Goal: Task Accomplishment & Management: Manage account settings

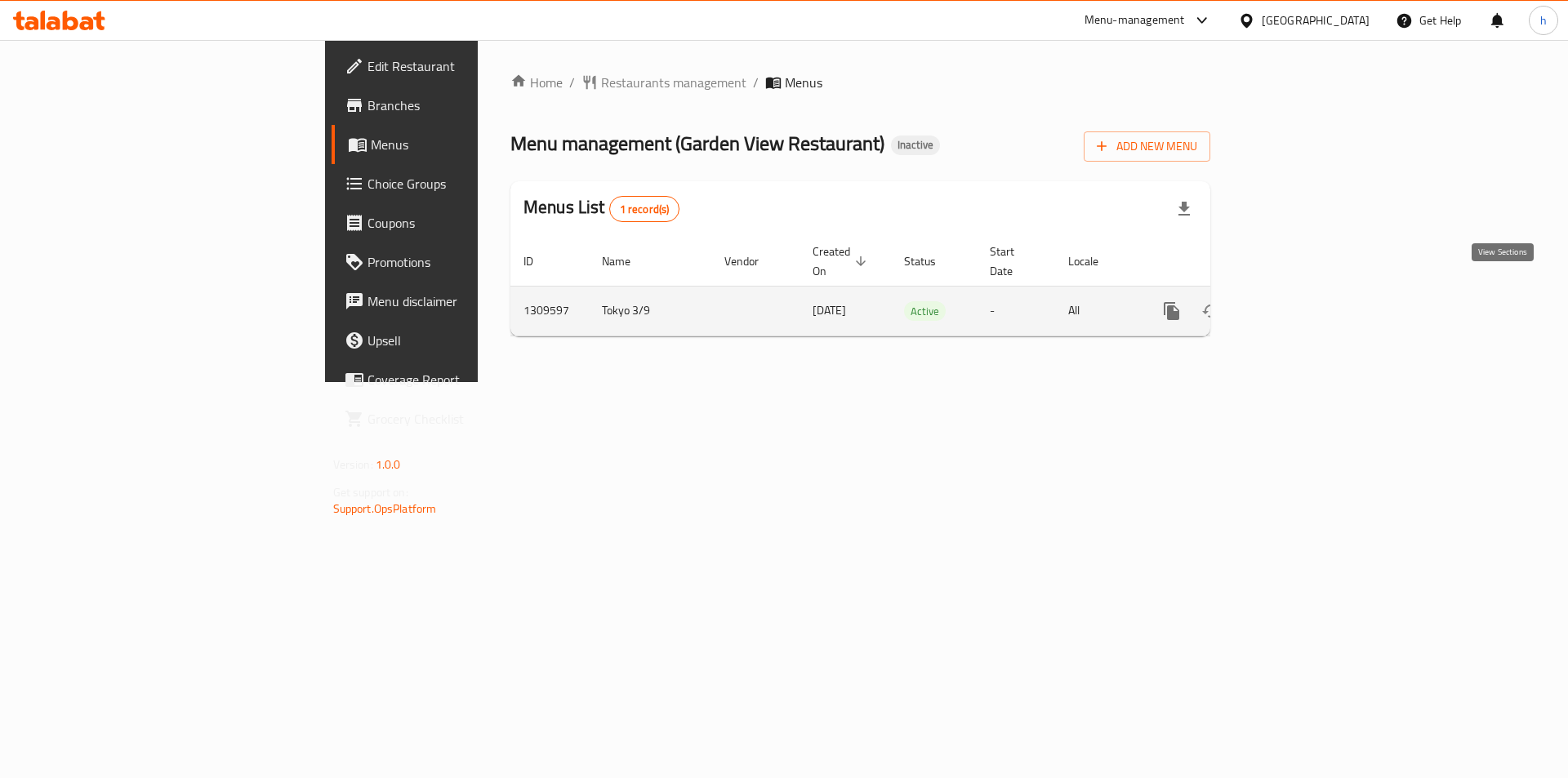
click at [1299, 301] on icon "enhanced table" at bounding box center [1289, 310] width 19 height 19
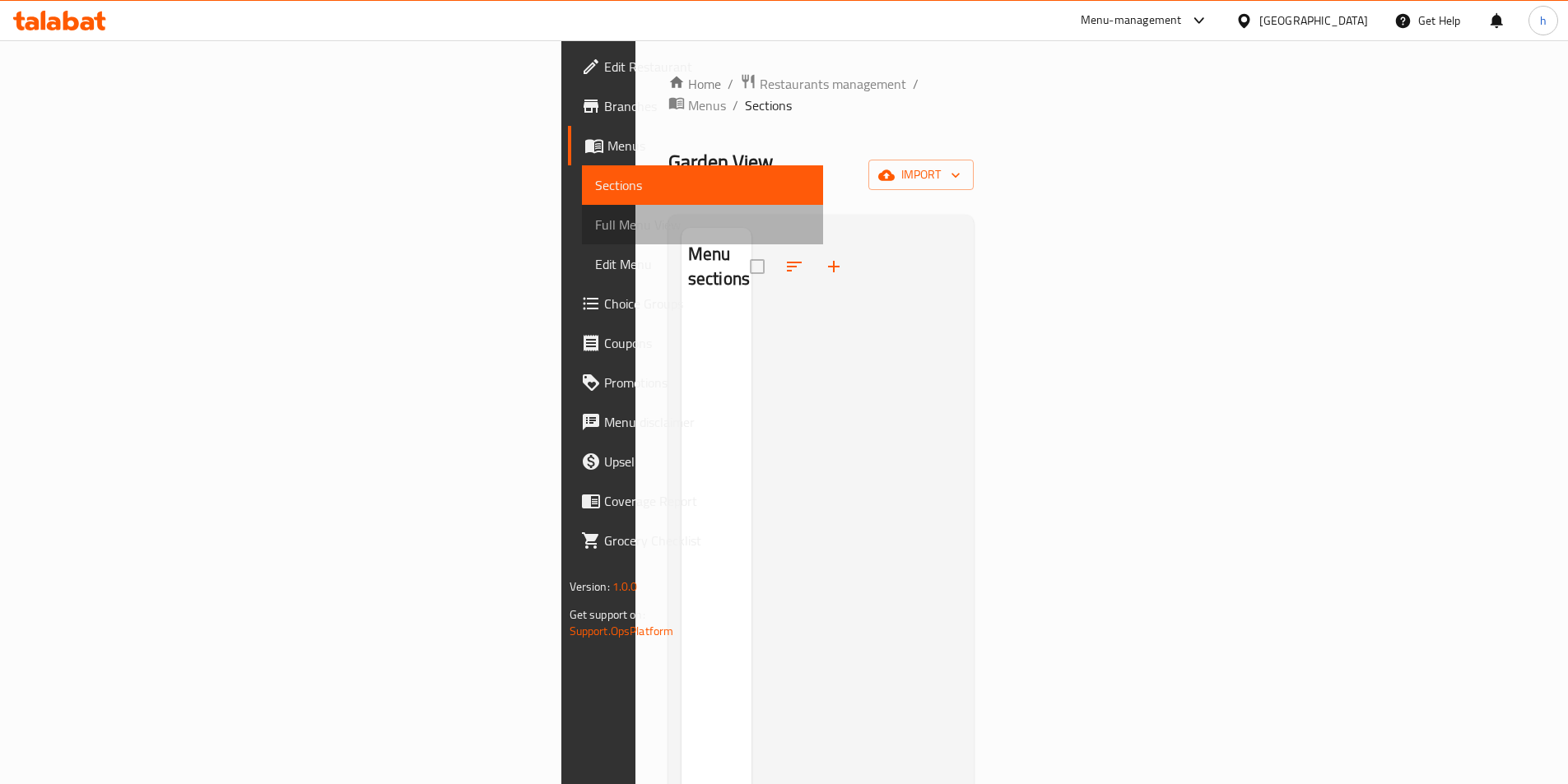
click at [595, 229] on span "Full Menu View" at bounding box center [702, 224] width 215 height 19
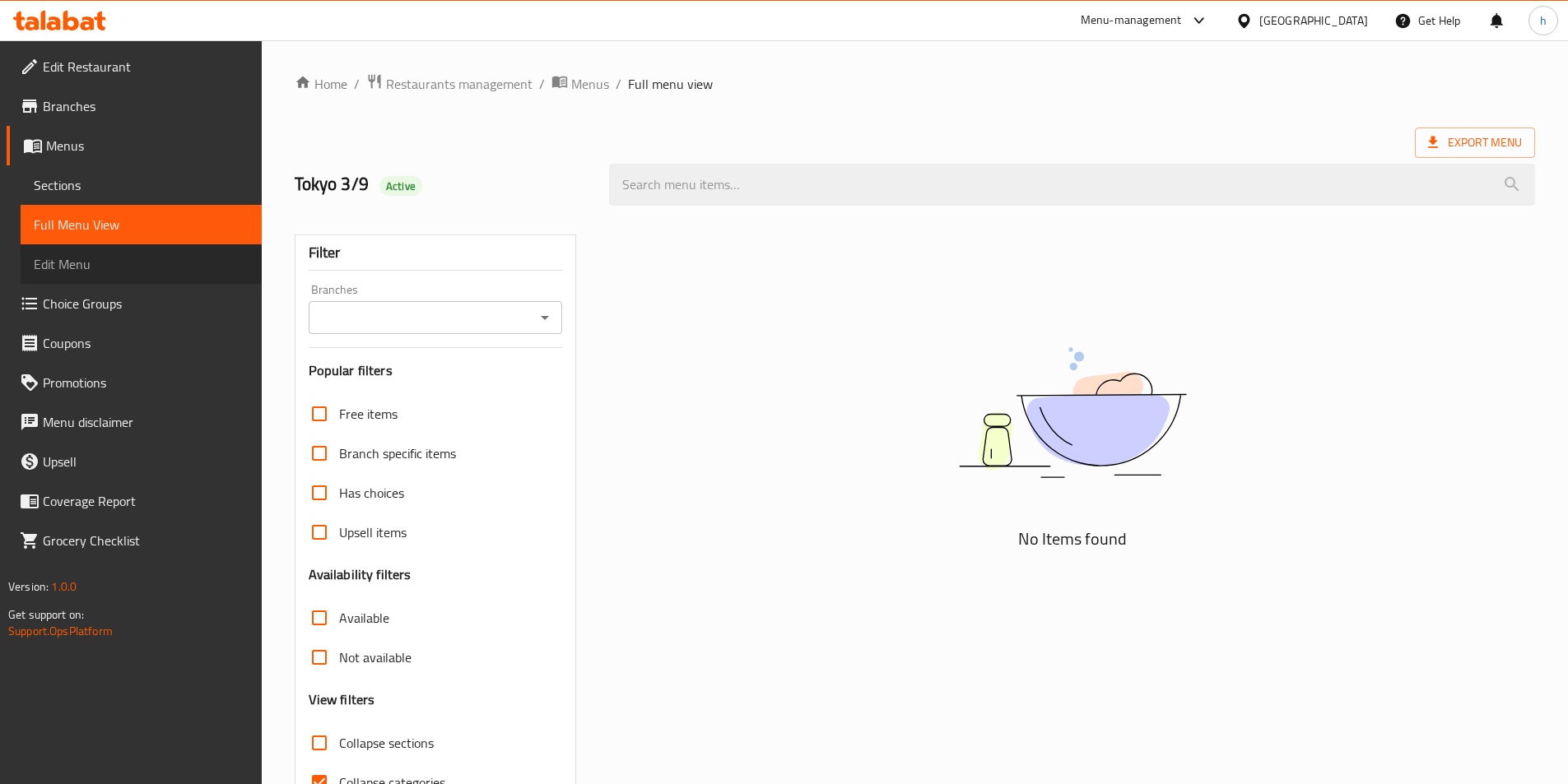
click at [150, 255] on span "Edit Menu" at bounding box center [141, 264] width 215 height 19
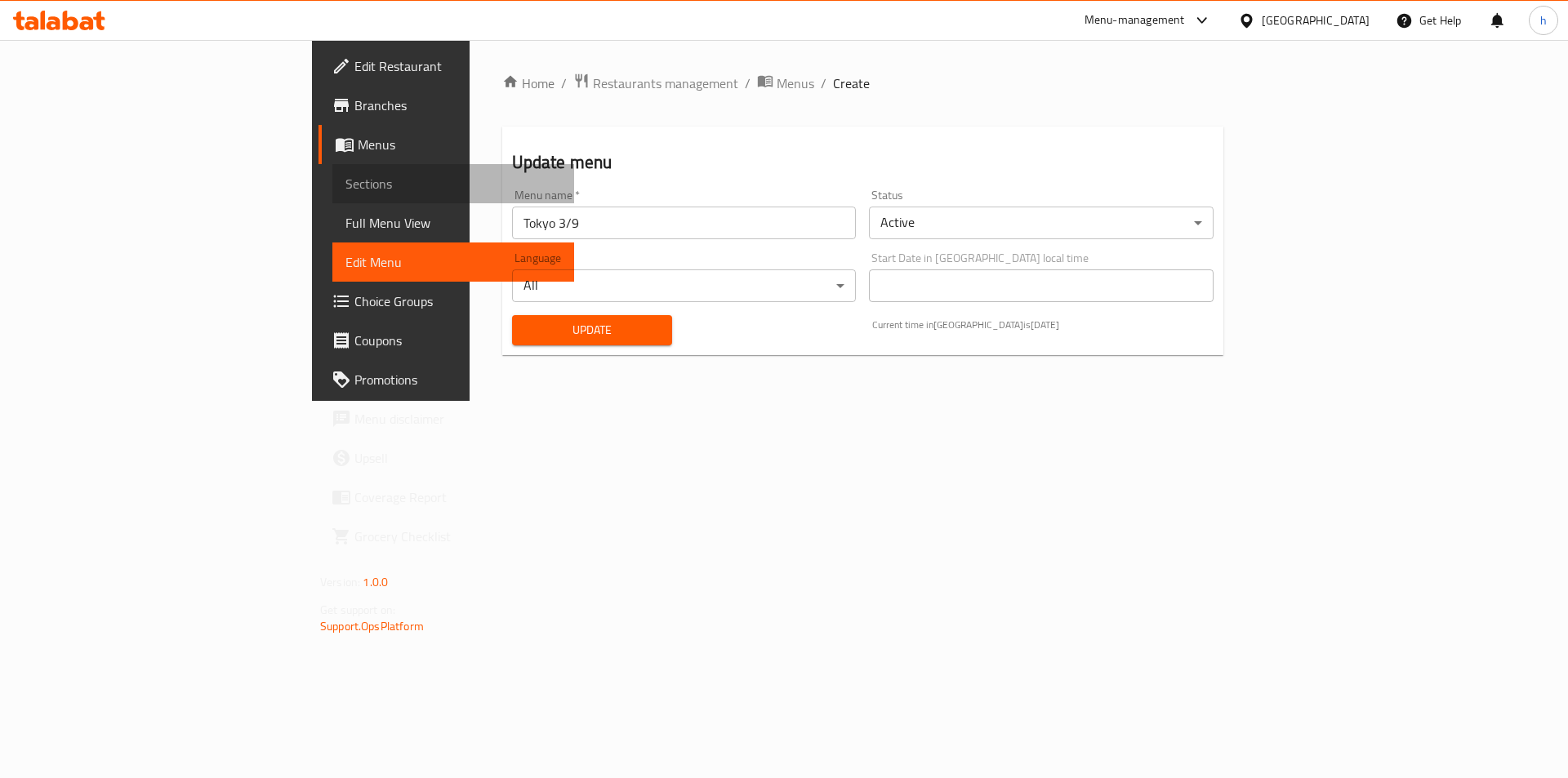
click at [332, 198] on link "Sections" at bounding box center [453, 183] width 242 height 39
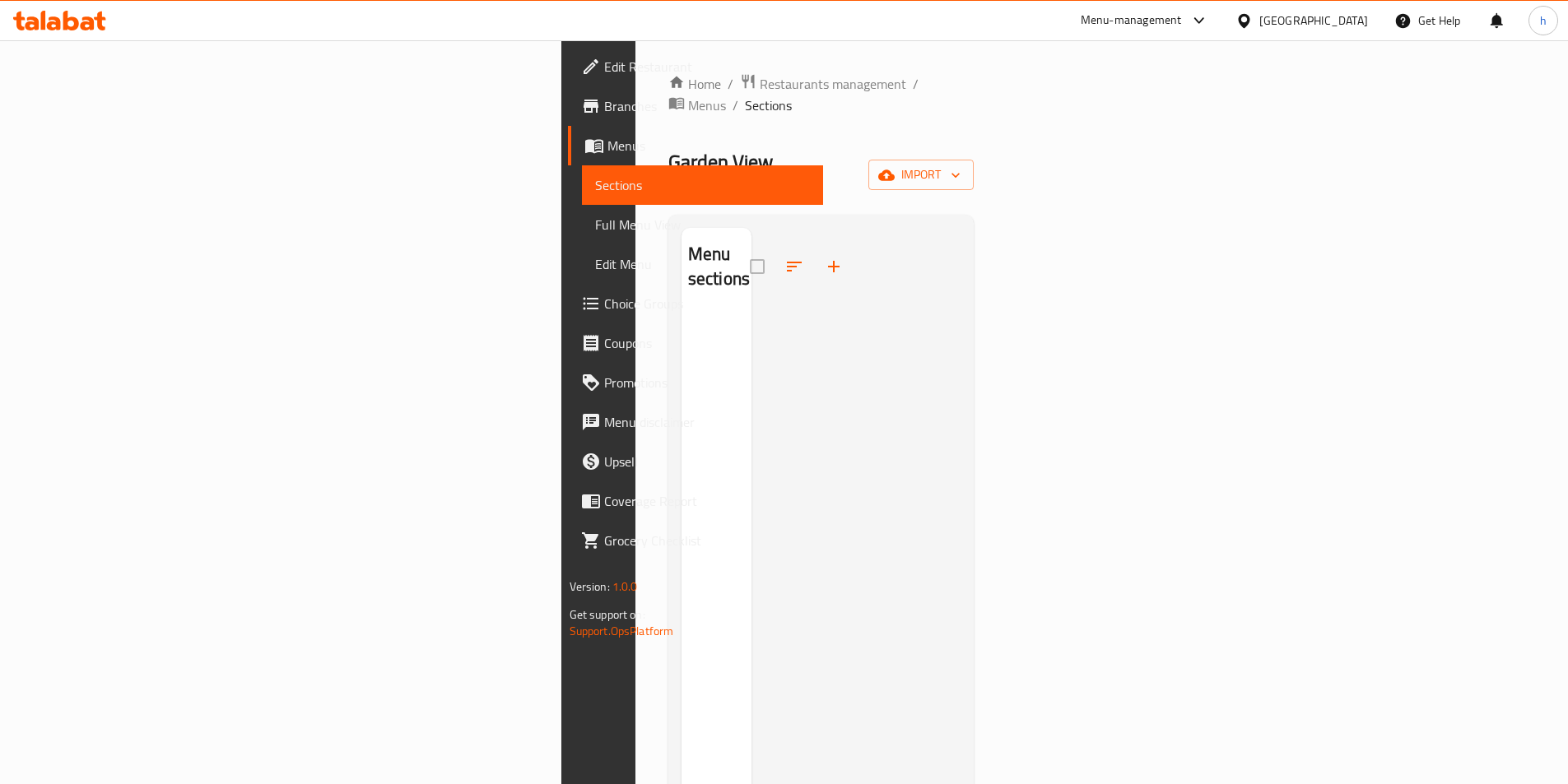
click at [595, 218] on span "Full Menu View" at bounding box center [702, 224] width 215 height 19
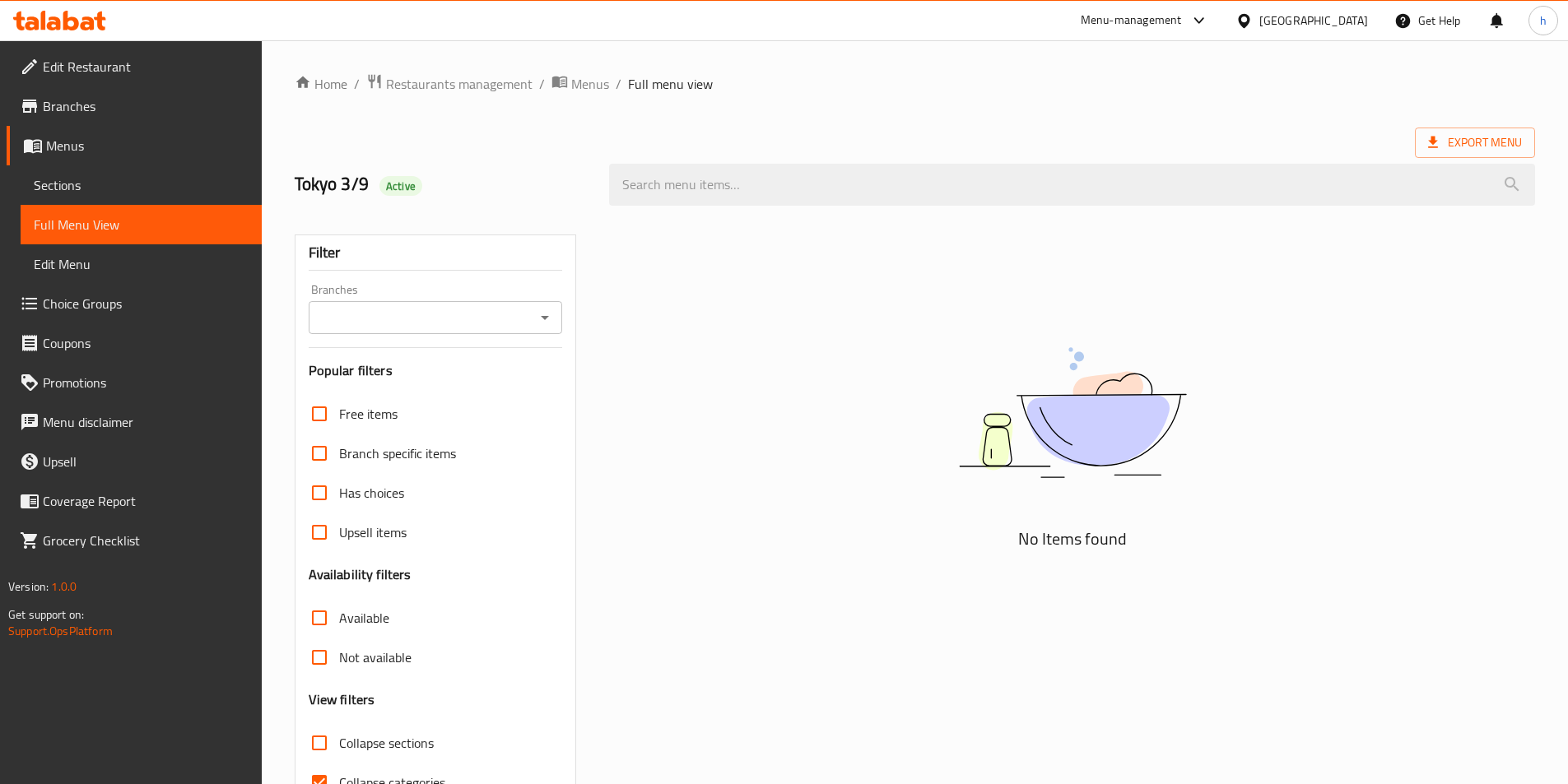
click at [138, 148] on span "Menus" at bounding box center [147, 145] width 202 height 19
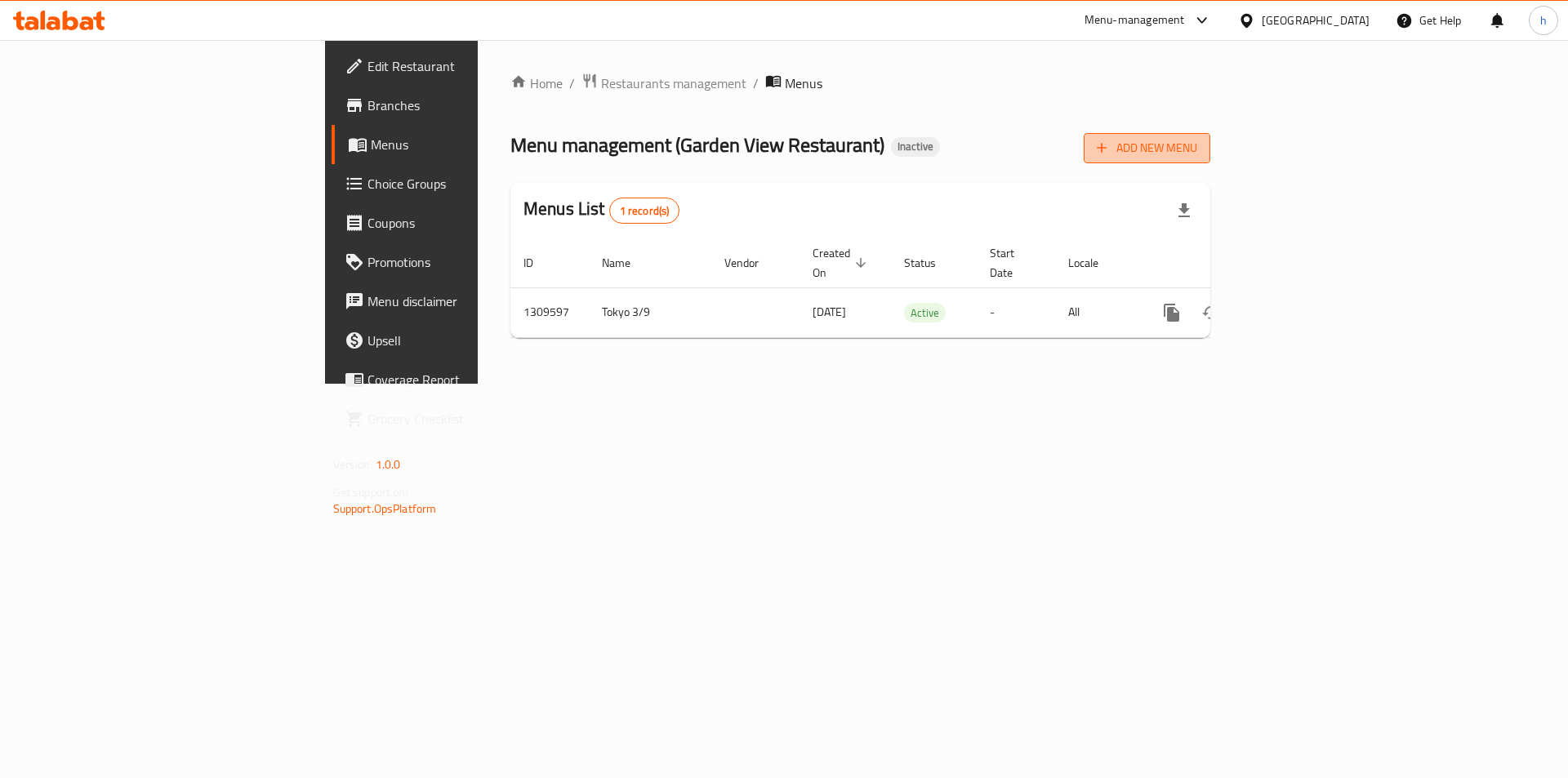
click at [1197, 152] on span "Add New Menu" at bounding box center [1147, 148] width 101 height 20
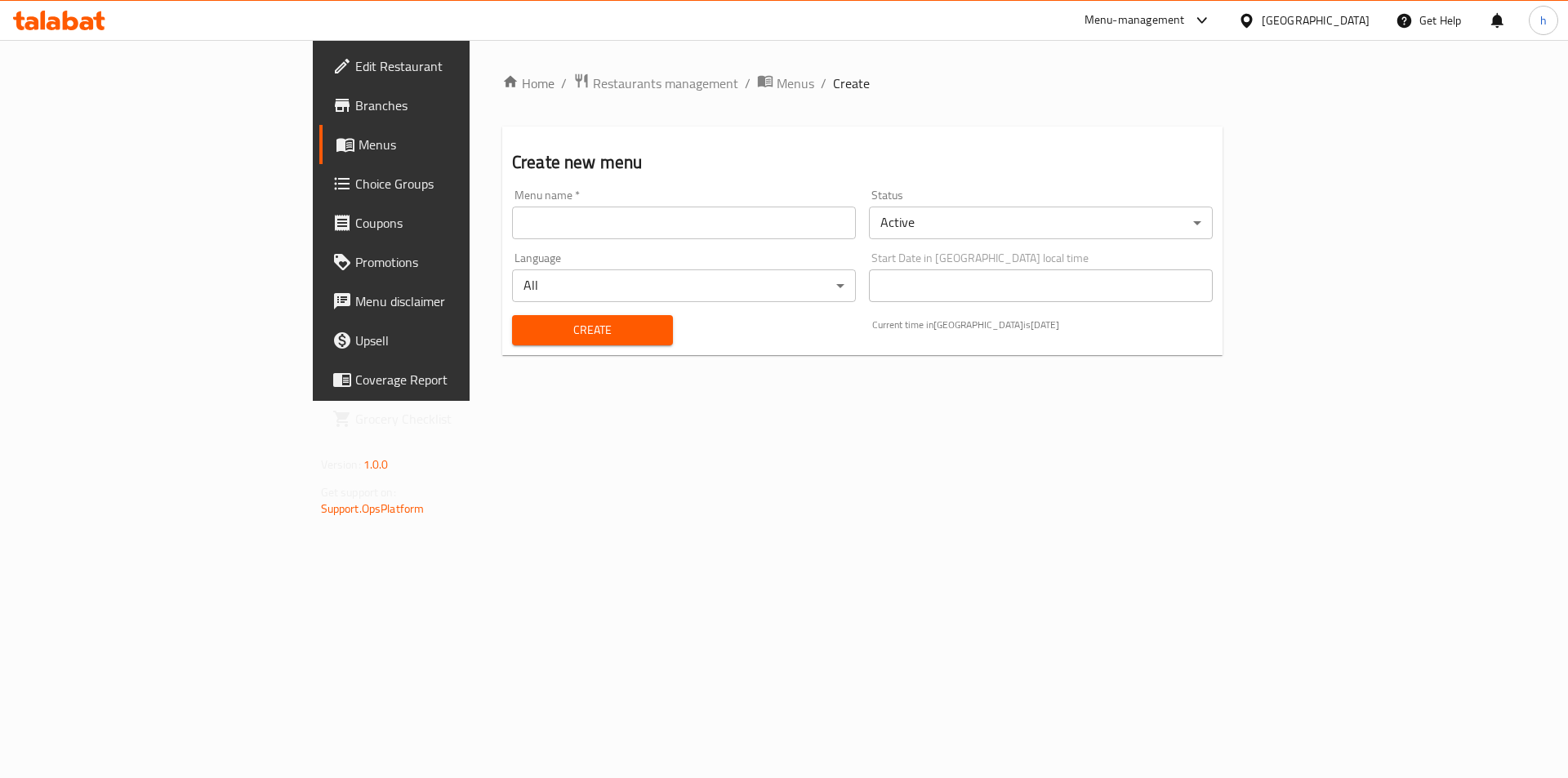
click at [653, 210] on input "text" at bounding box center [684, 223] width 344 height 33
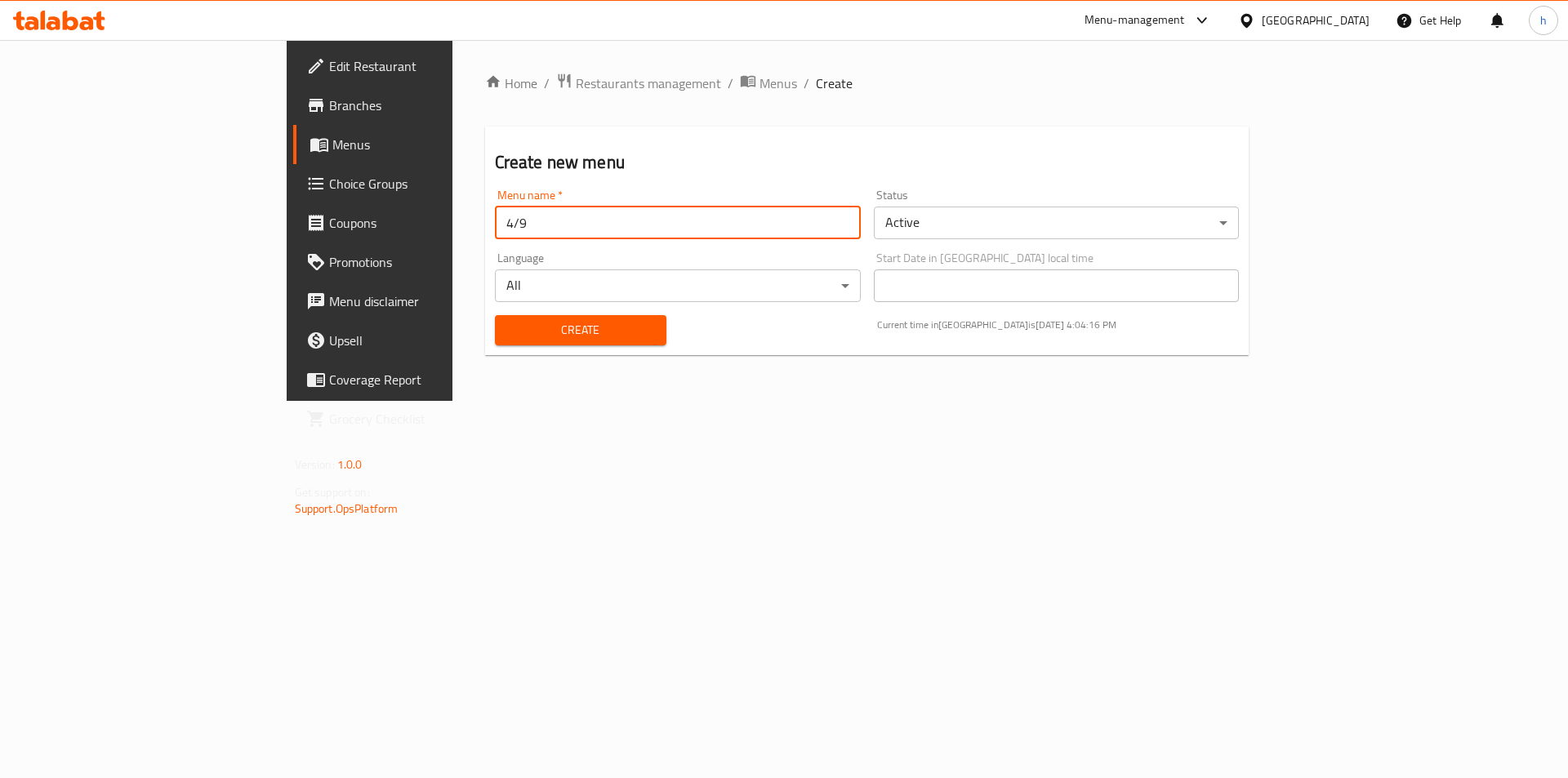
type input "4/9"
click at [533, 330] on span "Create" at bounding box center [580, 330] width 146 height 20
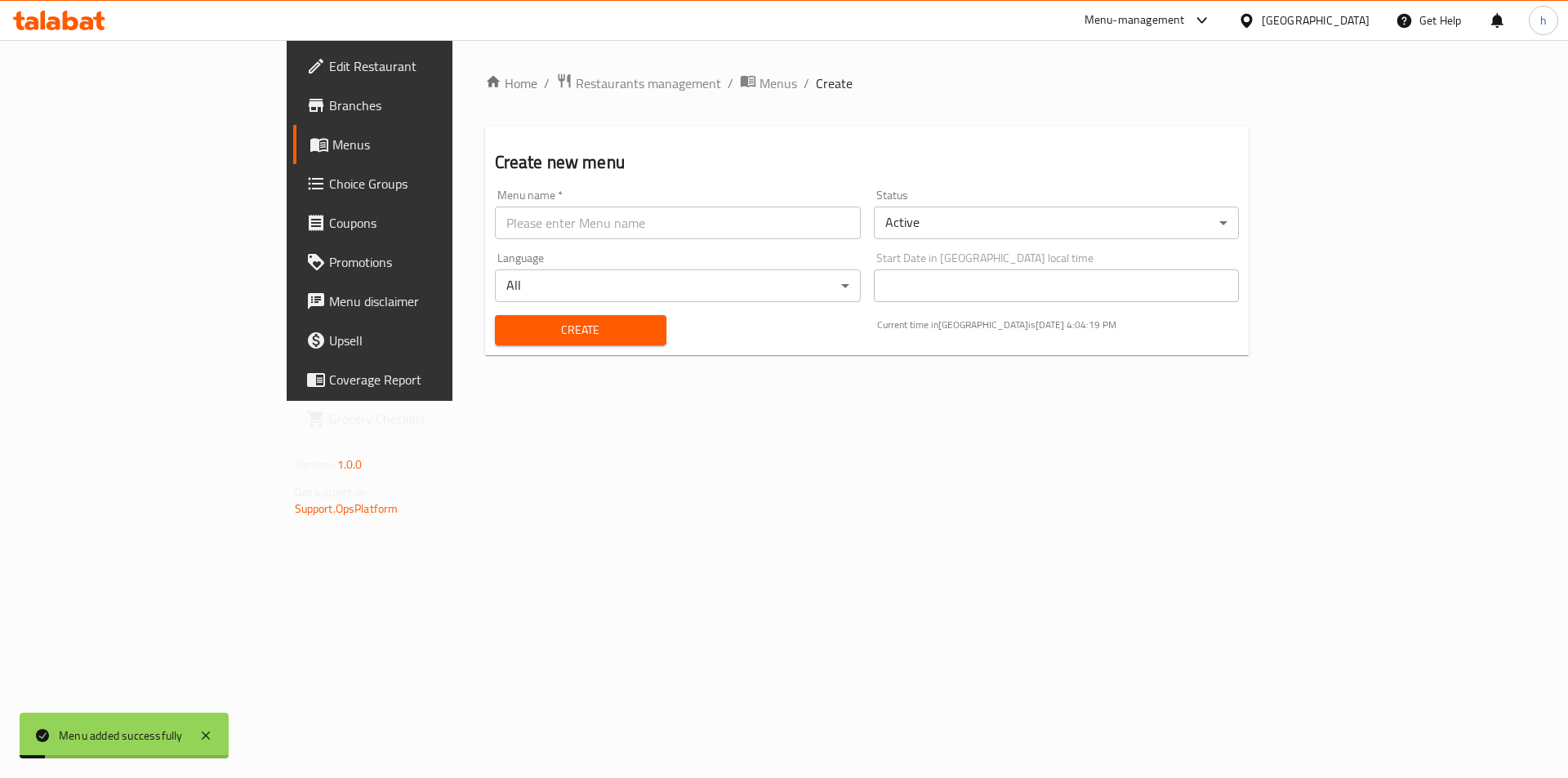
click at [600, 70] on div "Home / Restaurants management / Menus / Create Create new menu Menu name   * Me…" at bounding box center [867, 221] width 829 height 361
click at [760, 87] on span "Menus" at bounding box center [778, 82] width 38 height 19
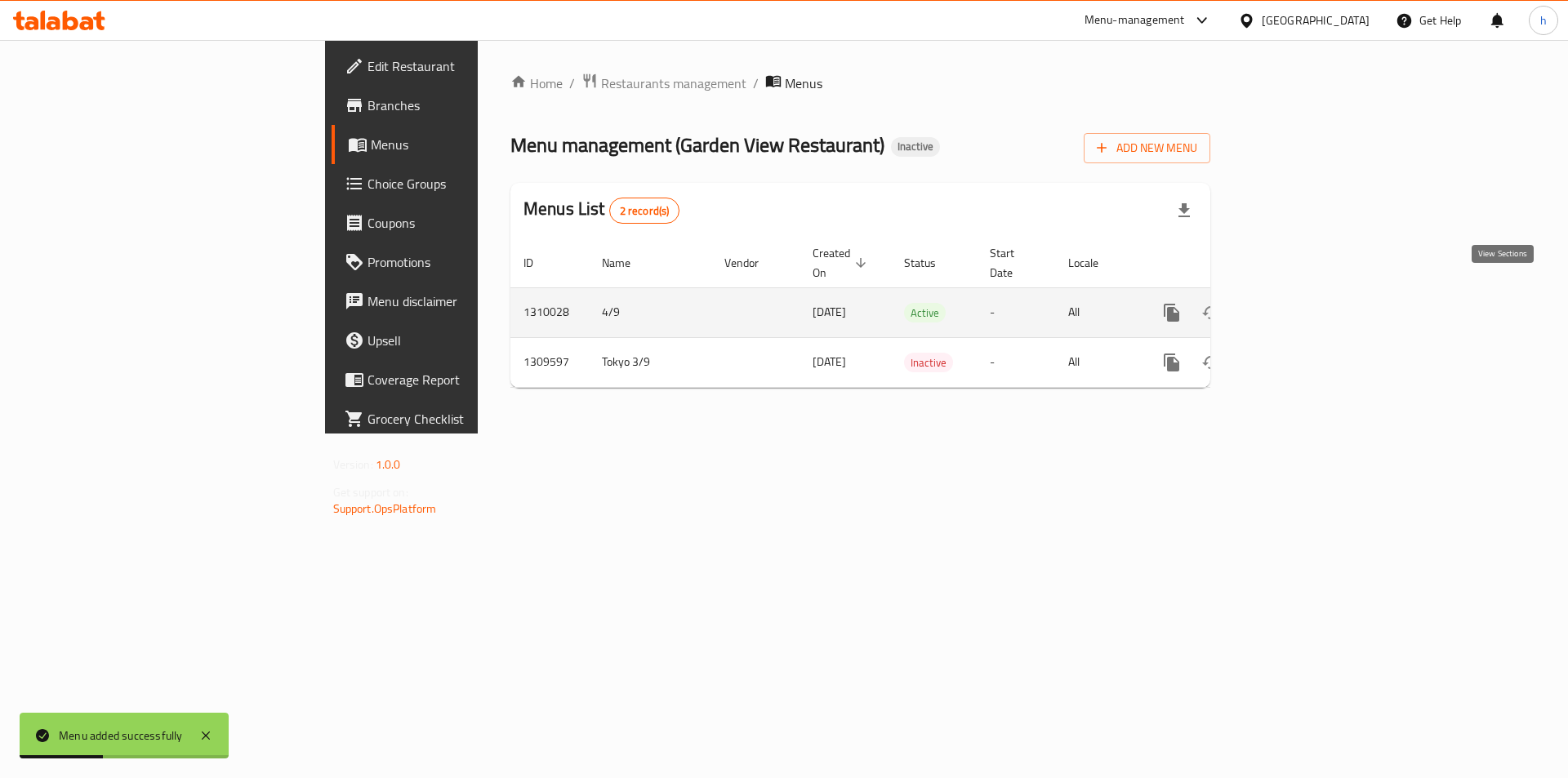
click at [1309, 294] on link "enhanced table" at bounding box center [1289, 312] width 39 height 39
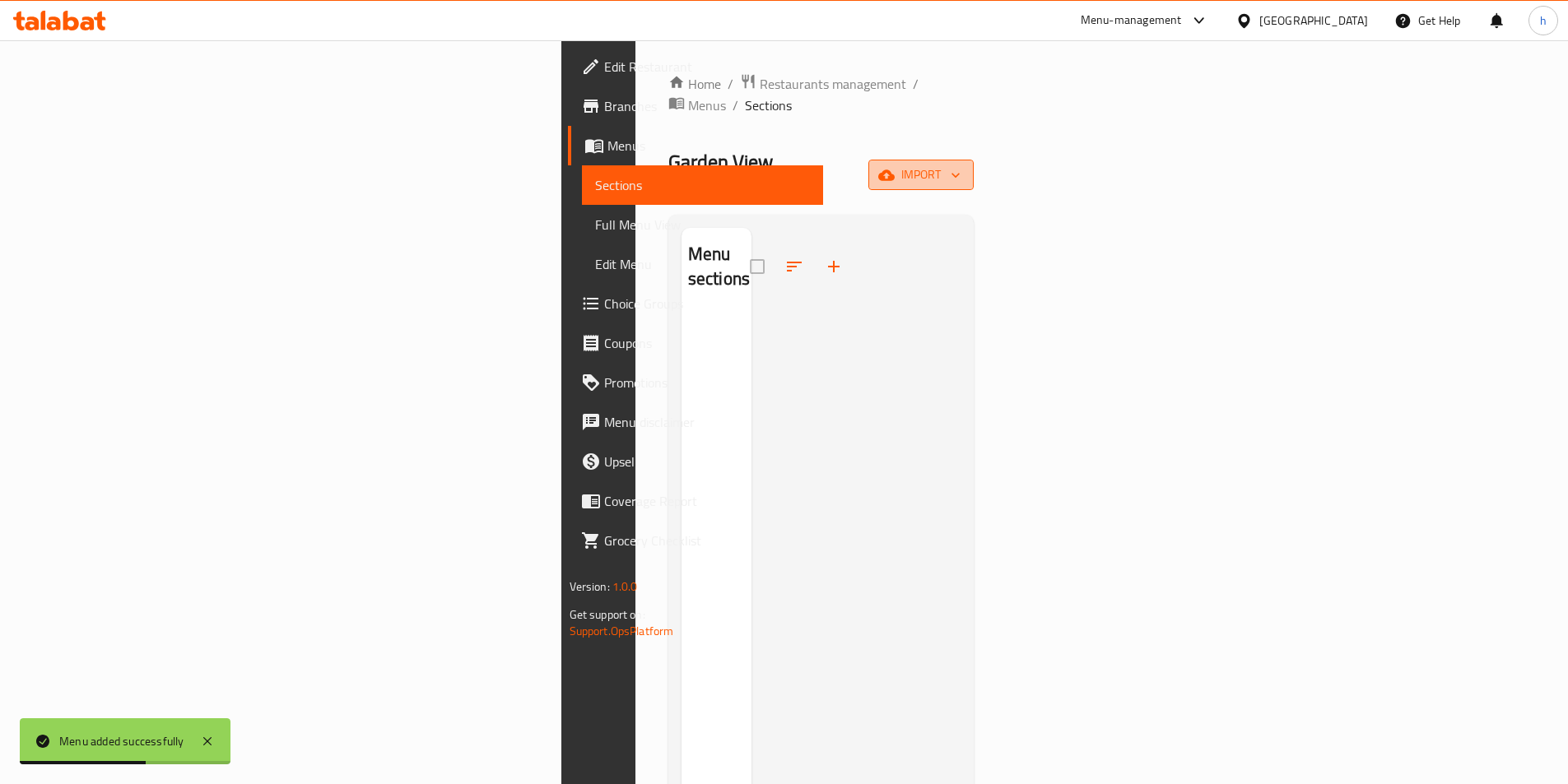
click at [974, 160] on button "import" at bounding box center [921, 174] width 105 height 30
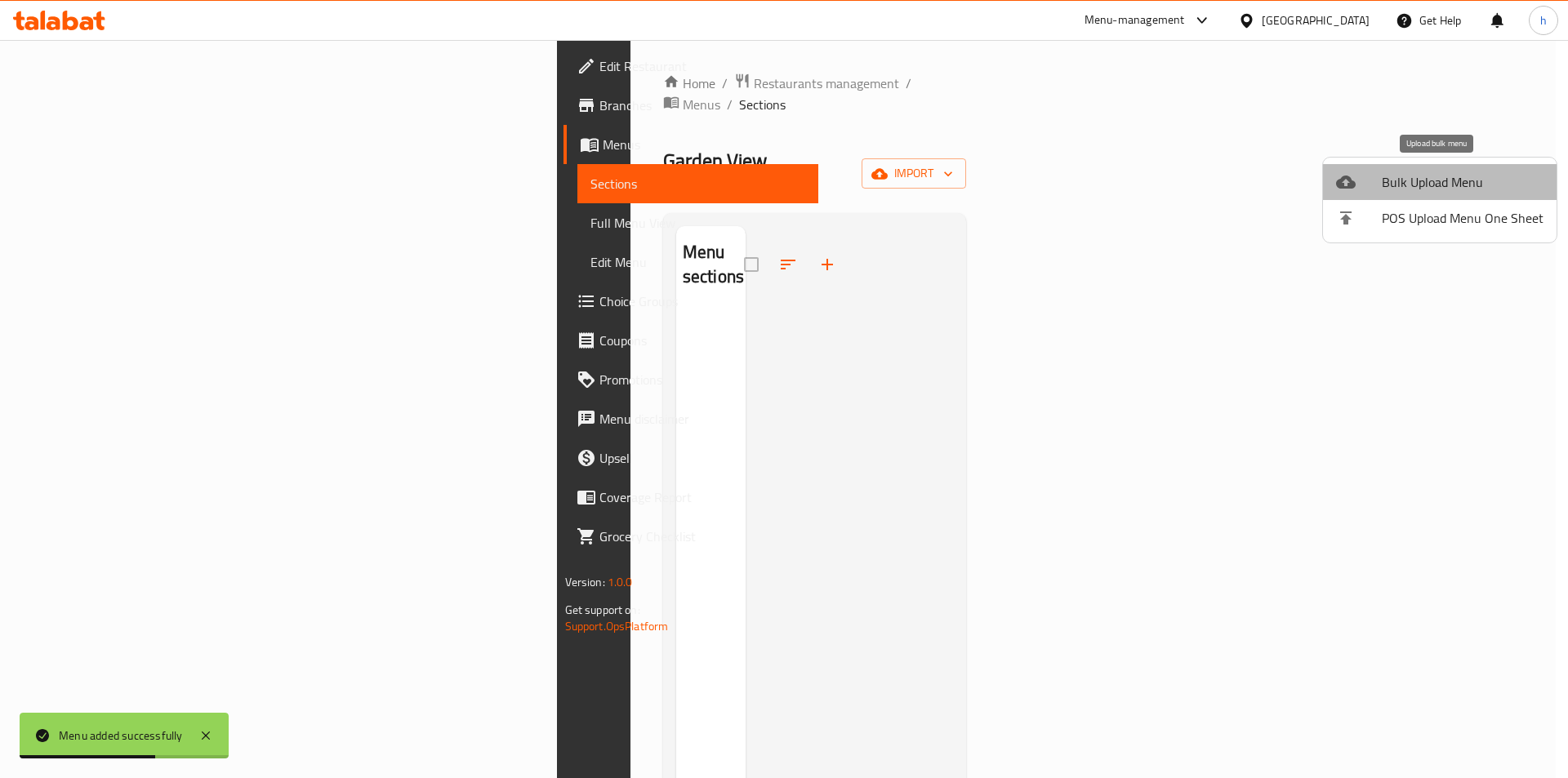
click at [1477, 177] on span "Bulk Upload Menu" at bounding box center [1462, 181] width 162 height 19
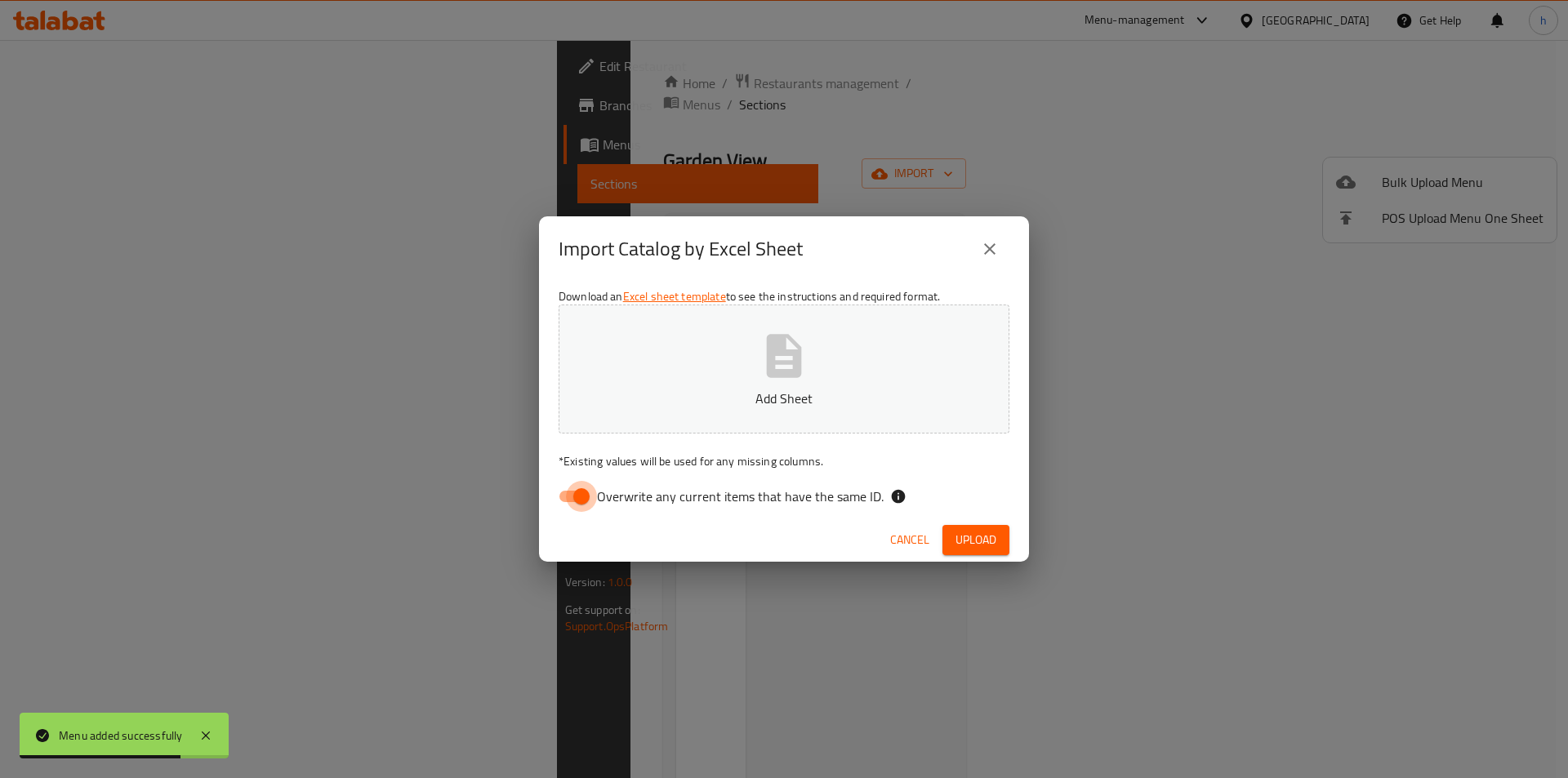
click at [569, 510] on input "Overwrite any current items that have the same ID." at bounding box center [581, 496] width 93 height 31
checkbox input "false"
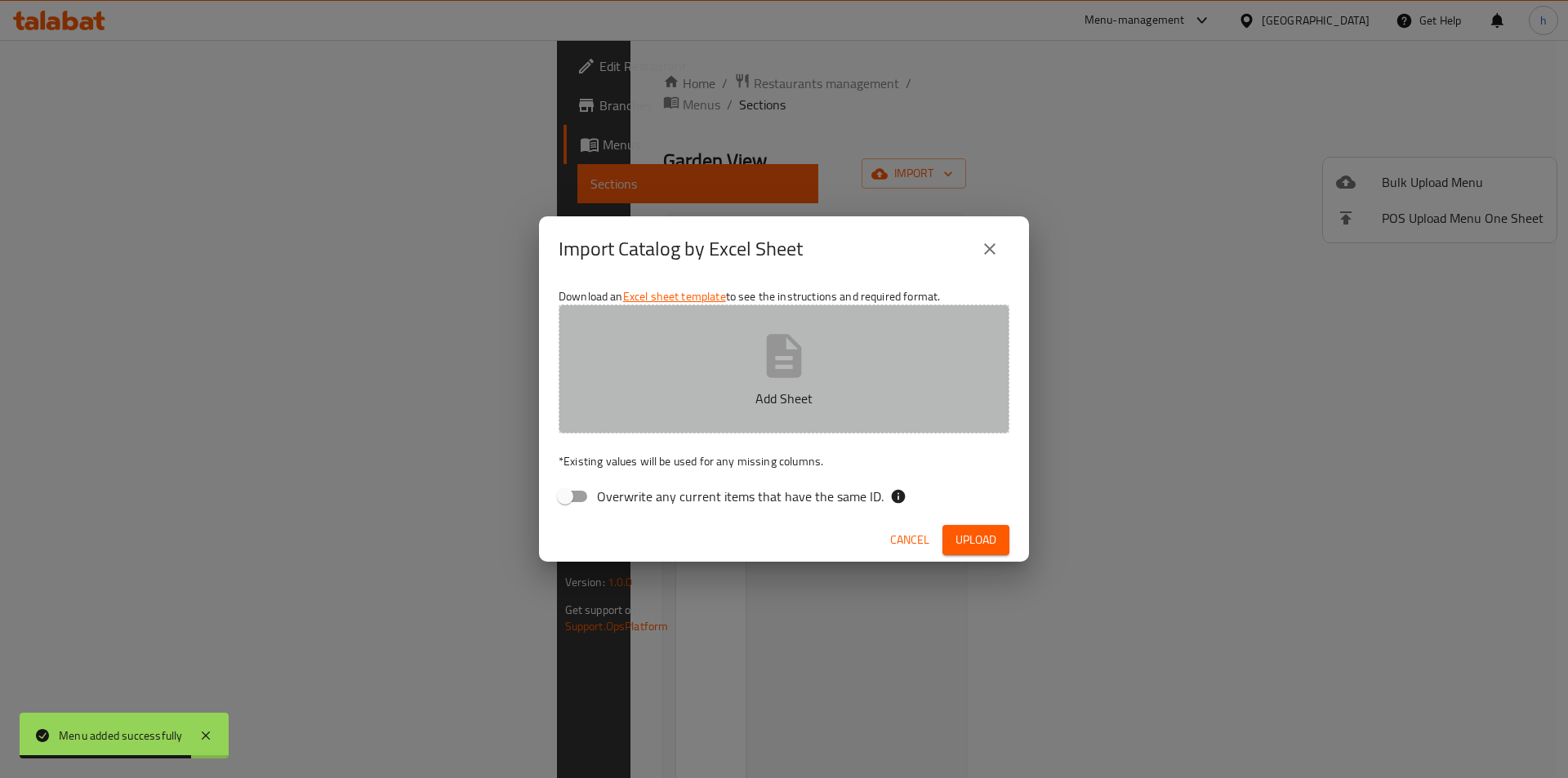
click at [693, 396] on p "Add Sheet" at bounding box center [784, 398] width 400 height 19
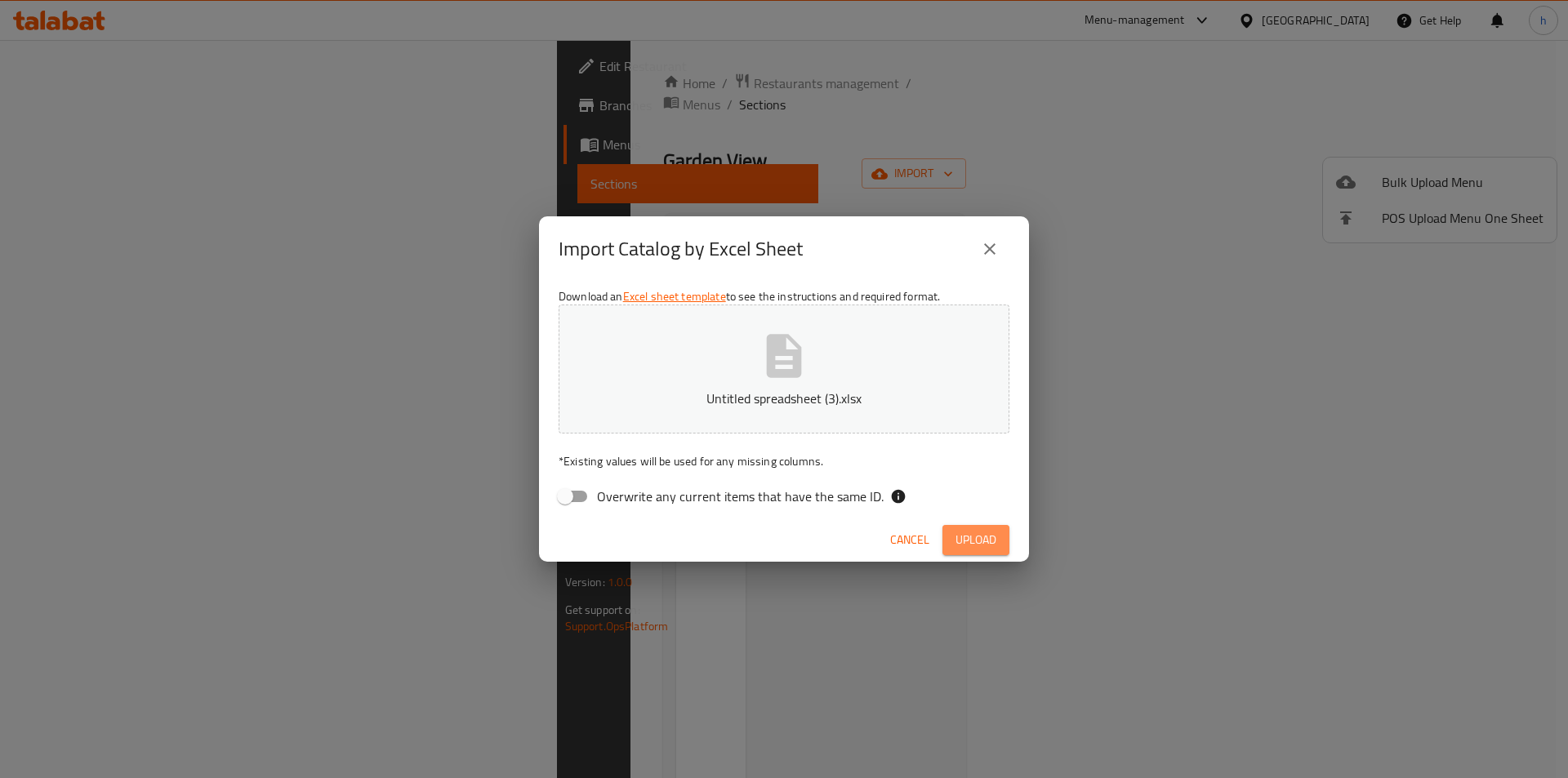
click at [959, 543] on span "Upload" at bounding box center [976, 540] width 41 height 20
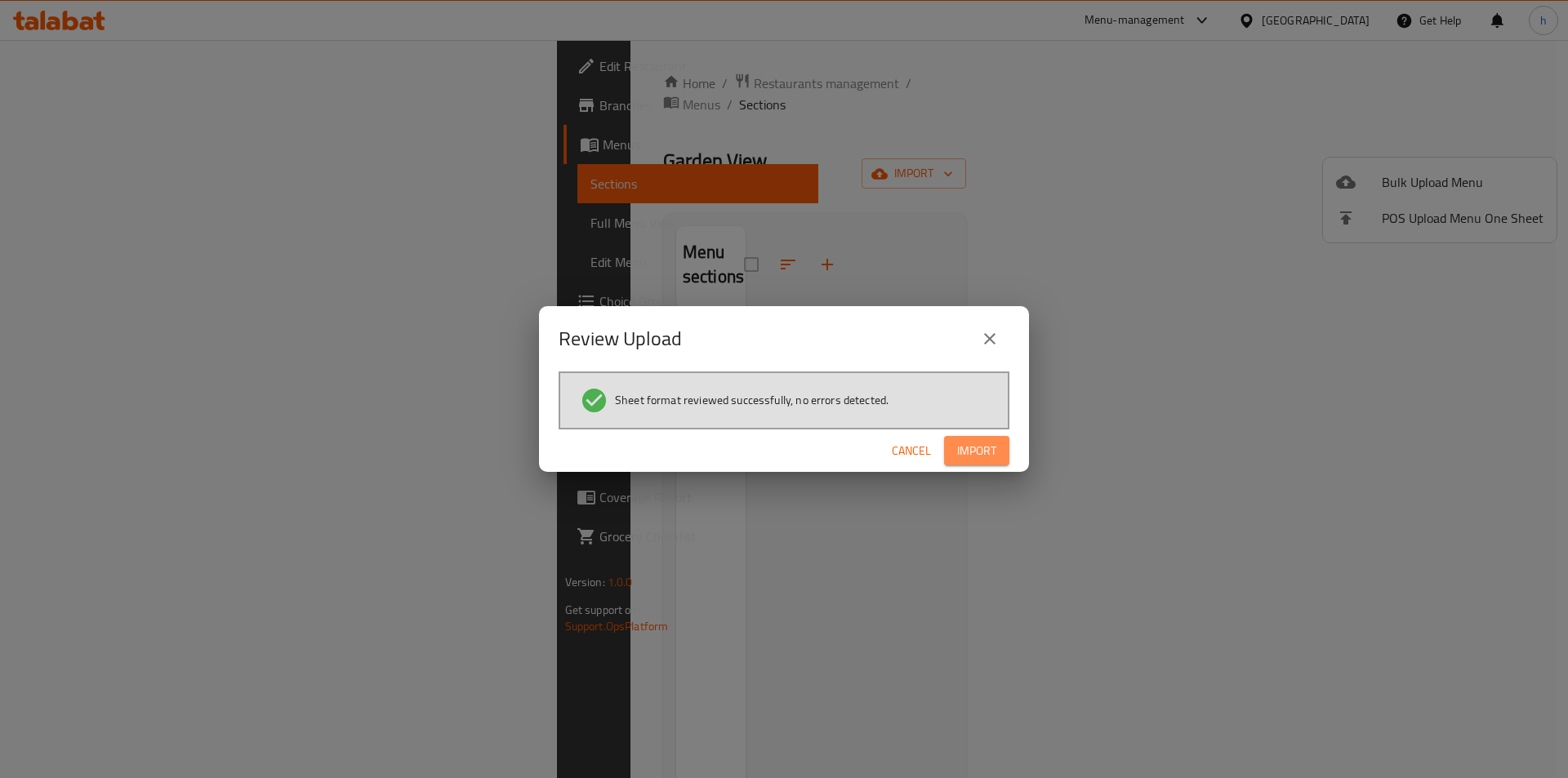
click at [992, 451] on span "Import" at bounding box center [976, 451] width 39 height 20
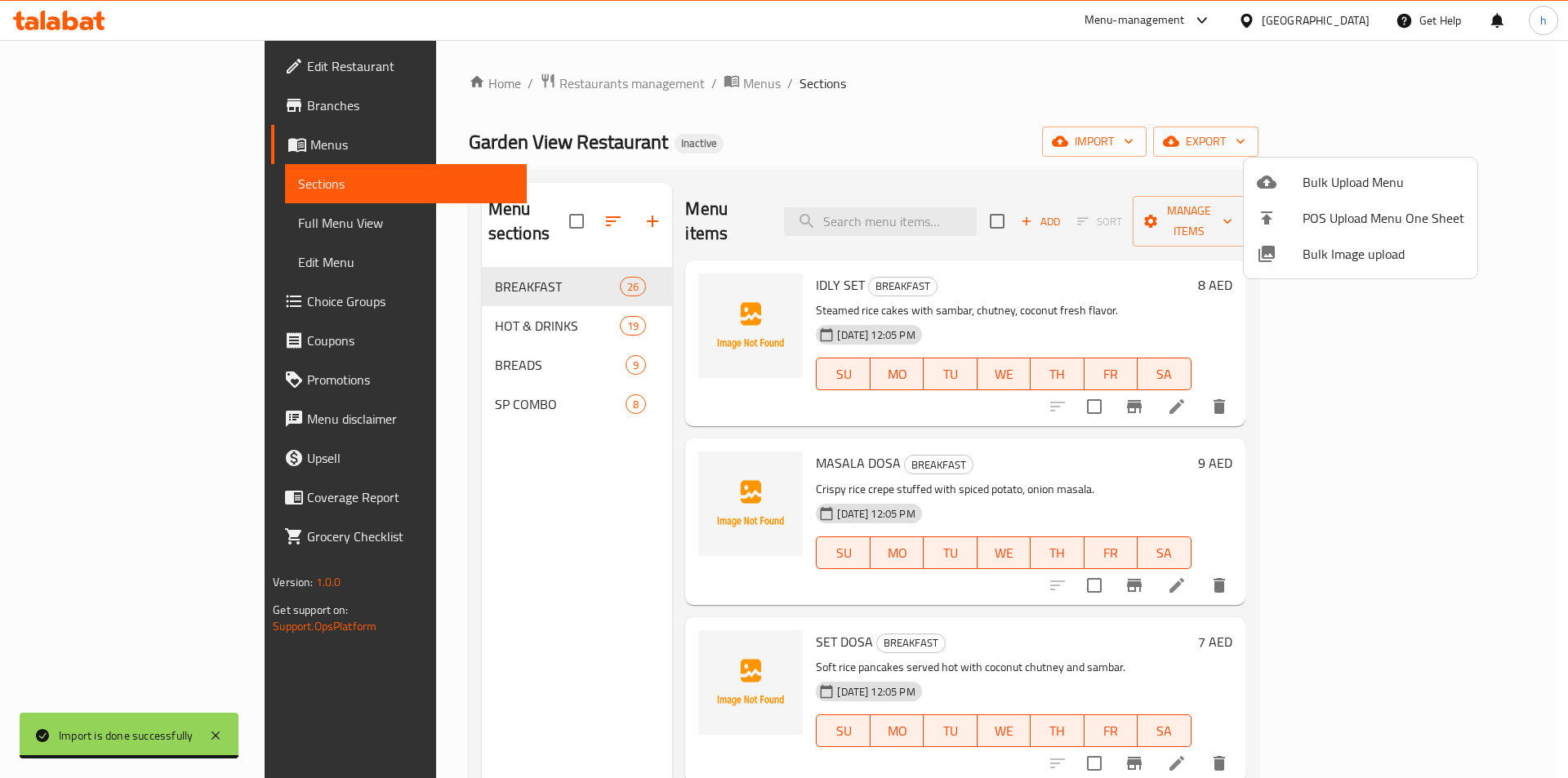
click at [941, 86] on div at bounding box center [784, 389] width 1568 height 778
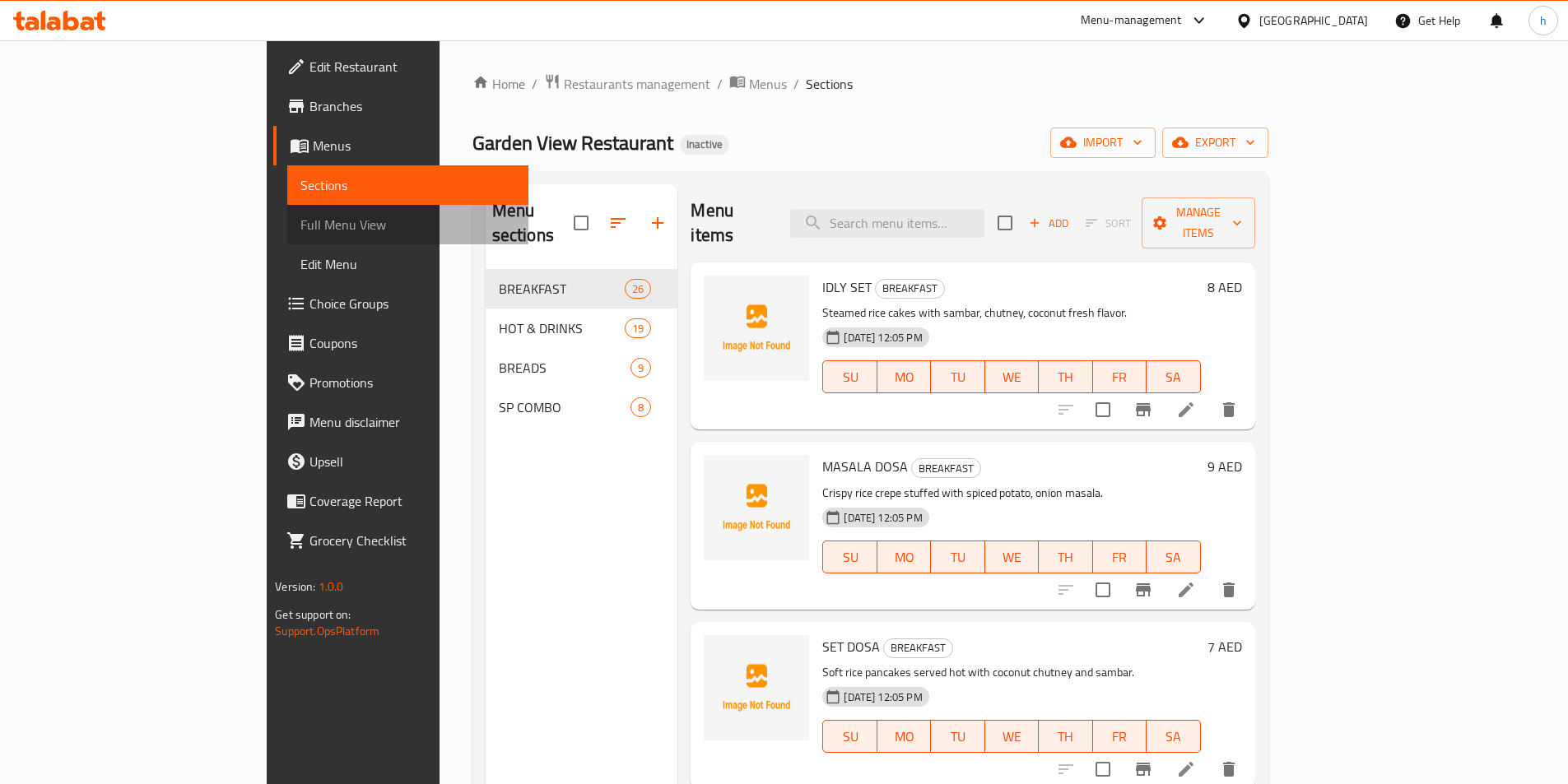
click at [301, 225] on span "Full Menu View" at bounding box center [408, 224] width 215 height 19
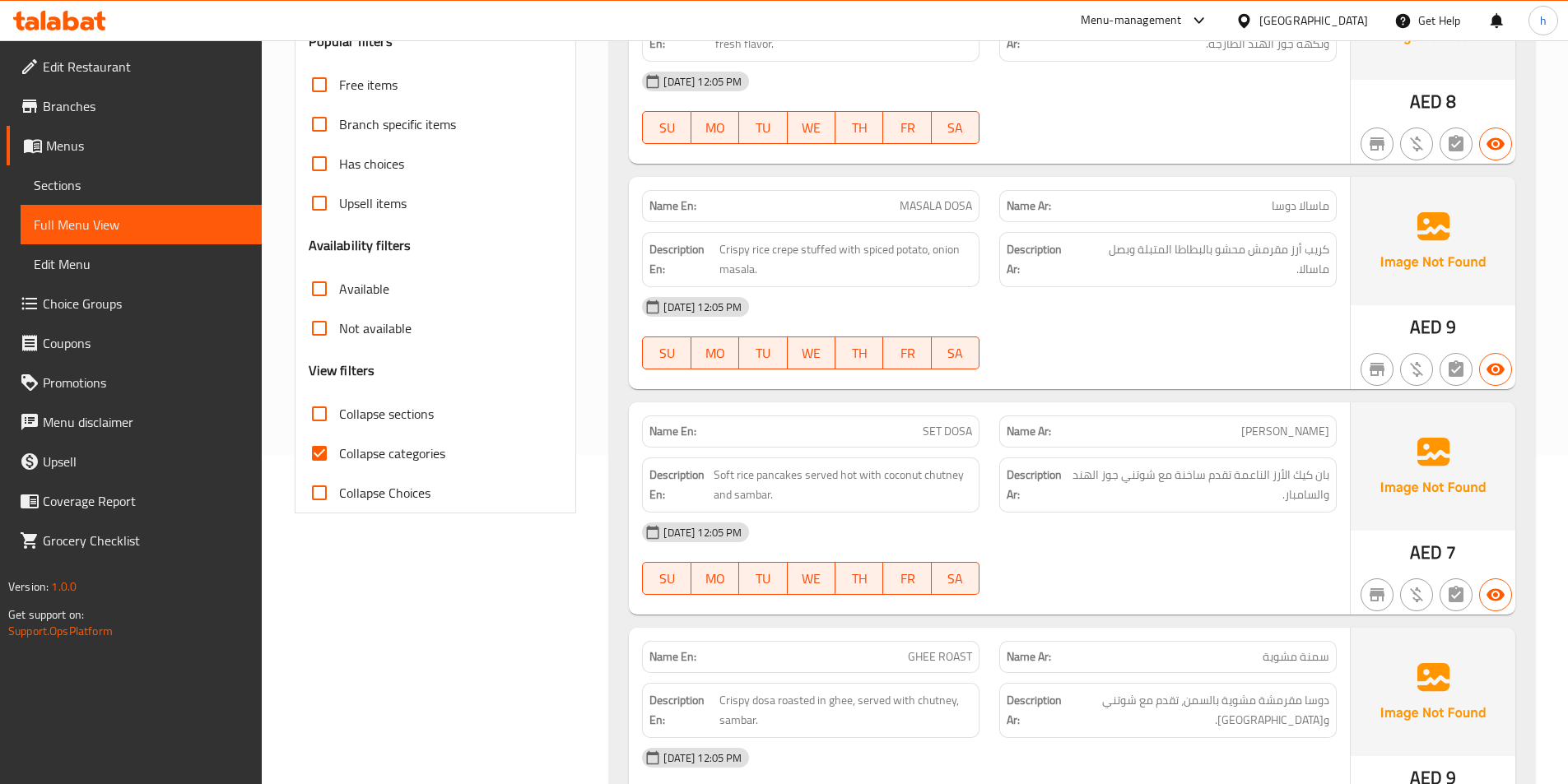
scroll to position [411, 0]
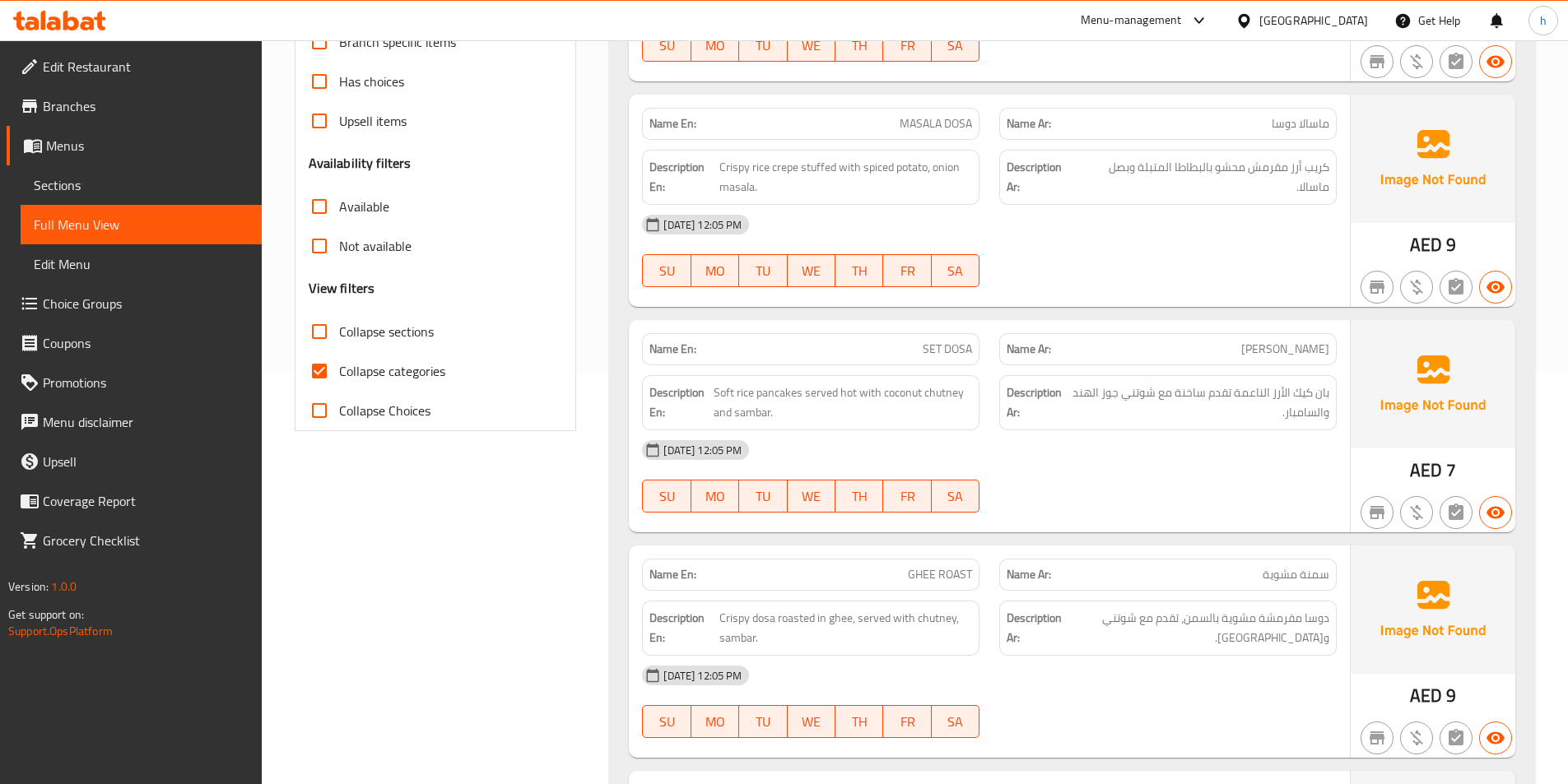
click at [297, 377] on div "Filter Branches Branches Popular filters Free items Branch specific items Has c…" at bounding box center [436, 126] width 282 height 608
click at [312, 372] on input "Collapse categories" at bounding box center [319, 371] width 40 height 40
checkbox input "false"
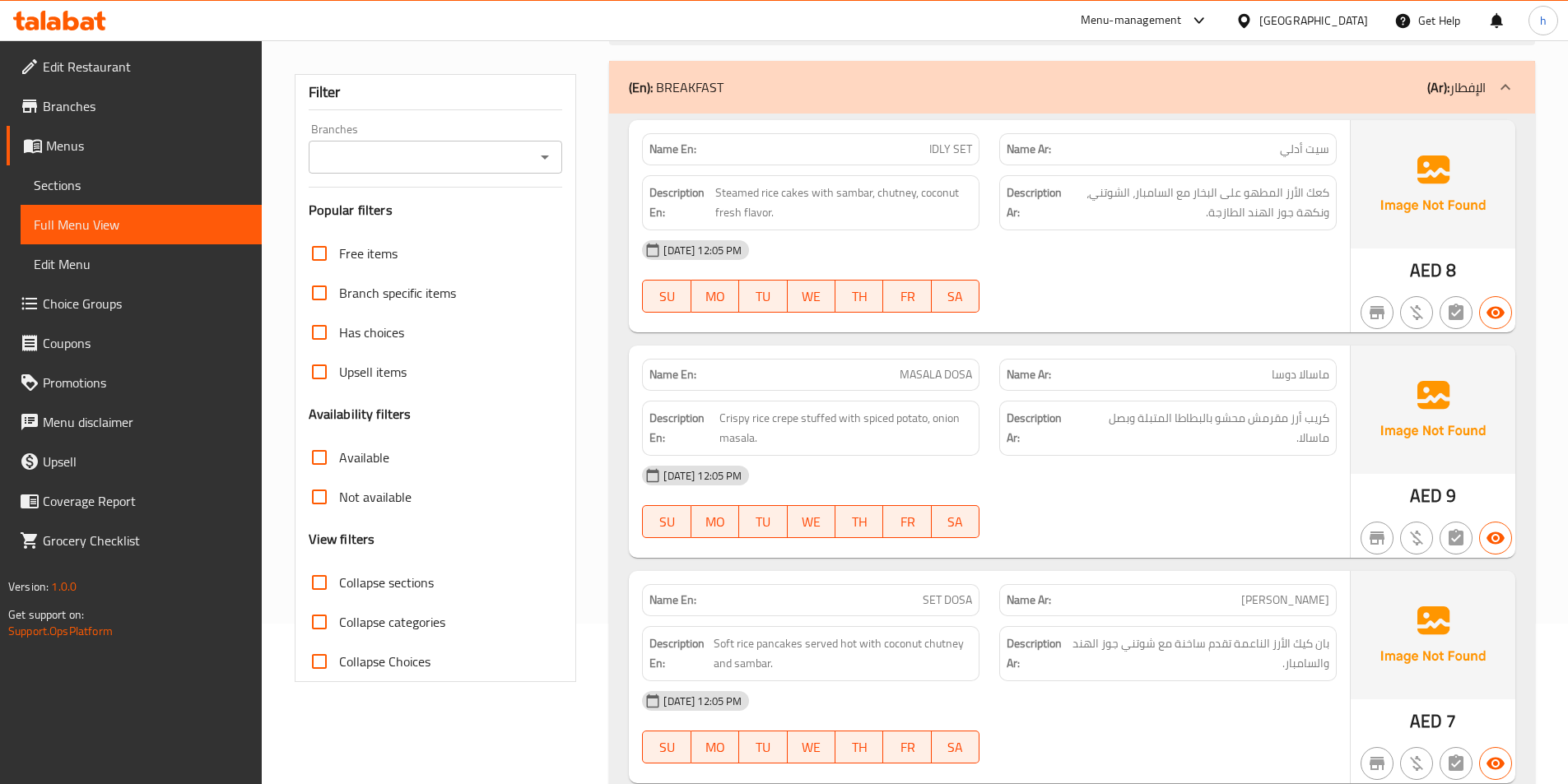
scroll to position [164, 0]
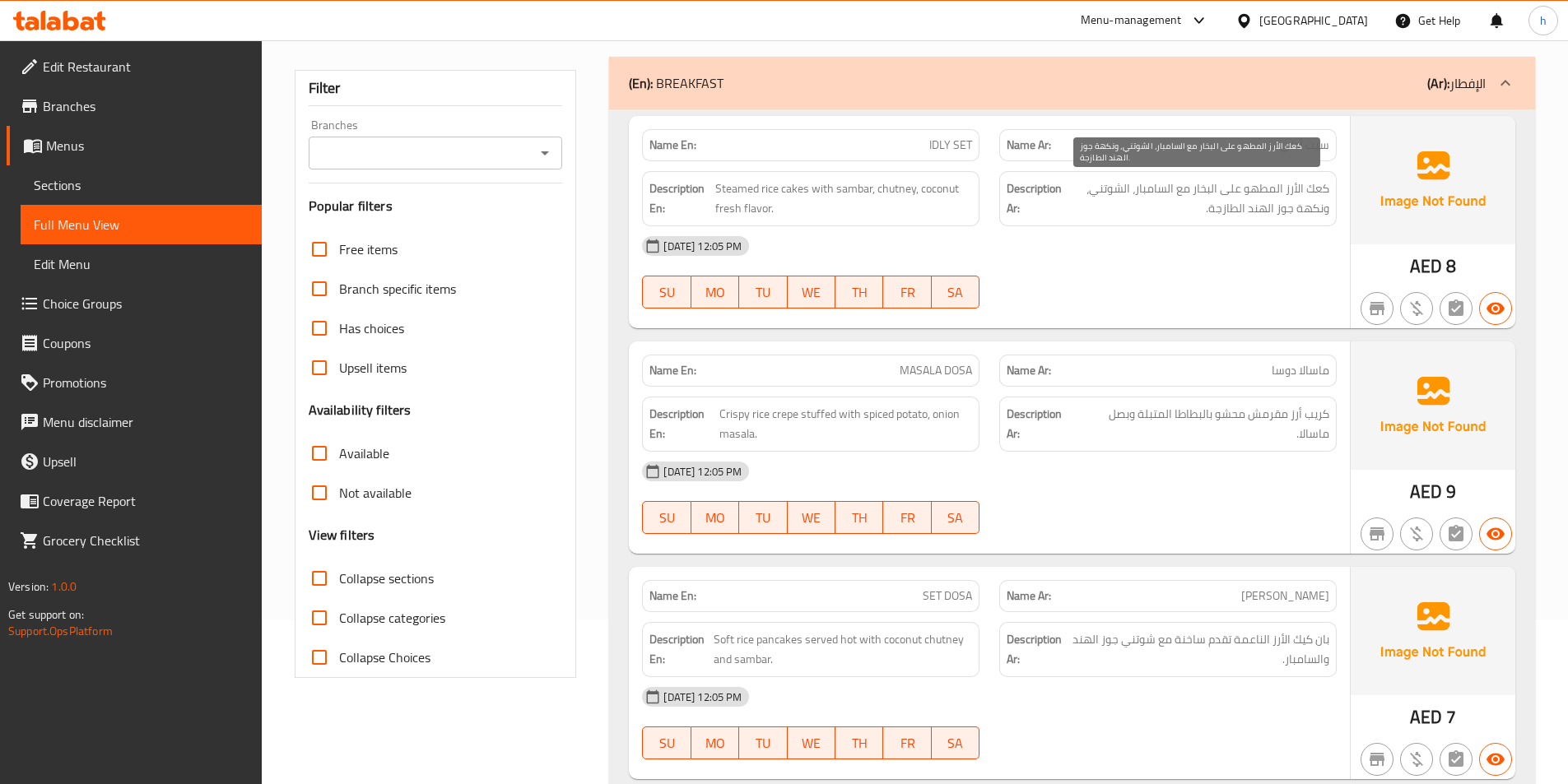
click at [1255, 217] on span "كعك الأرز المطهو على البخار مع السامبار، الشوتني، ونكهة جوز الهند الطازجة." at bounding box center [1197, 199] width 264 height 41
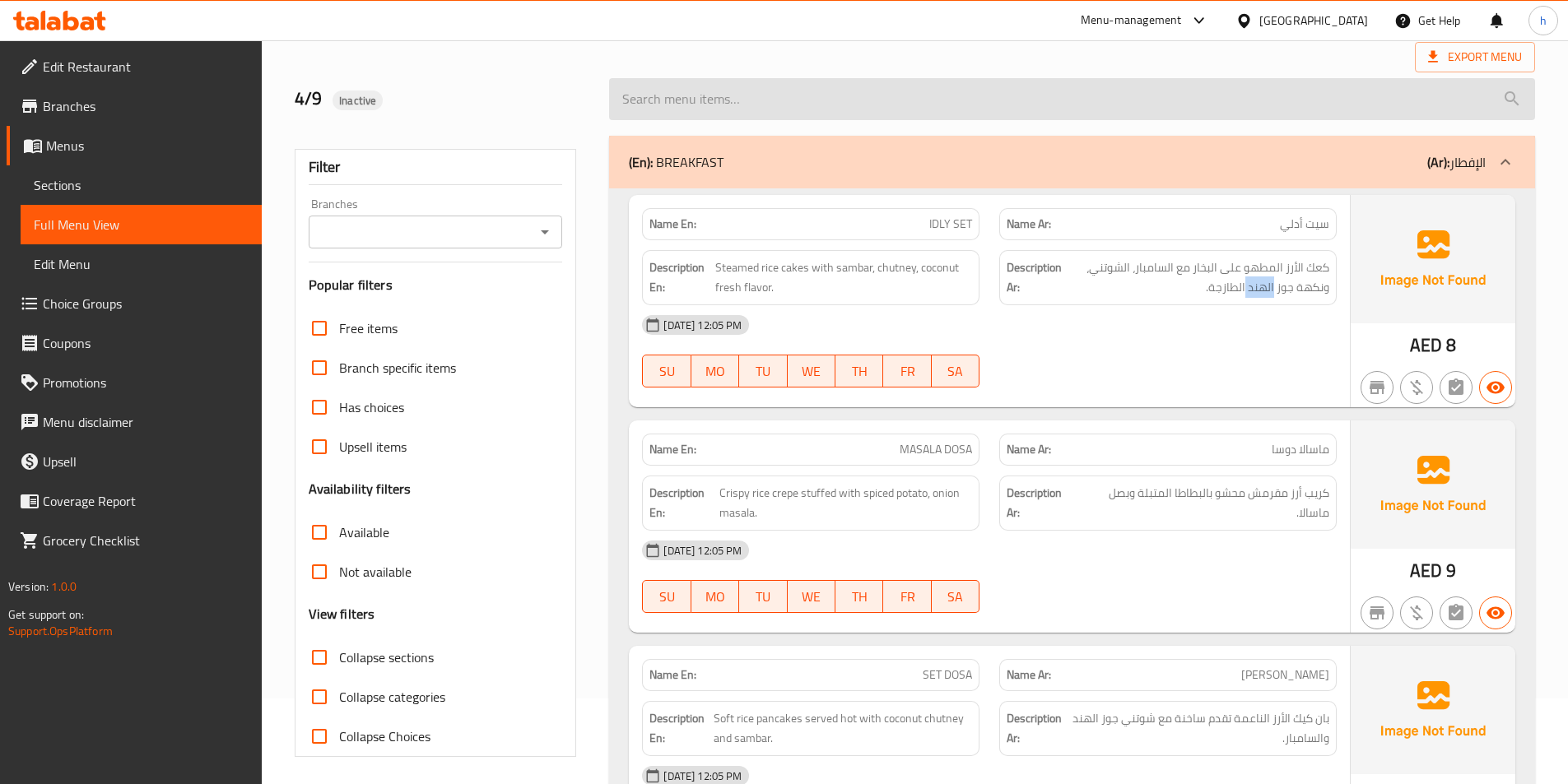
scroll to position [0, 0]
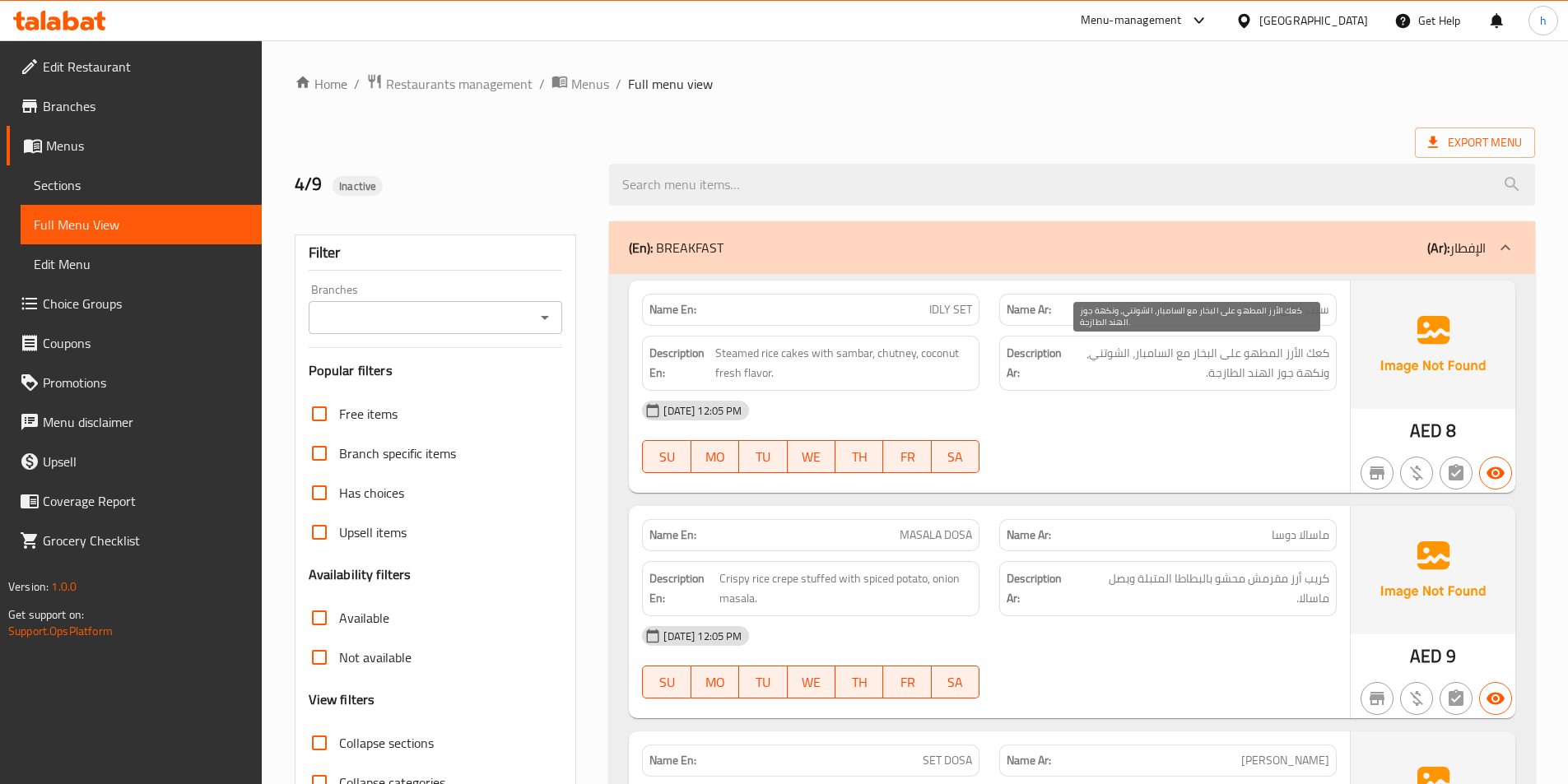
click at [1255, 351] on span "كعك الأرز المطهو على البخار مع السامبار، الشوتني، ونكهة جوز الهند الطازجة." at bounding box center [1197, 363] width 264 height 41
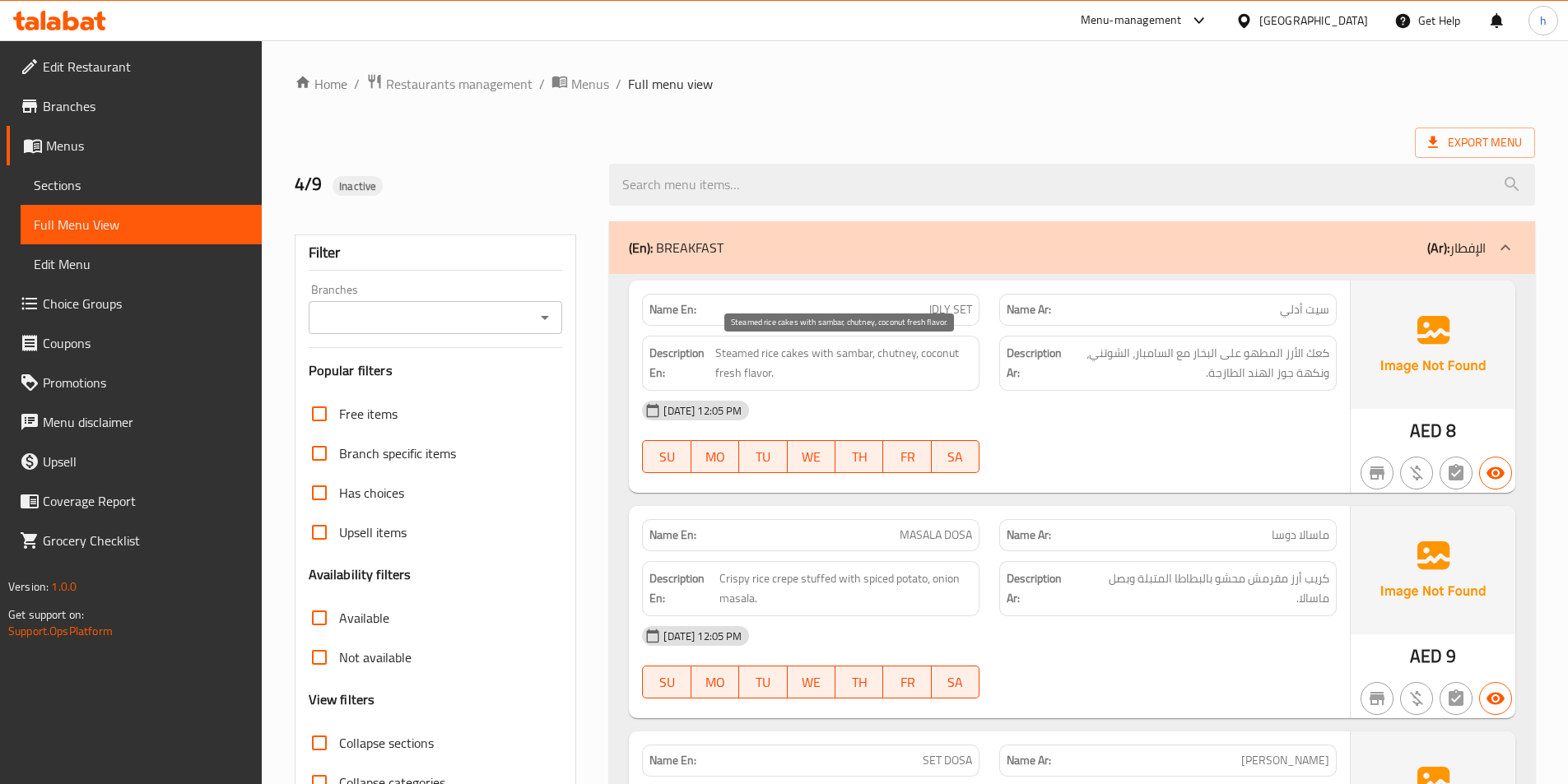
click at [747, 357] on span "Steamed rice cakes with sambar, chutney, coconut fresh flavor." at bounding box center [844, 363] width 257 height 41
click at [778, 344] on span "Steamed rice cakes with sambar, chutney, coconut fresh flavor." at bounding box center [844, 363] width 257 height 41
click at [800, 344] on span "Steamed rice cakes with sambar, chutney, coconut fresh flavor." at bounding box center [844, 363] width 257 height 41
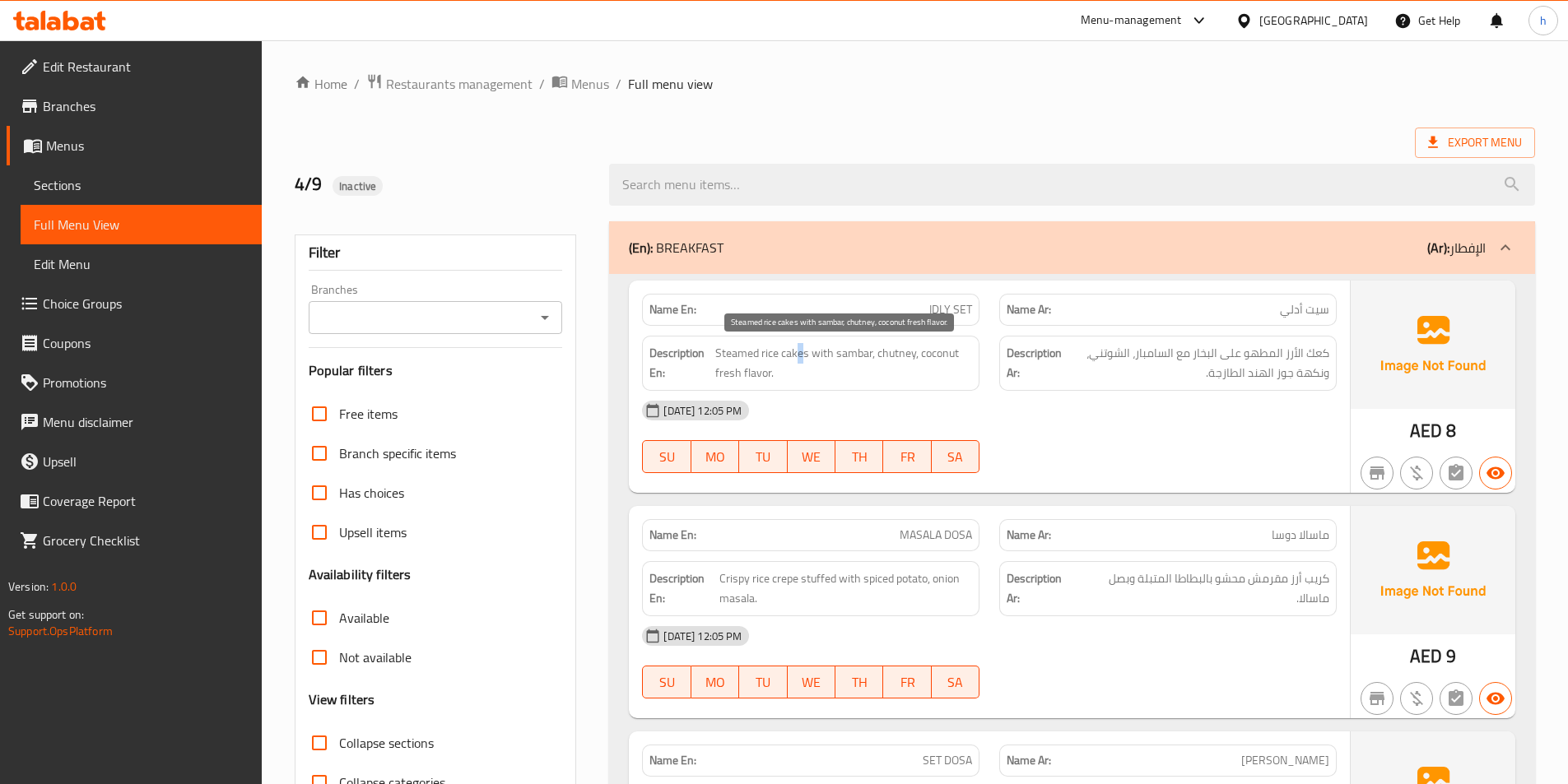
click at [800, 344] on span "Steamed rice cakes with sambar, chutney, coconut fresh flavor." at bounding box center [844, 363] width 257 height 41
drag, startPoint x: 715, startPoint y: 355, endPoint x: 830, endPoint y: 358, distance: 115.0
click at [830, 358] on span "Steamed rice cakes with sambar, chutney, coconut fresh flavor." at bounding box center [844, 363] width 257 height 41
click at [839, 350] on span "Steamed rice cakes with sambar, chutney, coconut fresh flavor." at bounding box center [844, 363] width 257 height 41
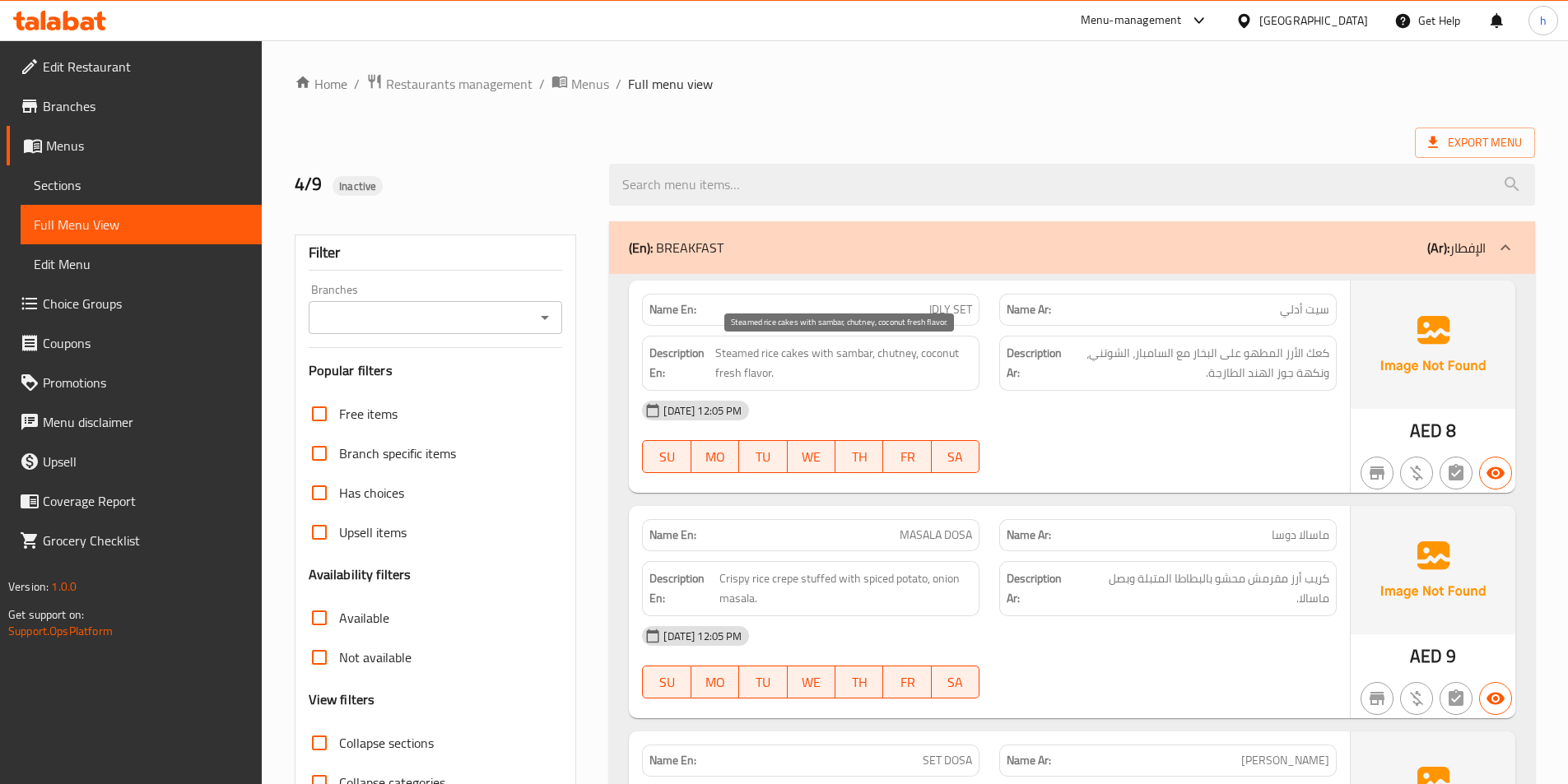
click at [903, 348] on span "Steamed rice cakes with sambar, chutney, coconut fresh flavor." at bounding box center [844, 363] width 257 height 41
click at [937, 352] on span "Steamed rice cakes with sambar, chutney, coconut fresh flavor." at bounding box center [844, 363] width 257 height 41
drag, startPoint x: 723, startPoint y: 380, endPoint x: 772, endPoint y: 389, distance: 49.8
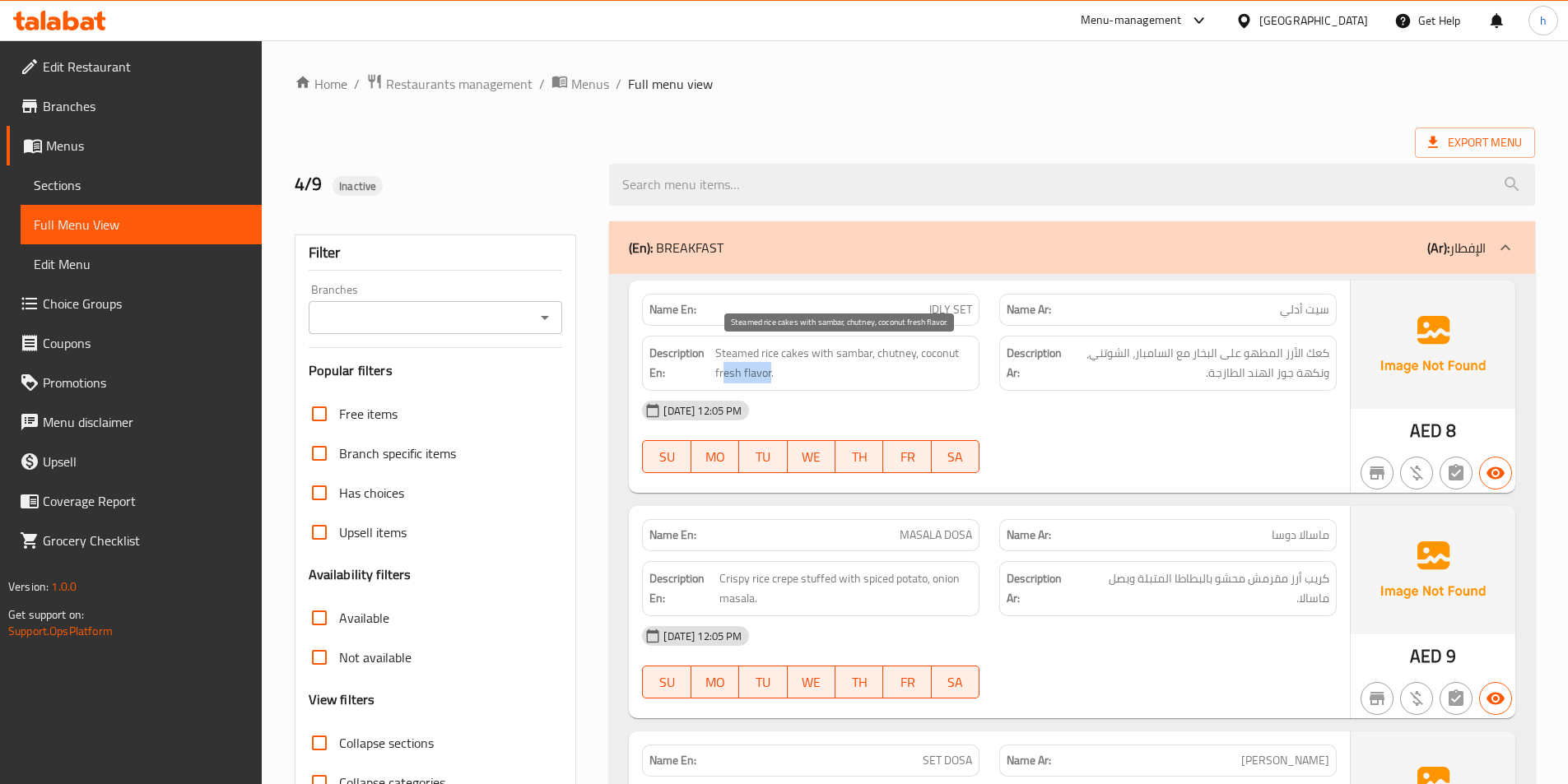
click at [772, 389] on div "Description En: Steamed rice cakes with sambar, chutney, coconut fresh flavor." at bounding box center [811, 363] width 338 height 55
click at [872, 399] on div "[DATE] 12:05 PM" at bounding box center [989, 410] width 714 height 40
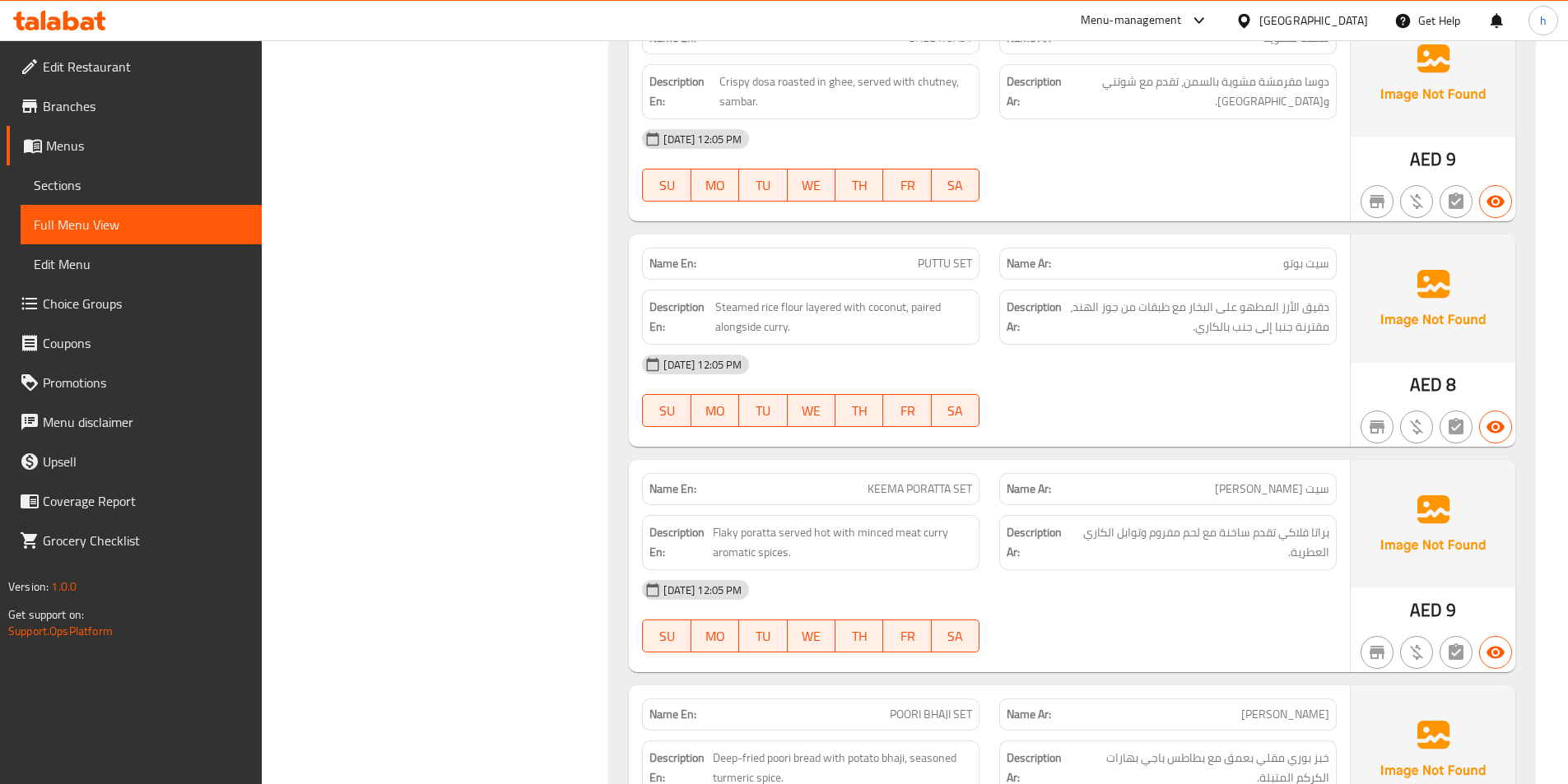
scroll to position [987, 0]
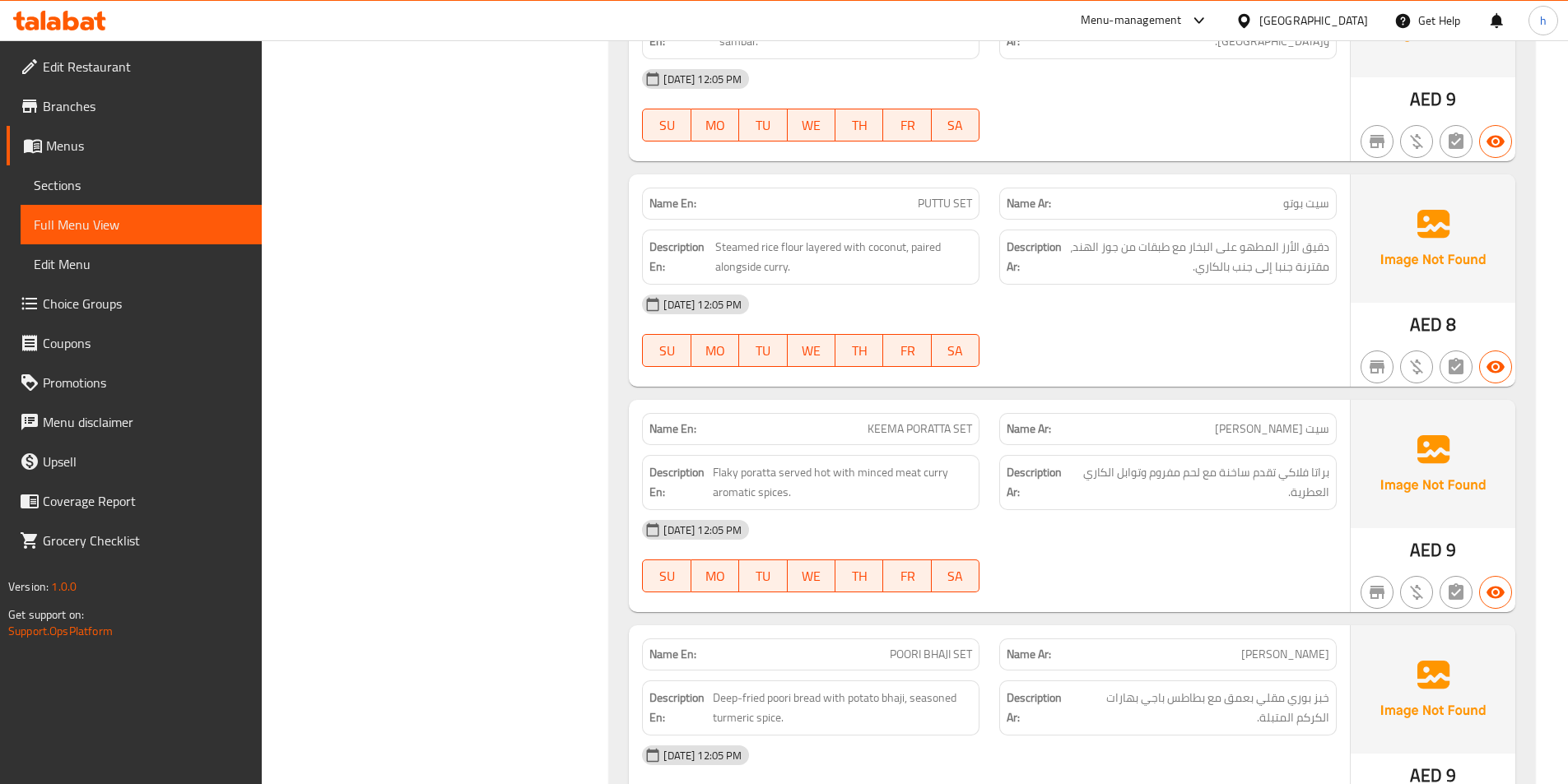
scroll to position [1070, 0]
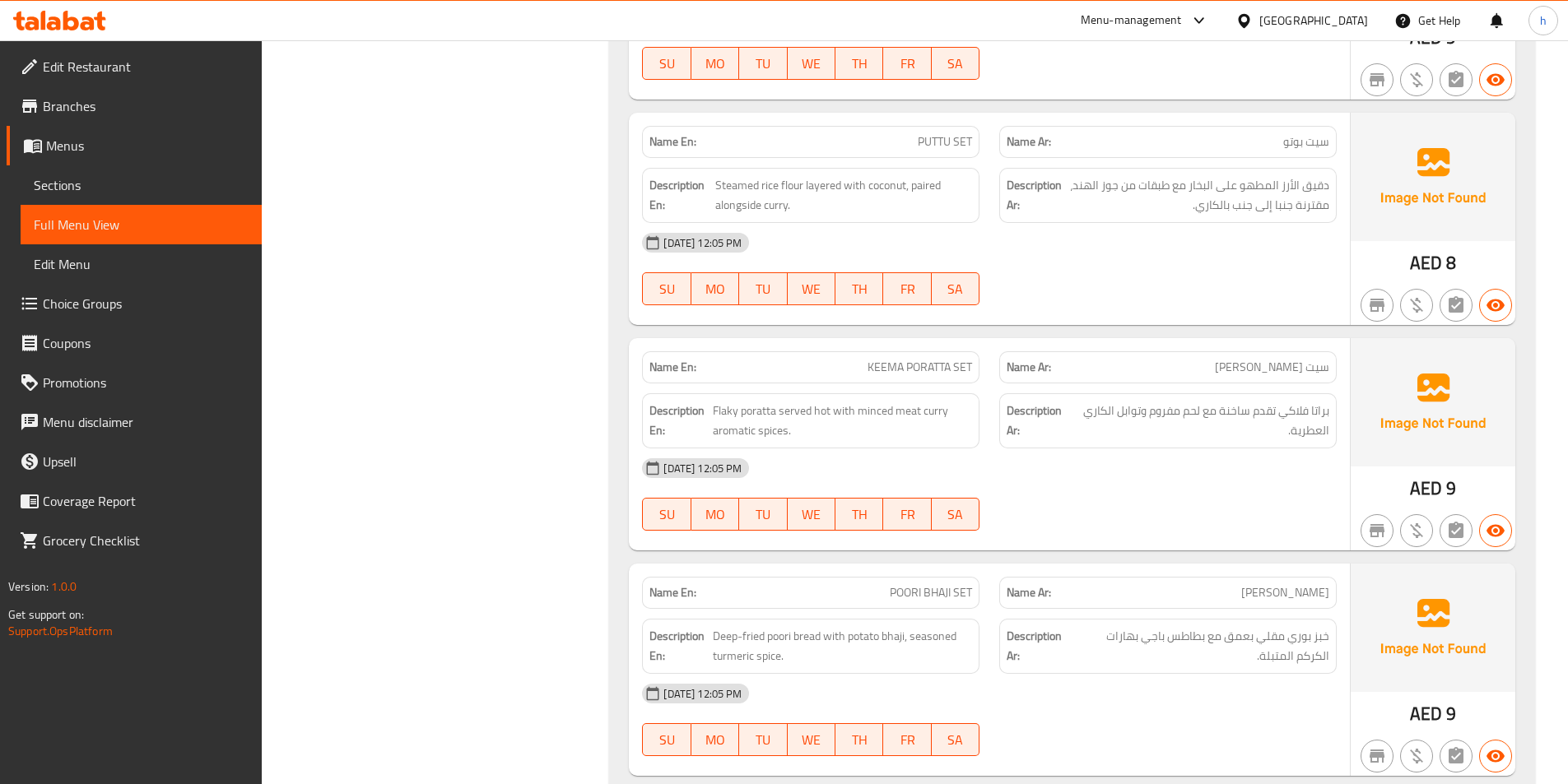
click at [1304, 376] on span "سيت [PERSON_NAME]" at bounding box center [1273, 367] width 114 height 18
click at [959, 376] on span "KEEMA PORATTA SET" at bounding box center [919, 367] width 104 height 18
click at [923, 362] on span "KEEMA PORATTA SET" at bounding box center [919, 367] width 104 height 18
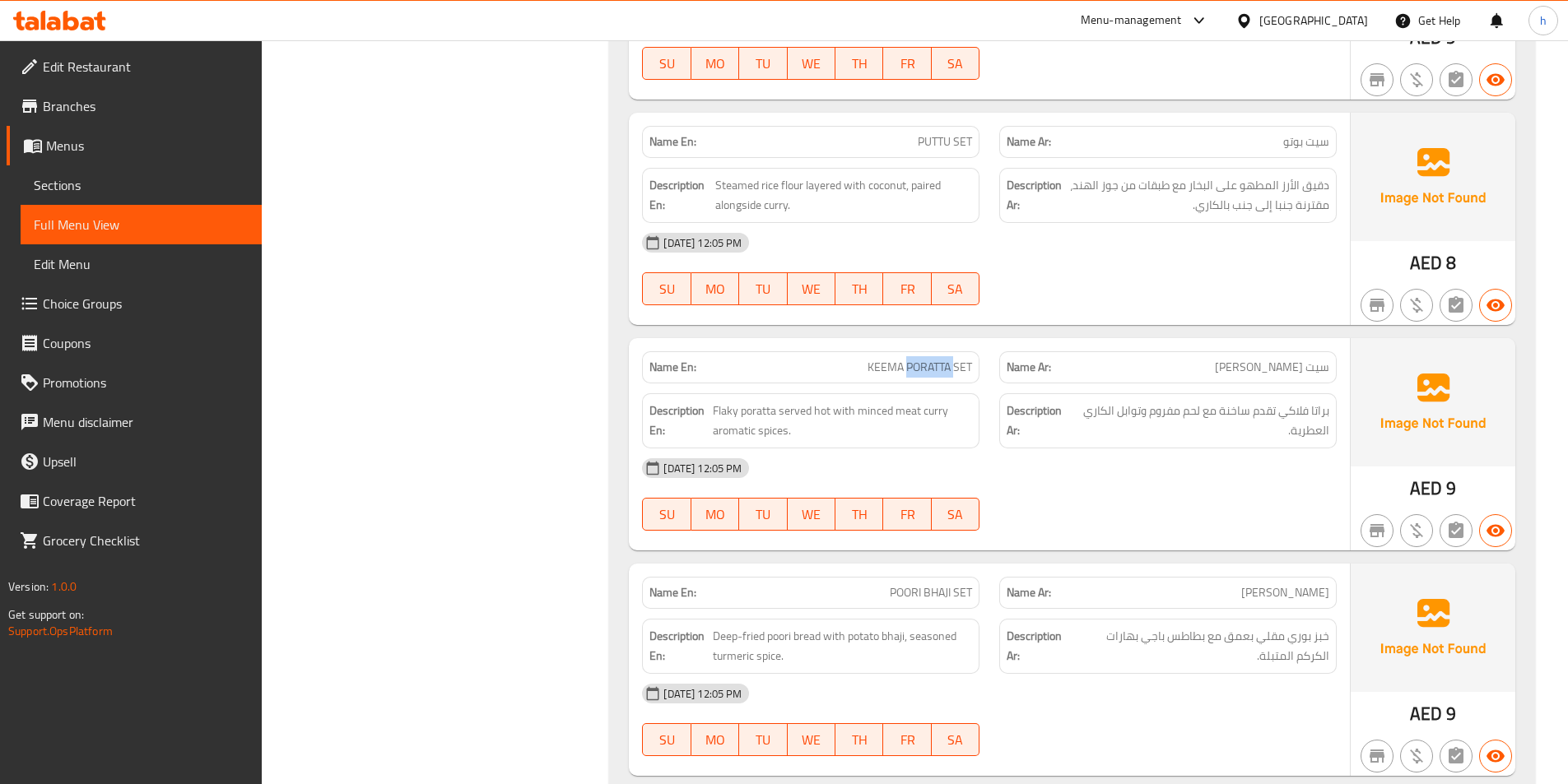
click at [923, 362] on span "KEEMA PORATTA SET" at bounding box center [919, 367] width 104 height 18
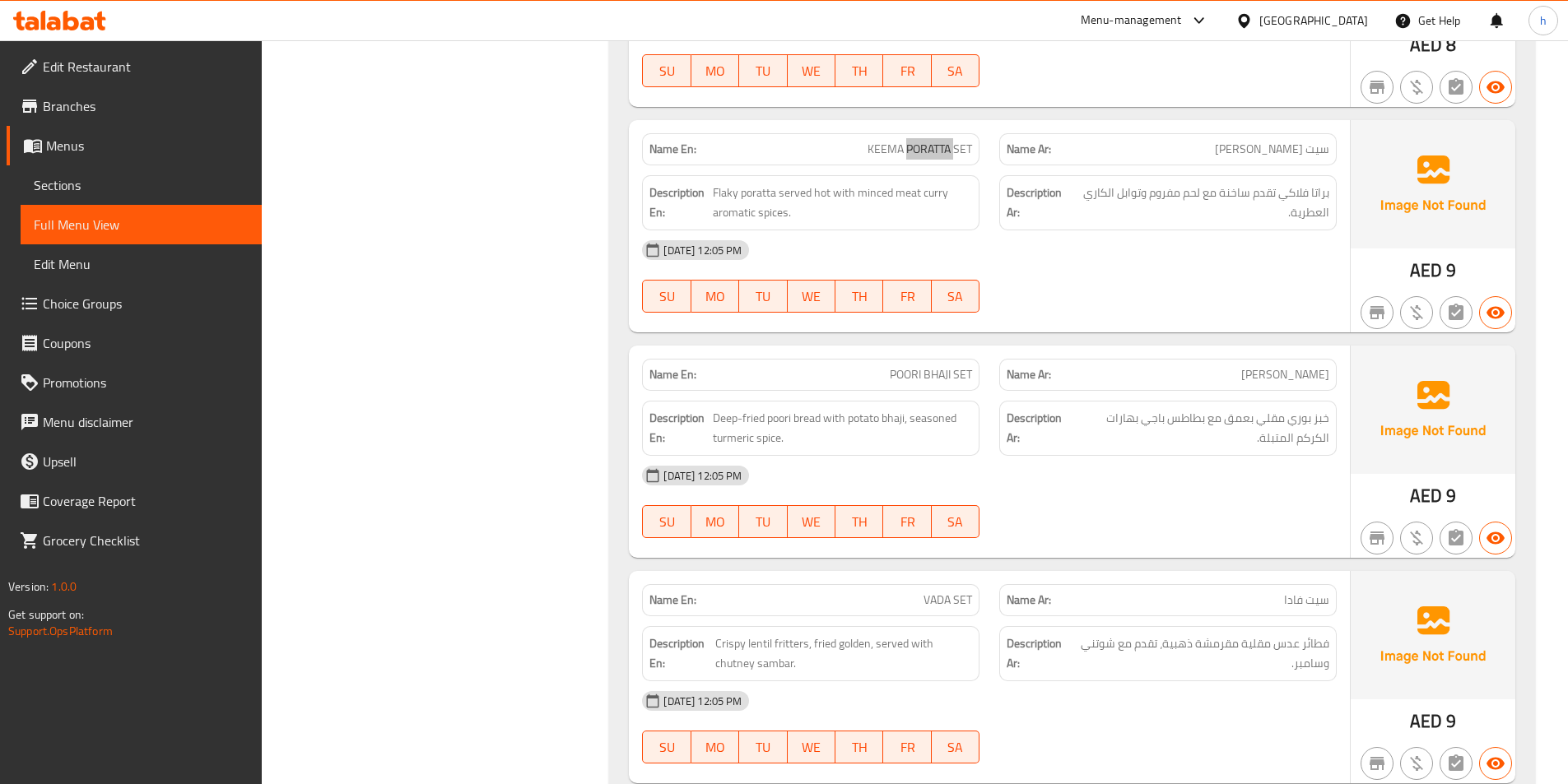
scroll to position [1316, 0]
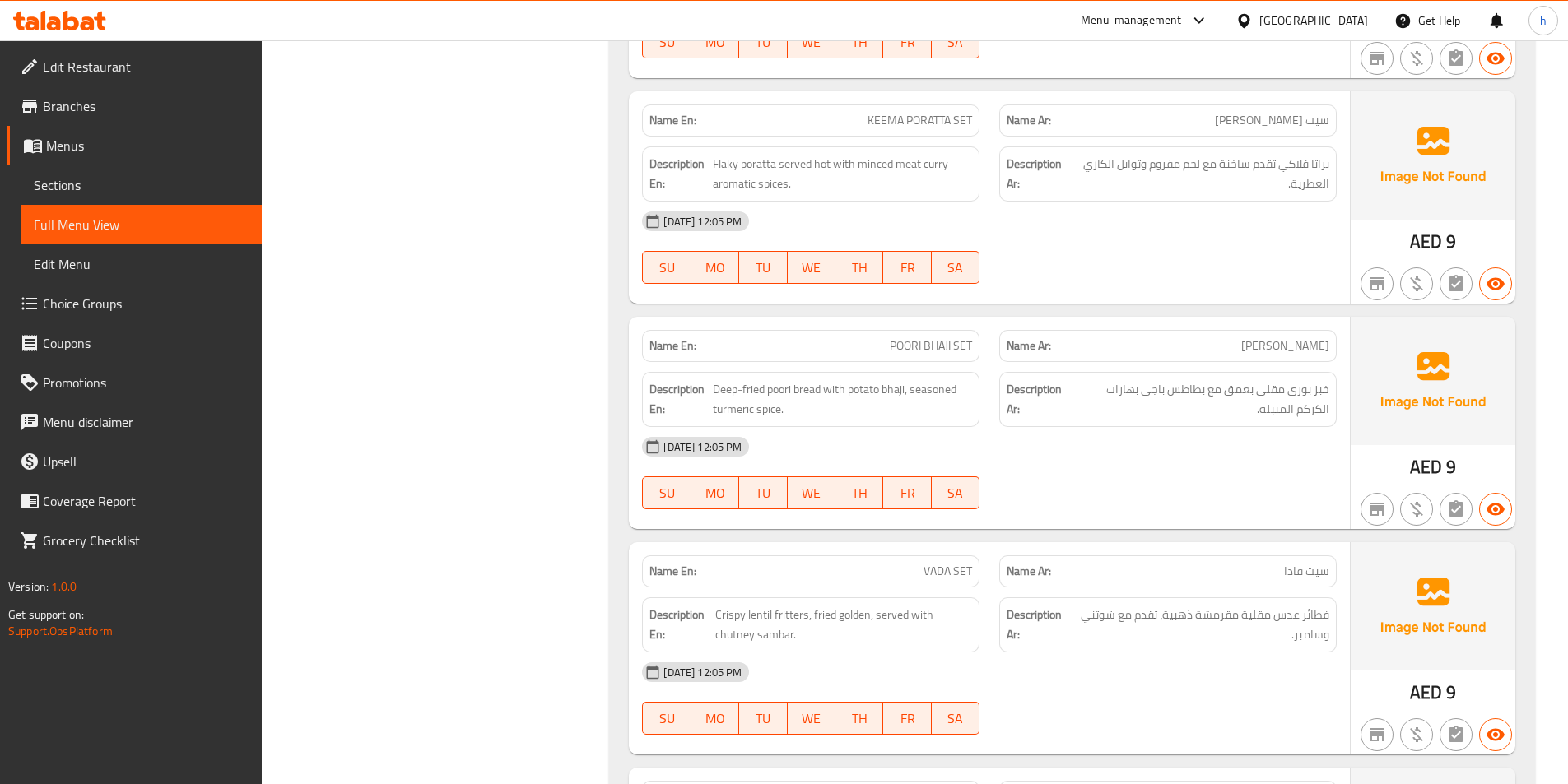
click at [934, 350] on span "POORI BHAJI SET" at bounding box center [930, 346] width 82 height 18
click at [681, 394] on strong "Description En:" at bounding box center [679, 399] width 60 height 41
click at [701, 390] on strong "Description En:" at bounding box center [679, 399] width 60 height 41
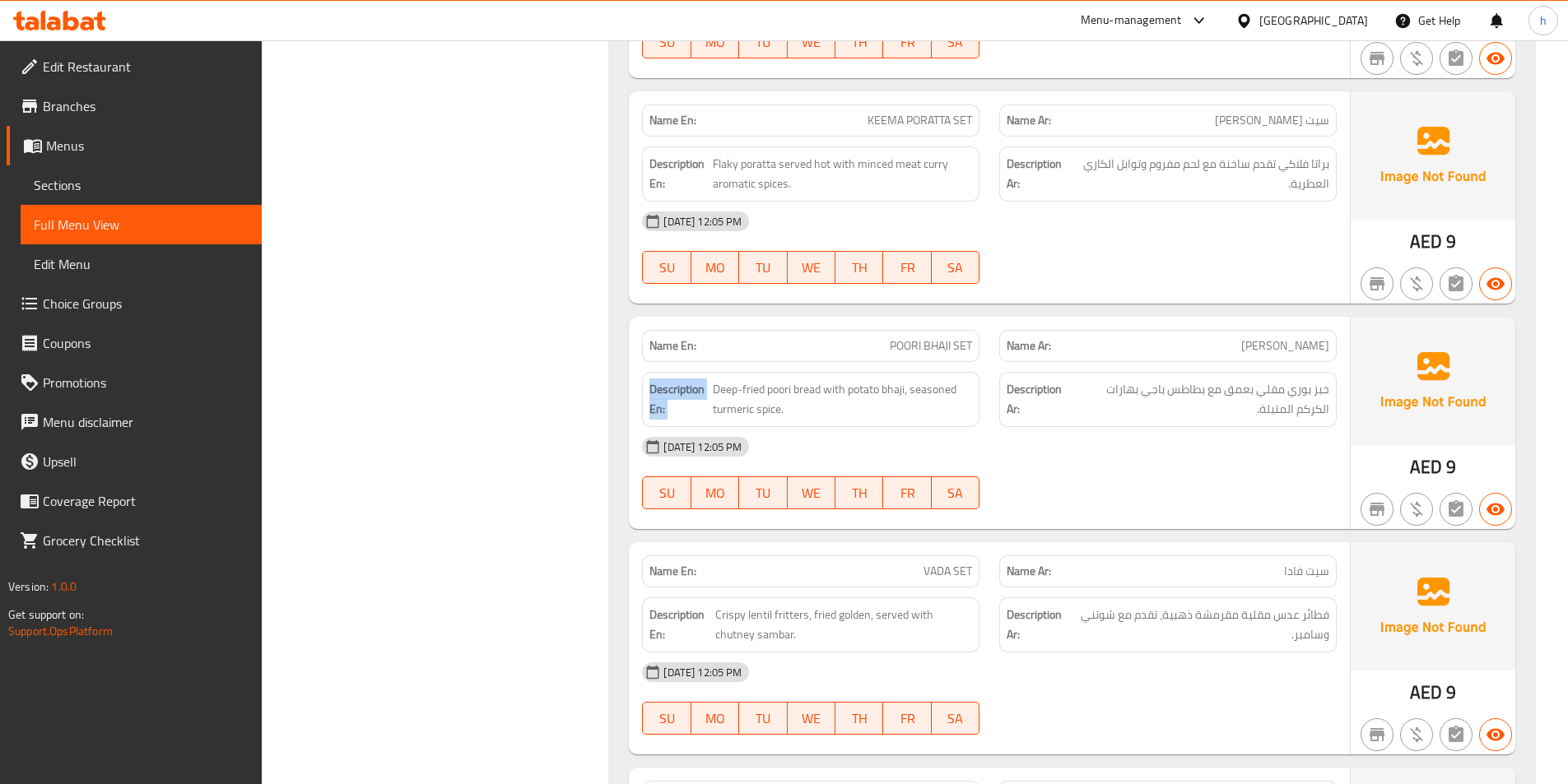
click at [701, 390] on strong "Description En:" at bounding box center [679, 399] width 60 height 41
click at [723, 382] on span "Deep-fried poori bread with potato bhaji, seasoned turmeric spice." at bounding box center [842, 399] width 259 height 41
drag, startPoint x: 720, startPoint y: 381, endPoint x: 811, endPoint y: 389, distance: 91.4
click at [811, 389] on span "Deep-fried poori bread with potato bhaji, seasoned turmeric spice." at bounding box center [842, 399] width 259 height 41
drag, startPoint x: 832, startPoint y: 388, endPoint x: 915, endPoint y: 386, distance: 83.0
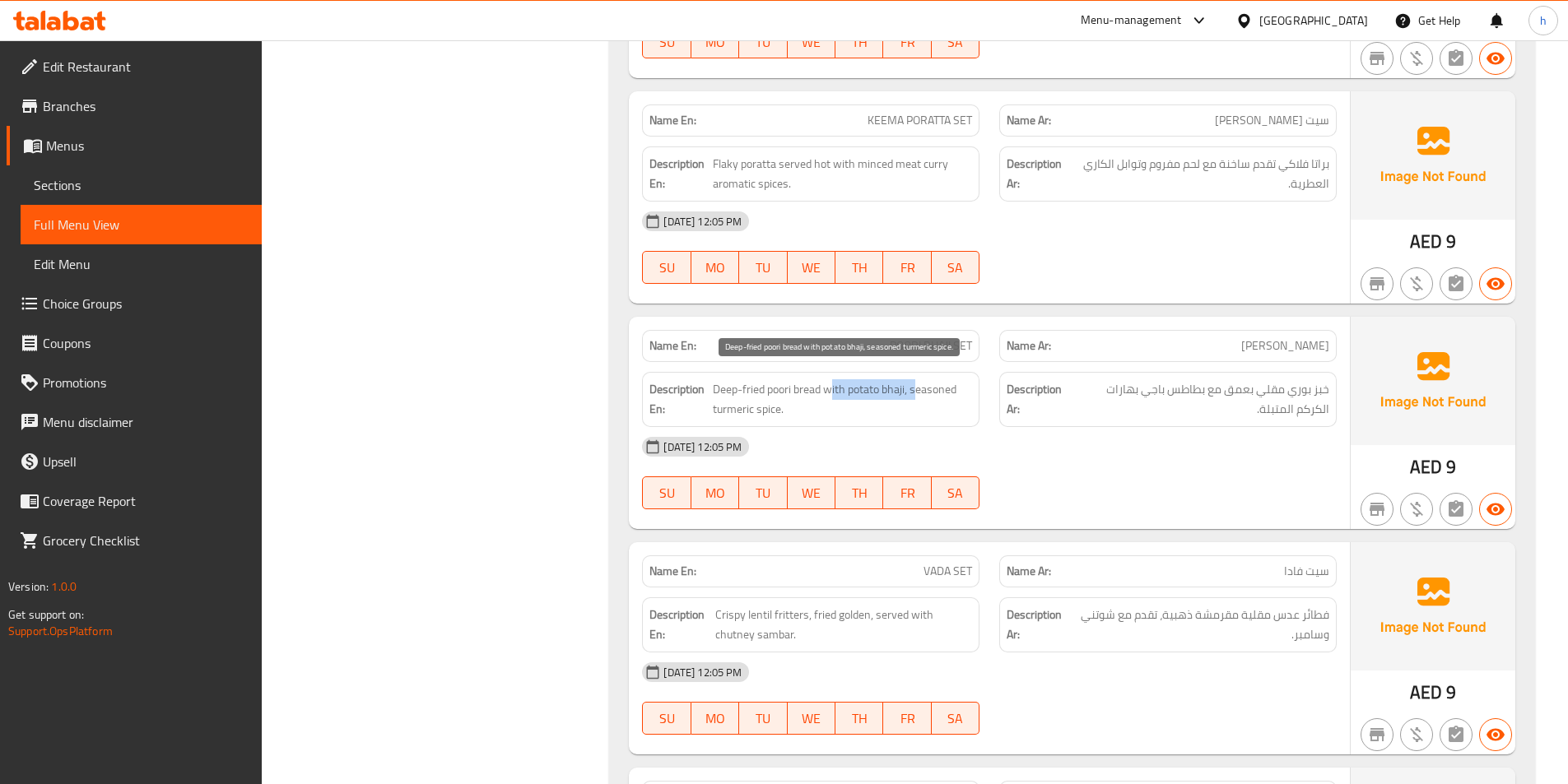
click at [915, 386] on span "Deep-fried poori bread with potato bhaji, seasoned turmeric spice." at bounding box center [842, 399] width 259 height 41
click at [940, 427] on div "[DATE] 12:05 PM" at bounding box center [989, 446] width 714 height 40
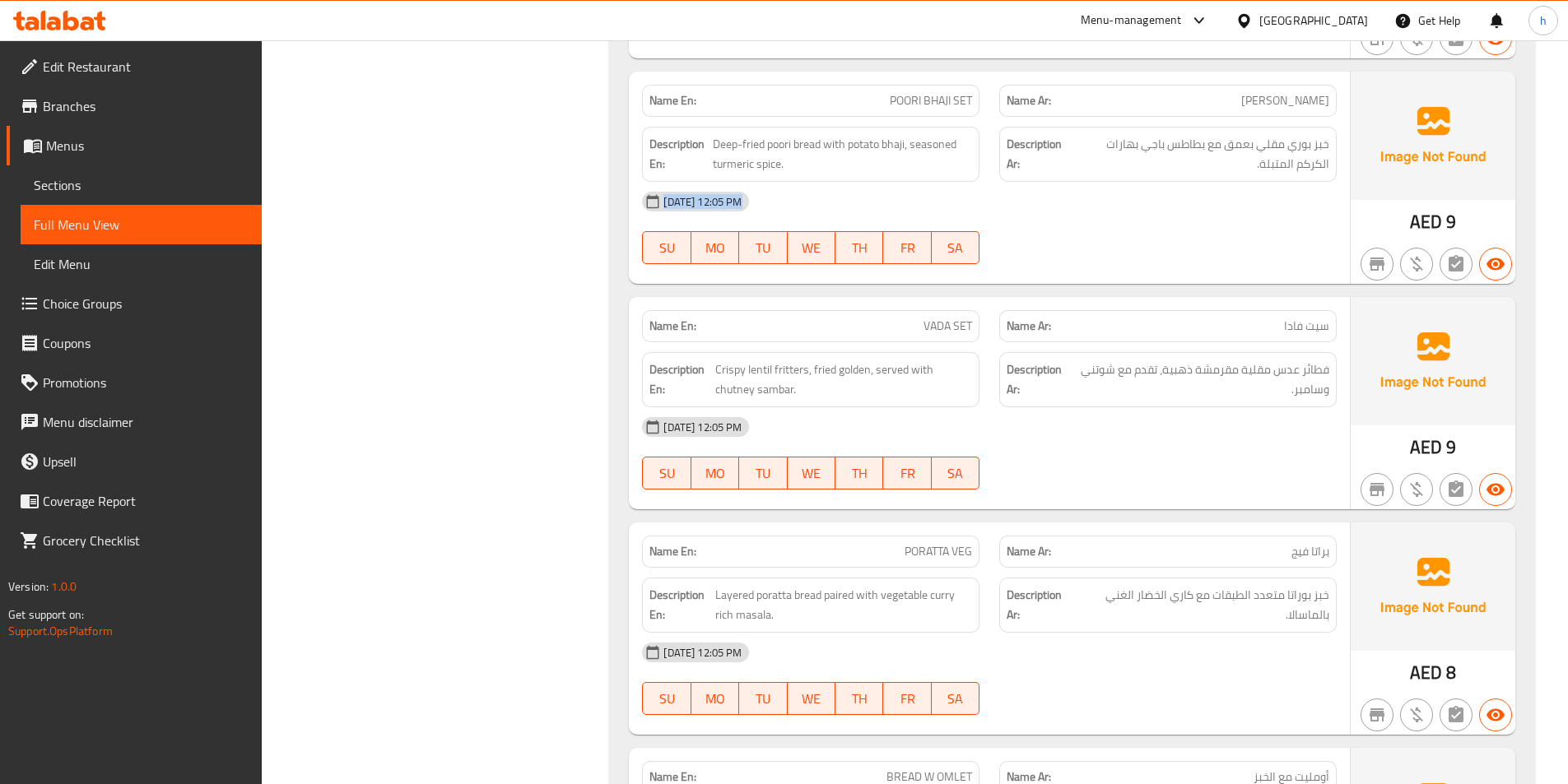
scroll to position [1563, 0]
click at [910, 324] on p "Name En: VADA SET" at bounding box center [811, 325] width 323 height 18
click at [727, 371] on span "Crispy lentil fritters, fried golden, served with chutney sambar." at bounding box center [844, 378] width 257 height 41
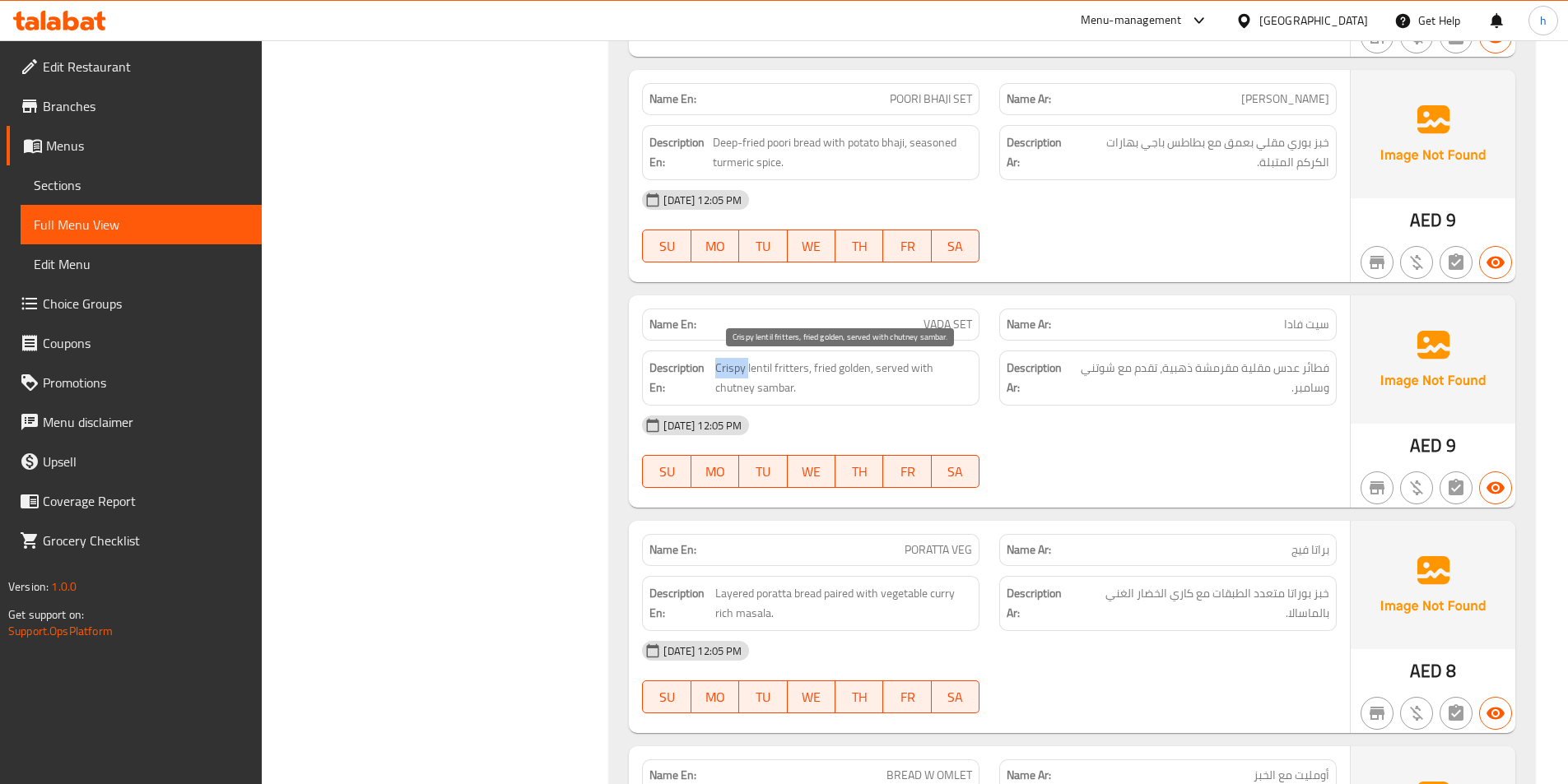
click at [727, 371] on span "Crispy lentil fritters, fried golden, served with chutney sambar." at bounding box center [844, 378] width 257 height 41
click at [803, 358] on span "Crispy lentil fritters, fried golden, served with chutney sambar." at bounding box center [844, 378] width 257 height 41
drag, startPoint x: 805, startPoint y: 360, endPoint x: 716, endPoint y: 368, distance: 89.4
click at [716, 368] on span "Crispy lentil fritters, fried golden, served with chutney sambar." at bounding box center [844, 378] width 257 height 41
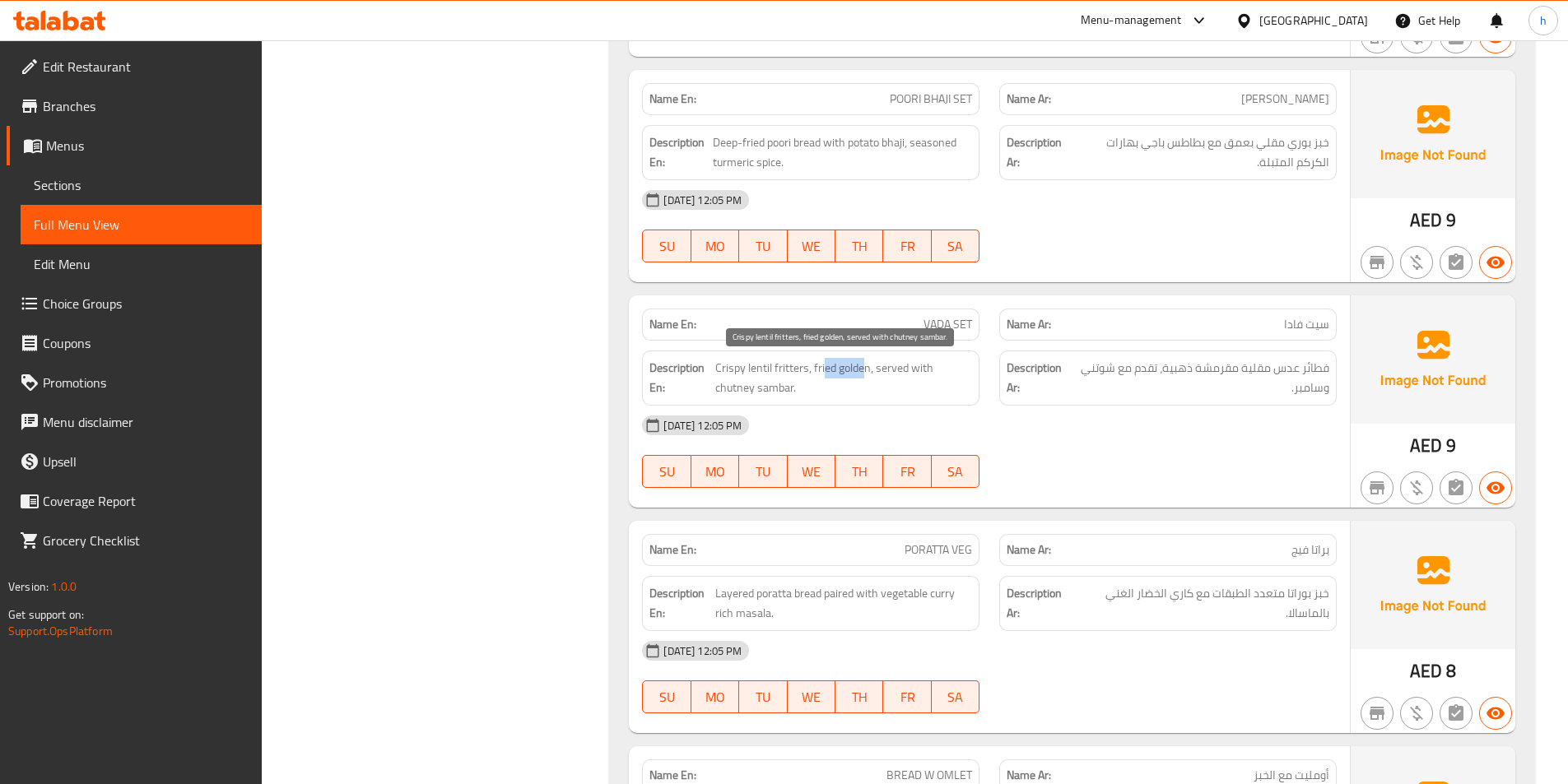
drag, startPoint x: 862, startPoint y: 368, endPoint x: 826, endPoint y: 369, distance: 36.0
click at [826, 369] on span "Crispy lentil fritters, fried golden, served with chutney sambar." at bounding box center [844, 378] width 257 height 41
click at [731, 362] on span "Crispy lentil fritters, fried golden, served with chutney sambar." at bounding box center [844, 378] width 257 height 41
drag, startPoint x: 880, startPoint y: 363, endPoint x: 909, endPoint y: 385, distance: 36.4
click at [909, 385] on span "Crispy lentil fritters, fried golden, served with chutney sambar." at bounding box center [844, 378] width 257 height 41
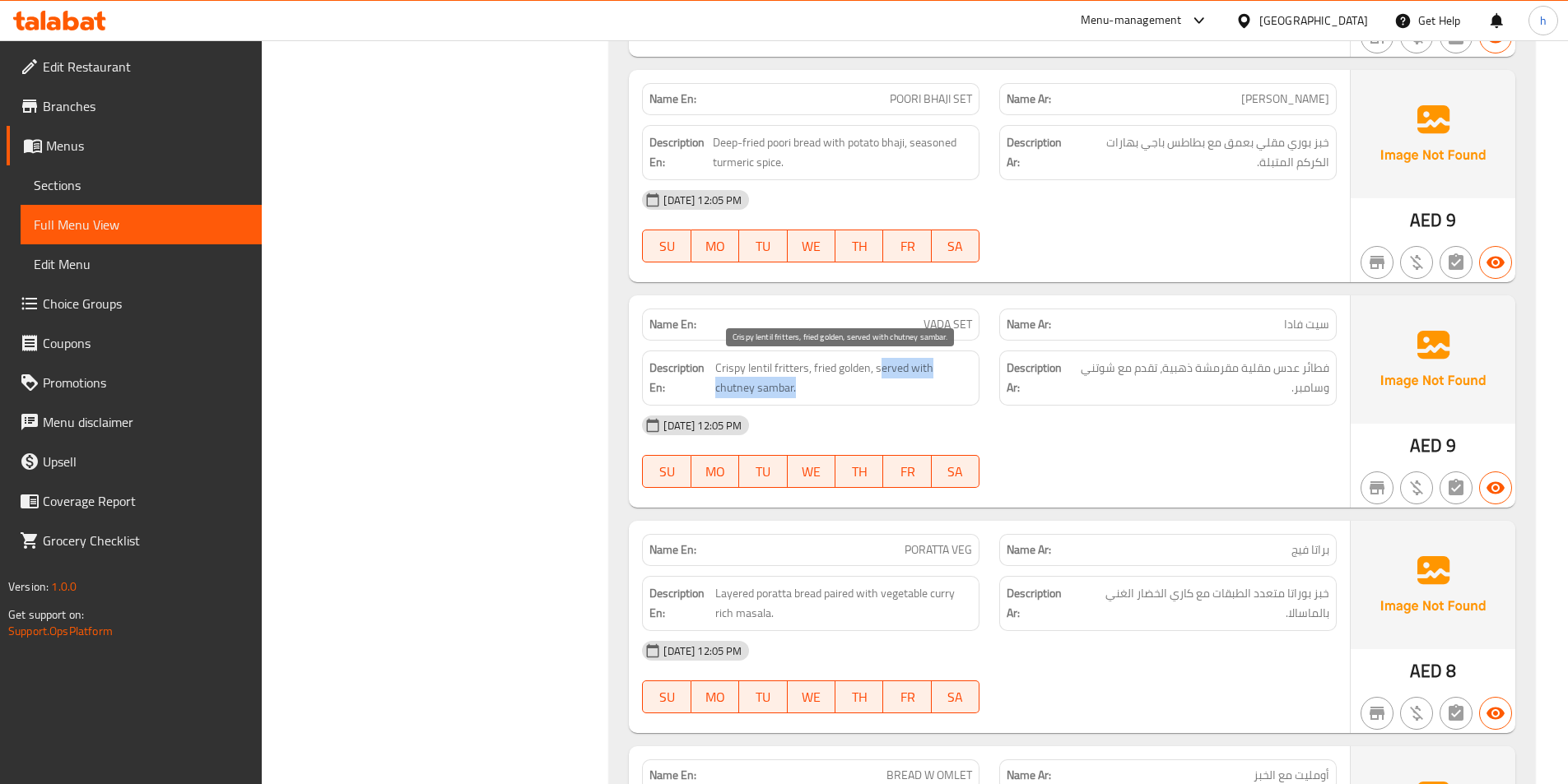
click at [918, 392] on span "Crispy lentil fritters, fried golden, served with chutney sambar." at bounding box center [844, 378] width 257 height 41
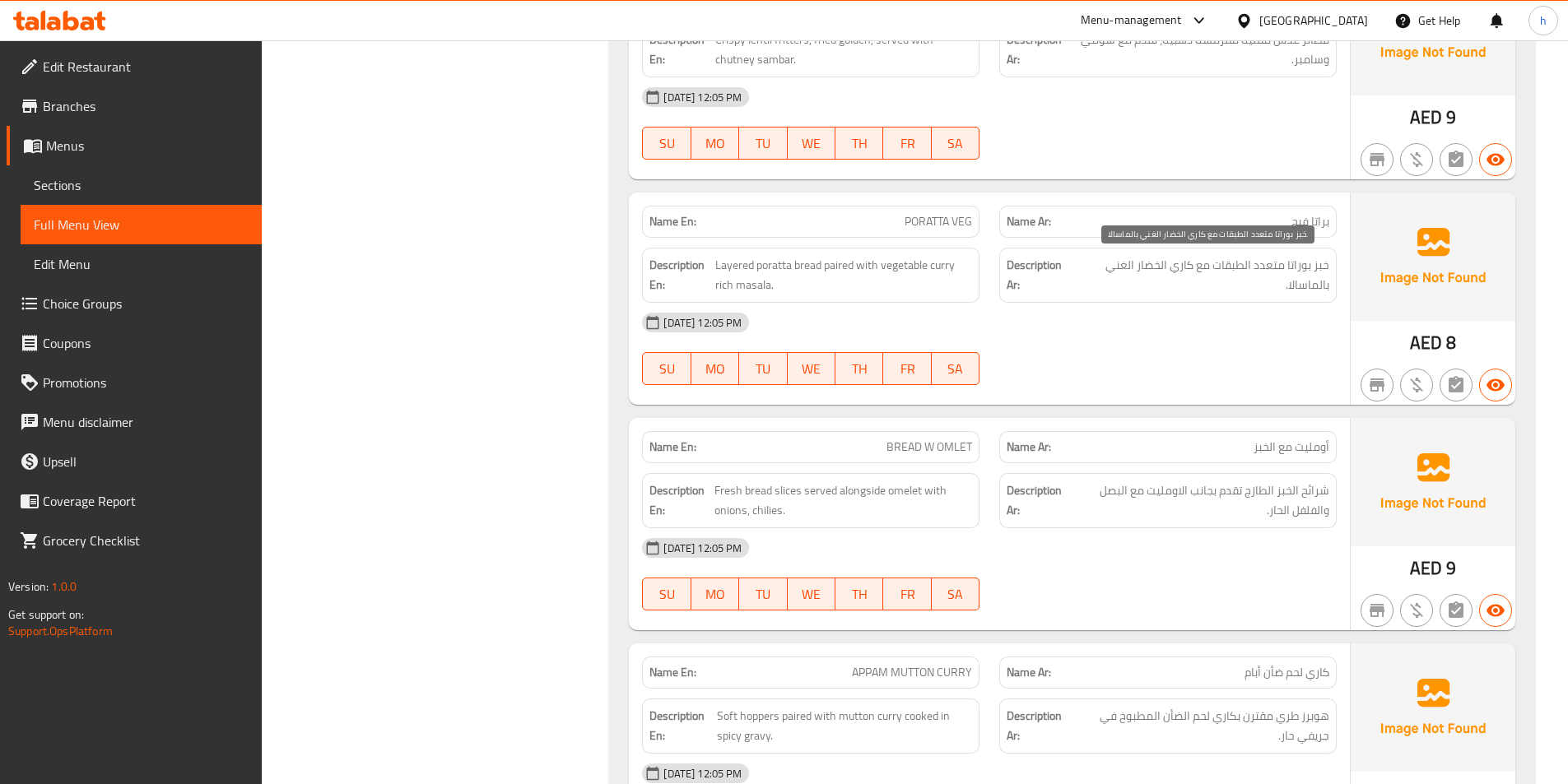
scroll to position [1892, 0]
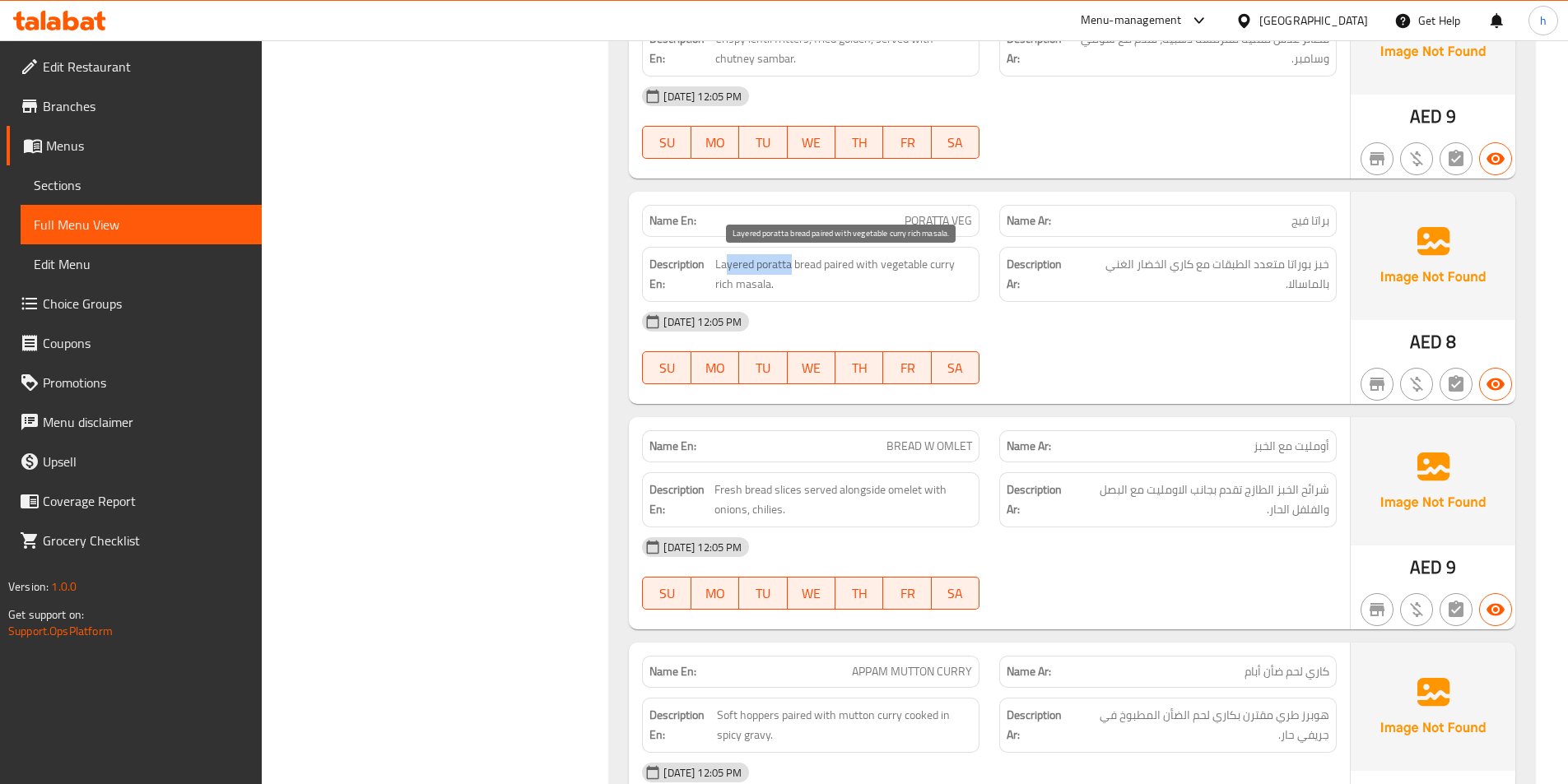
drag, startPoint x: 736, startPoint y: 257, endPoint x: 793, endPoint y: 264, distance: 57.4
click at [793, 264] on span "Layered poratta bread paired with vegetable curry rich masala." at bounding box center [844, 275] width 257 height 41
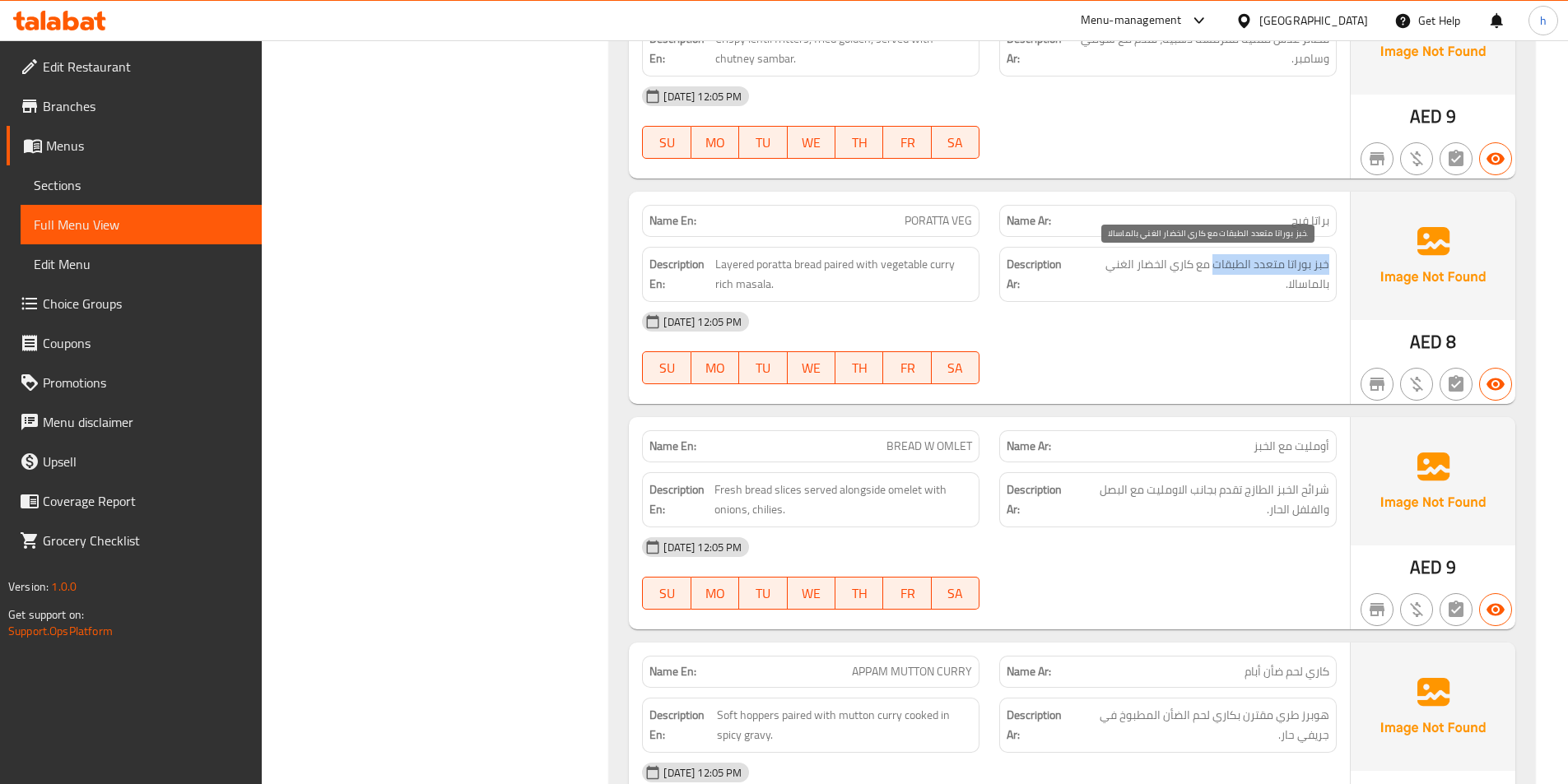
drag, startPoint x: 1328, startPoint y: 267, endPoint x: 1212, endPoint y: 267, distance: 116.0
click at [1212, 267] on span "خبز بوراتا متعدد الطبقات مع كاري الخضار الغني بالماسالا." at bounding box center [1203, 275] width 253 height 41
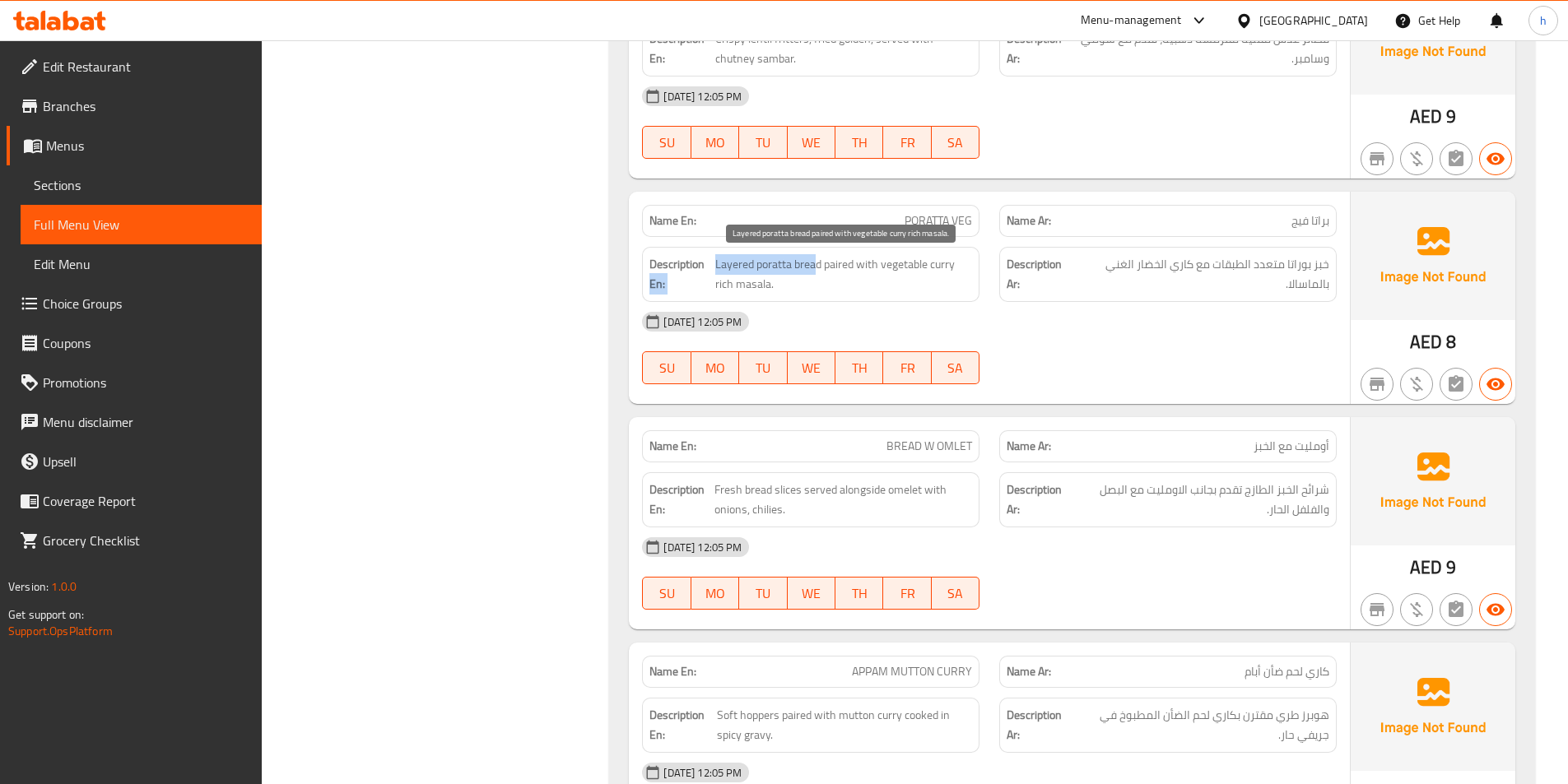
drag, startPoint x: 704, startPoint y: 269, endPoint x: 819, endPoint y: 263, distance: 115.2
click at [819, 263] on h6 "Description En: Layered poratta bread paired with vegetable curry rich masala." at bounding box center [811, 275] width 323 height 41
drag, startPoint x: 841, startPoint y: 263, endPoint x: 856, endPoint y: 261, distance: 15.1
click at [856, 261] on span "Layered poratta bread paired with vegetable curry rich masala." at bounding box center [844, 275] width 257 height 41
drag, startPoint x: 903, startPoint y: 263, endPoint x: 963, endPoint y: 286, distance: 64.3
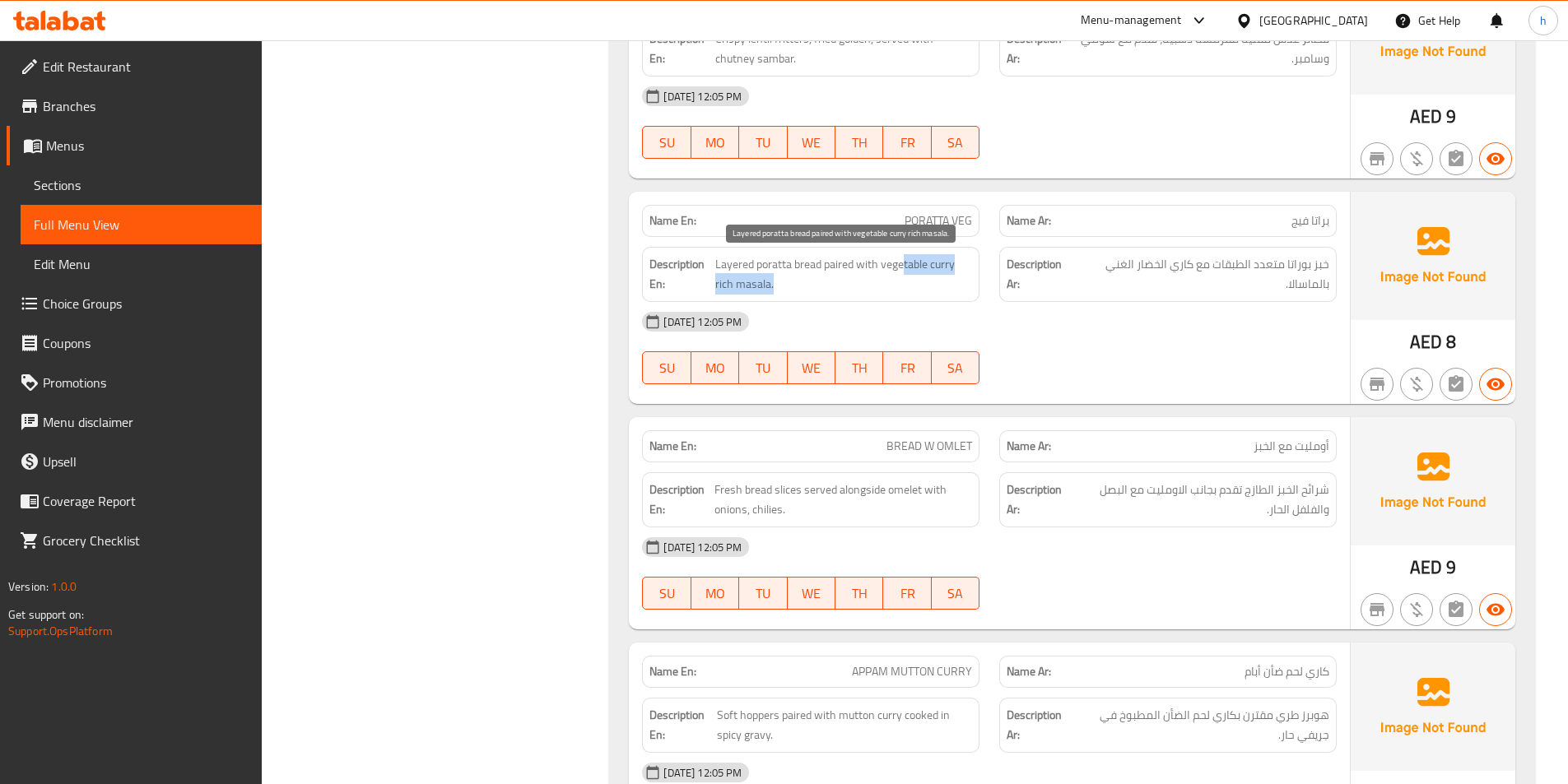
click at [963, 286] on span "Layered poratta bread paired with vegetable curry rich masala." at bounding box center [844, 275] width 257 height 41
click at [1160, 304] on div "[DATE] 12:05 PM" at bounding box center [989, 321] width 714 height 40
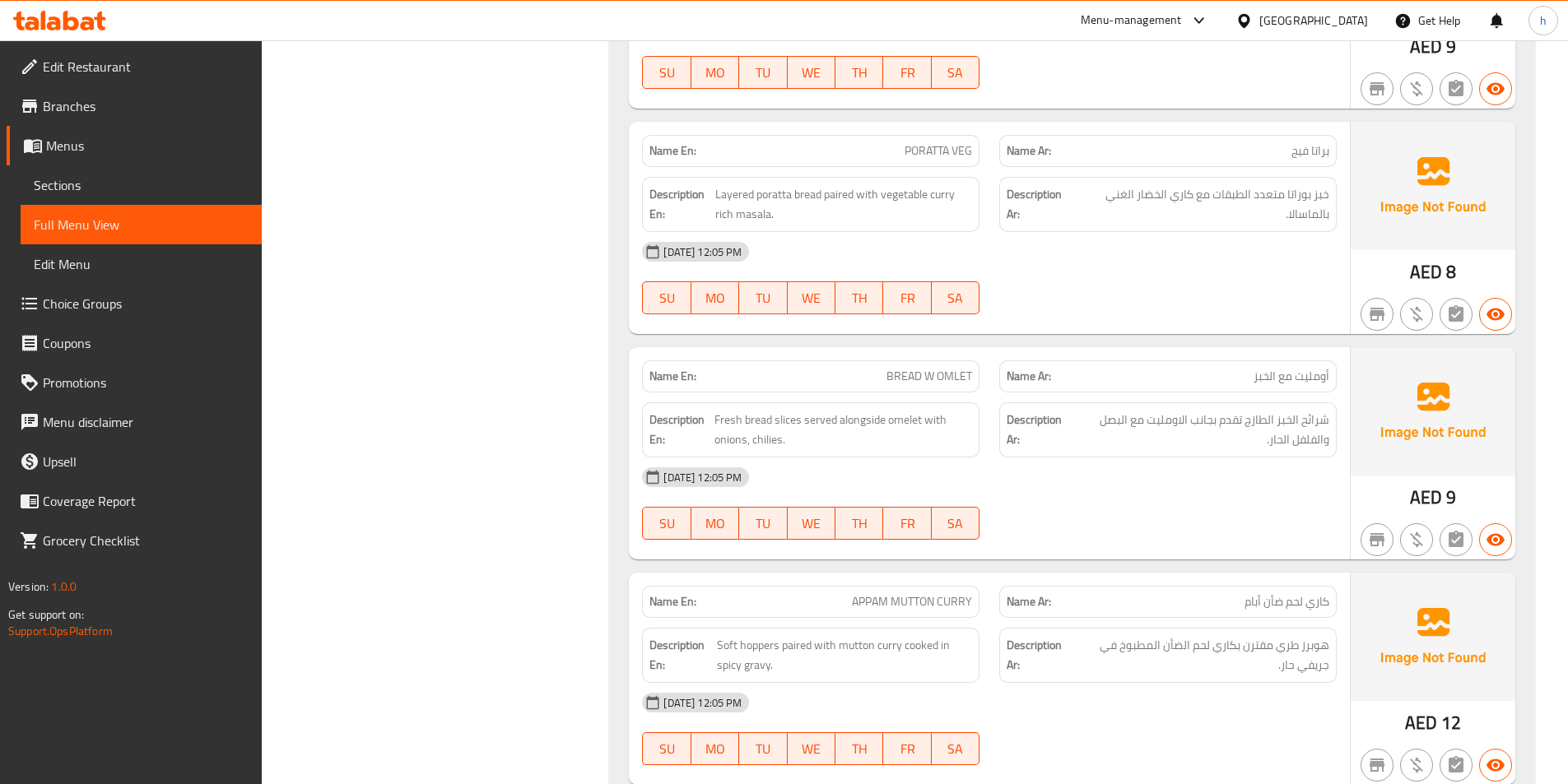
scroll to position [2057, 0]
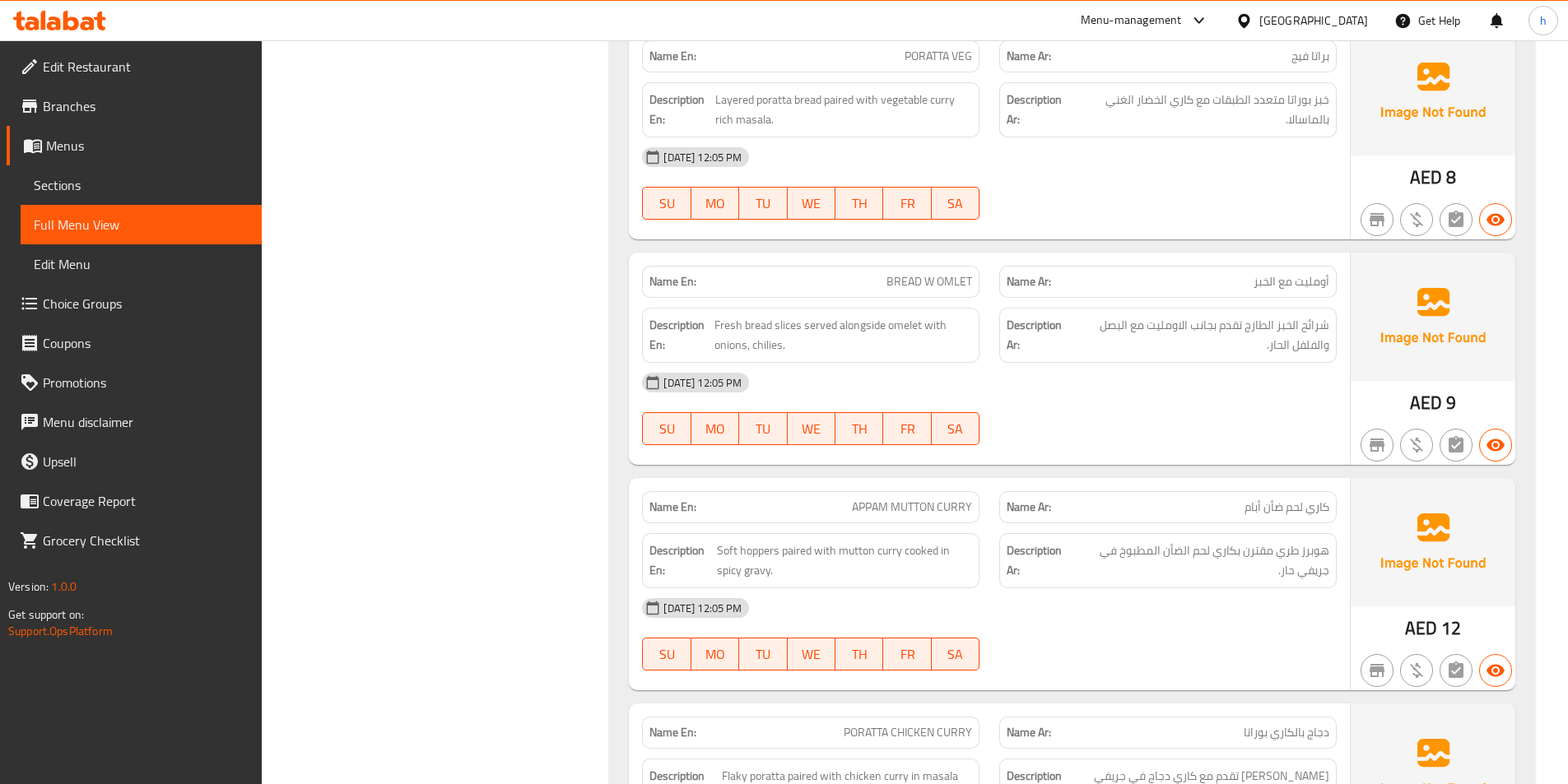
click at [905, 283] on span "BREAD W OMLET" at bounding box center [929, 281] width 86 height 18
drag, startPoint x: 820, startPoint y: 322, endPoint x: 923, endPoint y: 319, distance: 103.0
click at [923, 319] on span "Fresh bread slices served alongside omelet with onions, chilies." at bounding box center [843, 336] width 257 height 41
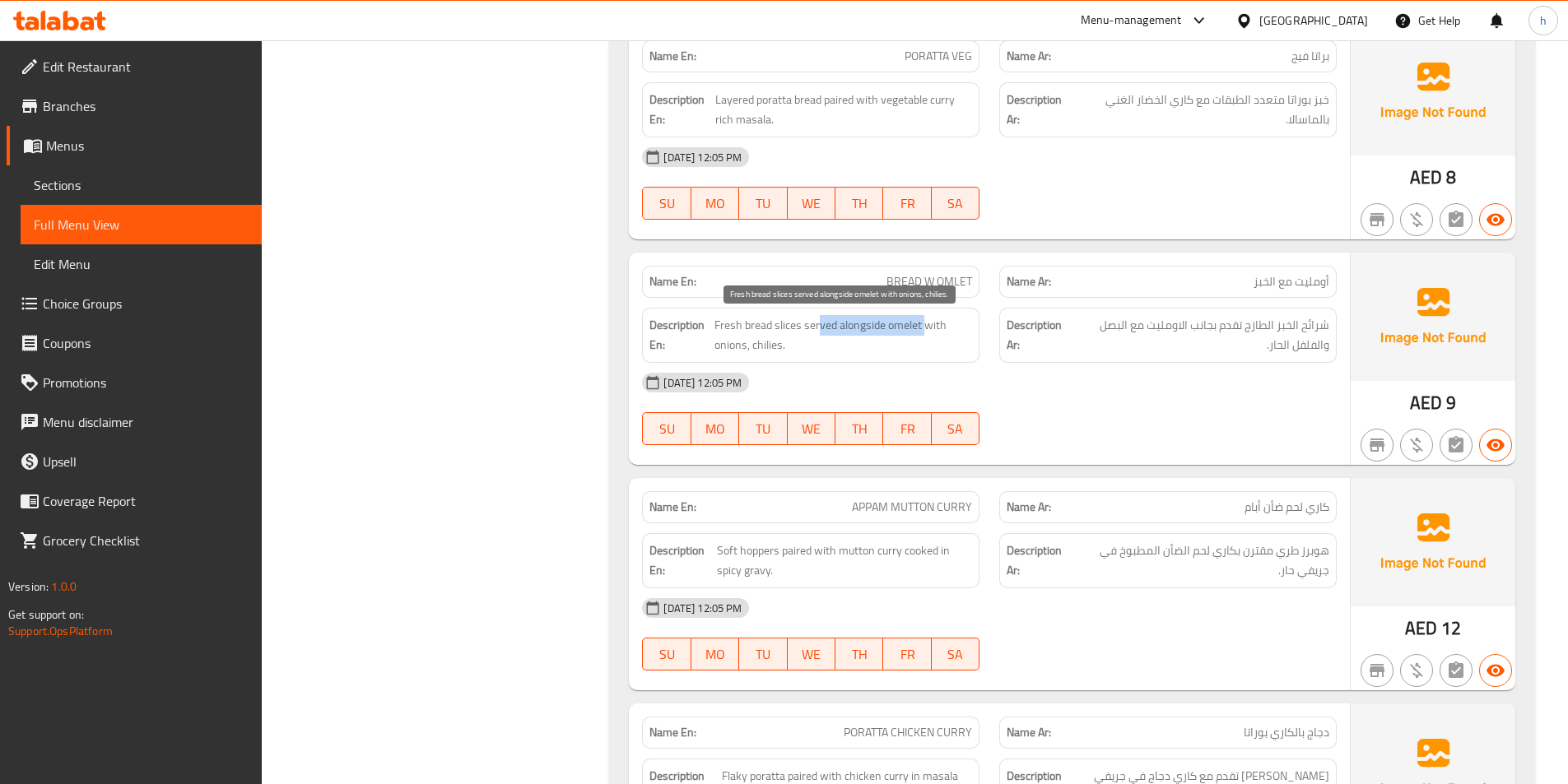
click at [901, 329] on span "Fresh bread slices served alongside omelet with onions, chilies." at bounding box center [843, 336] width 257 height 41
click at [915, 348] on span "Fresh bread slices served alongside omelet with onions, chilies." at bounding box center [843, 336] width 257 height 41
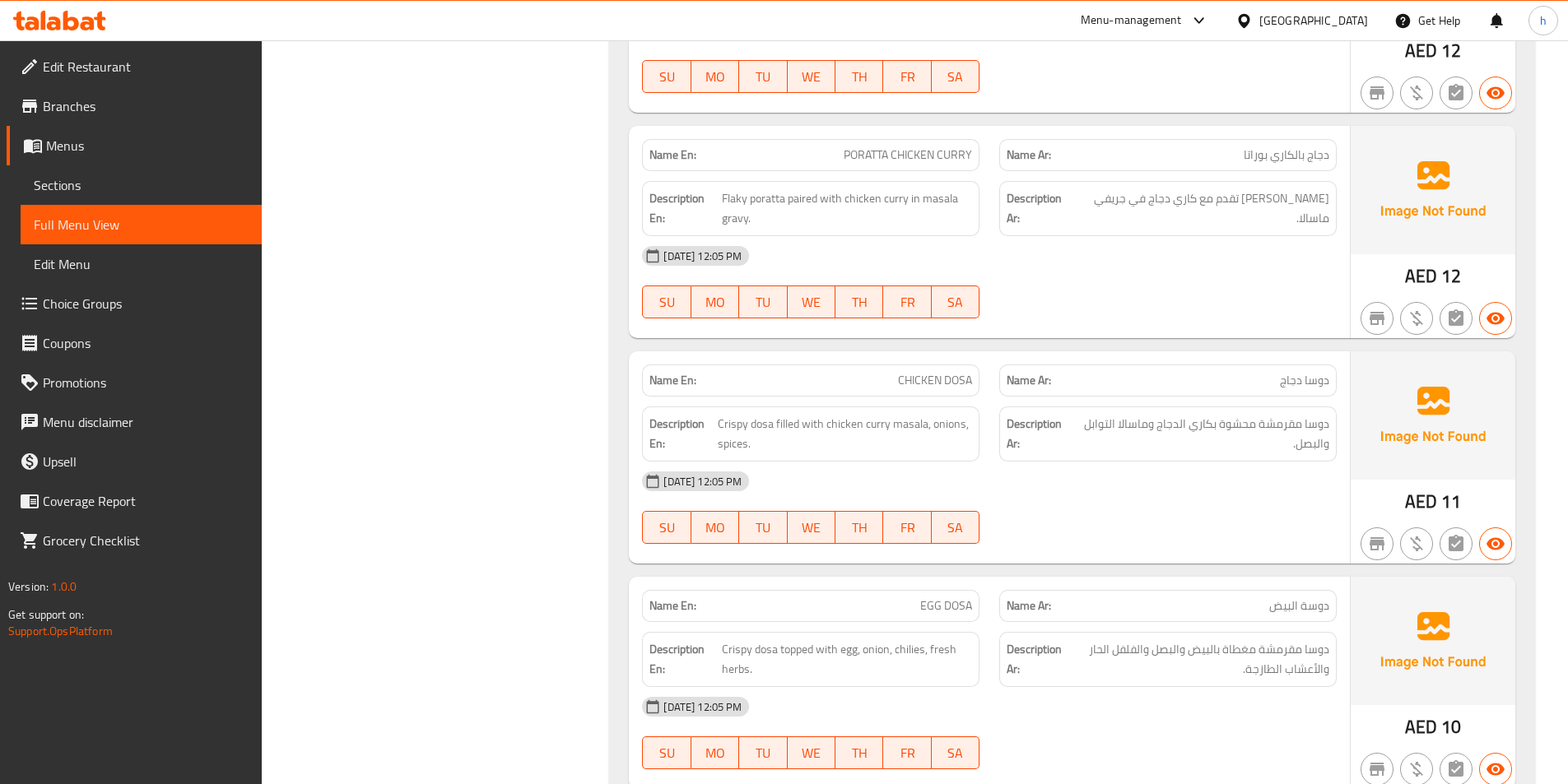
scroll to position [2714, 0]
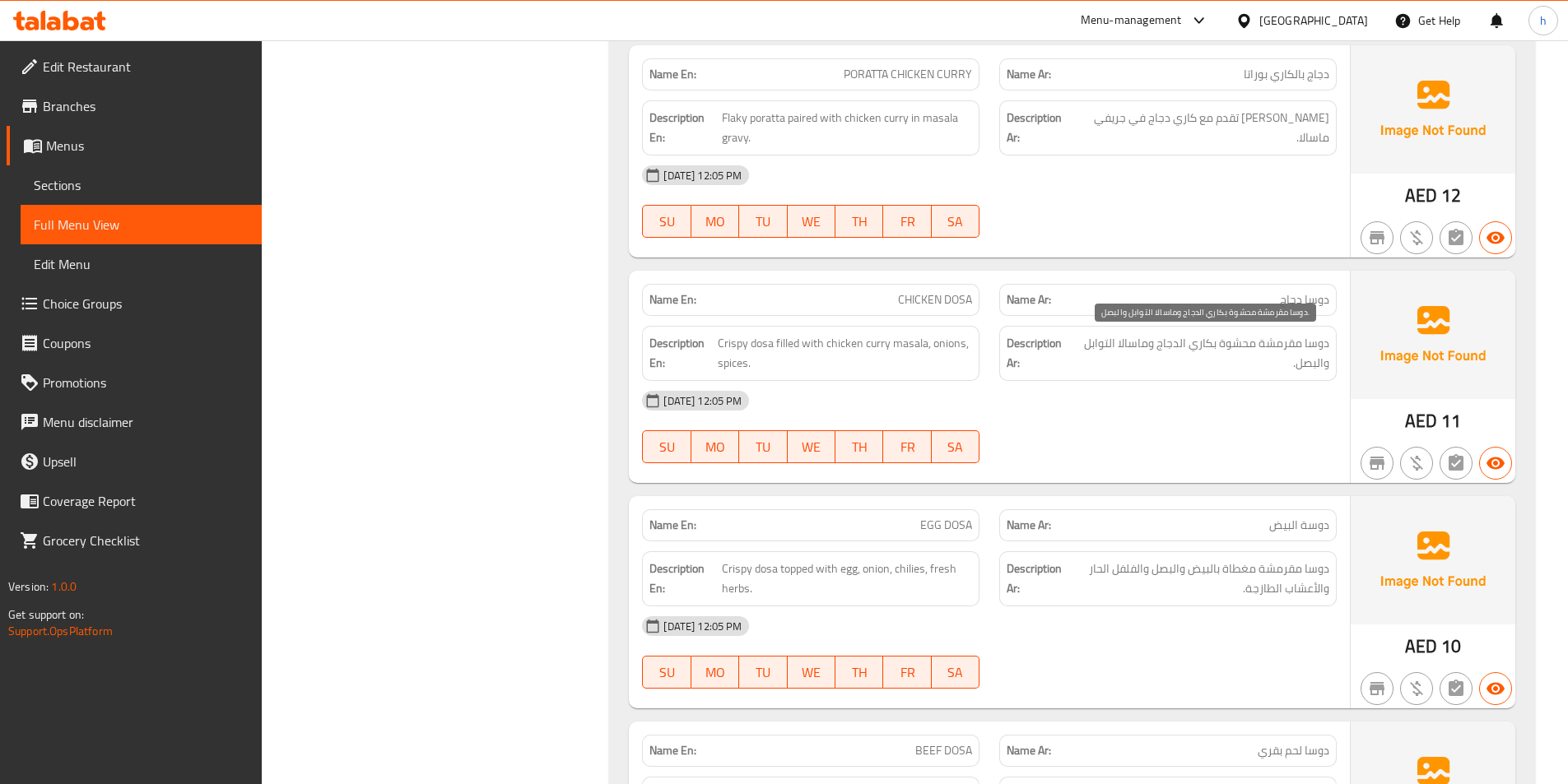
click at [1189, 340] on span "دوسا مقرمشة محشوة بكاري الدجاج وماسالا التوابل والبصل." at bounding box center [1202, 353] width 256 height 41
drag, startPoint x: 944, startPoint y: 342, endPoint x: 956, endPoint y: 342, distance: 12.0
click at [956, 342] on span "Crispy dosa filled with chicken curry masala, onions, spices." at bounding box center [845, 353] width 255 height 41
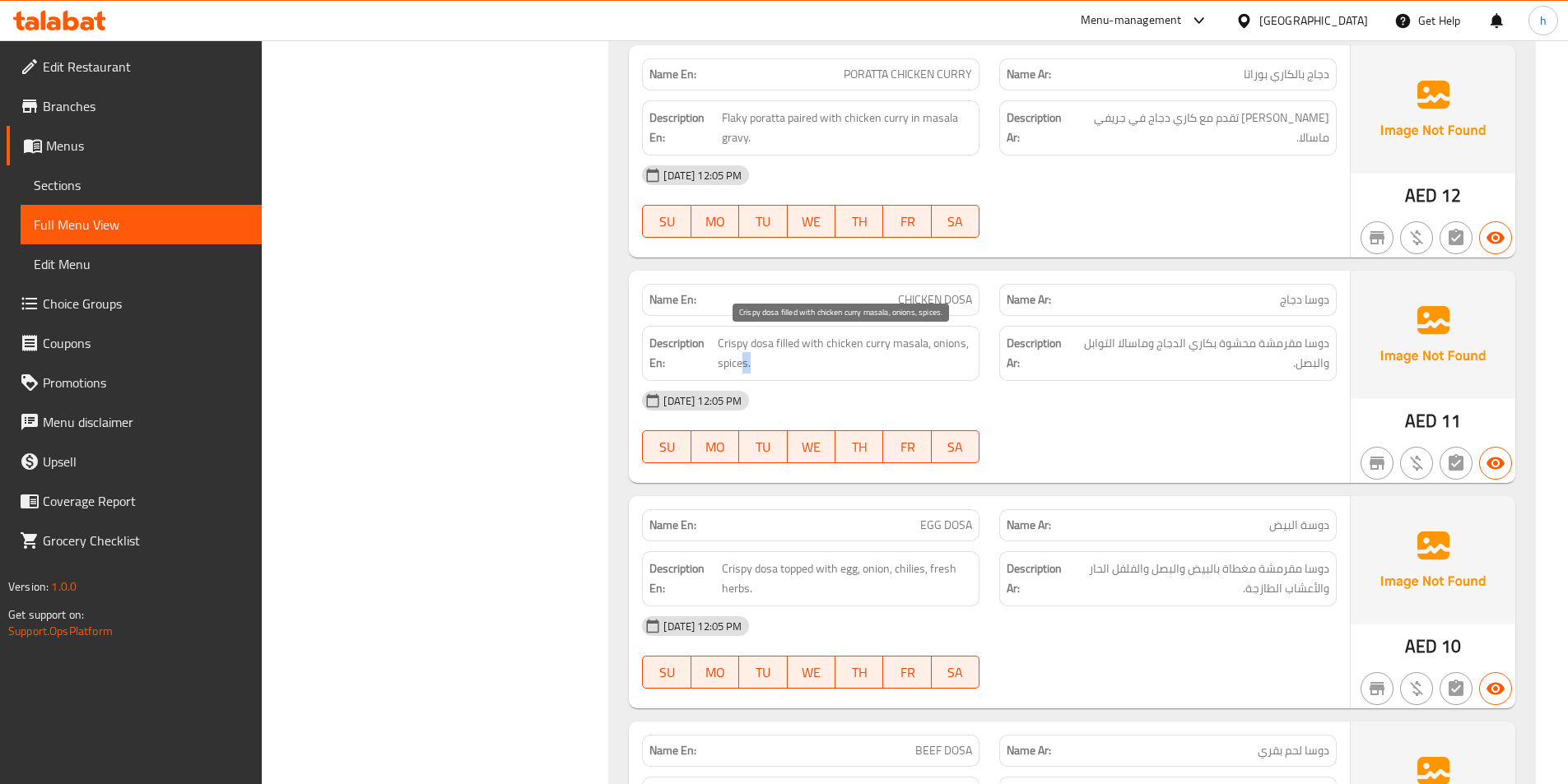
drag, startPoint x: 740, startPoint y: 367, endPoint x: 750, endPoint y: 367, distance: 10.0
click at [750, 367] on span "Crispy dosa filled with chicken curry masala, onions, spices." at bounding box center [845, 353] width 255 height 41
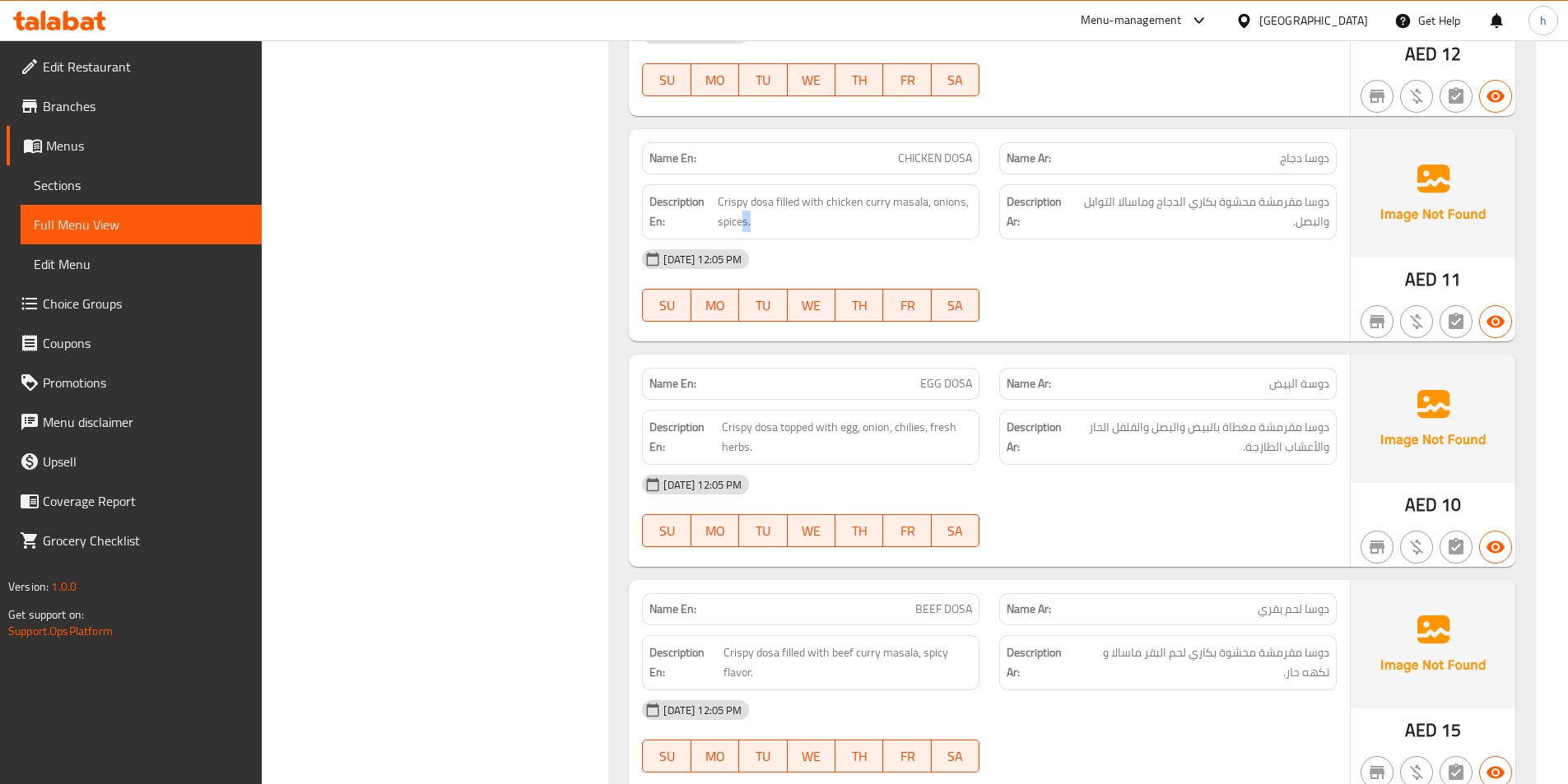
scroll to position [2880, 0]
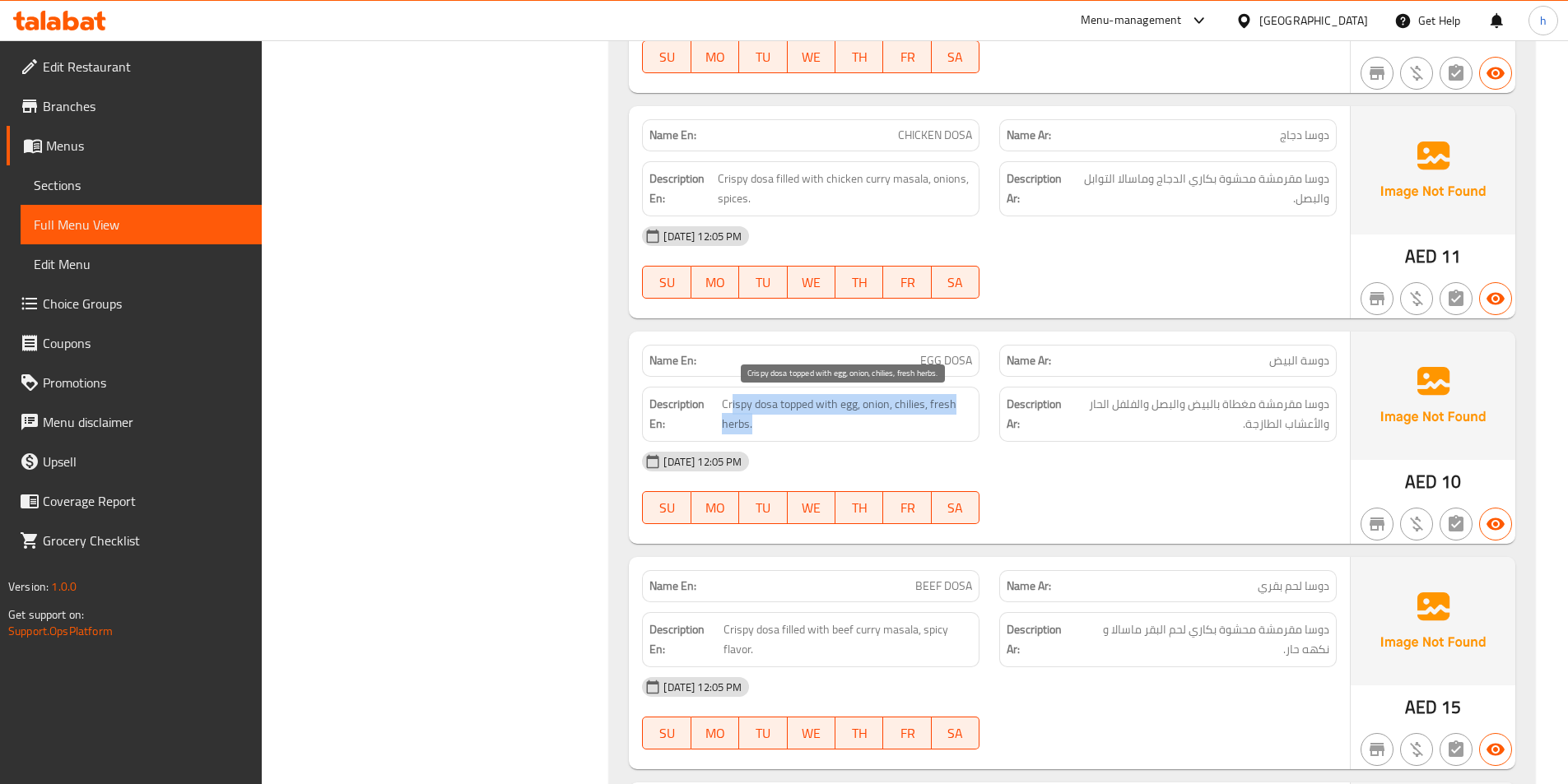
drag, startPoint x: 733, startPoint y: 404, endPoint x: 849, endPoint y: 418, distance: 116.8
click at [849, 418] on span "Crispy dosa topped with egg, onion, chilies, fresh herbs." at bounding box center [846, 414] width 250 height 41
click at [880, 404] on span "Crispy dosa topped with egg, onion, chilies, fresh herbs." at bounding box center [846, 414] width 250 height 41
drag, startPoint x: 872, startPoint y: 405, endPoint x: 891, endPoint y: 407, distance: 19.1
click at [891, 407] on span "Crispy dosa topped with egg, onion, chilies, fresh herbs." at bounding box center [846, 414] width 250 height 41
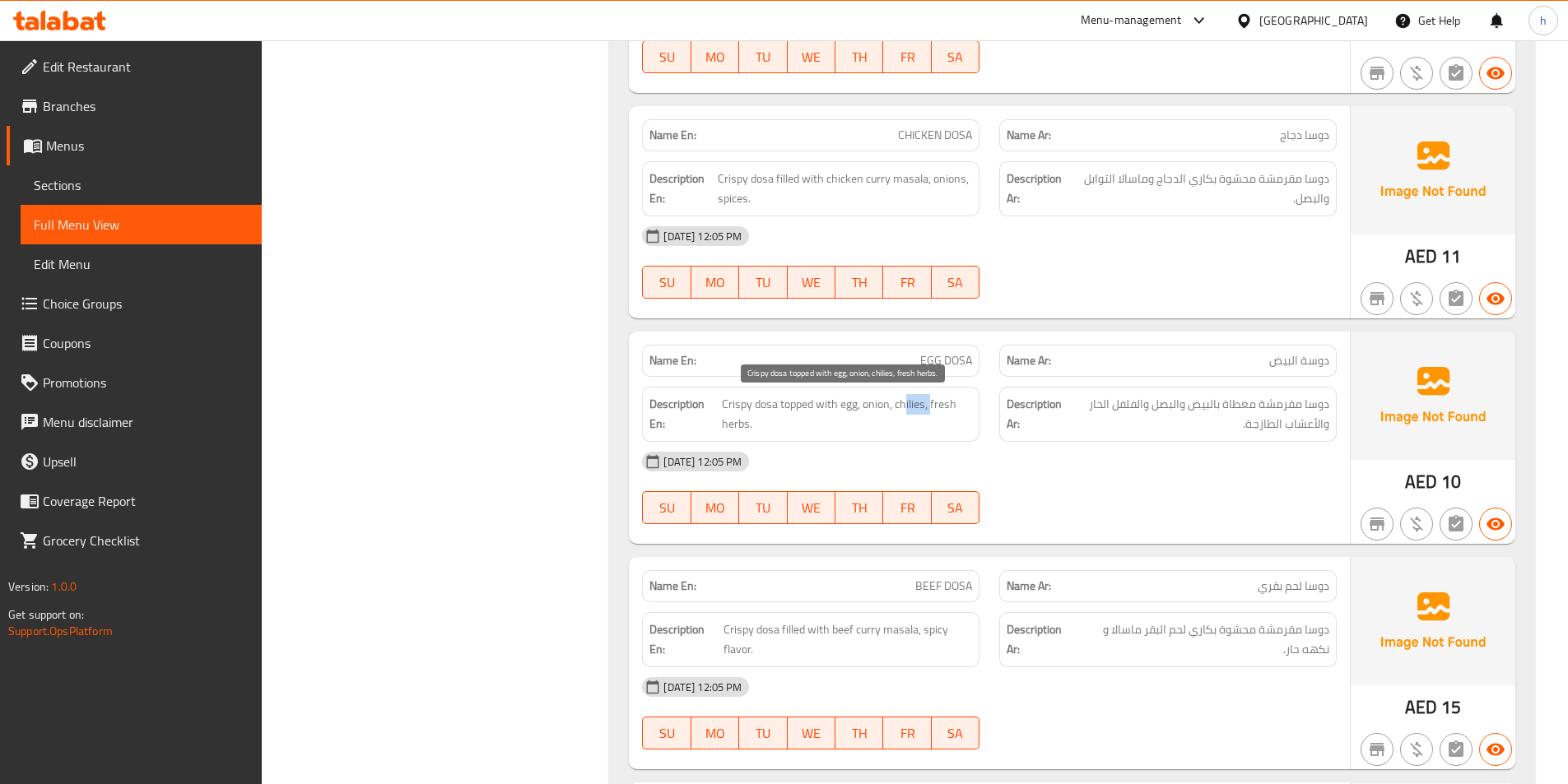
drag, startPoint x: 904, startPoint y: 408, endPoint x: 929, endPoint y: 408, distance: 25.0
click at [929, 408] on span "Crispy dosa topped with egg, onion, chilies, fresh herbs." at bounding box center [846, 414] width 250 height 41
drag, startPoint x: 945, startPoint y: 405, endPoint x: 967, endPoint y: 438, distance: 39.7
click at [969, 435] on div "Description En: Crispy dosa topped with egg, onion, chilies, fresh herbs." at bounding box center [811, 414] width 338 height 55
click at [954, 435] on div "Description En: Crispy dosa topped with egg, onion, chilies, fresh herbs." at bounding box center [811, 414] width 338 height 55
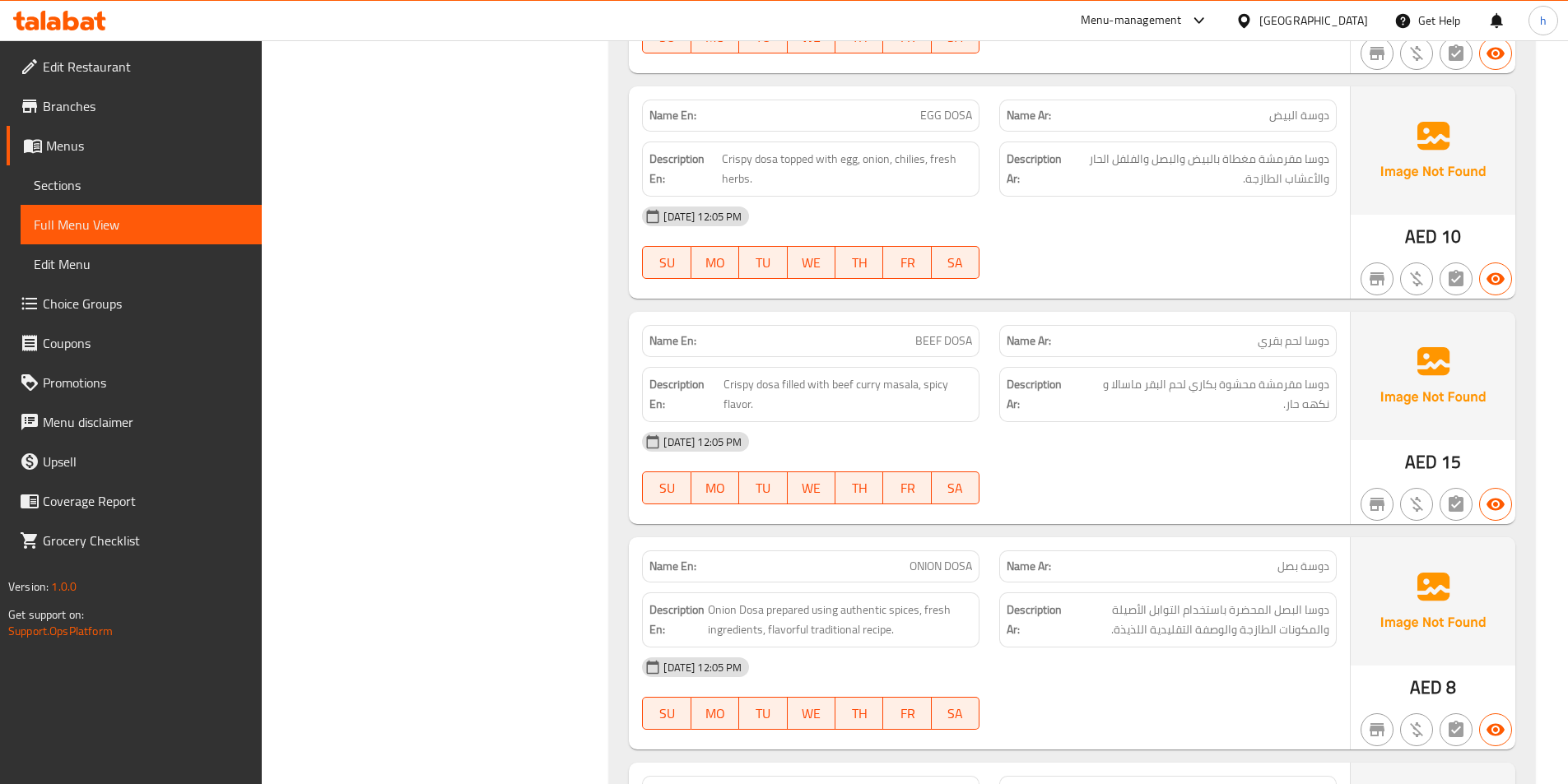
scroll to position [3126, 0]
drag, startPoint x: 728, startPoint y: 383, endPoint x: 785, endPoint y: 386, distance: 57.1
click at [785, 386] on span "Crispy dosa filled with beef curry masala, spicy flavor." at bounding box center [847, 393] width 248 height 41
click at [805, 386] on span "Crispy dosa filled with beef curry masala, spicy flavor." at bounding box center [847, 393] width 248 height 41
drag, startPoint x: 819, startPoint y: 385, endPoint x: 918, endPoint y: 382, distance: 99.0
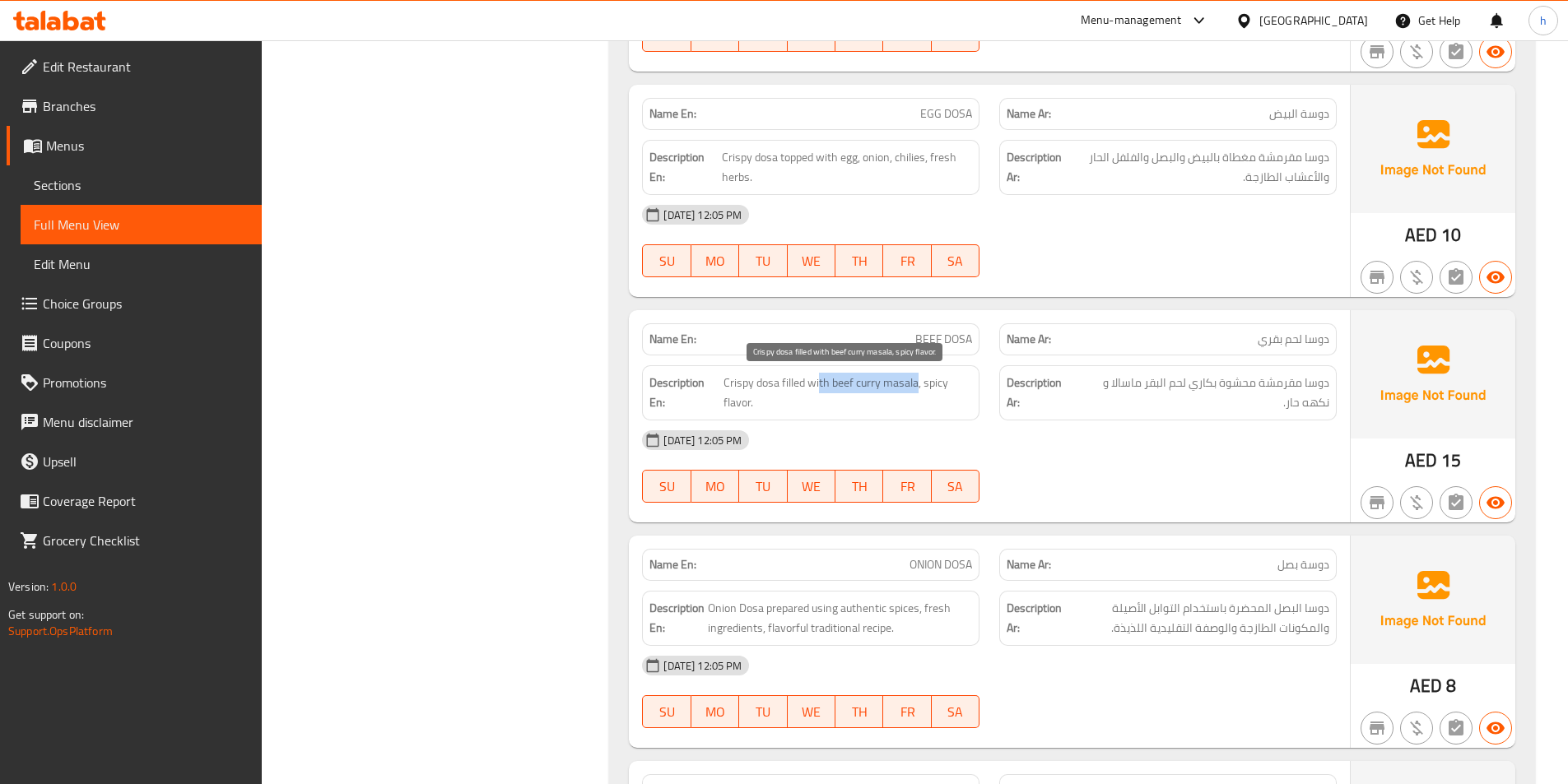
click at [918, 382] on span "Crispy dosa filled with beef curry masala, spicy flavor." at bounding box center [847, 393] width 248 height 41
click at [895, 399] on span "Crispy dosa filled with beef curry masala, spicy flavor." at bounding box center [847, 393] width 248 height 41
drag, startPoint x: 931, startPoint y: 380, endPoint x: 956, endPoint y: 398, distance: 30.8
click at [956, 398] on span "Crispy dosa filled with beef curry masala, spicy flavor." at bounding box center [847, 393] width 248 height 41
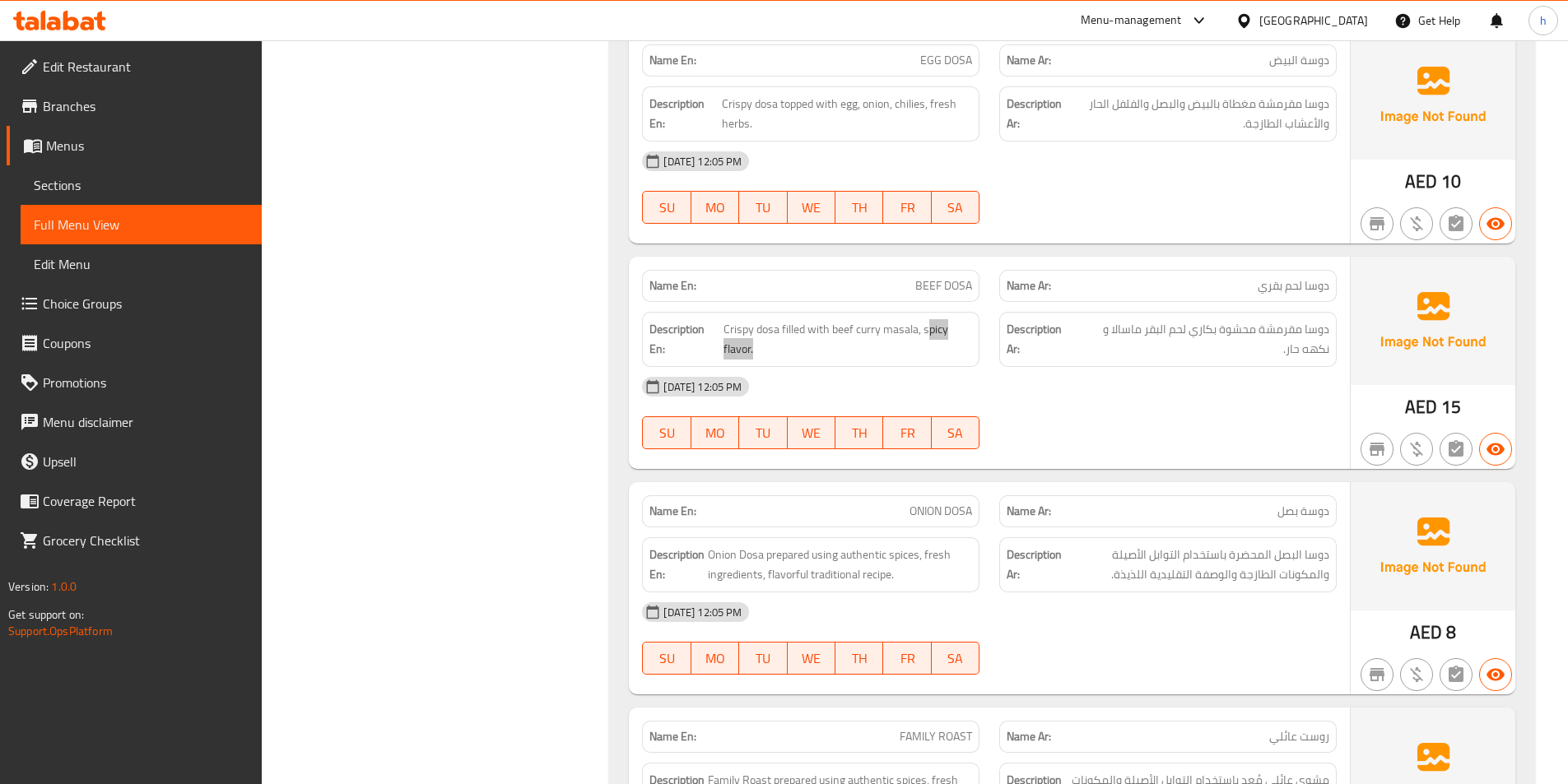
scroll to position [3209, 0]
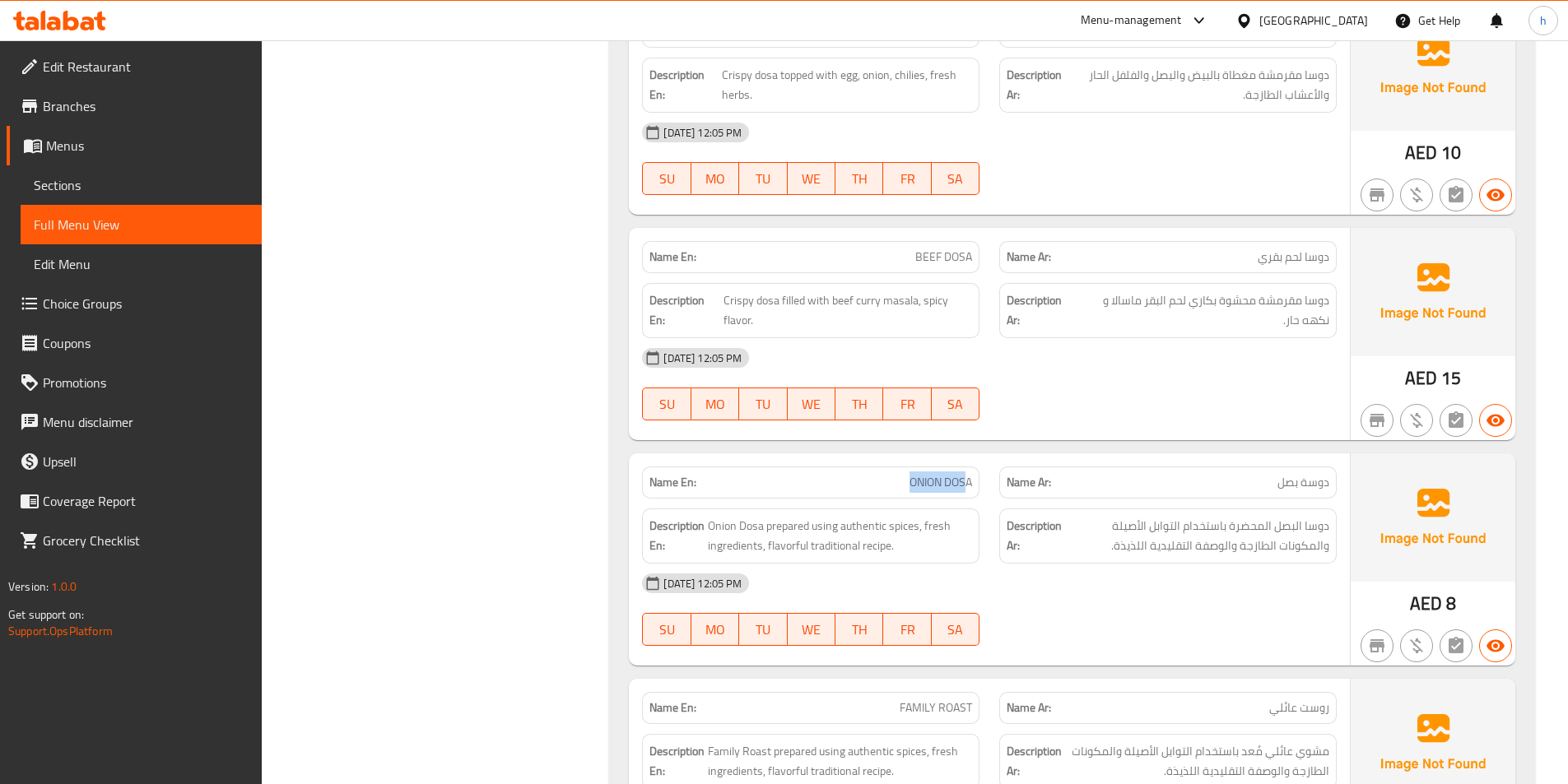
drag, startPoint x: 905, startPoint y: 472, endPoint x: 967, endPoint y: 476, distance: 62.1
click at [967, 476] on div "Name En: ONION DOSA" at bounding box center [811, 482] width 338 height 32
click at [915, 485] on span "ONION DOSA" at bounding box center [941, 482] width 63 height 18
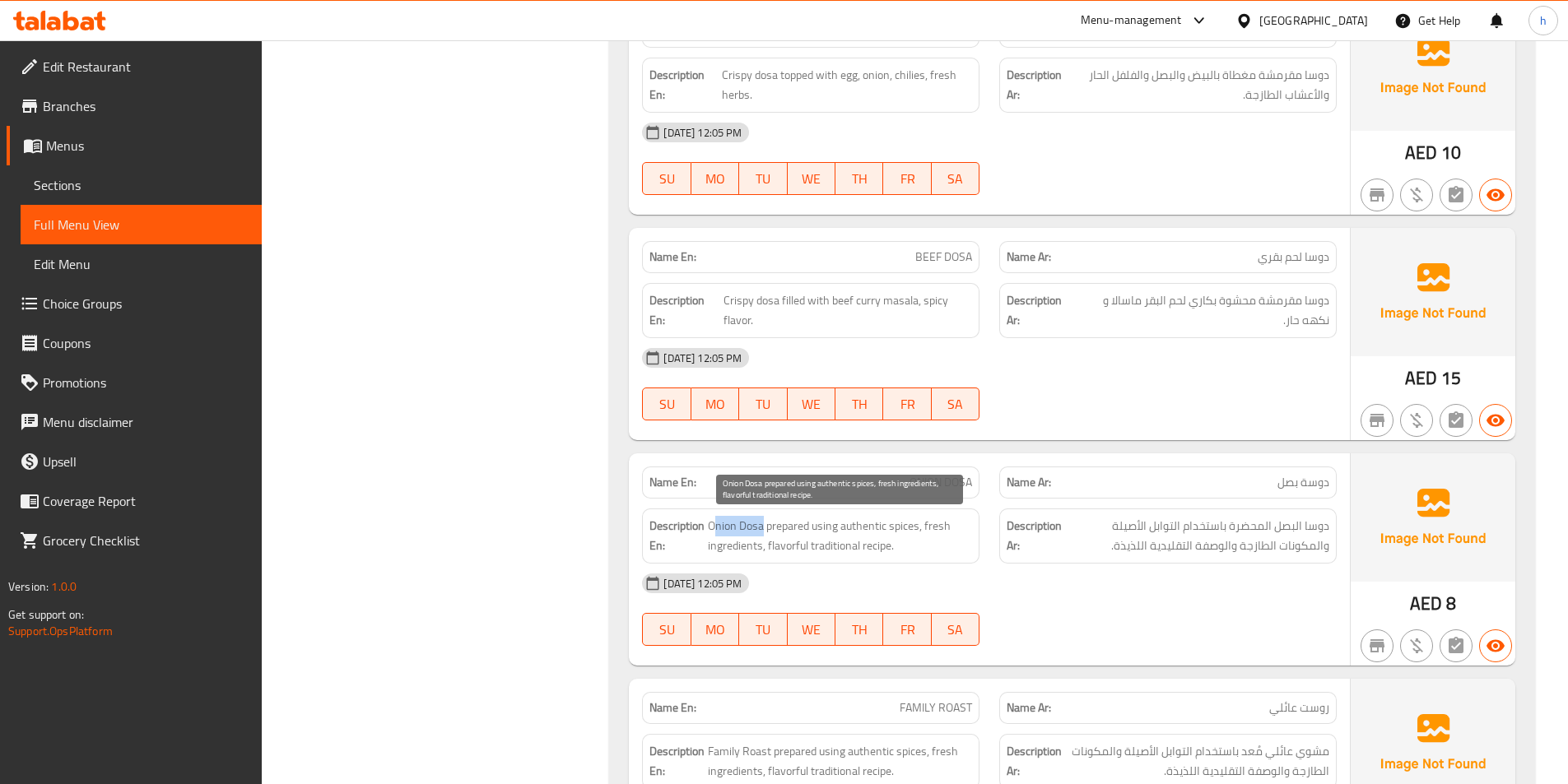
drag, startPoint x: 712, startPoint y: 531, endPoint x: 763, endPoint y: 530, distance: 51.0
click at [763, 530] on span "Onion Dosa prepared using authentic spices, fresh ingredients, flavorful tradit…" at bounding box center [840, 536] width 264 height 41
drag, startPoint x: 785, startPoint y: 519, endPoint x: 799, endPoint y: 519, distance: 14.0
click at [799, 519] on span "Onion Dosa prepared using authentic spices, fresh ingredients, flavorful tradit…" at bounding box center [840, 536] width 264 height 41
drag, startPoint x: 815, startPoint y: 520, endPoint x: 917, endPoint y: 529, distance: 102.4
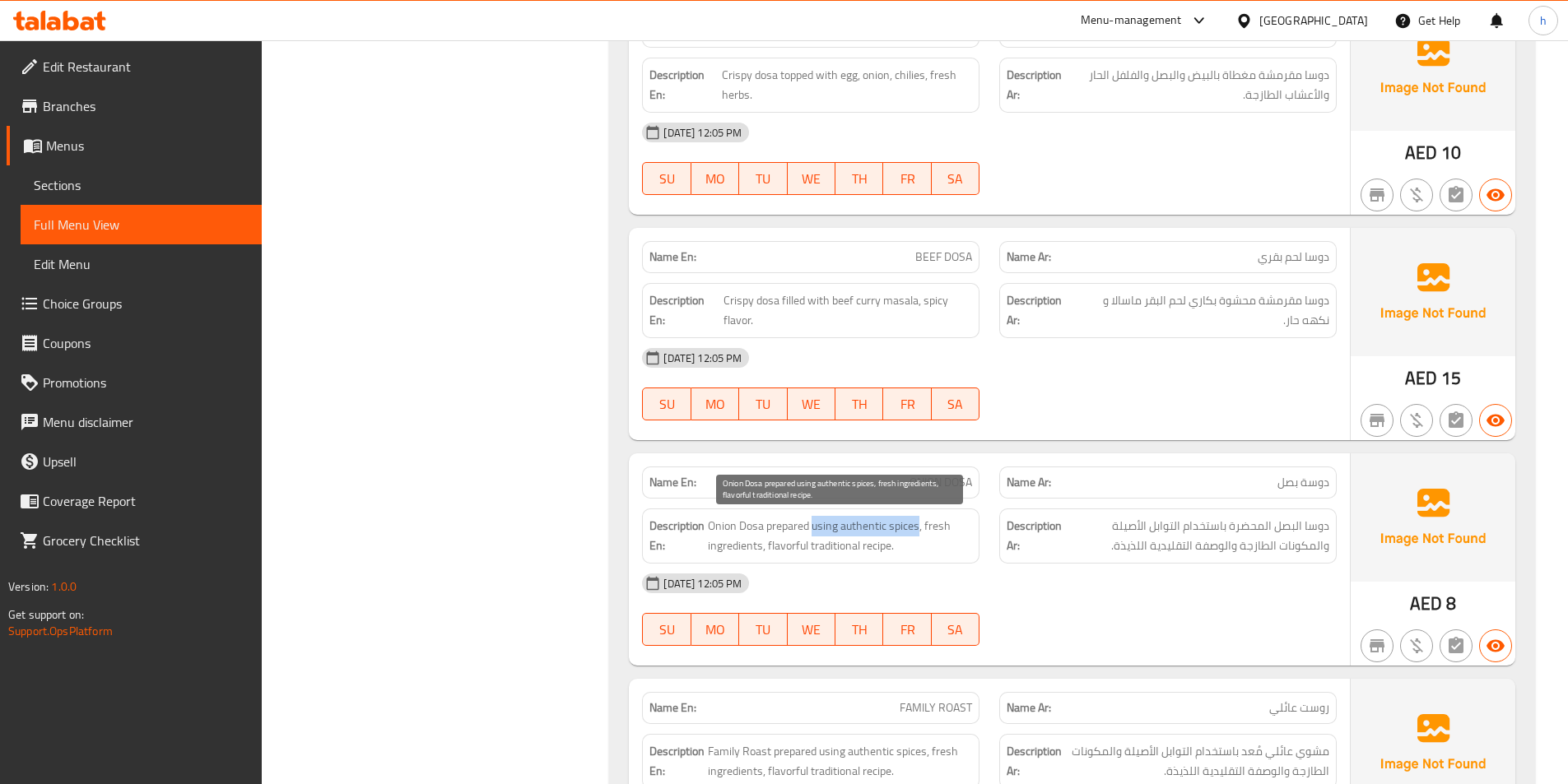
click at [917, 529] on span "Onion Dosa prepared using authentic spices, fresh ingredients, flavorful tradit…" at bounding box center [840, 536] width 264 height 41
drag, startPoint x: 934, startPoint y: 524, endPoint x: 772, endPoint y: 539, distance: 162.7
click at [772, 539] on span "Onion Dosa prepared using authentic spices, fresh ingredients, flavorful tradit…" at bounding box center [840, 536] width 264 height 41
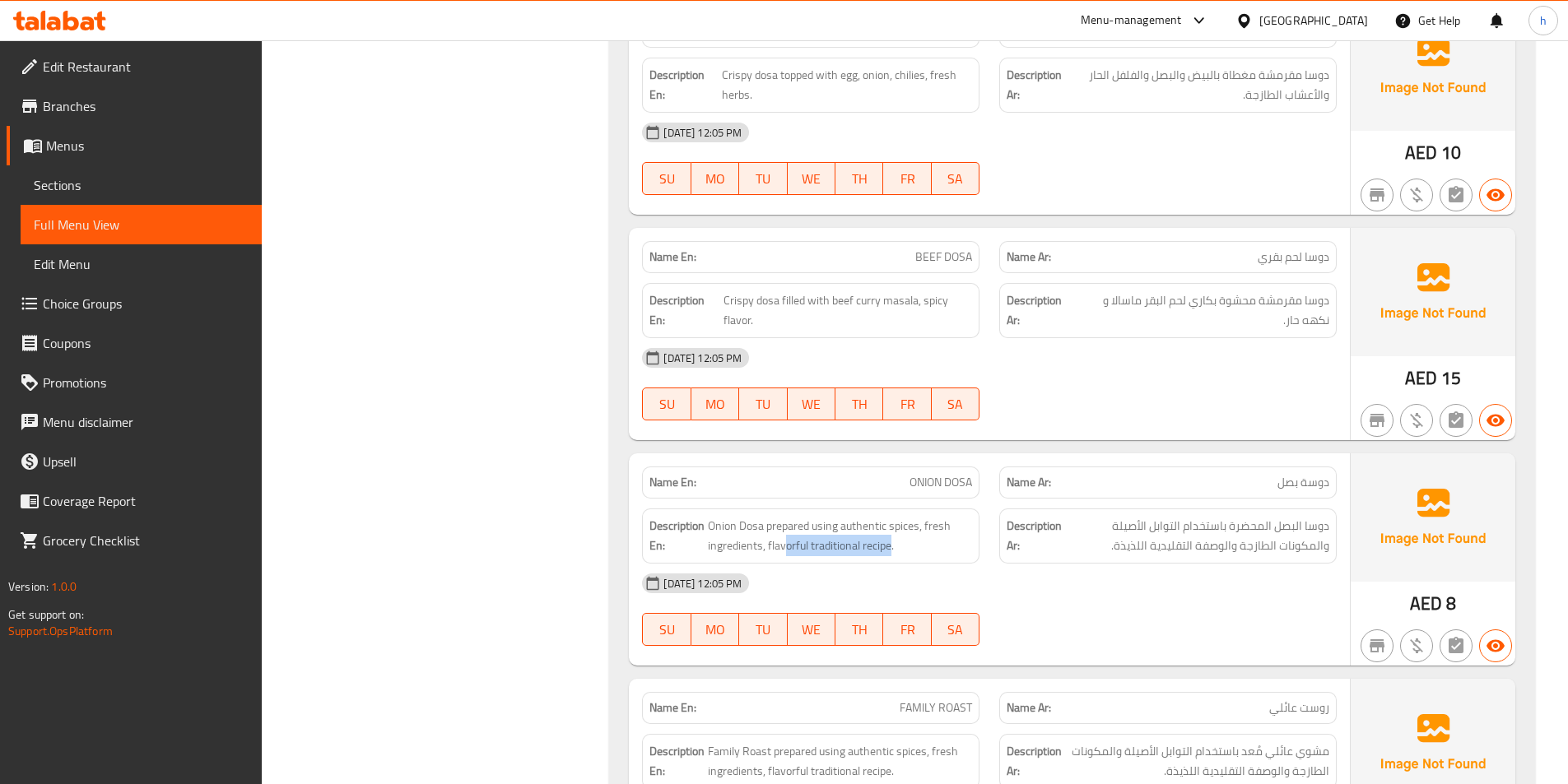
drag, startPoint x: 789, startPoint y: 542, endPoint x: 890, endPoint y: 558, distance: 102.3
click at [890, 558] on div "Description En: Onion Dosa prepared using authentic spices, fresh ingredients, …" at bounding box center [811, 536] width 338 height 55
click at [979, 554] on div "Description En: Onion Dosa prepared using authentic spices, fresh ingredients, …" at bounding box center [811, 536] width 338 height 55
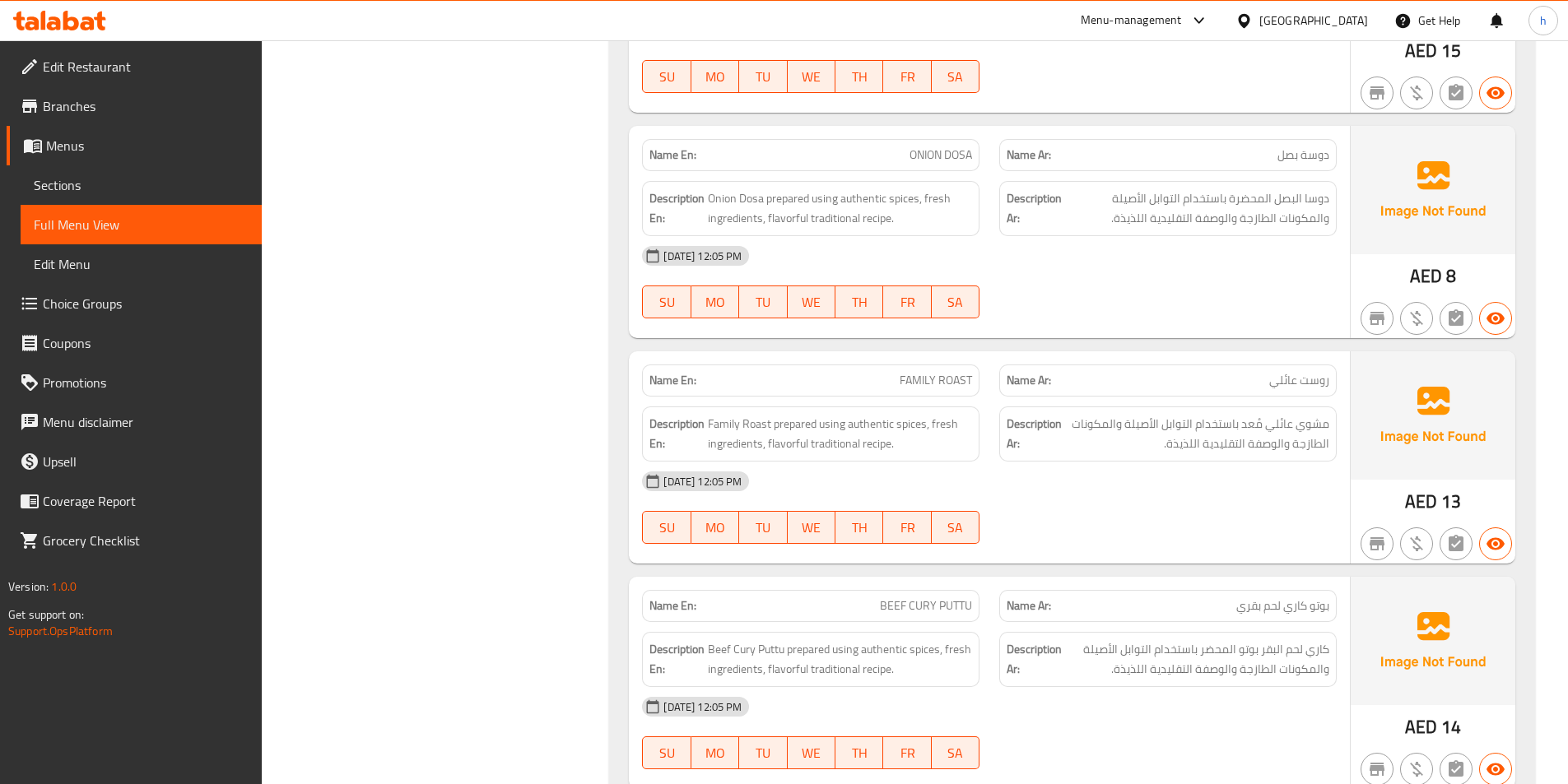
scroll to position [3537, 0]
click at [724, 425] on span "Family Roast prepared using authentic spices, fresh ingredients, flavorful trad…" at bounding box center [840, 433] width 264 height 41
drag, startPoint x: 755, startPoint y: 422, endPoint x: 778, endPoint y: 417, distance: 23.5
click at [778, 417] on span "Family Roast prepared using authentic spices, fresh ingredients, flavorful trad…" at bounding box center [840, 433] width 264 height 41
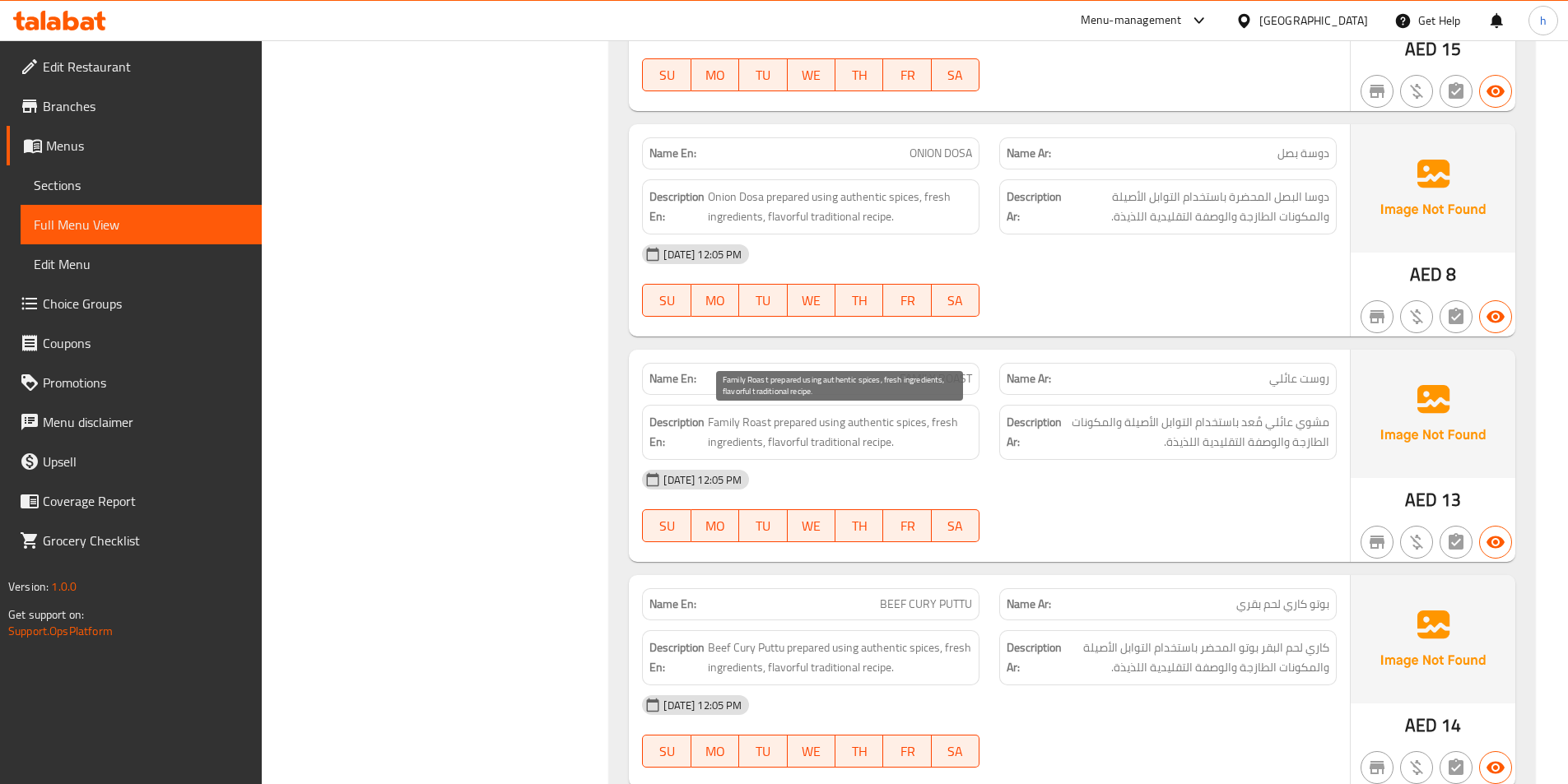
click at [713, 420] on span "Family Roast prepared using authentic spices, fresh ingredients, flavorful trad…" at bounding box center [840, 433] width 264 height 41
drag, startPoint x: 789, startPoint y: 416, endPoint x: 913, endPoint y: 442, distance: 126.7
click at [913, 442] on span "Family Roast prepared using authentic spices, fresh ingredients, flavorful trad…" at bounding box center [840, 433] width 264 height 41
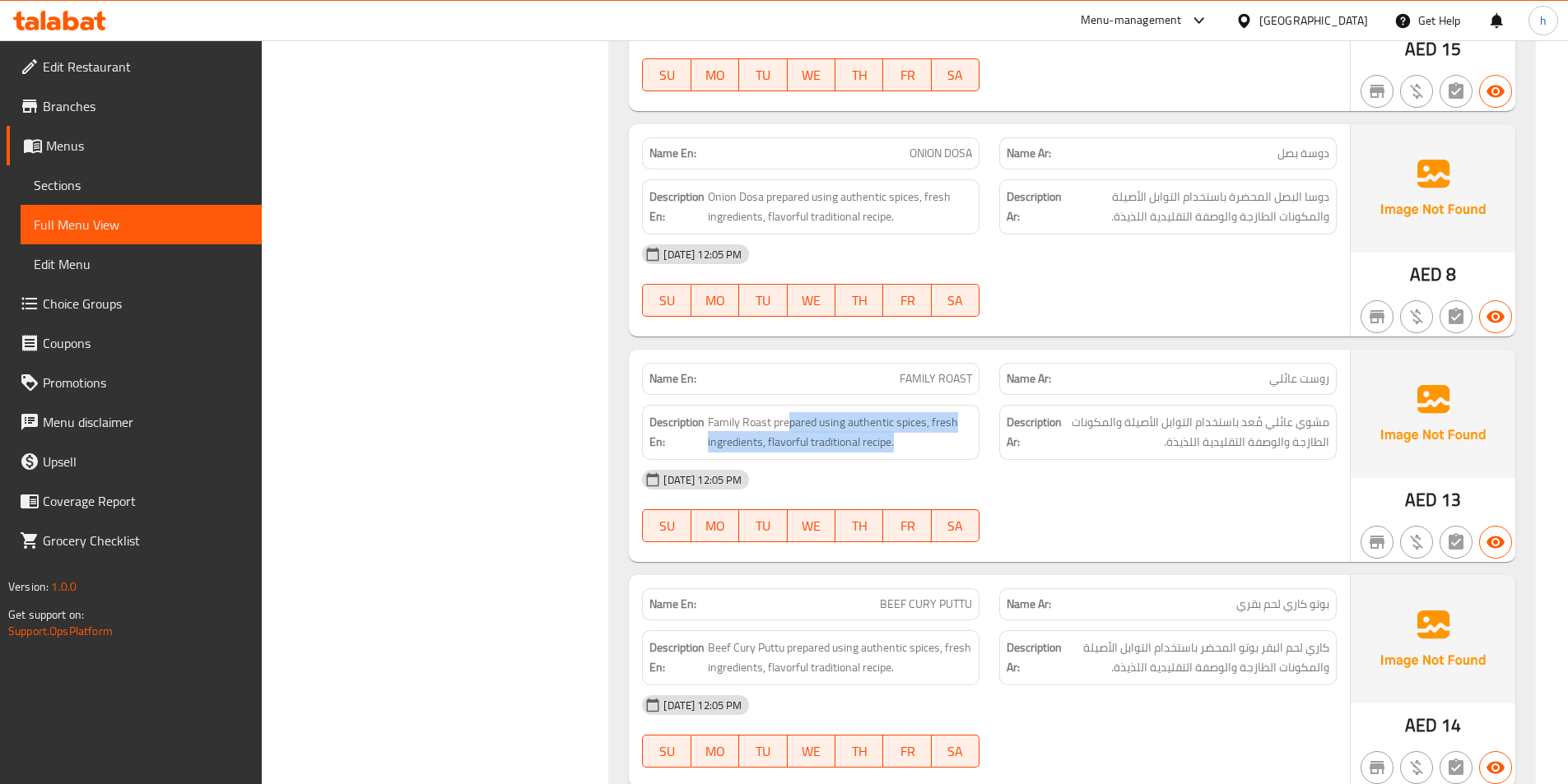
scroll to position [3702, 0]
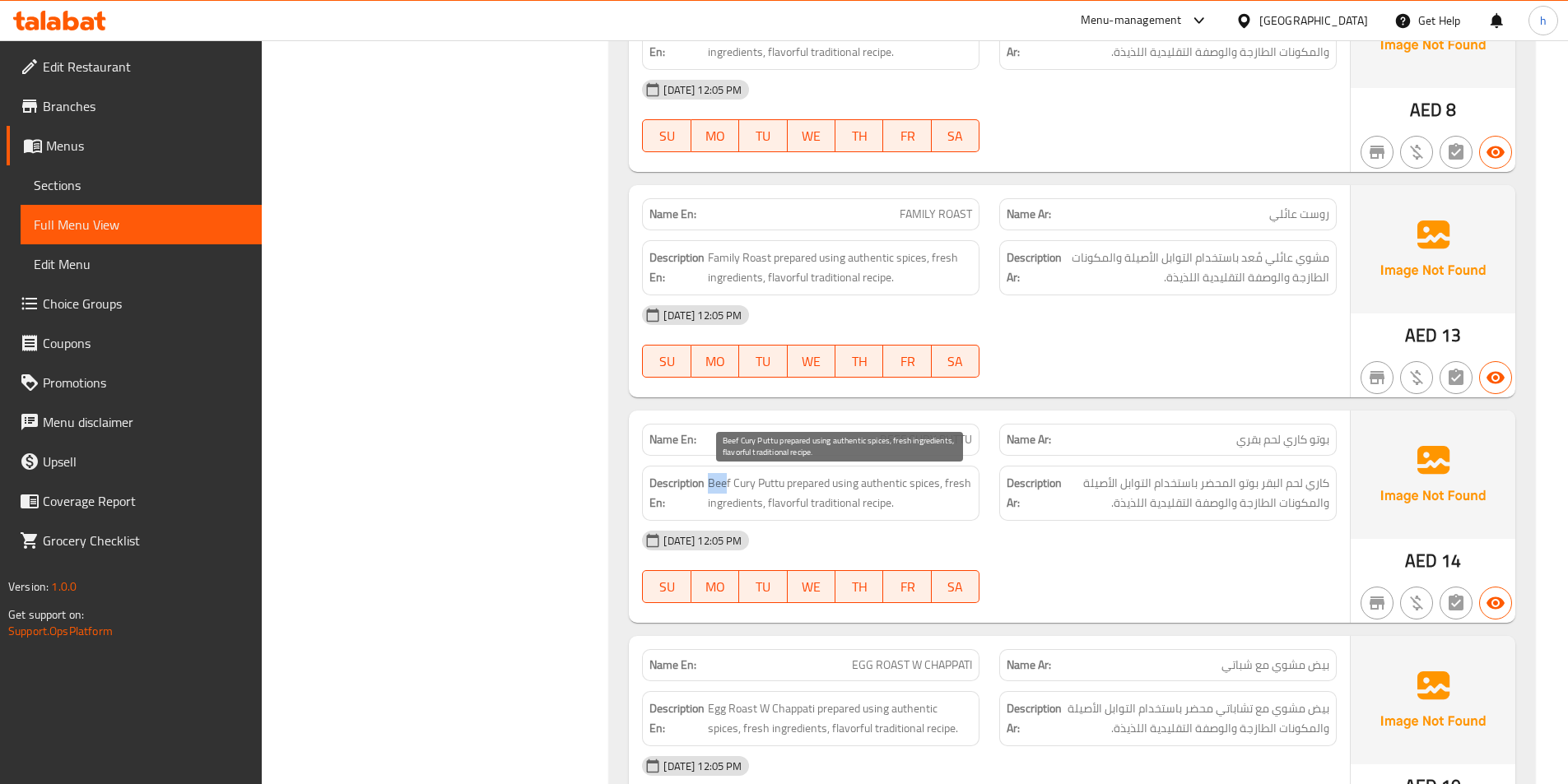
drag, startPoint x: 712, startPoint y: 472, endPoint x: 727, endPoint y: 474, distance: 15.1
click at [727, 474] on span "Beef Cury Puttu prepared using authentic spices, fresh ingredients, flavorful t…" at bounding box center [840, 493] width 264 height 41
click at [747, 488] on span "Beef Cury Puttu prepared using authentic spices, fresh ingredients, flavorful t…" at bounding box center [840, 493] width 264 height 41
drag, startPoint x: 773, startPoint y: 469, endPoint x: 764, endPoint y: 476, distance: 11.4
click at [764, 476] on div "Description En: Beef Cury Puttu prepared using authentic spices, fresh ingredie…" at bounding box center [811, 493] width 338 height 55
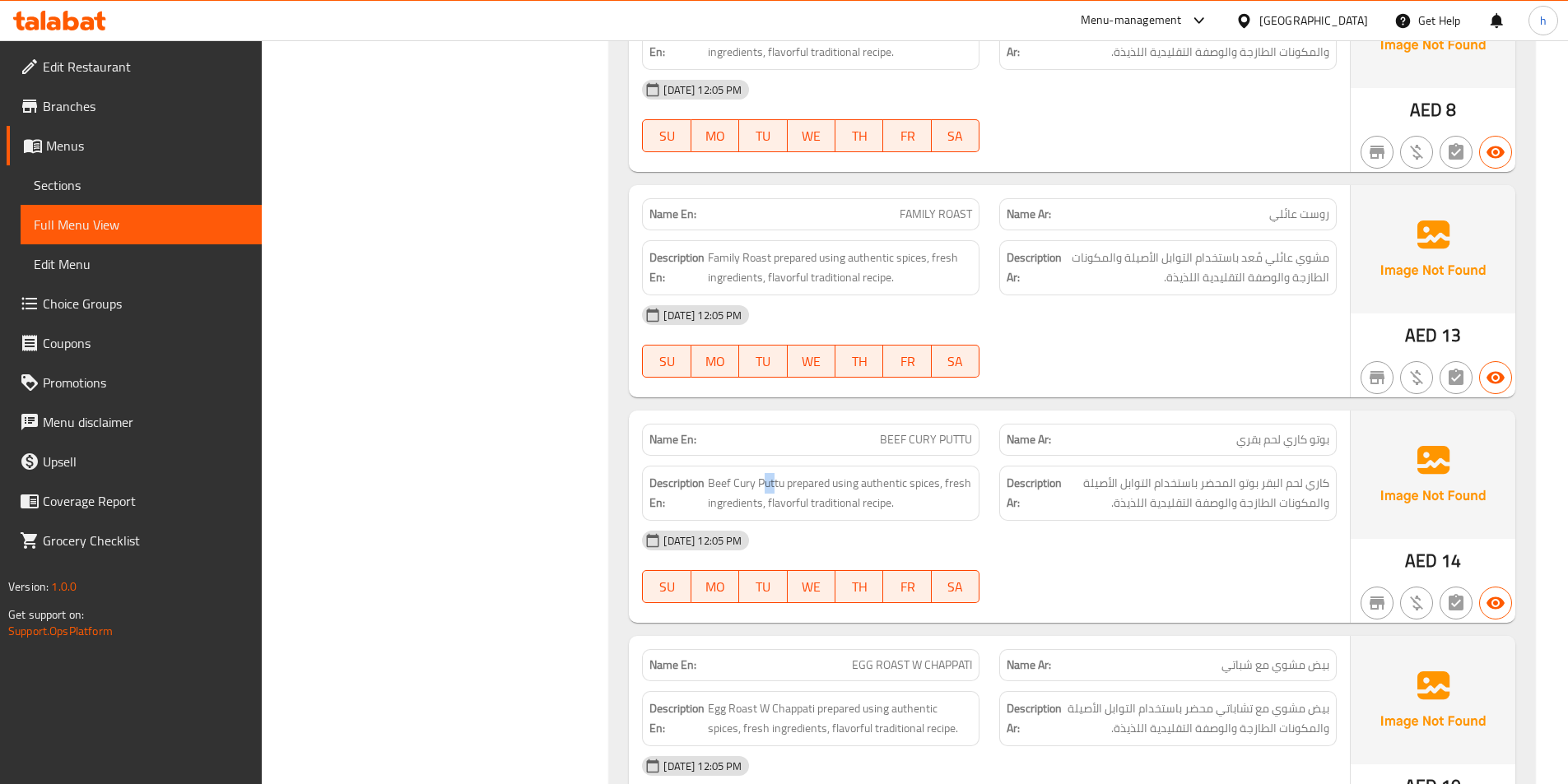
drag, startPoint x: 800, startPoint y: 480, endPoint x: 849, endPoint y: 524, distance: 65.9
click at [849, 524] on div "Name En: BEEF CURY PUTTU Name Ar: بوتو كاري لحم بقري Description En: Beef Cury …" at bounding box center [988, 517] width 721 height 212
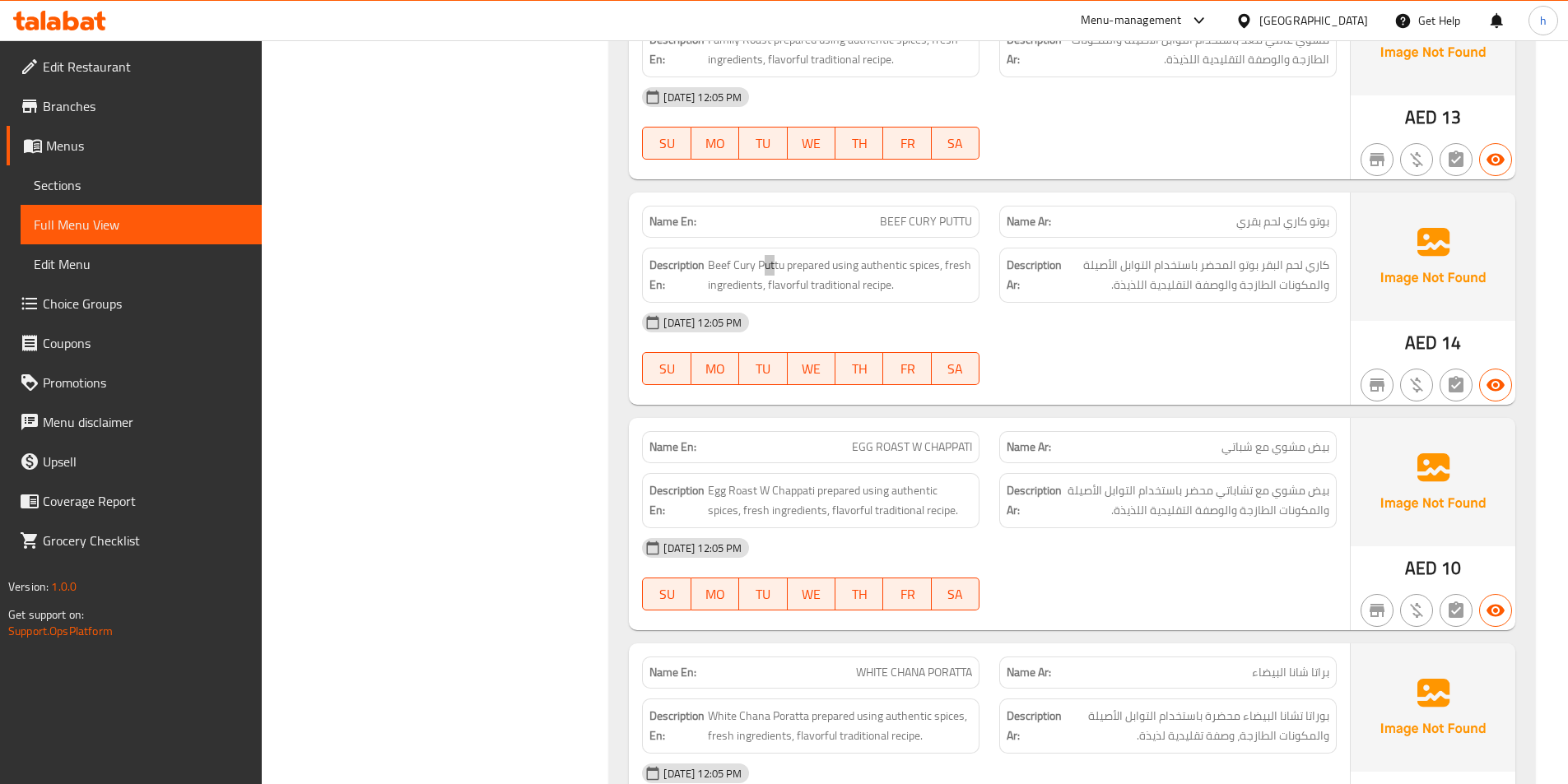
scroll to position [3949, 0]
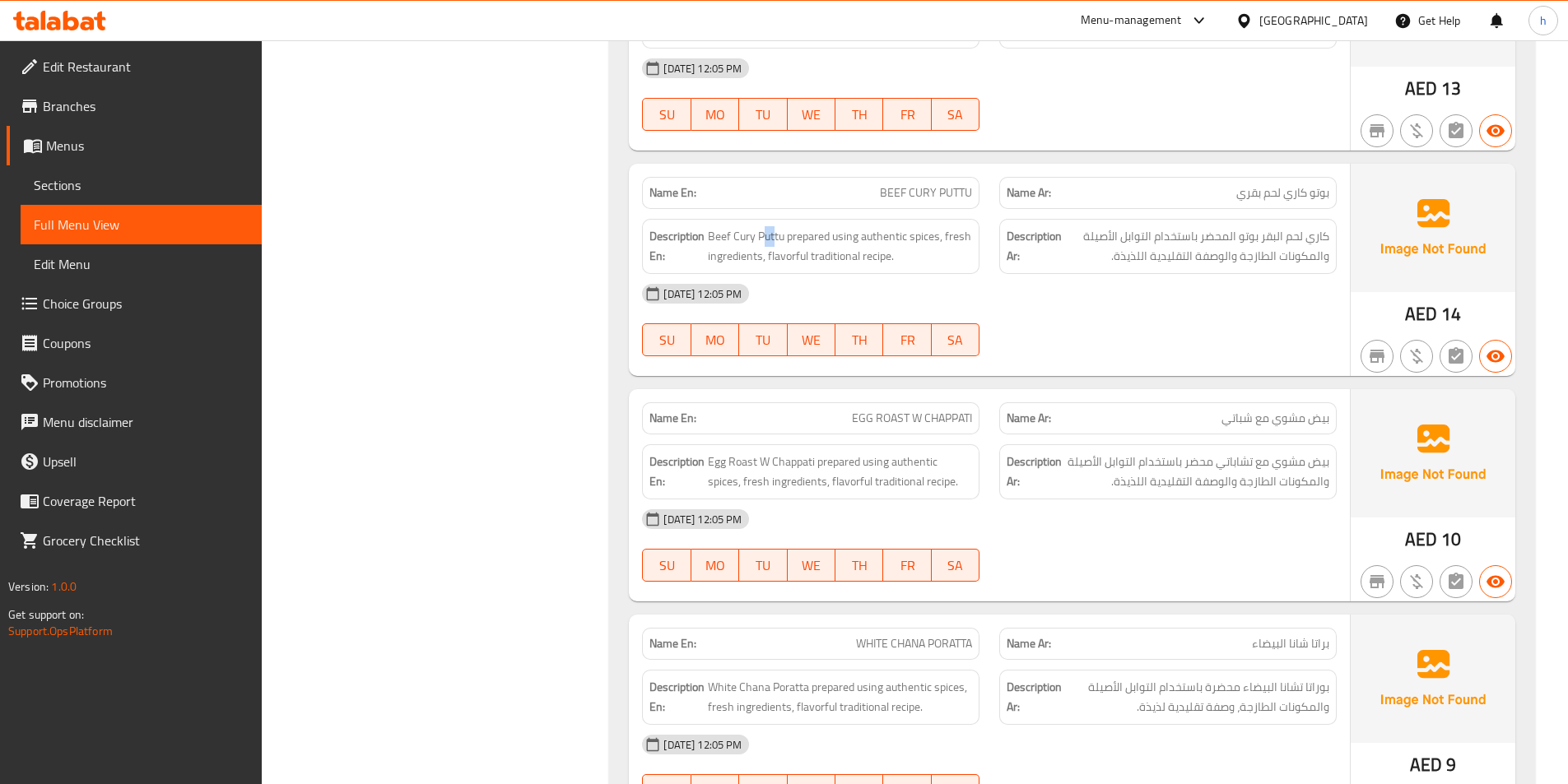
click at [1115, 295] on div "[DATE] 12:05 PM" at bounding box center [989, 293] width 714 height 40
drag, startPoint x: 1191, startPoint y: 264, endPoint x: 1150, endPoint y: 279, distance: 43.7
click at [1150, 279] on div "Name En: BEEF CURY PUTTU Name Ar: بوتو كاري لحم بقري Description En: Beef Cury …" at bounding box center [988, 269] width 721 height 212
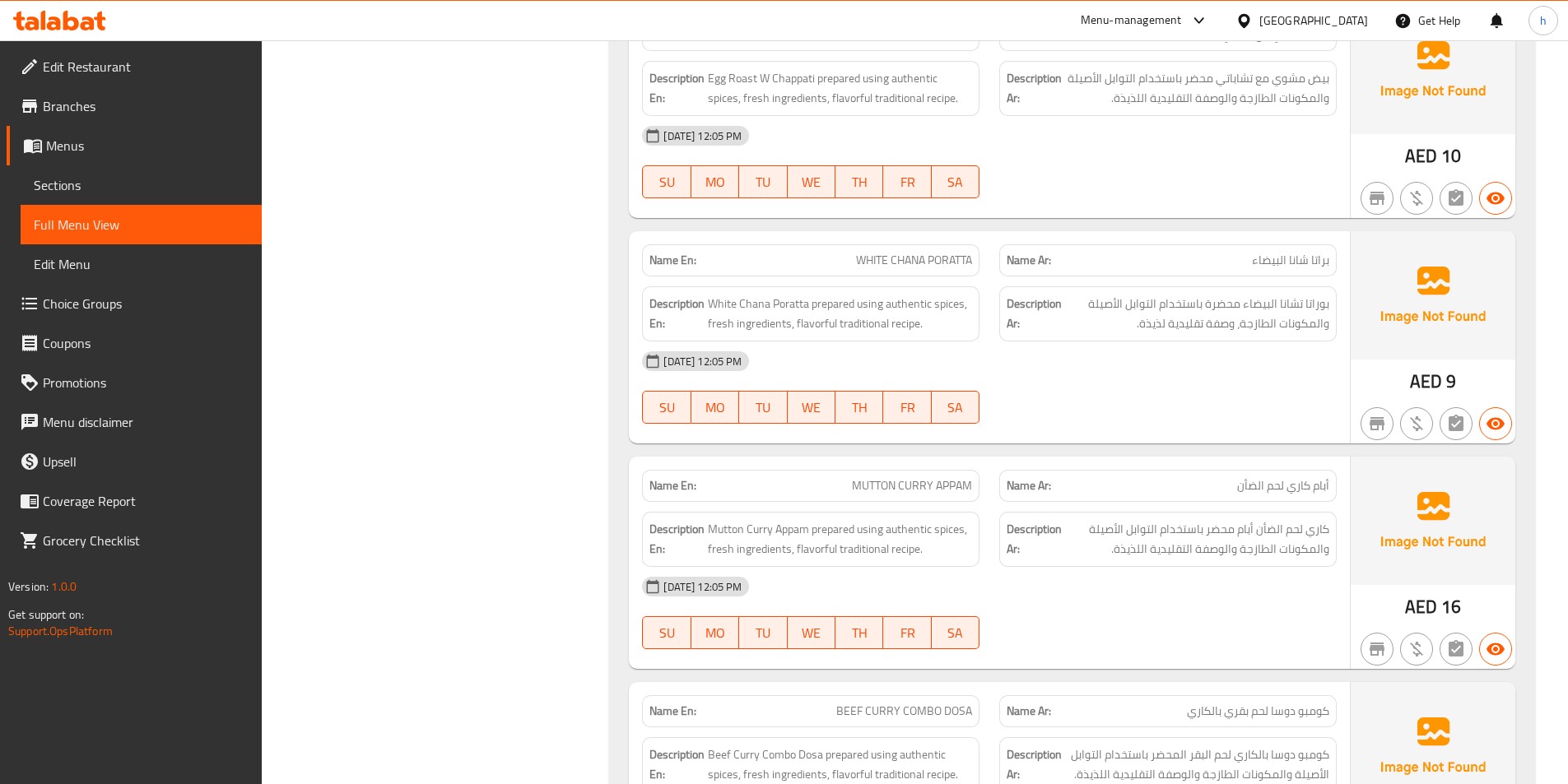
scroll to position [4360, 0]
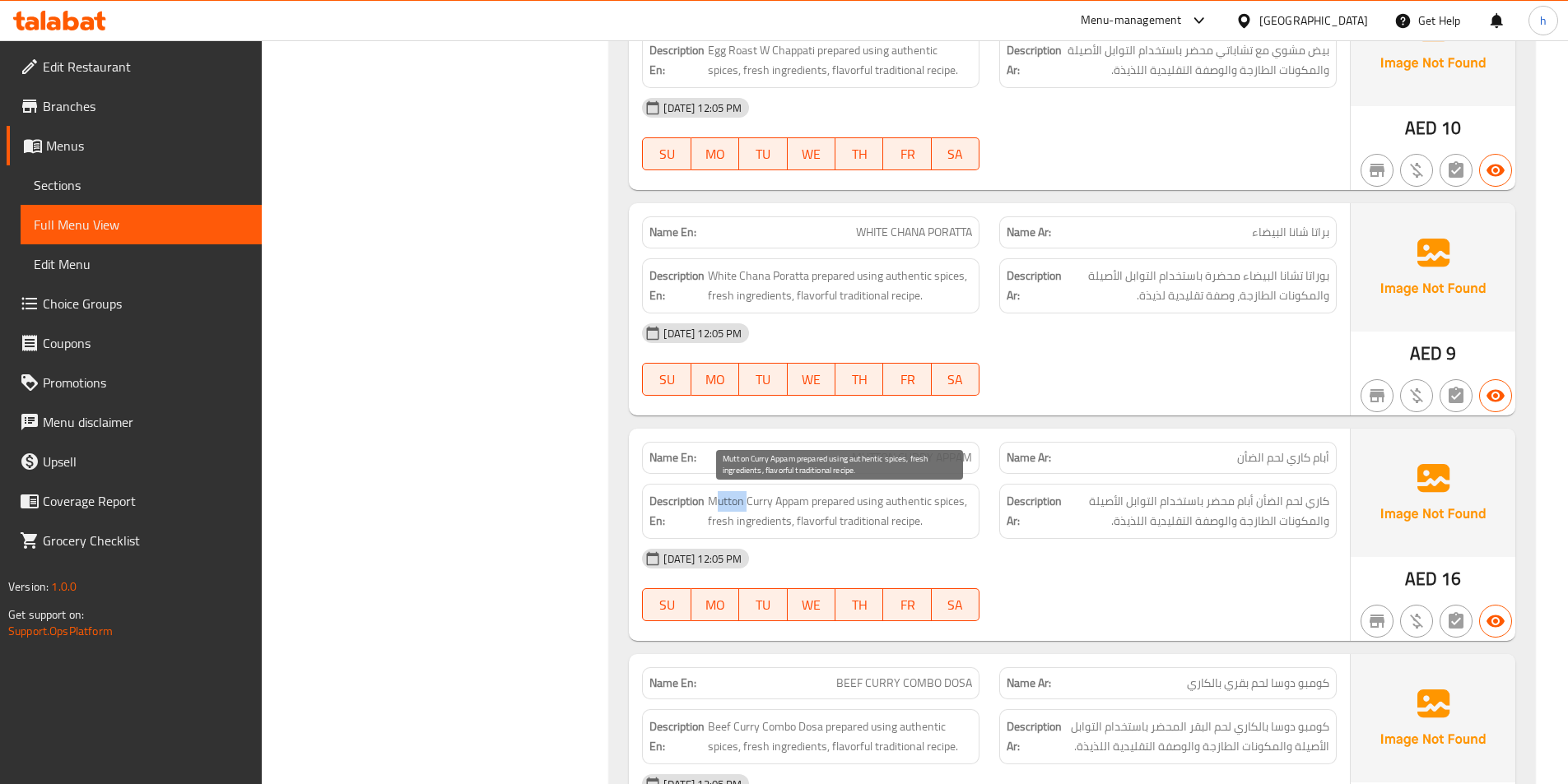
drag, startPoint x: 718, startPoint y: 499, endPoint x: 748, endPoint y: 499, distance: 30.0
click at [748, 499] on span "Mutton Curry Appam prepared using authentic spices, fresh ingredients, flavorfu…" at bounding box center [840, 511] width 264 height 41
click at [766, 502] on span "Mutton Curry Appam prepared using authentic spices, fresh ingredients, flavorfu…" at bounding box center [840, 511] width 264 height 41
click at [781, 505] on span "Mutton Curry Appam prepared using authentic spices, fresh ingredients, flavorfu…" at bounding box center [840, 511] width 264 height 41
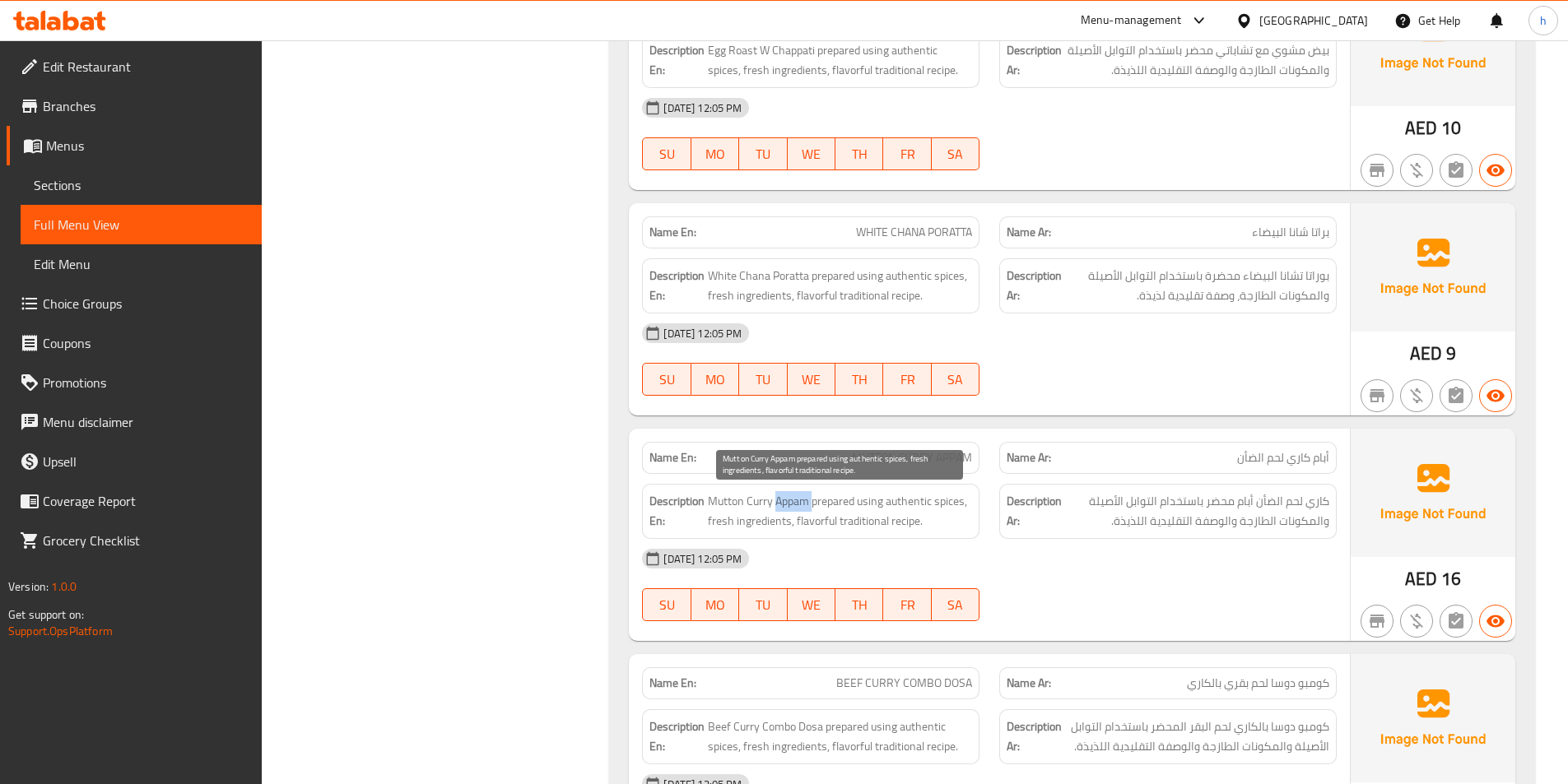
click at [781, 505] on span "Mutton Curry Appam prepared using authentic spices, fresh ingredients, flavorfu…" at bounding box center [840, 511] width 264 height 41
drag, startPoint x: 832, startPoint y: 497, endPoint x: 881, endPoint y: 527, distance: 57.5
click at [881, 527] on span "Mutton Curry Appam prepared using authentic spices, fresh ingredients, flavorfu…" at bounding box center [840, 511] width 264 height 41
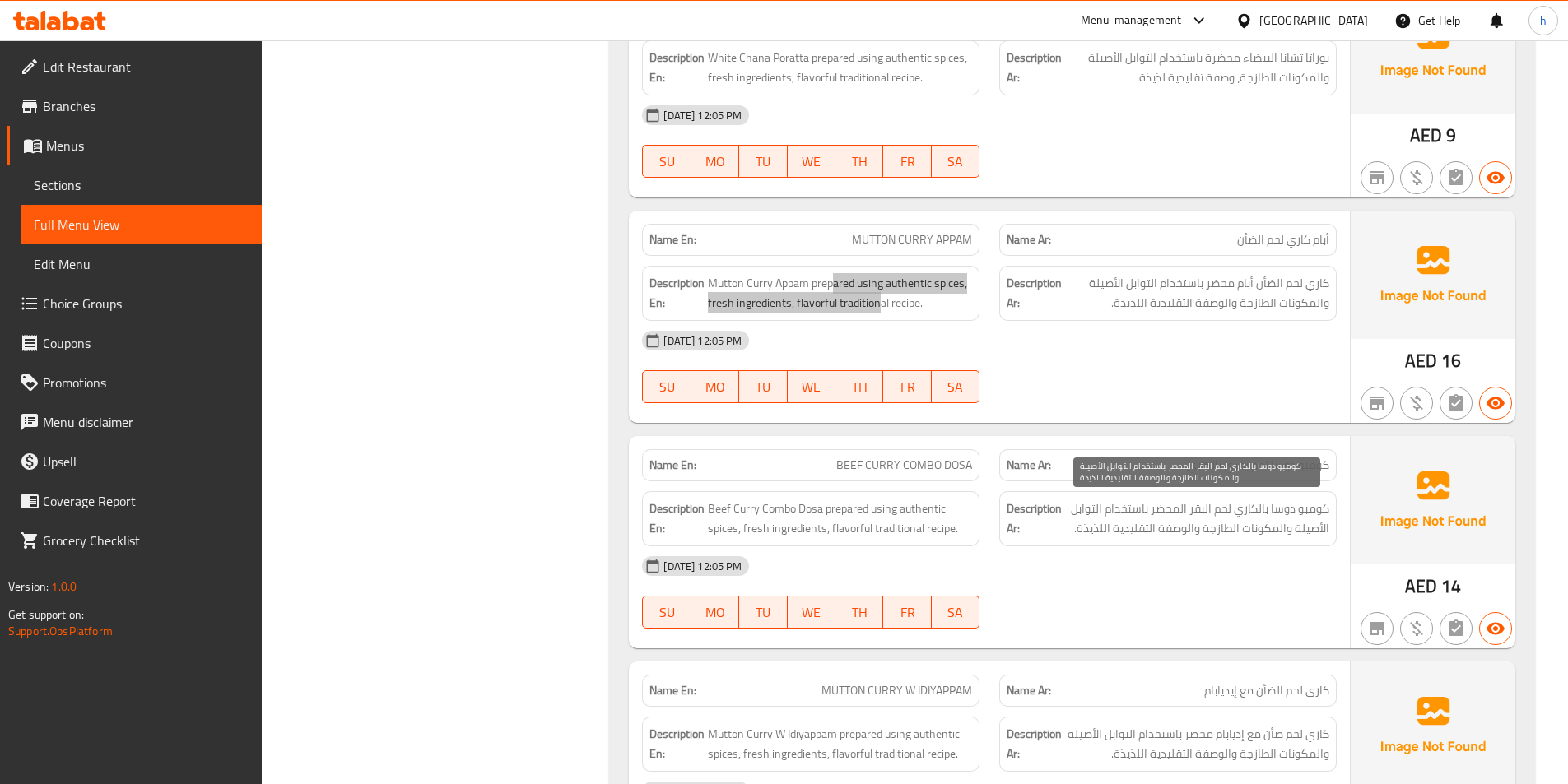
scroll to position [4607, 0]
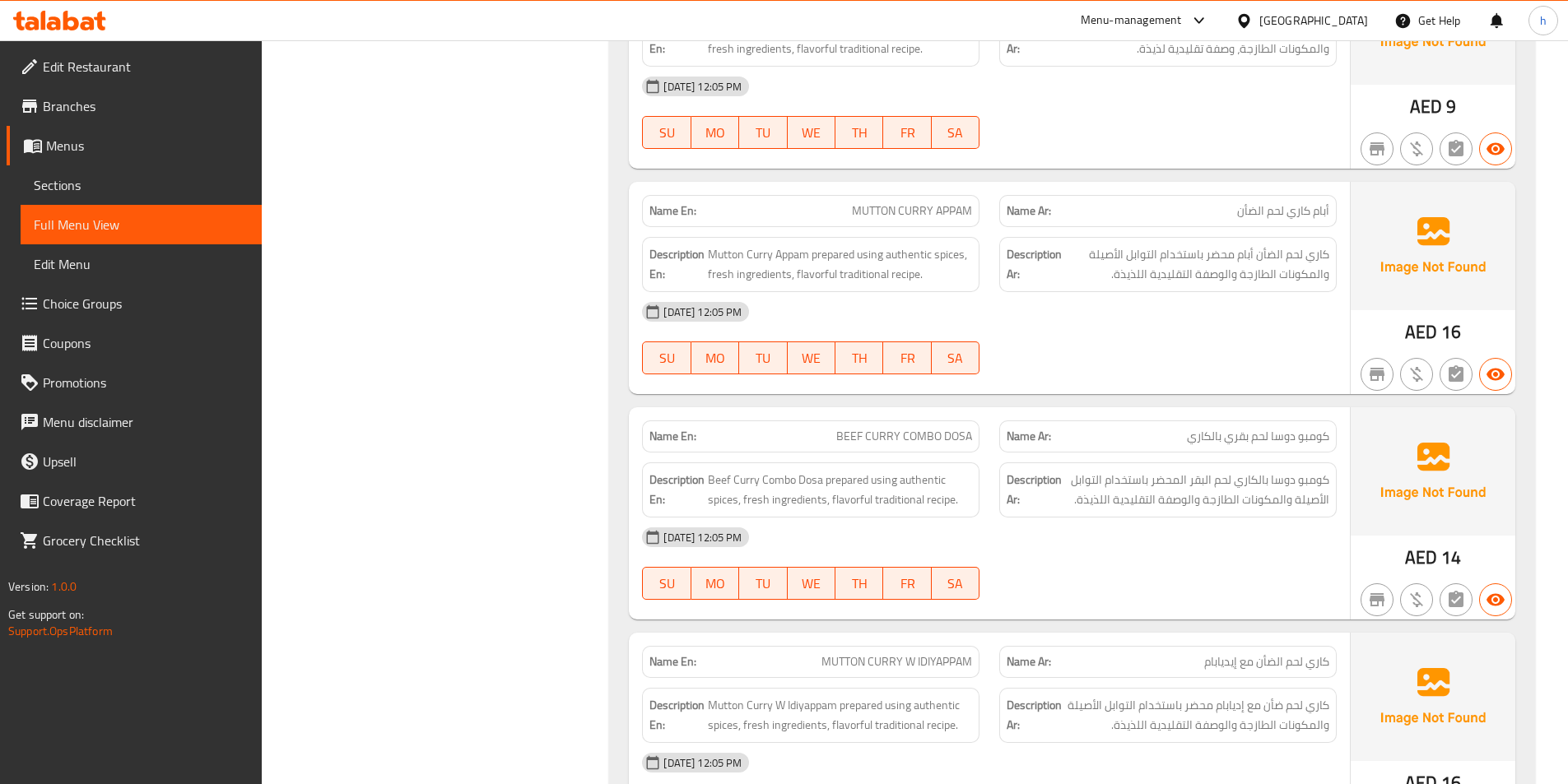
click at [973, 434] on div "Name En: BEEF CURRY COMBO DOSA" at bounding box center [811, 436] width 338 height 32
click at [926, 430] on span "BEEF CURRY COMBO DOSA" at bounding box center [904, 436] width 136 height 18
click at [949, 441] on span "BEEF CURRY COMBO DOSA" at bounding box center [904, 436] width 136 height 18
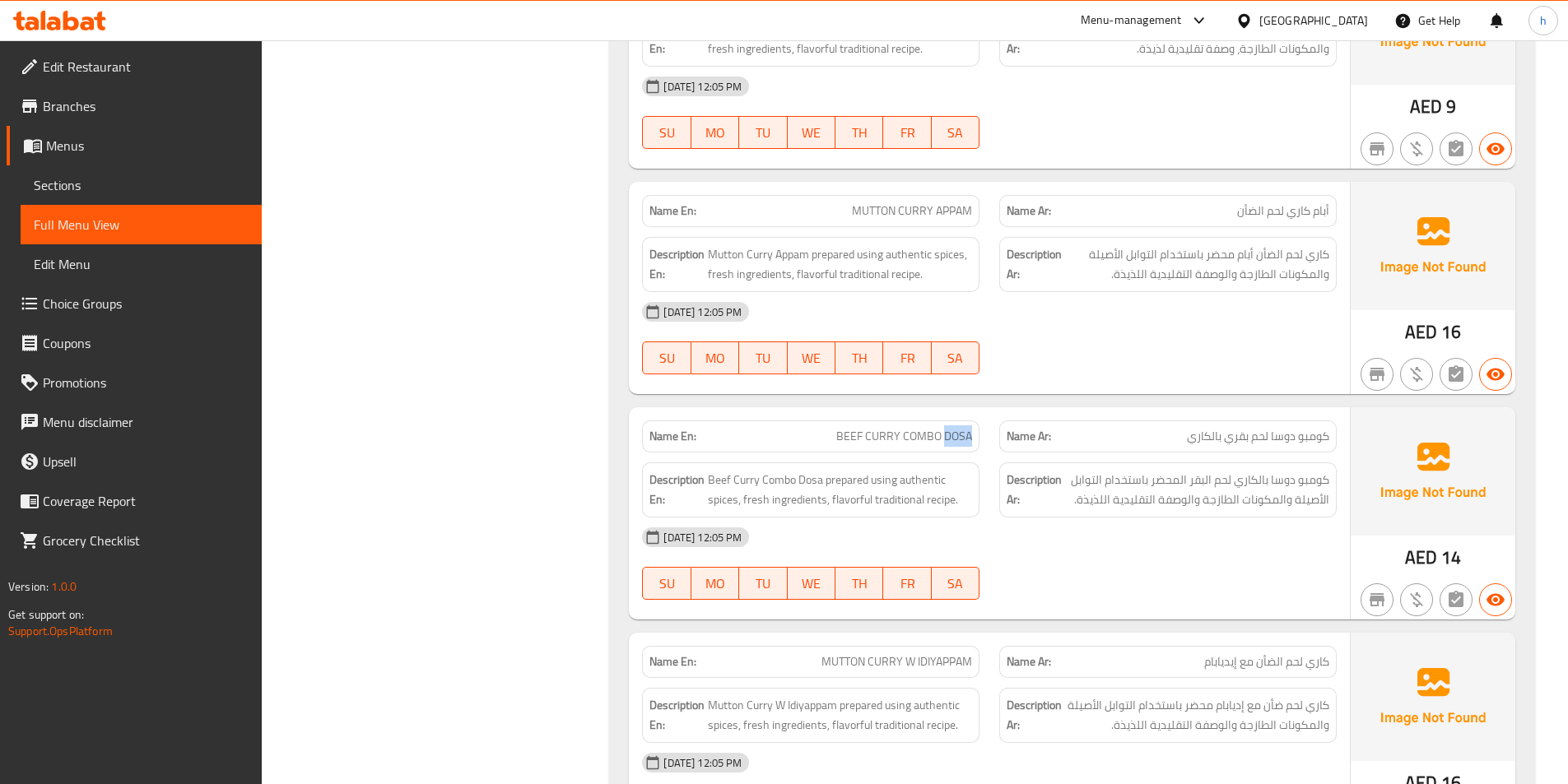
click at [949, 441] on span "BEEF CURRY COMBO DOSA" at bounding box center [904, 436] width 136 height 18
click at [888, 434] on span "BEEF CURRY COMBO DOSA" at bounding box center [904, 436] width 136 height 18
click at [728, 476] on span "Beef Curry Combo Dosa prepared using authentic spices, fresh ingredients, flavo…" at bounding box center [840, 490] width 264 height 41
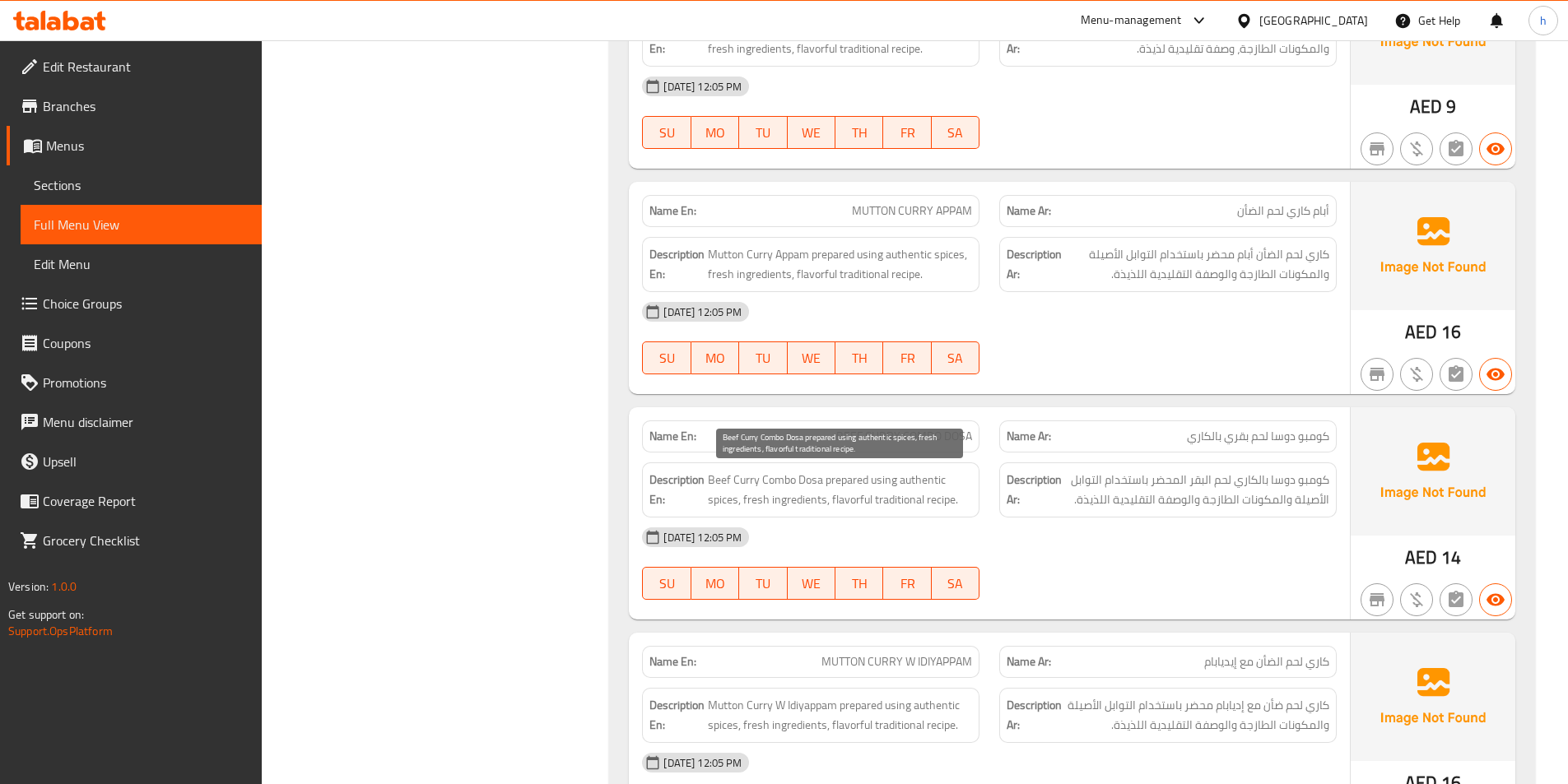
click at [771, 483] on span "Beef Curry Combo Dosa prepared using authentic spices, fresh ingredients, flavo…" at bounding box center [840, 490] width 264 height 41
click at [809, 478] on span "Beef Curry Combo Dosa prepared using authentic spices, fresh ingredients, flavo…" at bounding box center [840, 490] width 264 height 41
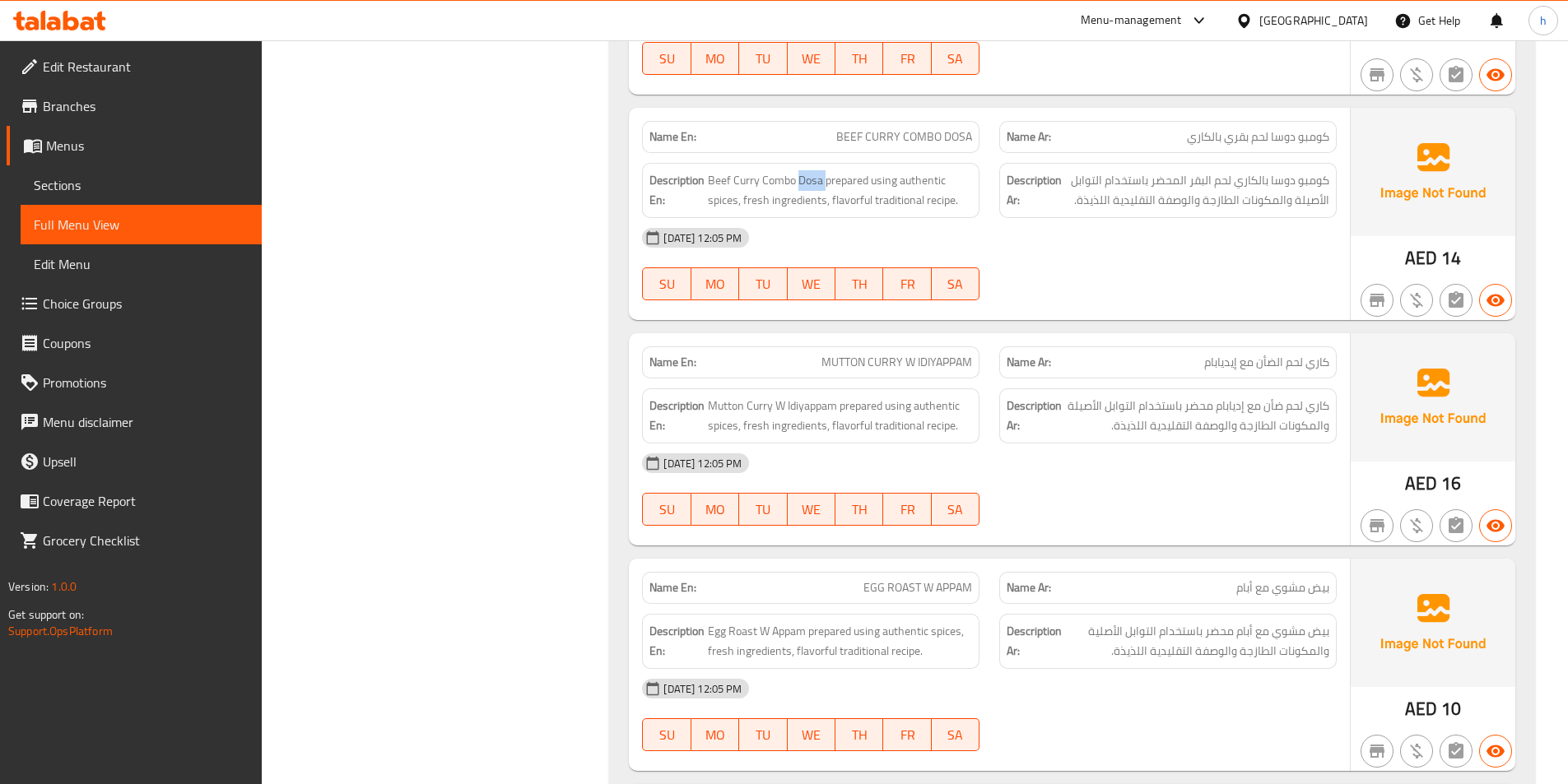
scroll to position [4936, 0]
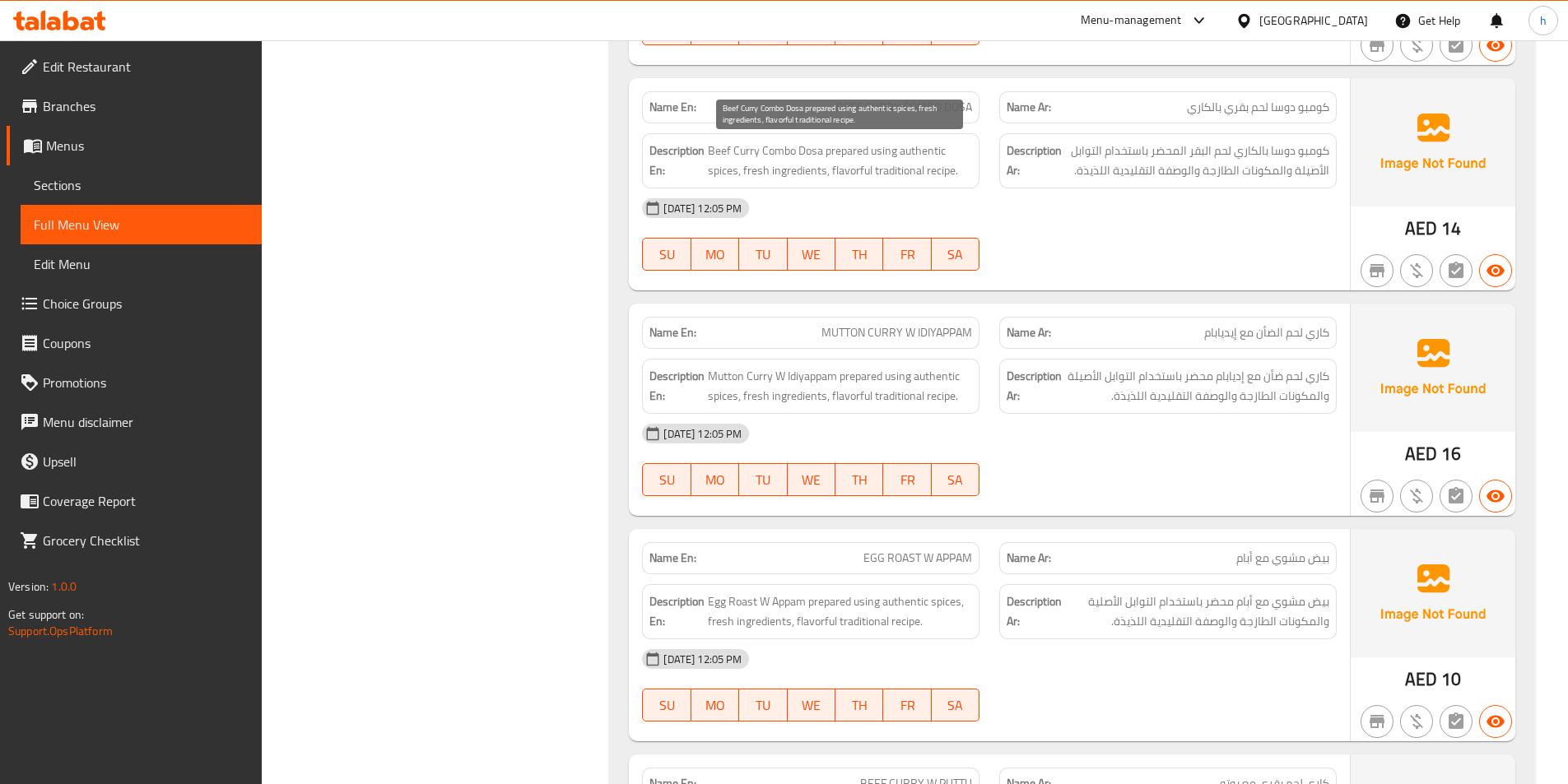
click at [761, 141] on span "Beef Curry Combo Dosa prepared using authentic spices, fresh ingredients, flavo…" at bounding box center [840, 161] width 264 height 41
click at [802, 152] on span "Beef Curry Combo Dosa prepared using authentic spices, fresh ingredients, flavo…" at bounding box center [840, 161] width 264 height 41
click at [845, 148] on span "Beef Curry Combo Dosa prepared using authentic spices, fresh ingredients, flavo…" at bounding box center [840, 161] width 264 height 41
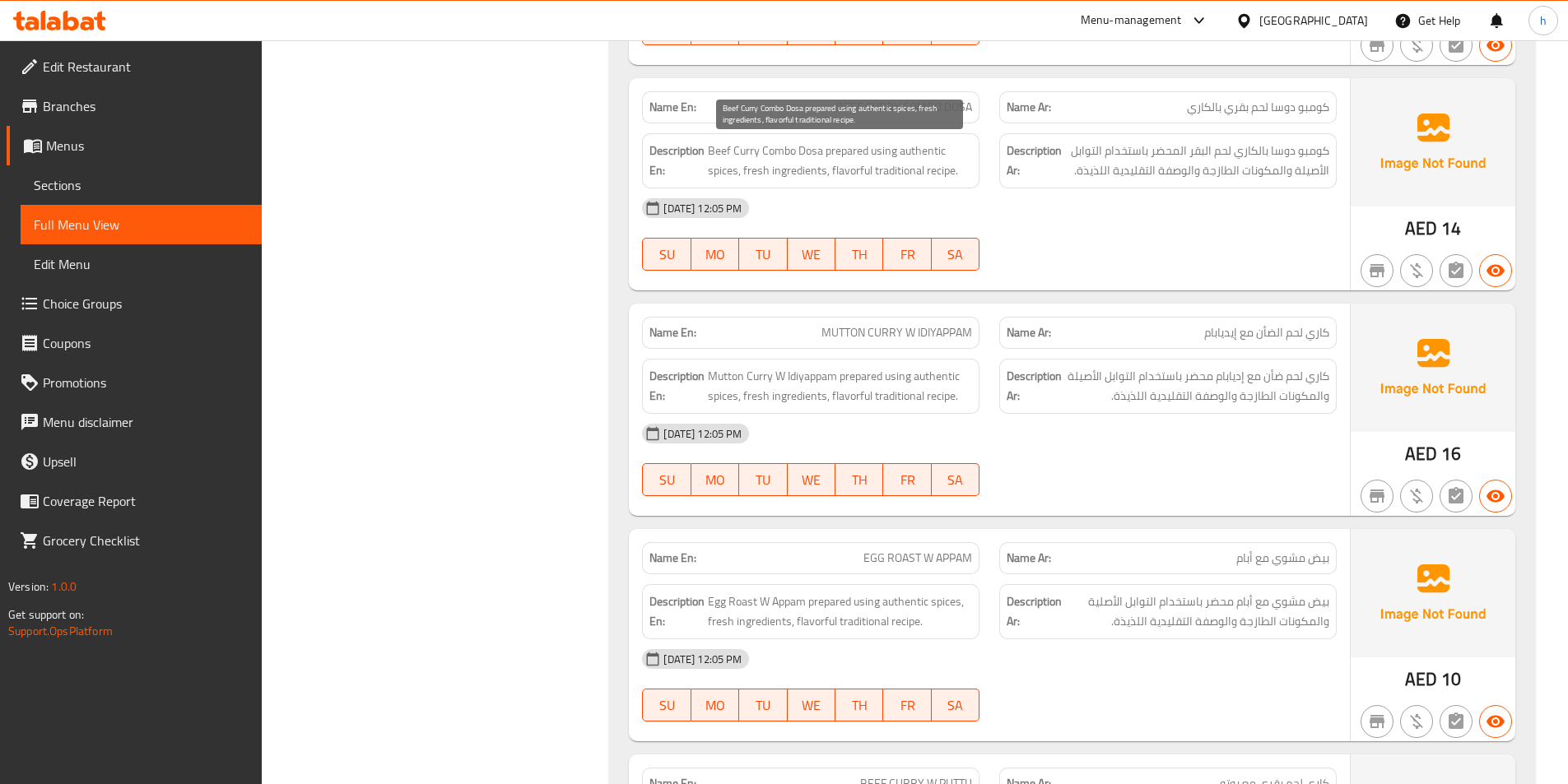
click at [849, 150] on span "Beef Curry Combo Dosa prepared using authentic spices, fresh ingredients, flavo…" at bounding box center [840, 161] width 264 height 41
drag, startPoint x: 903, startPoint y: 150, endPoint x: 952, endPoint y: 172, distance: 53.7
click at [952, 172] on span "Beef Curry Combo Dosa prepared using authentic spices, fresh ingredients, flavo…" at bounding box center [840, 161] width 264 height 41
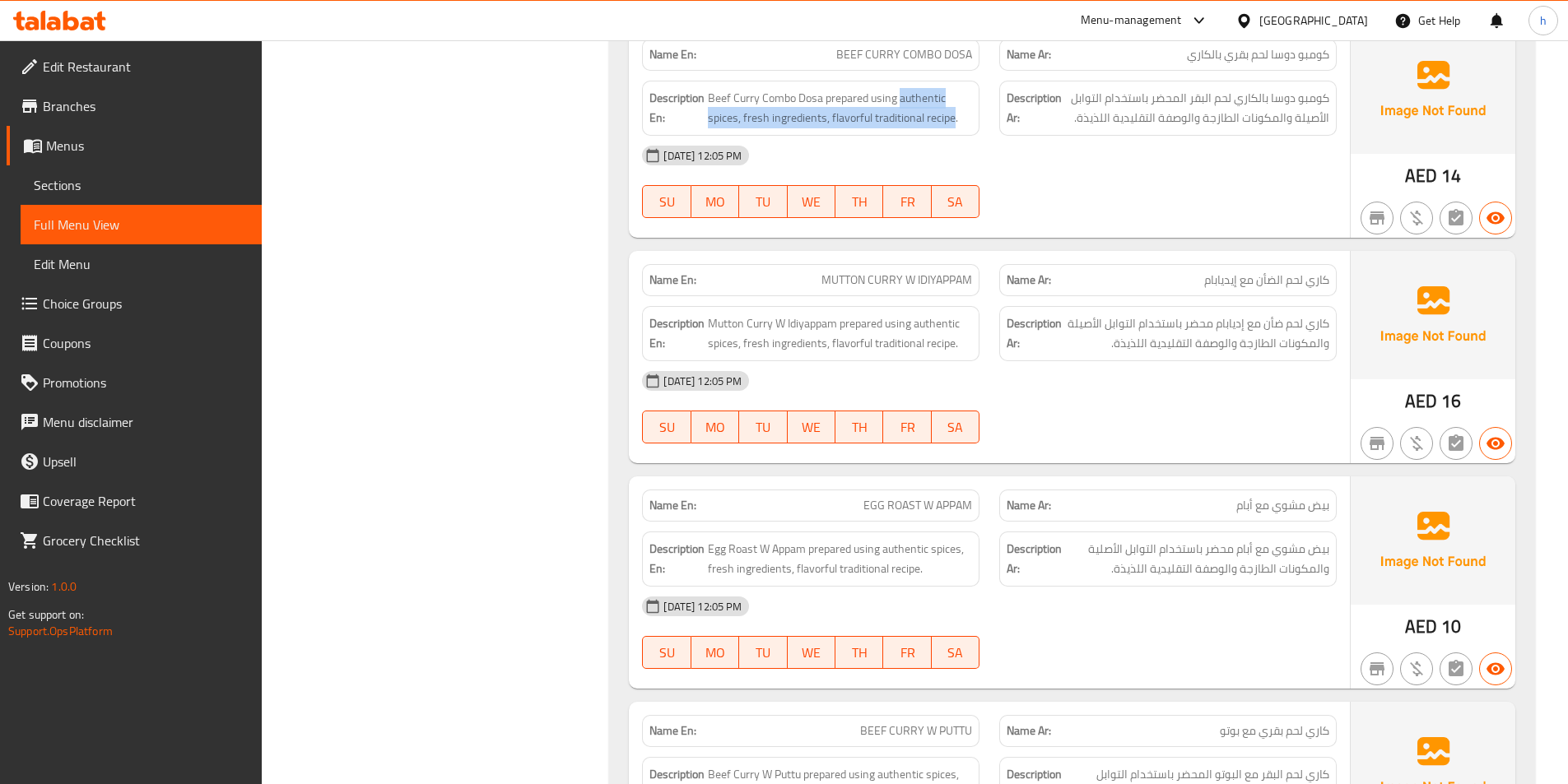
scroll to position [5019, 0]
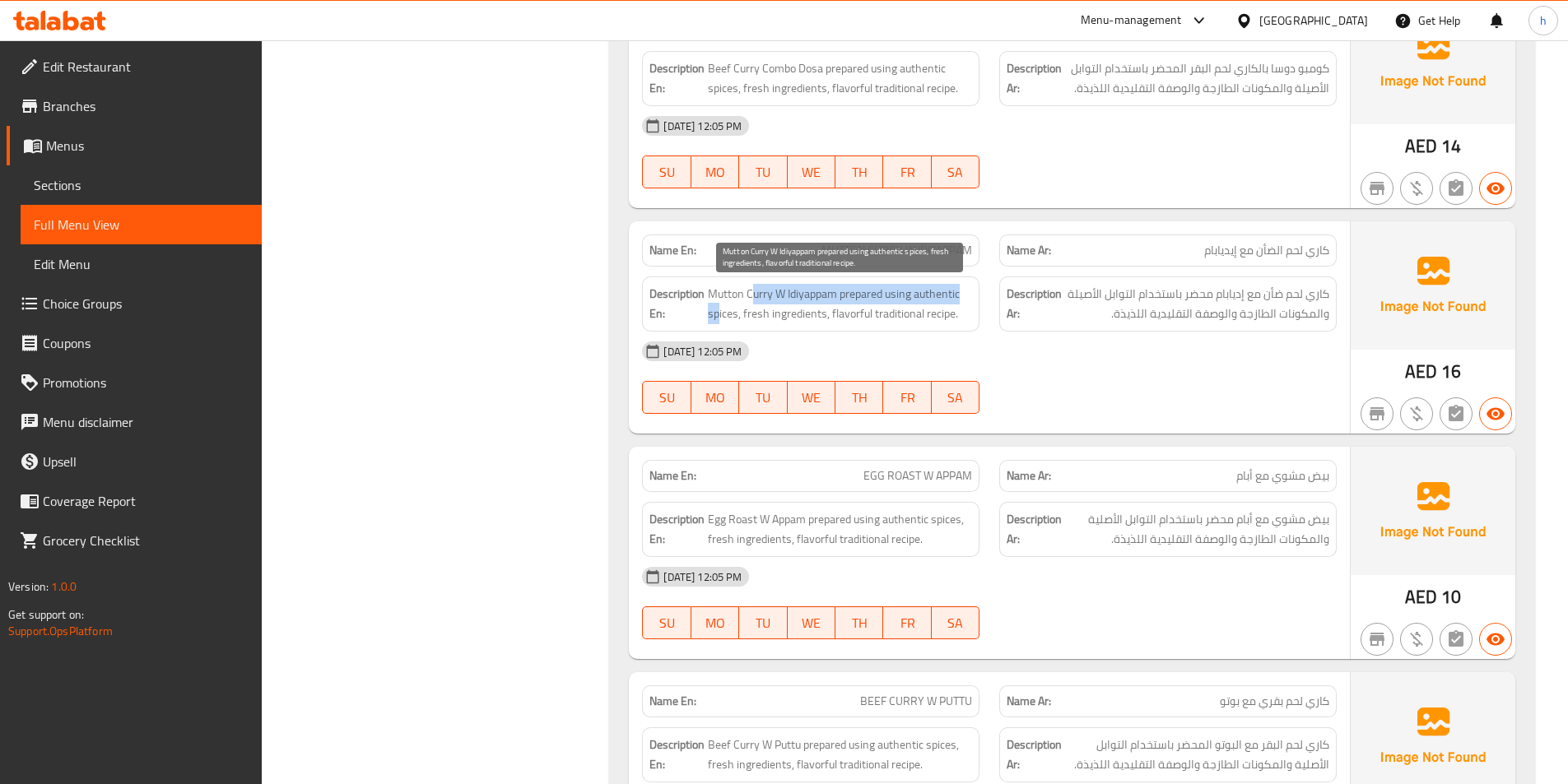
drag, startPoint x: 756, startPoint y: 295, endPoint x: 718, endPoint y: 309, distance: 40.5
click at [718, 309] on span "Mutton Curry W Idiyappam prepared using authentic spices, fresh ingredients, fl…" at bounding box center [840, 304] width 264 height 41
click at [720, 316] on span "Mutton Curry W Idiyappam prepared using authentic spices, fresh ingredients, fl…" at bounding box center [840, 304] width 264 height 41
drag, startPoint x: 781, startPoint y: 290, endPoint x: 806, endPoint y: 291, distance: 25.0
click at [806, 291] on span "Mutton Curry W Idiyappam prepared using authentic spices, fresh ingredients, fl…" at bounding box center [840, 304] width 264 height 41
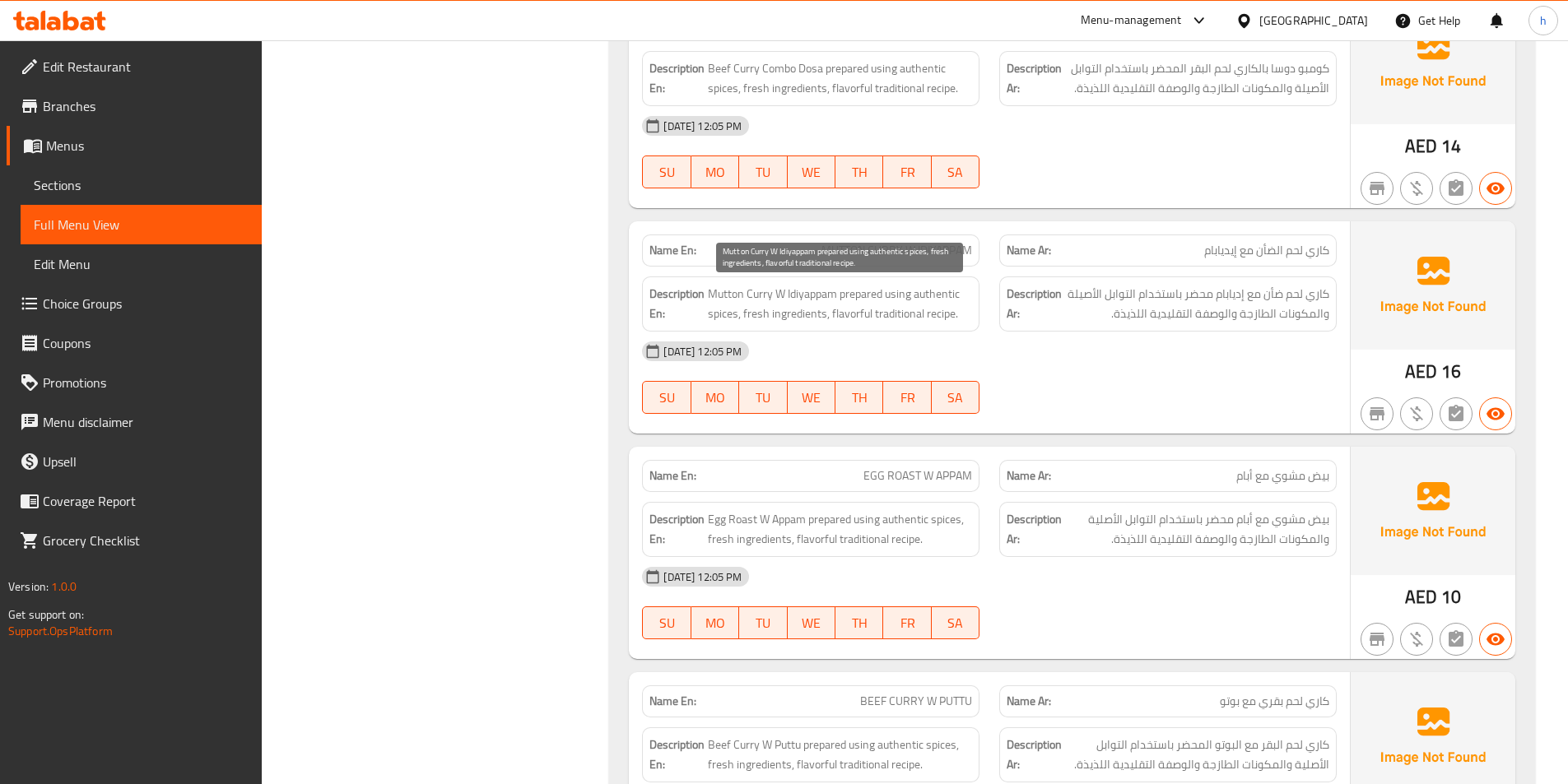
click at [814, 297] on span "Mutton Curry W Idiyappam prepared using authentic spices, fresh ingredients, fl…" at bounding box center [840, 304] width 264 height 41
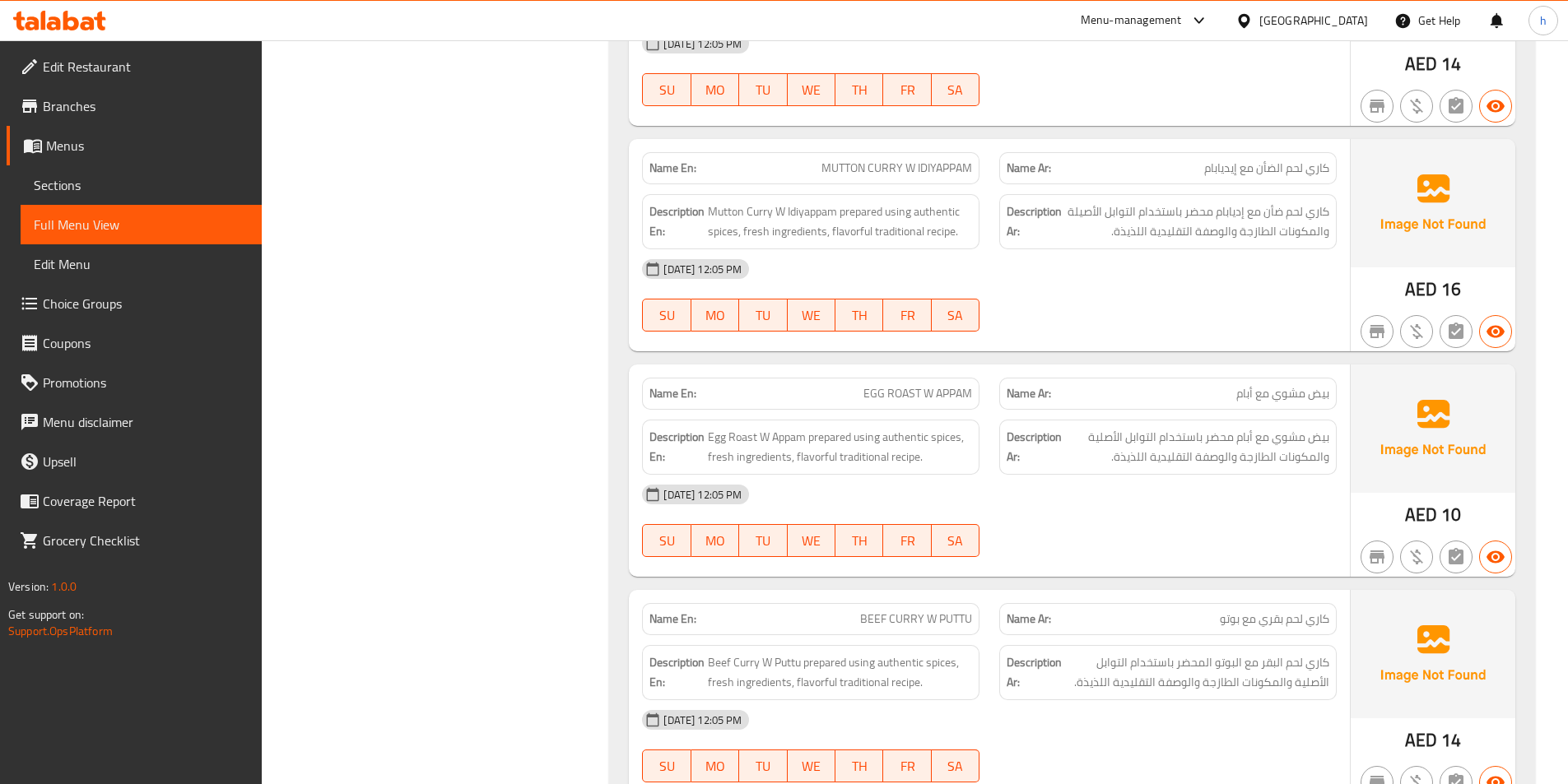
click at [1278, 407] on div "Name Ar: بيض مشوي مع أبام" at bounding box center [1168, 393] width 338 height 32
click at [945, 386] on span "EGG ROAST W APPAM" at bounding box center [918, 393] width 109 height 18
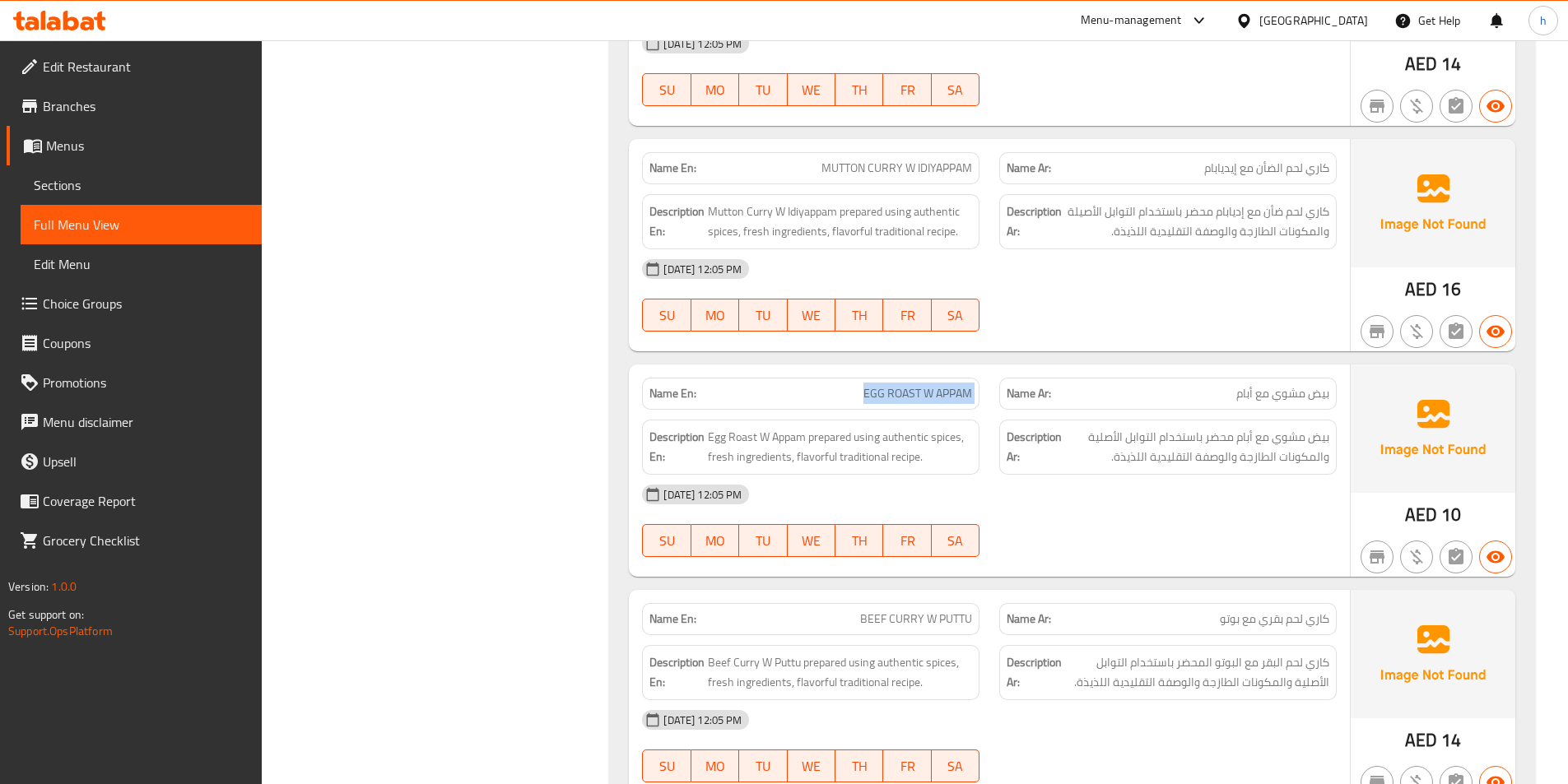
click at [945, 386] on span "EGG ROAST W APPAM" at bounding box center [918, 393] width 109 height 18
click at [740, 438] on span "Egg Roast W Appam prepared using authentic spices, fresh ingredients, flavorful…" at bounding box center [840, 447] width 264 height 41
click at [764, 438] on span "Egg Roast W Appam prepared using authentic spices, fresh ingredients, flavorful…" at bounding box center [840, 447] width 264 height 41
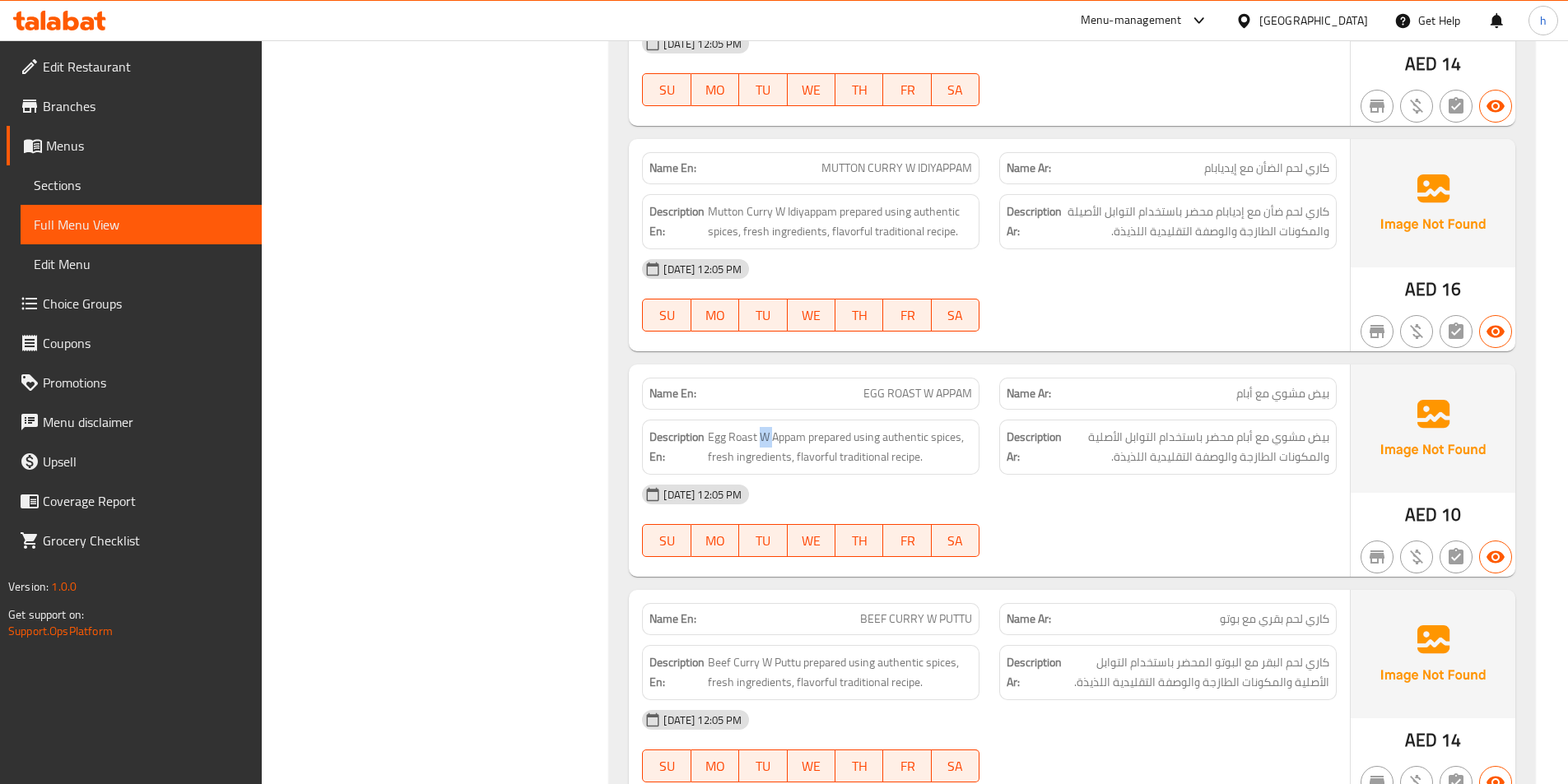
drag, startPoint x: 810, startPoint y: 430, endPoint x: 971, endPoint y: 485, distance: 170.1
click at [971, 485] on div "Name En: EGG ROAST W APPAM Name Ar: بيض مشوي مع أبام Description En: Egg Roast …" at bounding box center [988, 470] width 721 height 212
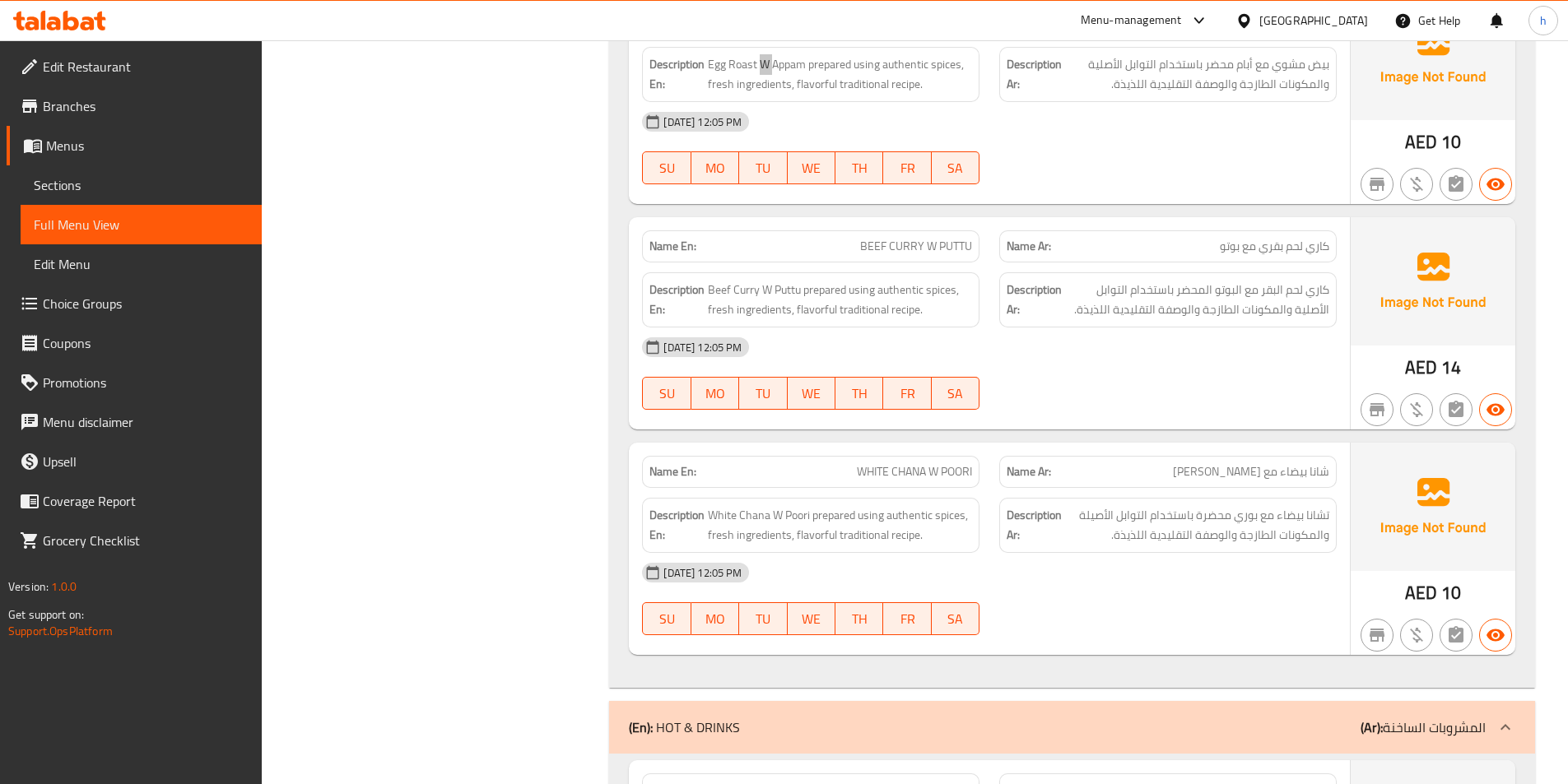
scroll to position [5512, 0]
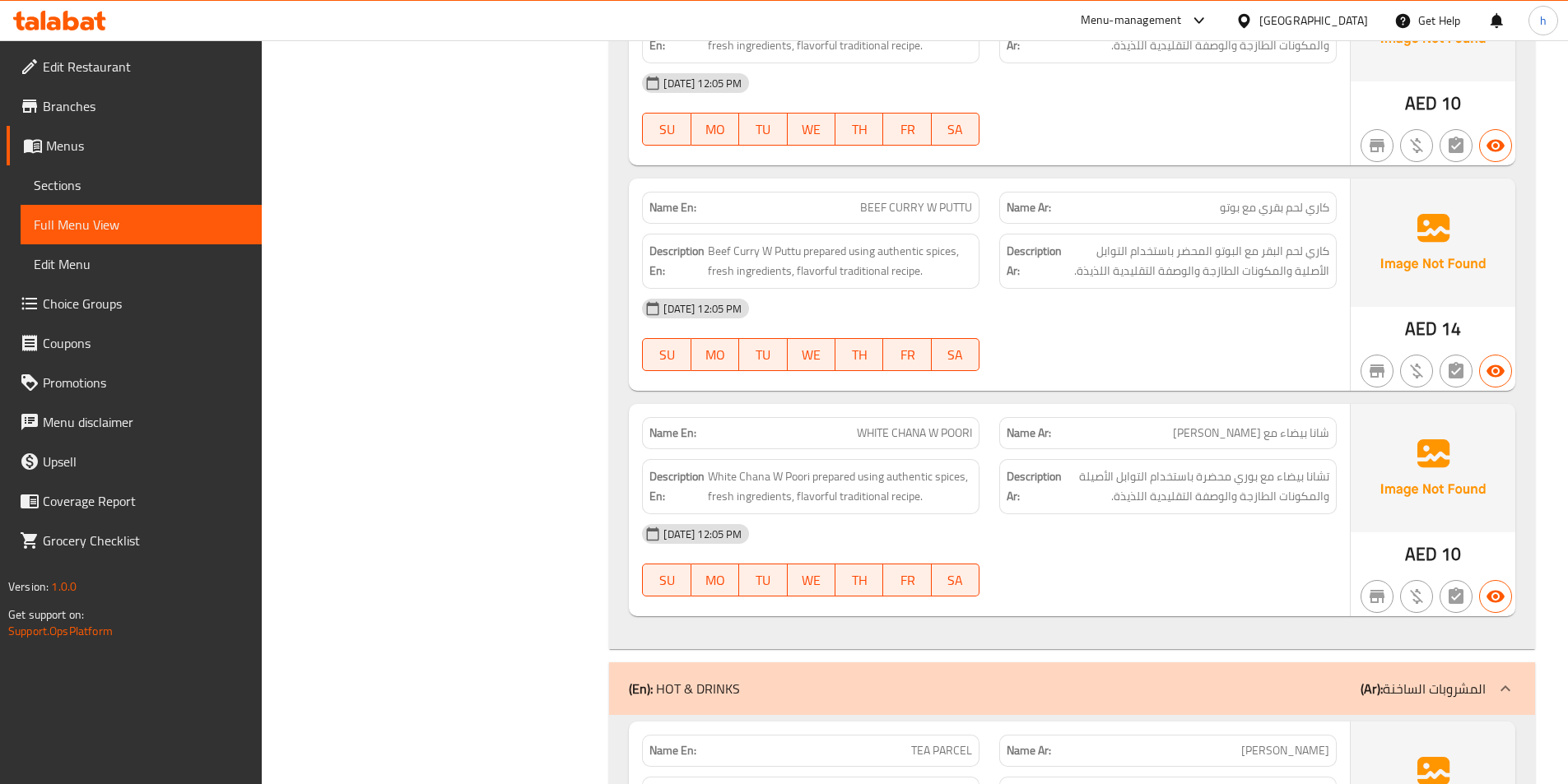
click at [880, 208] on span "BEEF CURRY W PUTTU" at bounding box center [916, 208] width 112 height 18
click at [909, 216] on span "BEEF CURRY W PUTTU" at bounding box center [916, 208] width 112 height 18
click at [910, 216] on span "BEEF CURRY W PUTTU" at bounding box center [916, 208] width 112 height 18
click at [939, 212] on span "BEEF CURRY W PUTTU" at bounding box center [916, 208] width 112 height 18
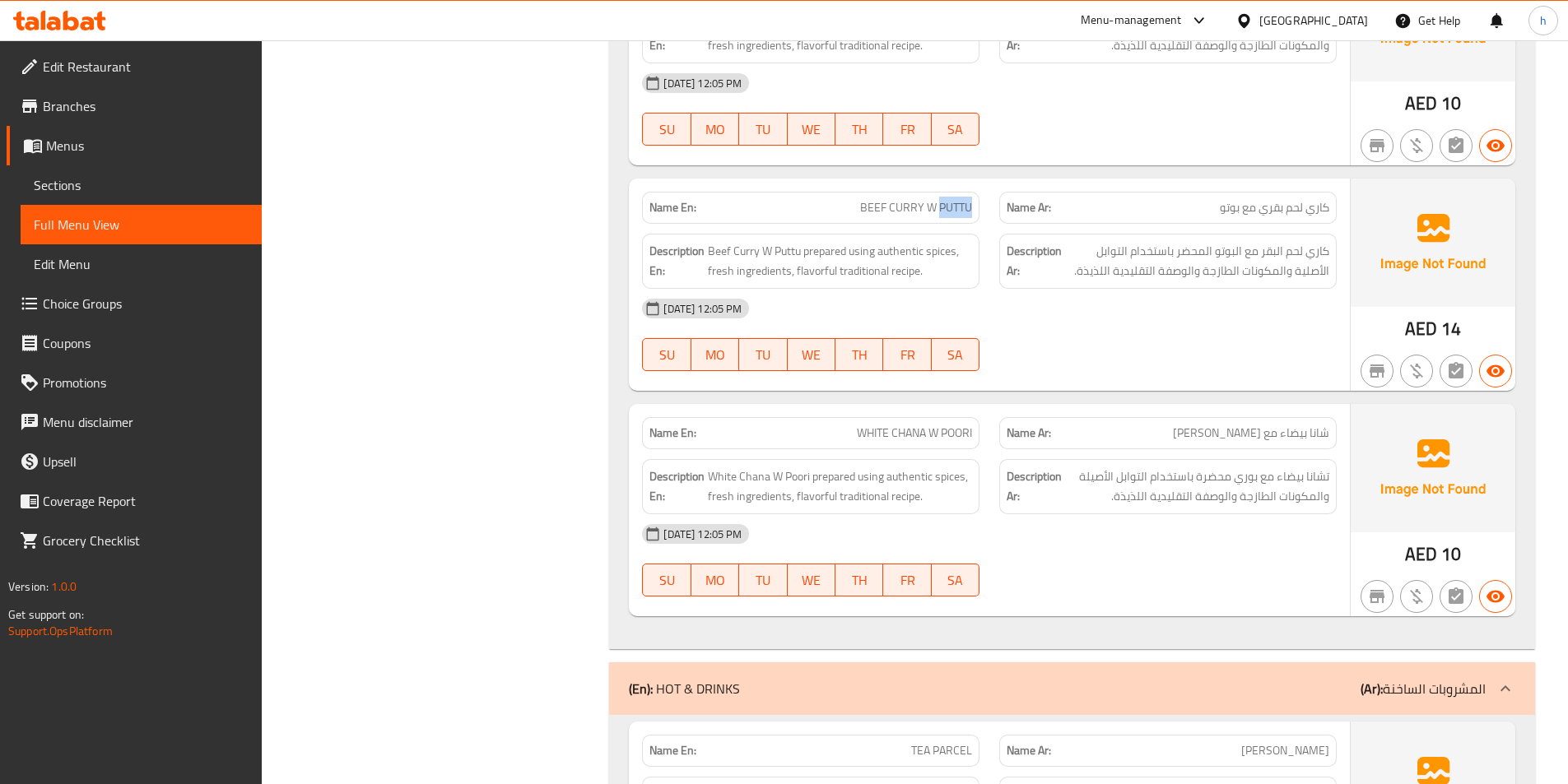
click at [939, 212] on span "BEEF CURRY W PUTTU" at bounding box center [916, 208] width 112 height 18
click at [737, 247] on span "Beef Curry W Puttu prepared using authentic spices, fresh ingredients, flavorfu…" at bounding box center [840, 261] width 264 height 41
click at [781, 251] on span "Beef Curry W Puttu prepared using authentic spices, fresh ingredients, flavorfu…" at bounding box center [840, 261] width 264 height 41
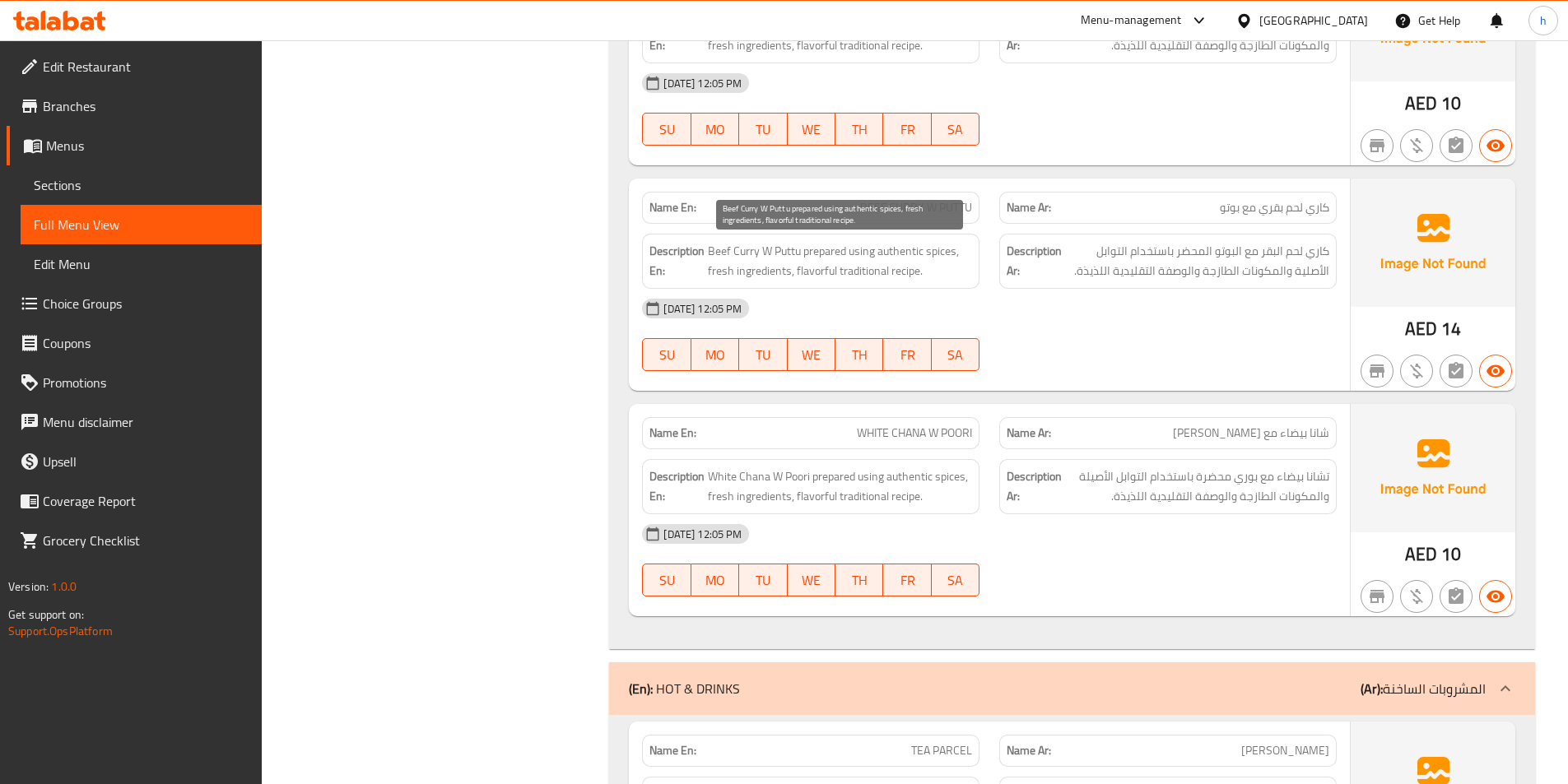
click at [839, 251] on span "Beef Curry W Puttu prepared using authentic spices, fresh ingredients, flavorfu…" at bounding box center [840, 261] width 264 height 41
click at [899, 259] on span "Beef Curry W Puttu prepared using authentic spices, fresh ingredients, flavorfu…" at bounding box center [840, 261] width 264 height 41
click at [749, 278] on span "Beef Curry W Puttu prepared using authentic spices, fresh ingredients, flavorfu…" at bounding box center [840, 261] width 264 height 41
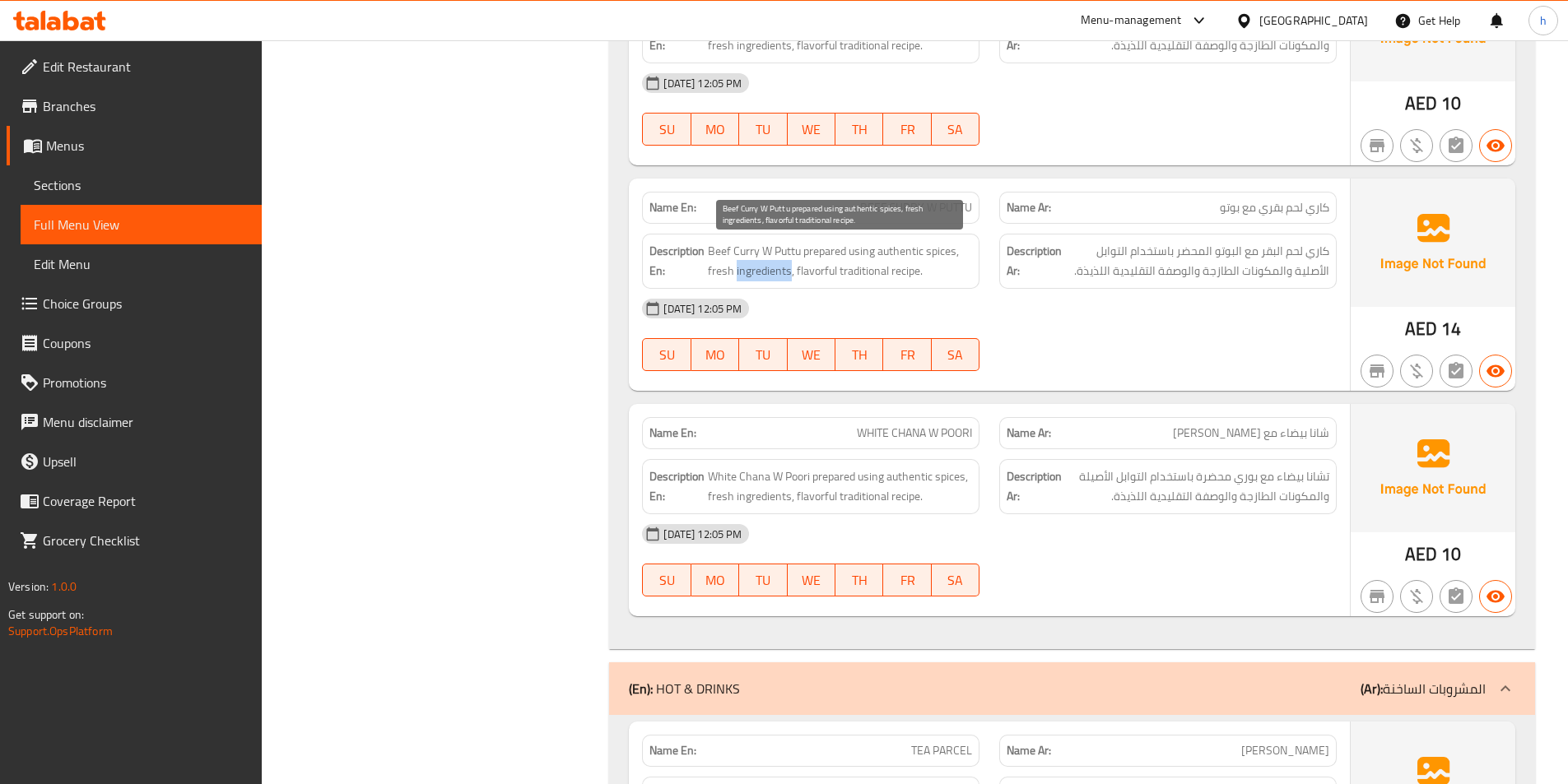
click at [748, 278] on span "Beef Curry W Puttu prepared using authentic spices, fresh ingredients, flavorfu…" at bounding box center [840, 261] width 264 height 41
click at [857, 430] on span "WHITE CHANA W POORI" at bounding box center [915, 433] width 115 height 18
click at [899, 437] on span "WHITE CHANA W POORI" at bounding box center [915, 433] width 115 height 18
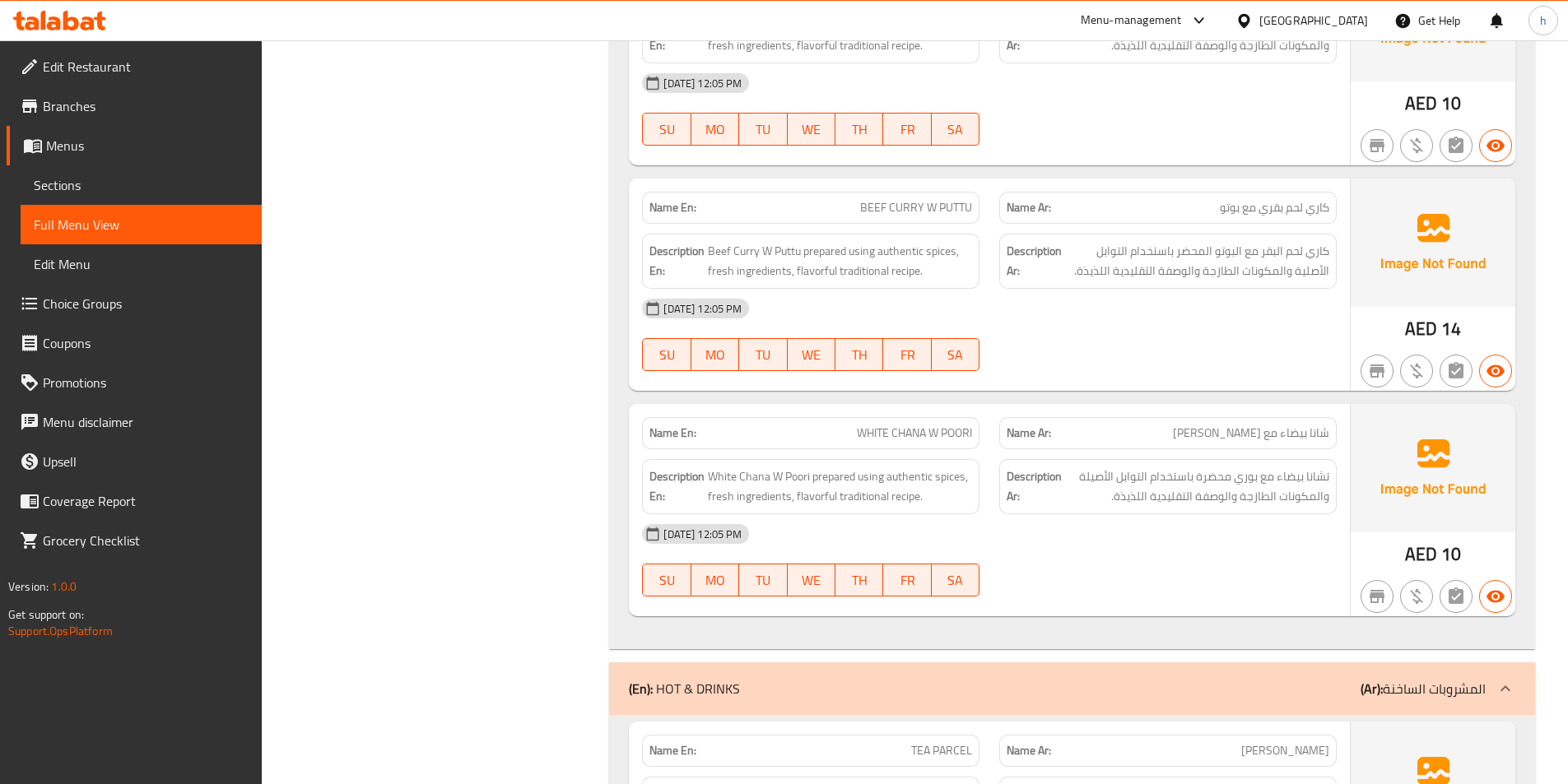
click at [954, 434] on span "WHITE CHANA W POORI" at bounding box center [915, 433] width 115 height 18
click at [727, 476] on span "White Chana W Poori prepared using authentic spices, fresh ingredients, flavorf…" at bounding box center [840, 487] width 264 height 41
click at [787, 476] on span "White Chana W Poori prepared using authentic spices, fresh ingredients, flavorf…" at bounding box center [840, 487] width 264 height 41
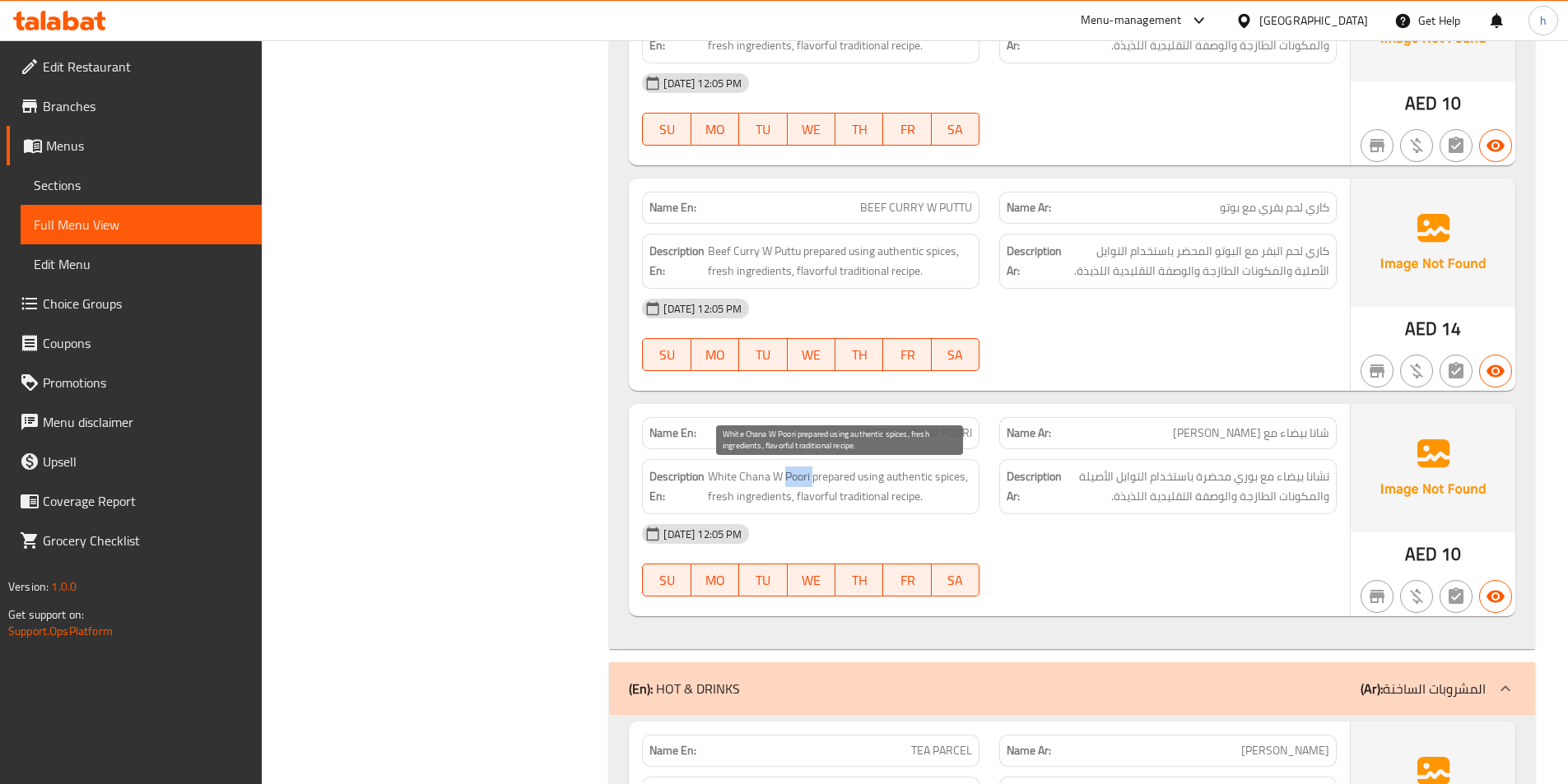
click at [787, 476] on span "White Chana W Poori prepared using authentic spices, fresh ingredients, flavorf…" at bounding box center [840, 487] width 264 height 41
click at [840, 478] on span "White Chana W Poori prepared using authentic spices, fresh ingredients, flavorf…" at bounding box center [840, 487] width 264 height 41
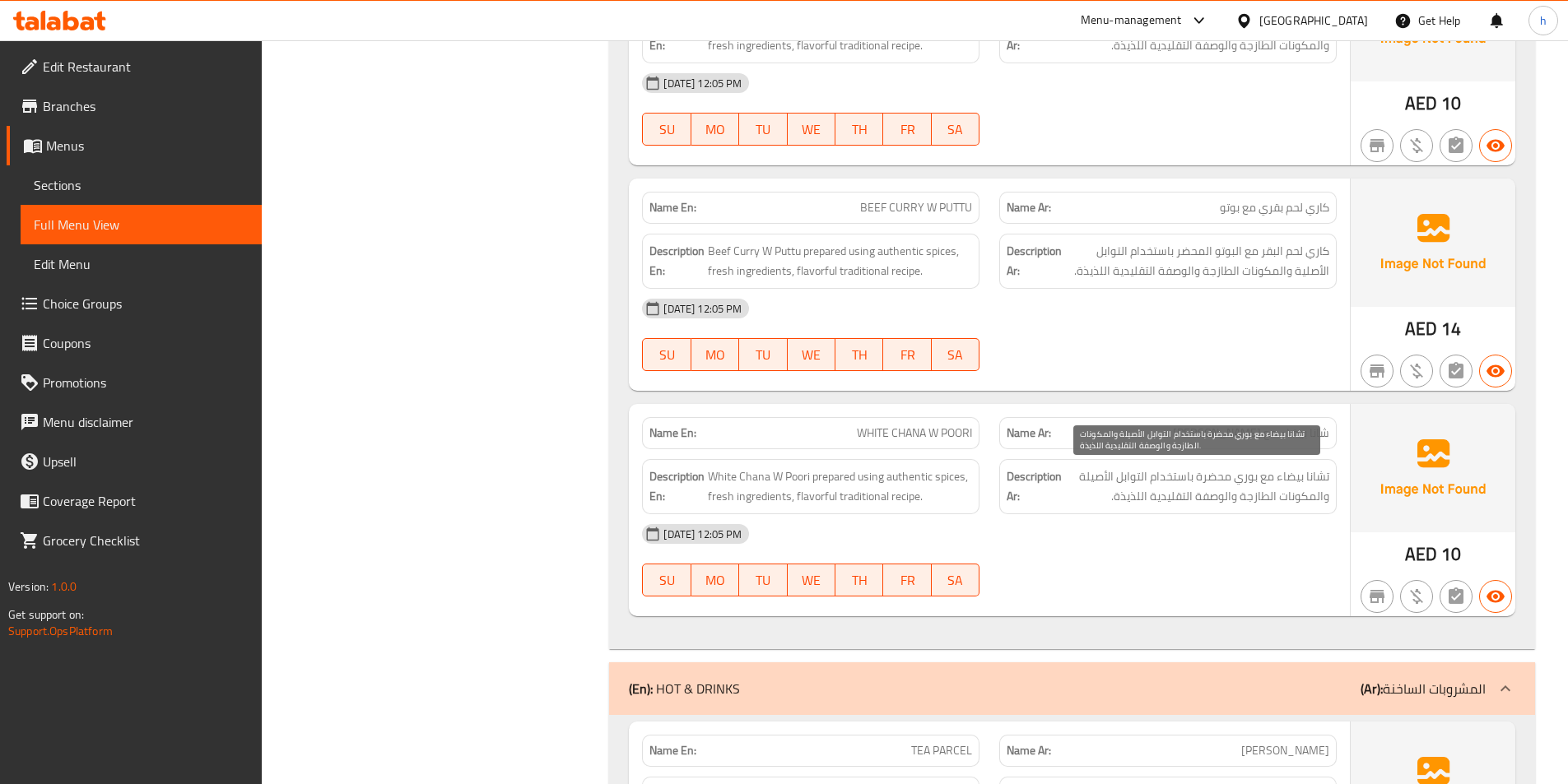
click at [1103, 497] on span "تشانا بيضاء مع بوري محضرة باستخدام التوابل الأصيلة والمكونات الطازجة والوصفة ال…" at bounding box center [1197, 487] width 264 height 41
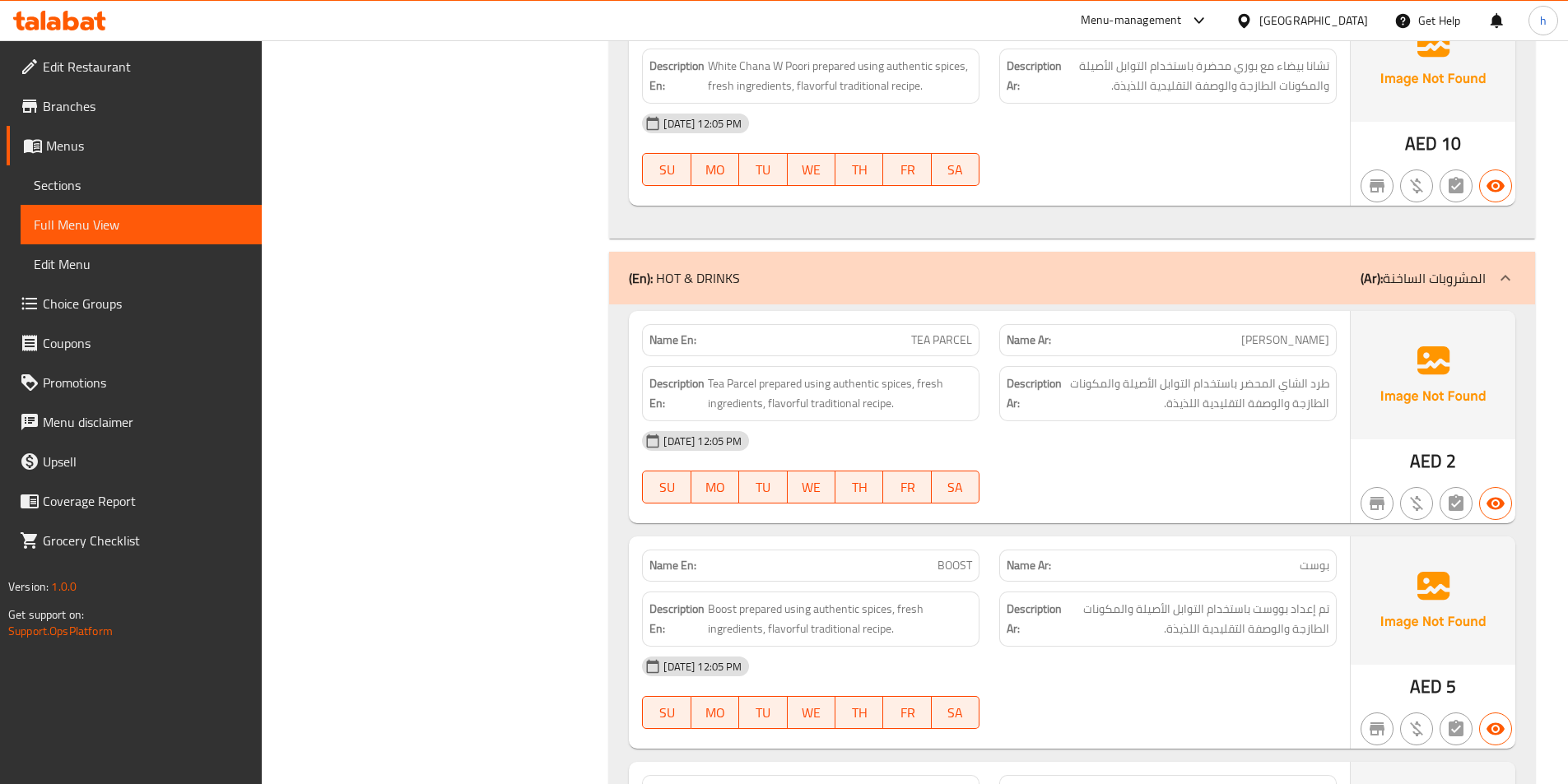
scroll to position [5923, 0]
click at [961, 350] on div "Name En: TEA PARCEL" at bounding box center [811, 339] width 338 height 32
click at [717, 382] on span "Tea Parcel prepared using authentic spices, fresh ingredients, flavorful tradit…" at bounding box center [840, 393] width 264 height 41
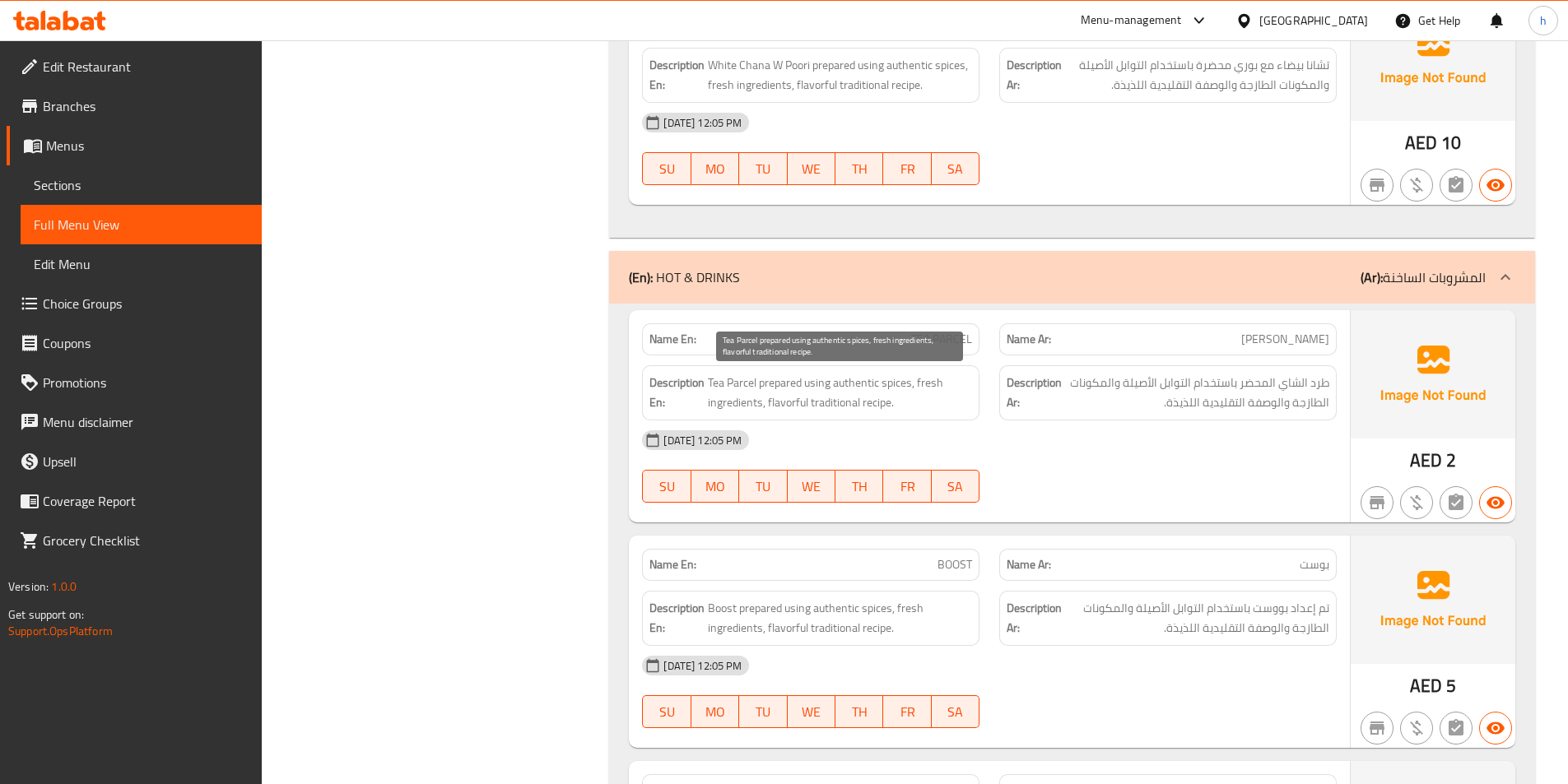
click at [734, 386] on span "Tea Parcel prepared using authentic spices, fresh ingredients, flavorful tradit…" at bounding box center [840, 393] width 264 height 41
click at [772, 377] on span "Tea Parcel prepared using authentic spices, fresh ingredients, flavorful tradit…" at bounding box center [840, 393] width 264 height 41
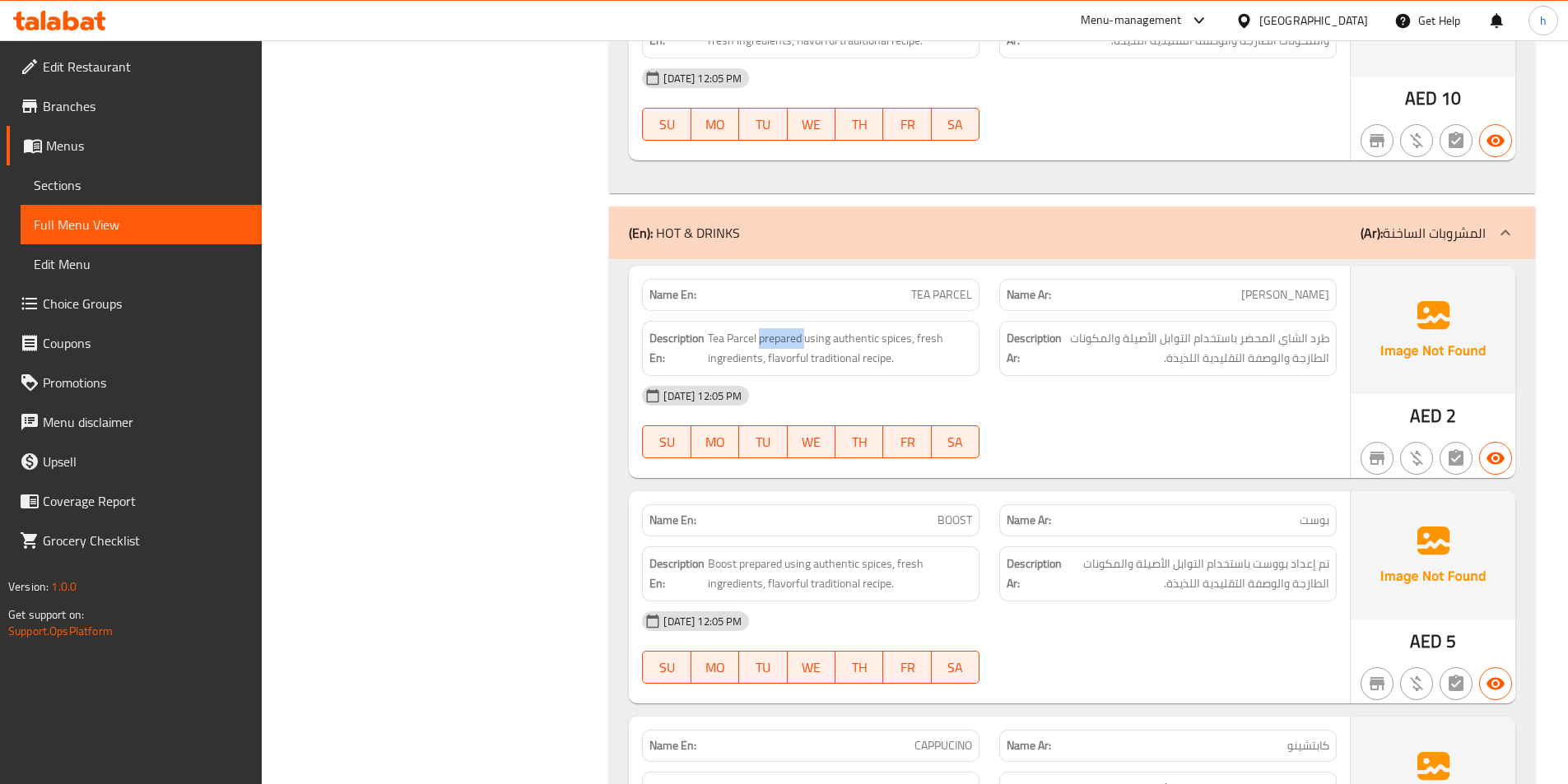
scroll to position [6005, 0]
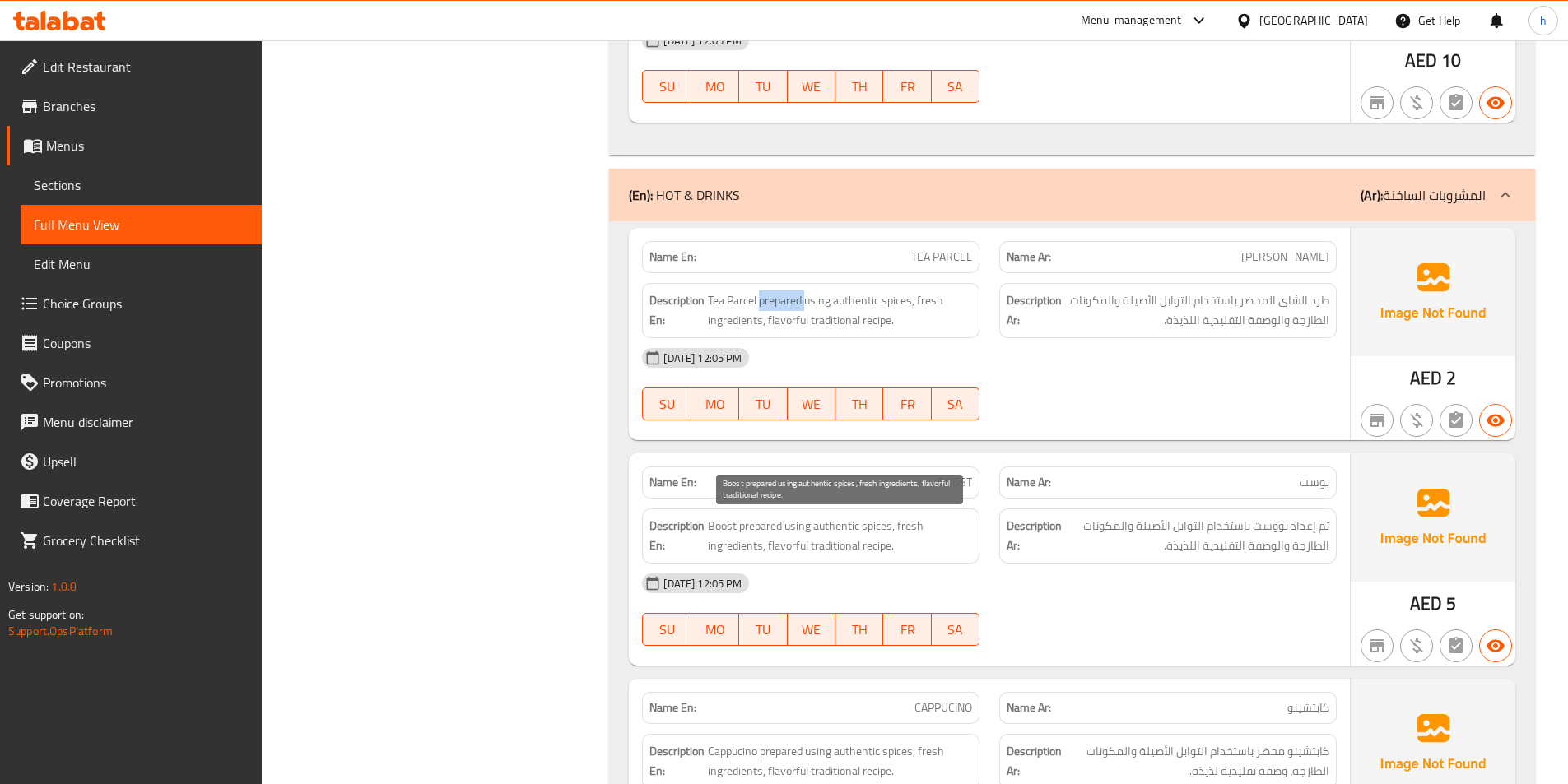
click at [758, 537] on span "Boost prepared using authentic spices, fresh ingredients, flavorful traditional…" at bounding box center [840, 536] width 264 height 41
click at [824, 518] on span "Boost prepared using authentic spices, fresh ingredients, flavorful traditional…" at bounding box center [840, 536] width 264 height 41
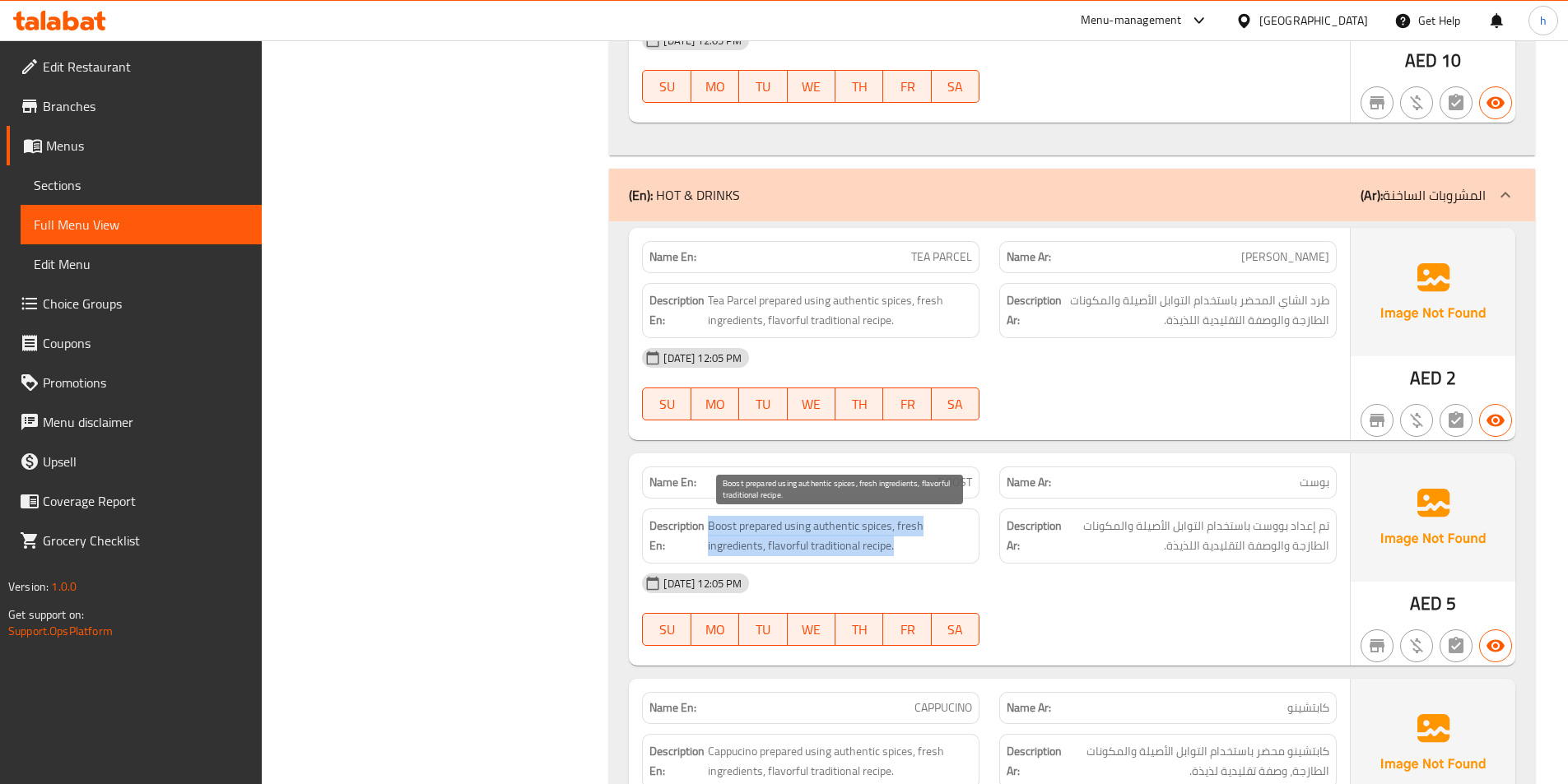
click at [879, 551] on span "Boost prepared using authentic spices, fresh ingredients, flavorful traditional…" at bounding box center [840, 536] width 264 height 41
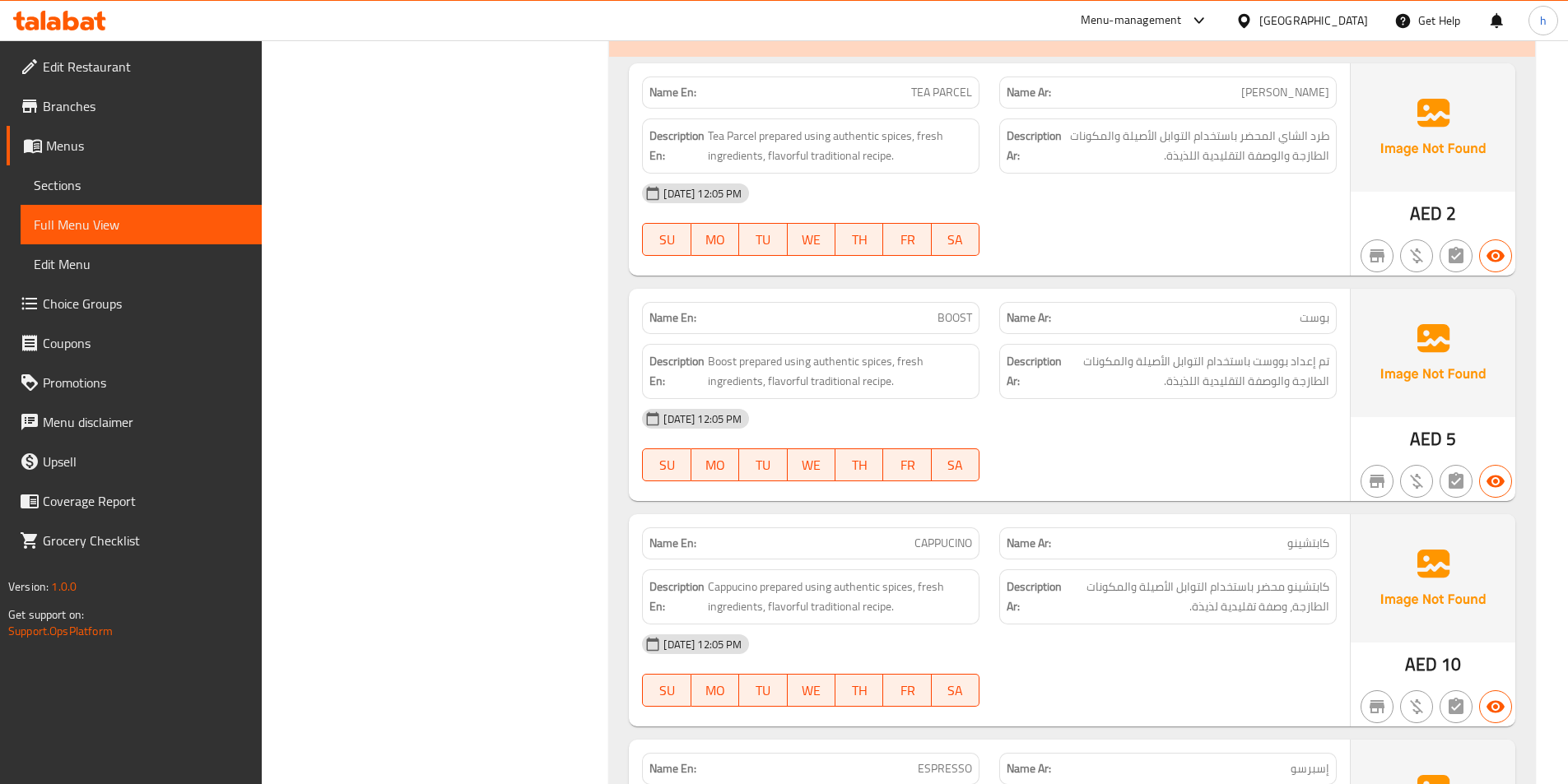
scroll to position [6335, 0]
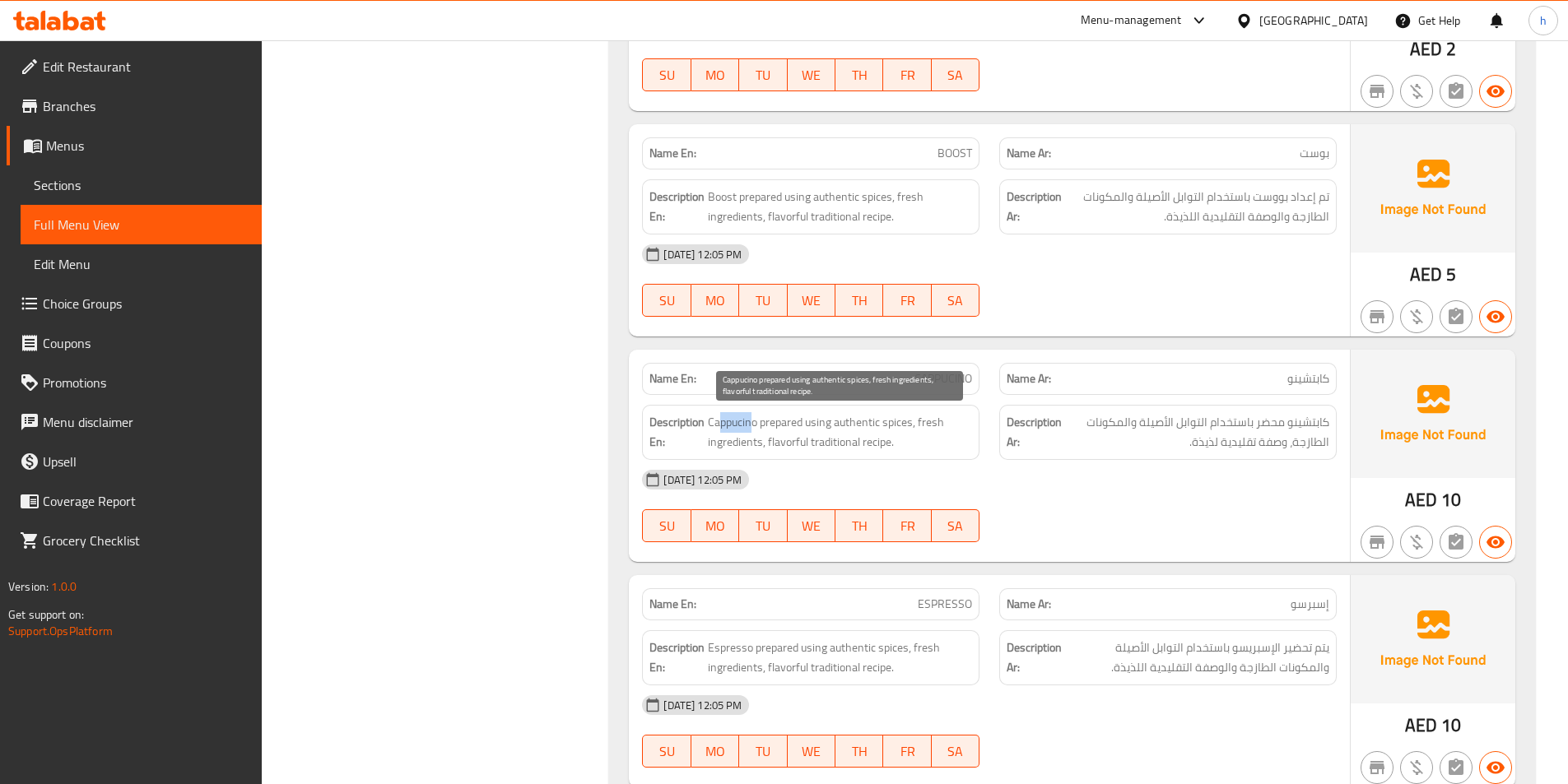
drag, startPoint x: 720, startPoint y: 424, endPoint x: 755, endPoint y: 418, distance: 35.5
click at [755, 418] on span "Cappucino prepared using authentic spices, fresh ingredients, flavorful traditi…" at bounding box center [840, 433] width 264 height 41
drag, startPoint x: 814, startPoint y: 418, endPoint x: 851, endPoint y: 447, distance: 47.0
click at [851, 447] on span "Cappucino prepared using authentic spices, fresh ingredients, flavorful traditi…" at bounding box center [840, 433] width 264 height 41
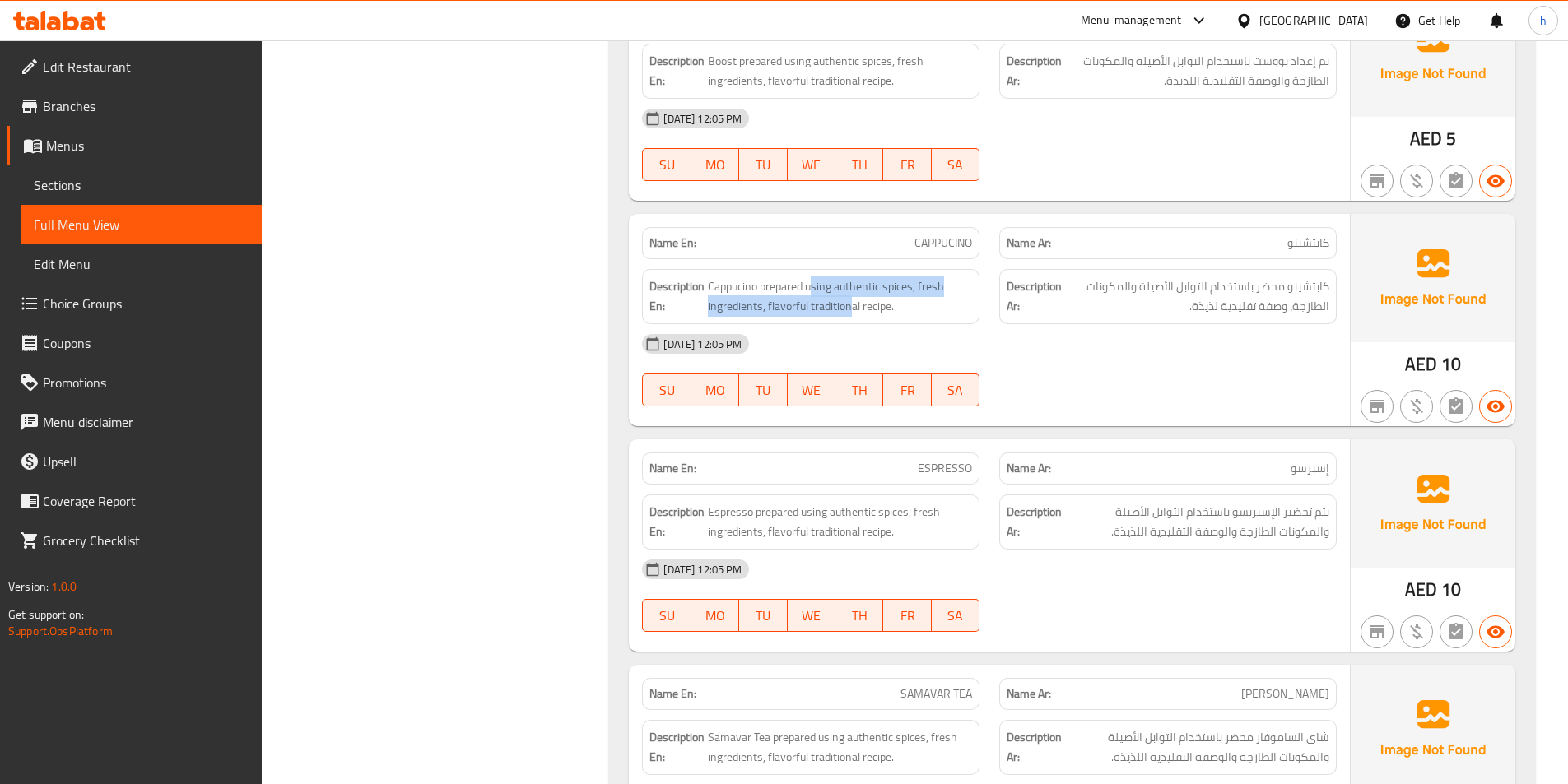
scroll to position [6499, 0]
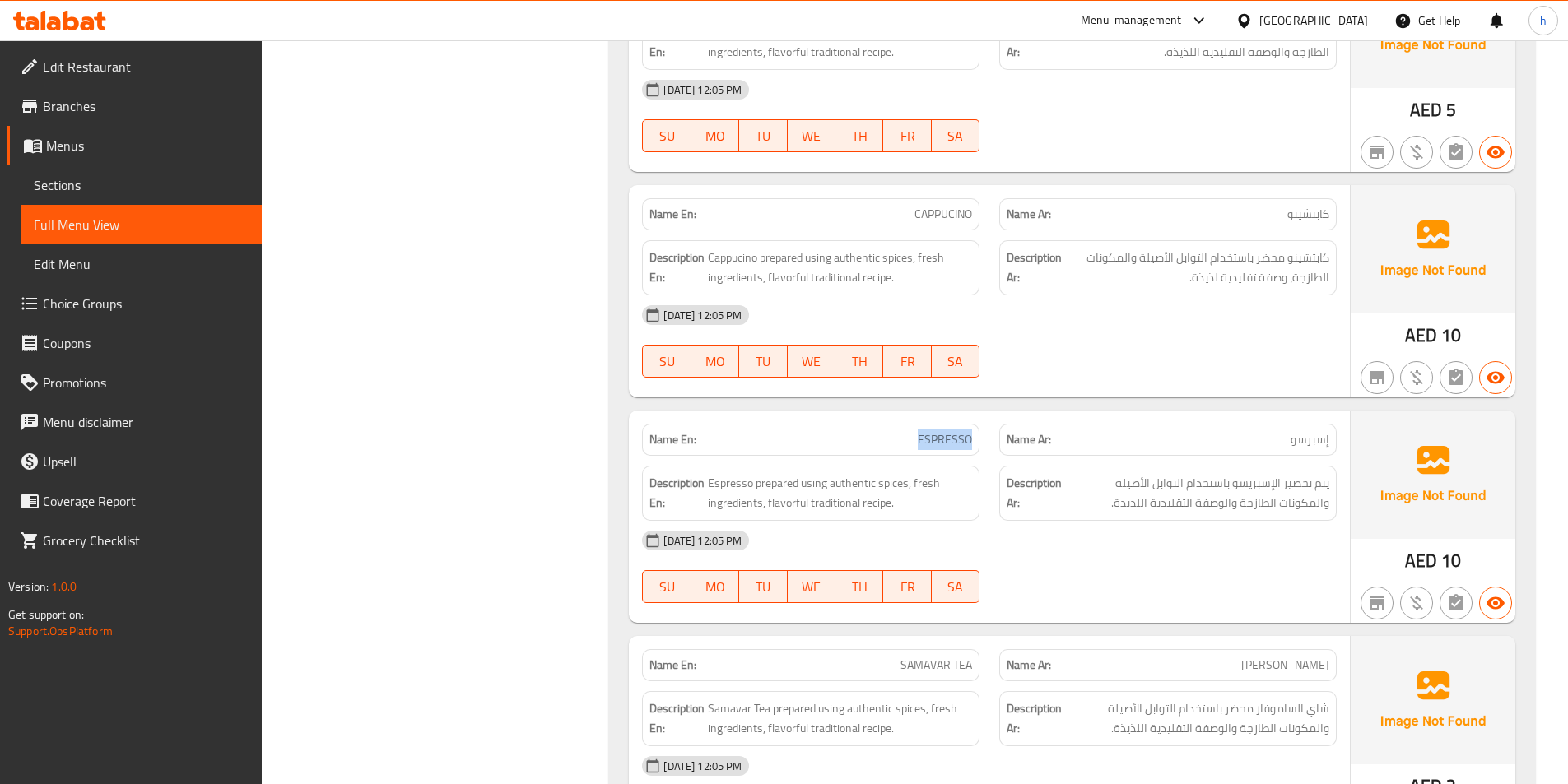
drag, startPoint x: 920, startPoint y: 437, endPoint x: 977, endPoint y: 431, distance: 57.3
click at [977, 431] on div "Name En: ESPRESSO" at bounding box center [811, 439] width 338 height 32
click at [1294, 490] on span "يتم تحضير الإسبريسو باستخدام التوابل الأصيلة والمكونات الطازجة والوصفة التقليدي…" at bounding box center [1197, 493] width 264 height 41
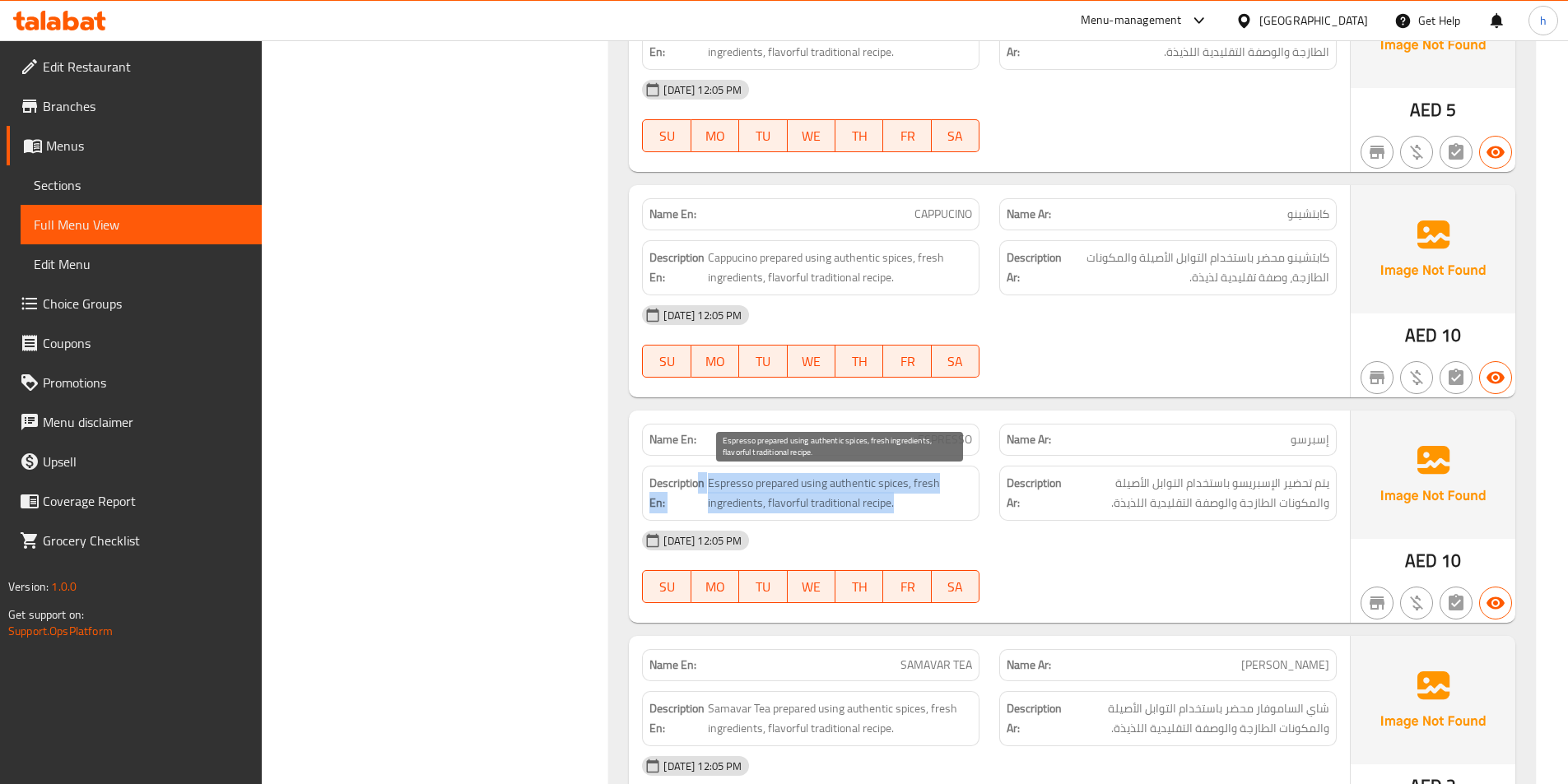
drag, startPoint x: 701, startPoint y: 475, endPoint x: 965, endPoint y: 510, distance: 266.3
click at [965, 510] on h6 "Description En: Espresso prepared using authentic spices, fresh ingredients, fl…" at bounding box center [811, 493] width 323 height 41
click at [964, 514] on div "Description En: Espresso prepared using authentic spices, fresh ingredients, fl…" at bounding box center [811, 493] width 338 height 55
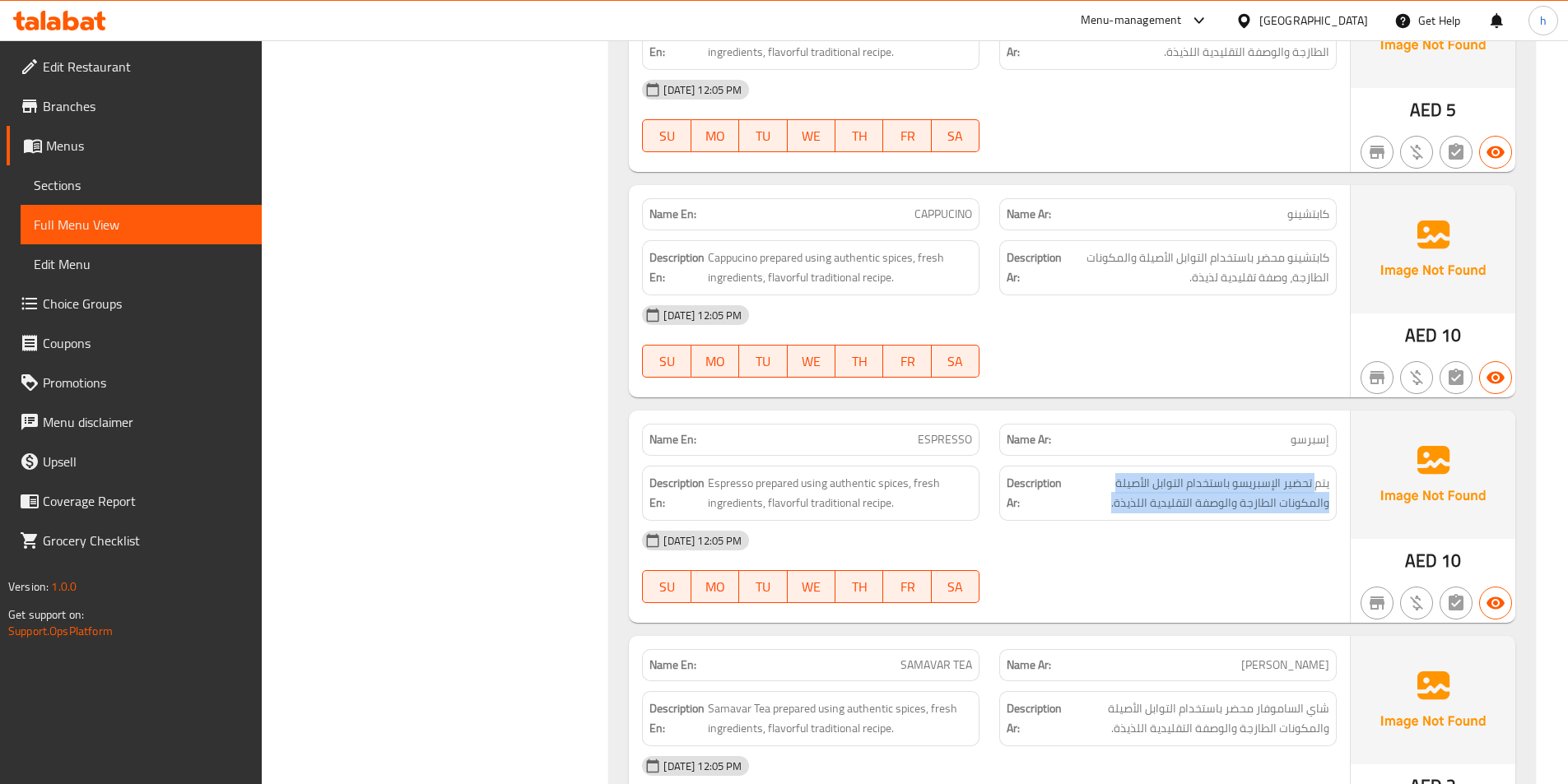
drag, startPoint x: 1313, startPoint y: 479, endPoint x: 1110, endPoint y: 517, distance: 206.5
click at [1110, 517] on div "Description Ar: يتم تحضير الإسبريسو باستخدام التوابل الأصيلة والمكونات الطازجة …" at bounding box center [1168, 493] width 338 height 55
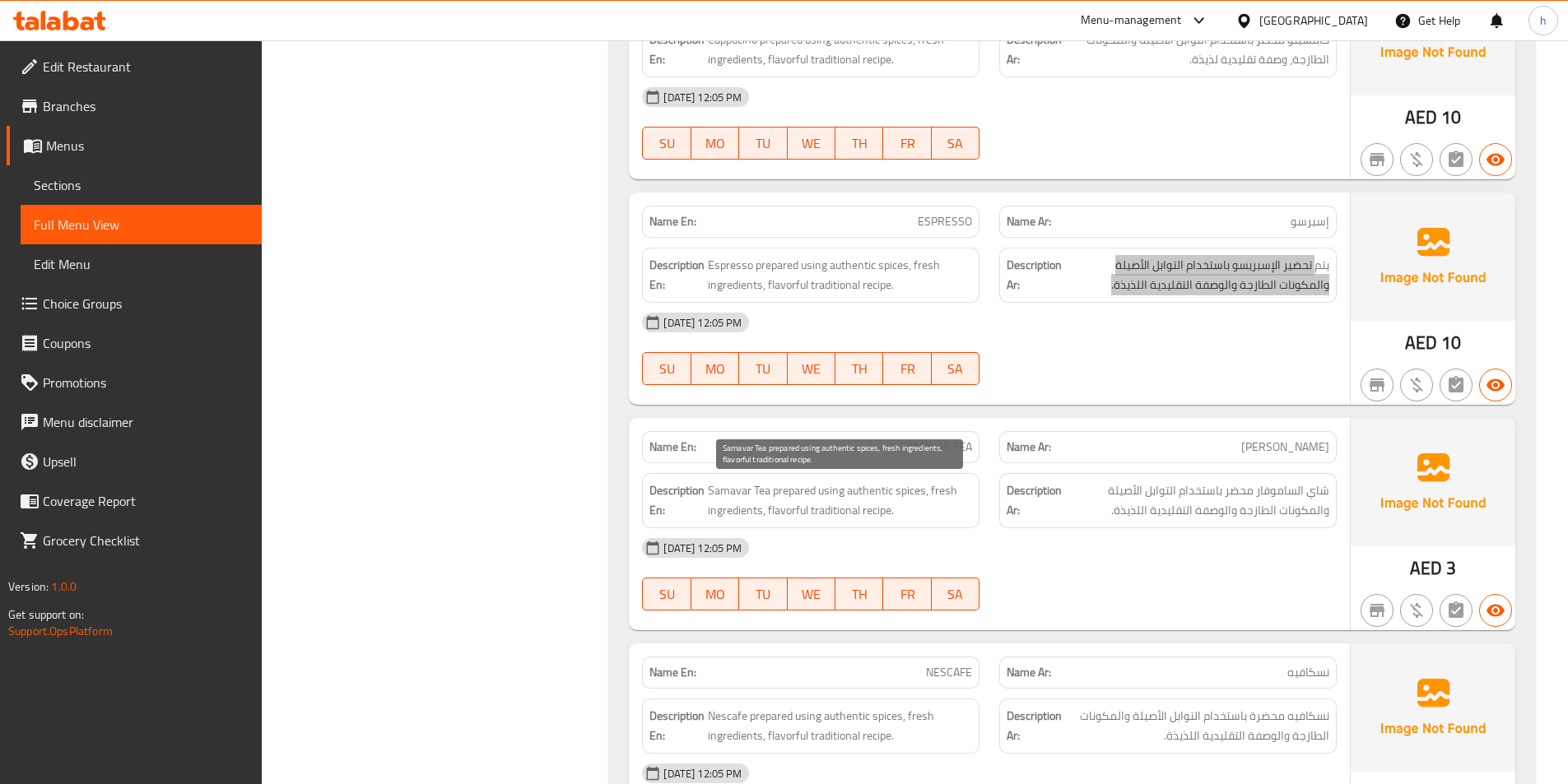
scroll to position [6746, 0]
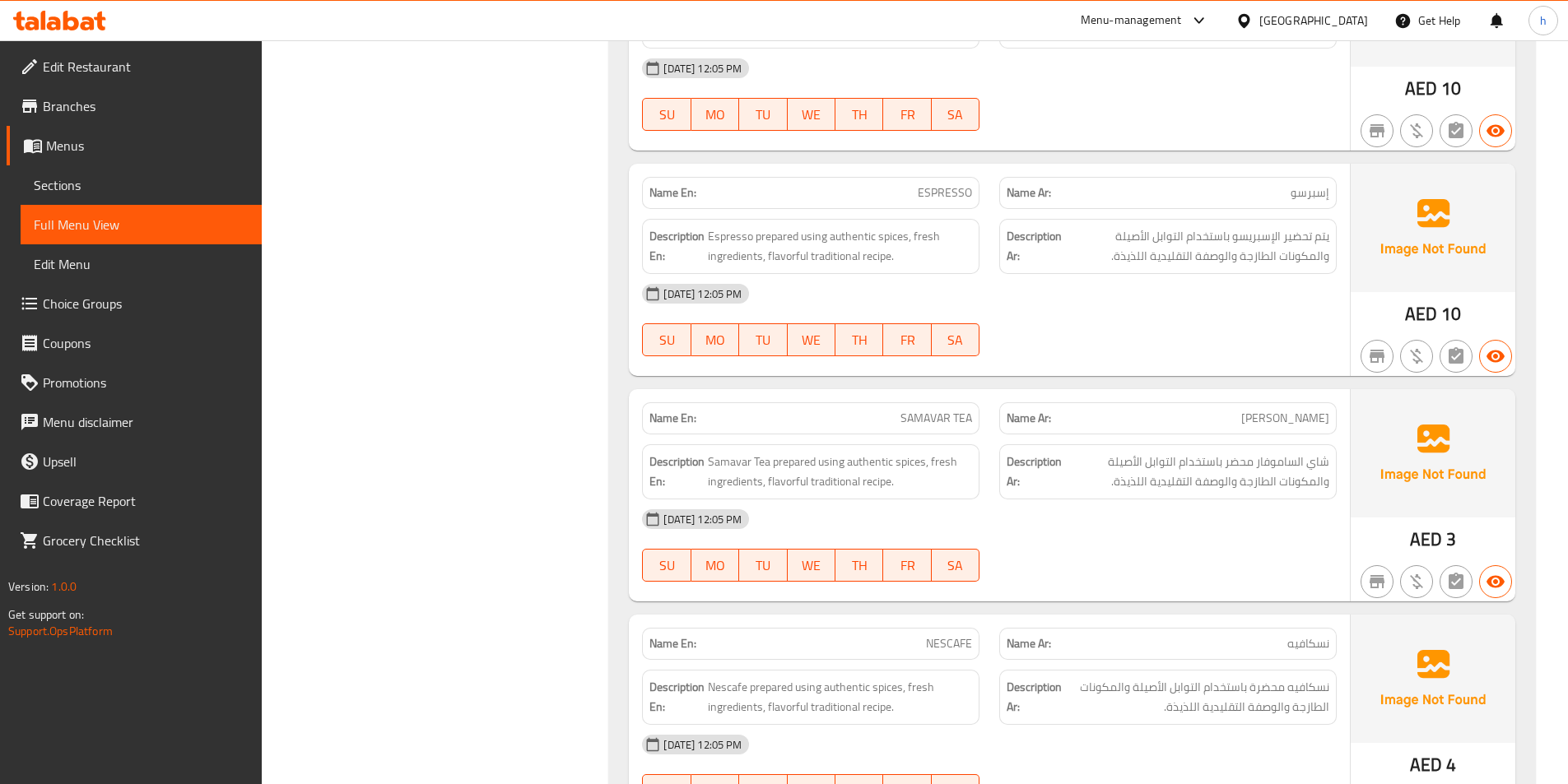
click at [932, 425] on span "SAMAVAR TEA" at bounding box center [937, 418] width 72 height 18
click at [733, 464] on span "Samavar Tea prepared using authentic spices, fresh ingredients, flavorful tradi…" at bounding box center [840, 472] width 264 height 41
click at [775, 464] on span "Samavar Tea prepared using authentic spices, fresh ingredients, flavorful tradi…" at bounding box center [840, 472] width 264 height 41
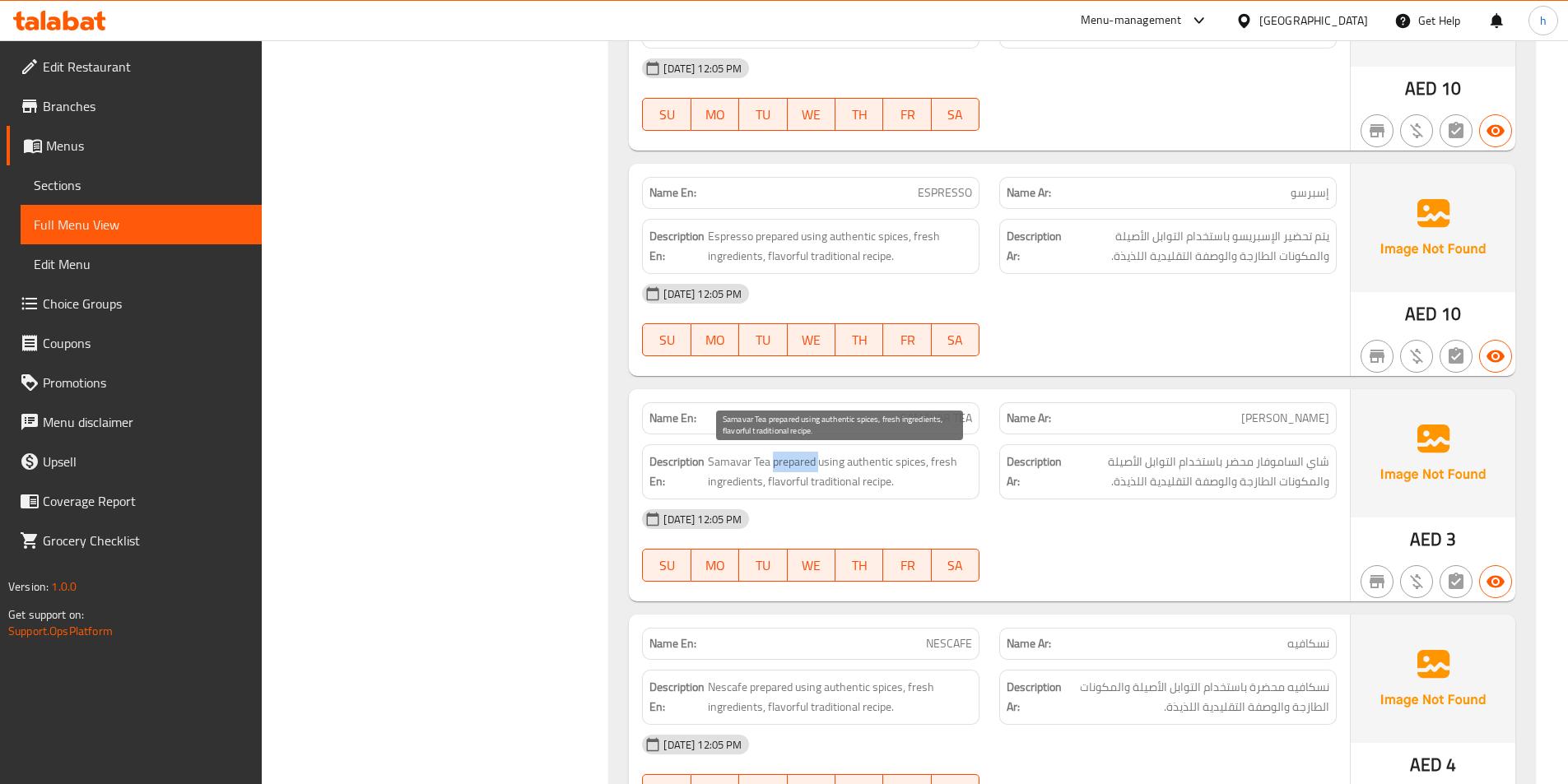
click at [775, 464] on span "Samavar Tea prepared using authentic spices, fresh ingredients, flavorful tradi…" at bounding box center [840, 472] width 264 height 41
click at [824, 457] on span "Samavar Tea prepared using authentic spices, fresh ingredients, flavorful tradi…" at bounding box center [840, 472] width 264 height 41
click at [913, 467] on span "Samavar Tea prepared using authentic spices, fresh ingredients, flavorful tradi…" at bounding box center [840, 472] width 264 height 41
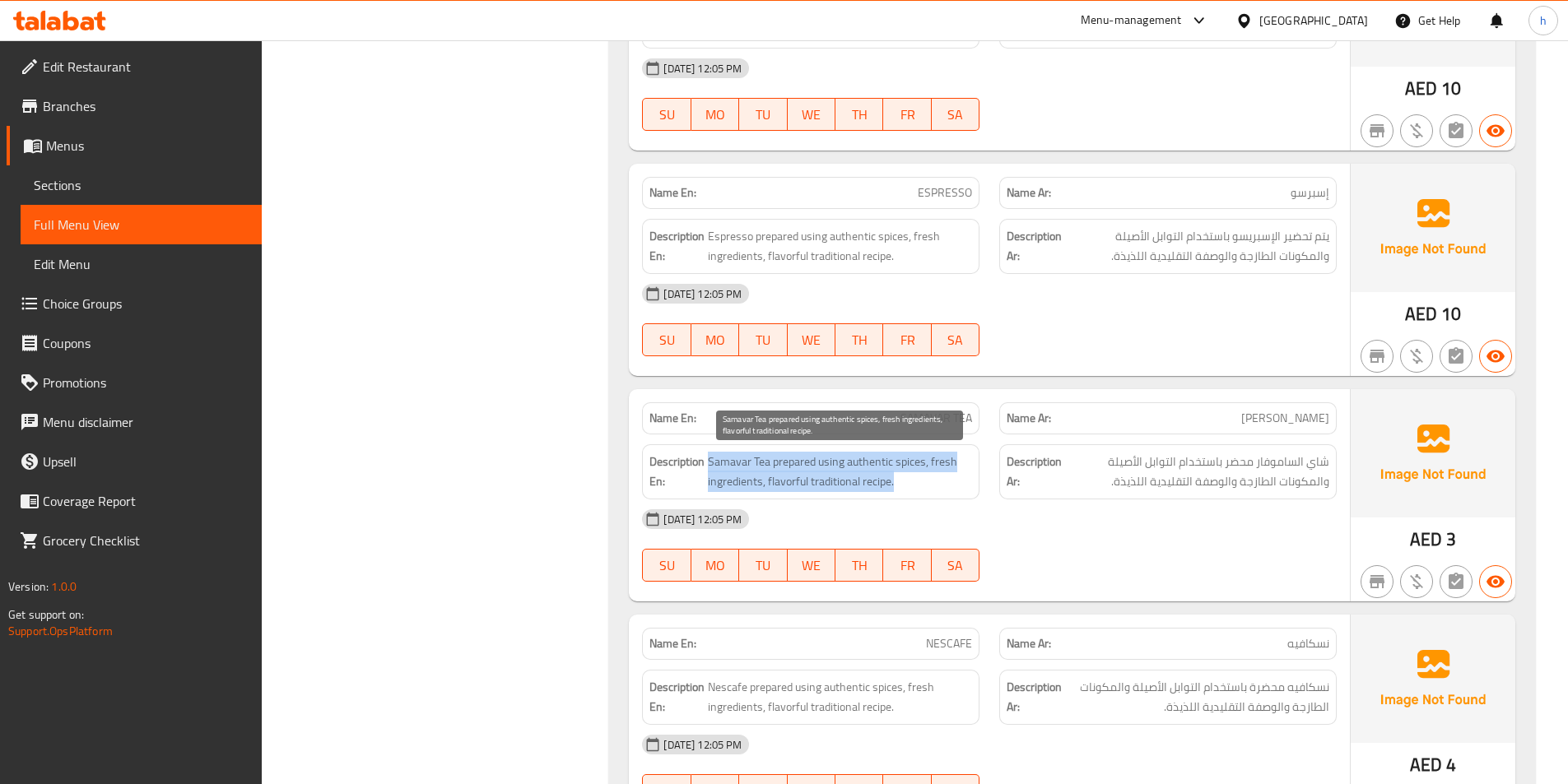
click at [914, 474] on span "Samavar Tea prepared using authentic spices, fresh ingredients, flavorful tradi…" at bounding box center [840, 472] width 264 height 41
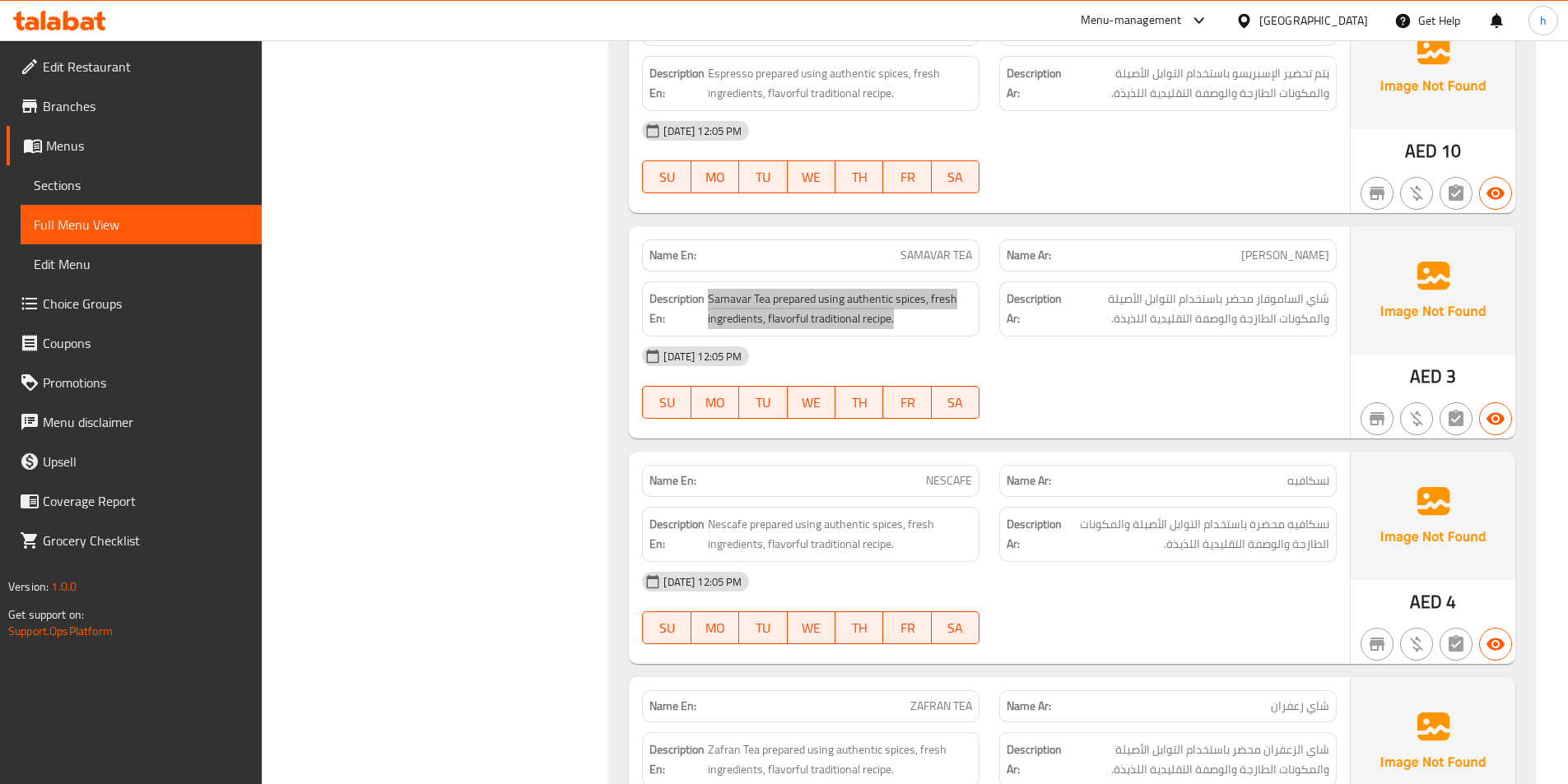
scroll to position [6910, 0]
click at [783, 481] on p "Name En: NESCAFE" at bounding box center [811, 479] width 323 height 18
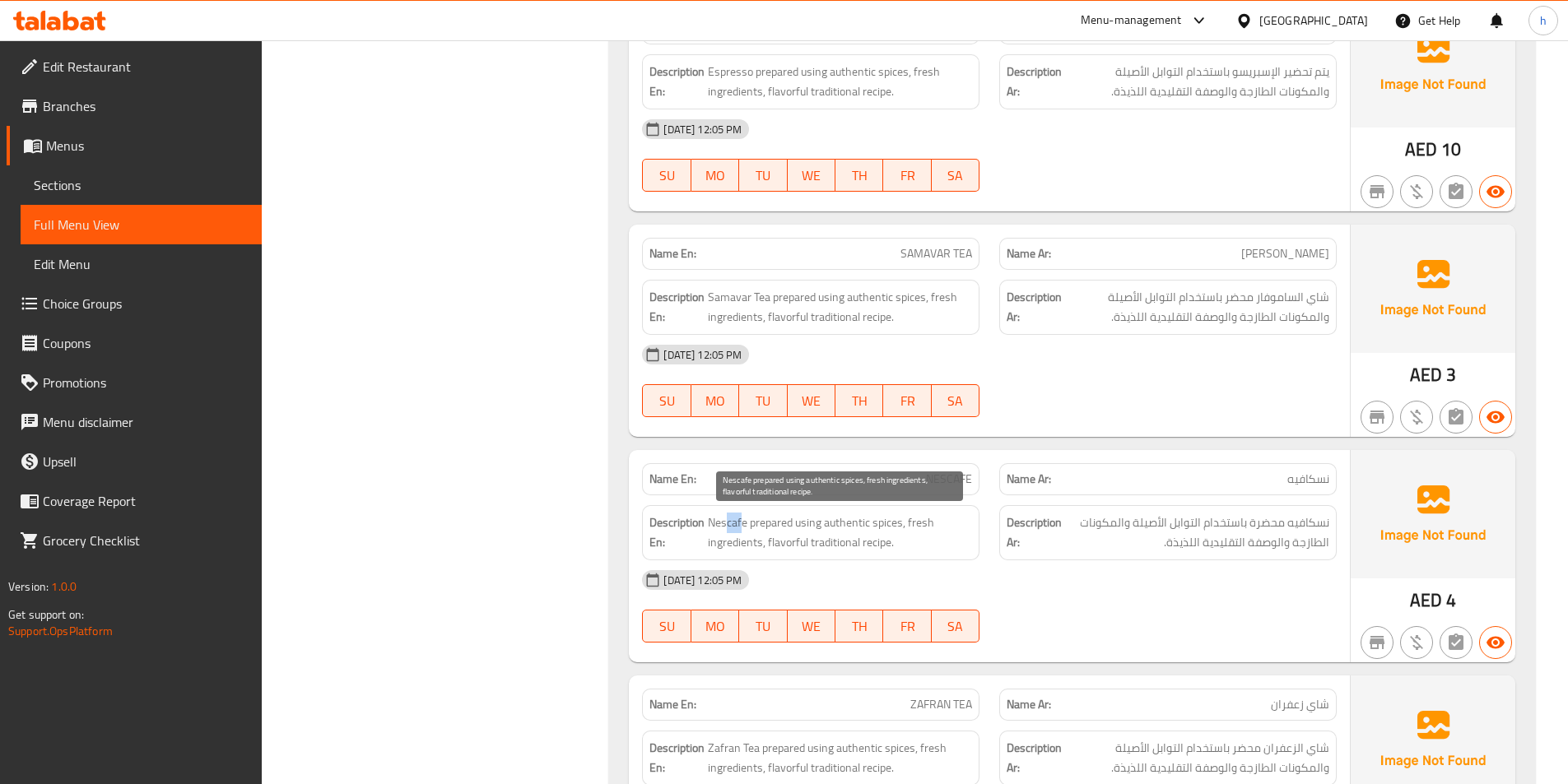
drag, startPoint x: 724, startPoint y: 514, endPoint x: 760, endPoint y: 529, distance: 39.0
click at [756, 526] on span "Nescafe prepared using authentic spices, fresh ingredients, flavorful tradition…" at bounding box center [840, 533] width 264 height 41
click at [868, 534] on span "Nescafe prepared using authentic spices, fresh ingredients, flavorful tradition…" at bounding box center [840, 533] width 264 height 41
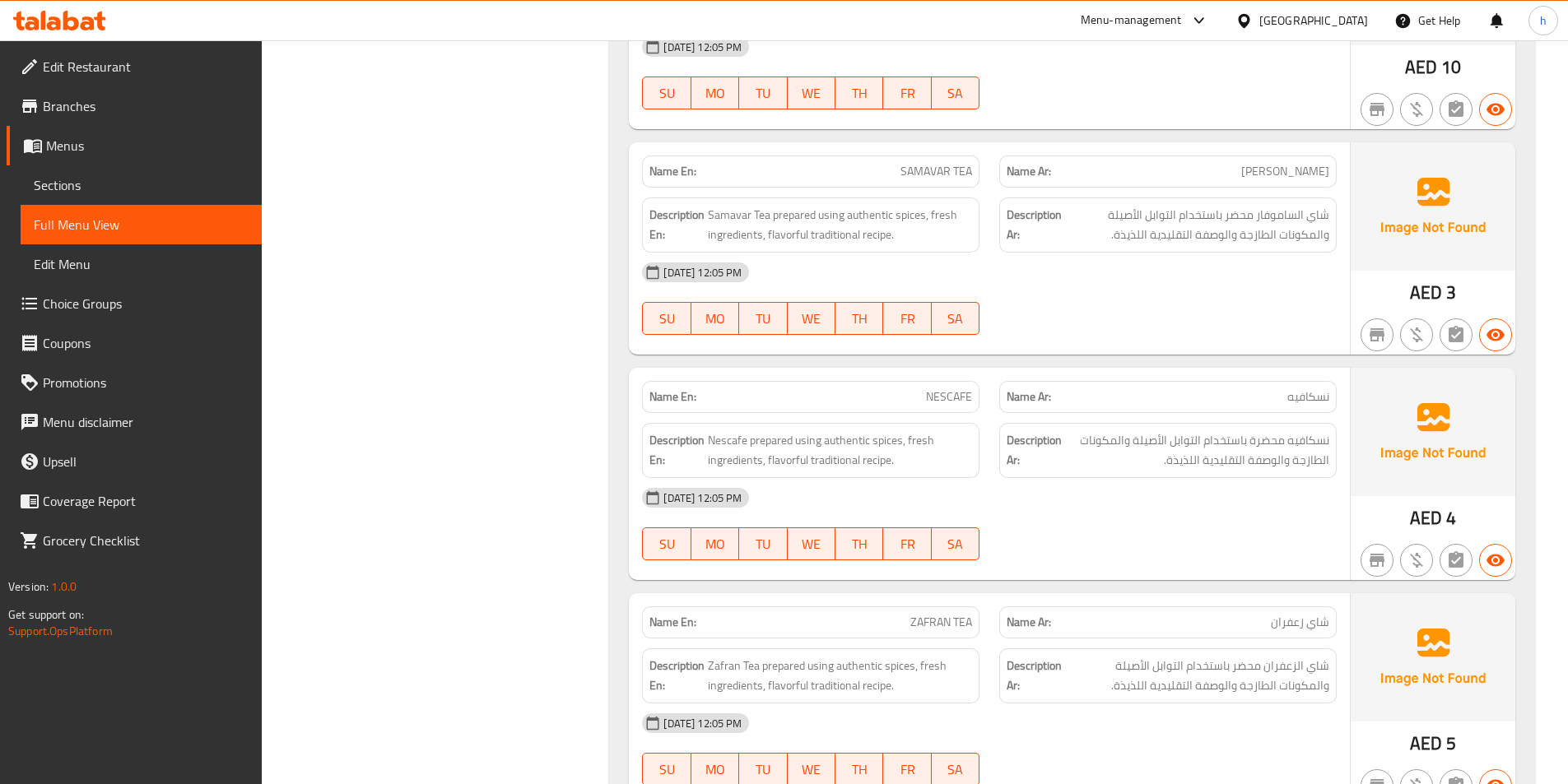
click at [1289, 631] on span "شاي زعفران" at bounding box center [1299, 622] width 58 height 18
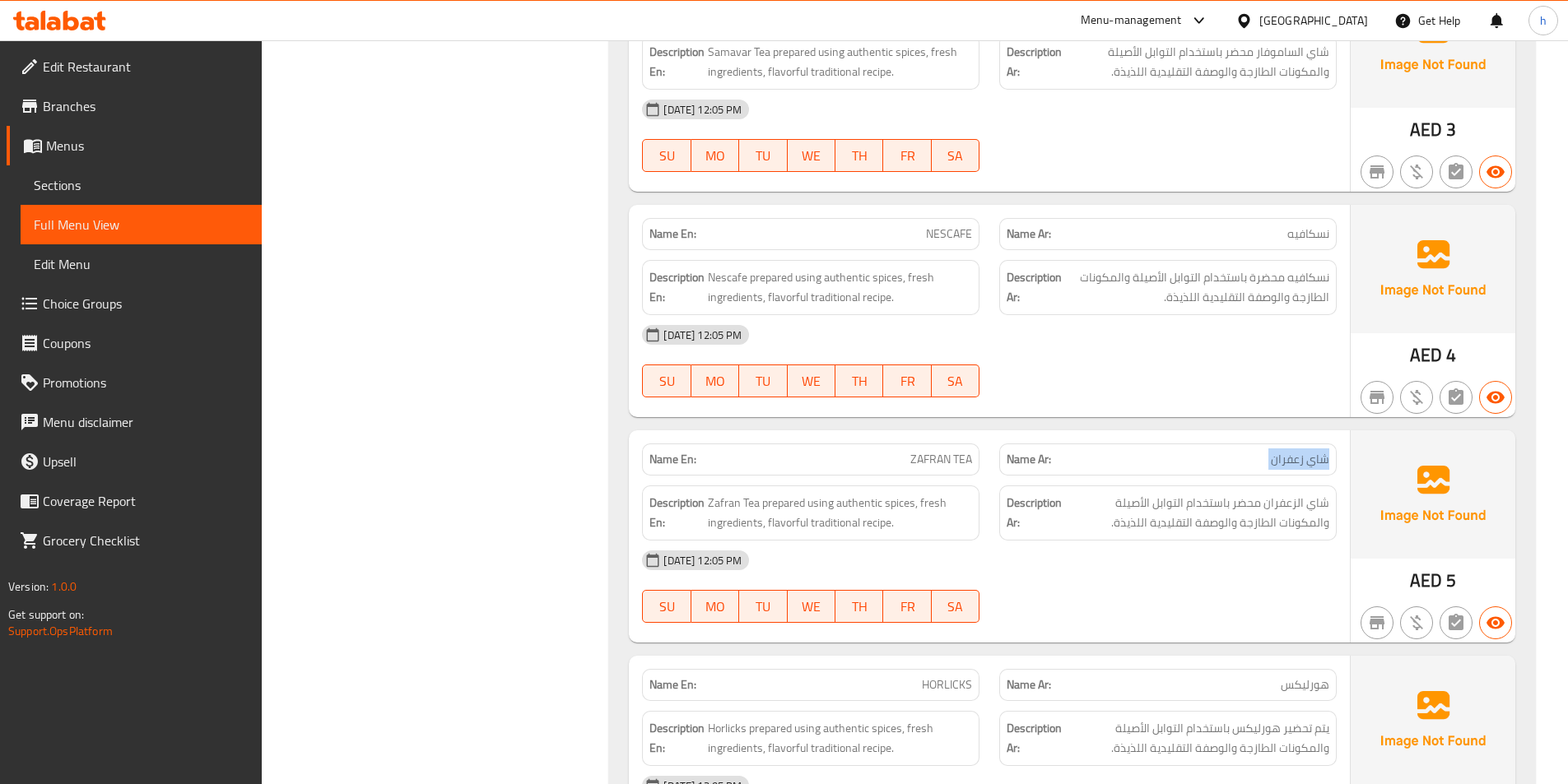
scroll to position [7157, 0]
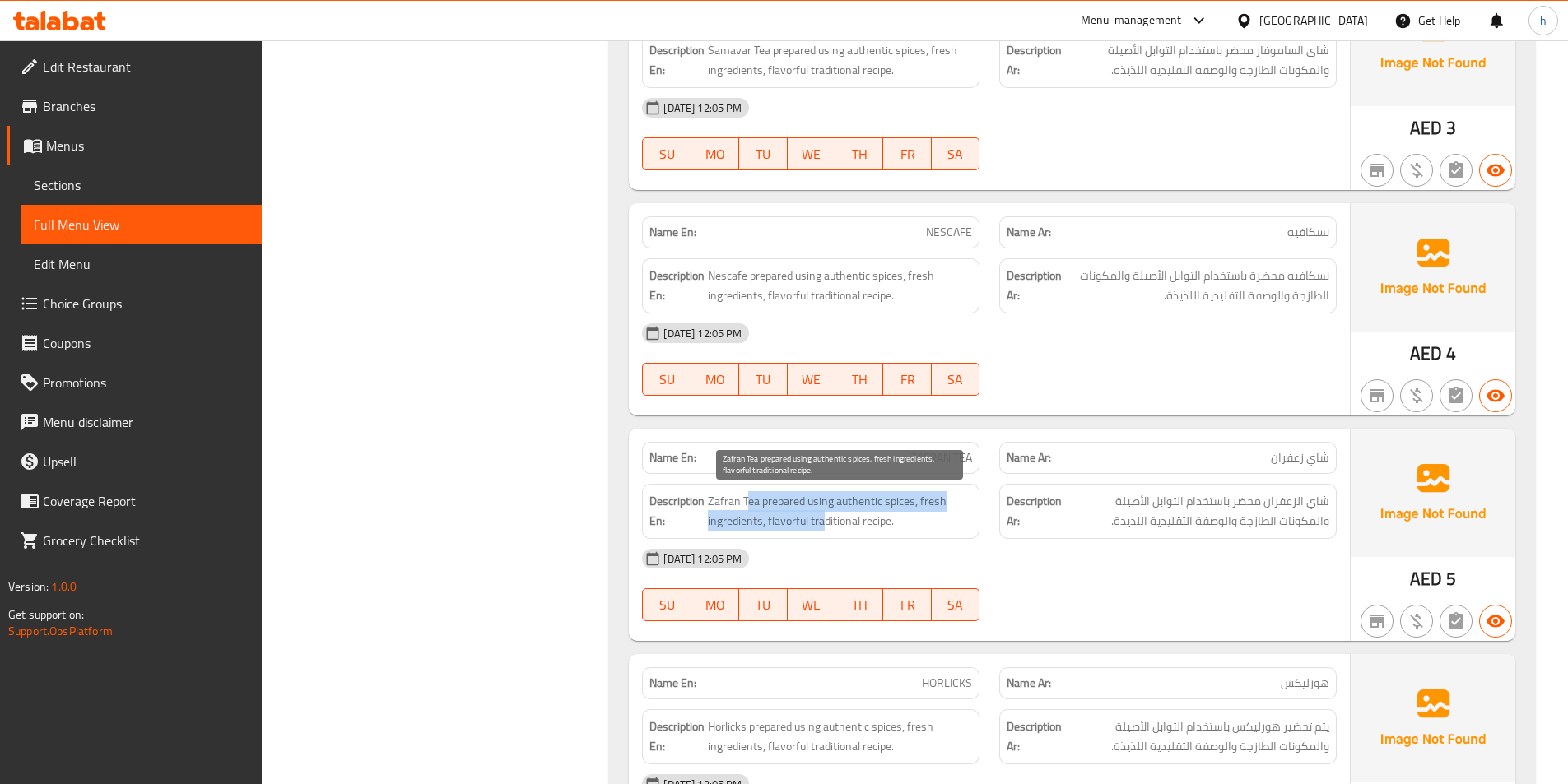
drag, startPoint x: 750, startPoint y: 505, endPoint x: 823, endPoint y: 535, distance: 78.9
click at [823, 535] on div "Description En: Zafran Tea prepared using authentic spices, fresh ingredients, …" at bounding box center [811, 511] width 338 height 55
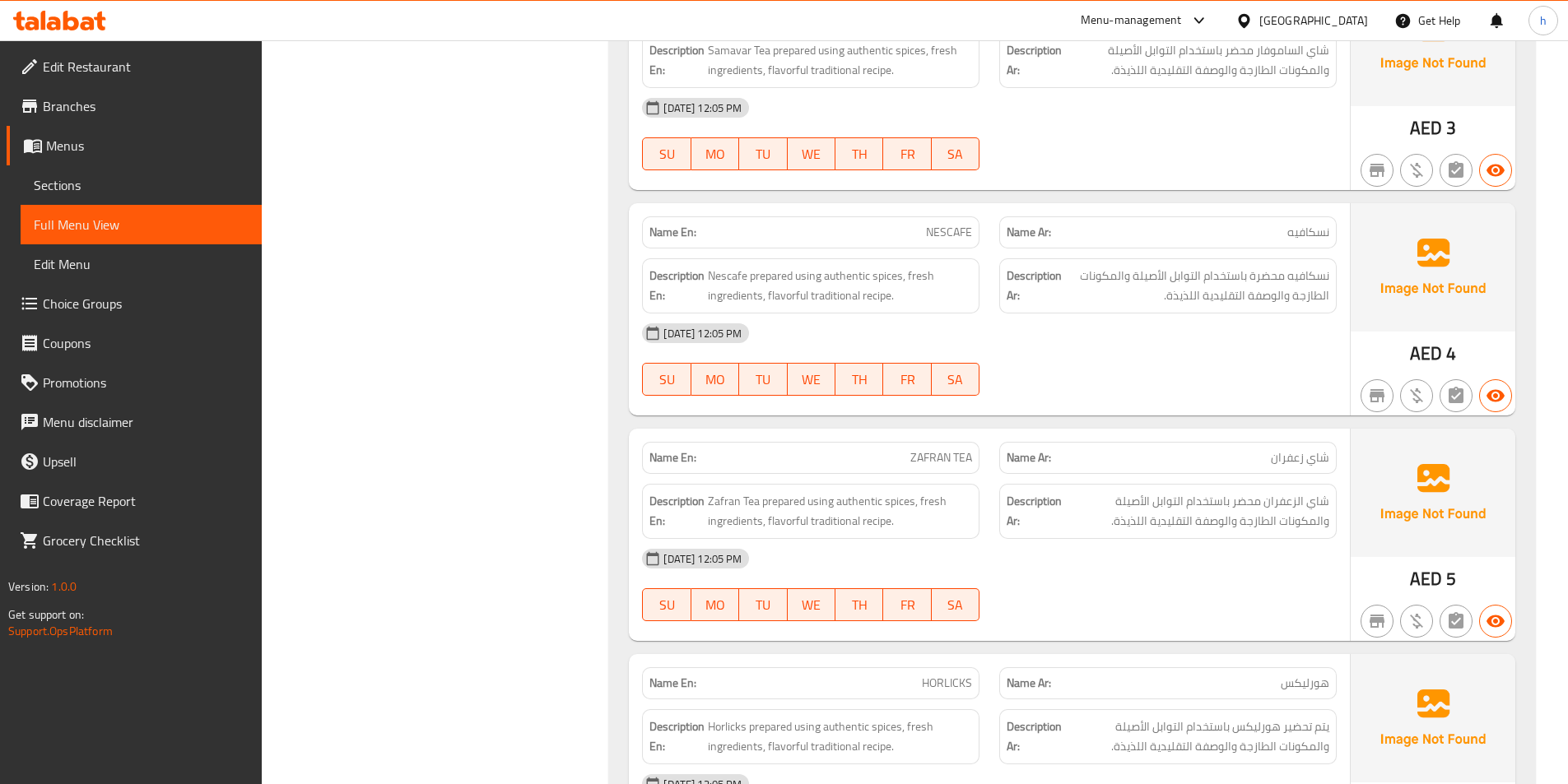
click at [834, 549] on div "[DATE] 12:05 PM" at bounding box center [989, 558] width 714 height 40
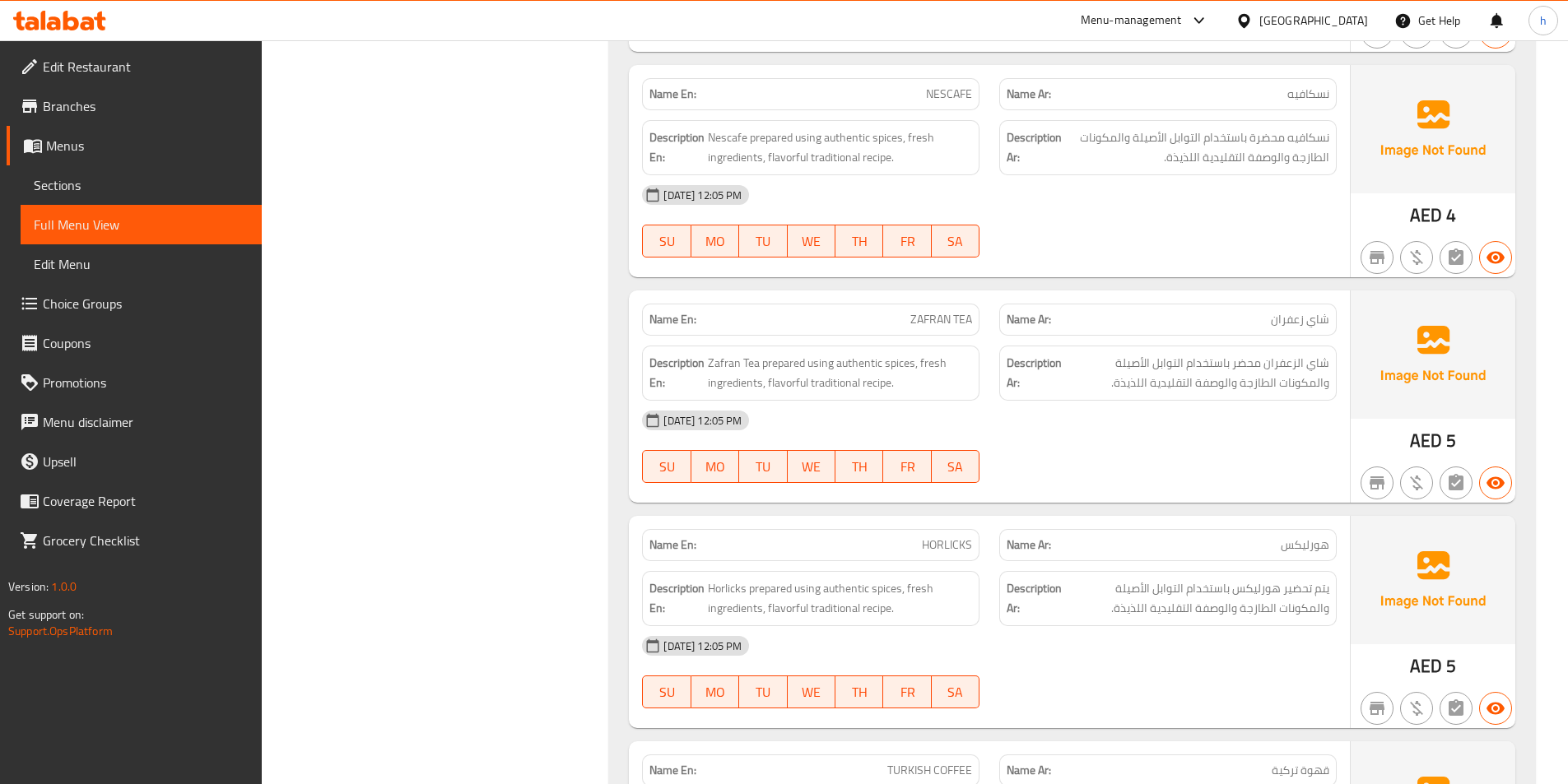
scroll to position [7322, 0]
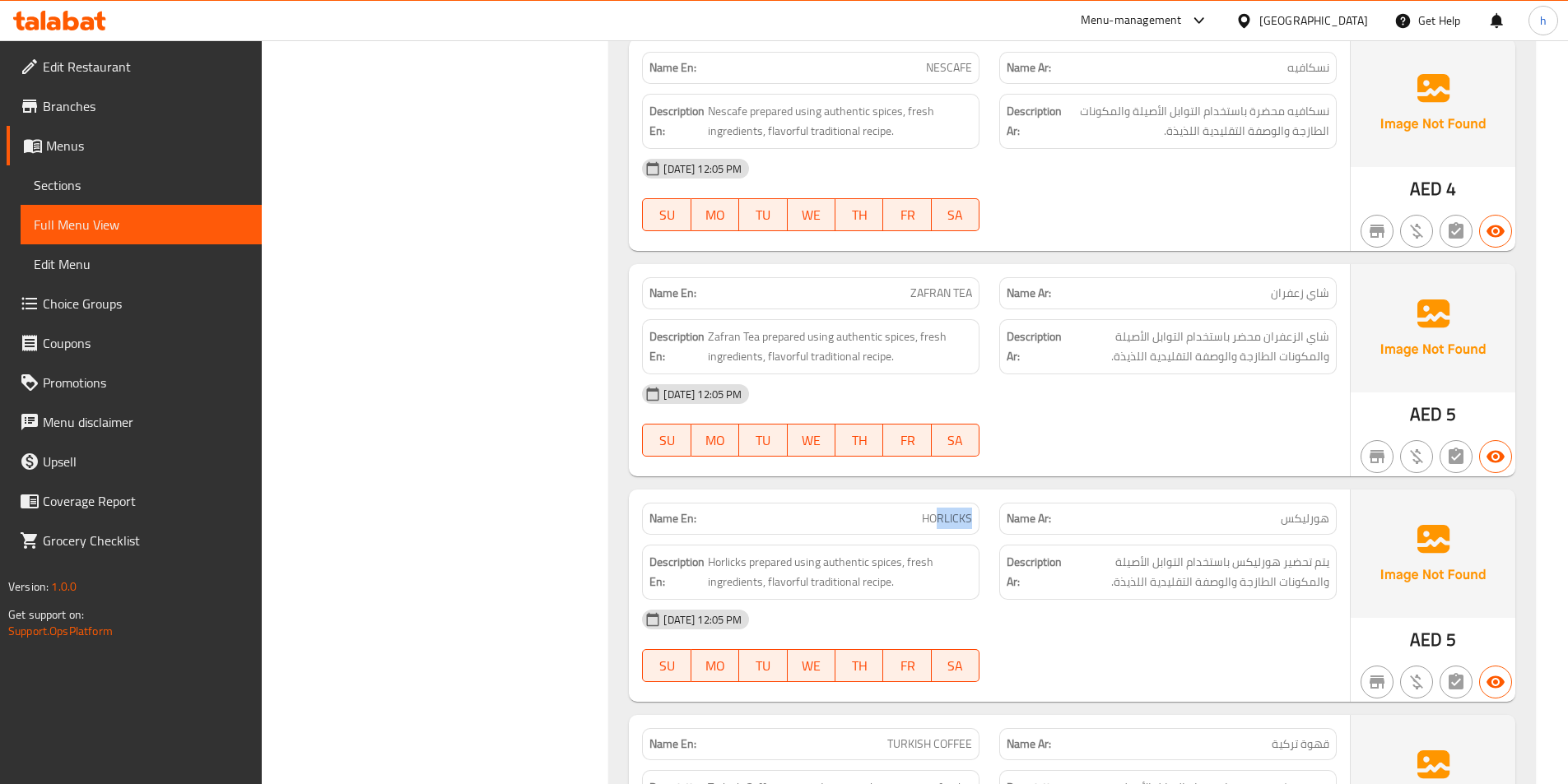
drag, startPoint x: 937, startPoint y: 514, endPoint x: 979, endPoint y: 507, distance: 42.6
click at [979, 507] on div "Name En: HORLICKS" at bounding box center [810, 518] width 357 height 52
drag, startPoint x: 713, startPoint y: 564, endPoint x: 813, endPoint y: 566, distance: 100.0
click at [813, 566] on span "Horlicks prepared using authentic spices, fresh ingredients, flavorful traditio…" at bounding box center [840, 572] width 264 height 41
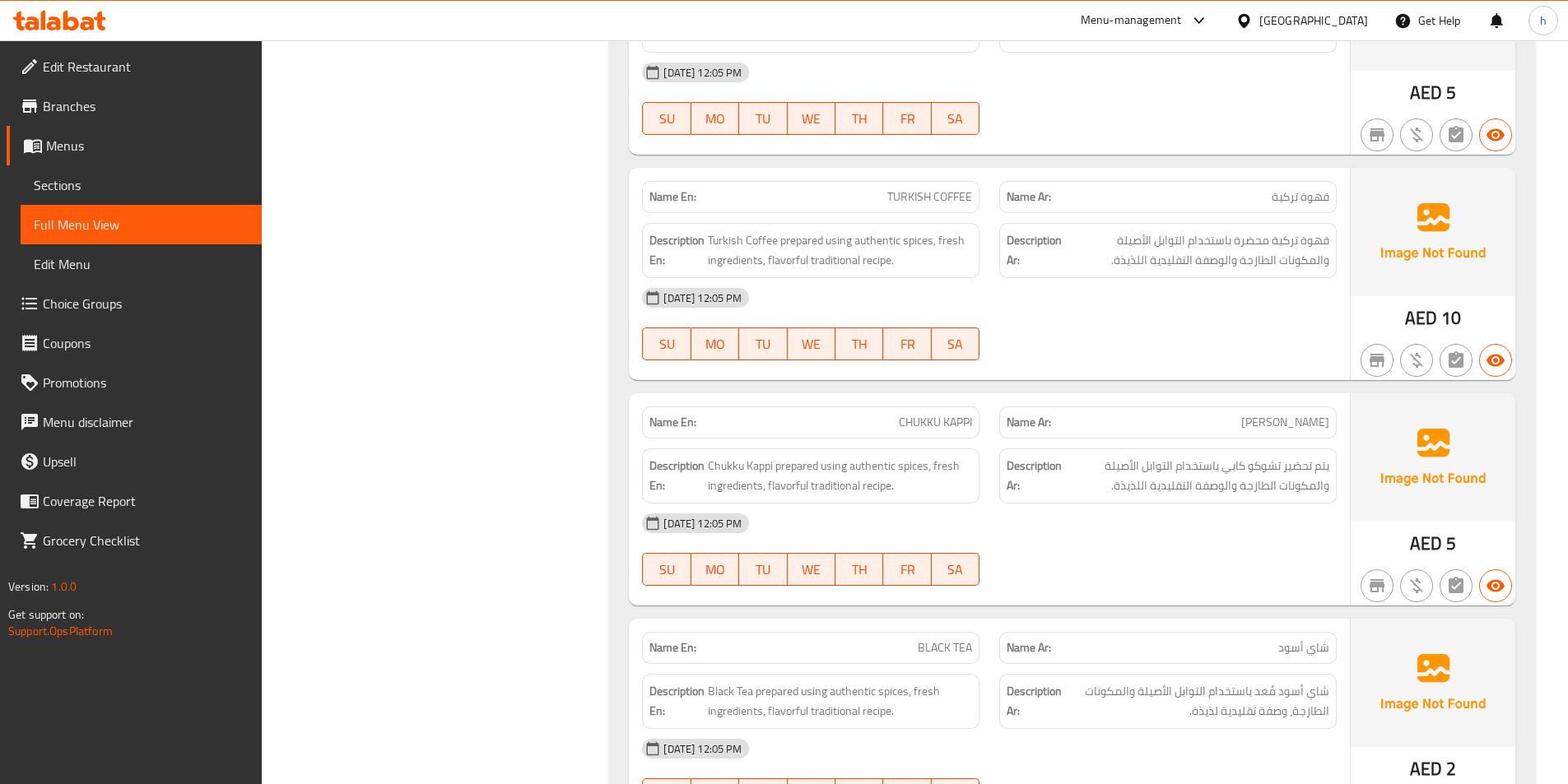
scroll to position [7898, 0]
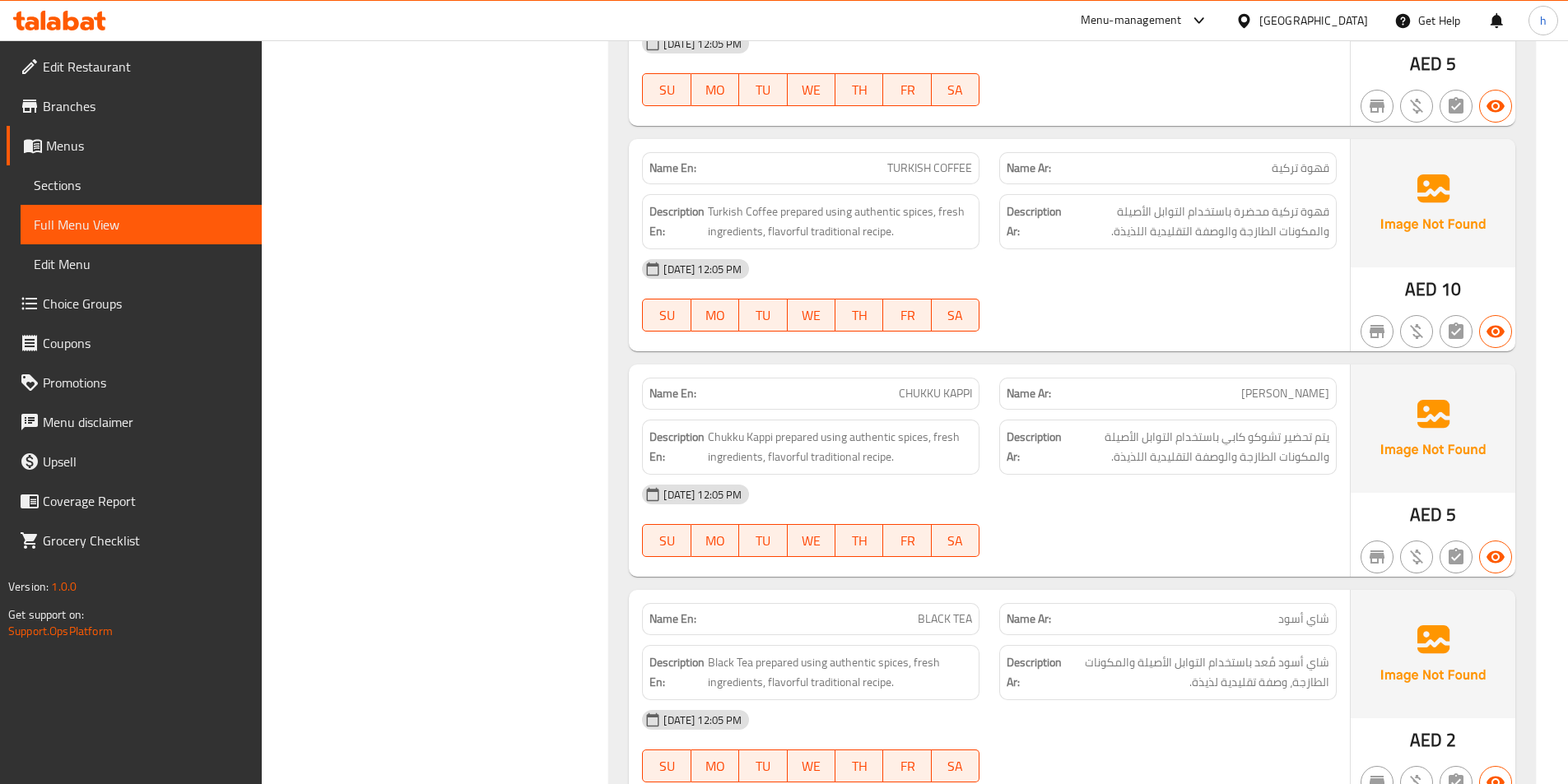
click at [930, 394] on span "CHUKKU KAPPI" at bounding box center [935, 393] width 73 height 18
click at [949, 394] on span "CHUKKU KAPPI" at bounding box center [935, 393] width 73 height 18
drag, startPoint x: 712, startPoint y: 438, endPoint x: 743, endPoint y: 438, distance: 31.0
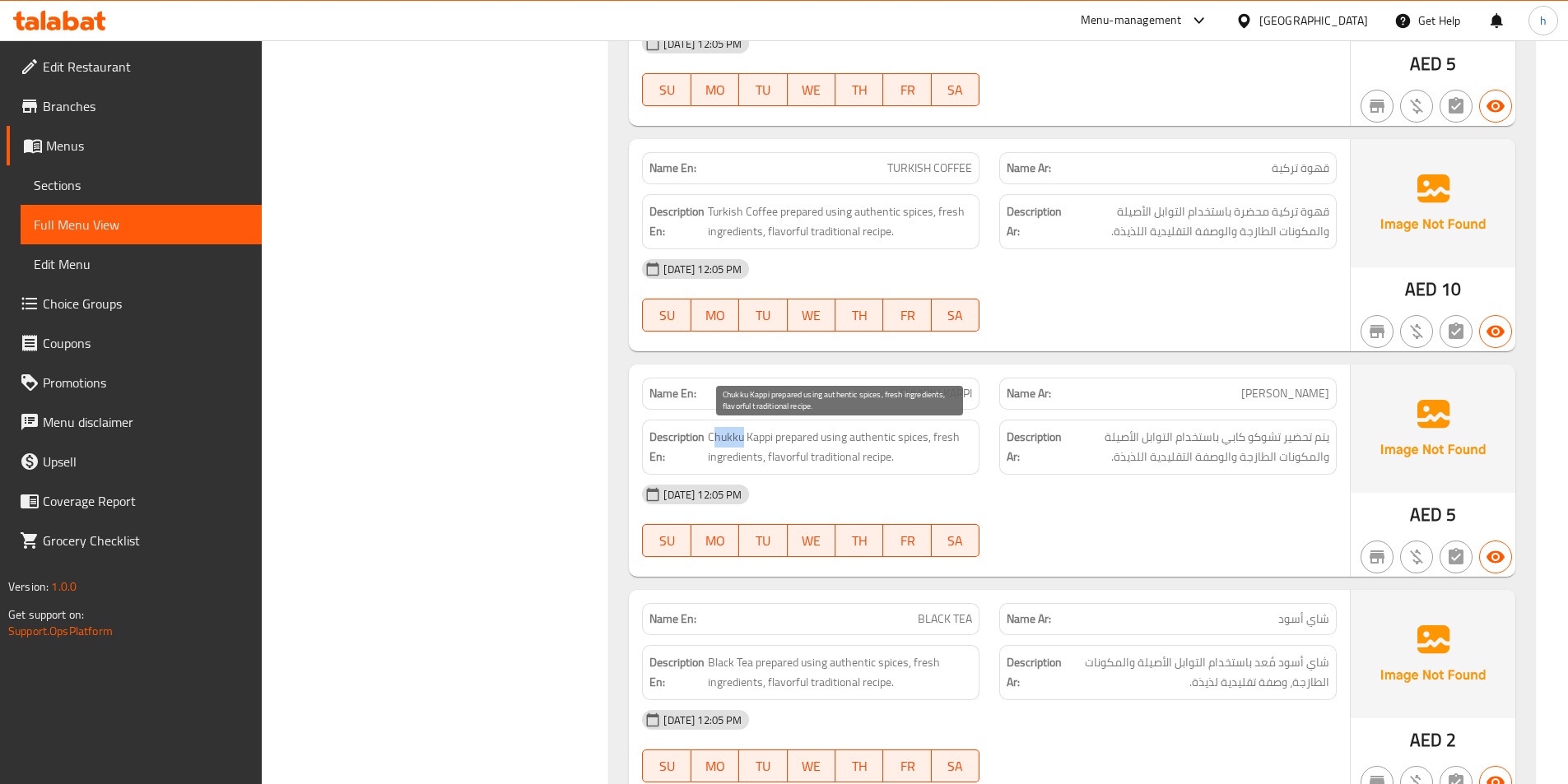
click at [743, 438] on span "Chukku Kappi prepared using authentic spices, fresh ingredients, flavorful trad…" at bounding box center [840, 447] width 264 height 41
drag, startPoint x: 763, startPoint y: 438, endPoint x: 783, endPoint y: 442, distance: 20.4
click at [783, 442] on span "Chukku Kappi prepared using authentic spices, fresh ingredients, flavorful trad…" at bounding box center [840, 447] width 264 height 41
drag, startPoint x: 788, startPoint y: 443, endPoint x: 805, endPoint y: 445, distance: 17.1
click at [805, 445] on span "Chukku Kappi prepared using authentic spices, fresh ingredients, flavorful trad…" at bounding box center [840, 447] width 264 height 41
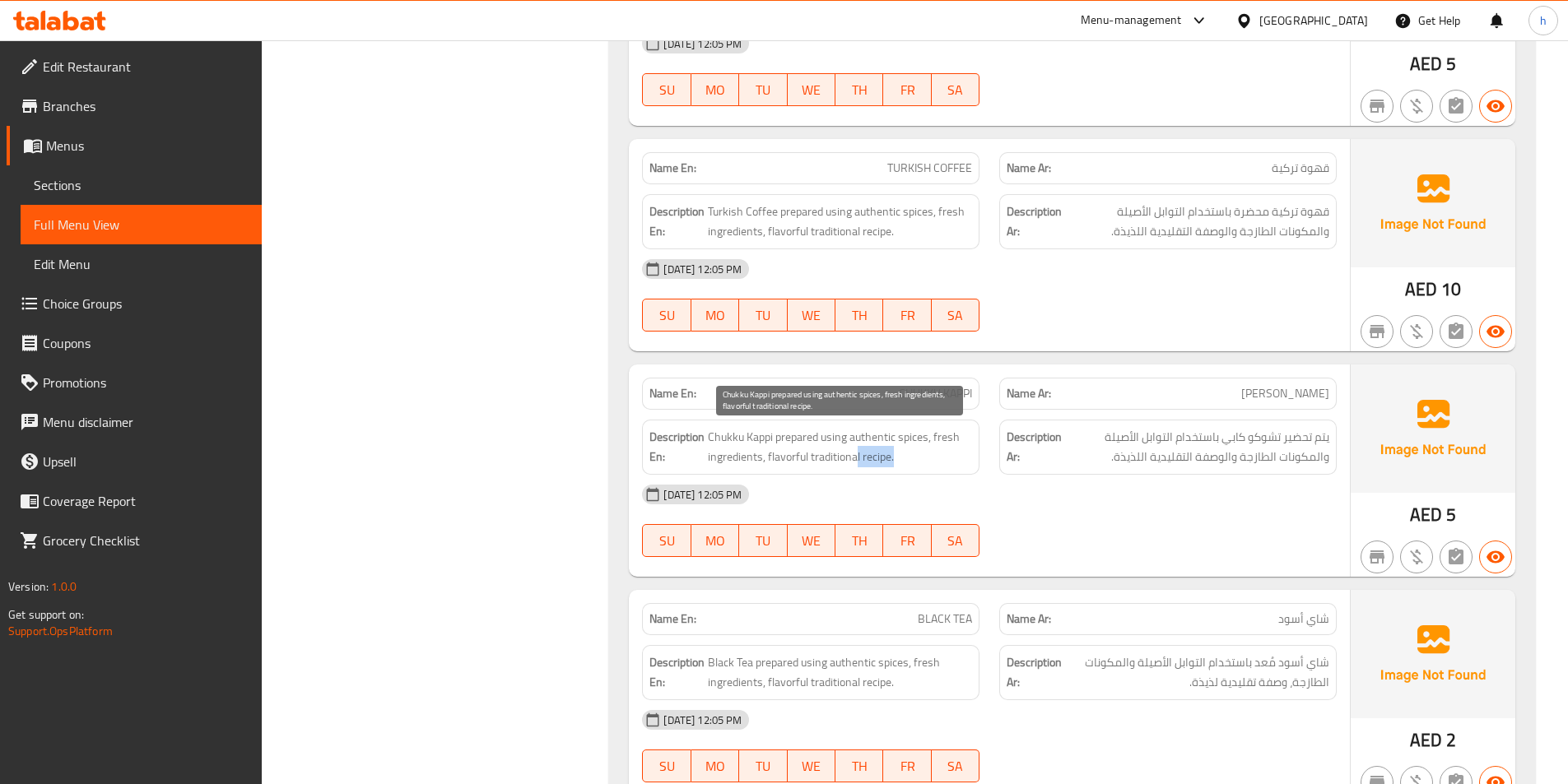
drag, startPoint x: 856, startPoint y: 450, endPoint x: 922, endPoint y: 451, distance: 66.0
click at [922, 451] on span "Chukku Kappi prepared using authentic spices, fresh ingredients, flavorful trad…" at bounding box center [840, 447] width 264 height 41
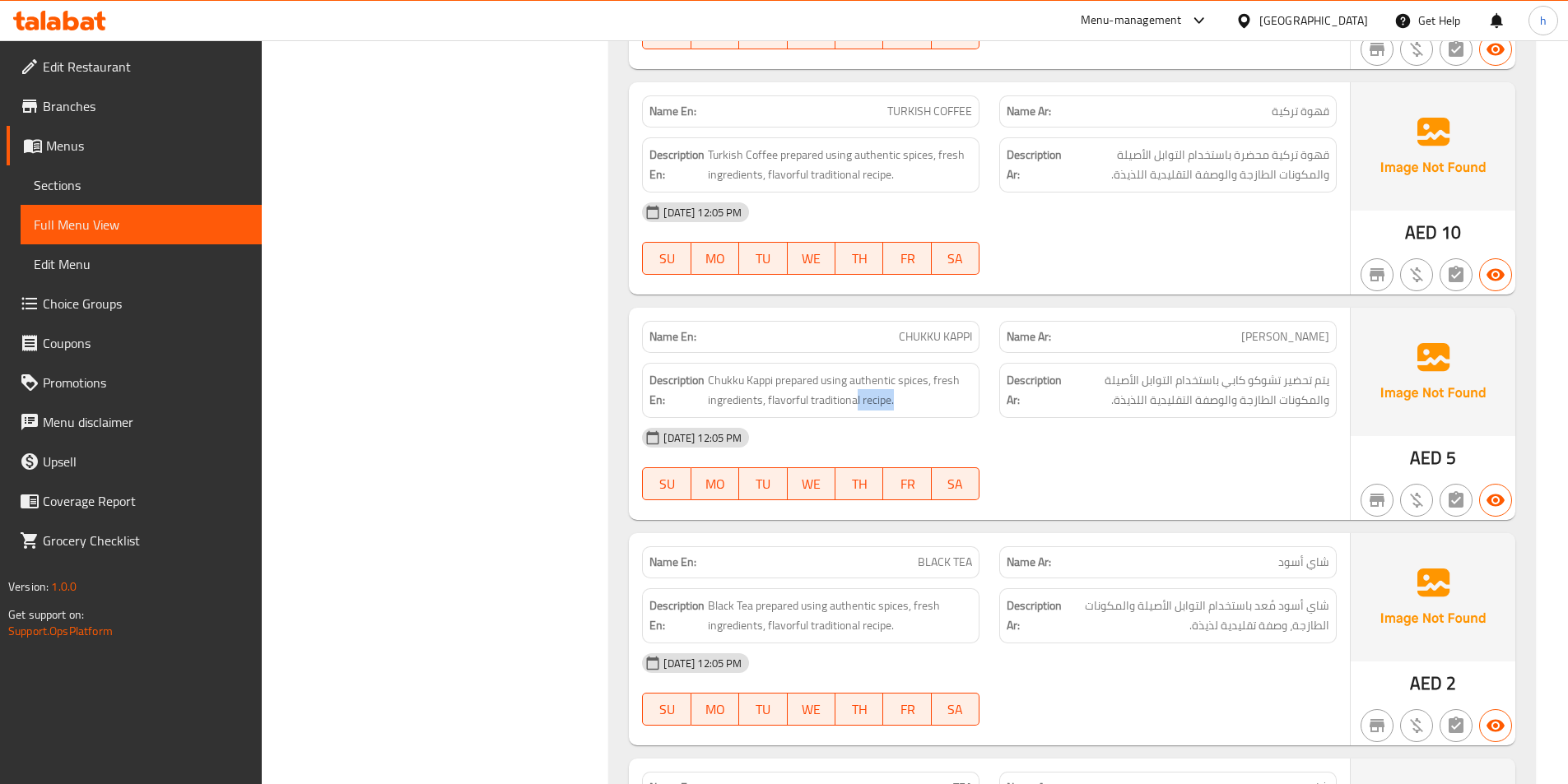
scroll to position [7980, 0]
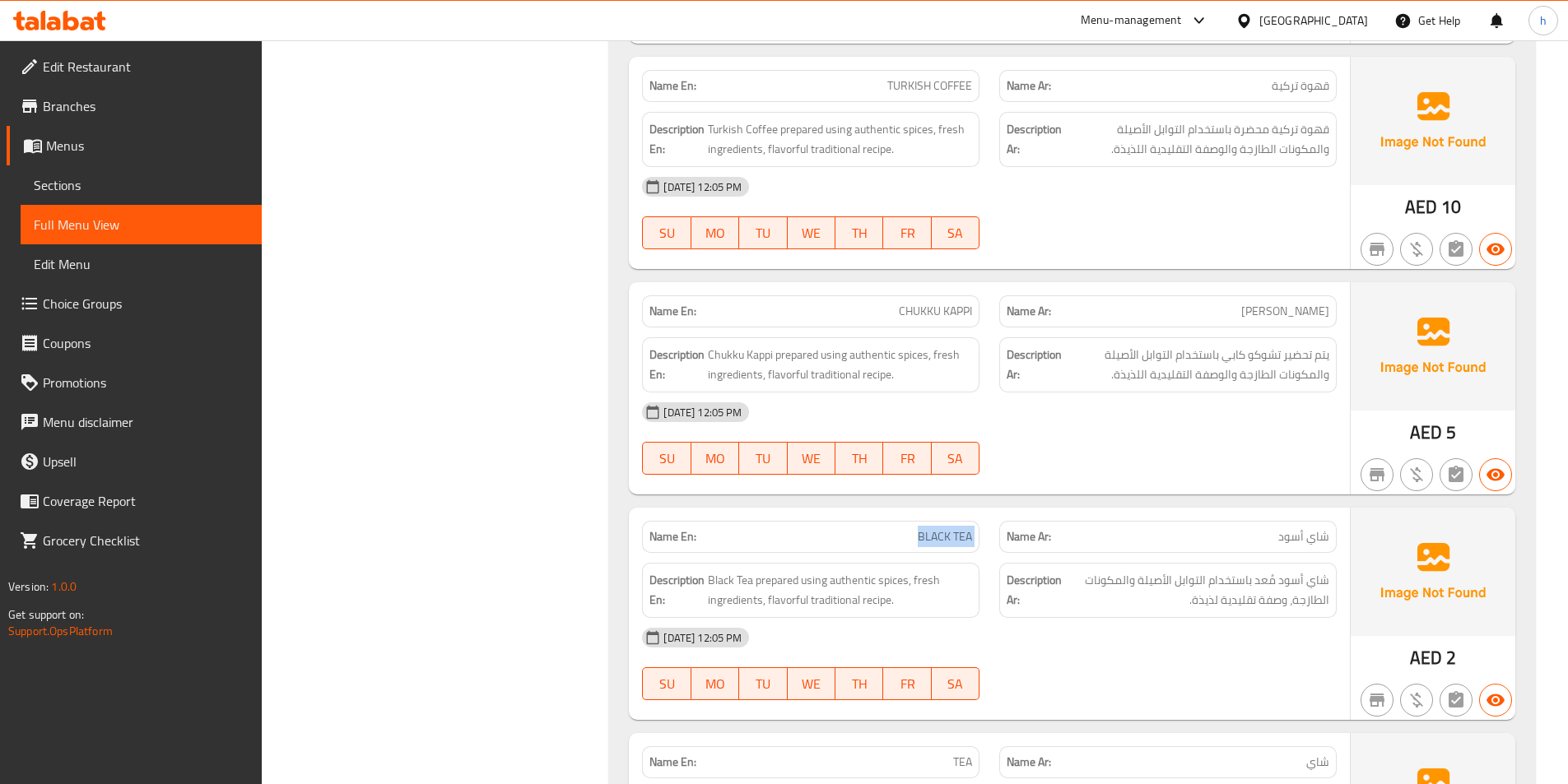
drag, startPoint x: 839, startPoint y: 551, endPoint x: 1003, endPoint y: 543, distance: 164.2
click at [1003, 543] on div "Name En: BLACK TEA Name Ar: شاي أسود" at bounding box center [989, 537] width 714 height 52
drag, startPoint x: 713, startPoint y: 576, endPoint x: 760, endPoint y: 577, distance: 47.0
click at [760, 577] on span "Black Tea prepared using authentic spices, fresh ingredients, flavorful traditi…" at bounding box center [840, 590] width 264 height 41
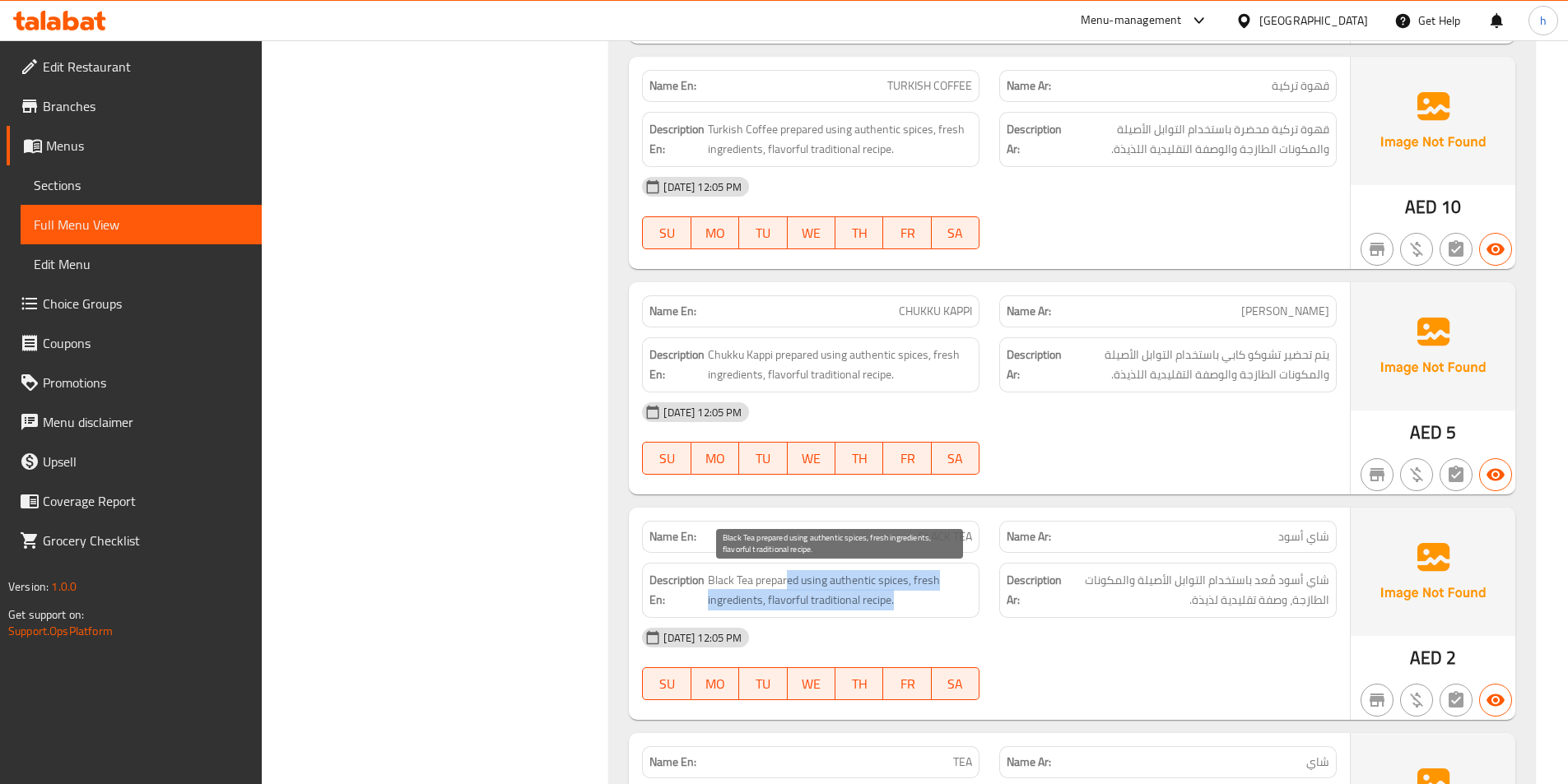
drag, startPoint x: 789, startPoint y: 577, endPoint x: 899, endPoint y: 603, distance: 113.0
click at [899, 603] on span "Black Tea prepared using authentic spices, fresh ingredients, flavorful traditi…" at bounding box center [840, 590] width 264 height 41
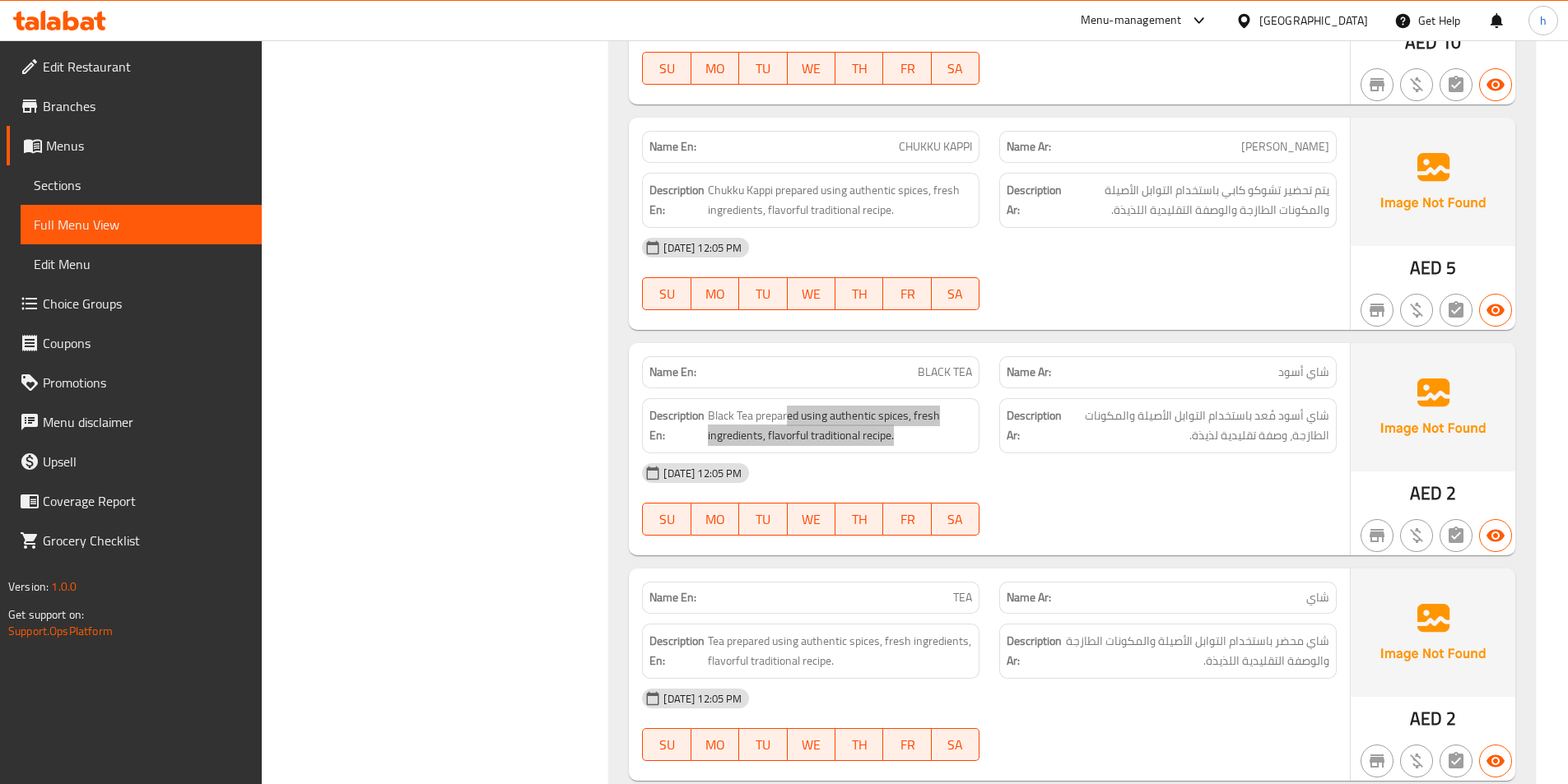
scroll to position [8226, 0]
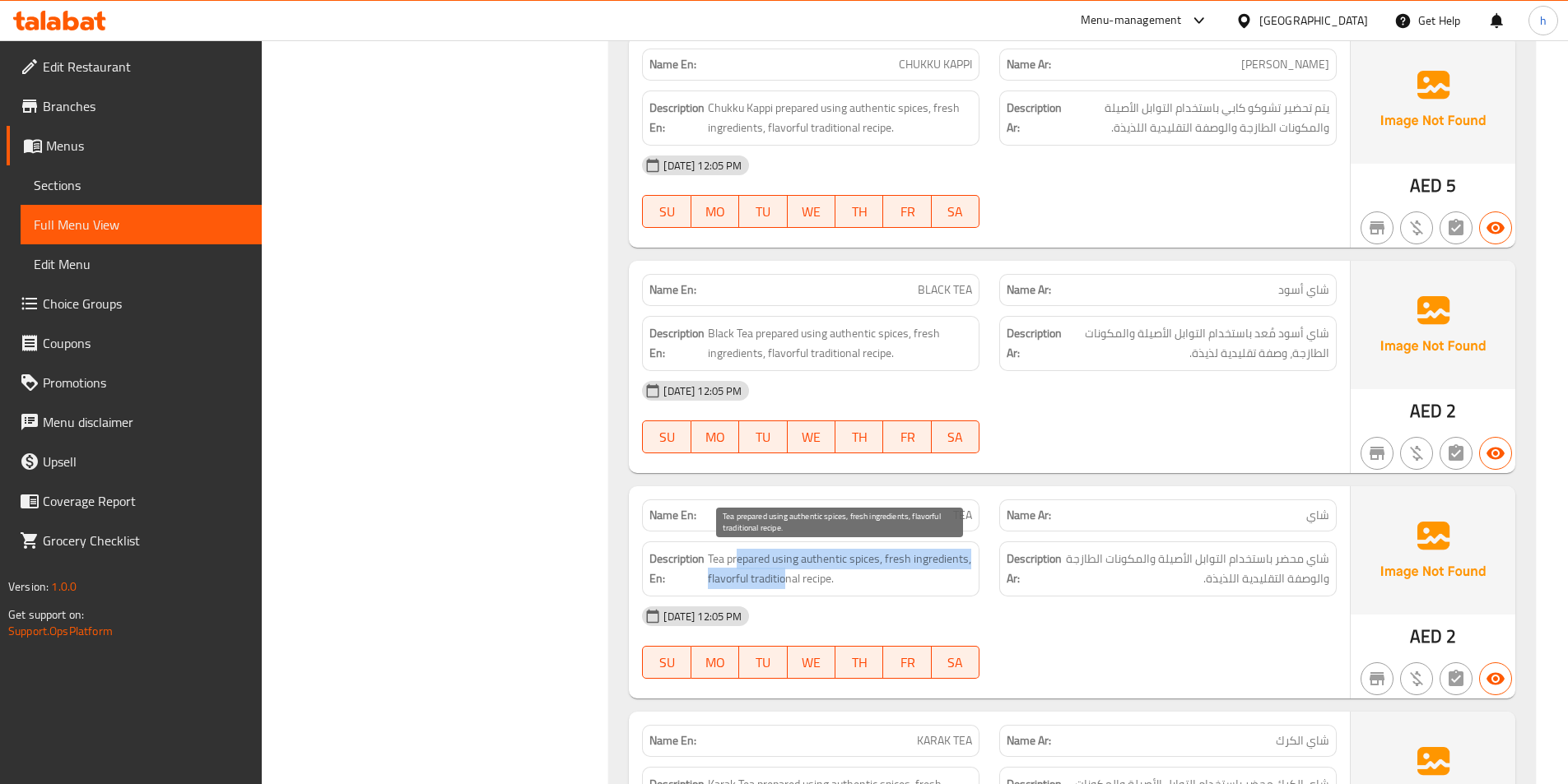
drag, startPoint x: 736, startPoint y: 562, endPoint x: 783, endPoint y: 576, distance: 49.0
click at [783, 576] on span "Tea prepared using authentic spices, fresh ingredients, flavorful traditional r…" at bounding box center [840, 569] width 264 height 41
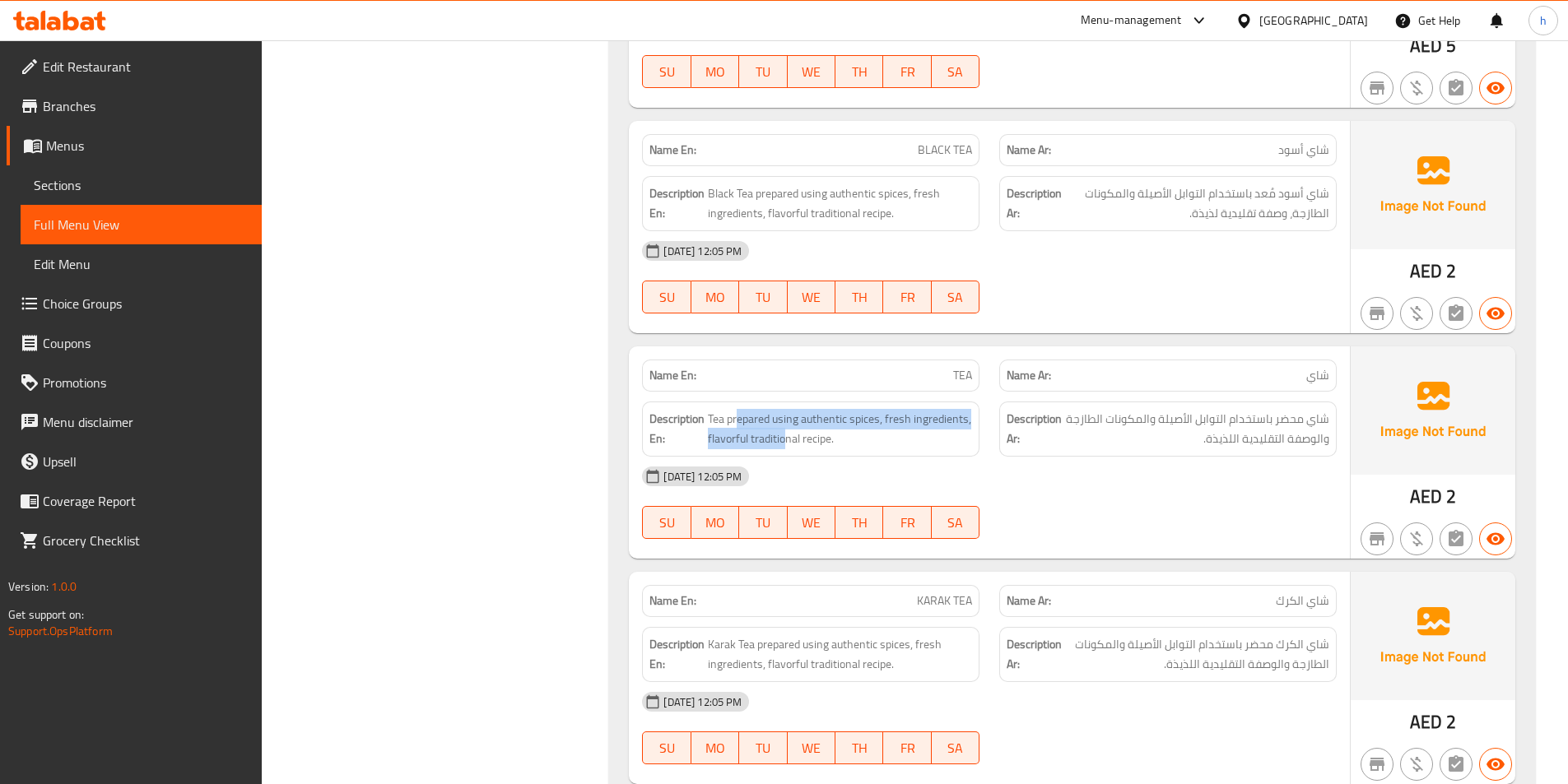
scroll to position [8392, 0]
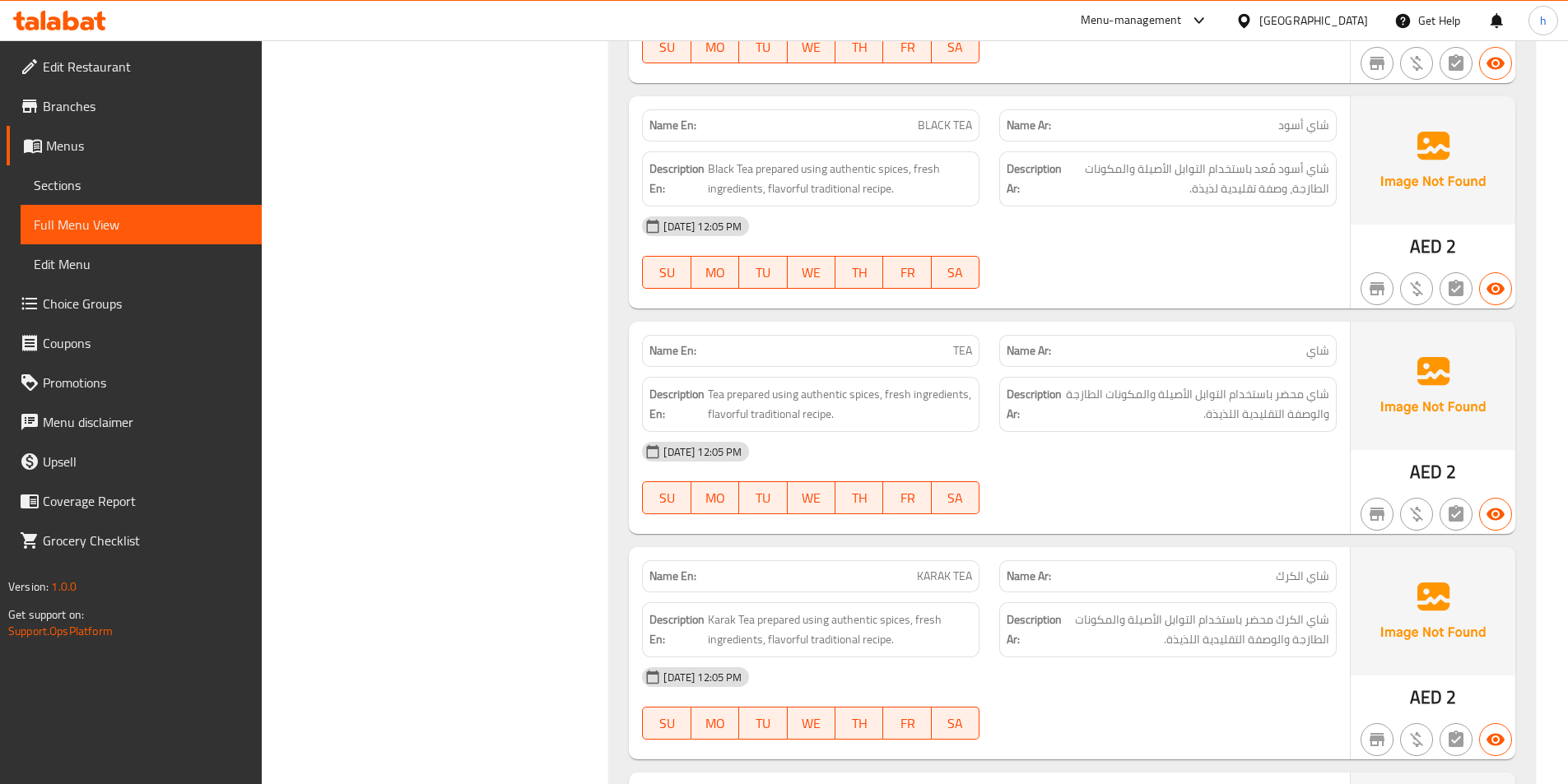
drag, startPoint x: 927, startPoint y: 570, endPoint x: 947, endPoint y: 568, distance: 20.1
click at [944, 568] on span "KARAK TEA" at bounding box center [945, 576] width 55 height 18
drag, startPoint x: 716, startPoint y: 615, endPoint x: 768, endPoint y: 617, distance: 52.0
click at [768, 617] on span "Karak Tea prepared using authentic spices, fresh ingredients, flavorful traditi…" at bounding box center [840, 630] width 264 height 41
drag, startPoint x: 812, startPoint y: 628, endPoint x: 865, endPoint y: 669, distance: 67.0
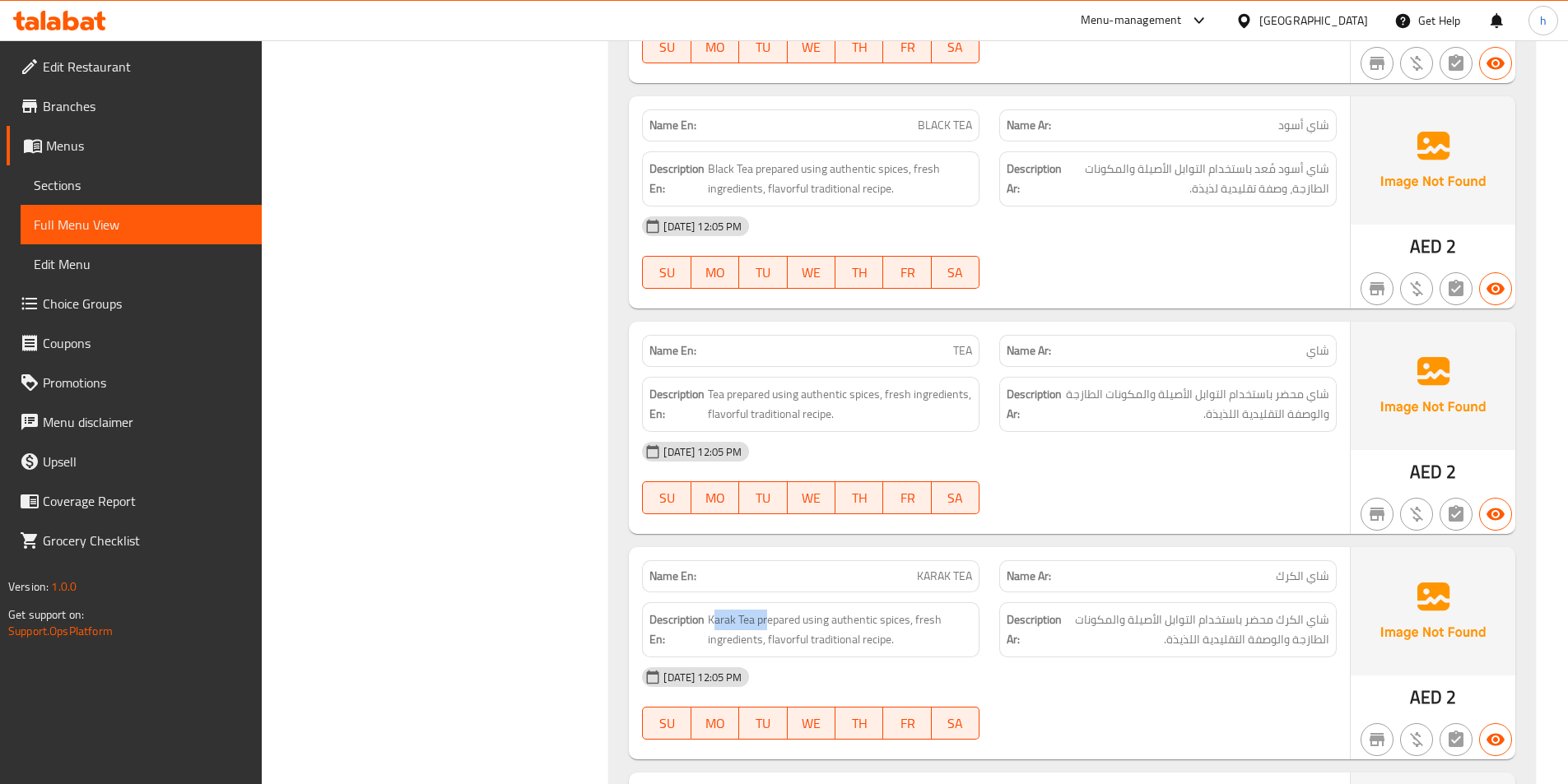
click at [865, 669] on div "Name En: KARAK TEA Name Ar: شاي الكرك Description En: Karak Tea prepared using …" at bounding box center [988, 653] width 721 height 212
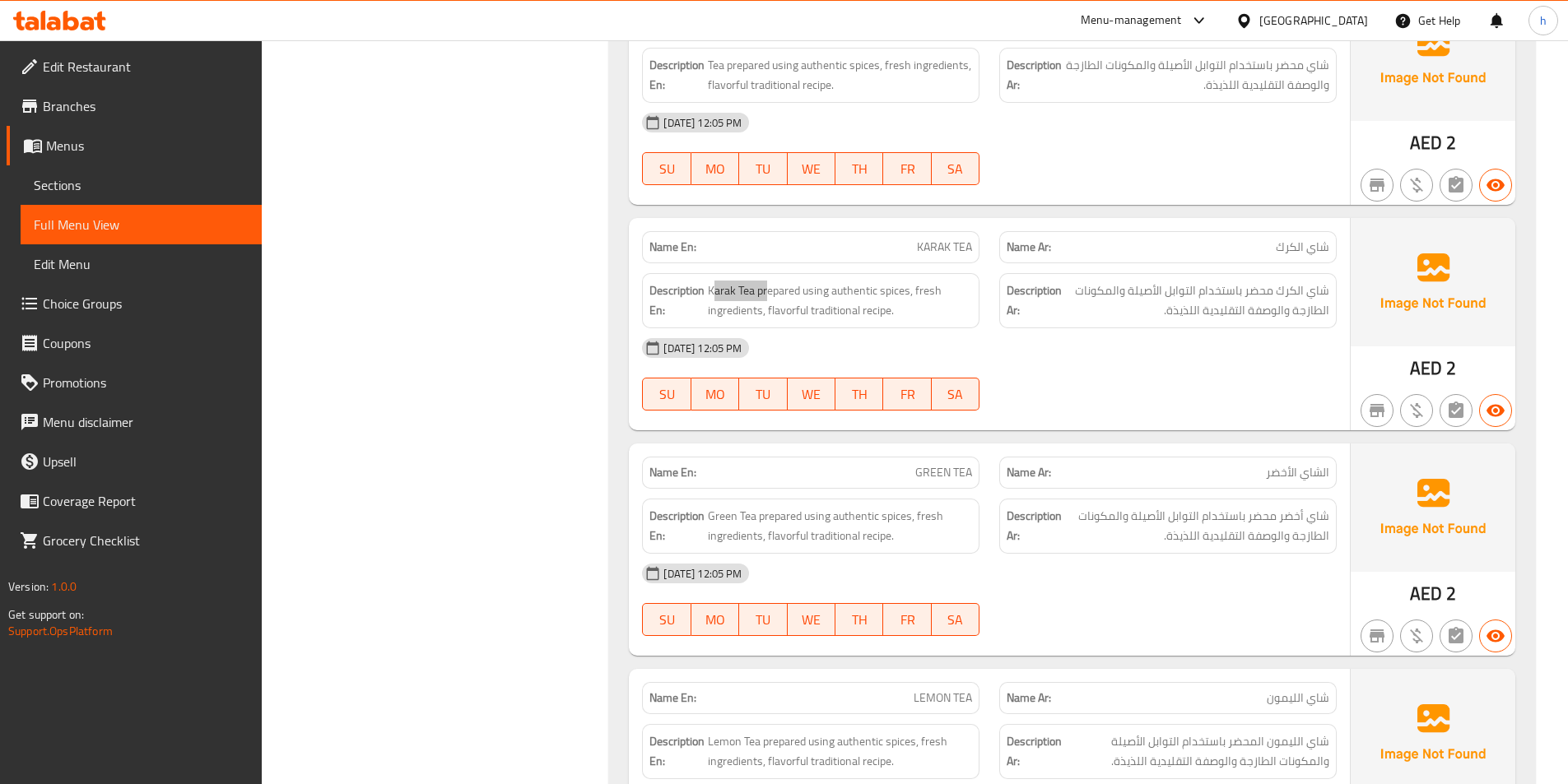
scroll to position [8803, 0]
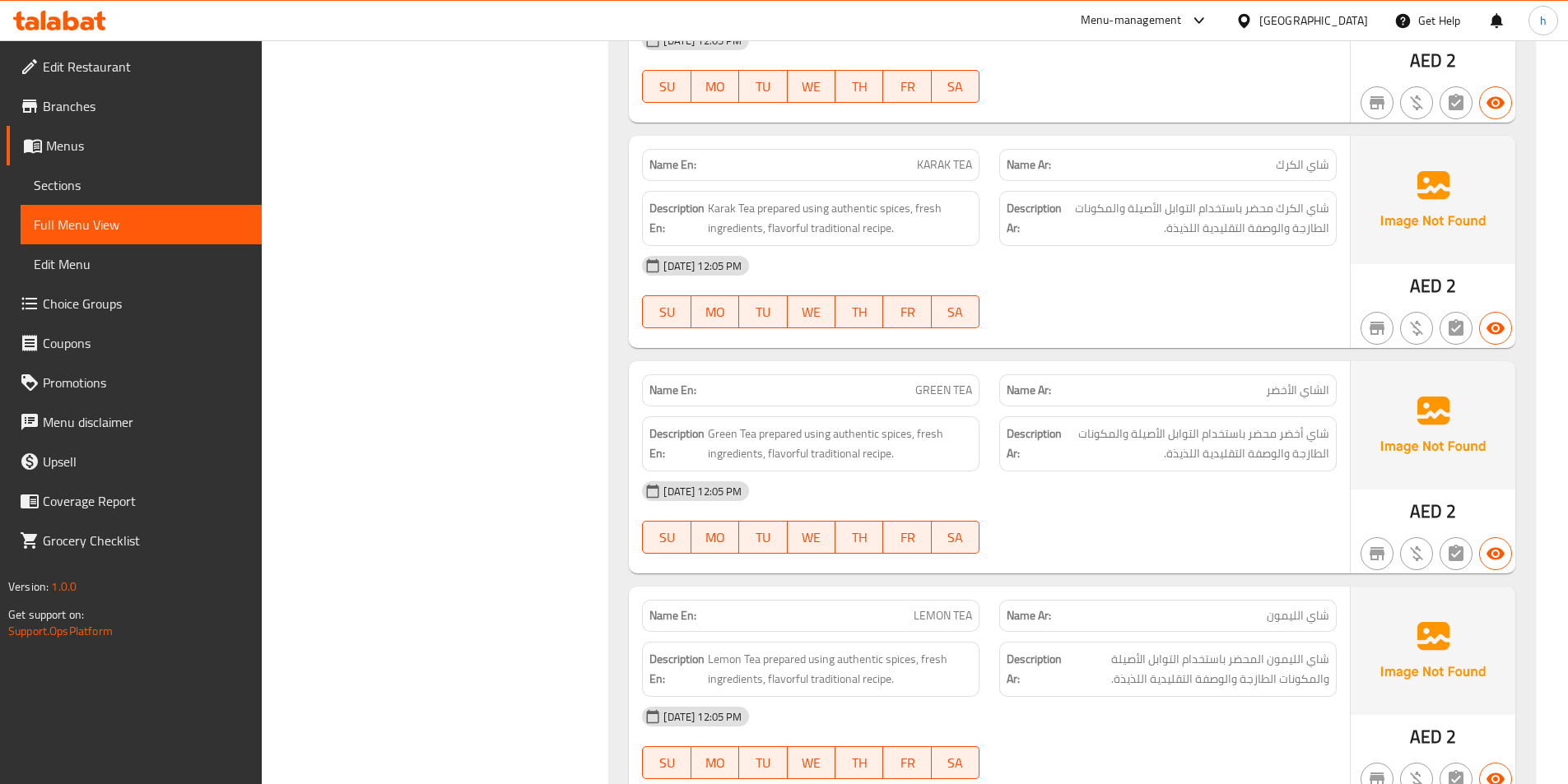
click at [842, 636] on div "Description En: Lemon Tea prepared using authentic spices, fresh ingredients, f…" at bounding box center [810, 669] width 357 height 75
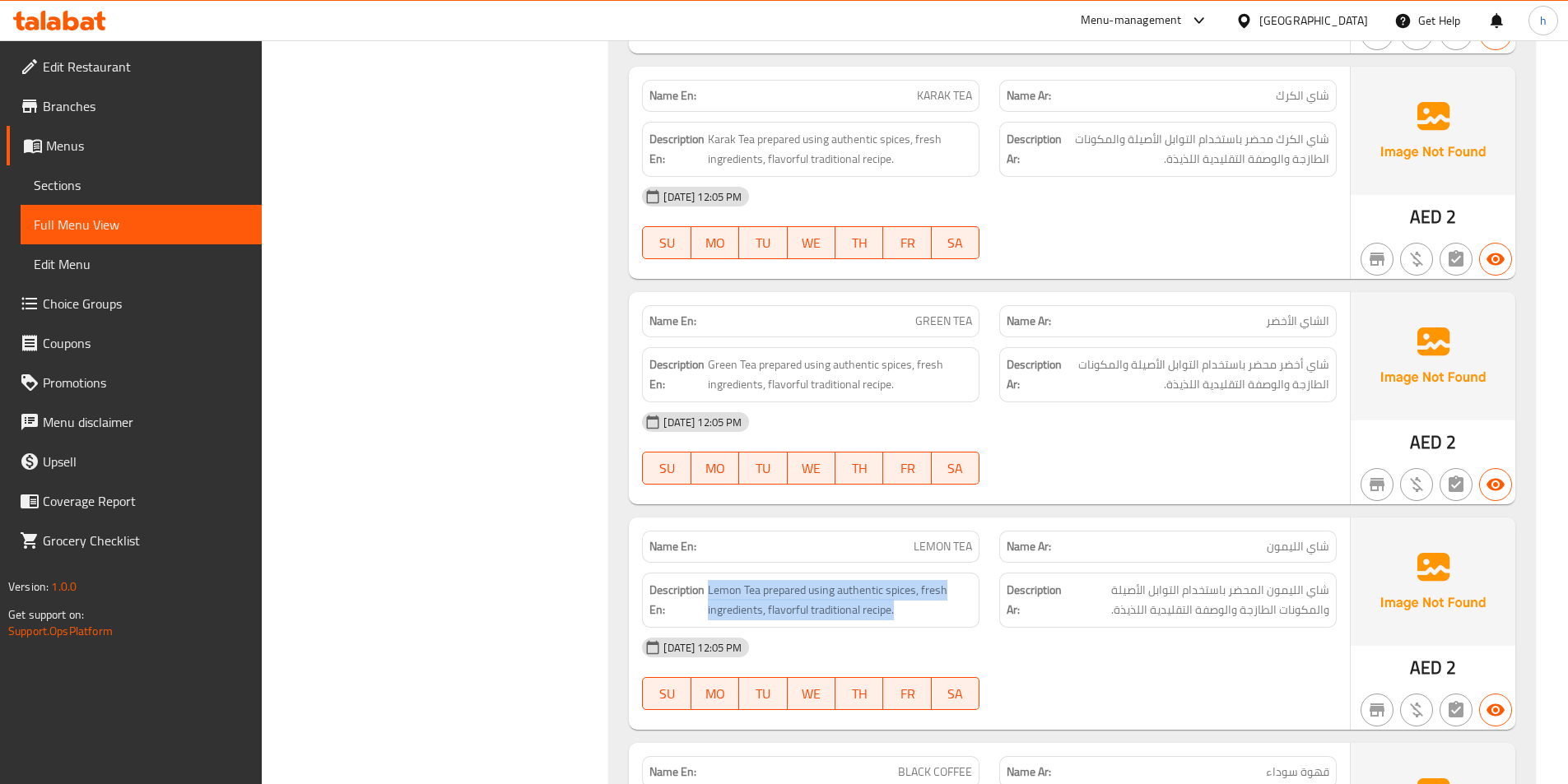
scroll to position [8967, 0]
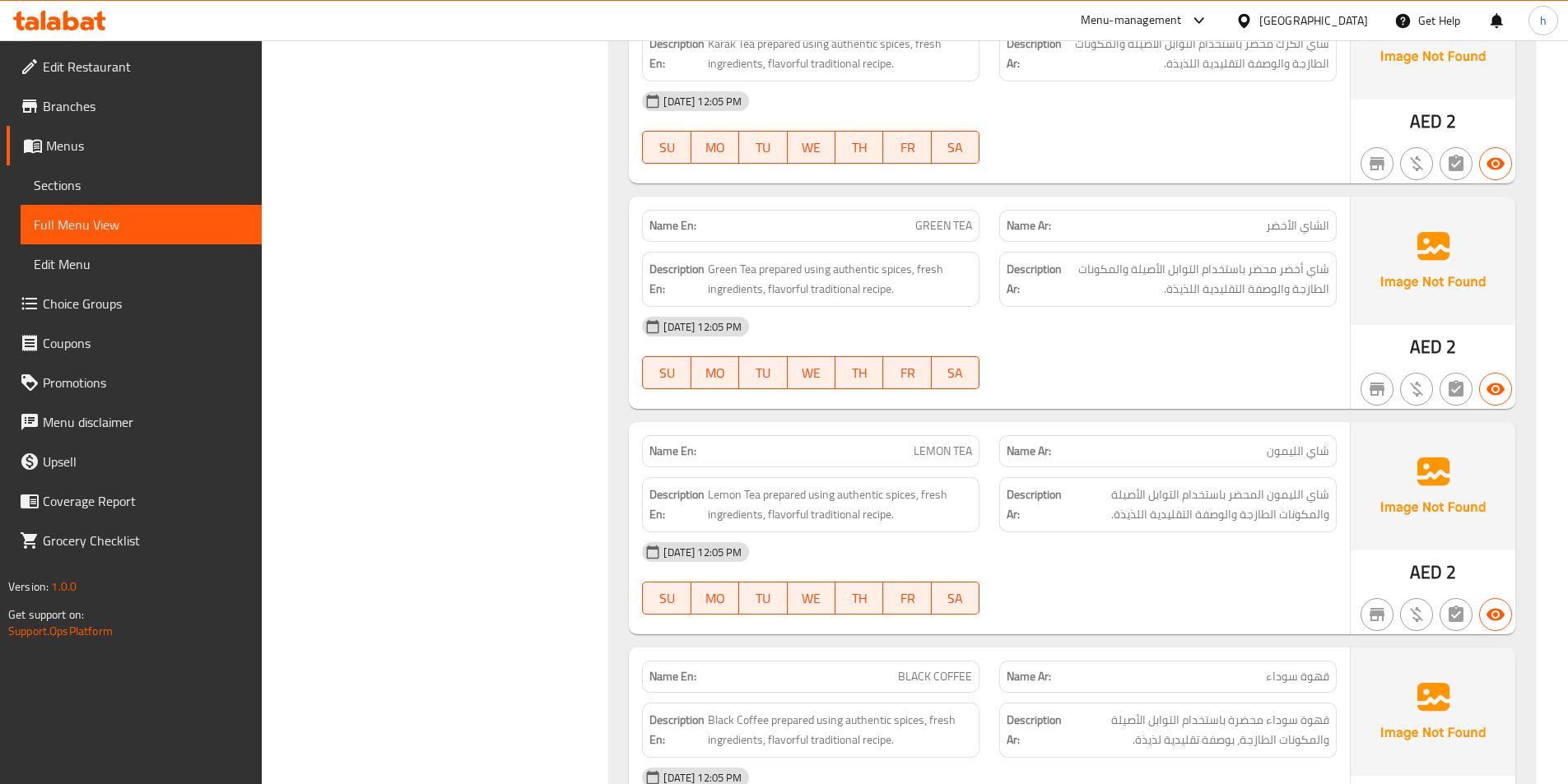
click at [694, 490] on strong "Description En:" at bounding box center [677, 505] width 55 height 41
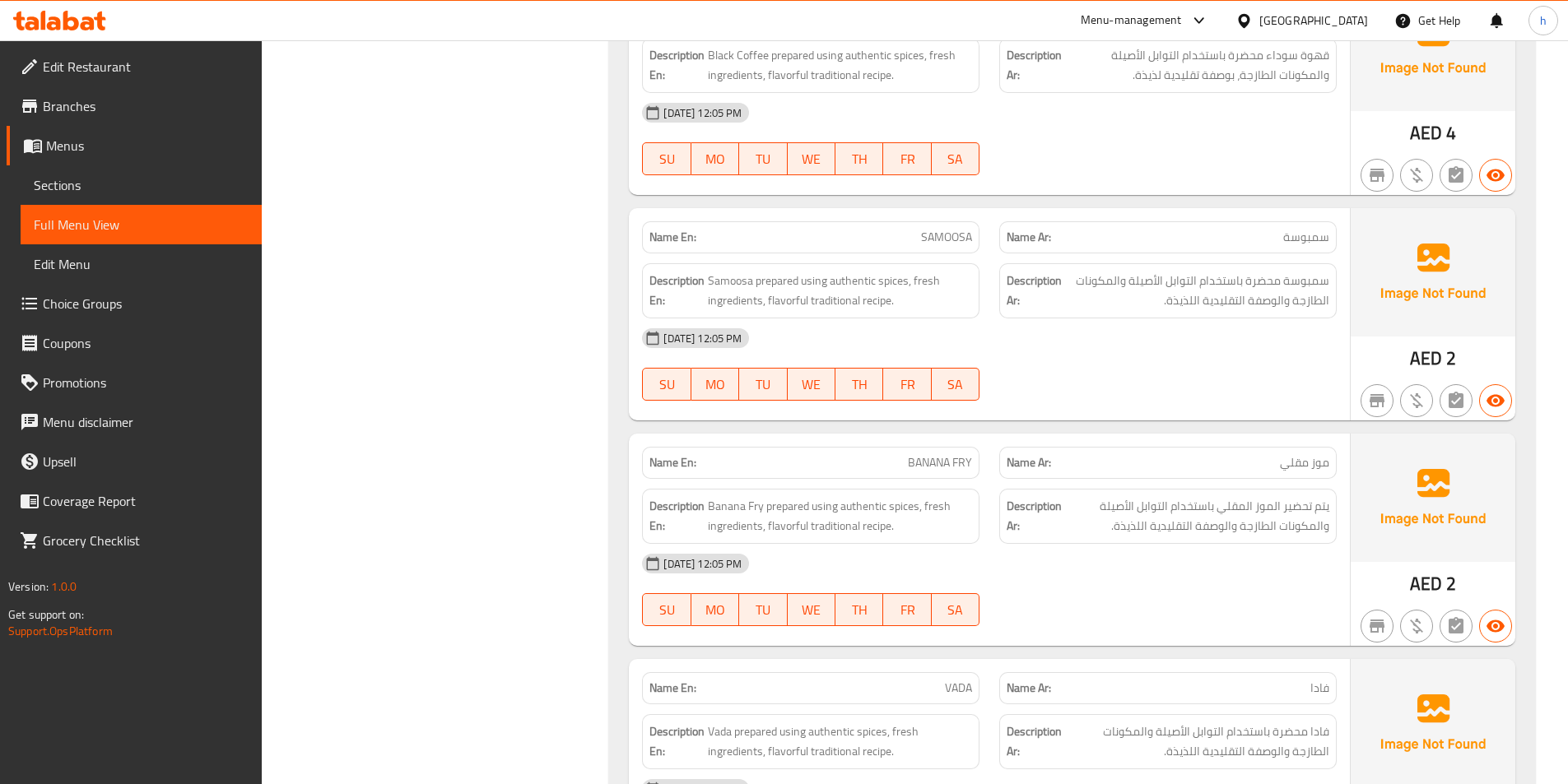
scroll to position [9626, 0]
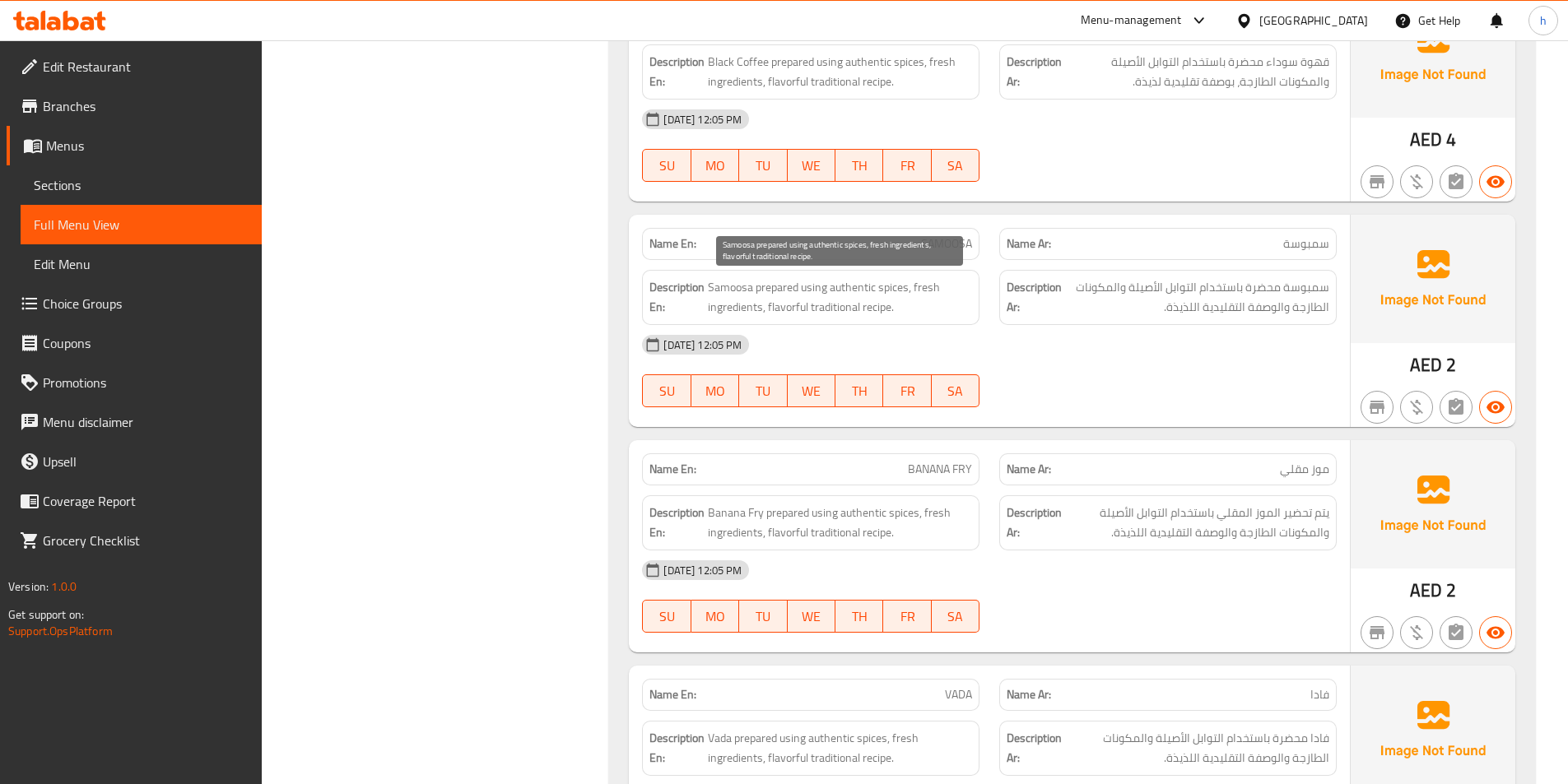
click at [724, 284] on span "Samoosa prepared using authentic spices, fresh ingredients, flavorful tradition…" at bounding box center [840, 298] width 264 height 41
click at [856, 295] on span "Samoosa prepared using authentic spices, fresh ingredients, flavorful tradition…" at bounding box center [840, 298] width 264 height 41
click at [862, 304] on span "Samoosa prepared using authentic spices, fresh ingredients, flavorful tradition…" at bounding box center [840, 298] width 264 height 41
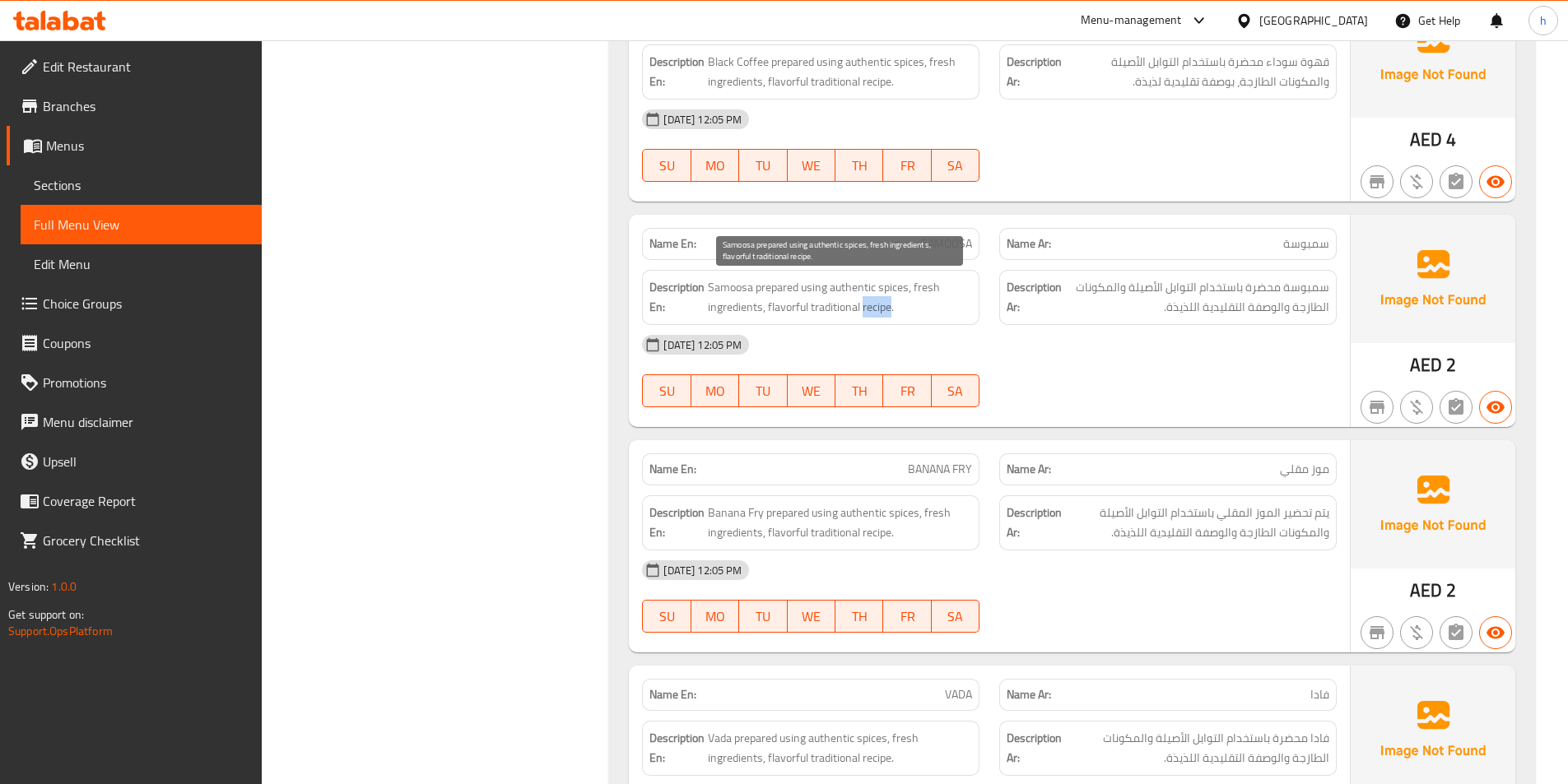
click at [862, 304] on span "Samoosa prepared using authentic spices, fresh ingredients, flavorful tradition…" at bounding box center [840, 298] width 264 height 41
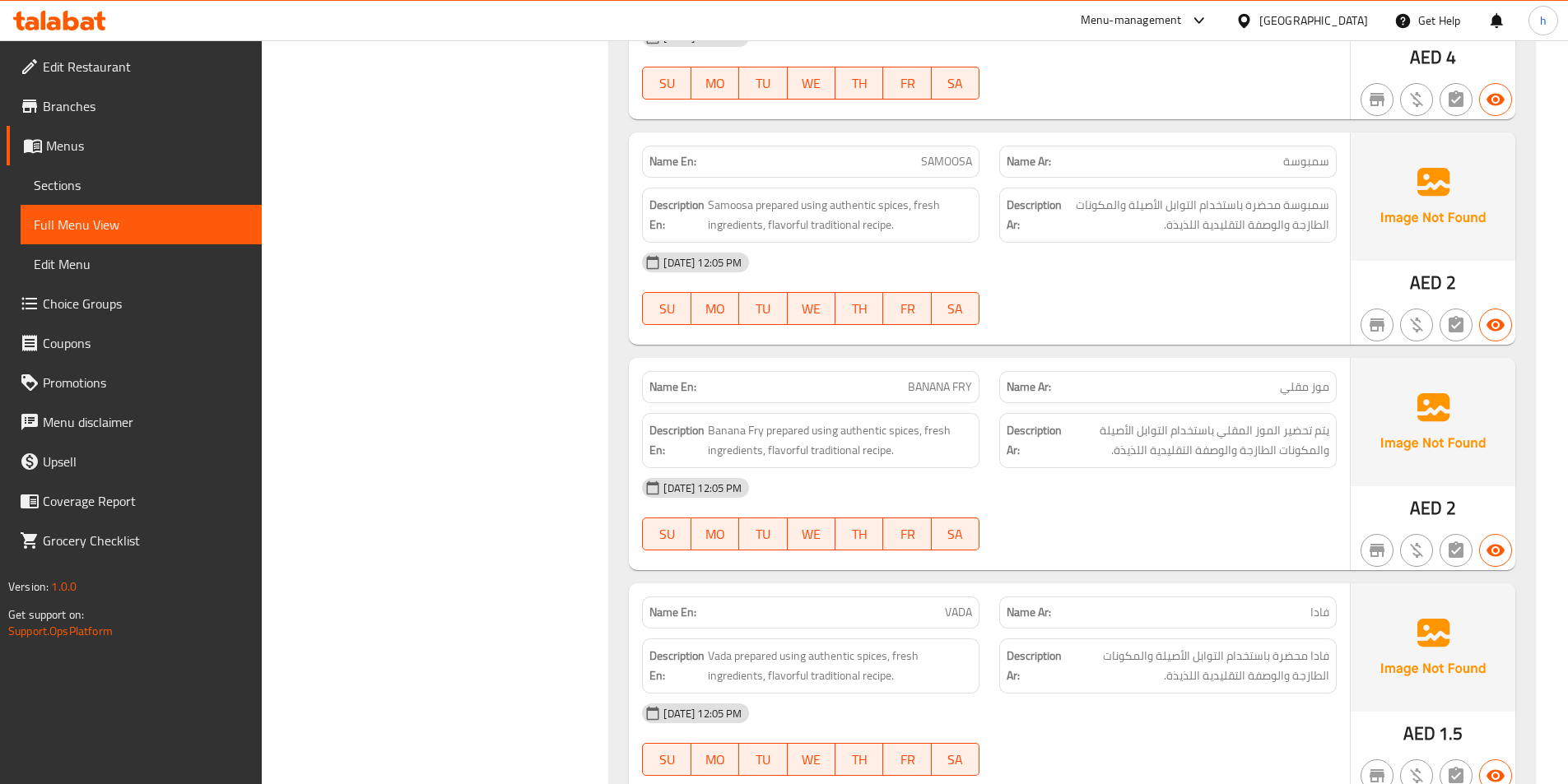
click at [904, 385] on p "Name En: BANANA FRY" at bounding box center [811, 386] width 323 height 18
click at [759, 441] on span "Banana Fry prepared using authentic spices, fresh ingredients, flavorful tradit…" at bounding box center [840, 441] width 264 height 41
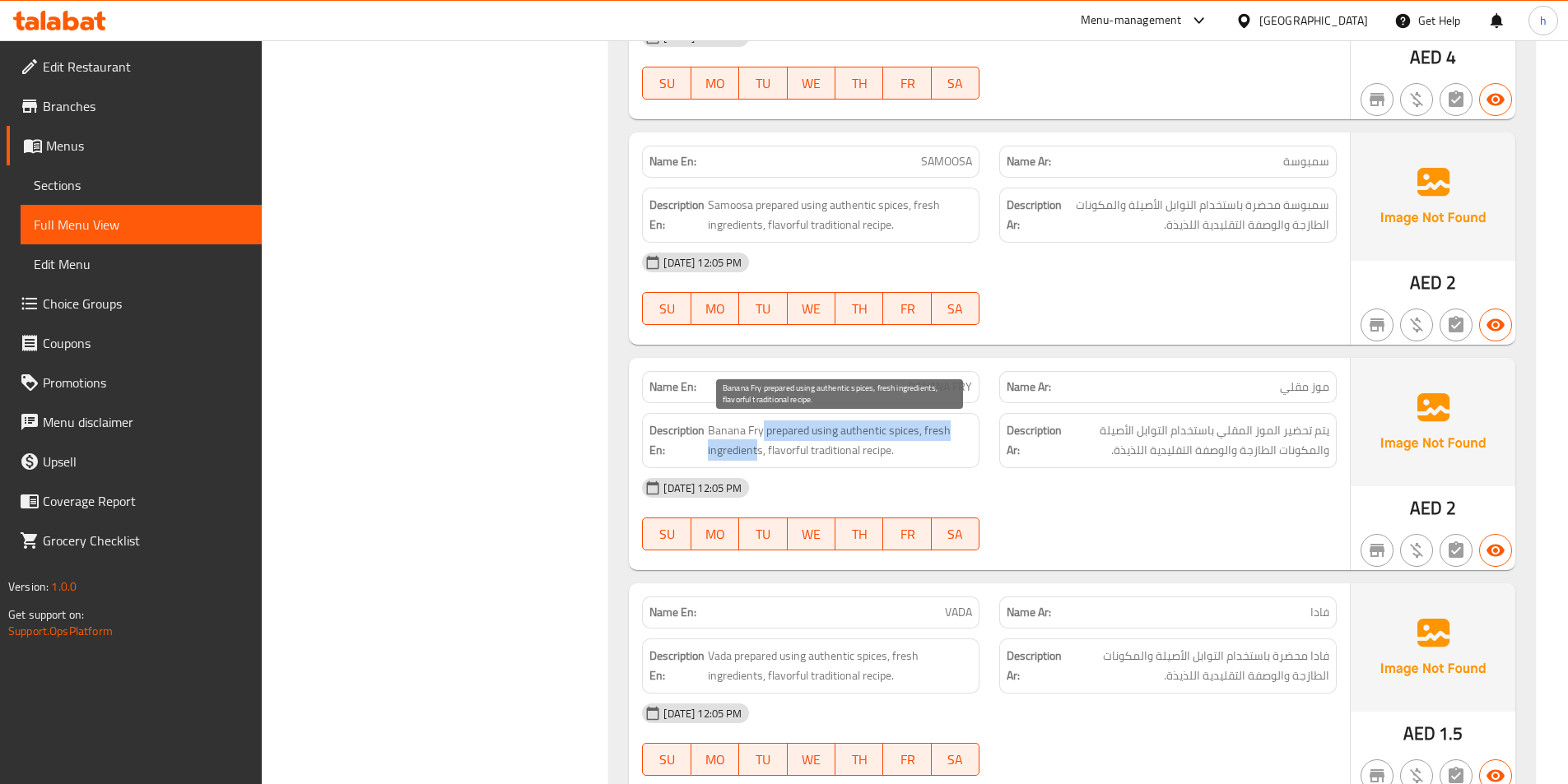
drag, startPoint x: 747, startPoint y: 434, endPoint x: 831, endPoint y: 471, distance: 91.8
click at [831, 471] on div "Name En: BANANA FRY Name Ar: موز مقلي Description En: Banana Fry prepared using…" at bounding box center [988, 464] width 721 height 212
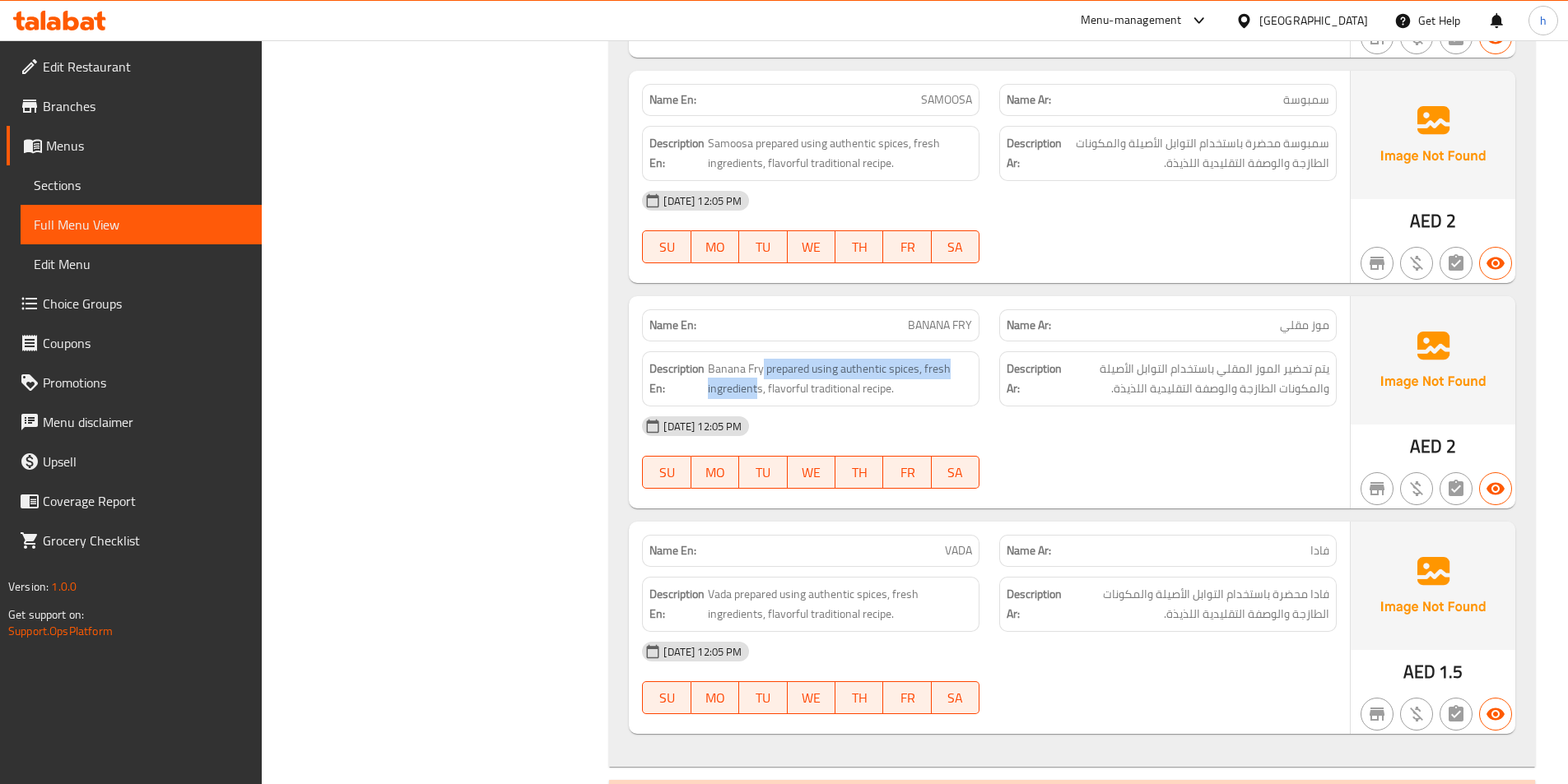
scroll to position [9872, 0]
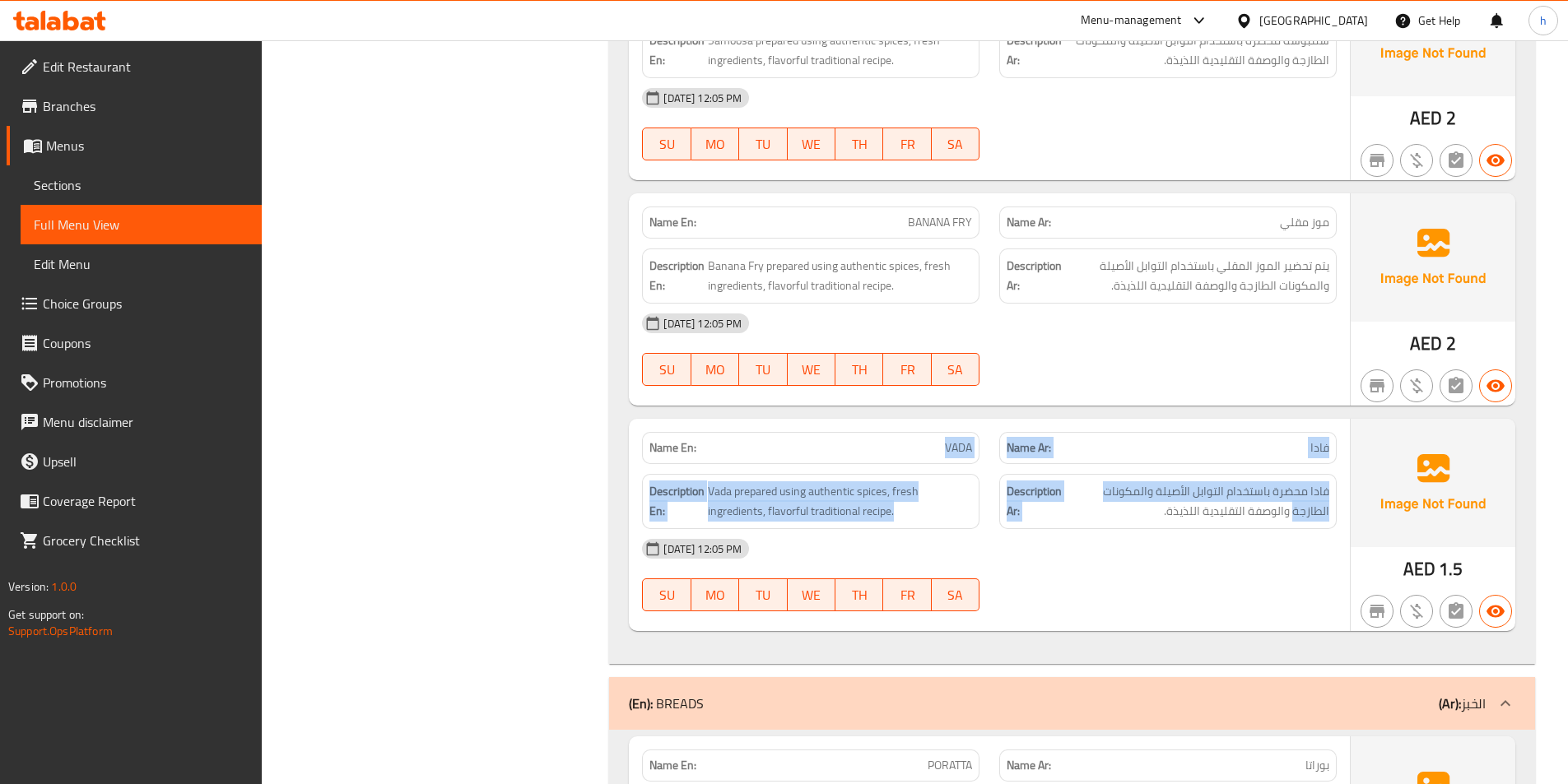
drag, startPoint x: 904, startPoint y: 454, endPoint x: 1068, endPoint y: 485, distance: 166.9
click at [1068, 485] on div "Name En: VADA Name Ar: فادا Description En: Vada prepared using authentic spice…" at bounding box center [988, 525] width 721 height 212
click at [788, 505] on span "Vada prepared using authentic spices, fresh ingredients, flavorful traditional …" at bounding box center [840, 502] width 264 height 41
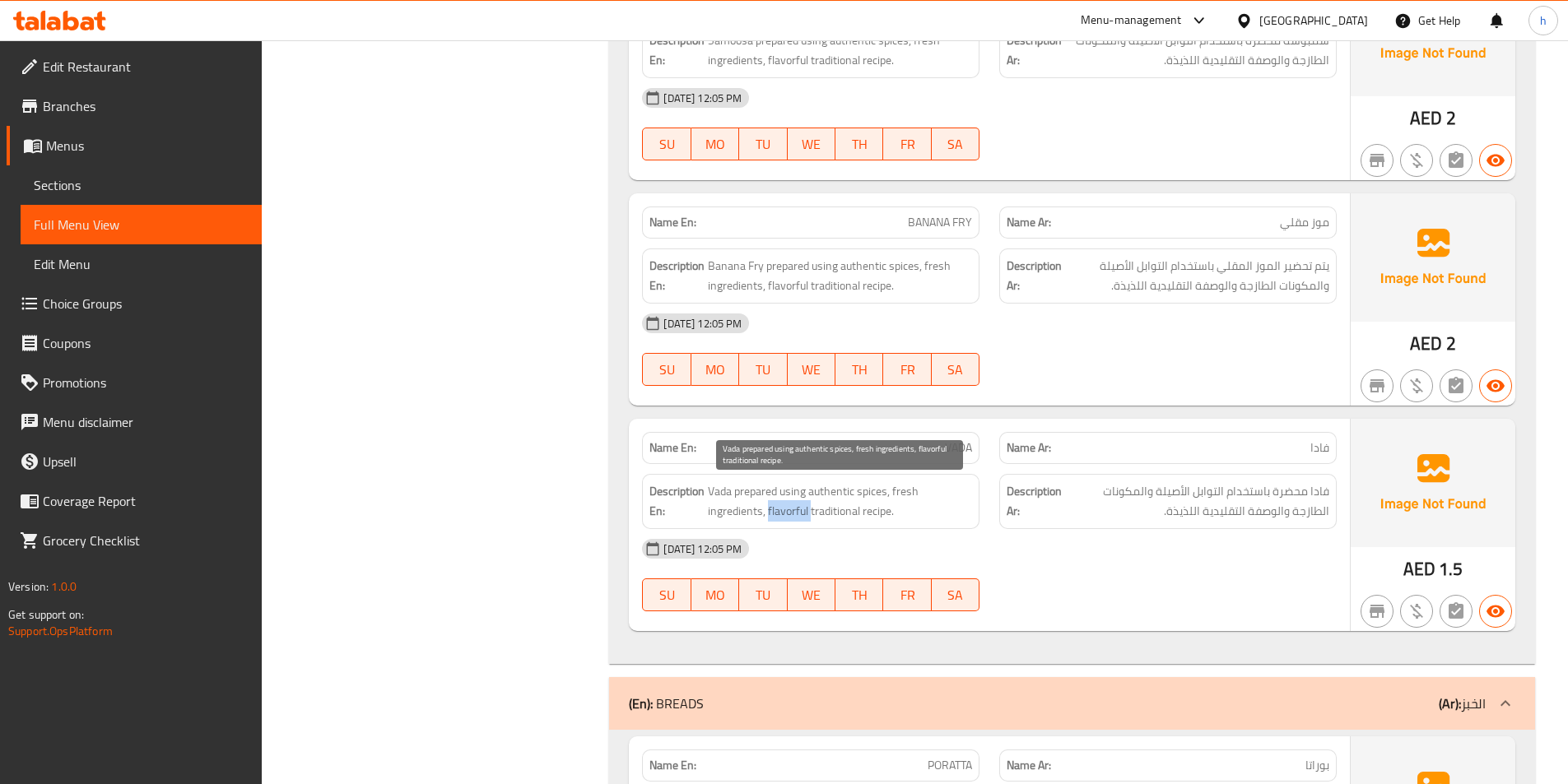
click at [788, 505] on span "Vada prepared using authentic spices, fresh ingredients, flavorful traditional …" at bounding box center [840, 502] width 264 height 41
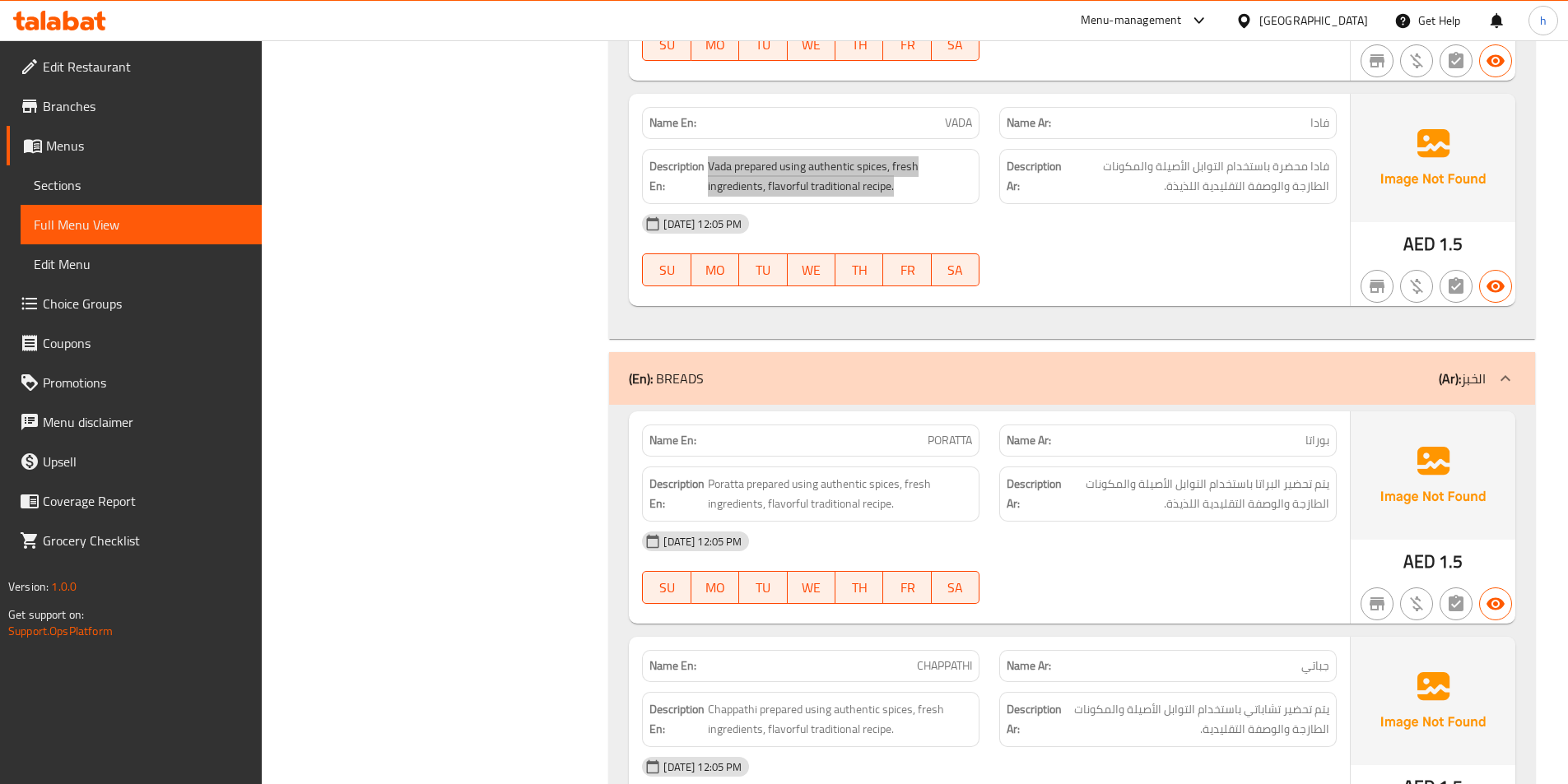
scroll to position [10283, 0]
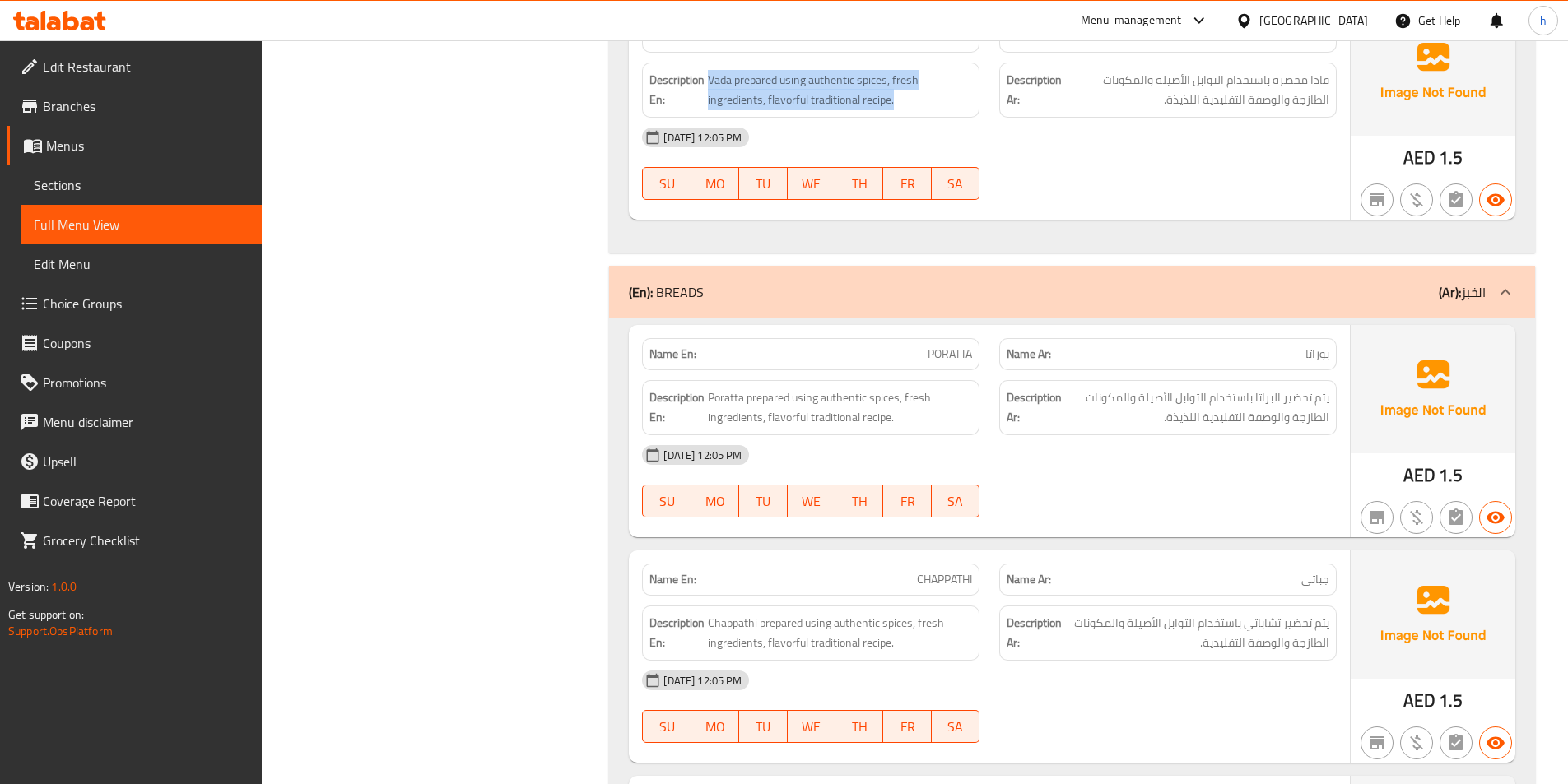
drag, startPoint x: 714, startPoint y: 396, endPoint x: 1003, endPoint y: 445, distance: 293.1
click at [1003, 445] on div "Name En: PORATTA Name Ar: بوراتا Description En: Poratta prepared using authent…" at bounding box center [988, 431] width 721 height 212
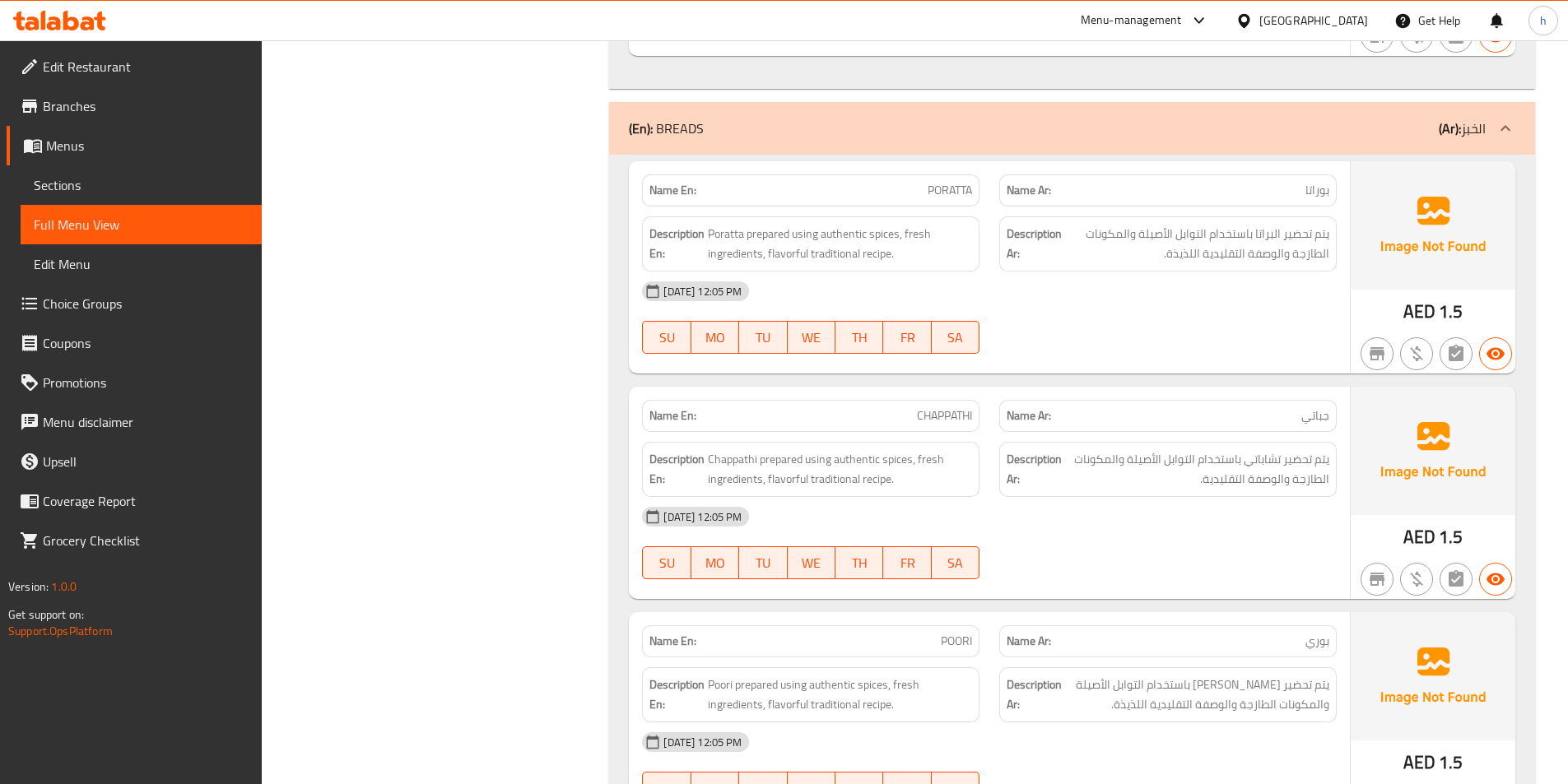
scroll to position [10448, 0]
click at [907, 464] on span "Chappathi prepared using authentic spices, fresh ingredients, flavorful traditi…" at bounding box center [840, 469] width 264 height 41
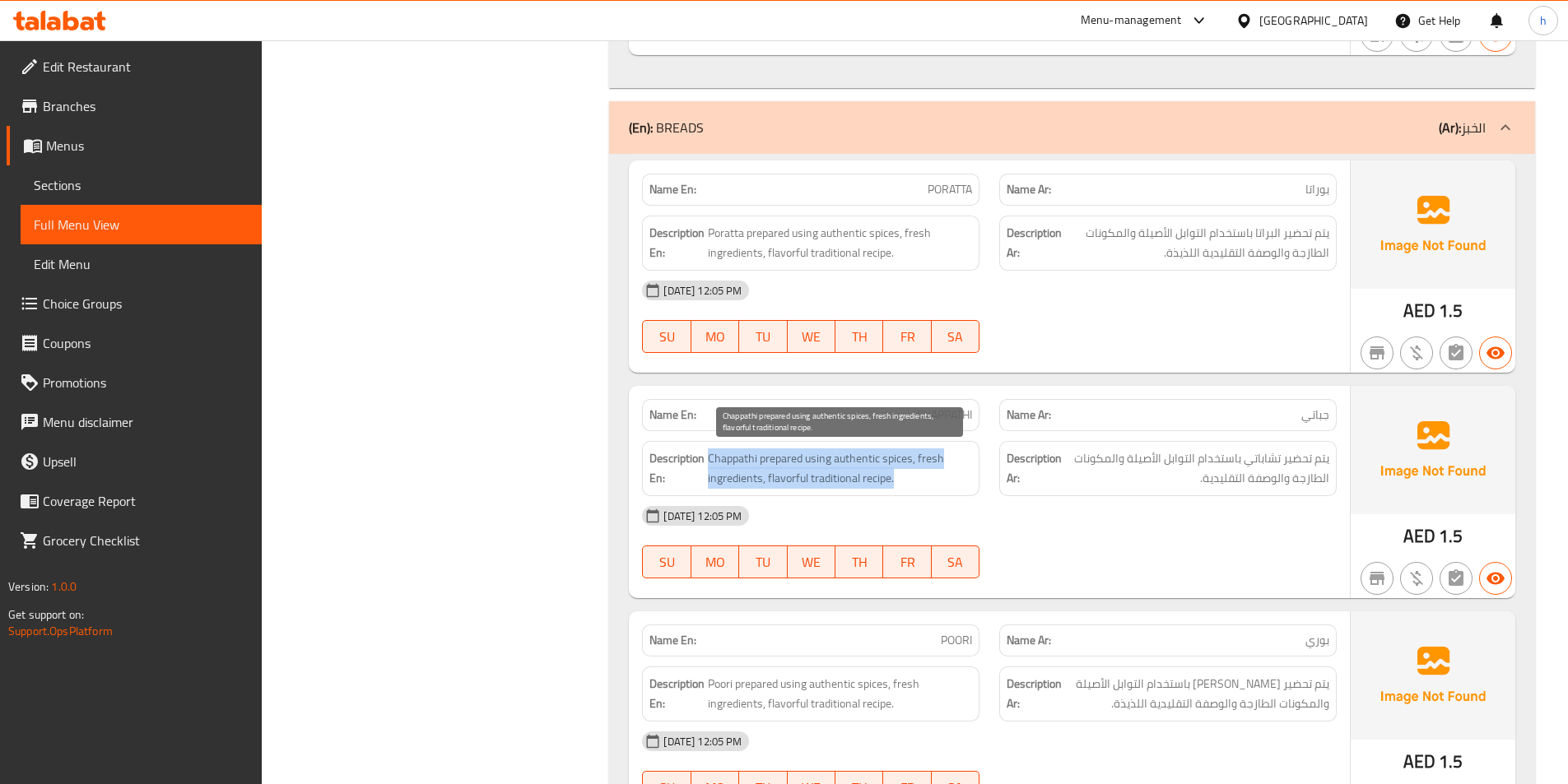
click at [907, 464] on span "Chappathi prepared using authentic spices, fresh ingredients, flavorful traditi…" at bounding box center [840, 469] width 264 height 41
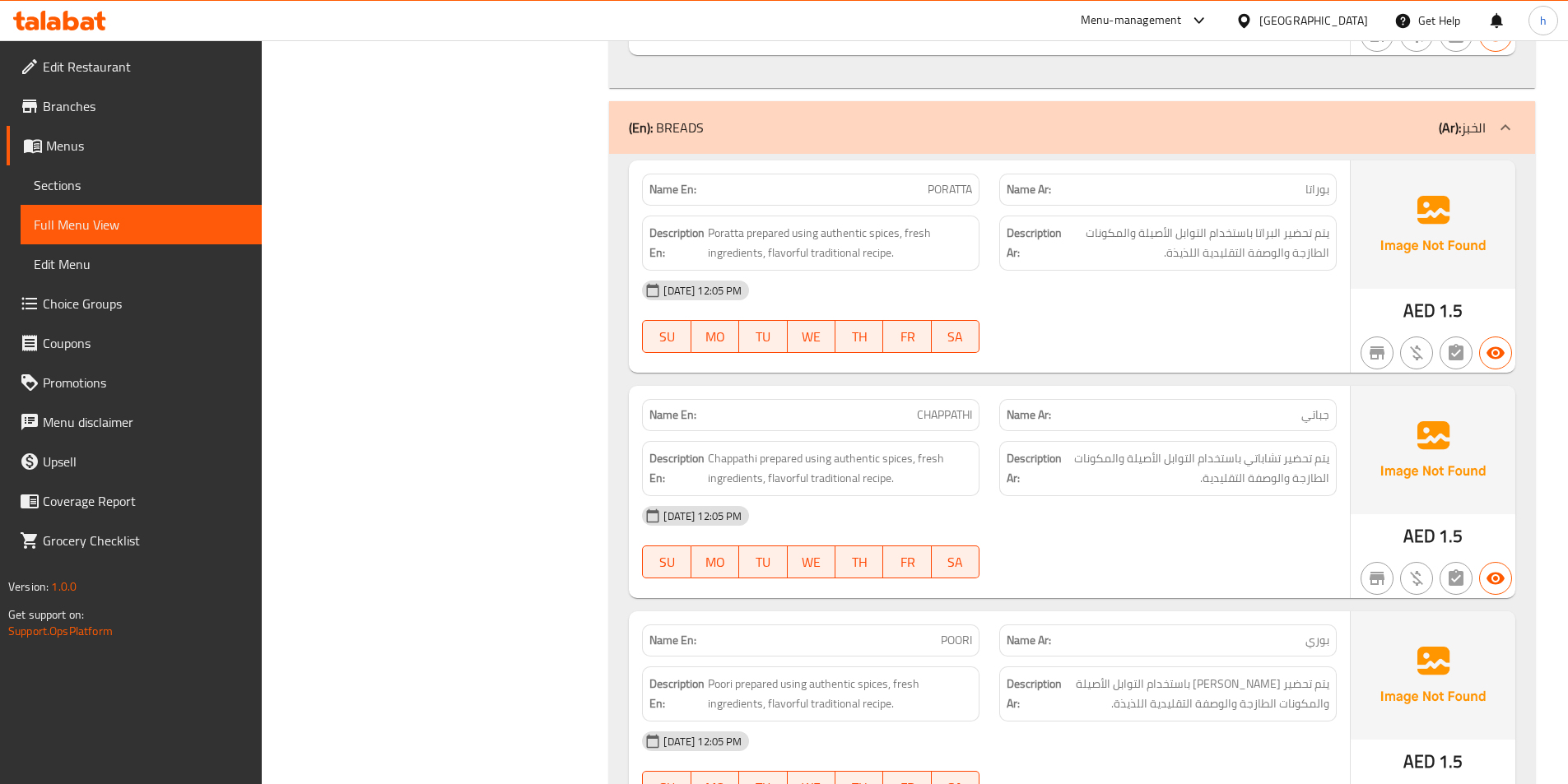
click at [959, 412] on span "CHAPPATHI" at bounding box center [945, 415] width 55 height 18
copy span "CHAPPATHI"
click at [736, 461] on span "Chappathi prepared using authentic spices, fresh ingredients, flavorful traditi…" at bounding box center [840, 469] width 264 height 41
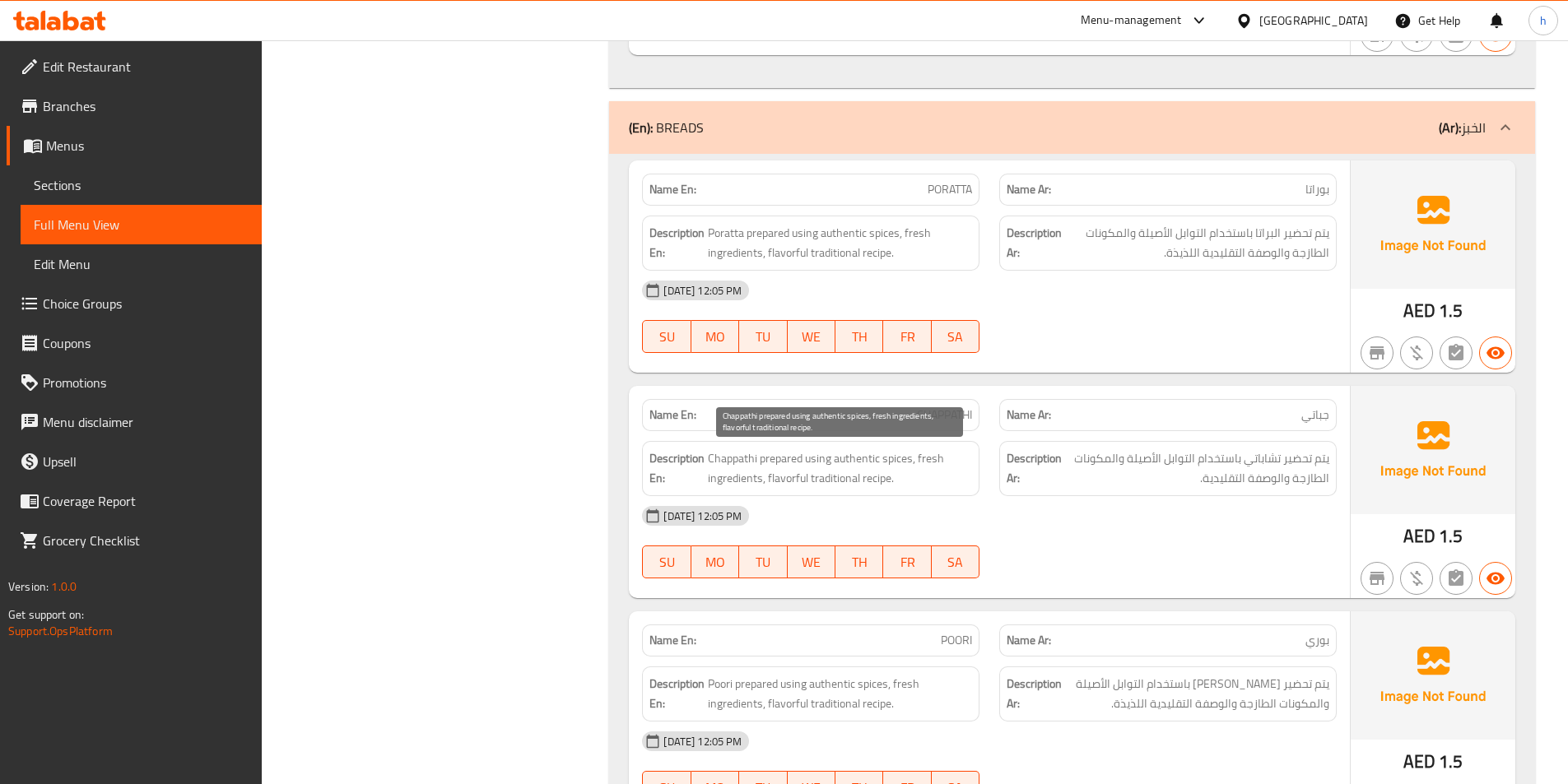
click at [854, 469] on span "Chappathi prepared using authentic spices, fresh ingredients, flavorful traditi…" at bounding box center [840, 469] width 264 height 41
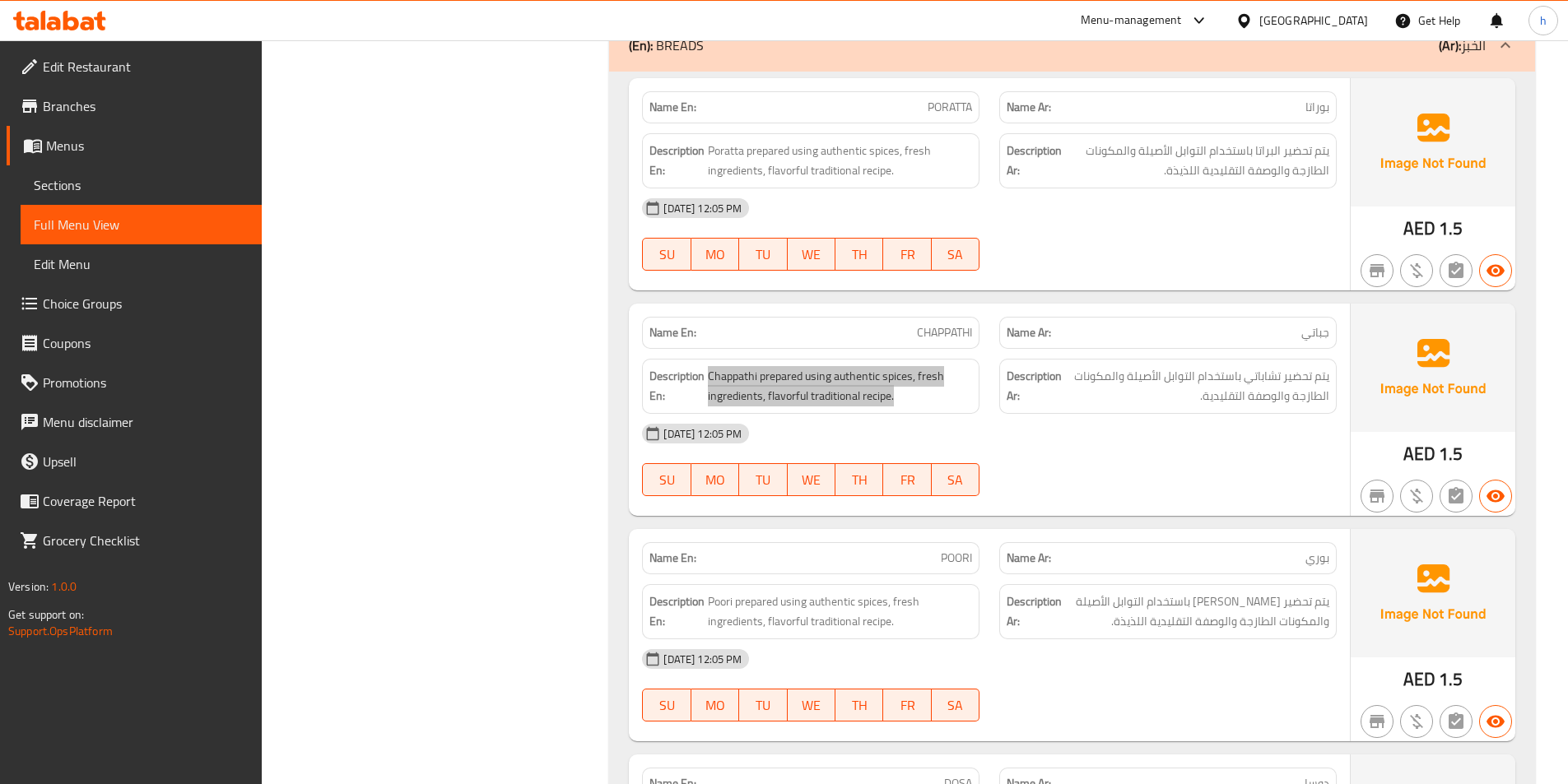
scroll to position [10613, 0]
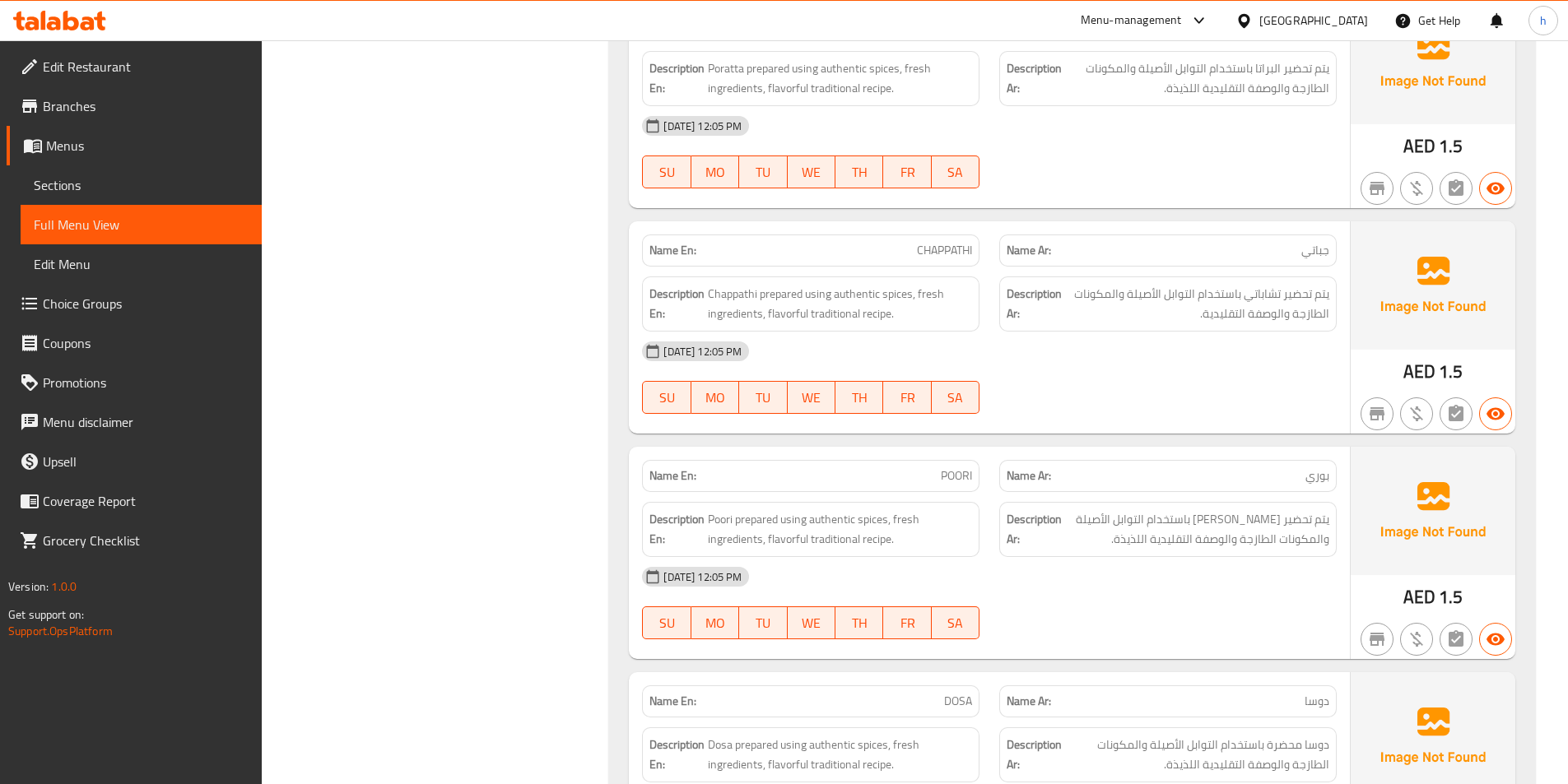
click at [950, 469] on span "POORI" at bounding box center [956, 476] width 31 height 18
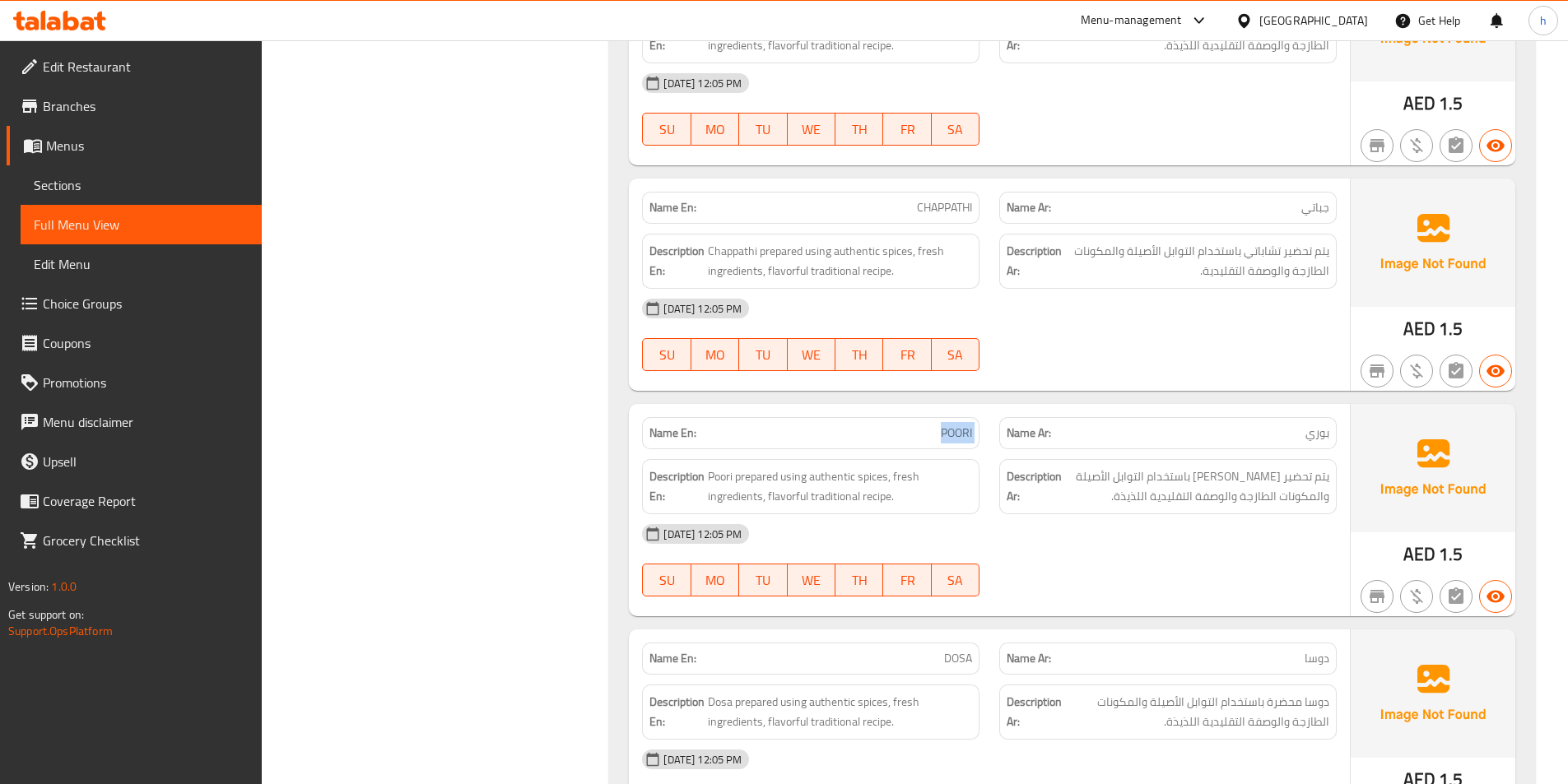
scroll to position [10695, 0]
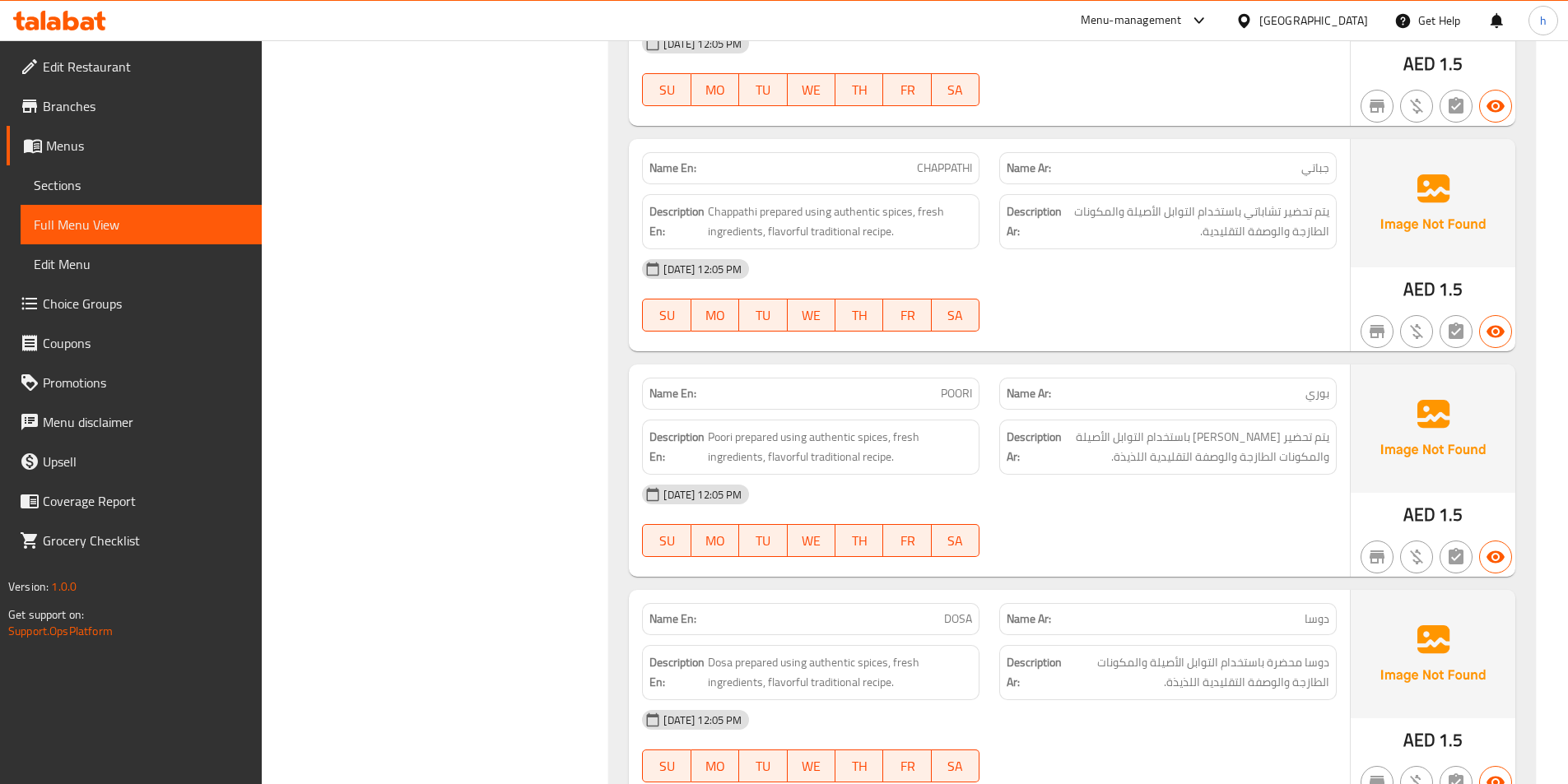
click at [956, 632] on div "Name En: DOSA" at bounding box center [811, 619] width 338 height 32
click at [947, 656] on span "Dosa prepared using authentic spices, fresh ingredients, flavorful traditional …" at bounding box center [840, 672] width 264 height 41
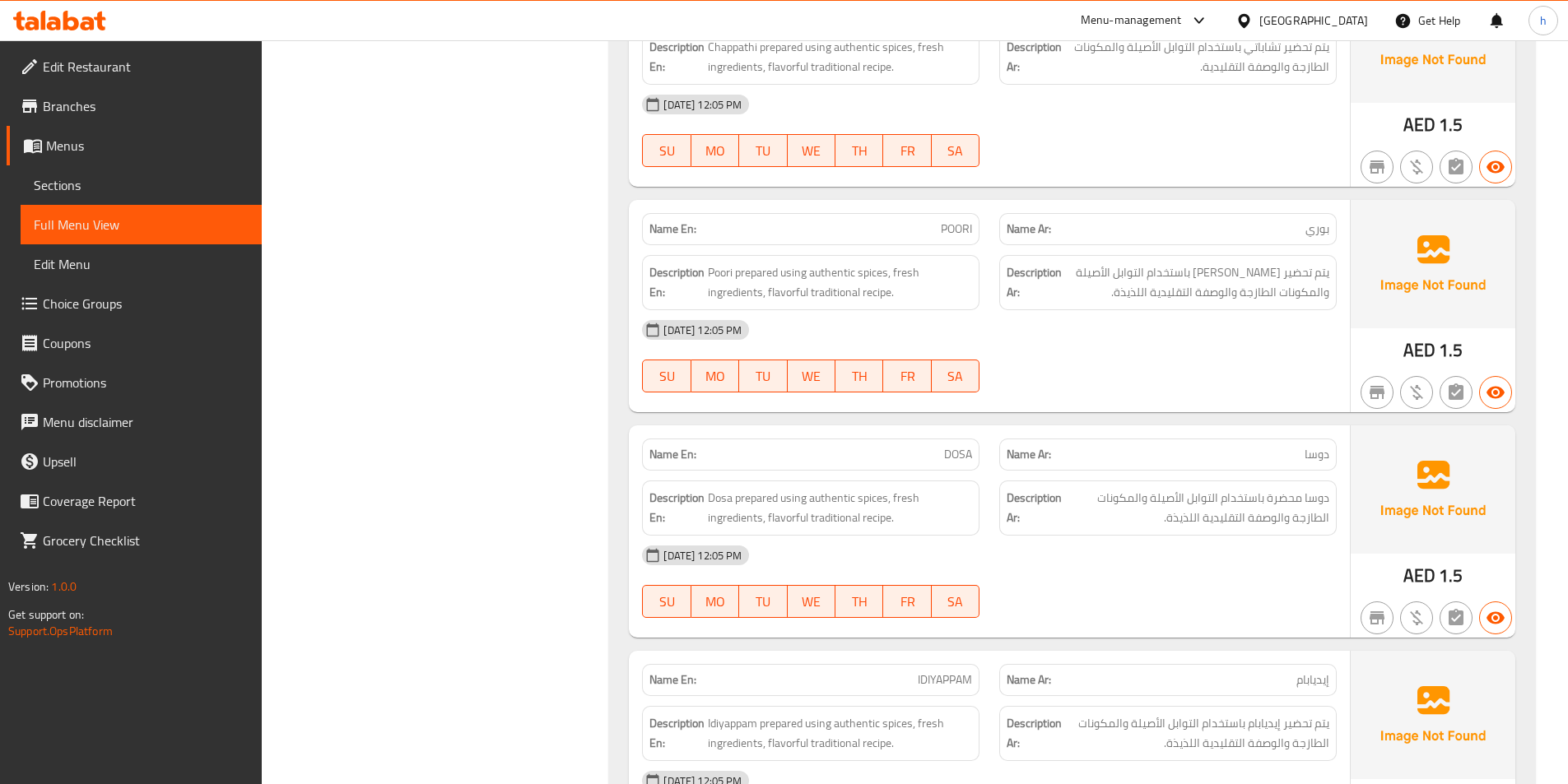
scroll to position [10942, 0]
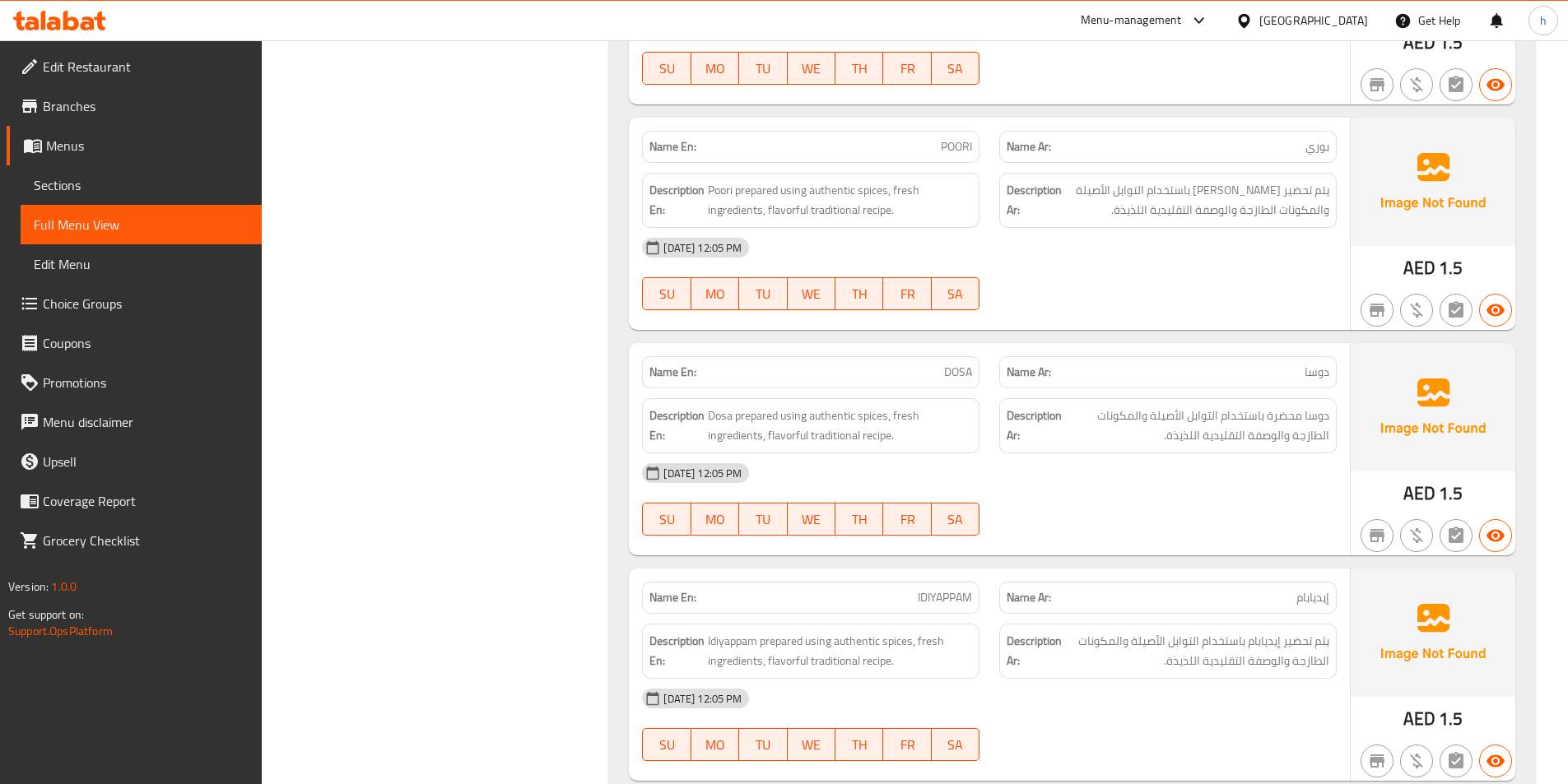
click at [971, 606] on span "IDIYAPPAM" at bounding box center [945, 598] width 54 height 18
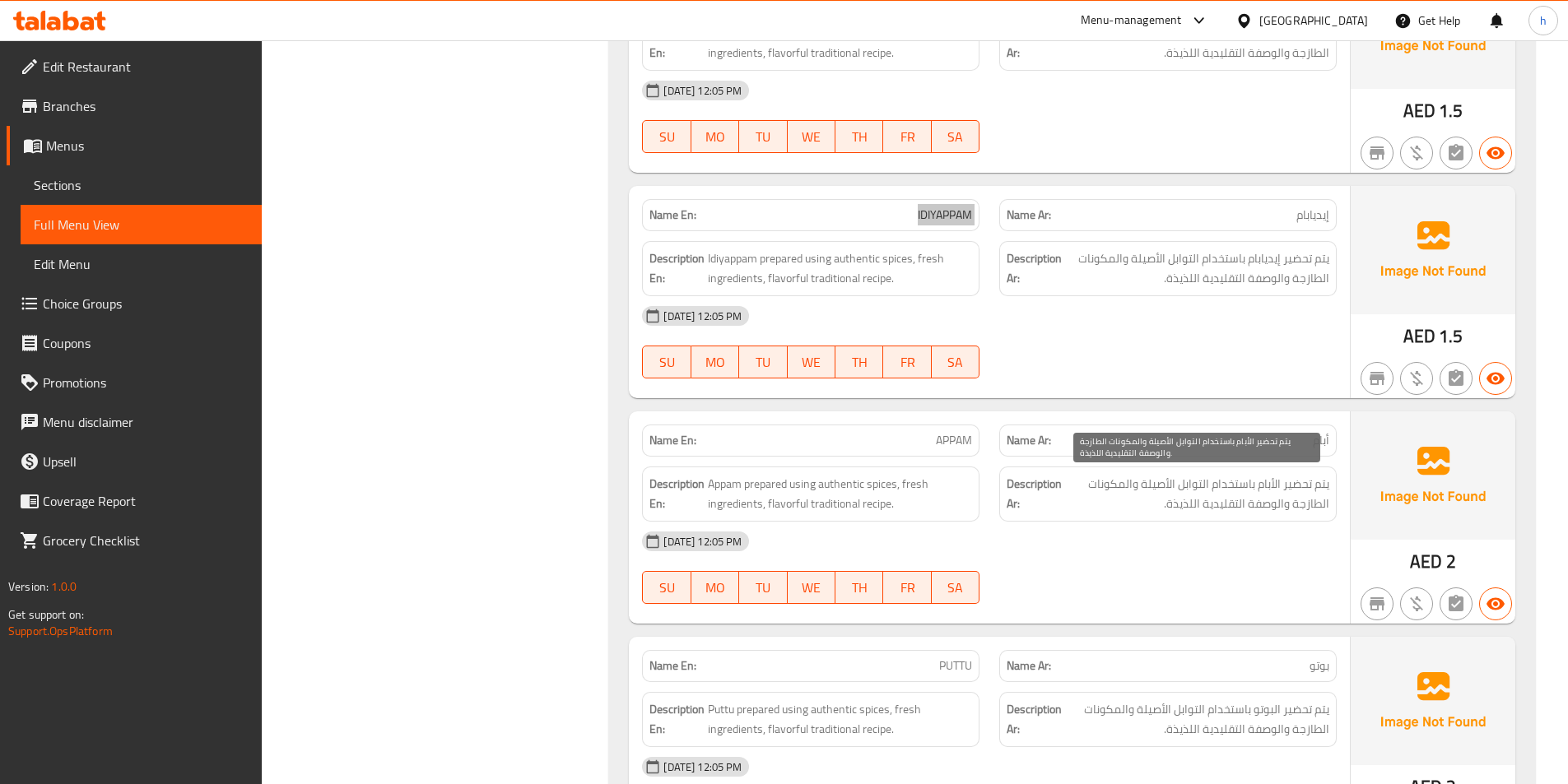
scroll to position [11353, 0]
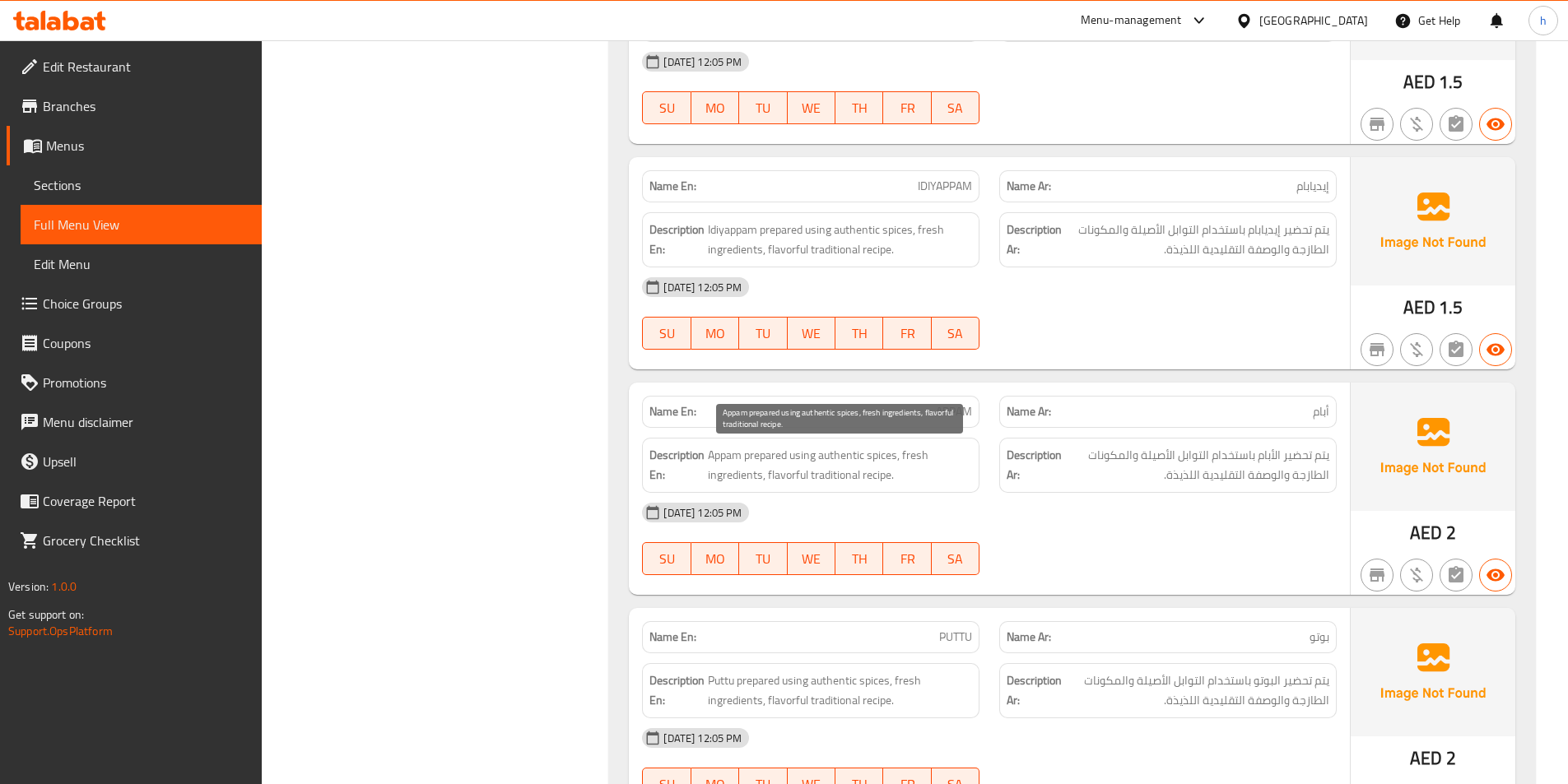
click at [740, 457] on span "Appam prepared using authentic spices, fresh ingredients, flavorful traditional…" at bounding box center [840, 466] width 264 height 41
click at [824, 451] on span "Appam prepared using authentic spices, fresh ingredients, flavorful traditional…" at bounding box center [840, 466] width 264 height 41
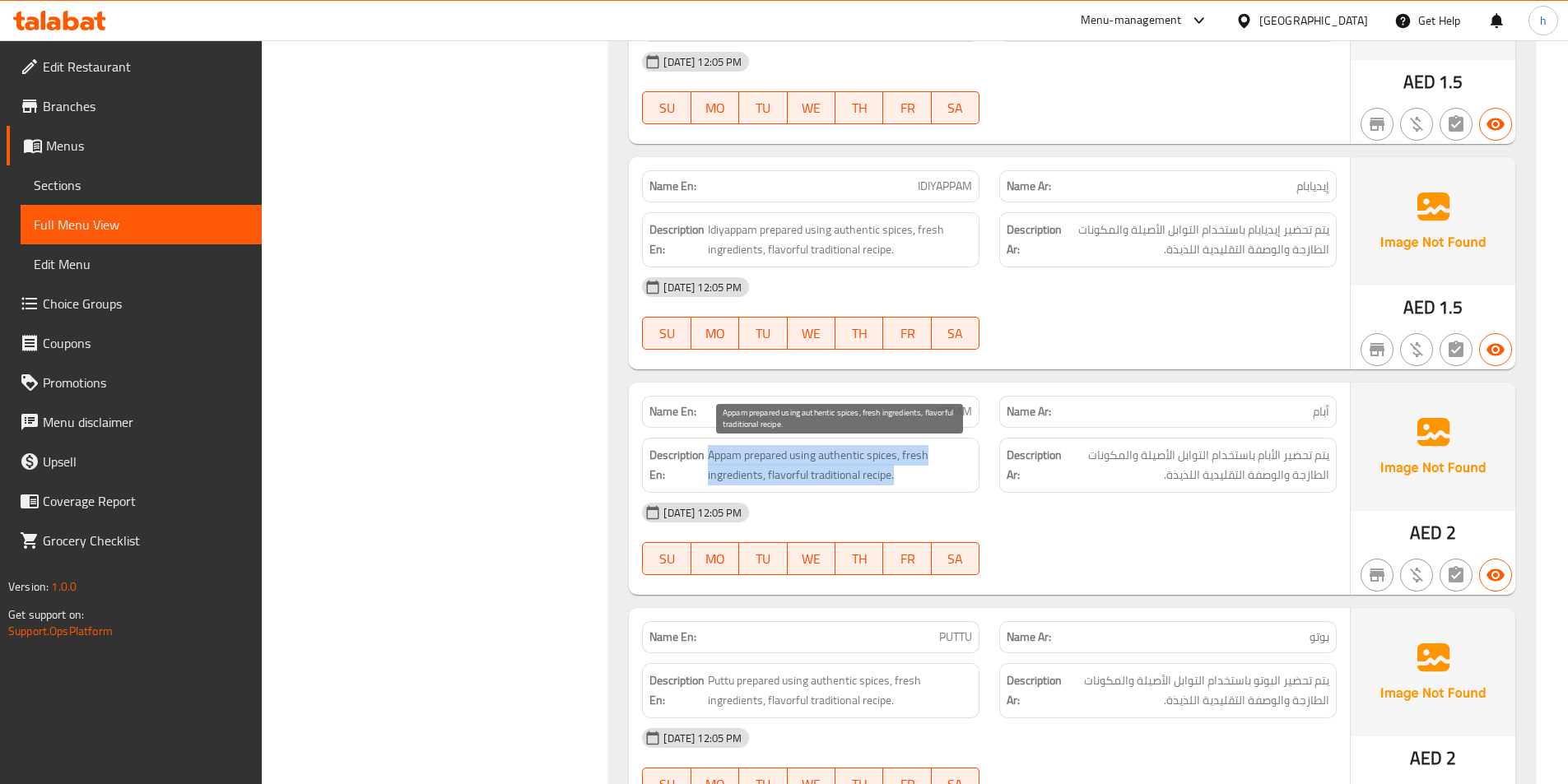
click at [824, 451] on span "Appam prepared using authentic spices, fresh ingredients, flavorful traditional…" at bounding box center [840, 466] width 264 height 41
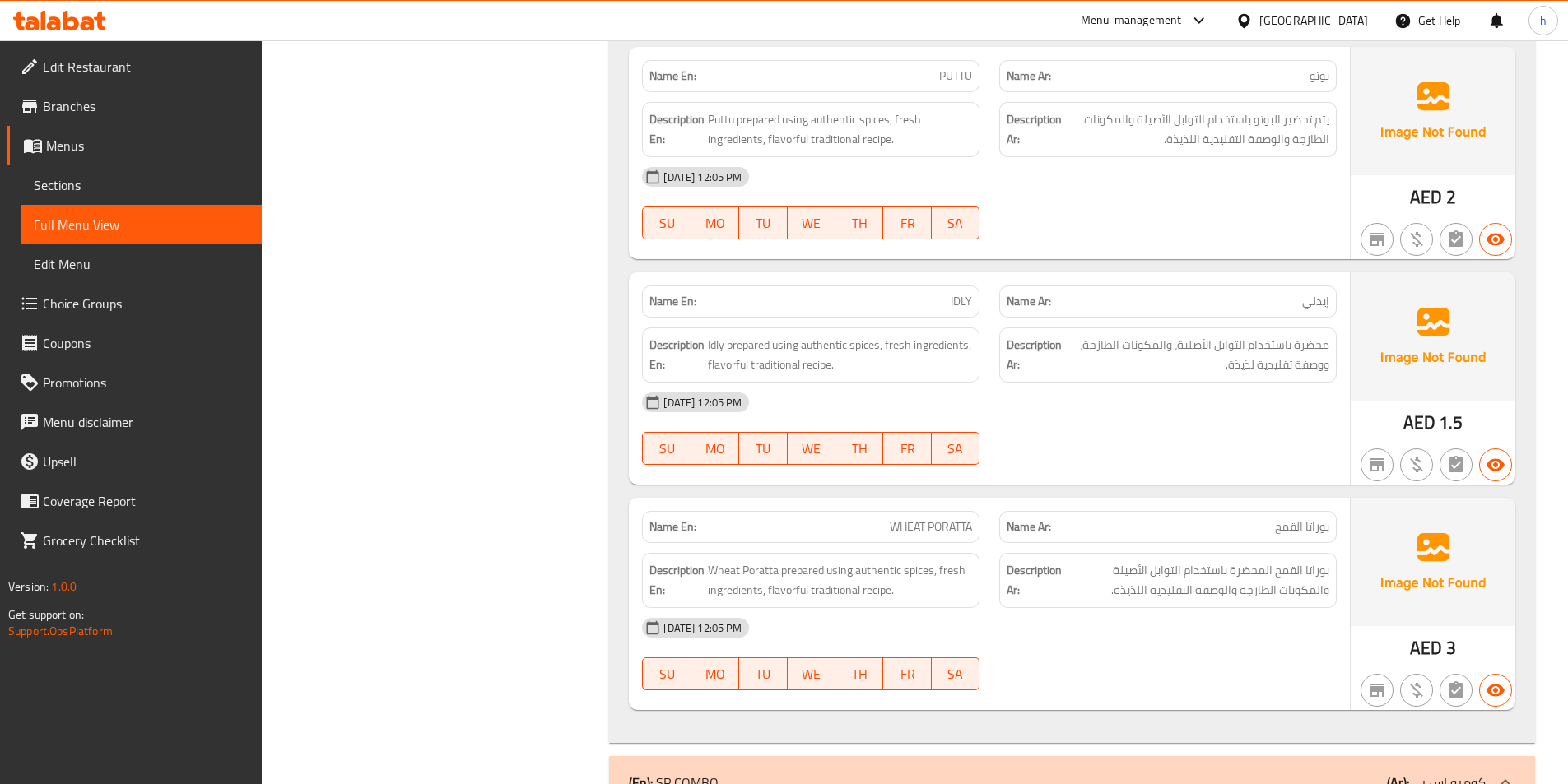
scroll to position [12011, 0]
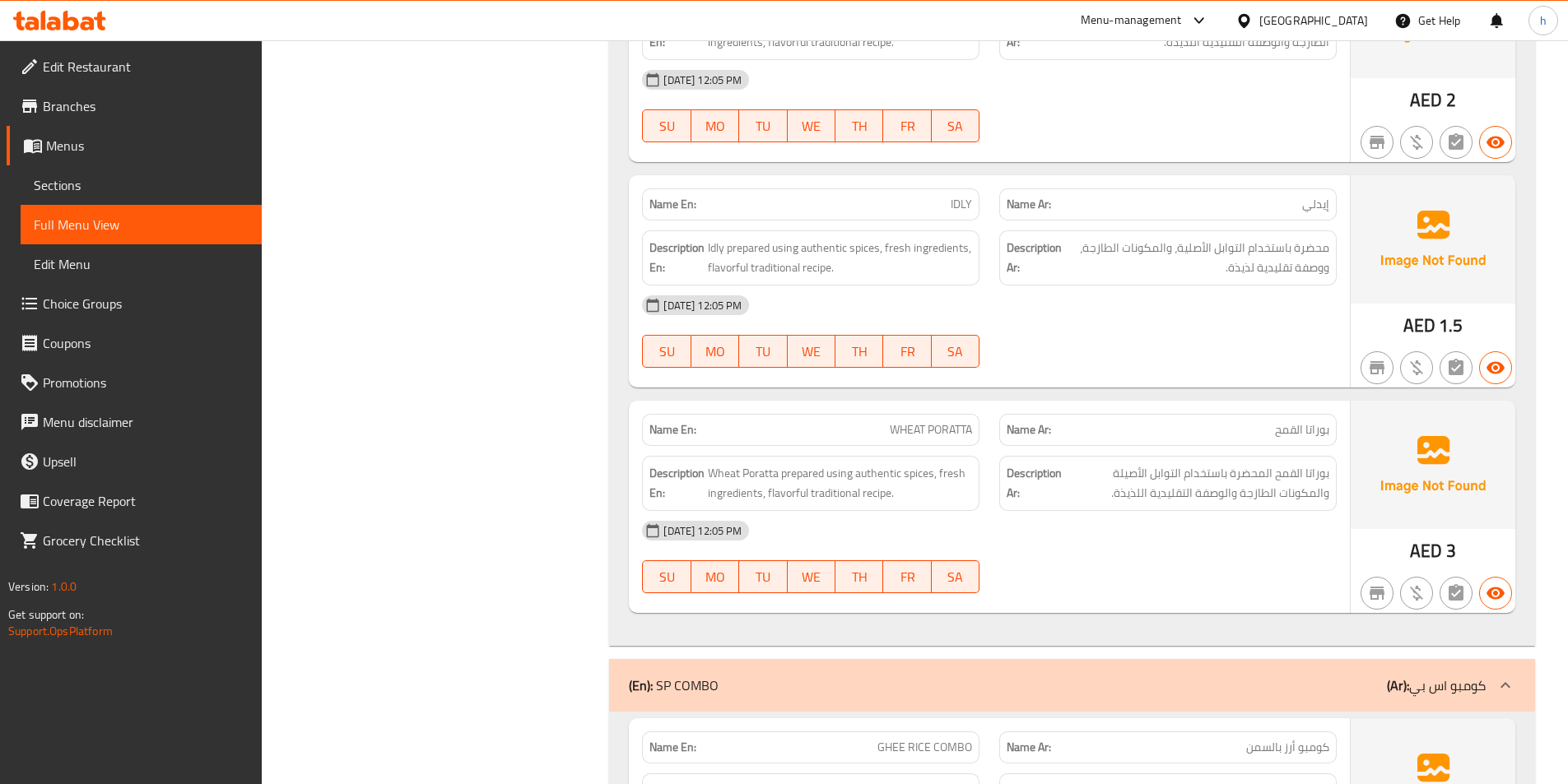
click at [910, 435] on span "WHEAT PORATTA" at bounding box center [930, 430] width 82 height 18
click at [1190, 499] on span "بوراتا القمح المحضرة باستخدام التوابل الأصيلة والمكونات الطازجة والوصفة التقليد…" at bounding box center [1197, 483] width 264 height 41
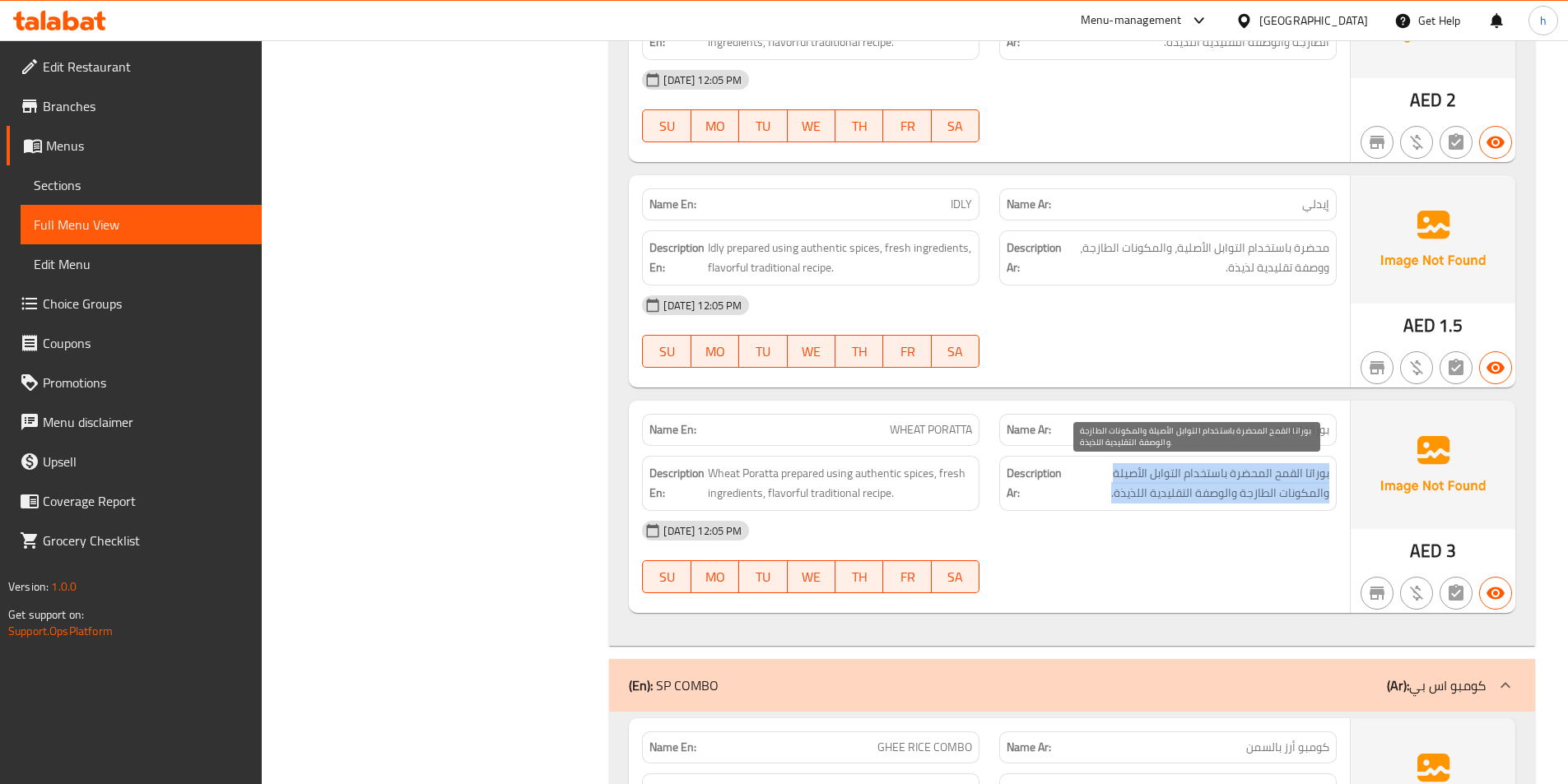
click at [1190, 499] on span "بوراتا القمح المحضرة باستخدام التوابل الأصيلة والمكونات الطازجة والوصفة التقليد…" at bounding box center [1197, 483] width 264 height 41
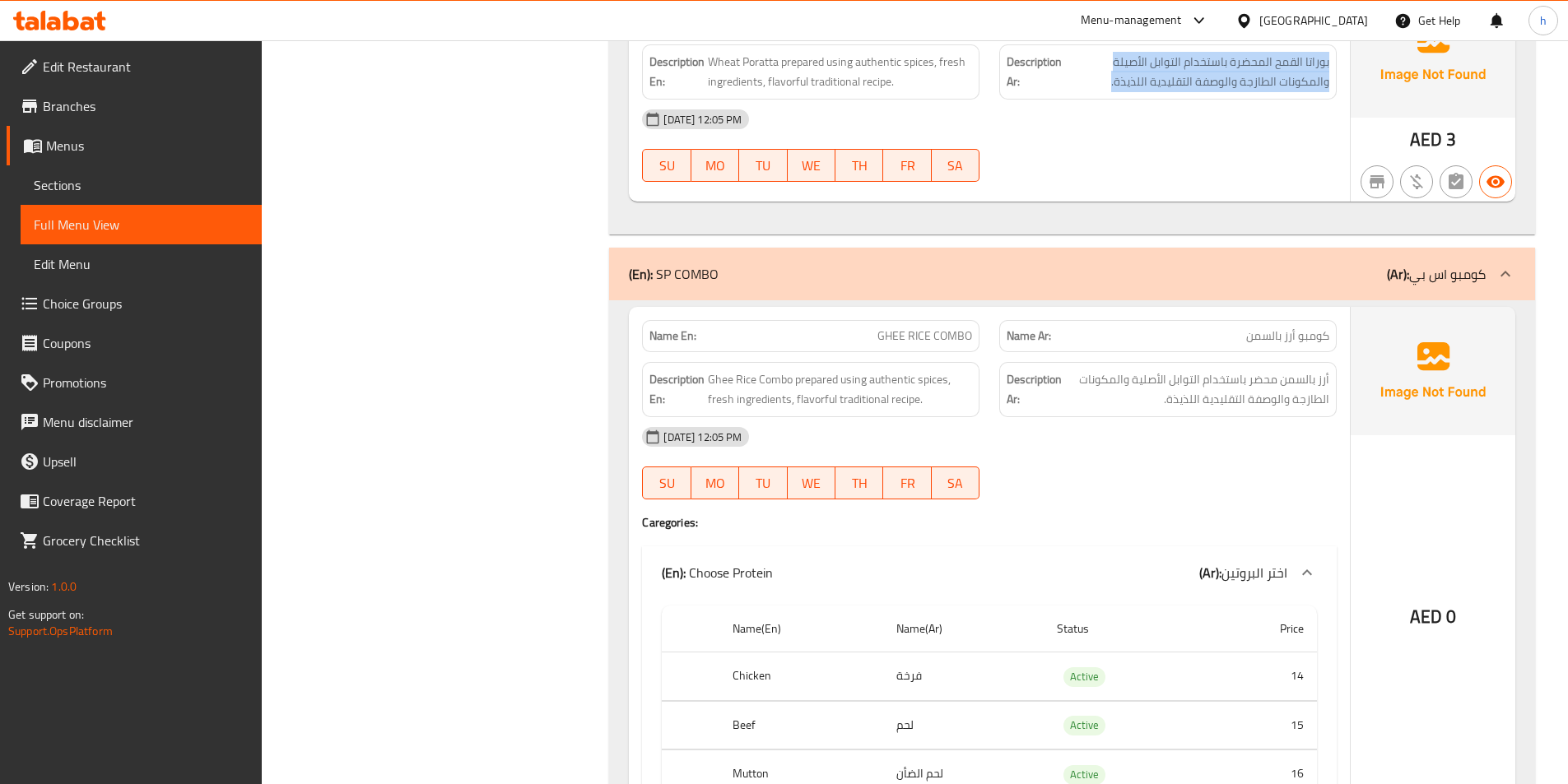
scroll to position [12505, 0]
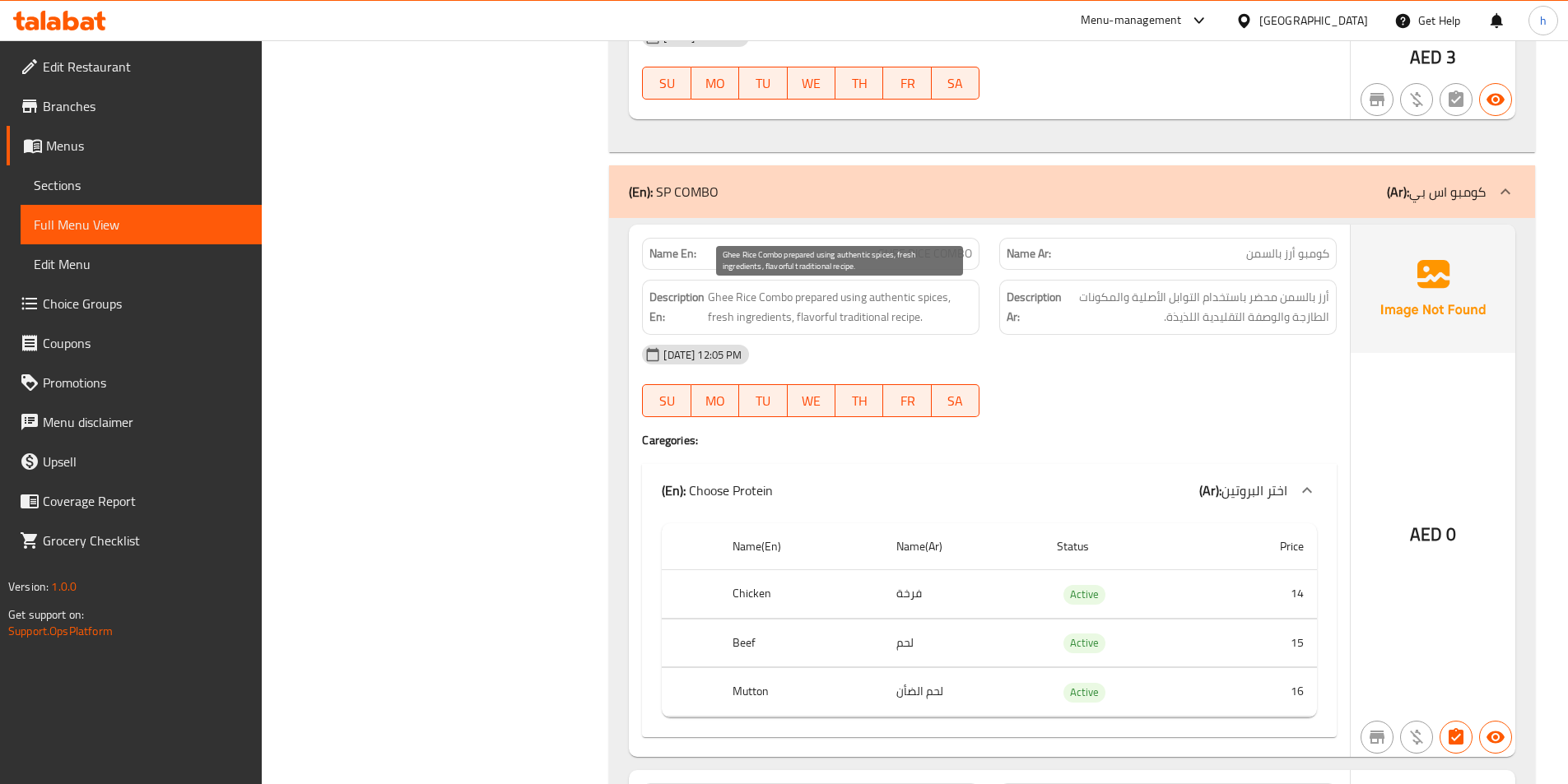
click at [743, 324] on span "Ghee Rice Combo prepared using authentic spices, fresh ingredients, flavorful t…" at bounding box center [840, 307] width 264 height 41
click at [784, 311] on span "Ghee Rice Combo prepared using authentic spices, fresh ingredients, flavorful t…" at bounding box center [840, 307] width 264 height 41
drag, startPoint x: 714, startPoint y: 297, endPoint x: 800, endPoint y: 297, distance: 86.0
click at [800, 297] on span "Ghee Rice Combo prepared using authentic spices, fresh ingredients, flavorful t…" at bounding box center [840, 307] width 264 height 41
click at [806, 293] on span "Ghee Rice Combo prepared using authentic spices, fresh ingredients, flavorful t…" at bounding box center [840, 307] width 264 height 41
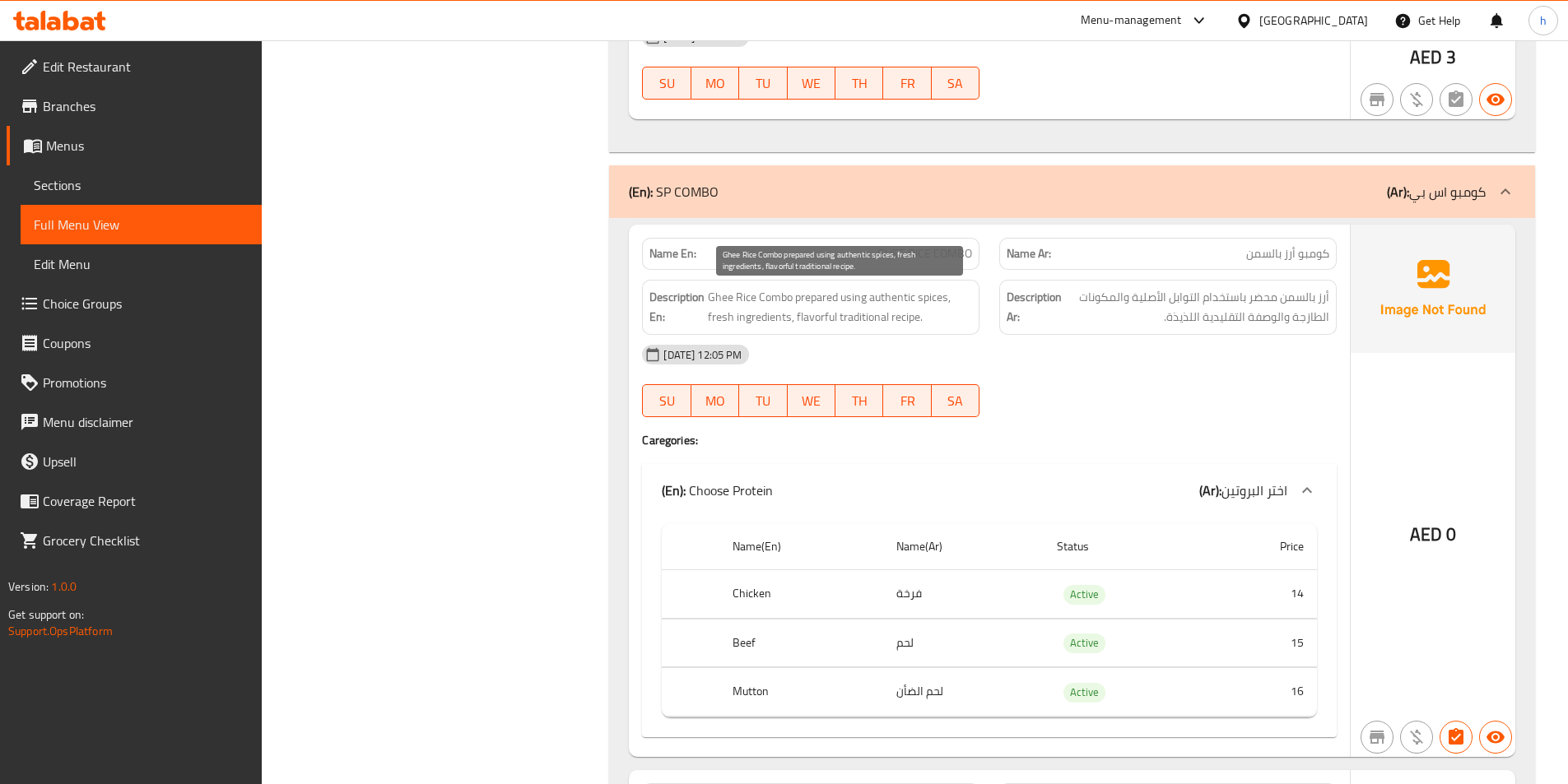
click at [952, 307] on span "Ghee Rice Combo prepared using authentic spices, fresh ingredients, flavorful t…" at bounding box center [840, 307] width 264 height 41
click at [1045, 303] on strong "Description Ar:" at bounding box center [1035, 307] width 55 height 41
click at [932, 261] on span "GHEE RICE COMBO" at bounding box center [925, 254] width 95 height 18
drag, startPoint x: 726, startPoint y: 292, endPoint x: 793, endPoint y: 298, distance: 67.3
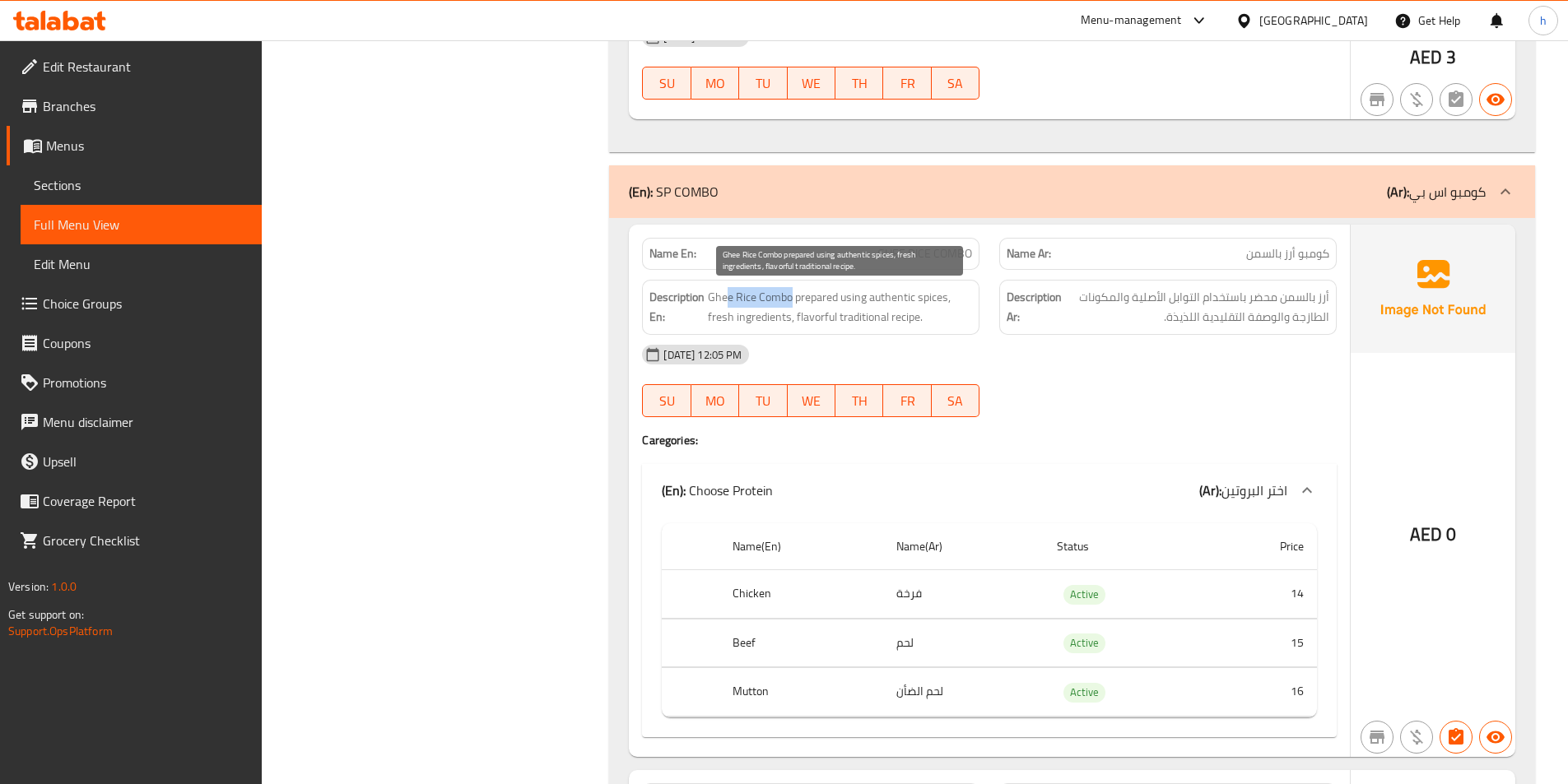
click at [793, 298] on span "Ghee Rice Combo prepared using authentic spices, fresh ingredients, flavorful t…" at bounding box center [840, 307] width 264 height 41
click at [855, 308] on span "Ghee Rice Combo prepared using authentic spices, fresh ingredients, flavorful t…" at bounding box center [840, 307] width 264 height 41
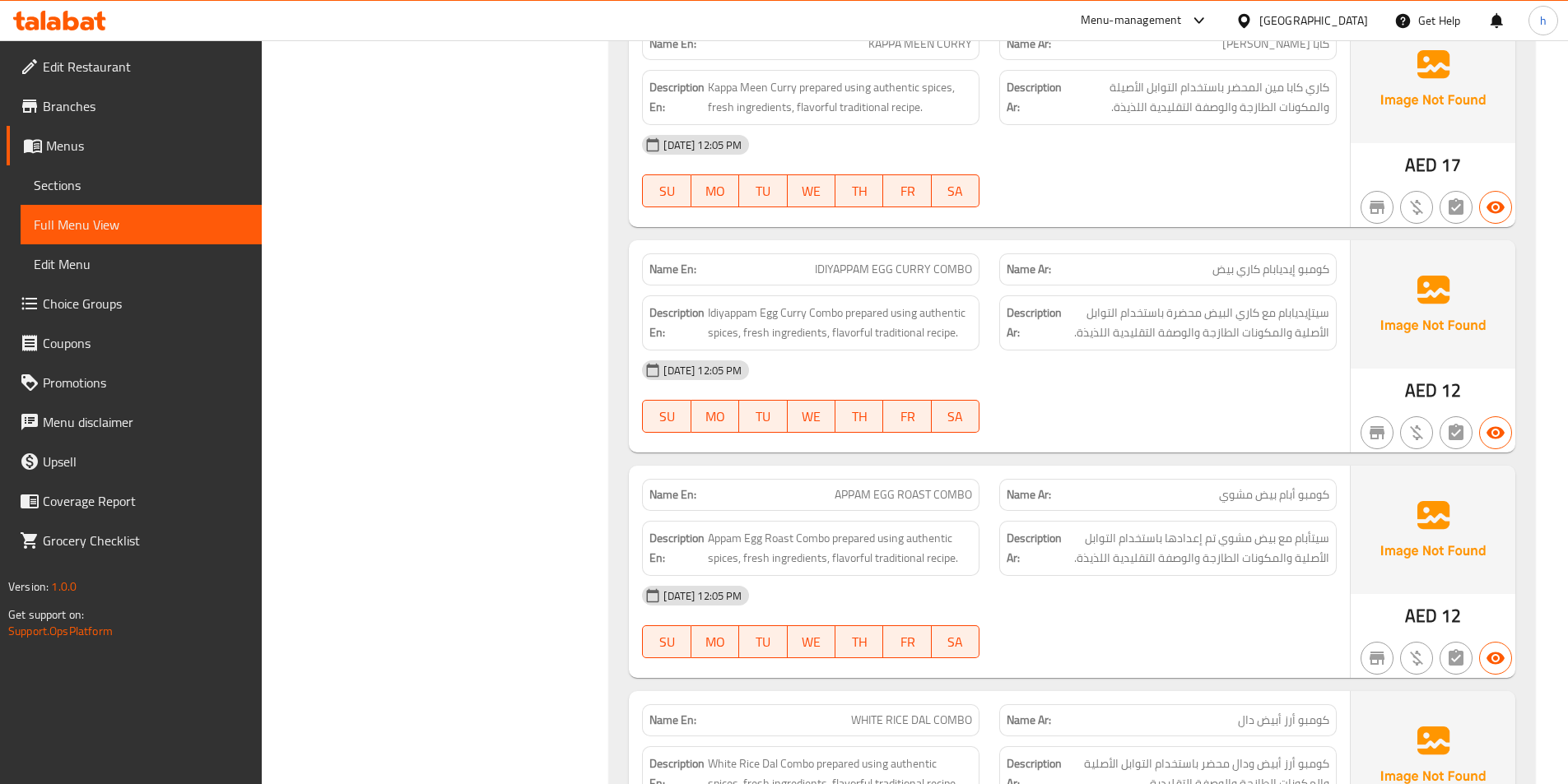
scroll to position [14063, 0]
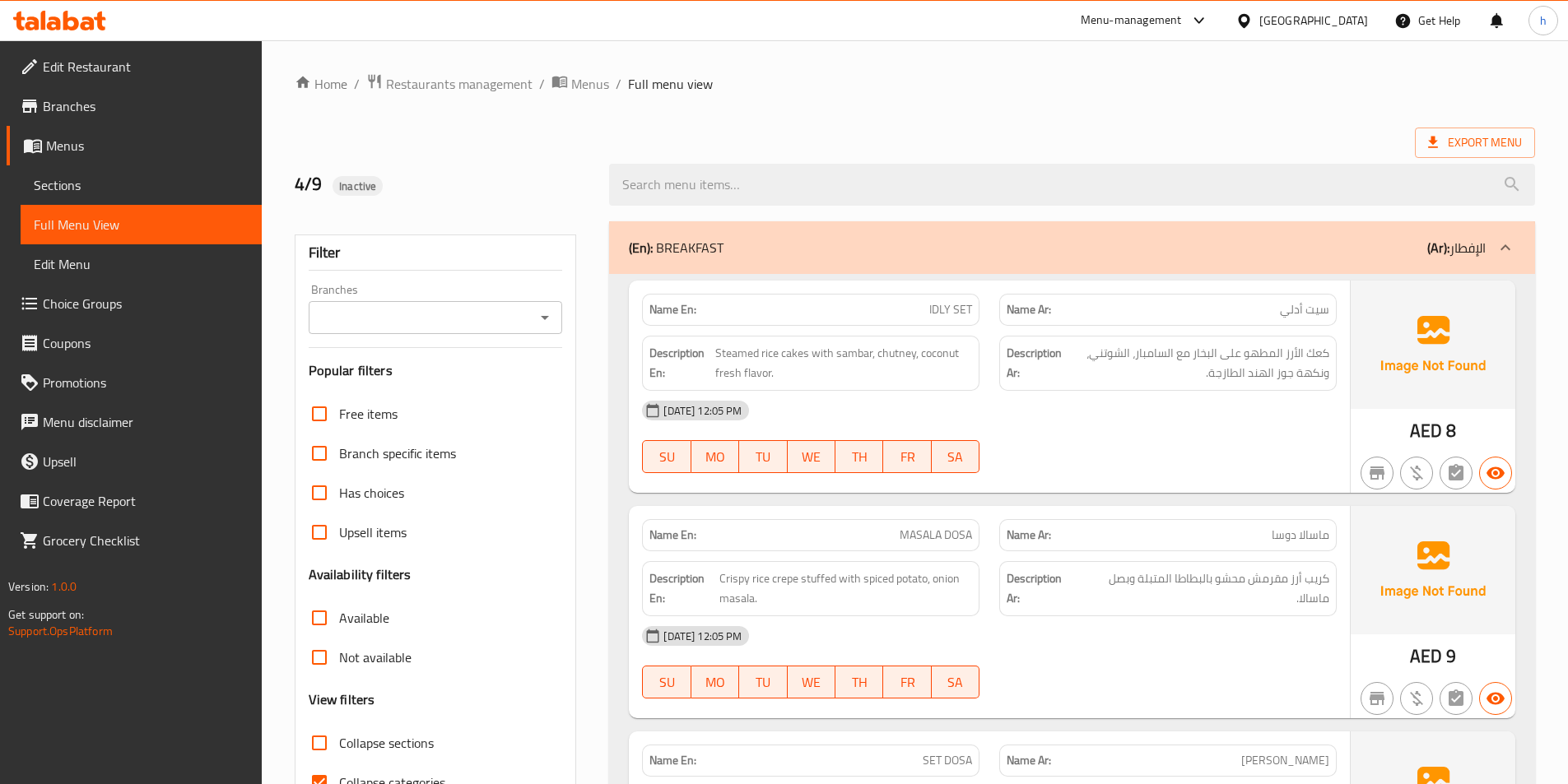
click at [94, 172] on link "Sections" at bounding box center [140, 184] width 241 height 40
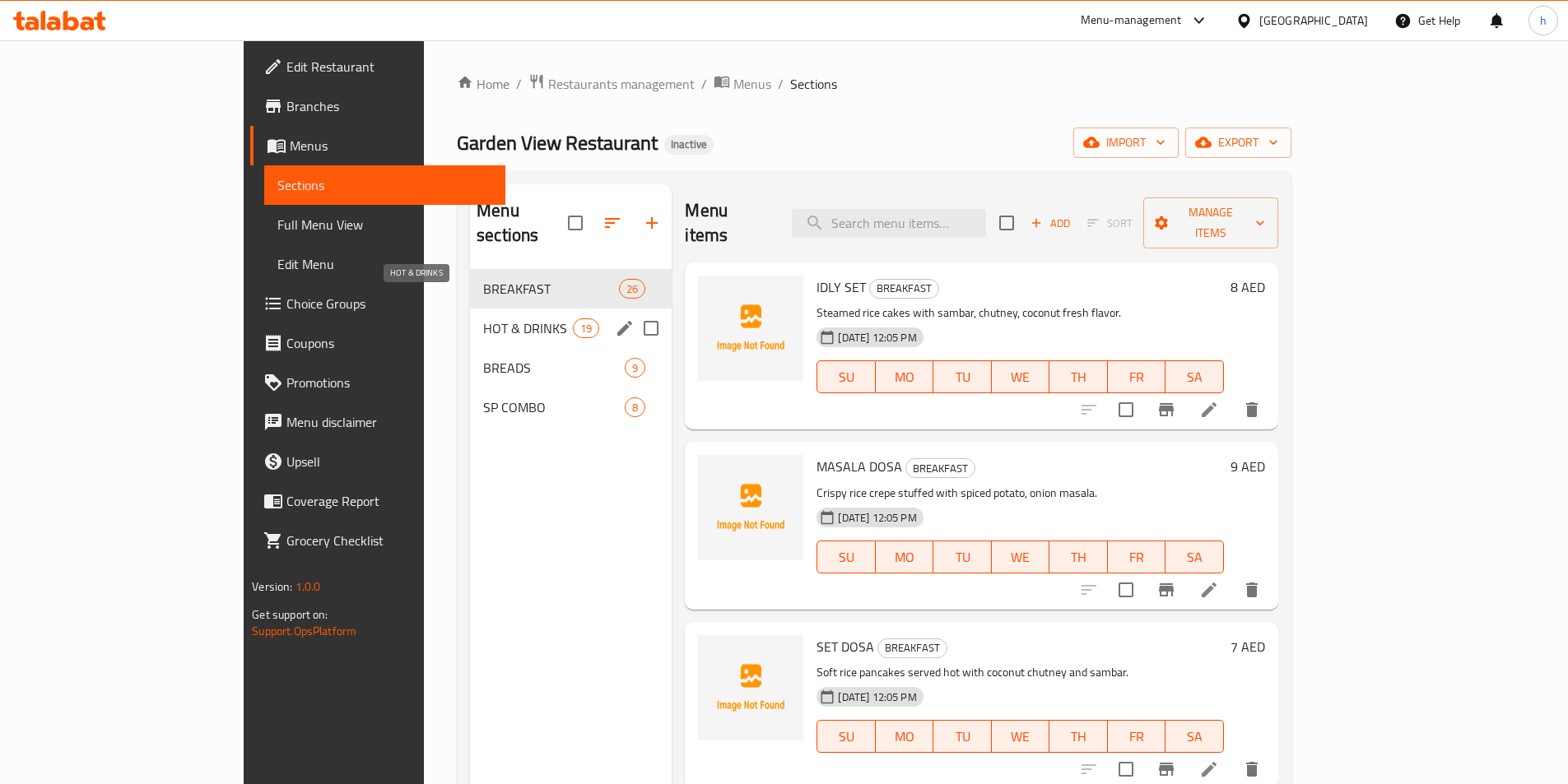
click at [484, 318] on span "HOT & DRINKS" at bounding box center [528, 327] width 90 height 19
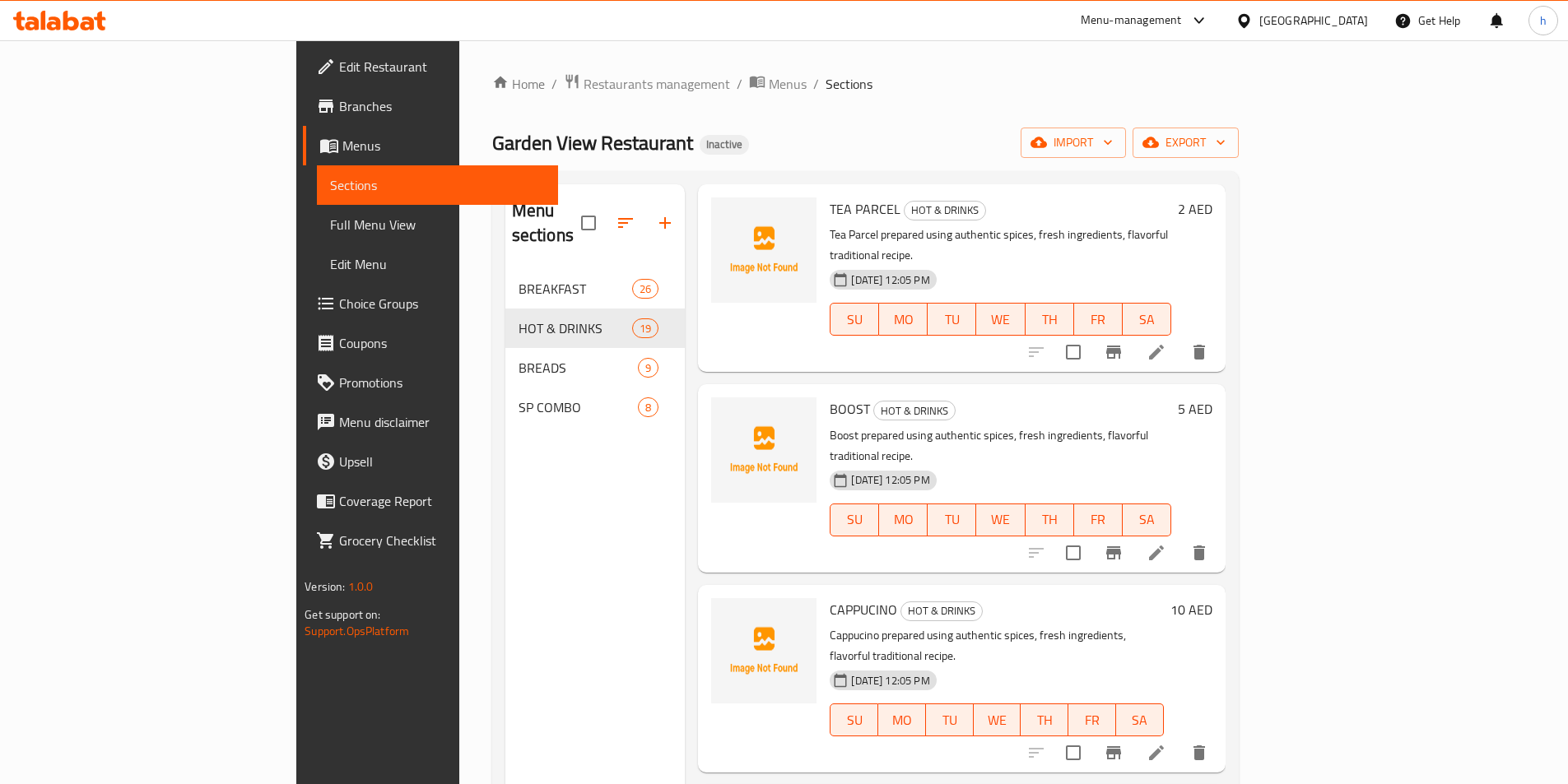
scroll to position [82, 0]
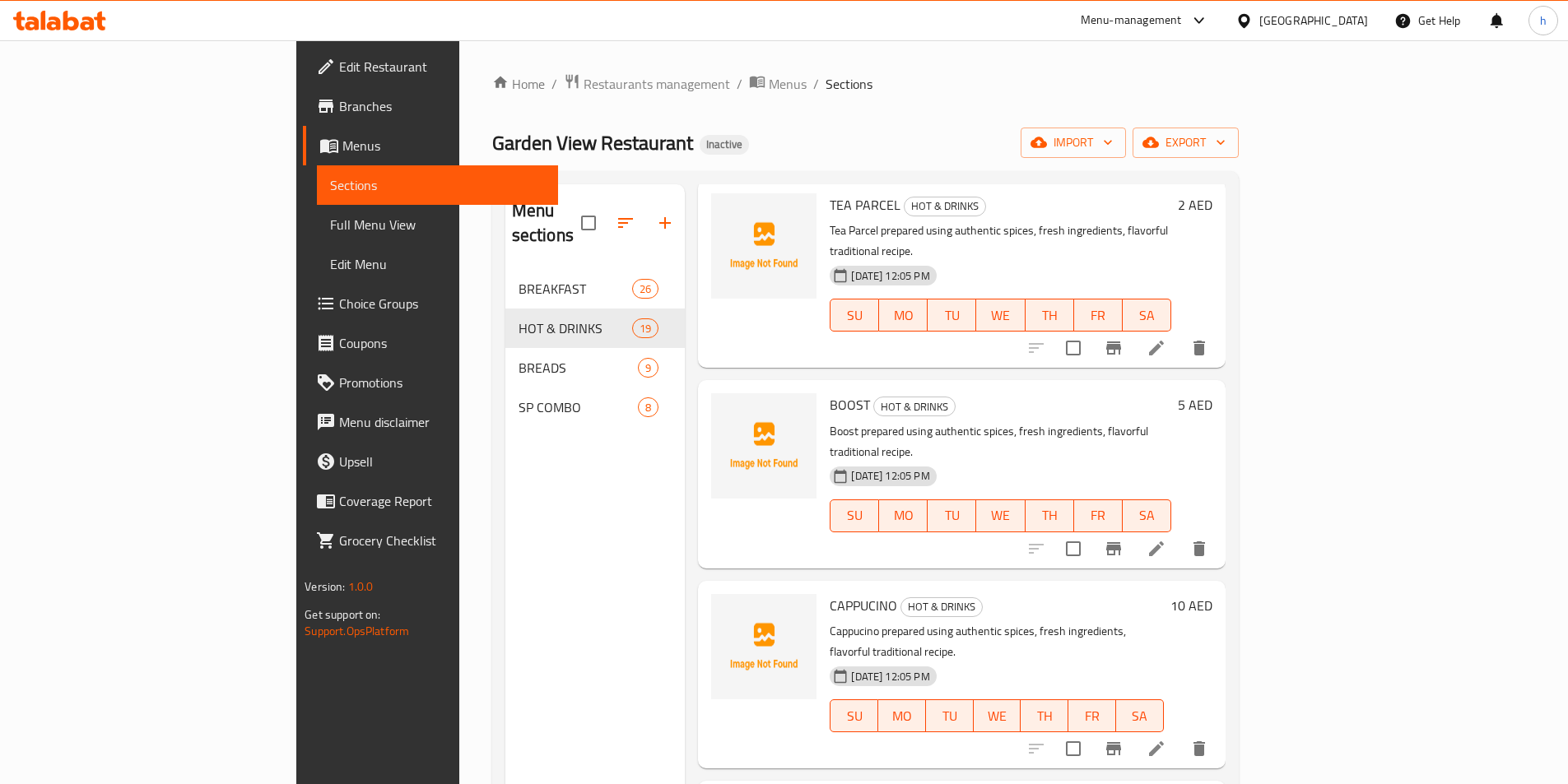
click at [1167, 539] on icon at bounding box center [1155, 548] width 19 height 19
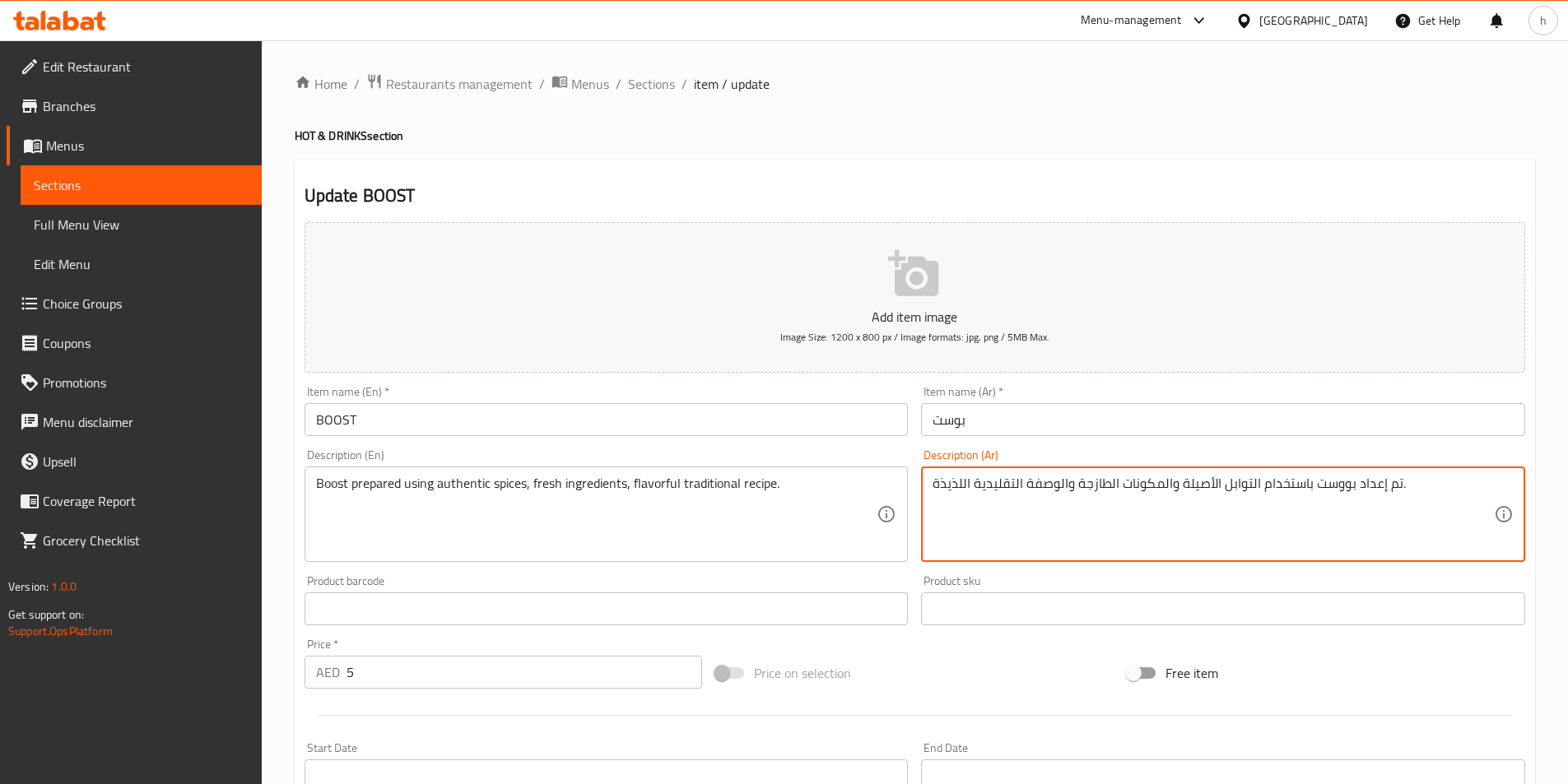
drag, startPoint x: 1399, startPoint y: 484, endPoint x: 1387, endPoint y: 486, distance: 12.2
click at [1390, 486] on textarea "تم إعداد بووست باستخدام التوابل الأصيلة والمكونات الطازجة والوصفة التقليدية الل…" at bounding box center [1214, 515] width 561 height 78
click at [1370, 482] on textarea "إعداد بووست باستخدام التوابل الأصيلة والمكونات الطازجة والوصفة التقليدية اللذيذ…" at bounding box center [1214, 515] width 561 height 78
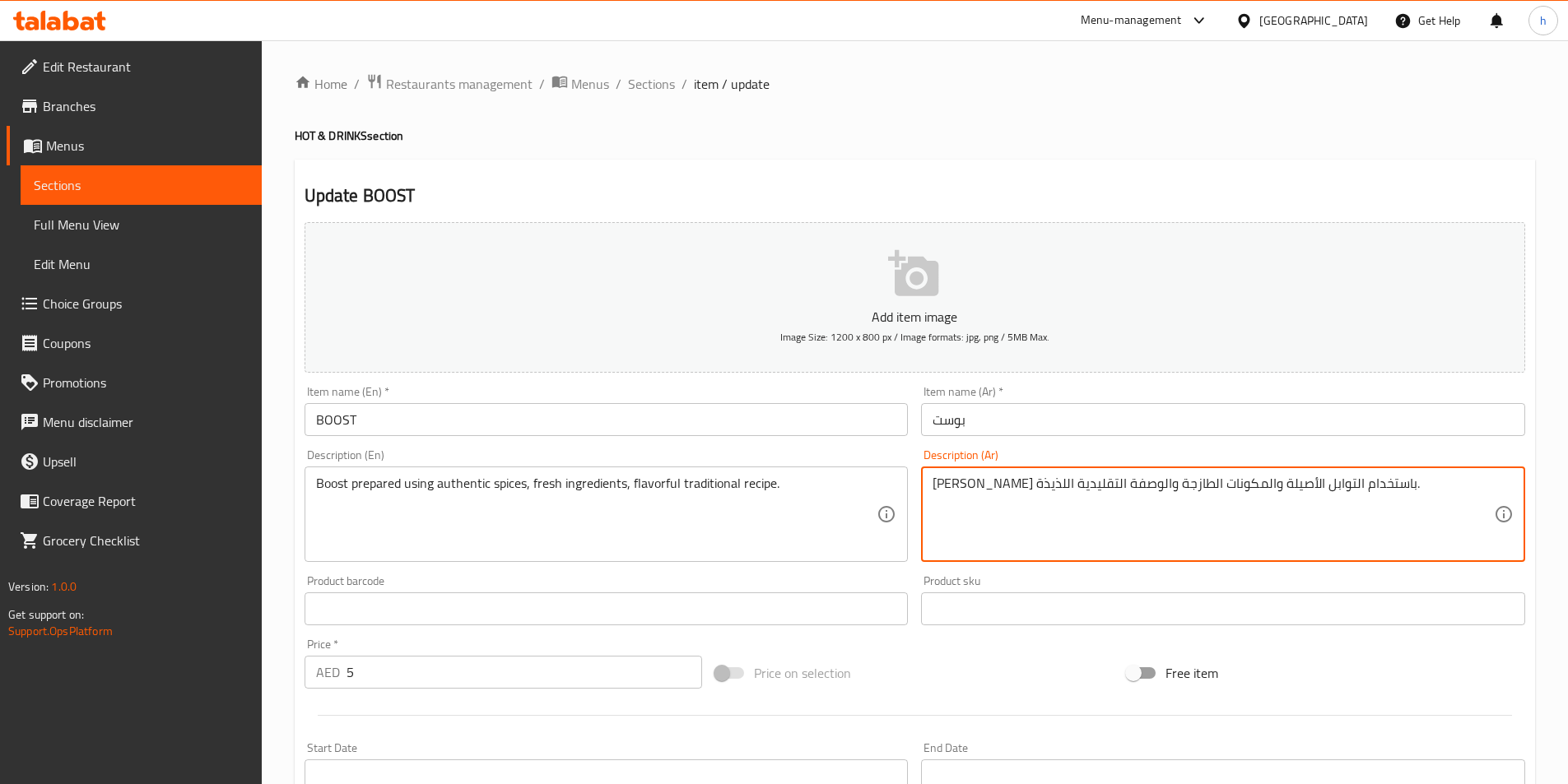
click at [1314, 482] on textarea "بووست باستخدام التوابل الأصيلة والمكونات الطازجة والوصفة التقليدية اللذيذة." at bounding box center [1214, 515] width 561 height 78
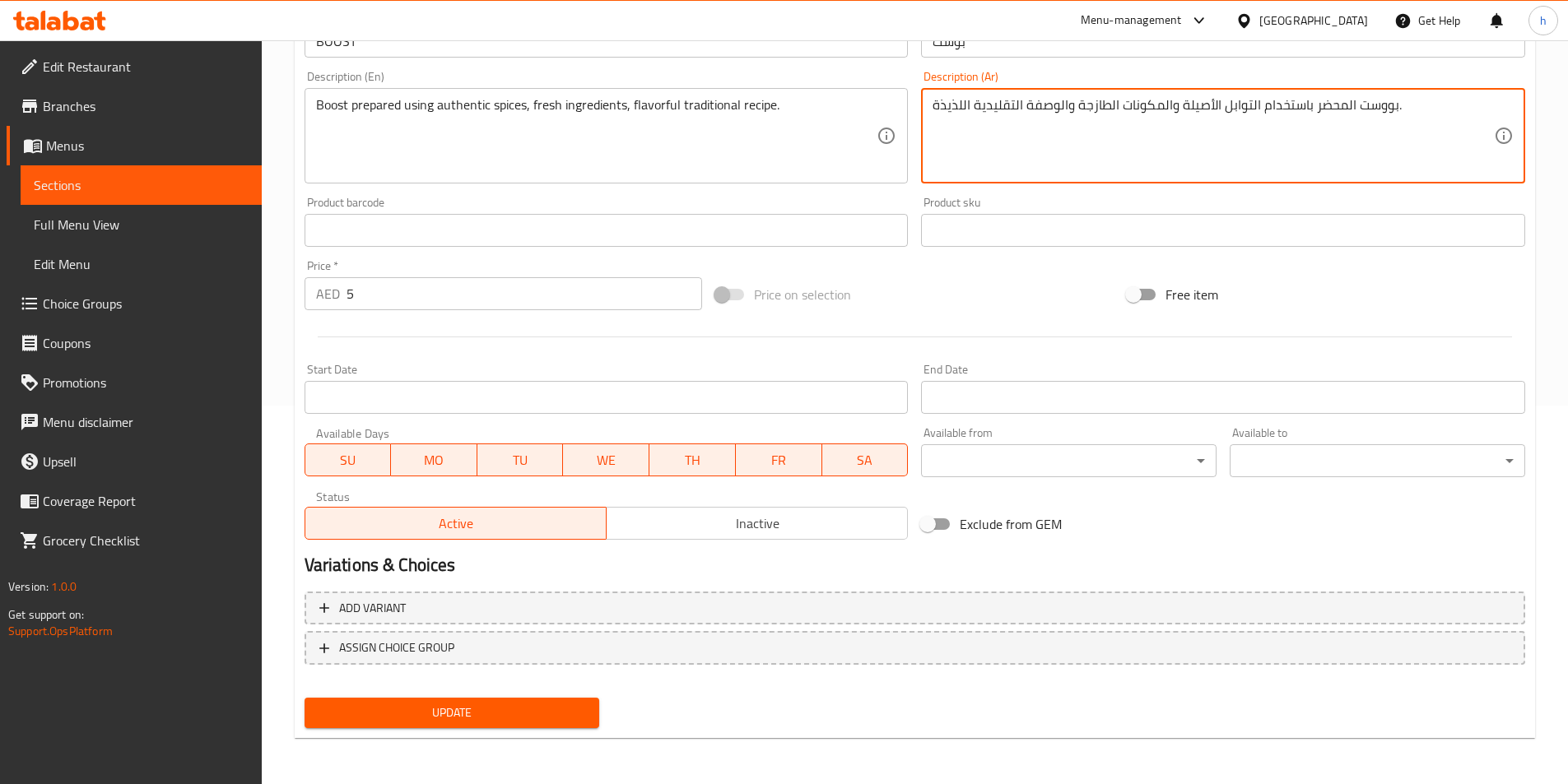
type textarea "بووست المحضر باستخدام التوابل الأصيلة والمكونات الطازجة والوصفة التقليدية اللذي…"
click at [576, 703] on span "Update" at bounding box center [452, 713] width 269 height 20
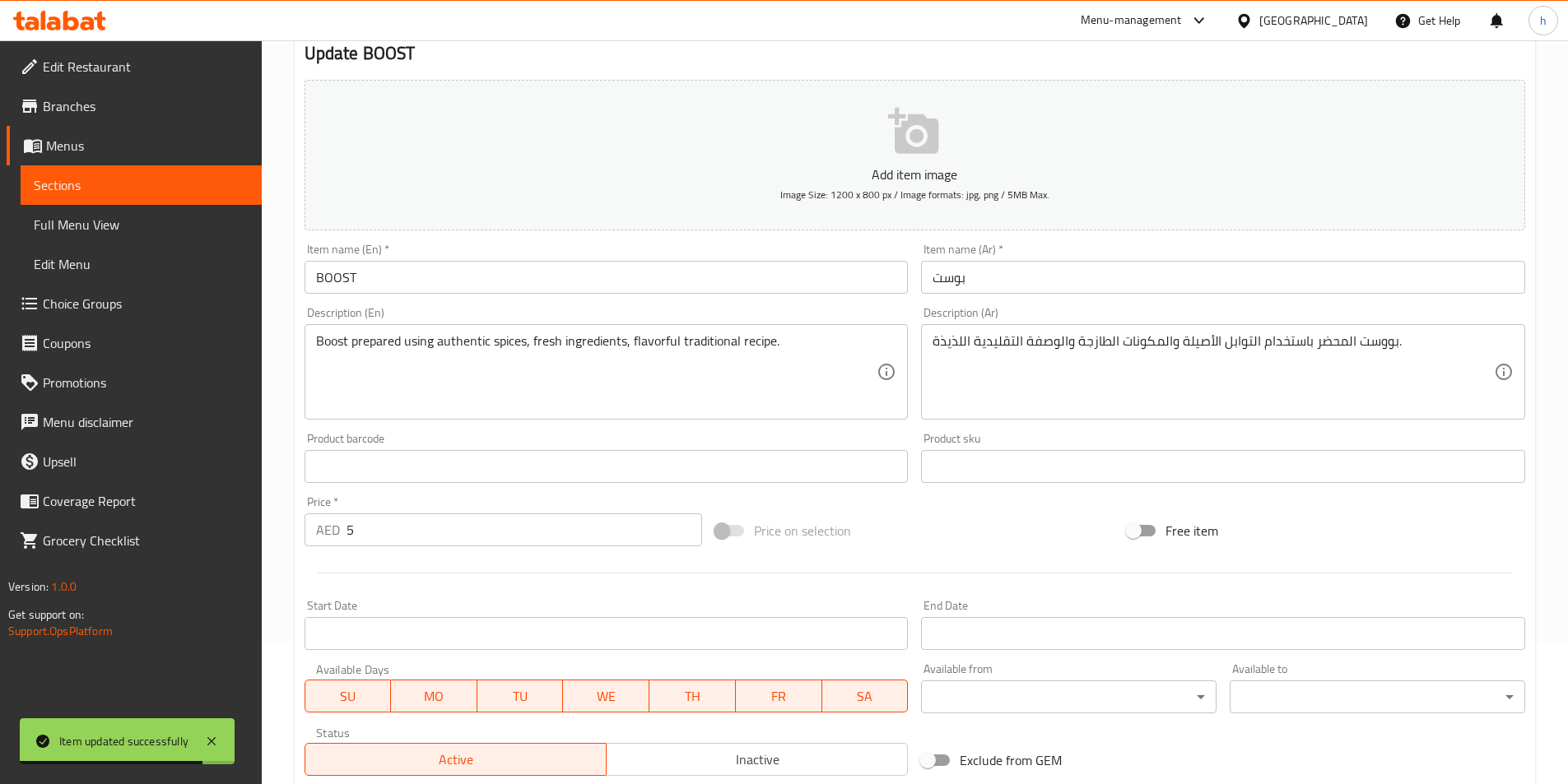
scroll to position [0, 0]
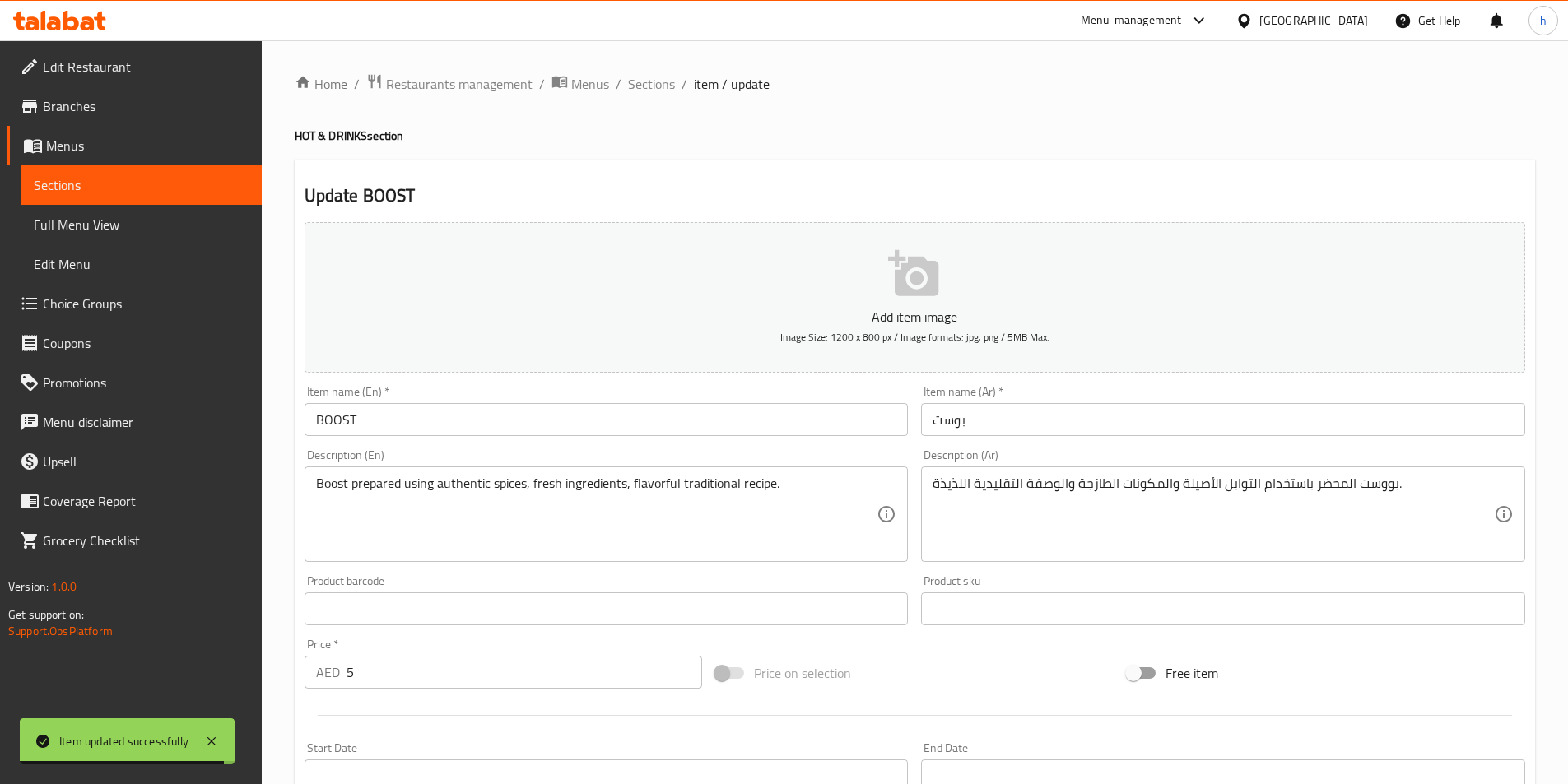
click at [673, 89] on span "Sections" at bounding box center [652, 83] width 47 height 19
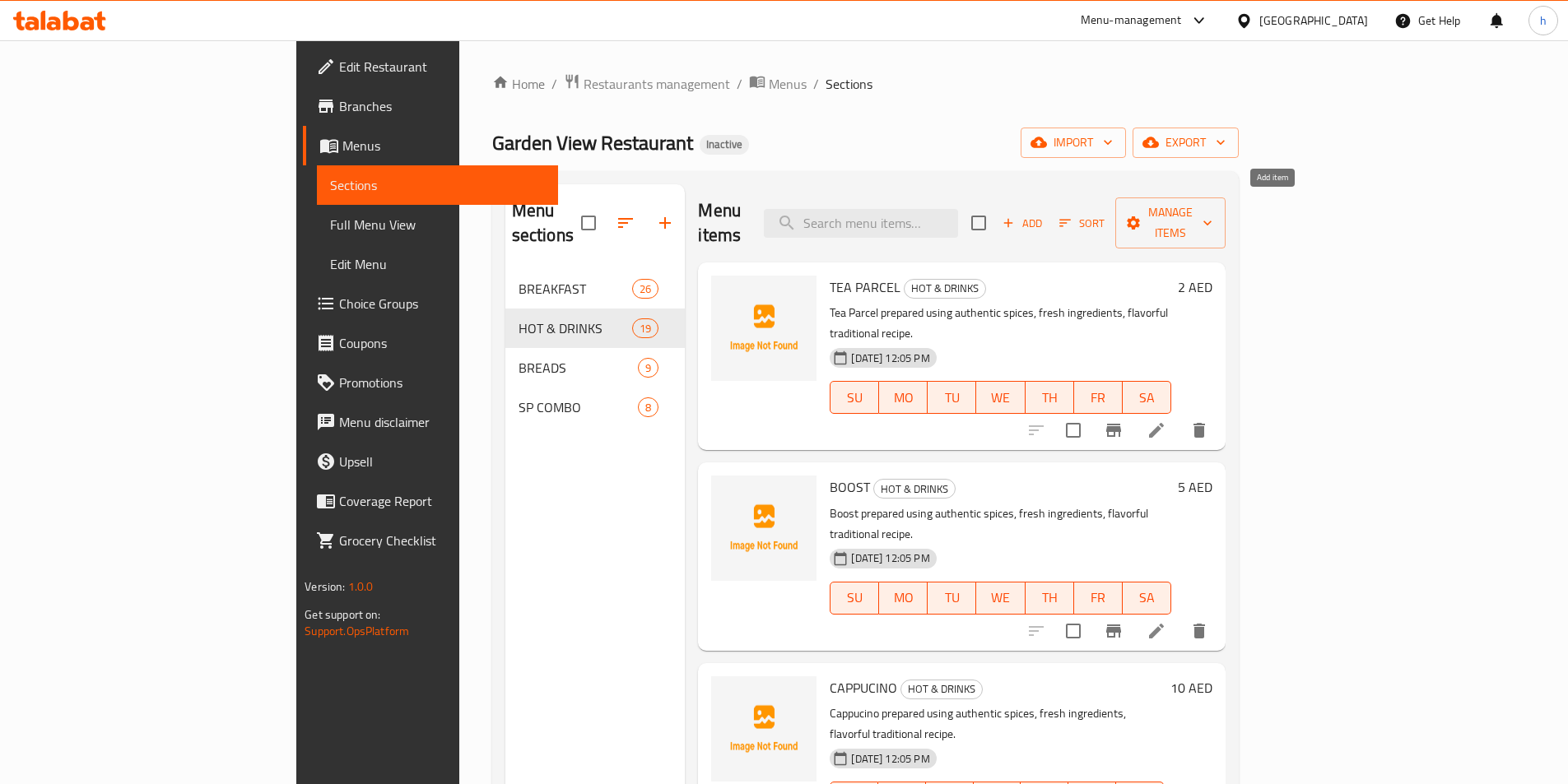
click at [1045, 215] on span "Add" at bounding box center [1023, 223] width 44 height 19
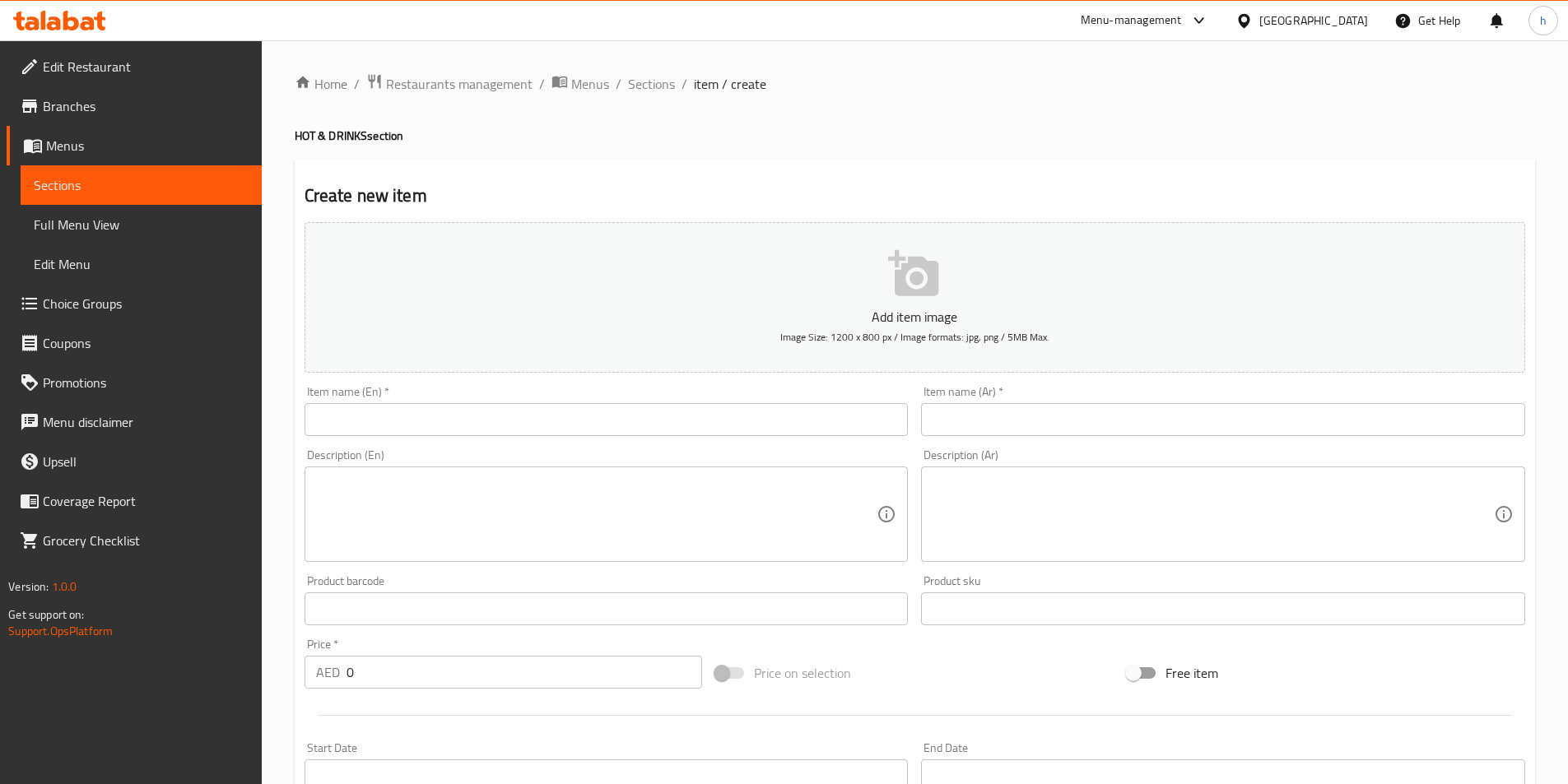
click at [717, 416] on input "text" at bounding box center [606, 420] width 604 height 33
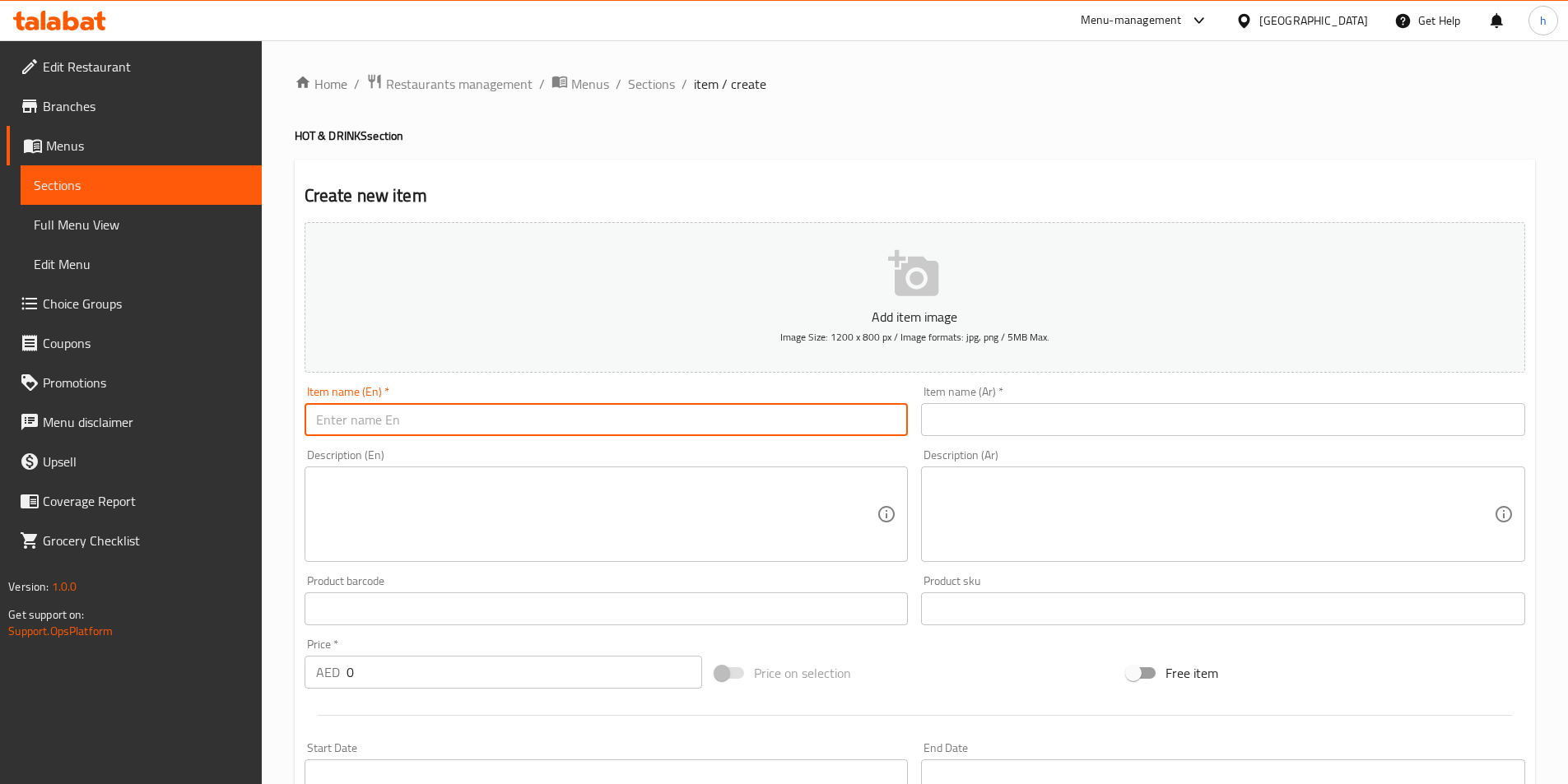
click at [712, 422] on input "text" at bounding box center [606, 420] width 604 height 33
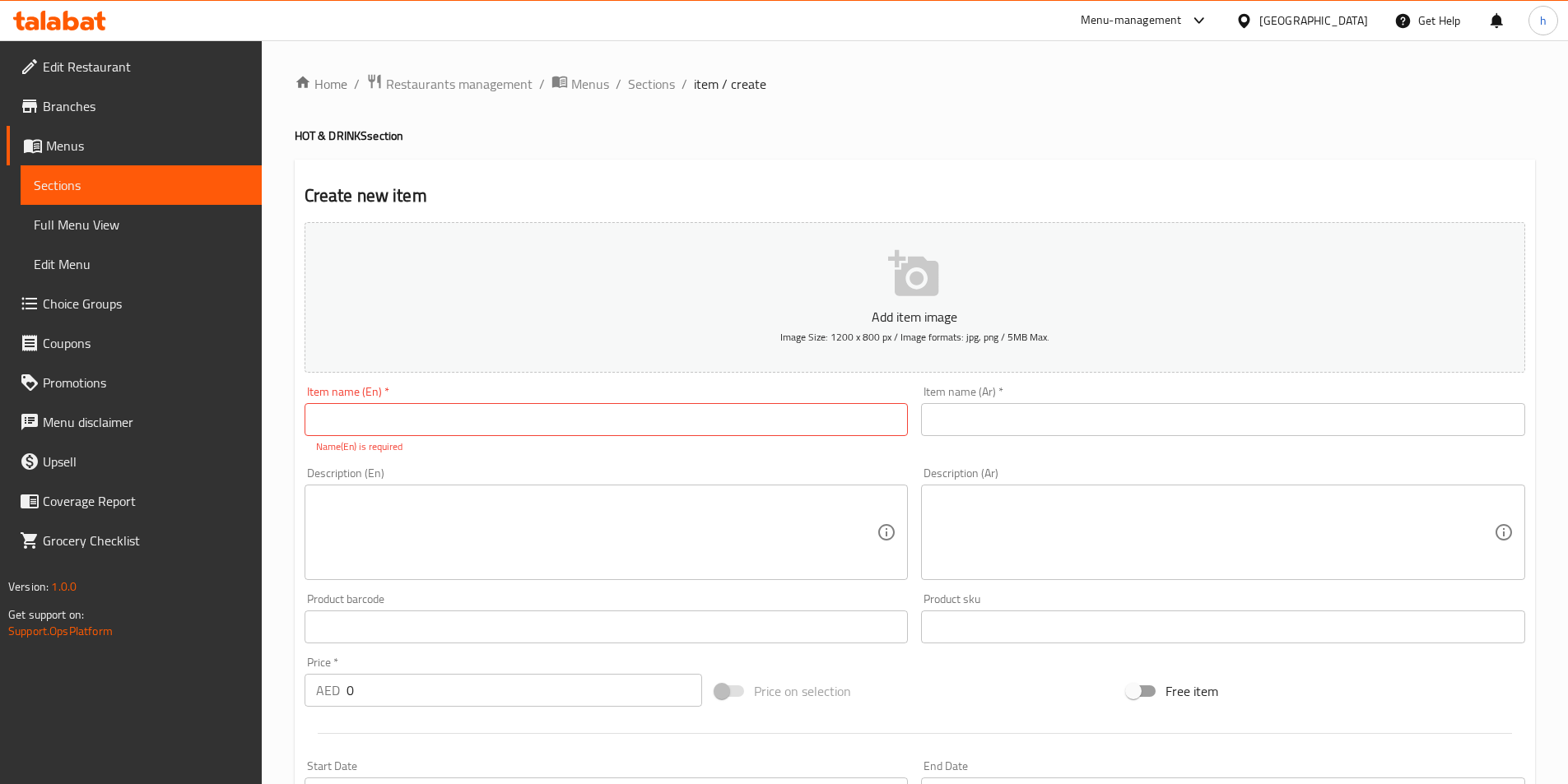
click at [446, 417] on input "text" at bounding box center [606, 420] width 604 height 33
paste input "NESCAFE"
type input "NESCAFE"
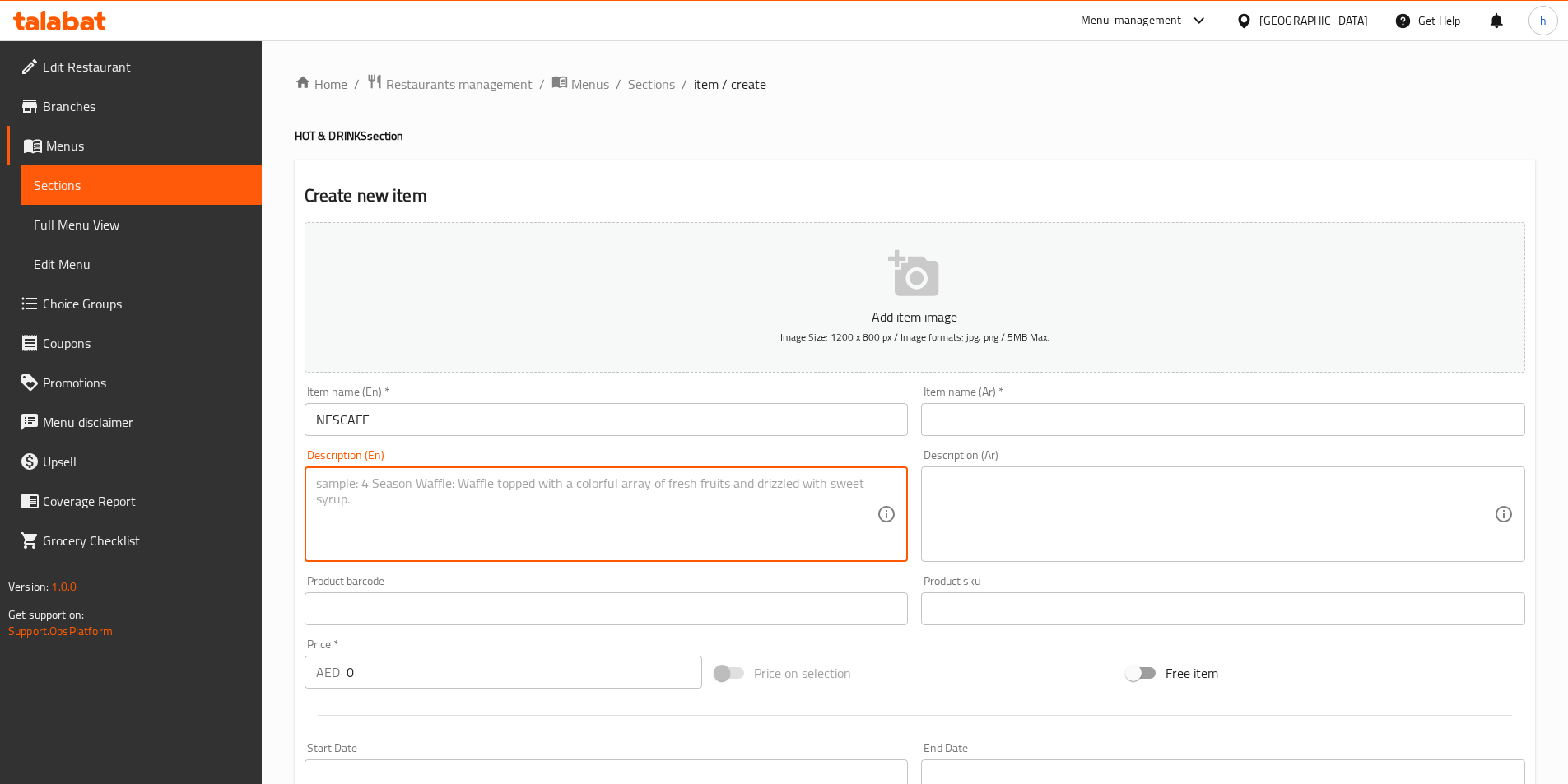
click at [590, 506] on textarea at bounding box center [597, 515] width 561 height 78
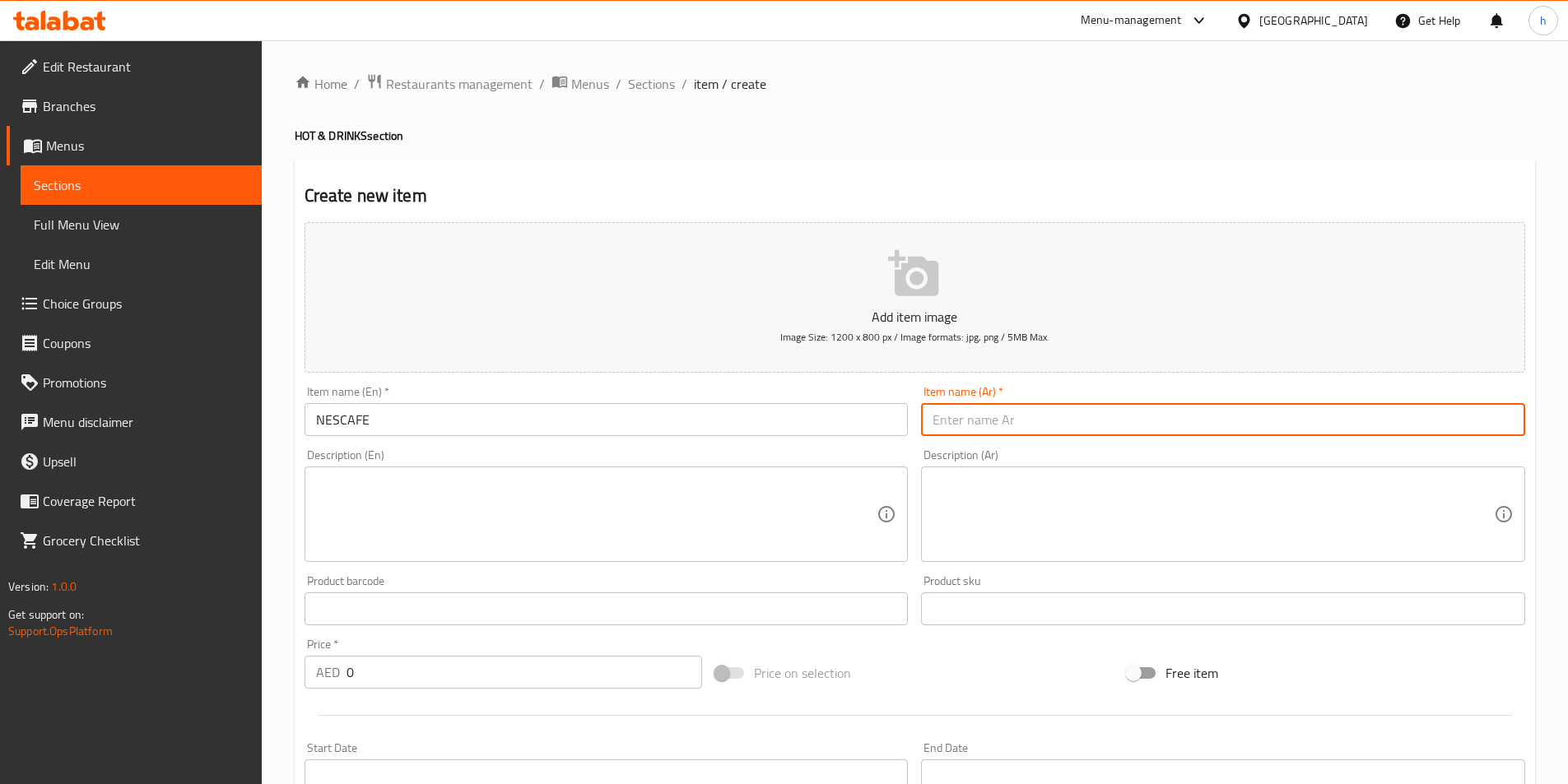
click at [1168, 409] on input "text" at bounding box center [1223, 420] width 604 height 33
type input "ت"
type input "نسكافيه"
click at [834, 519] on textarea at bounding box center [597, 515] width 561 height 78
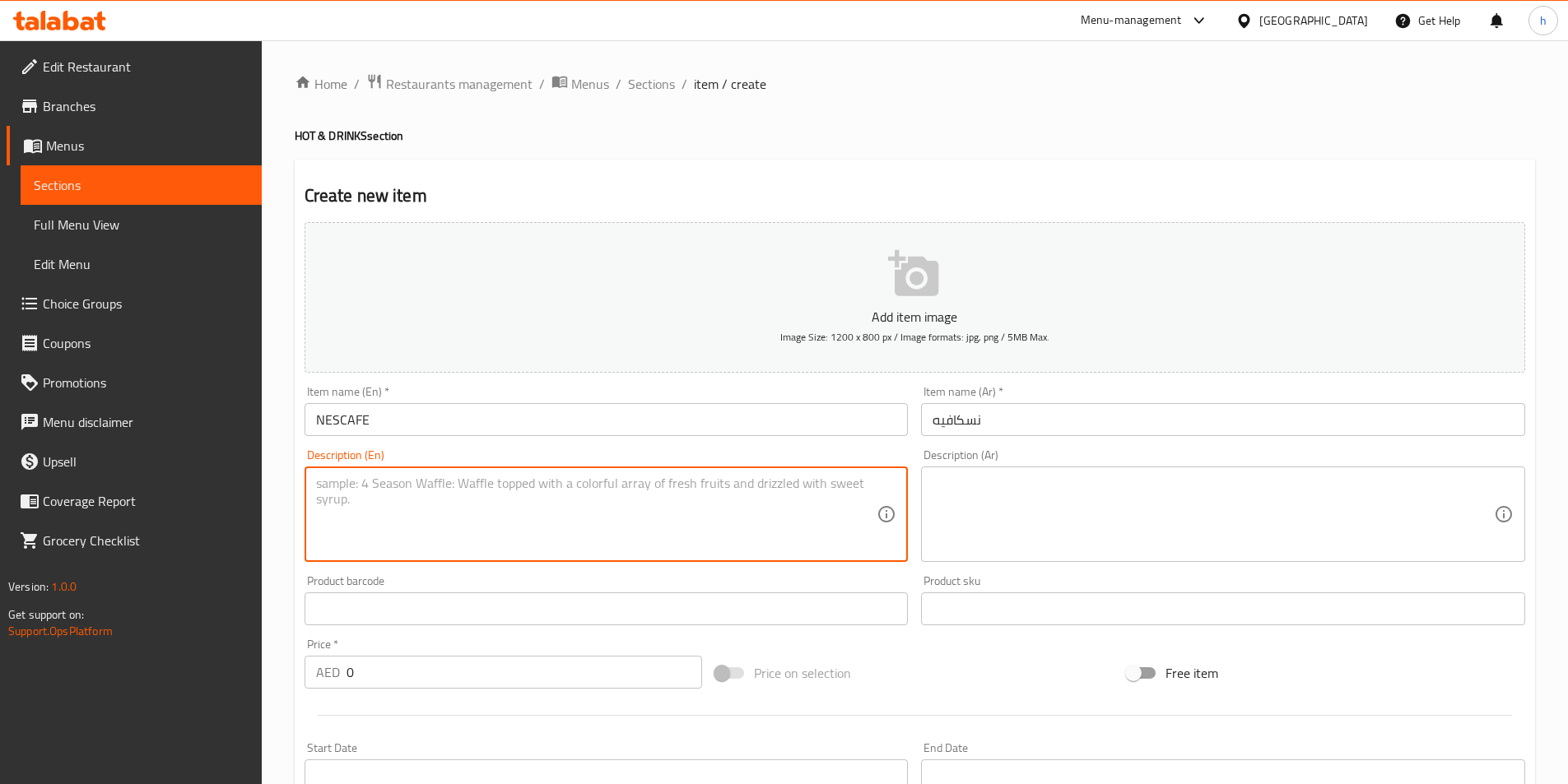
click at [671, 489] on textarea at bounding box center [597, 515] width 561 height 78
paste textarea "Nescafe prepared using authentic spices, fresh ingredients, flavorful tradition…"
type textarea "Nescafe prepared using authentic spices, fresh ingredients, flavorful tradition…"
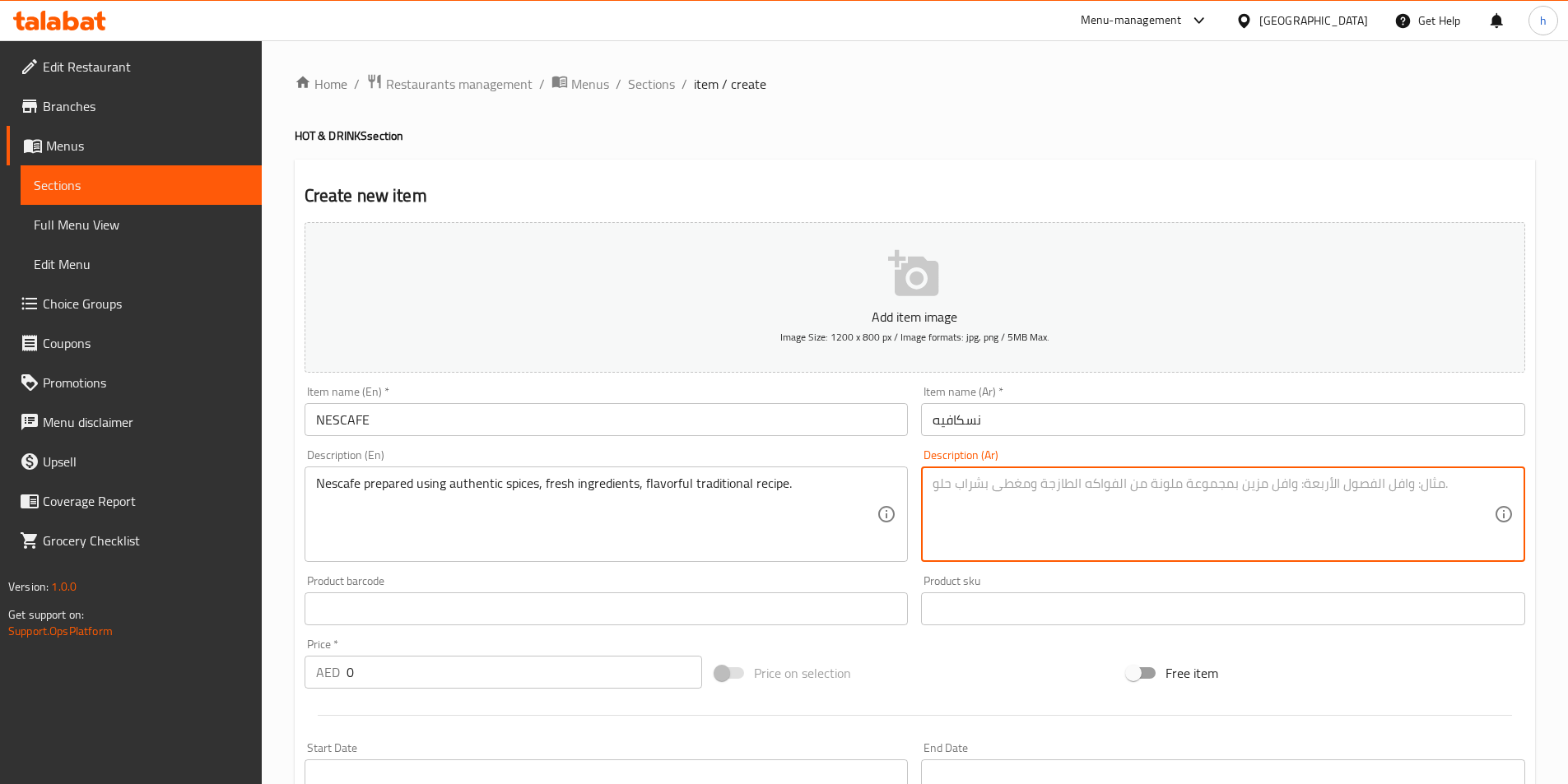
click at [1223, 519] on textarea at bounding box center [1214, 515] width 561 height 78
paste textarea "قهوة سوداء محضرة باستخدام التوابل الأصيلة والمكونات الطازجة، بوصفة تقليدية لذيذ…"
drag, startPoint x: 1399, startPoint y: 482, endPoint x: 1330, endPoint y: 484, distance: 69.0
click at [1330, 484] on textarea "قهوة سوداء محضرة باستخدام التوابل الأصيلة والمكونات الطازجة، بوصفة تقليدية لذيذ…" at bounding box center [1214, 515] width 561 height 78
click at [1290, 485] on textarea "نسكافيه محضرة باستخدام التوابل الأصيلة والمكونات الطازجة، بوصفة تقليدية لذيذة." at bounding box center [1214, 515] width 561 height 78
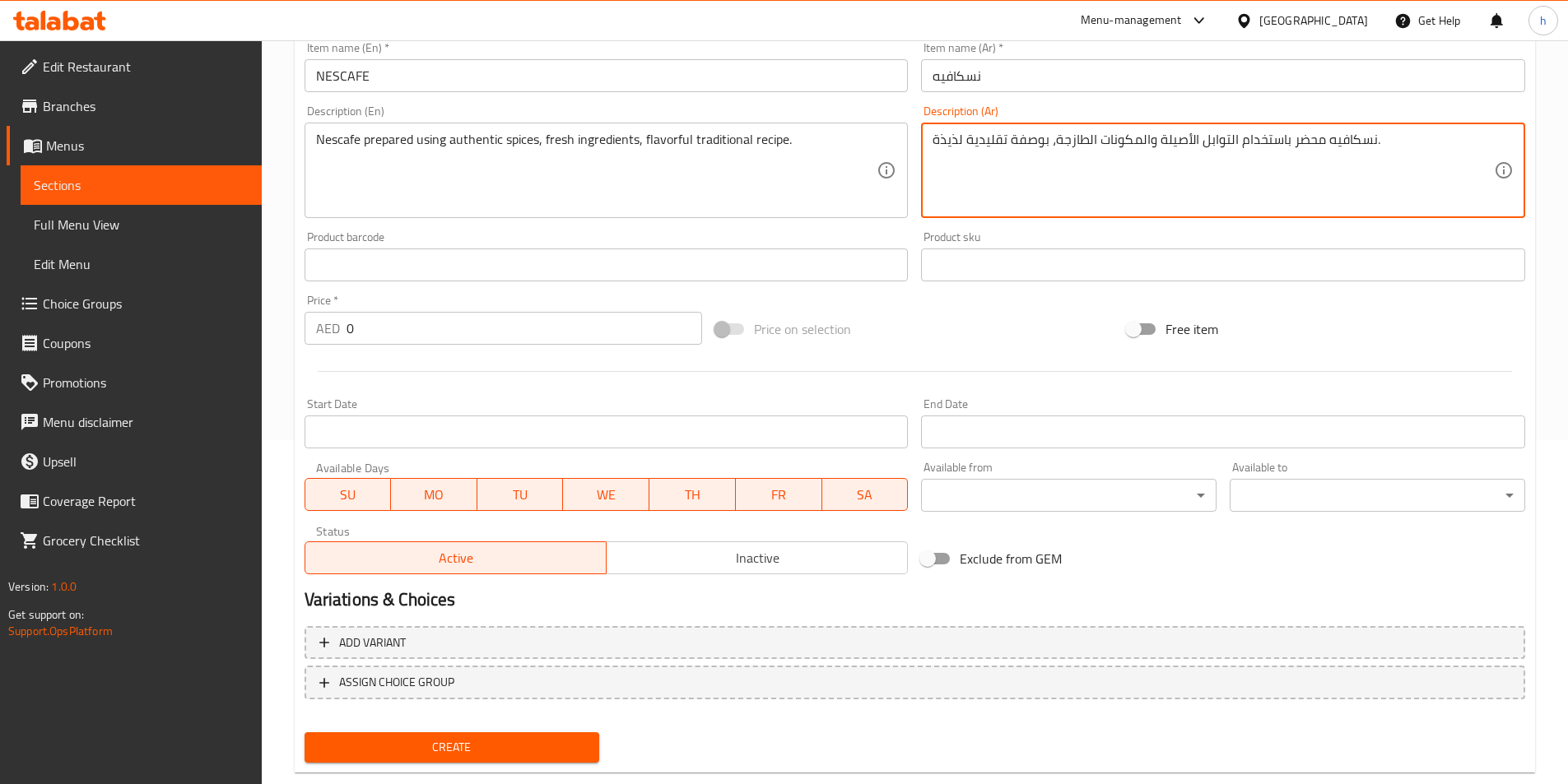
scroll to position [378, 0]
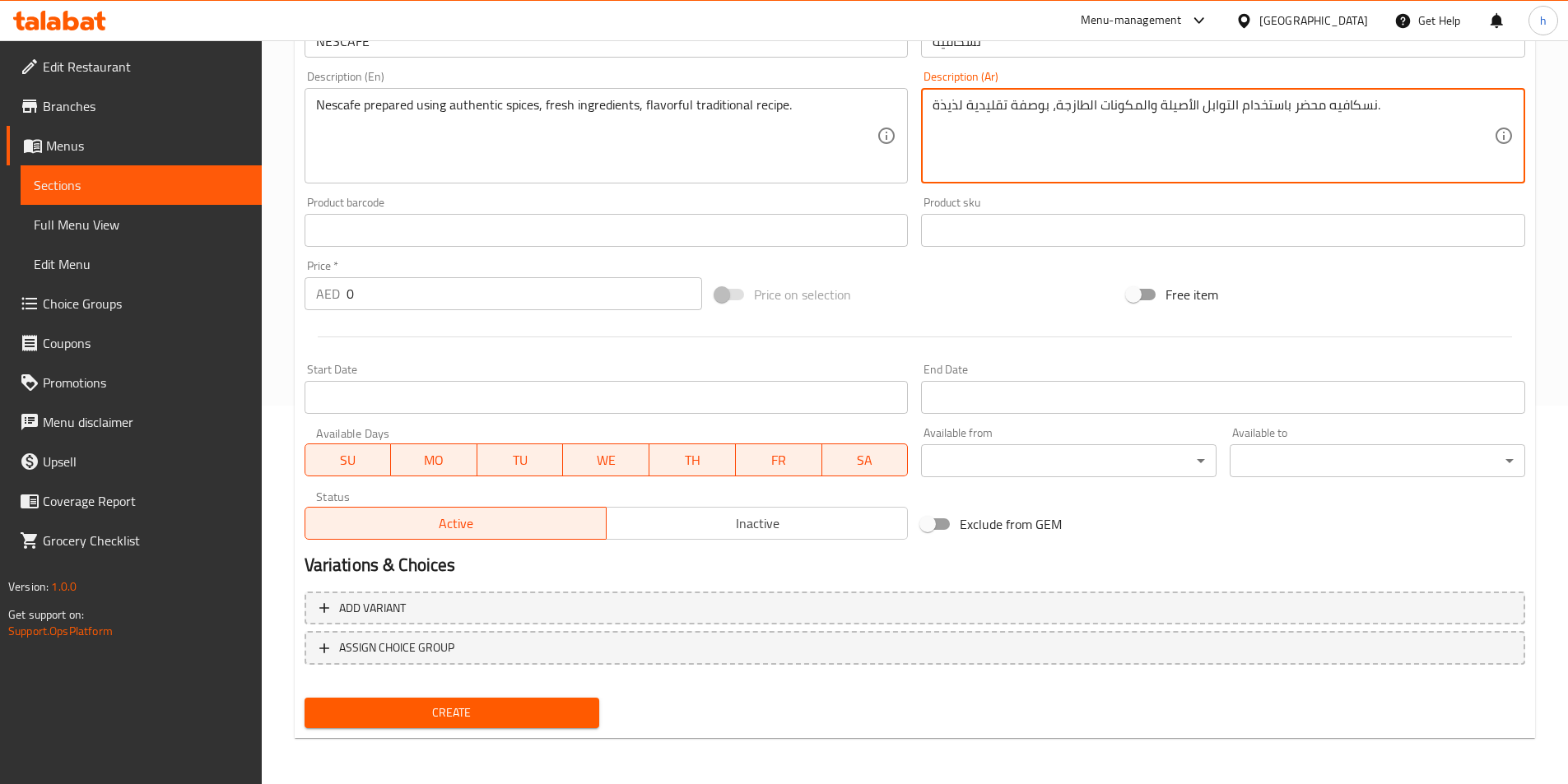
type textarea "نسكافيه محضر باستخدام التوابل الأصيلة والمكونات الطازجة، بوصفة تقليدية لذيذة."
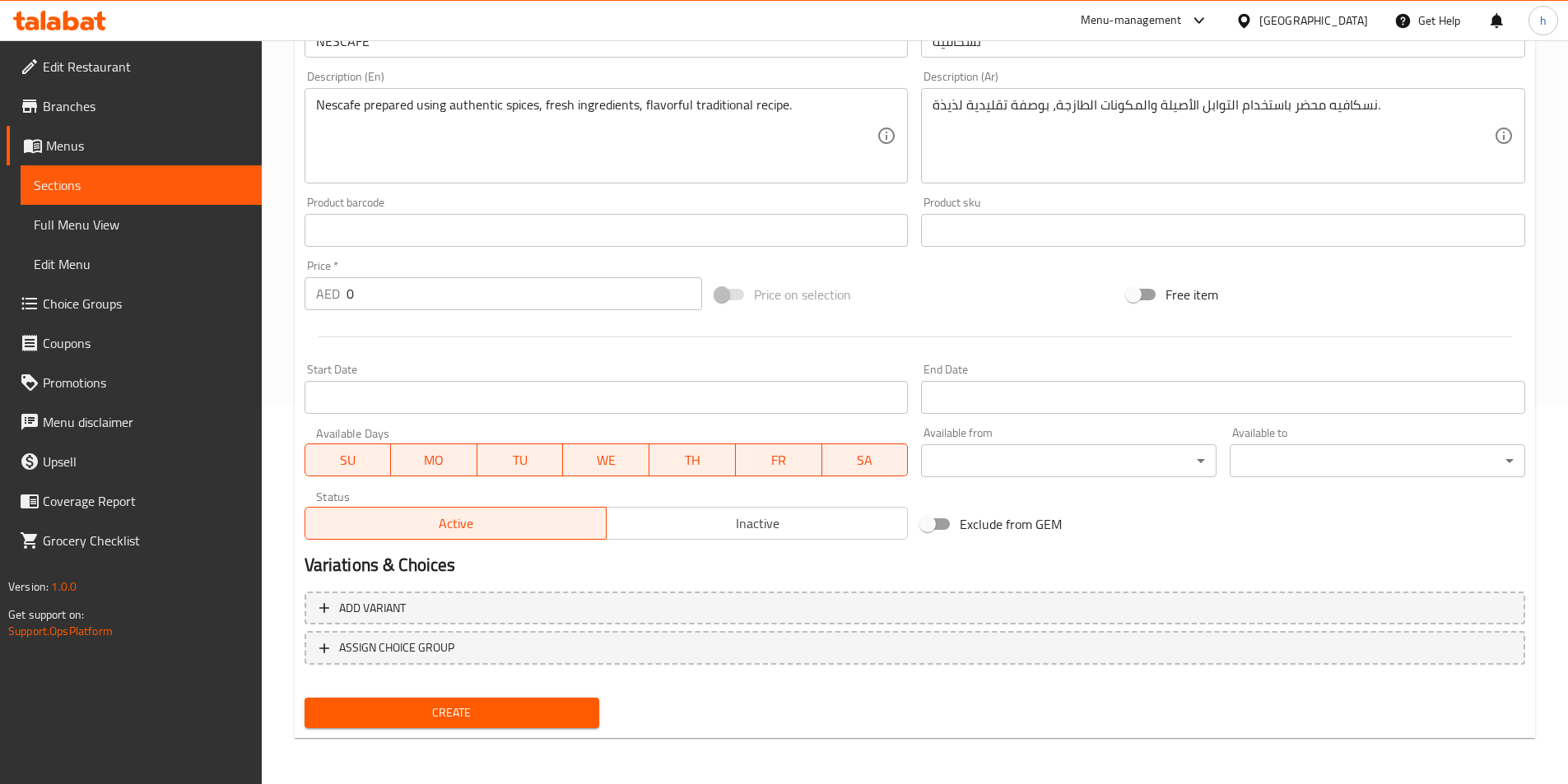
click at [534, 694] on div "Create" at bounding box center [452, 712] width 308 height 43
click at [528, 712] on span "Create" at bounding box center [452, 713] width 269 height 20
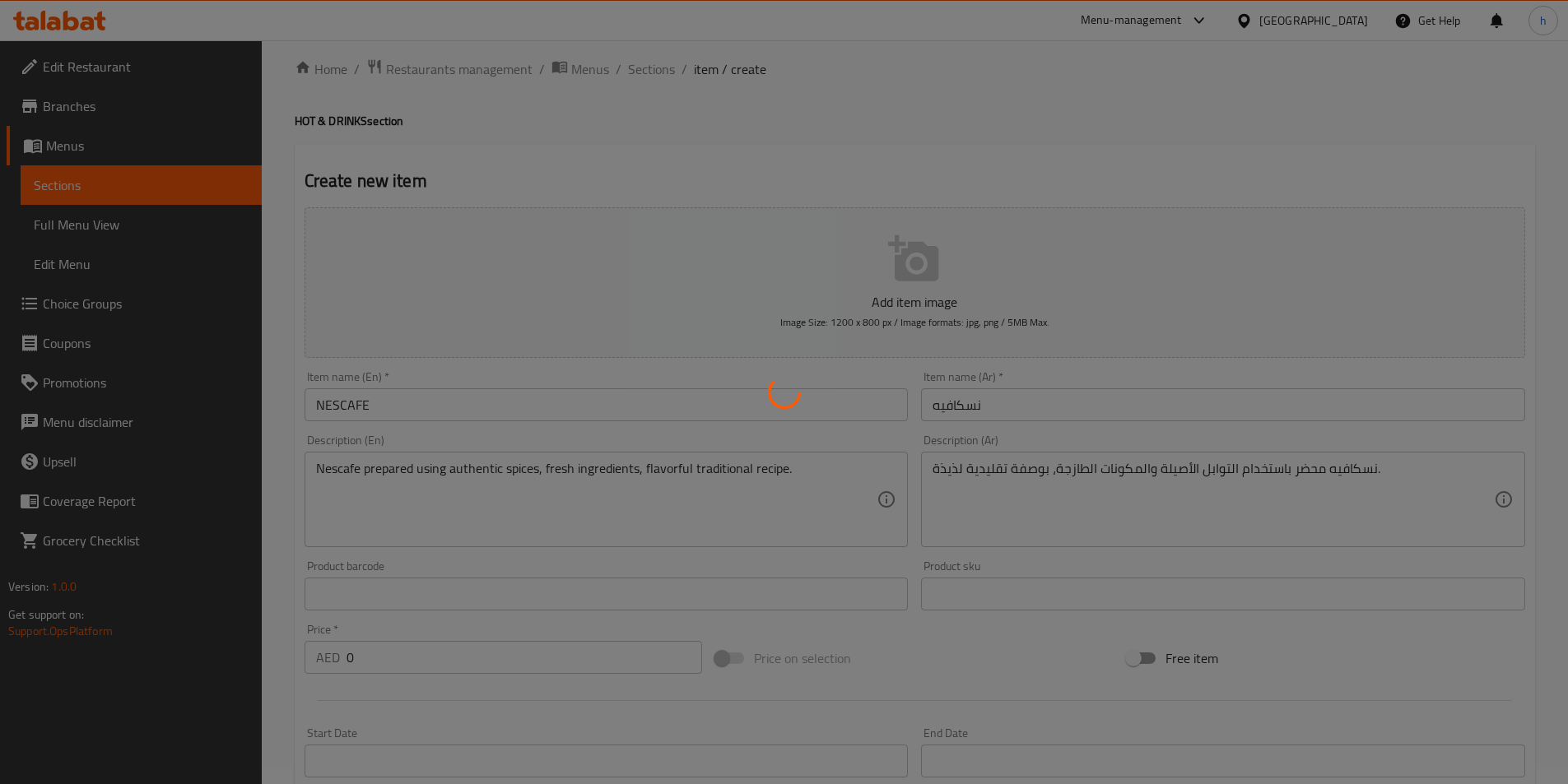
scroll to position [0, 0]
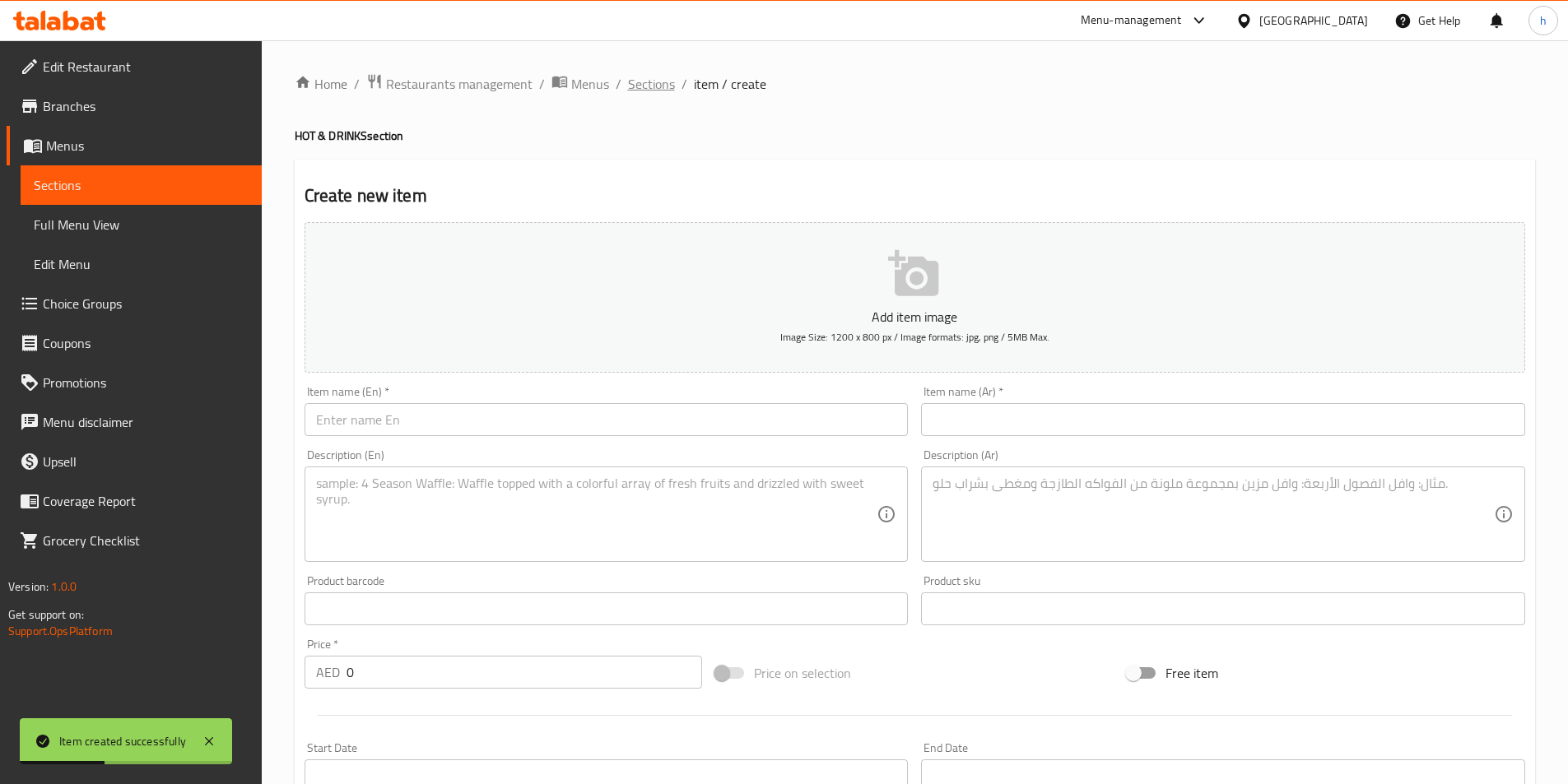
click at [673, 80] on span "Sections" at bounding box center [652, 83] width 47 height 19
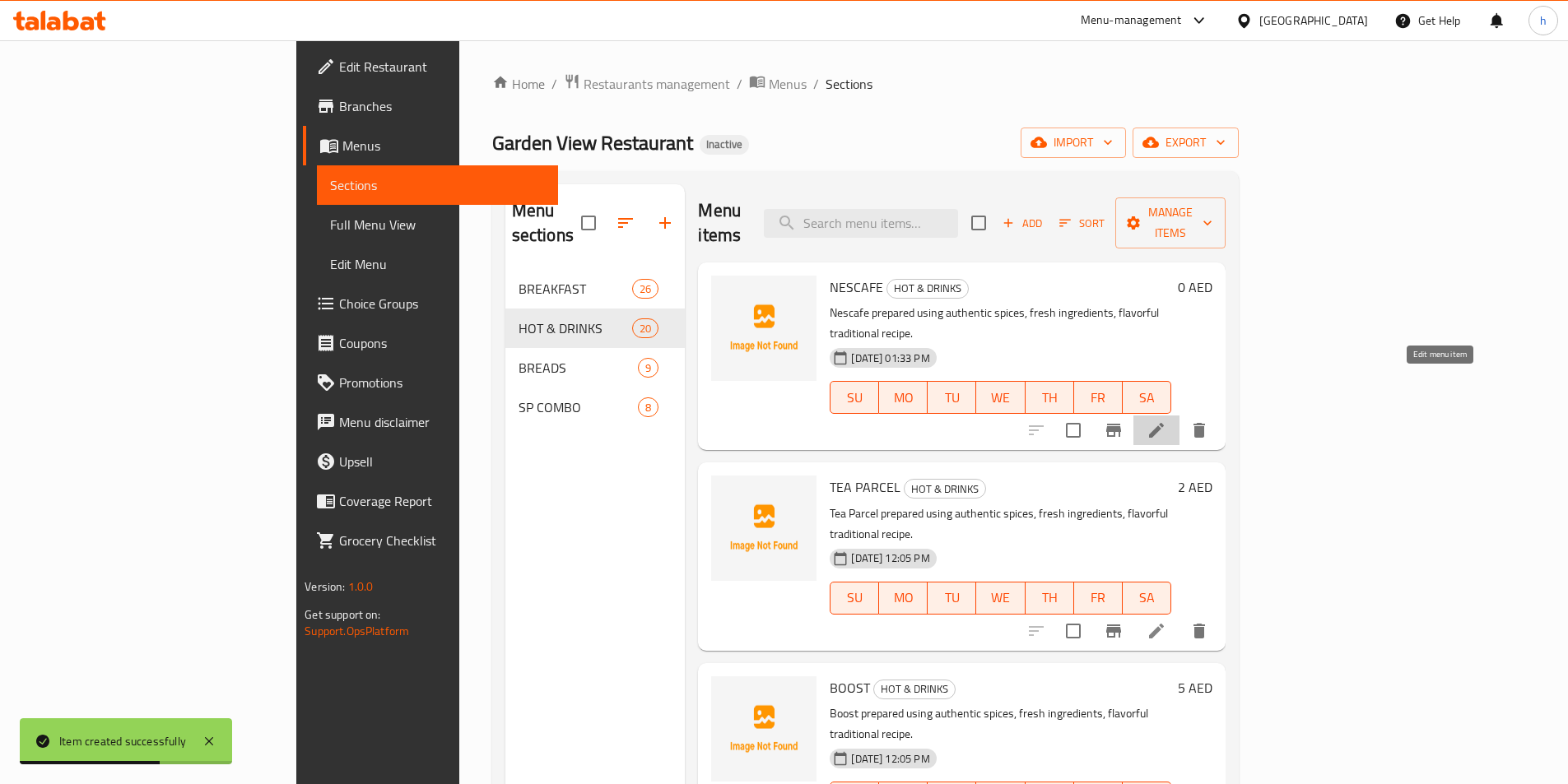
click at [1167, 421] on icon at bounding box center [1155, 430] width 19 height 19
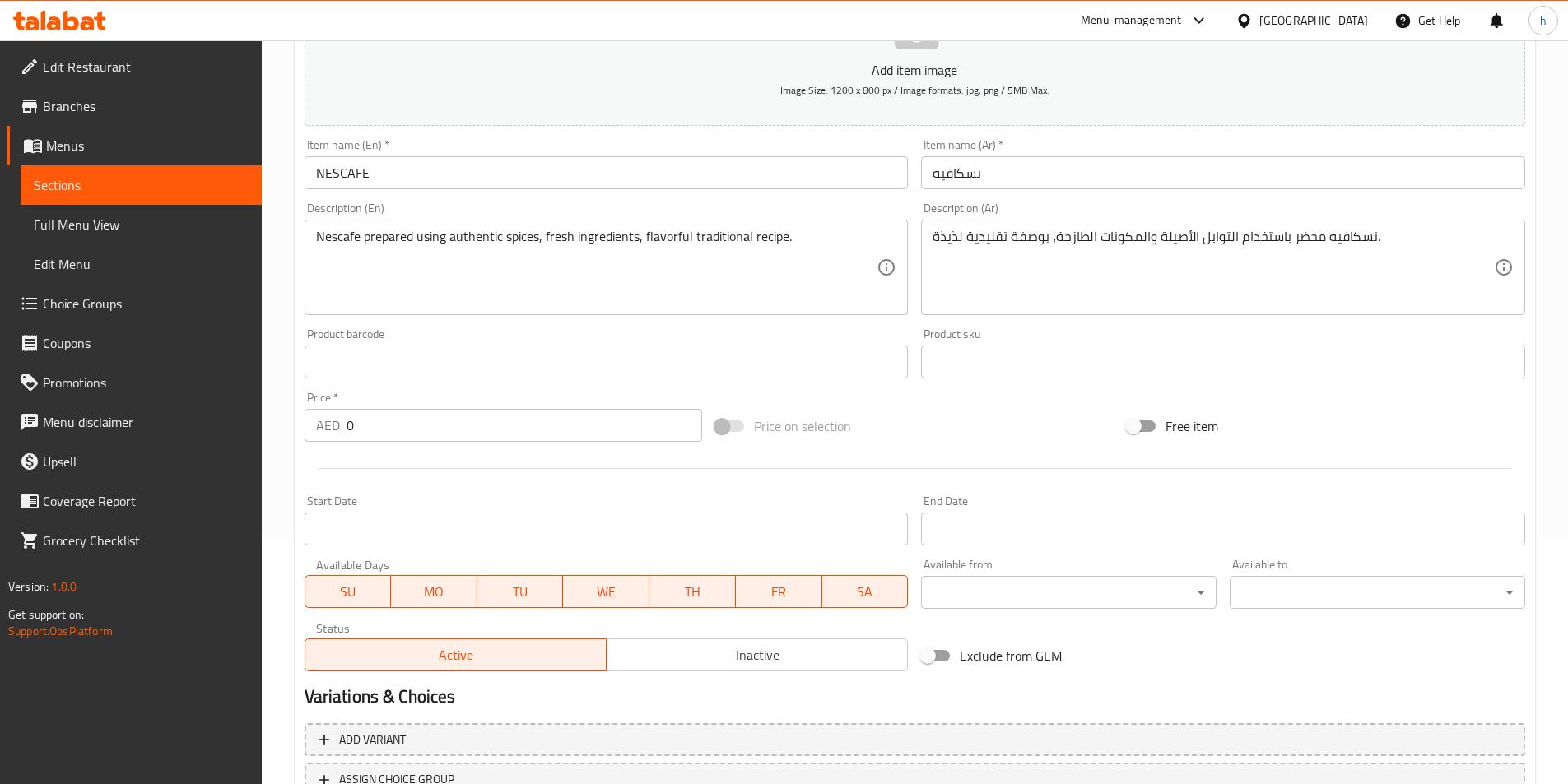
scroll to position [378, 0]
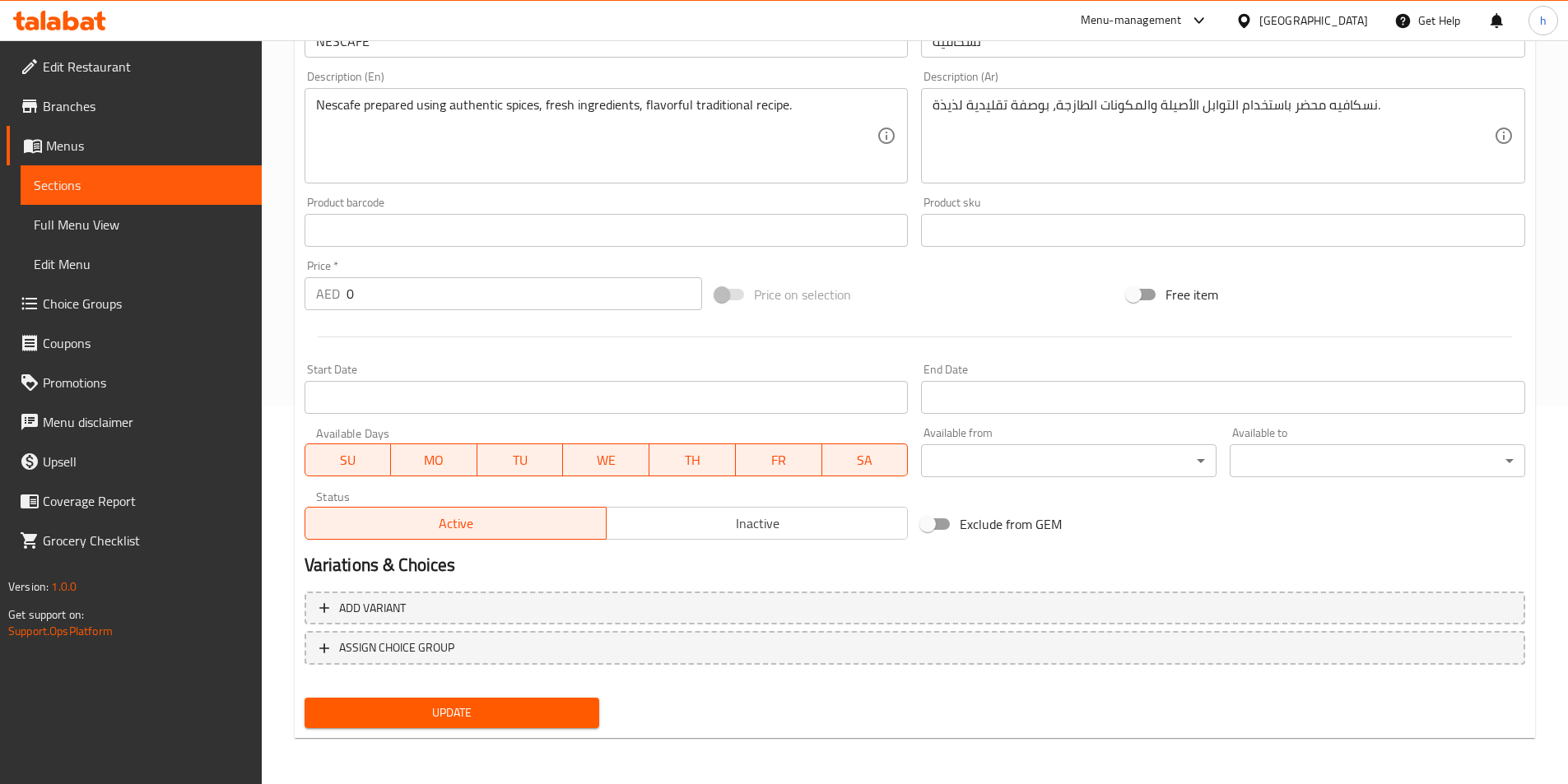
drag, startPoint x: 414, startPoint y: 312, endPoint x: 337, endPoint y: 306, distance: 77.2
click at [337, 306] on div "Price   * AED 0 Price *" at bounding box center [504, 285] width 412 height 64
click at [376, 284] on input "0" at bounding box center [525, 294] width 356 height 33
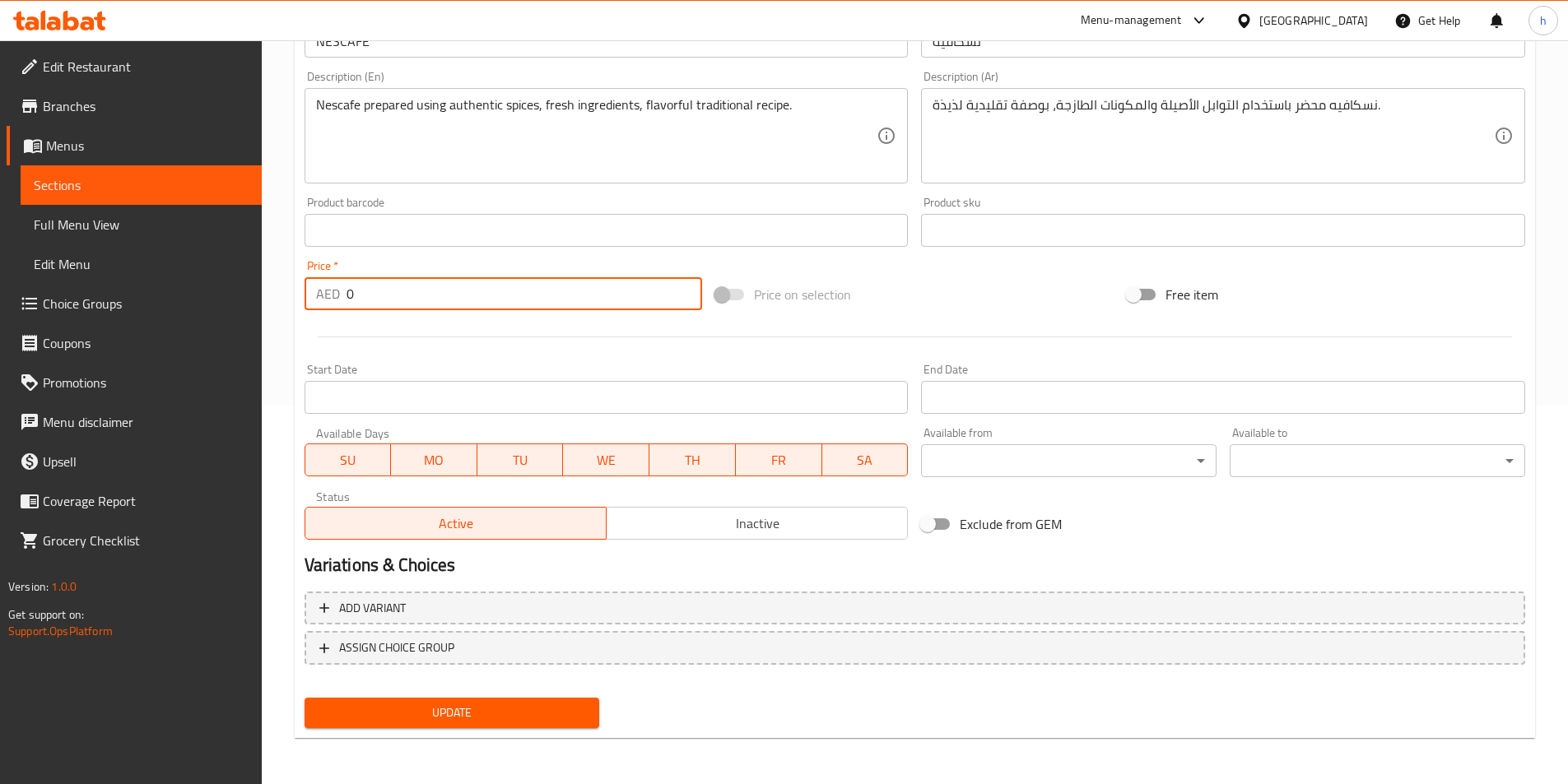
click at [376, 284] on input "0" at bounding box center [525, 294] width 356 height 33
type input "5"
click at [512, 719] on span "Update" at bounding box center [452, 713] width 269 height 20
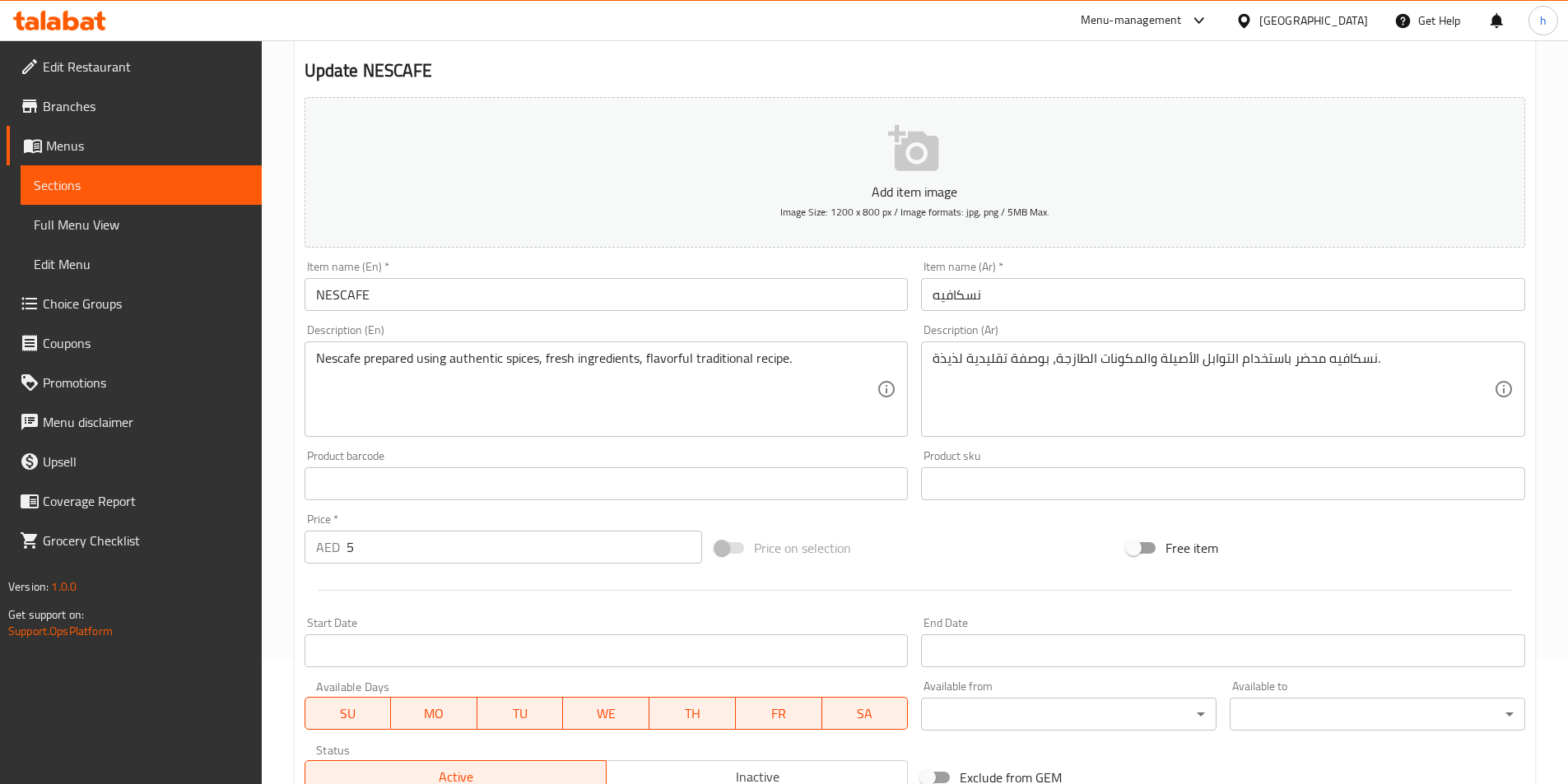
scroll to position [0, 0]
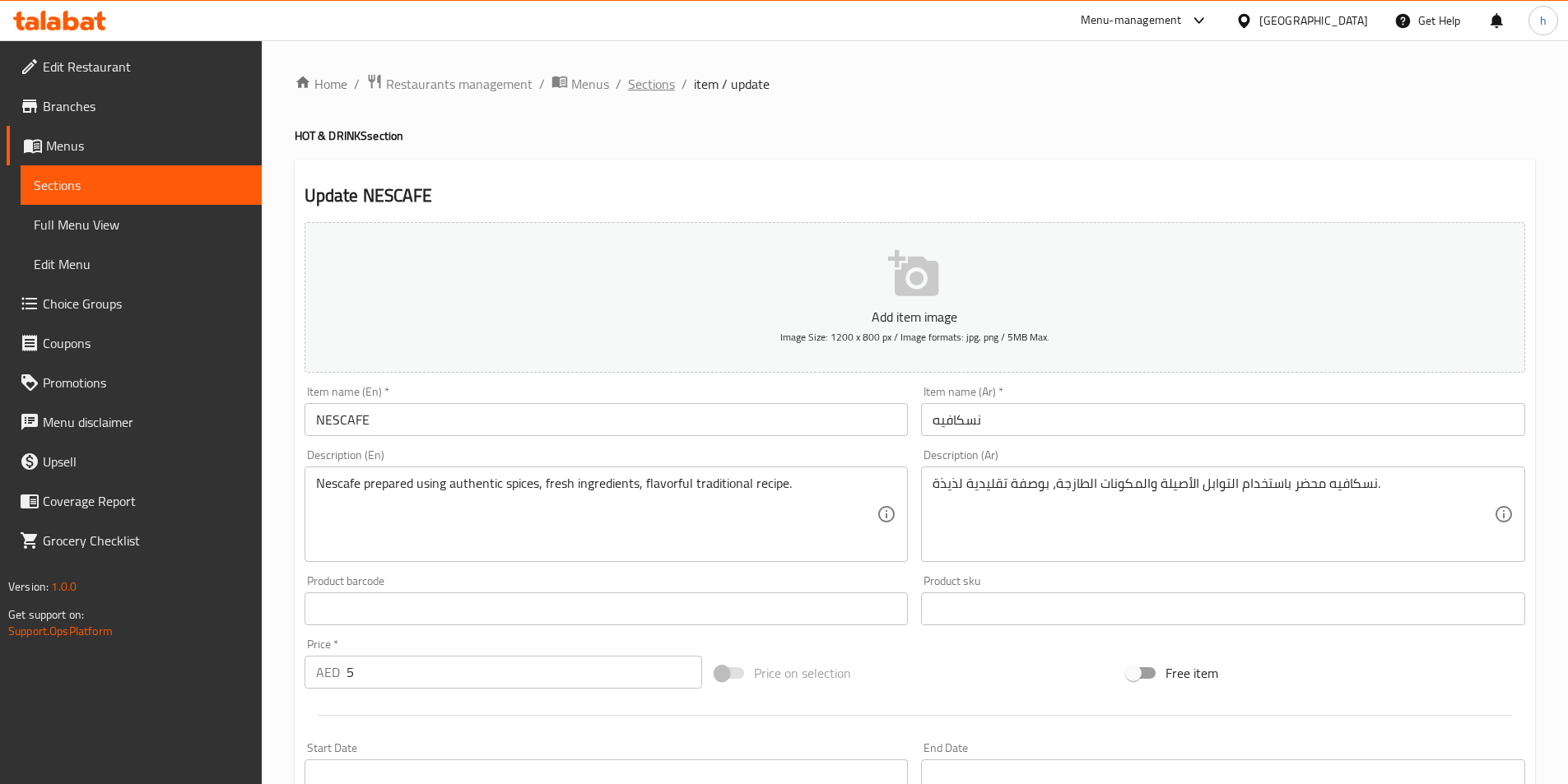
click at [628, 77] on span "Sections" at bounding box center [652, 83] width 47 height 19
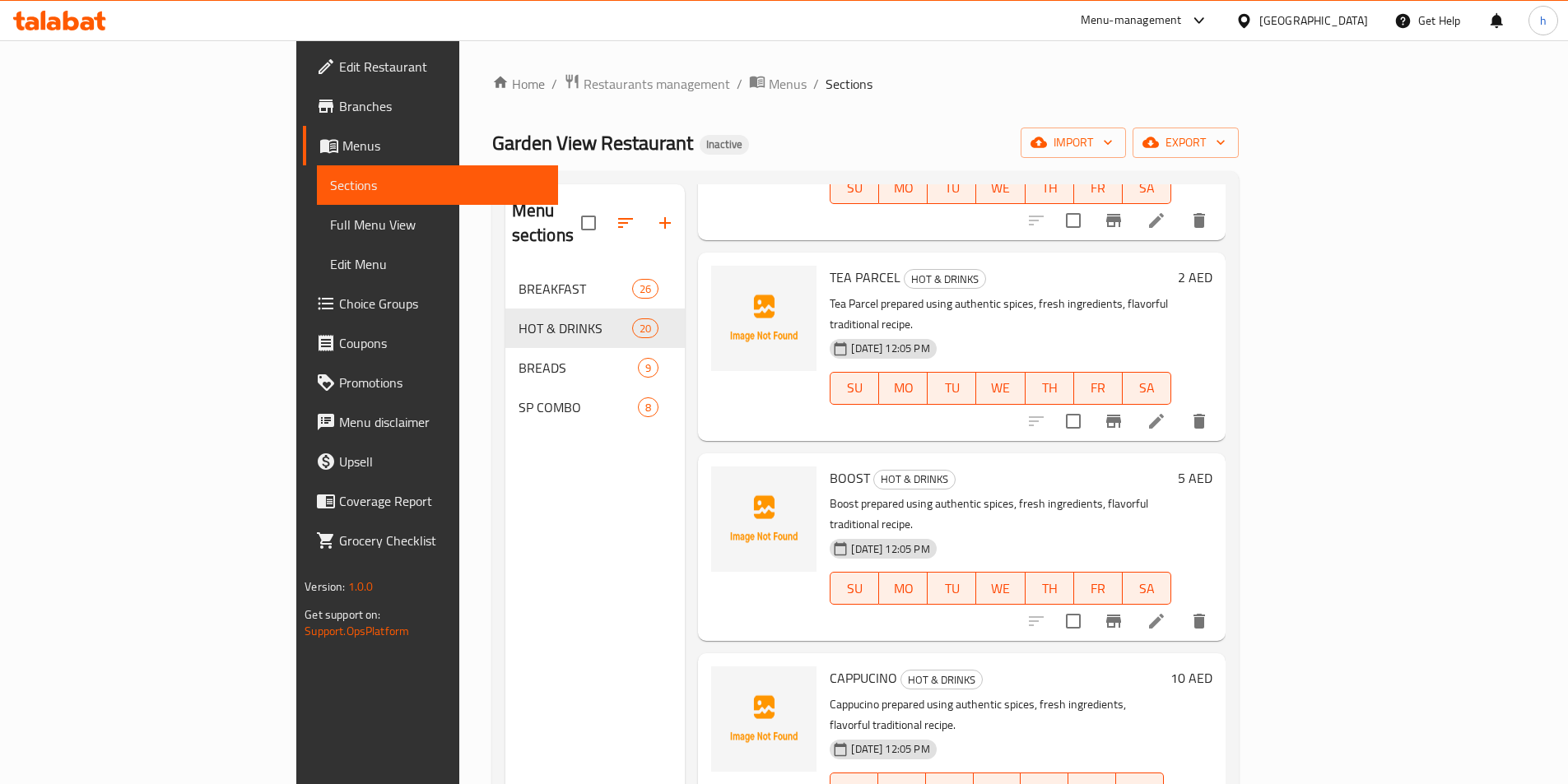
scroll to position [329, 0]
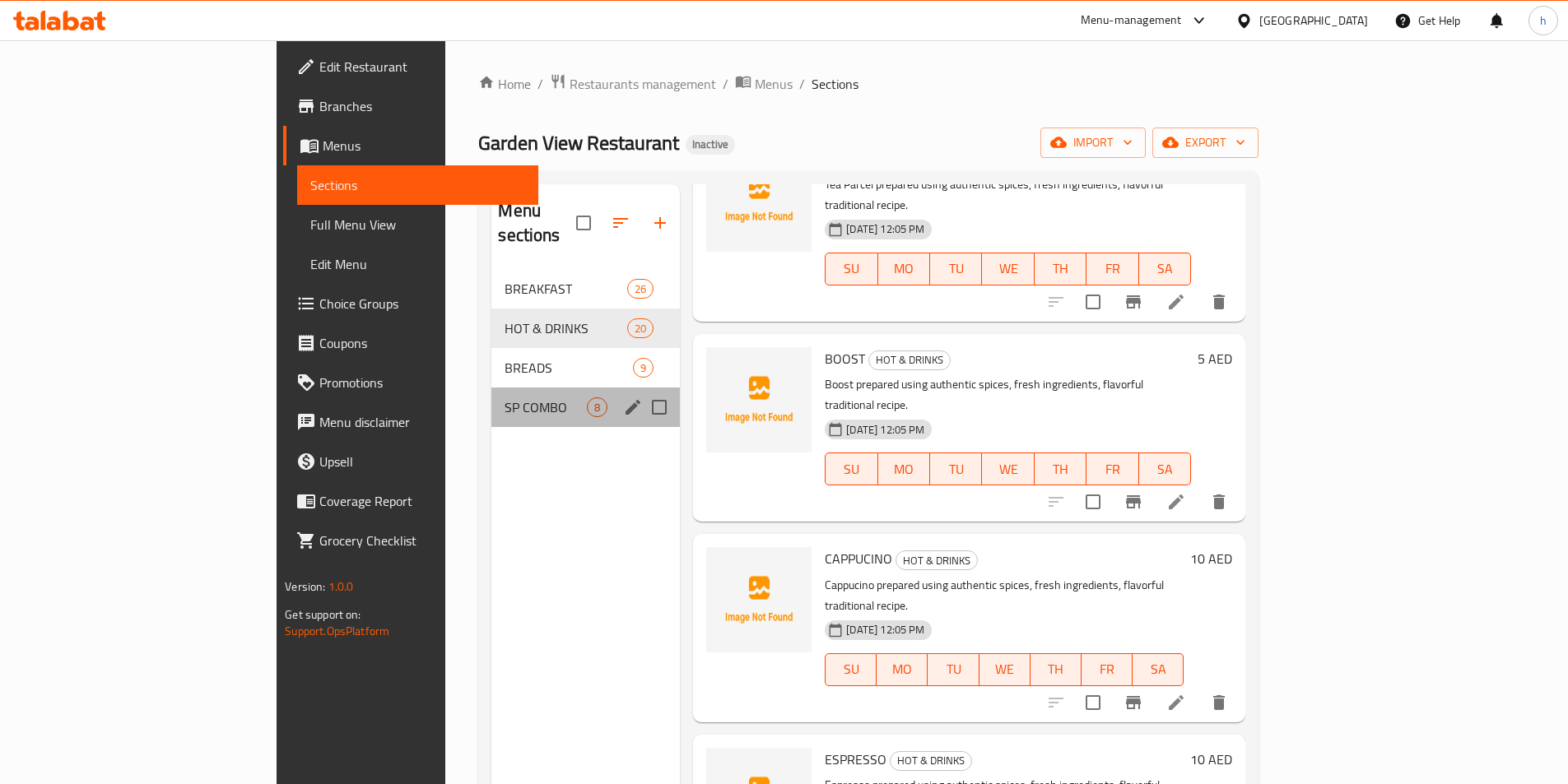
click at [491, 394] on div "SP COMBO 8" at bounding box center [585, 407] width 188 height 40
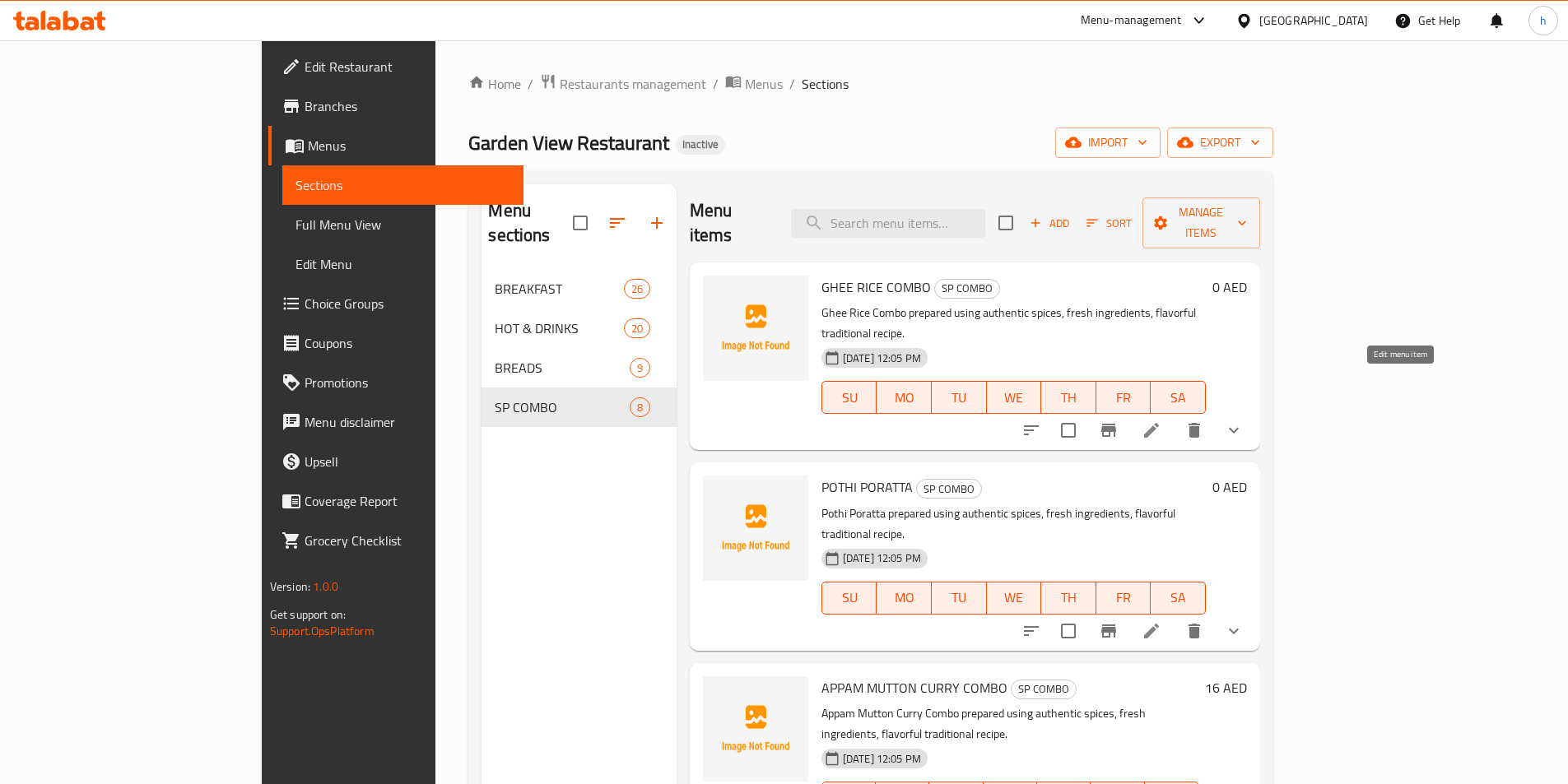
click at [1162, 421] on icon at bounding box center [1151, 430] width 19 height 19
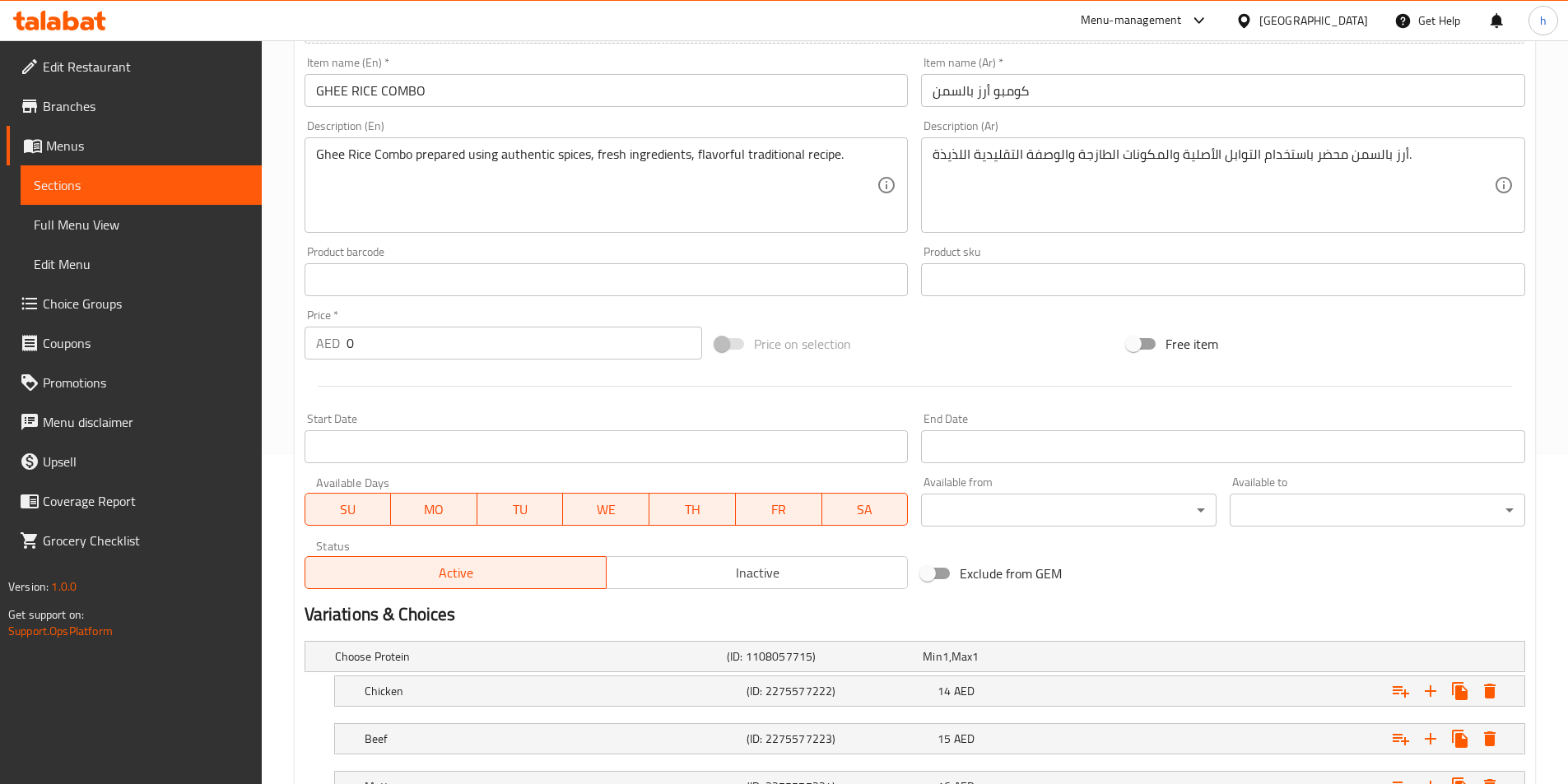
scroll to position [463, 0]
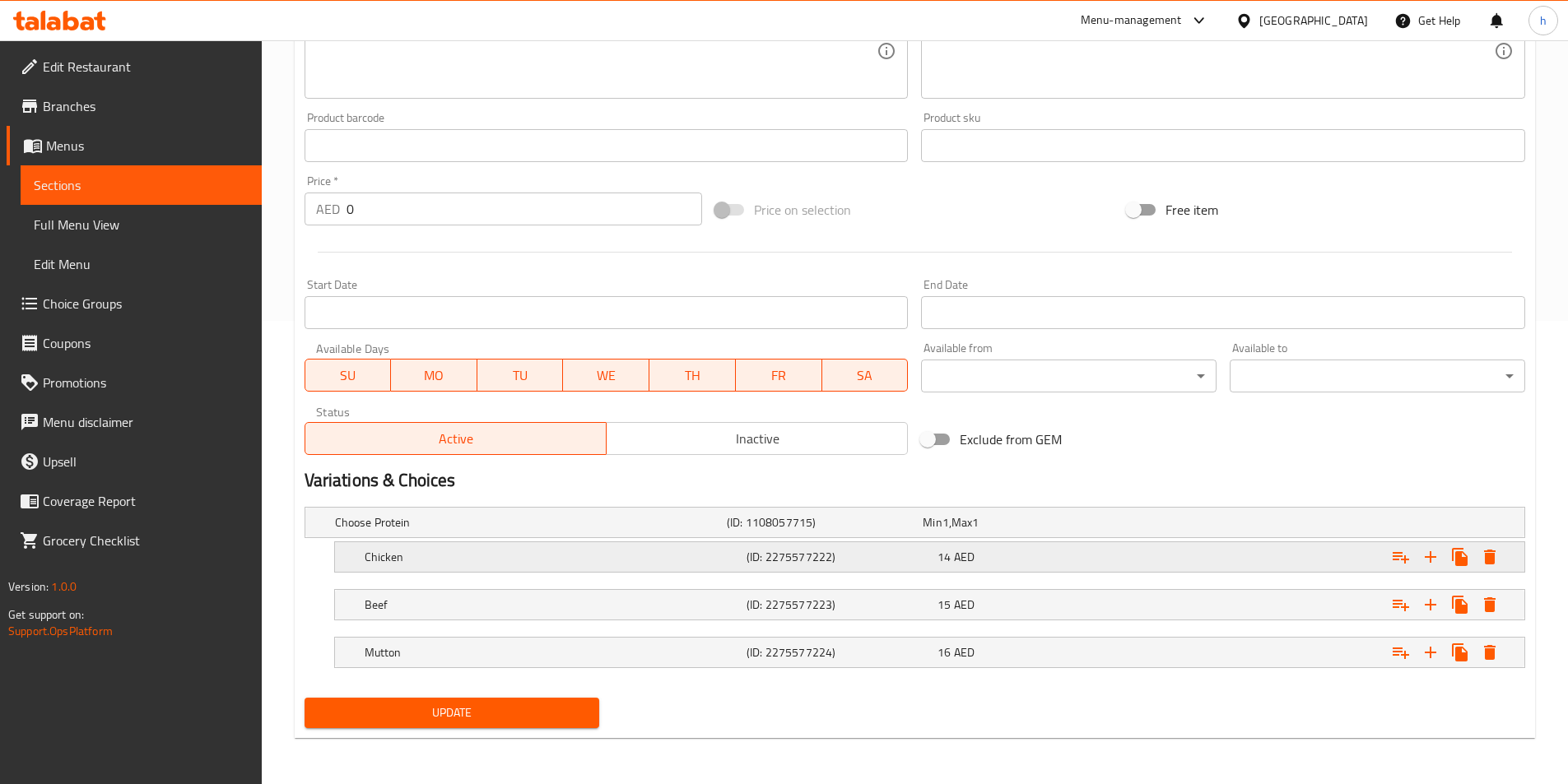
click at [396, 560] on h5 "Chicken" at bounding box center [552, 557] width 376 height 17
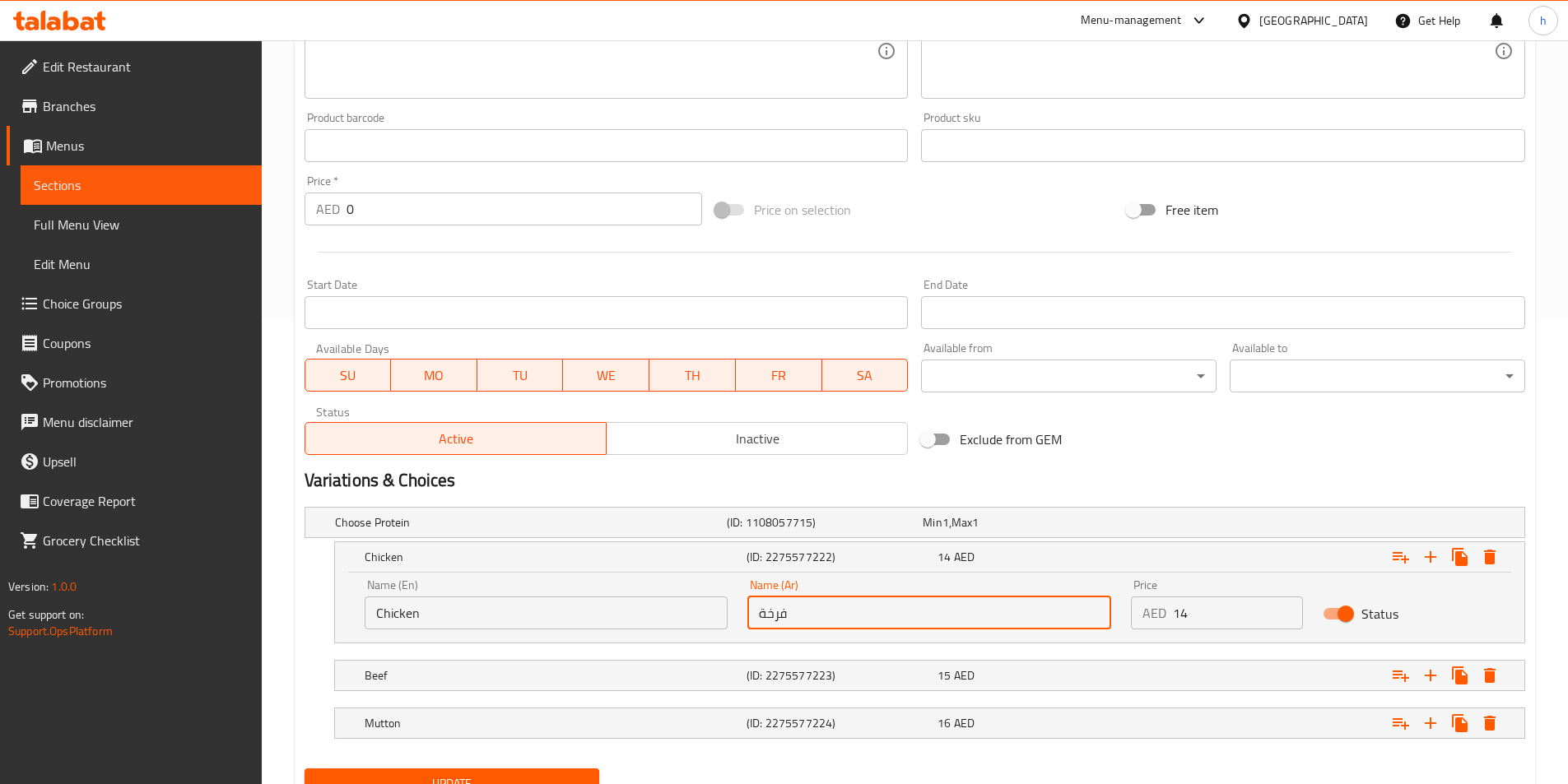
click at [771, 608] on input "فرخة" at bounding box center [929, 613] width 364 height 33
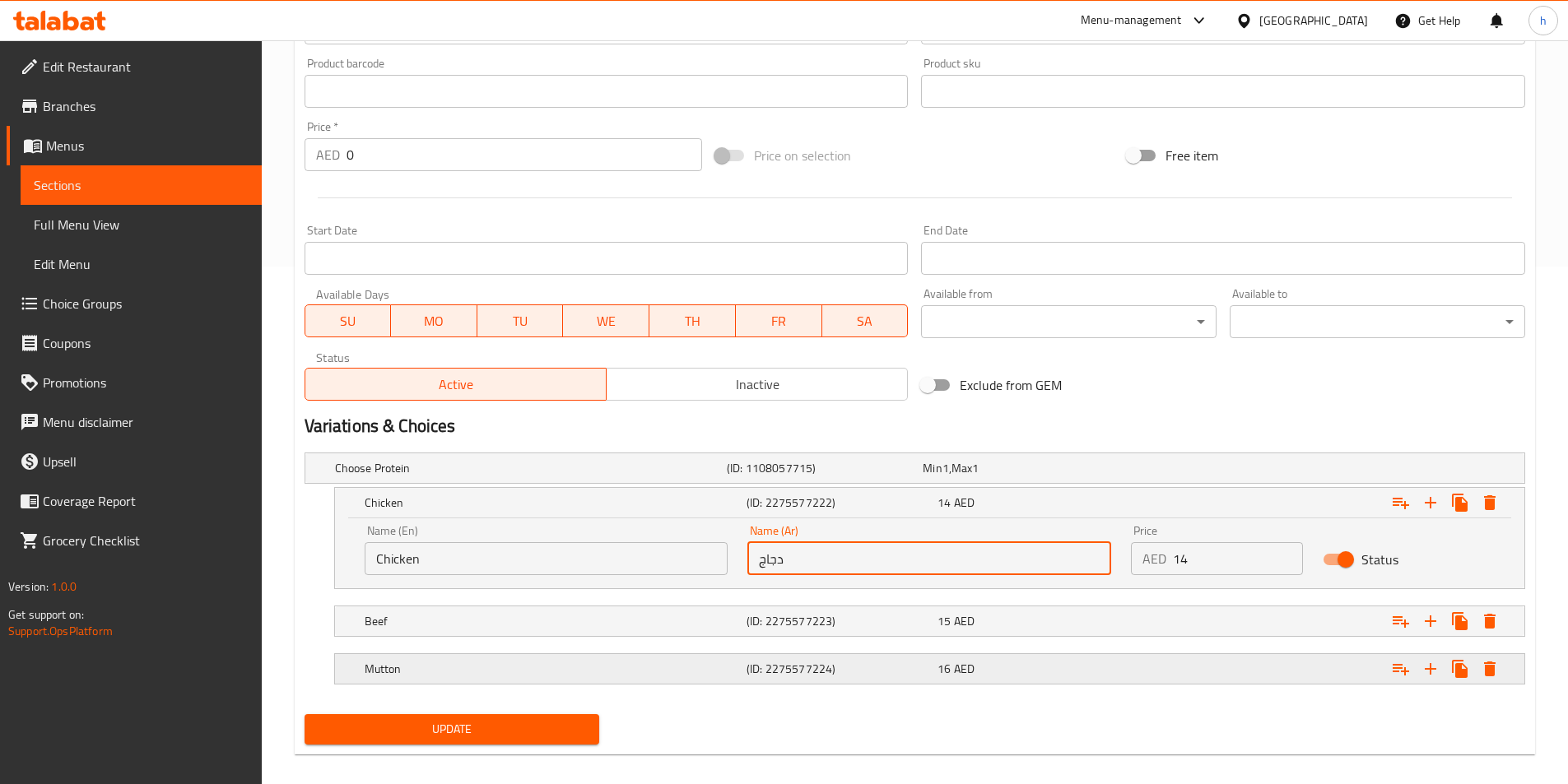
scroll to position [534, 0]
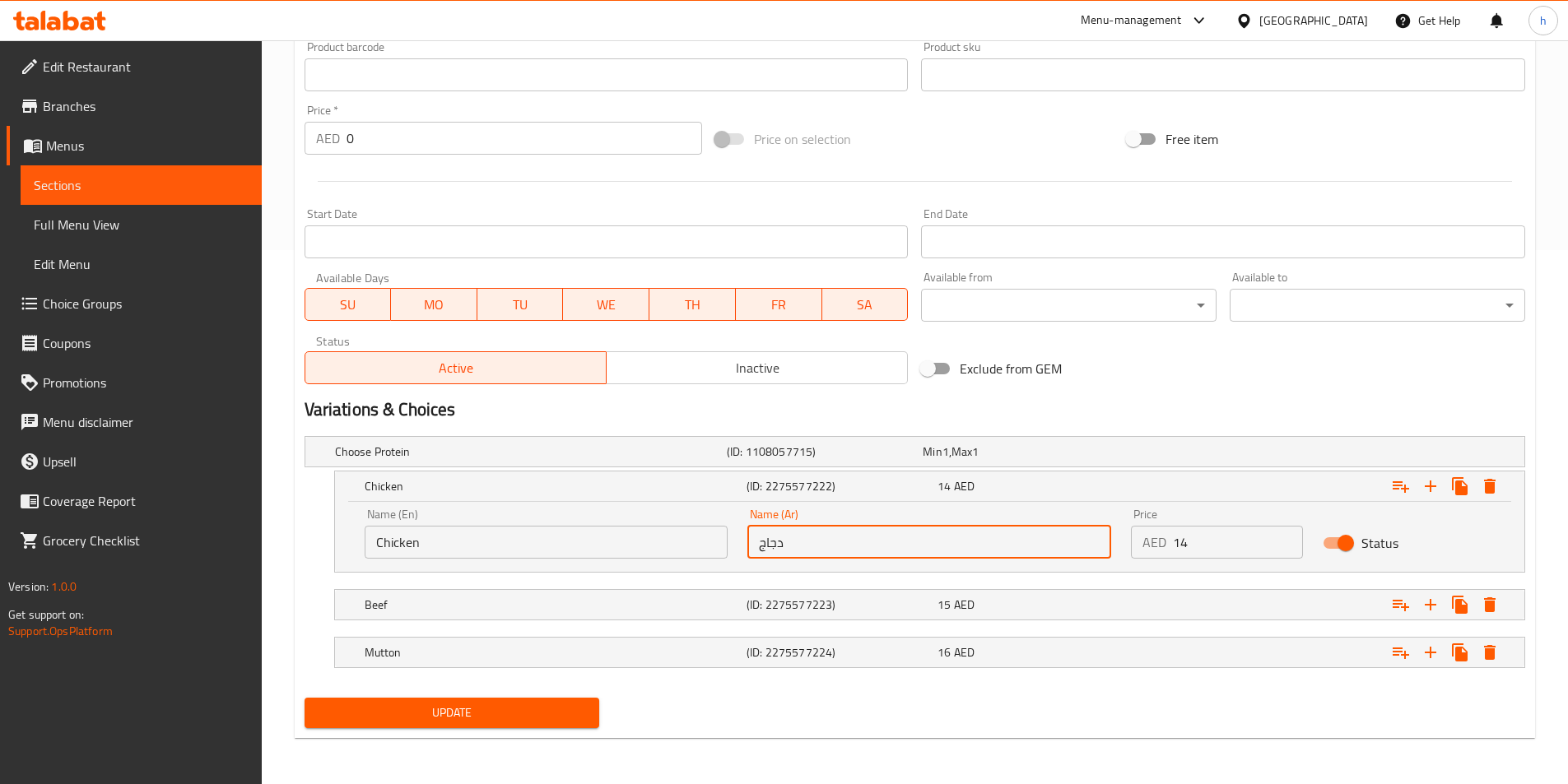
type input "دجاج"
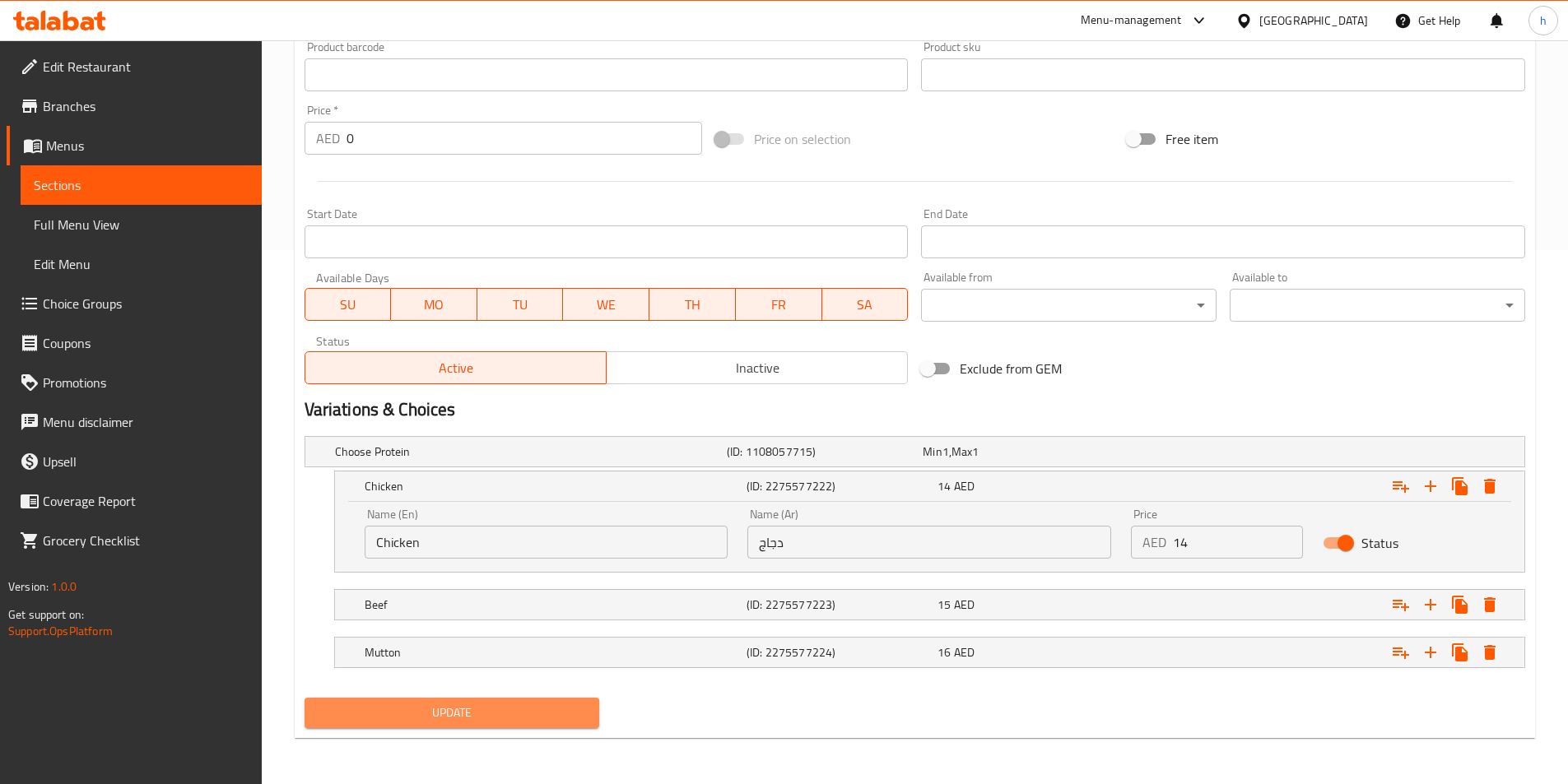
click at [574, 719] on span "Update" at bounding box center [452, 713] width 269 height 20
type textarea "أرز بالسمن كومبو محضر باستخدام التوابل الأصلية والمكونات الطازجة والوصفة التقلي…"
click at [551, 731] on div "Update" at bounding box center [452, 712] width 308 height 43
click at [587, 712] on button "Update" at bounding box center [452, 712] width 295 height 30
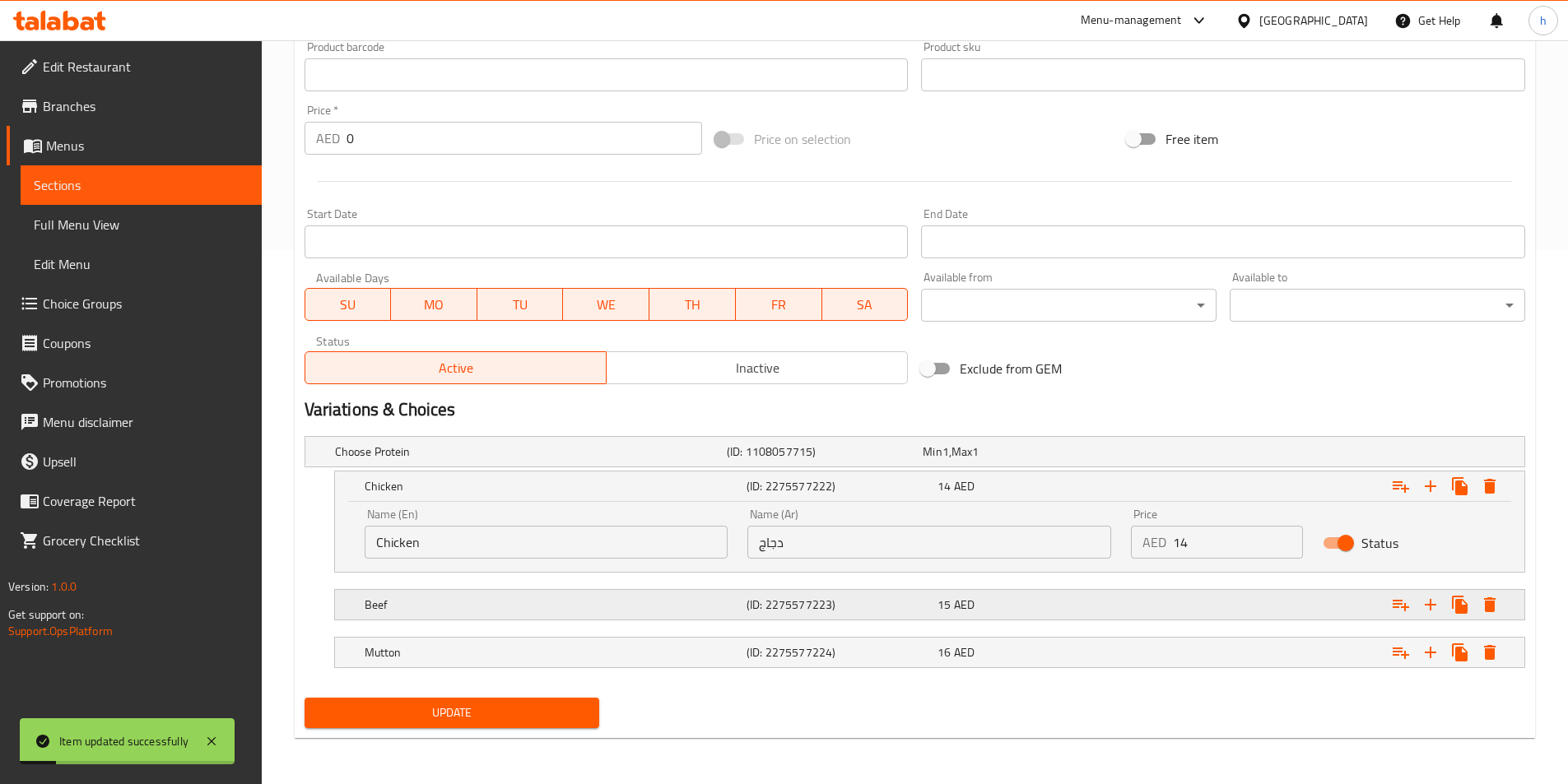
click at [401, 601] on h5 "Beef" at bounding box center [552, 605] width 376 height 17
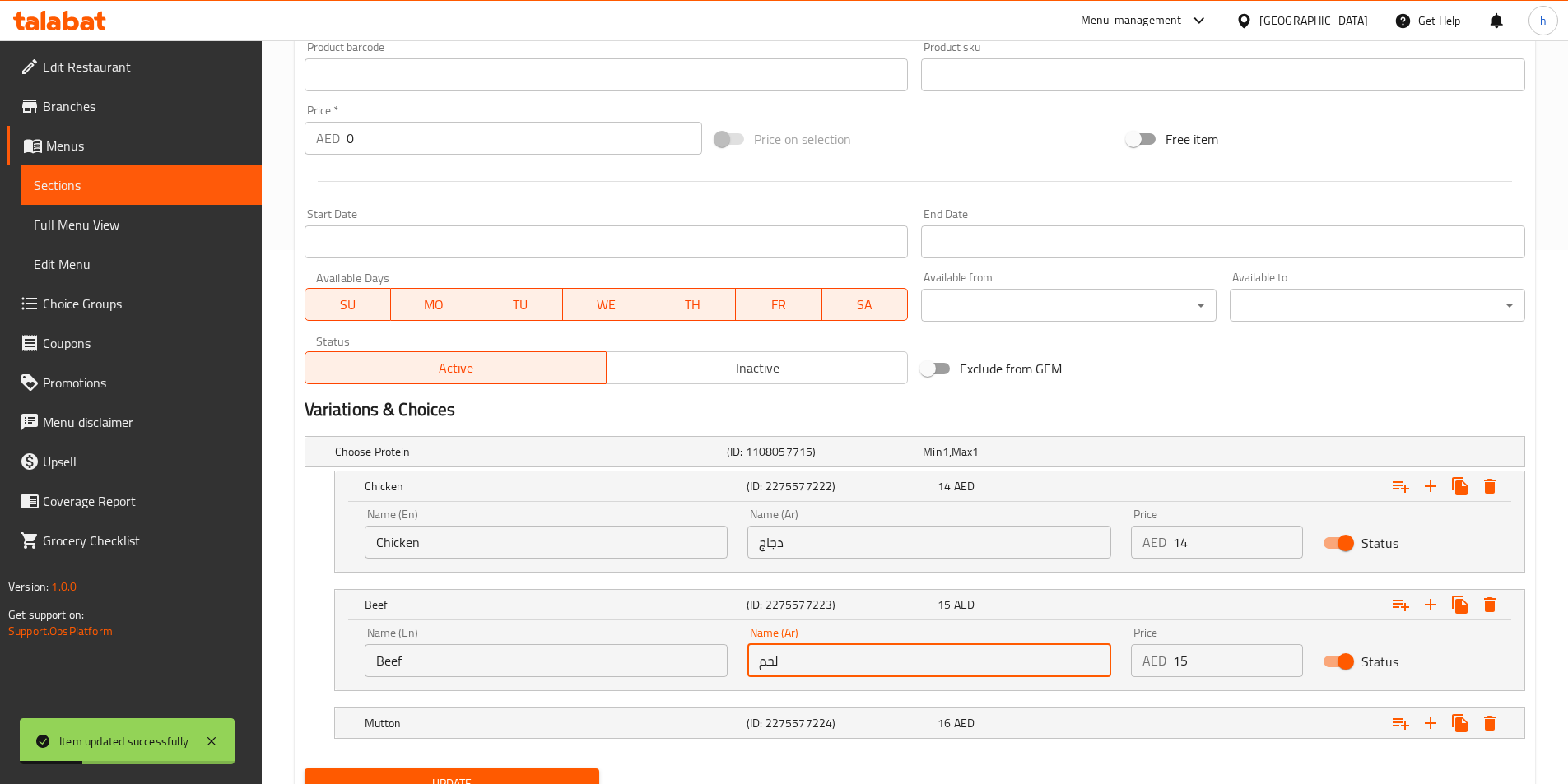
click at [782, 675] on input "لحم" at bounding box center [929, 660] width 364 height 33
type input "لحم بقري"
click at [468, 705] on div "Mutton (ID: 2275577224) 16 AED" at bounding box center [935, 722] width 1146 height 36
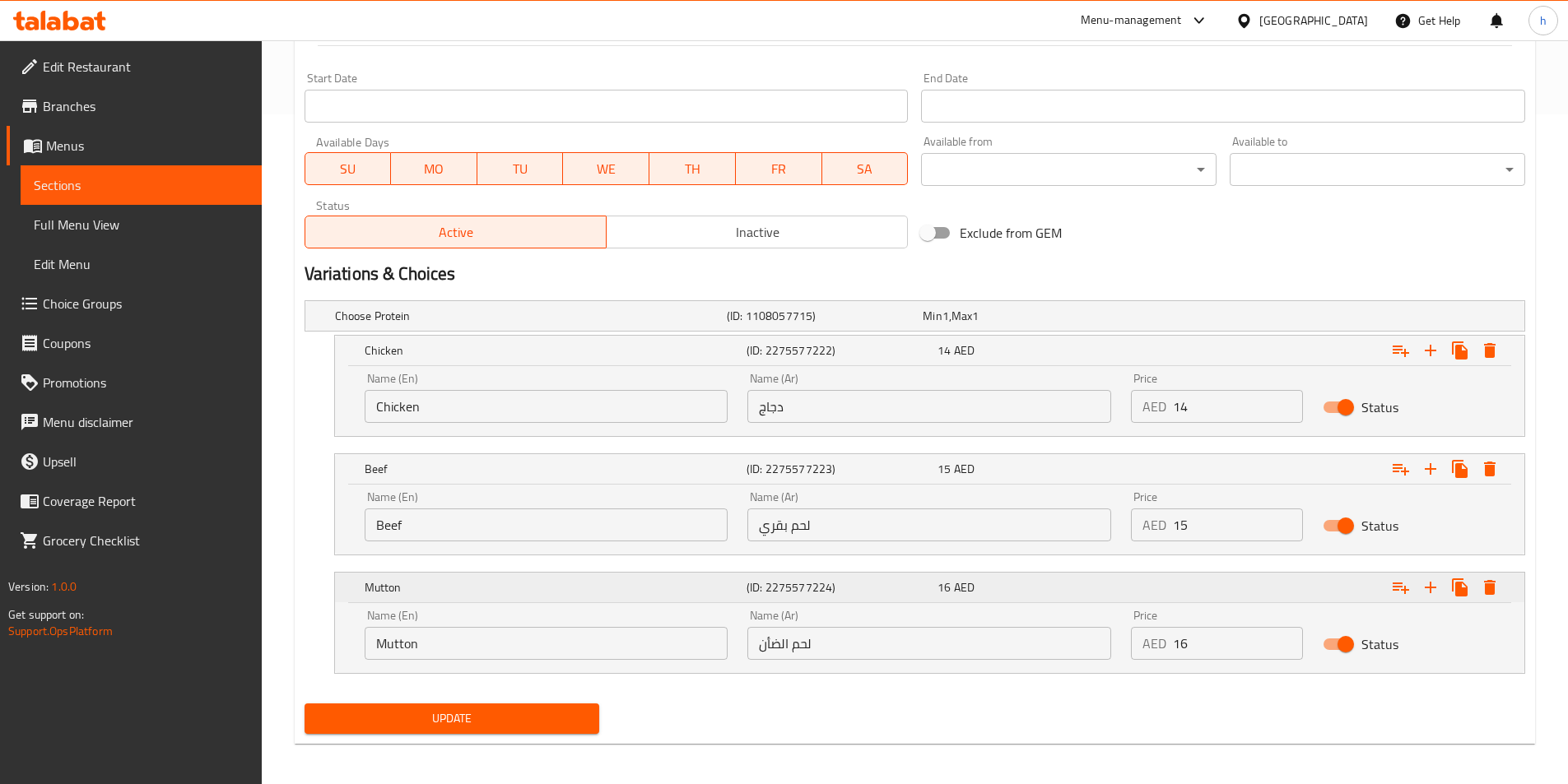
scroll to position [675, 0]
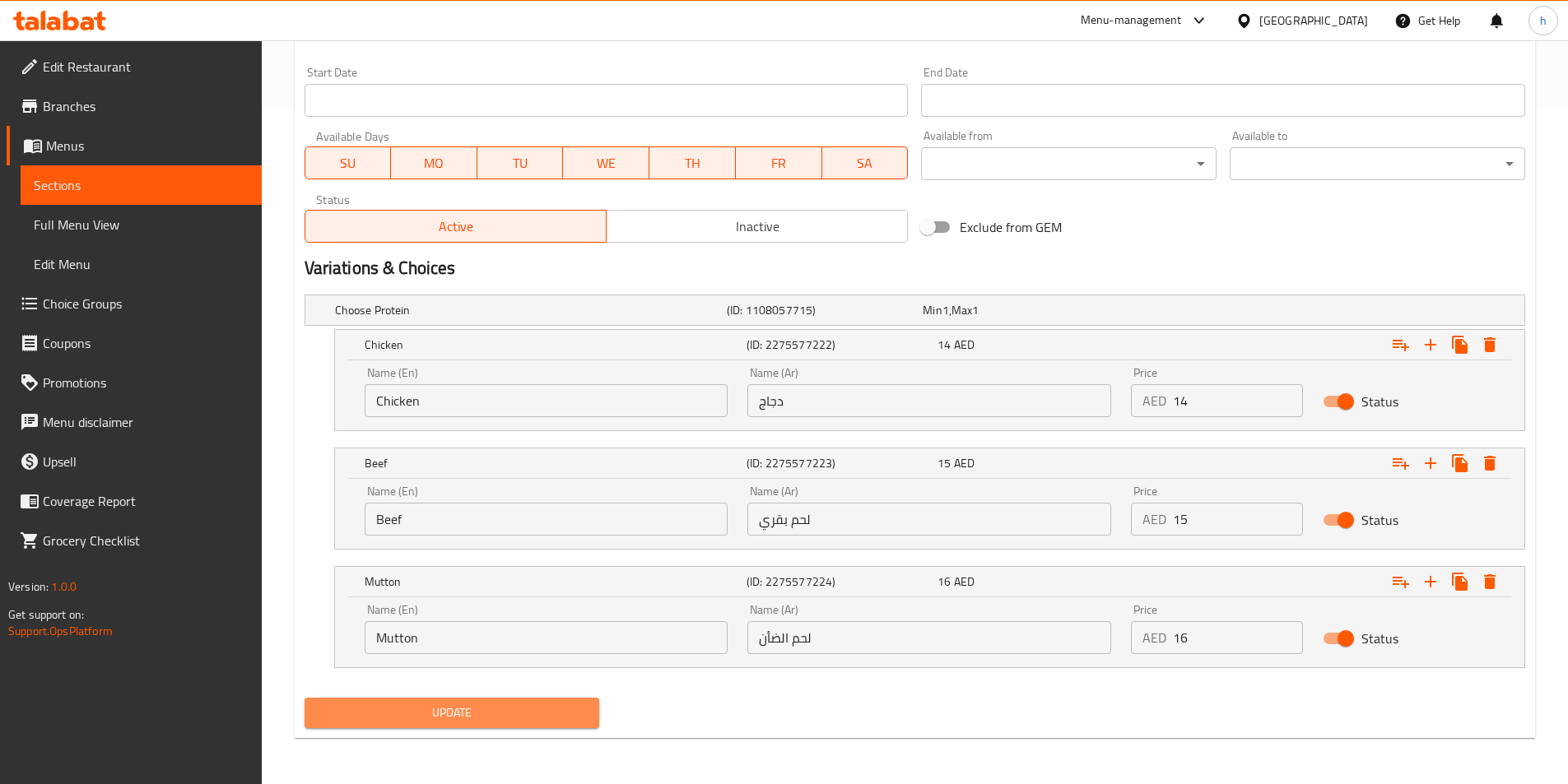
click at [499, 708] on span "Update" at bounding box center [452, 713] width 269 height 20
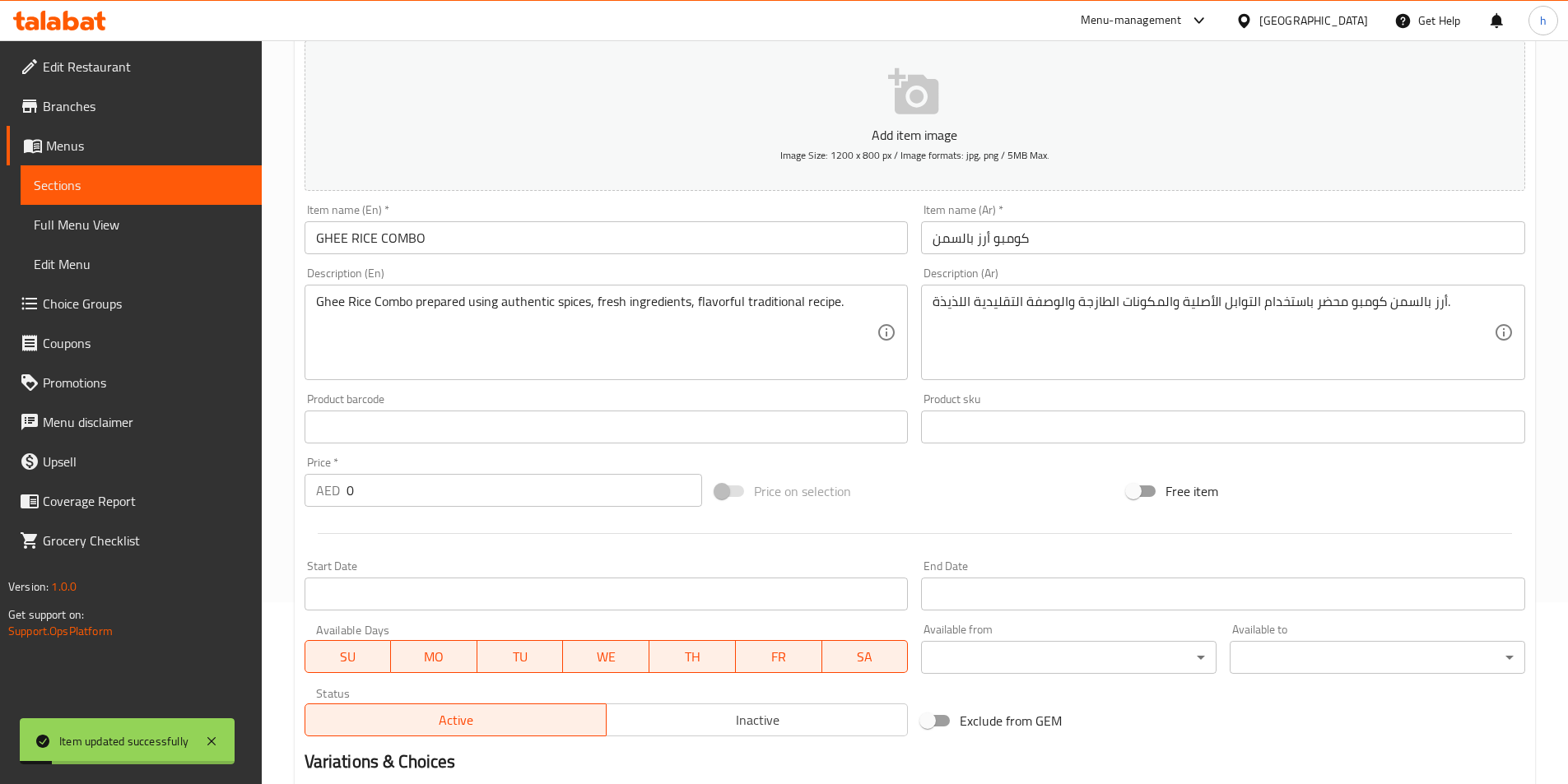
scroll to position [0, 0]
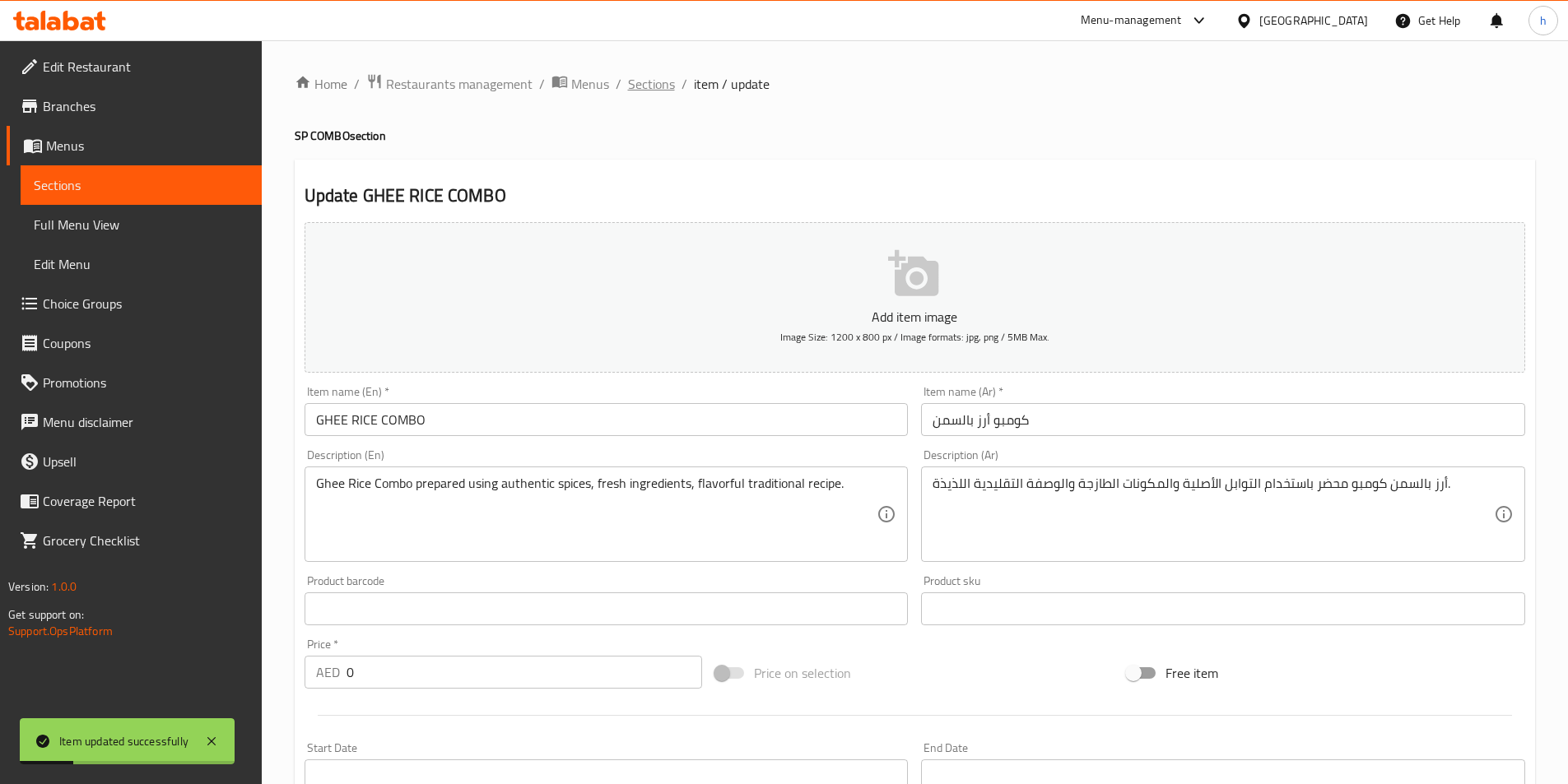
click at [651, 93] on span "Sections" at bounding box center [652, 83] width 47 height 19
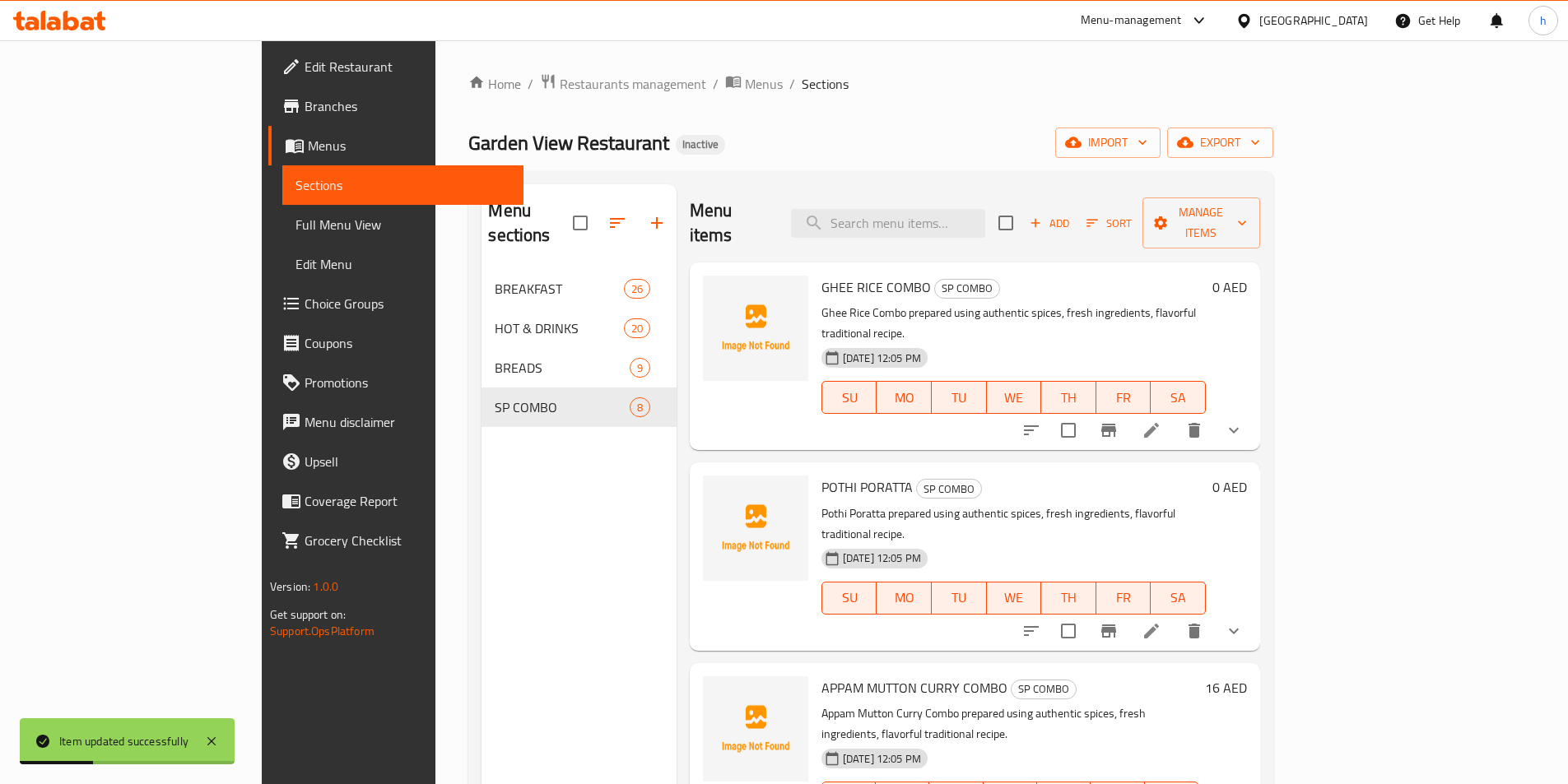
scroll to position [164, 0]
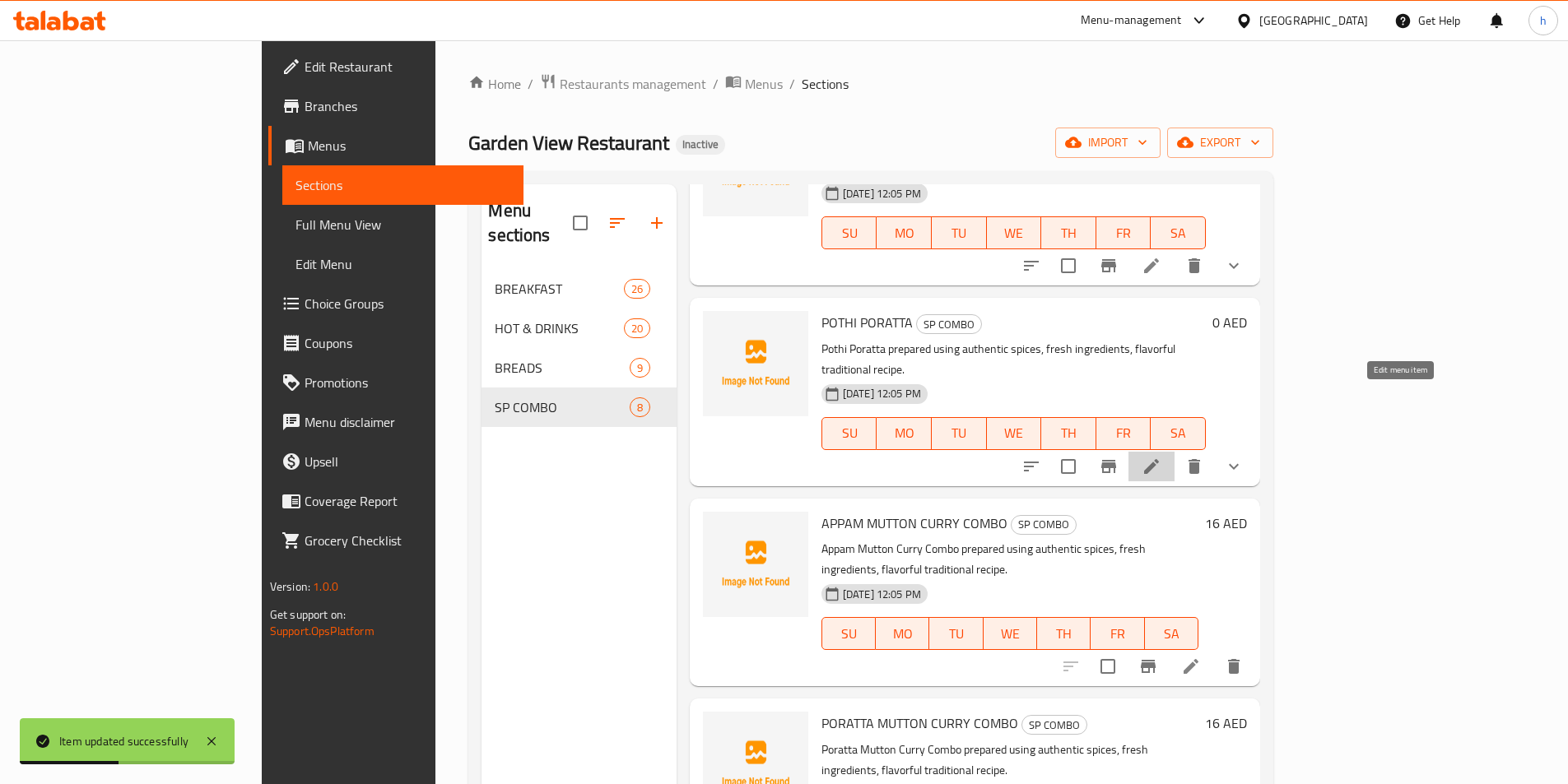
click at [1162, 457] on icon at bounding box center [1151, 466] width 19 height 19
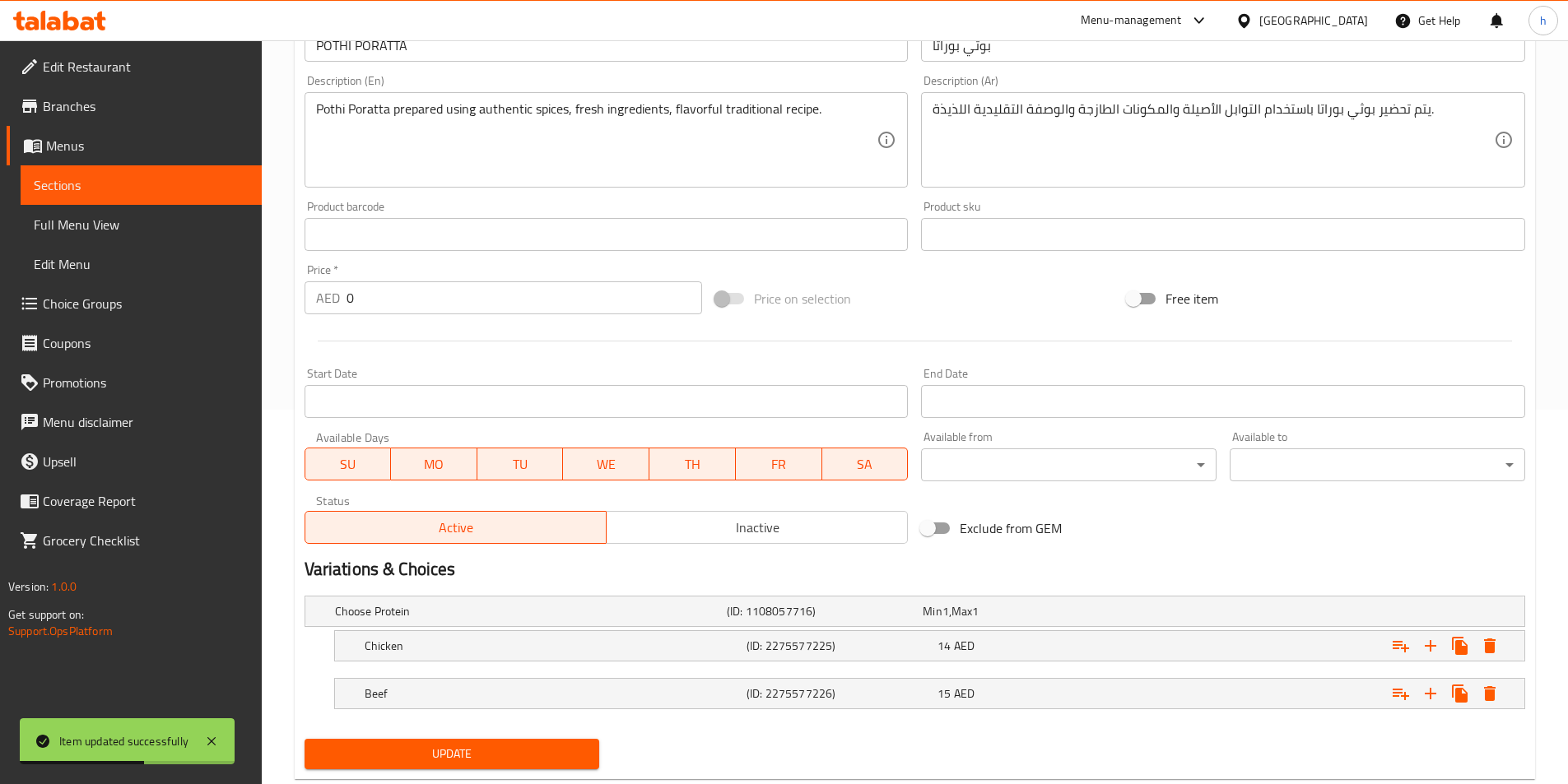
scroll to position [415, 0]
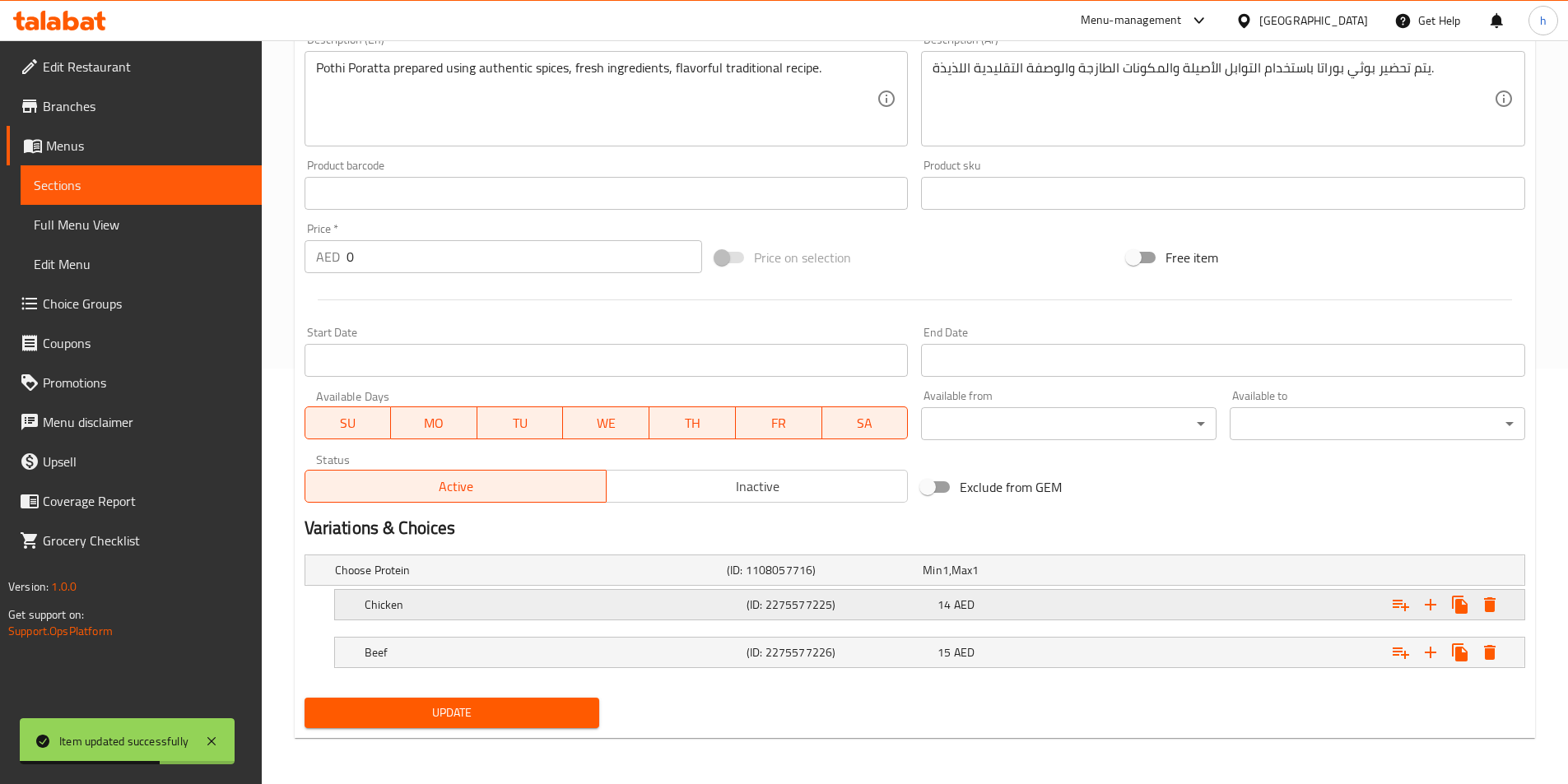
click at [430, 597] on h5 "Chicken" at bounding box center [552, 605] width 376 height 17
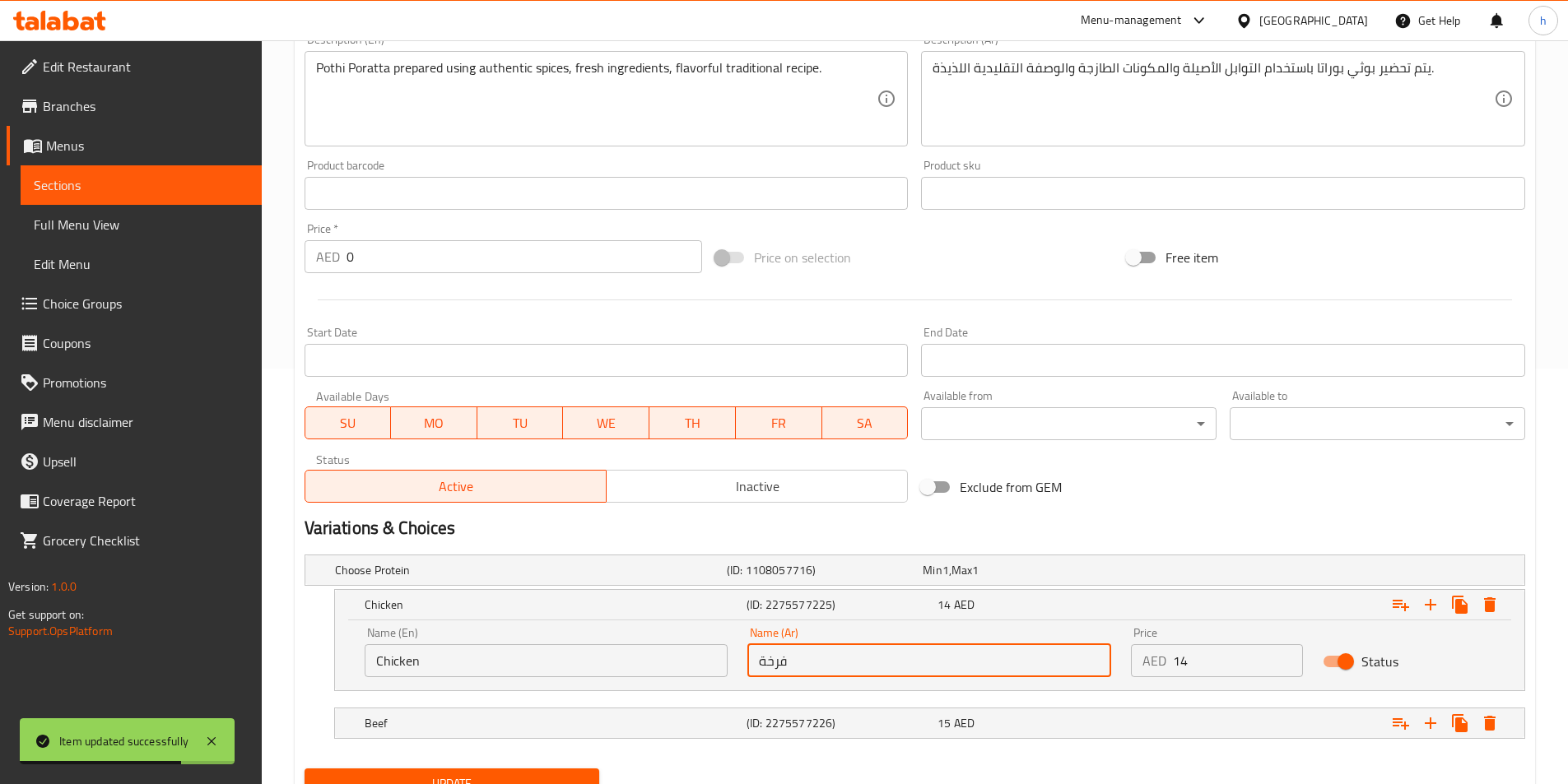
click at [811, 669] on input "فرخة" at bounding box center [929, 660] width 364 height 33
type input "دجاج"
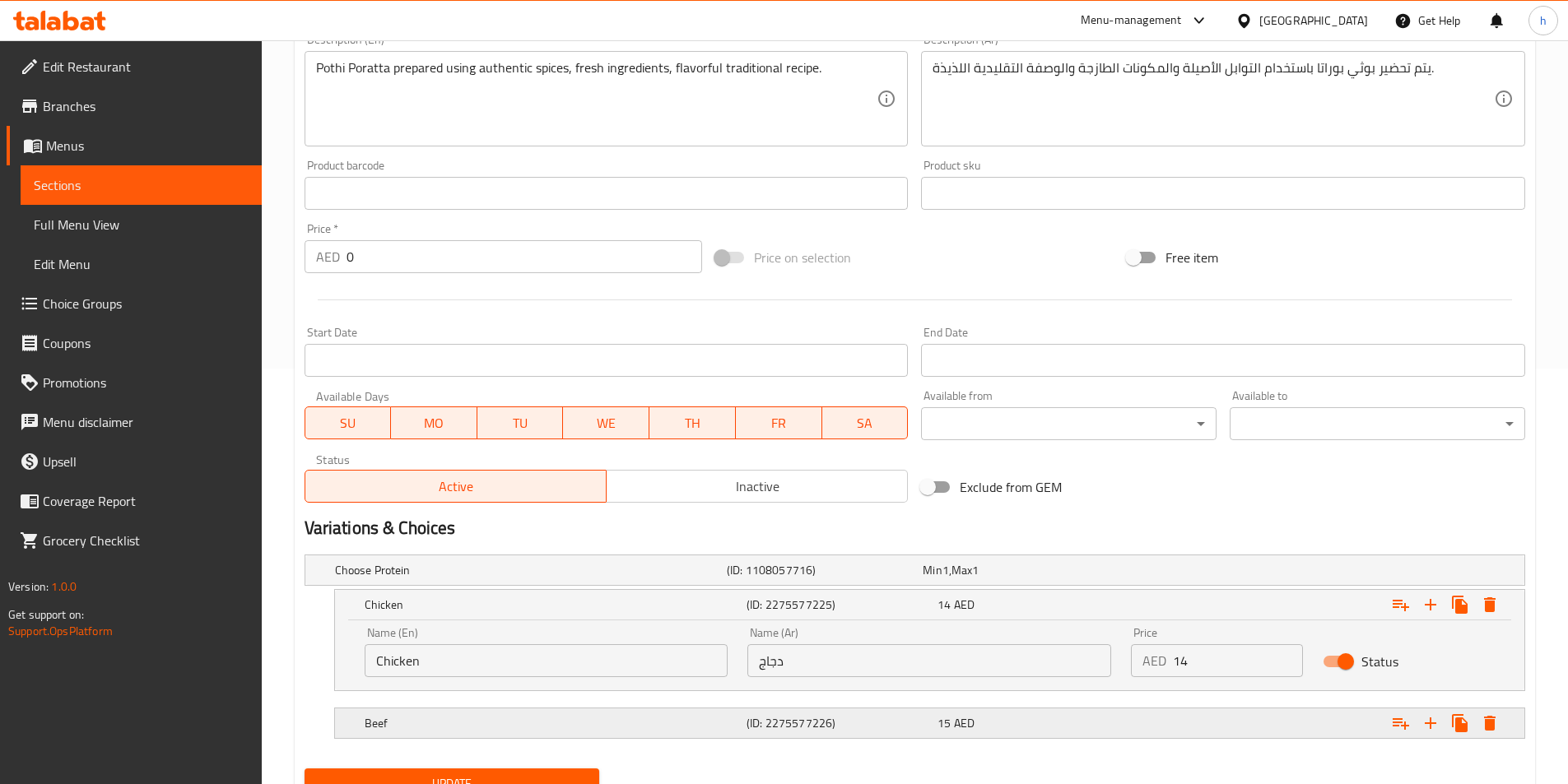
click at [707, 734] on div "Beef" at bounding box center [553, 723] width 382 height 23
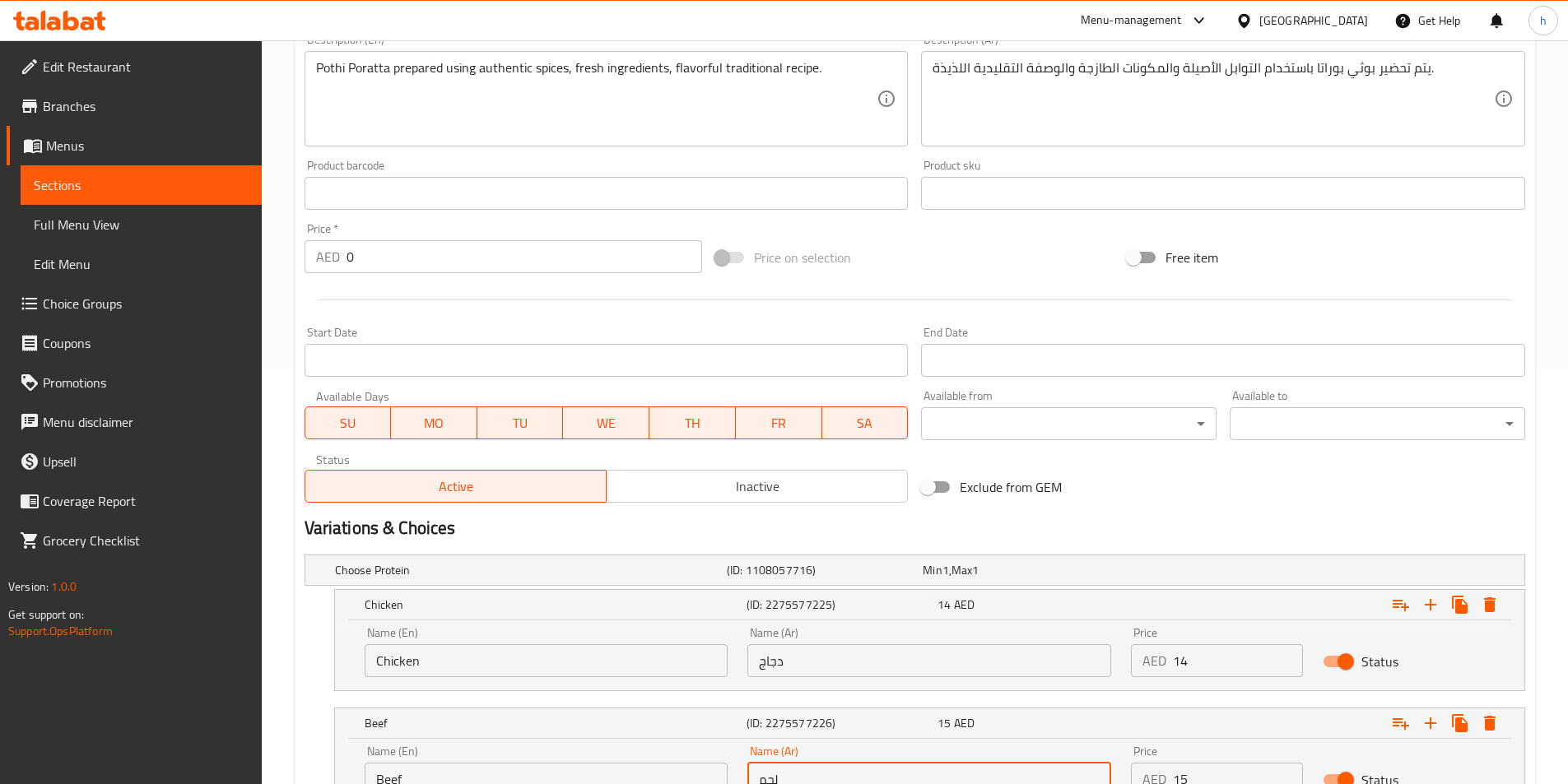
click at [820, 764] on input "لحم" at bounding box center [929, 779] width 364 height 33
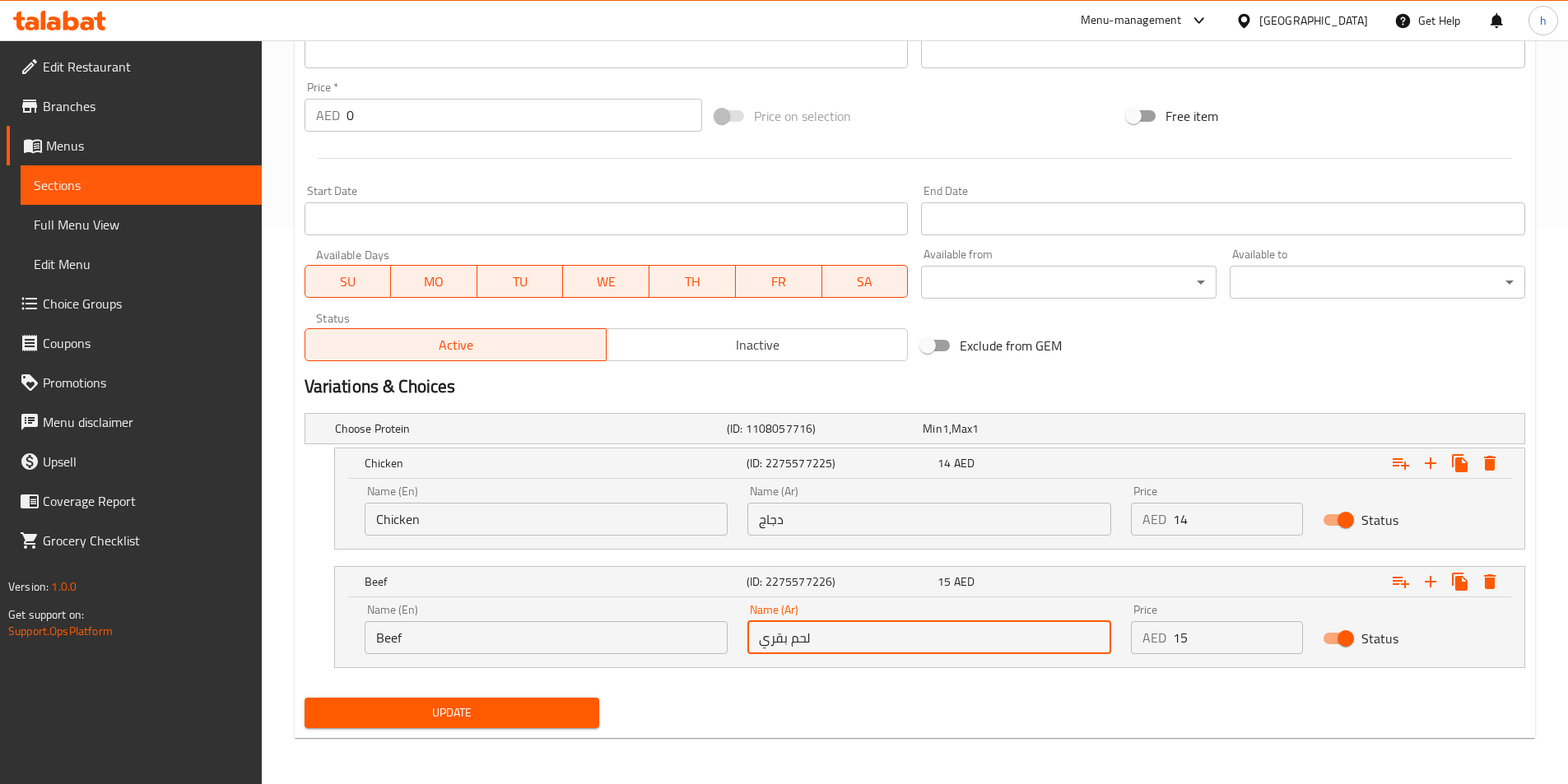
type input "لحم بقري"
click at [361, 713] on span "Update" at bounding box center [452, 713] width 269 height 20
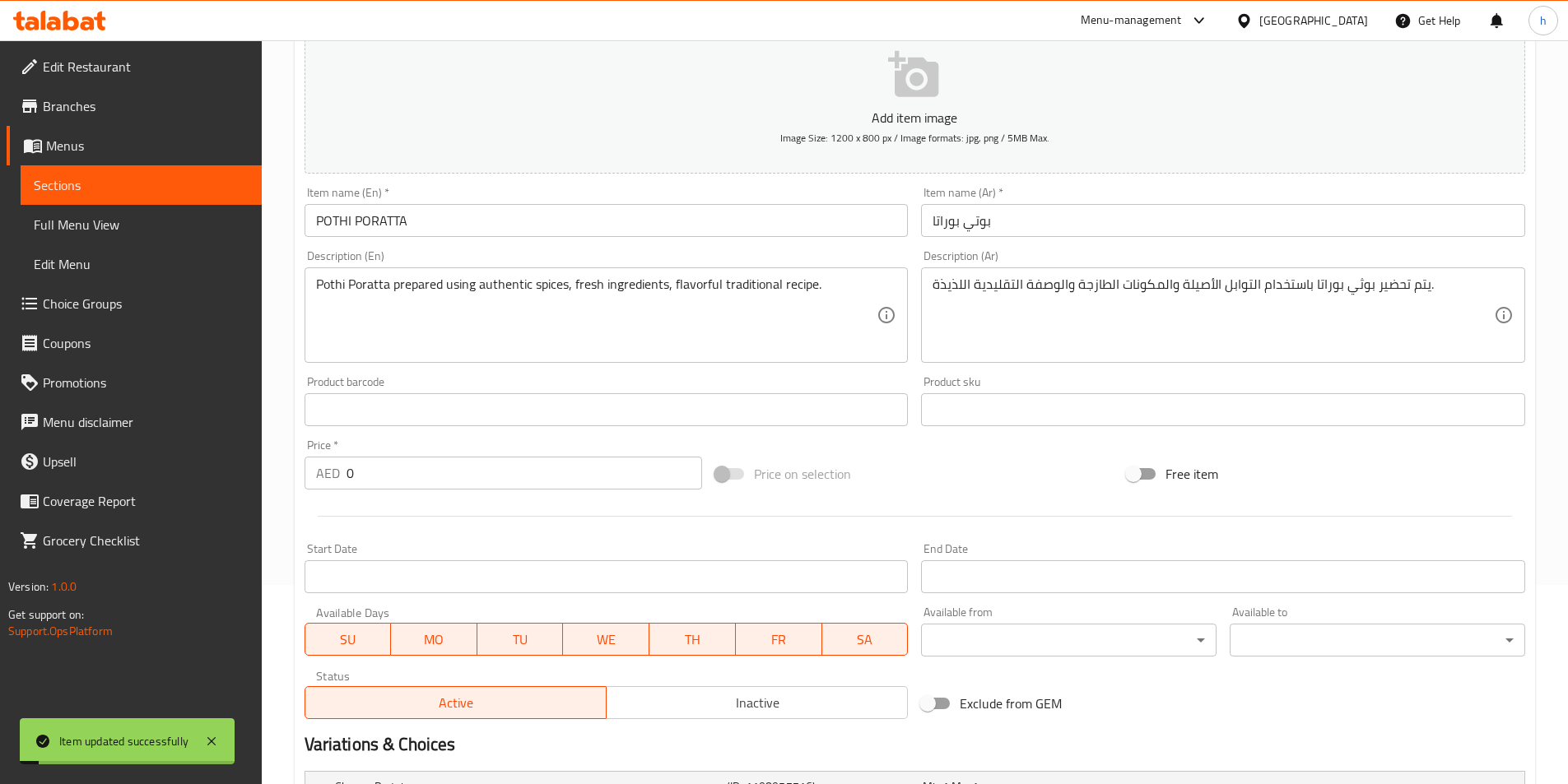
scroll to position [0, 0]
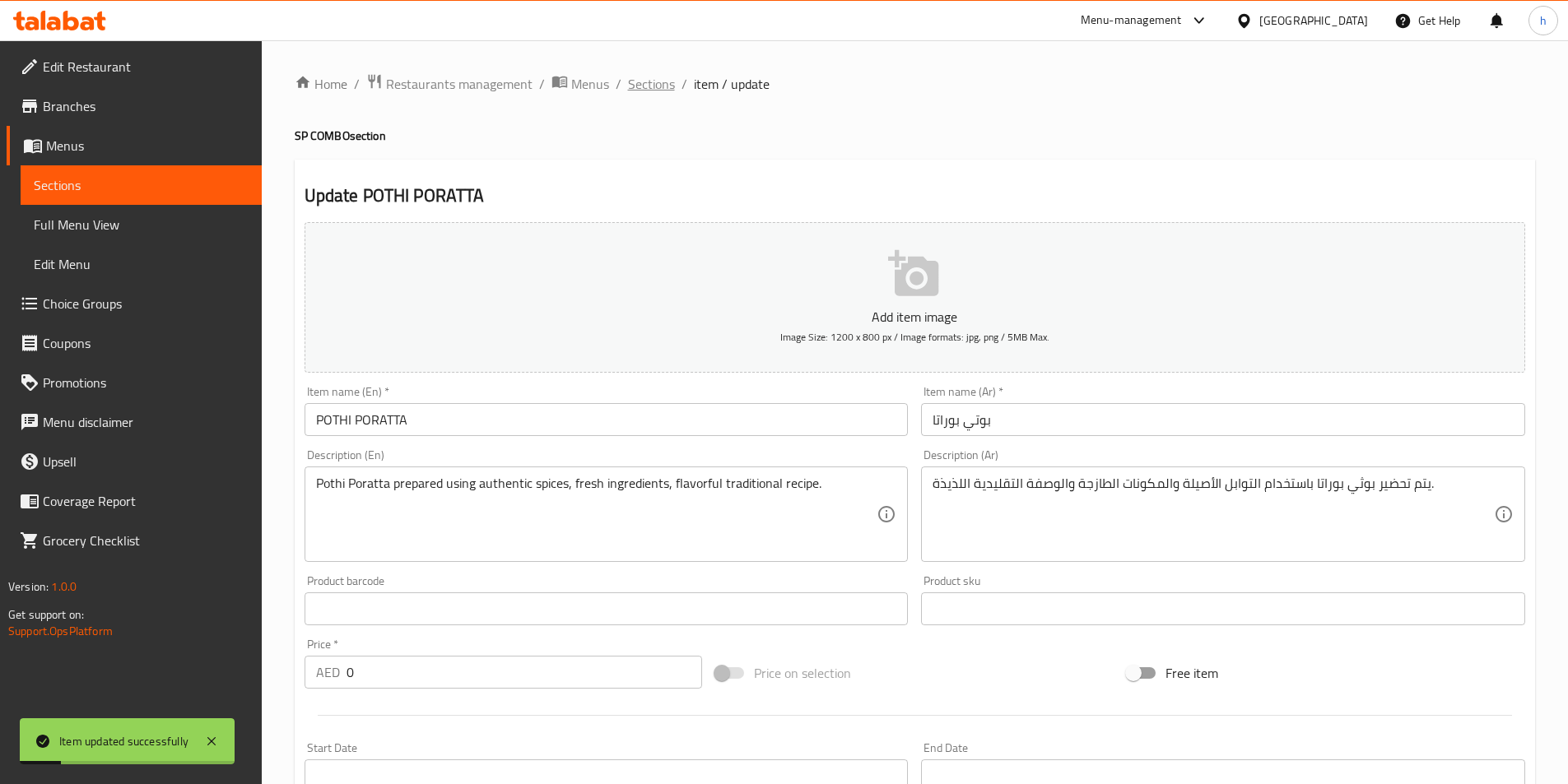
click at [641, 80] on span "Sections" at bounding box center [652, 83] width 47 height 19
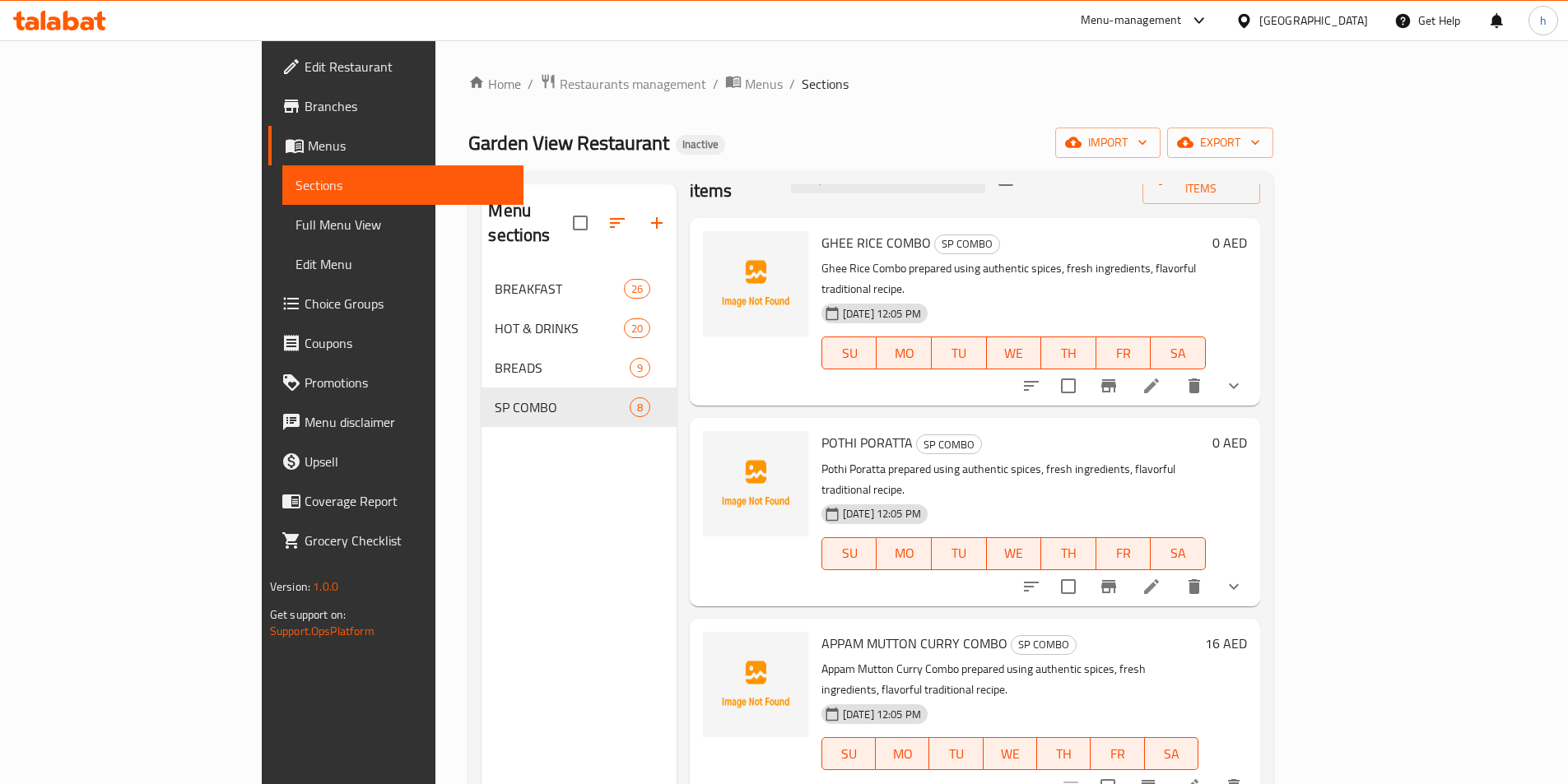
scroll to position [82, 0]
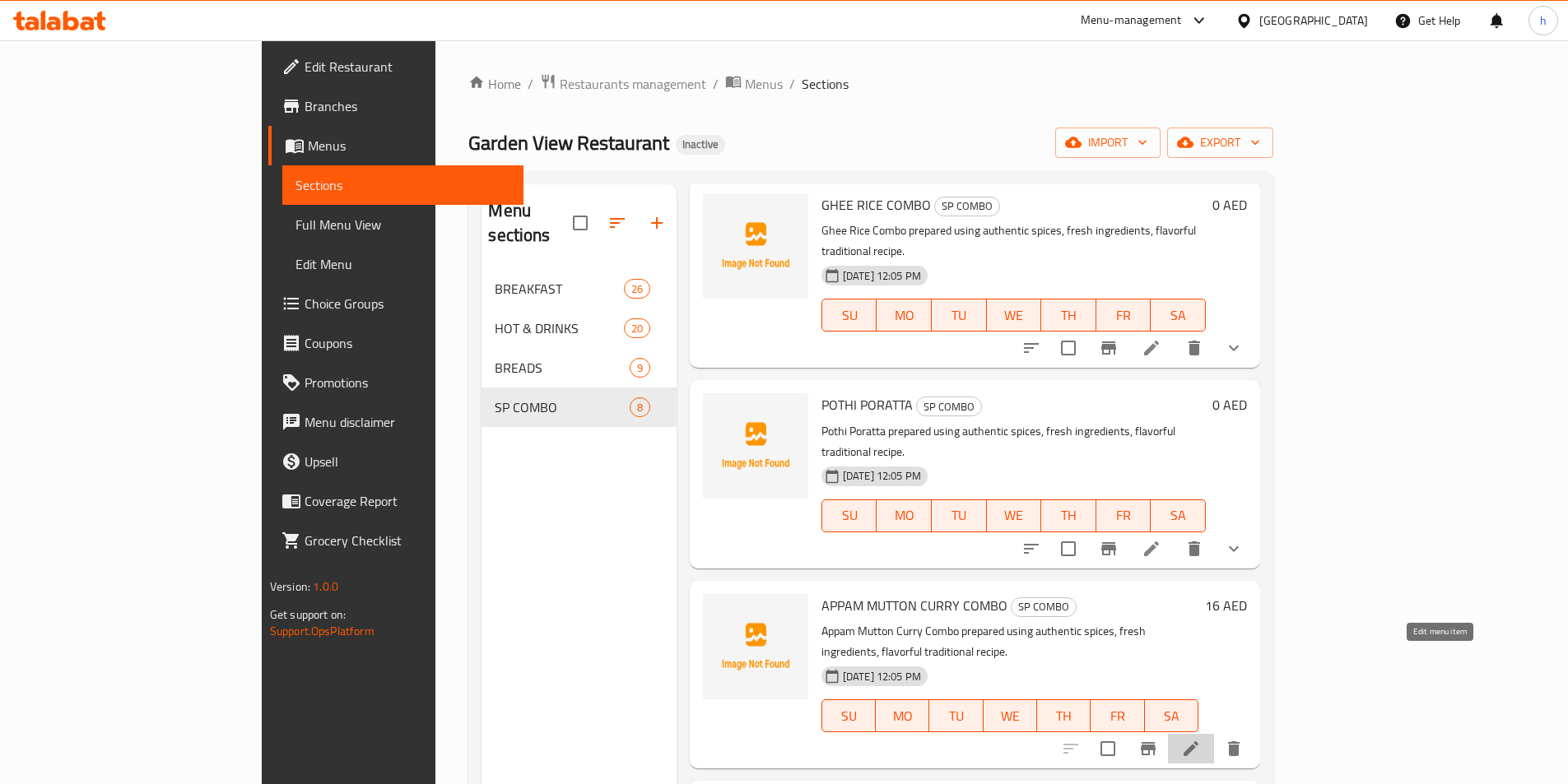
click at [1201, 739] on icon at bounding box center [1191, 748] width 19 height 19
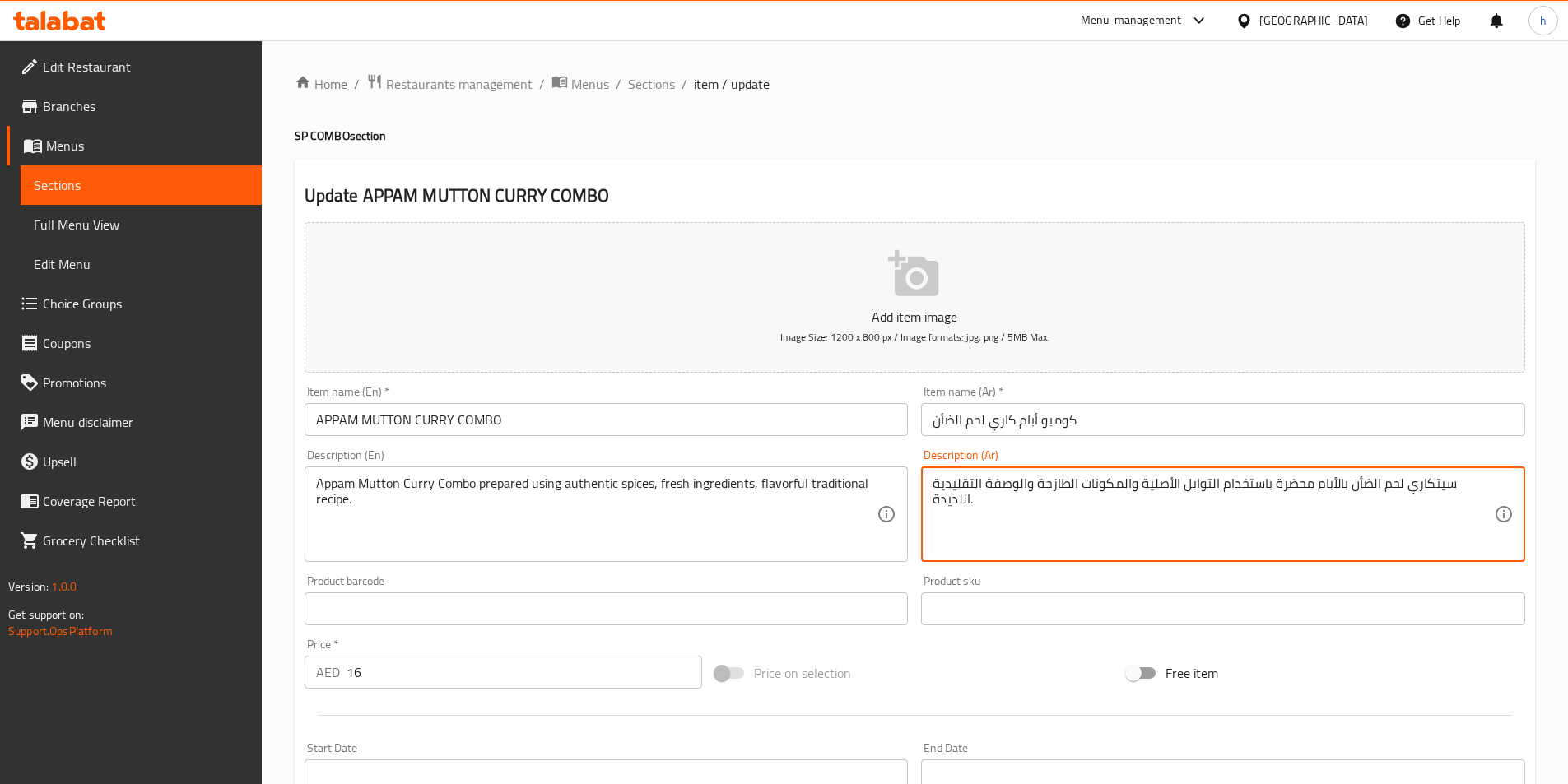
click at [1431, 483] on textarea "سيتكاري لحم الضأن بالأبام محضرة باستخدام التوابل الأصلية والمكونات الطازجة والو…" at bounding box center [1214, 515] width 561 height 78
click at [1442, 476] on textarea "سيت كاري لحم الضأن بالأبام محضرة باستخدام التوابل الأصلية والمكونات الطازجة وال…" at bounding box center [1214, 515] width 561 height 78
click at [1351, 483] on textarea "كاري لحم الضأن بالأبام محضرة باستخدام التوابل الأصلية والمكونات الطازجة والوصفة…" at bounding box center [1214, 515] width 561 height 78
click at [1354, 482] on textarea "كاري لحم الضأن بالأبام محضرة باستخدام التوابل الأصلية والمكونات الطازجة والوصفة…" at bounding box center [1214, 515] width 561 height 78
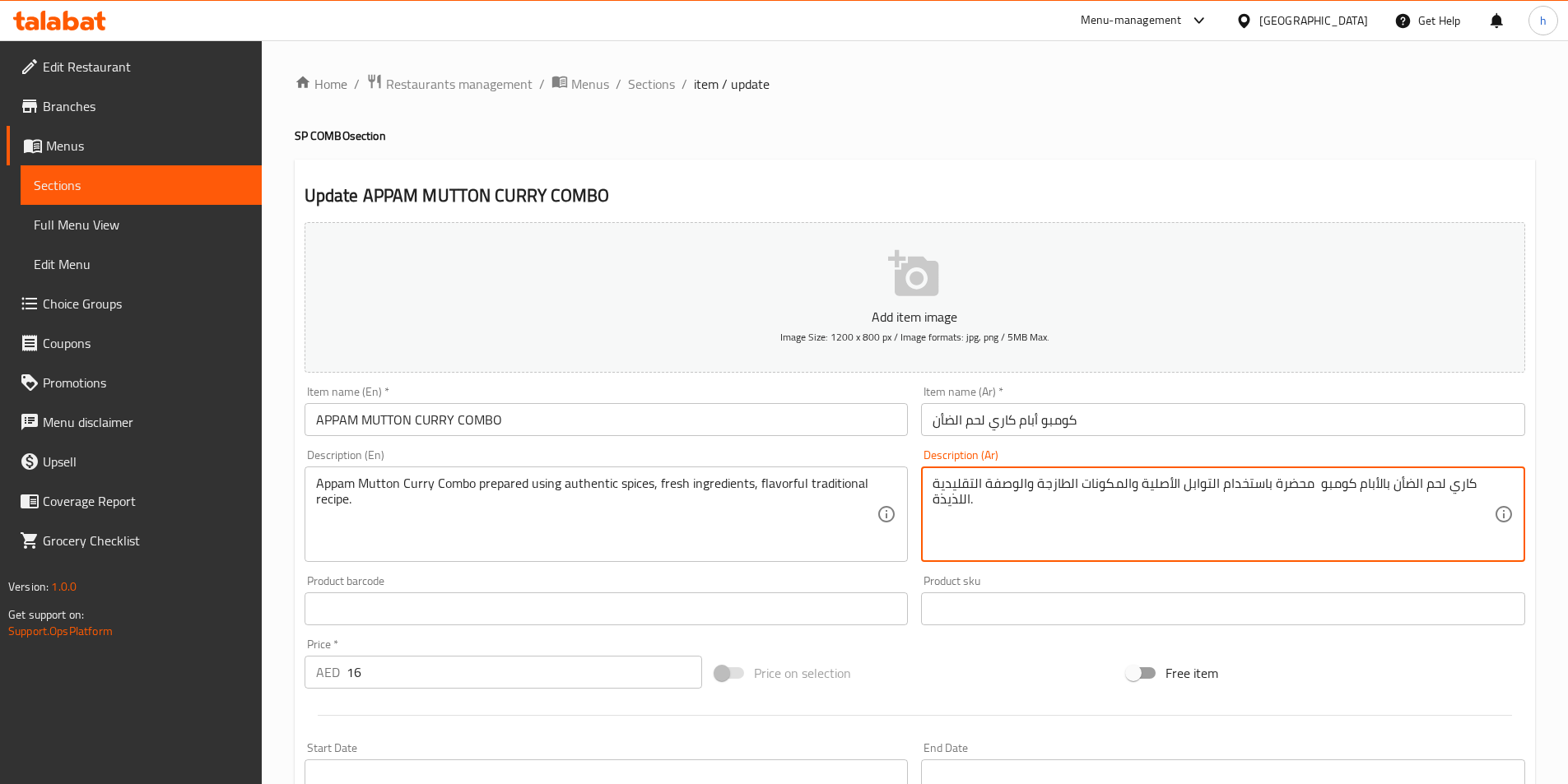
scroll to position [378, 0]
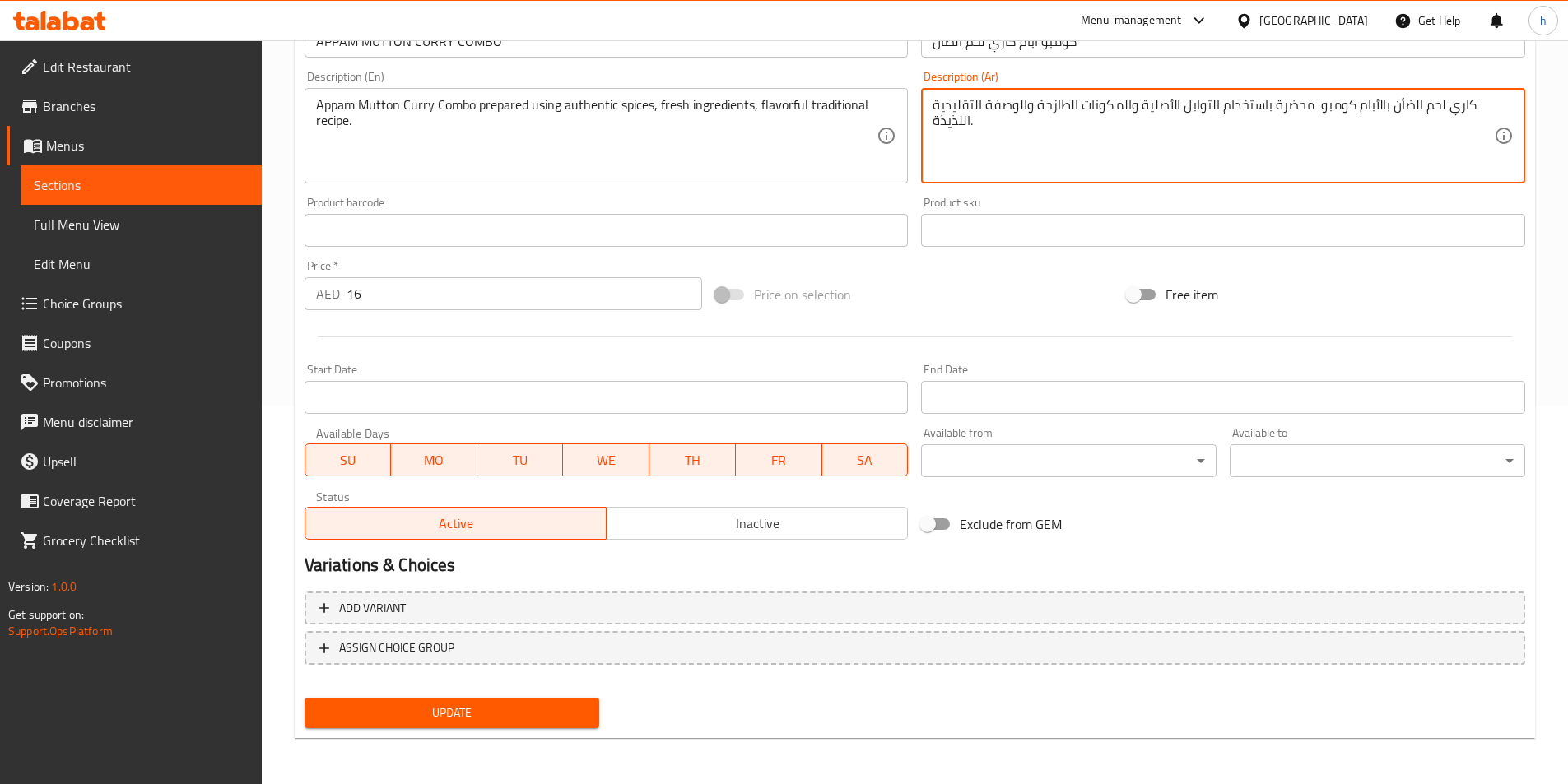
type textarea "كاري لحم الضأن بالأبام كومبو محضرة باستخدام التوابل الأصلية والمكونات الطازجة و…"
click at [485, 712] on span "Update" at bounding box center [452, 713] width 269 height 20
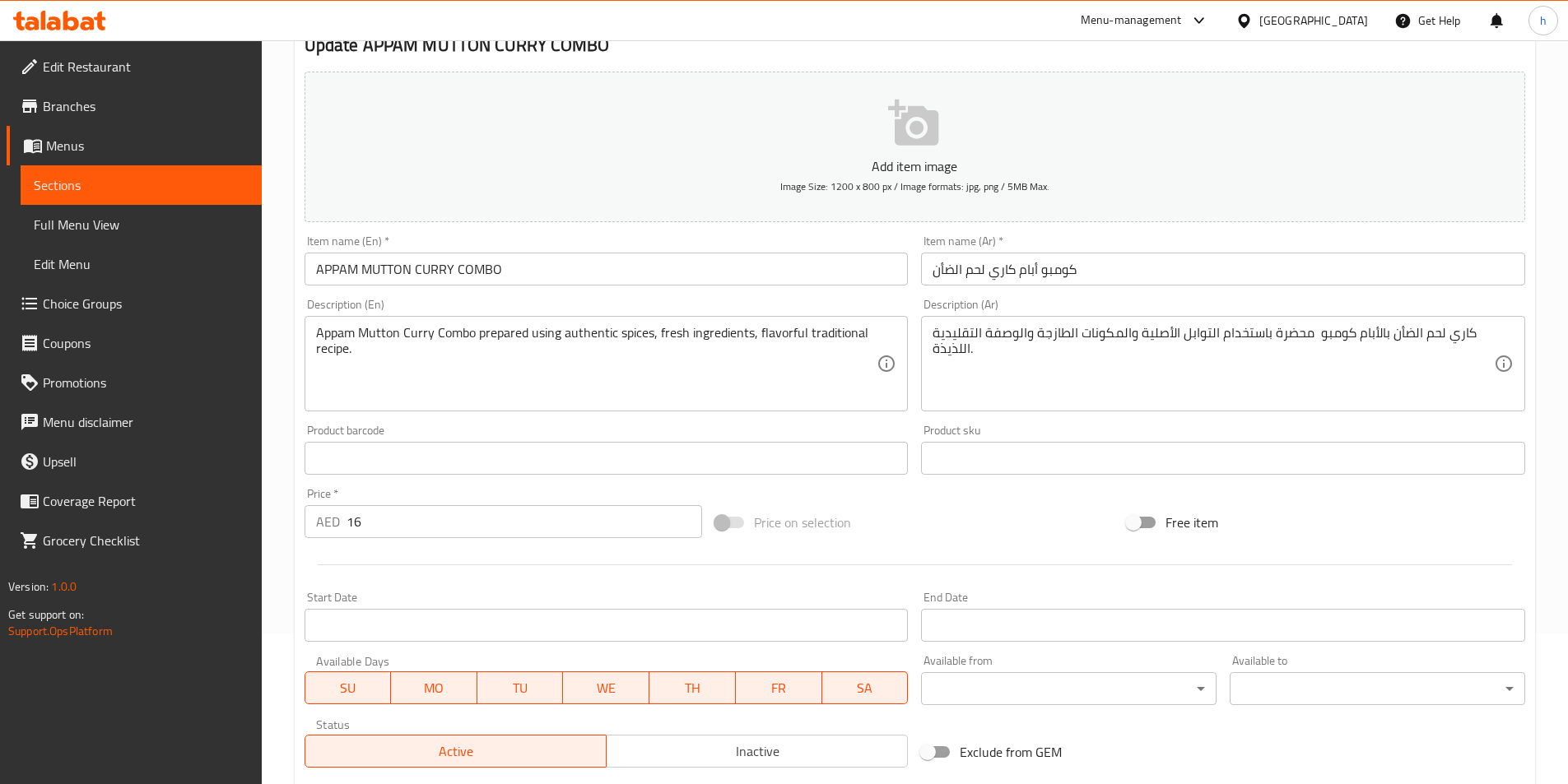
scroll to position [0, 0]
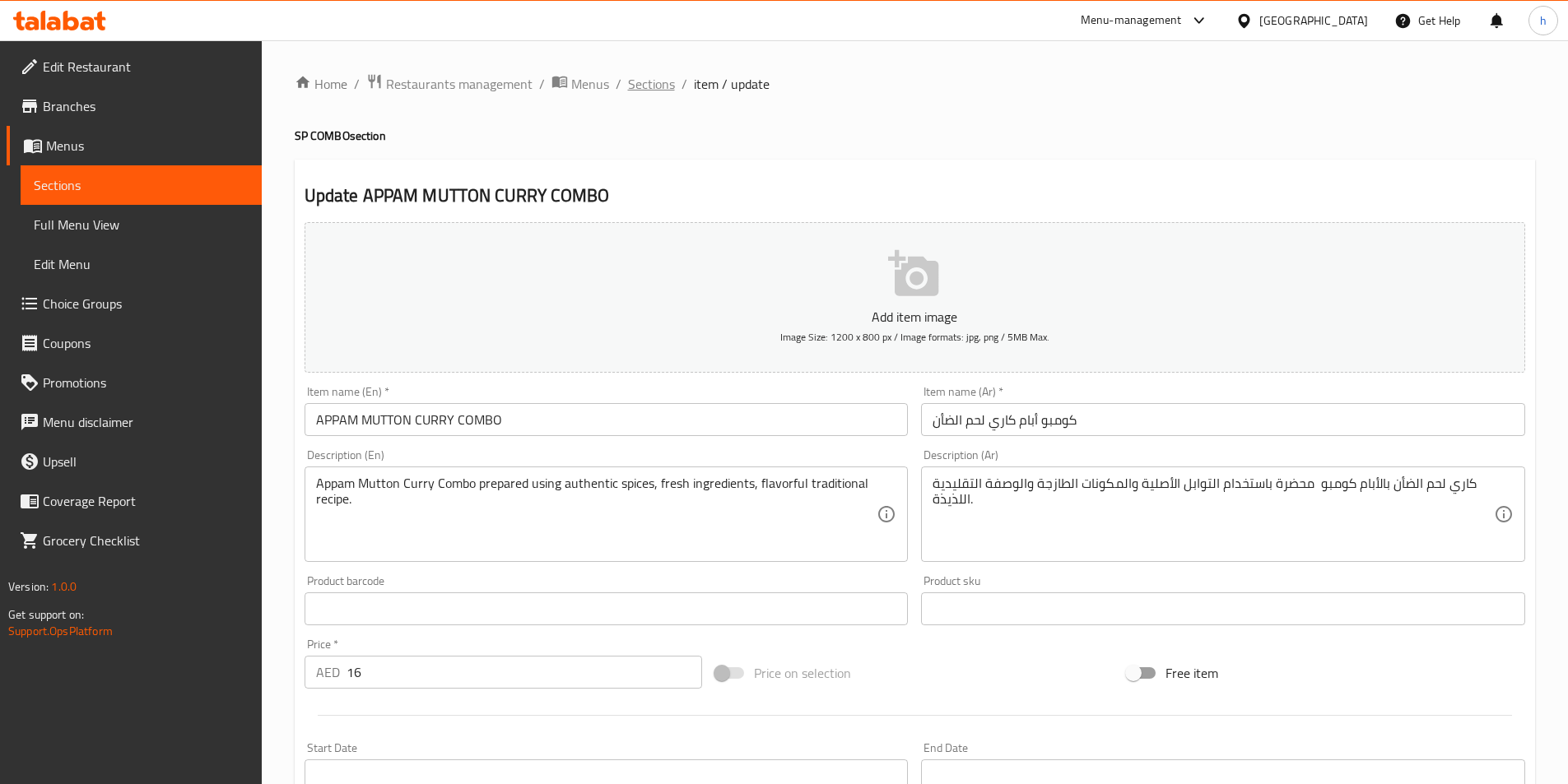
click at [651, 94] on span "Sections" at bounding box center [652, 83] width 47 height 19
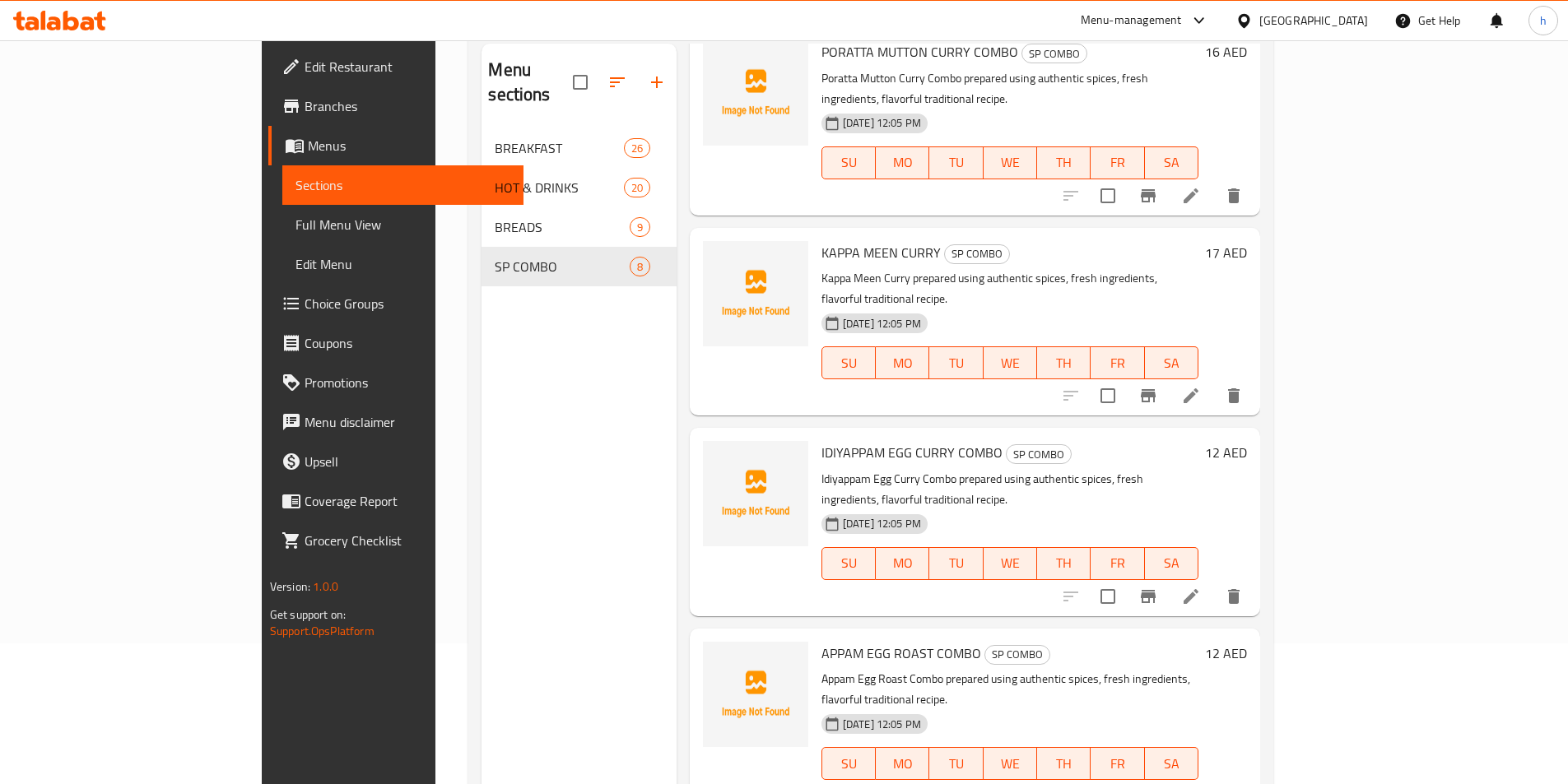
scroll to position [231, 0]
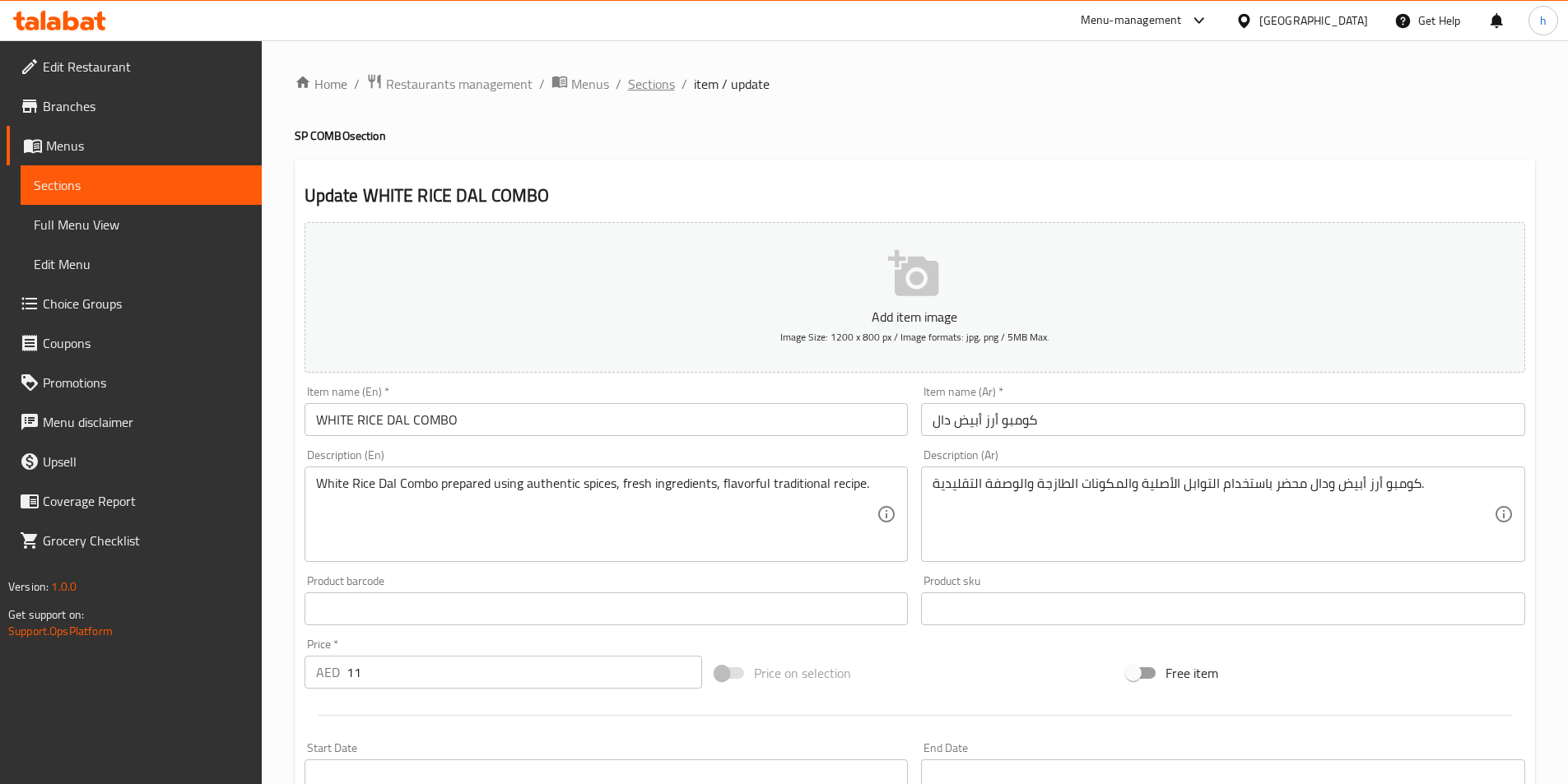
click at [668, 84] on span "Sections" at bounding box center [652, 83] width 47 height 19
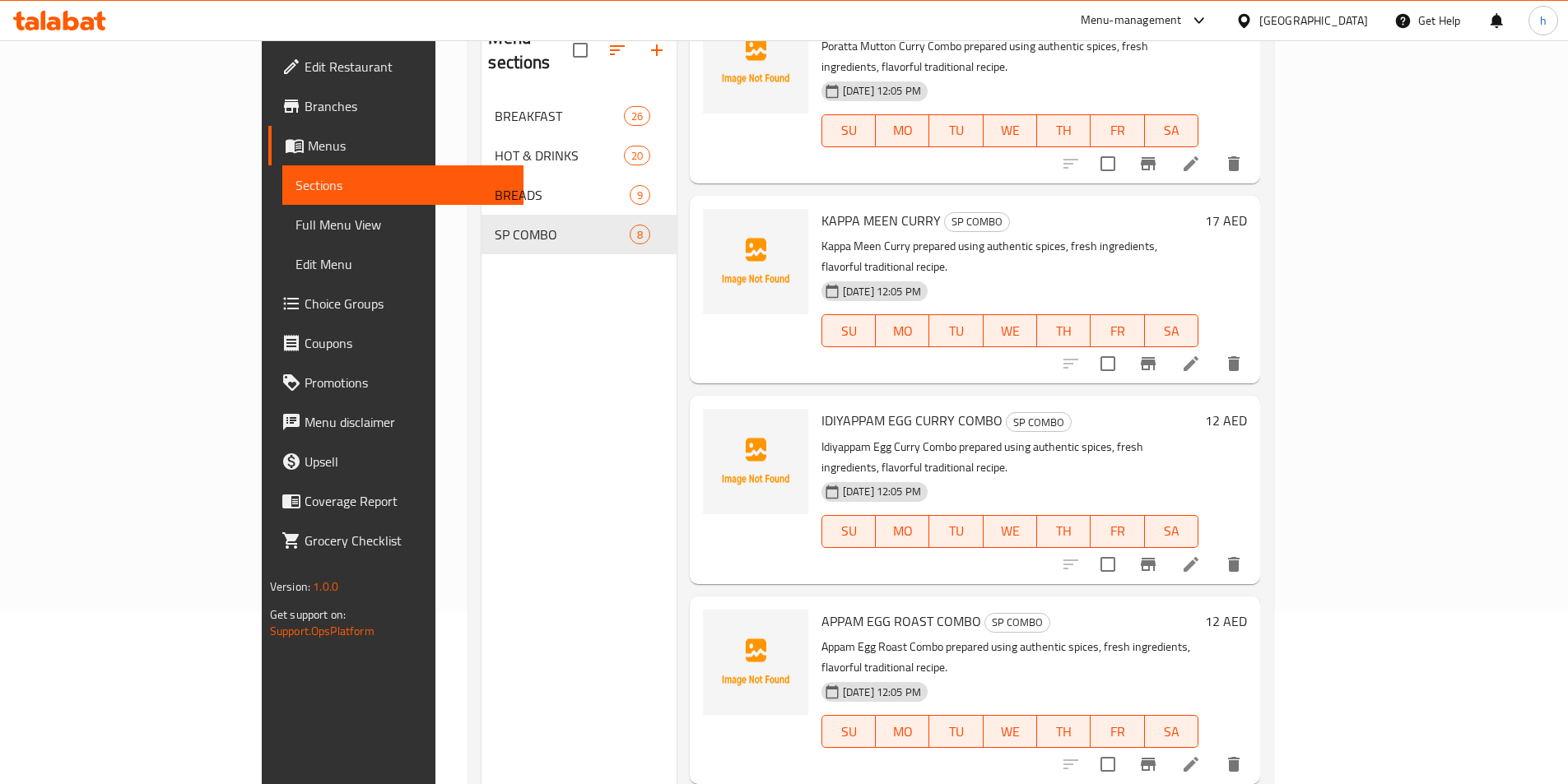
scroll to position [231, 0]
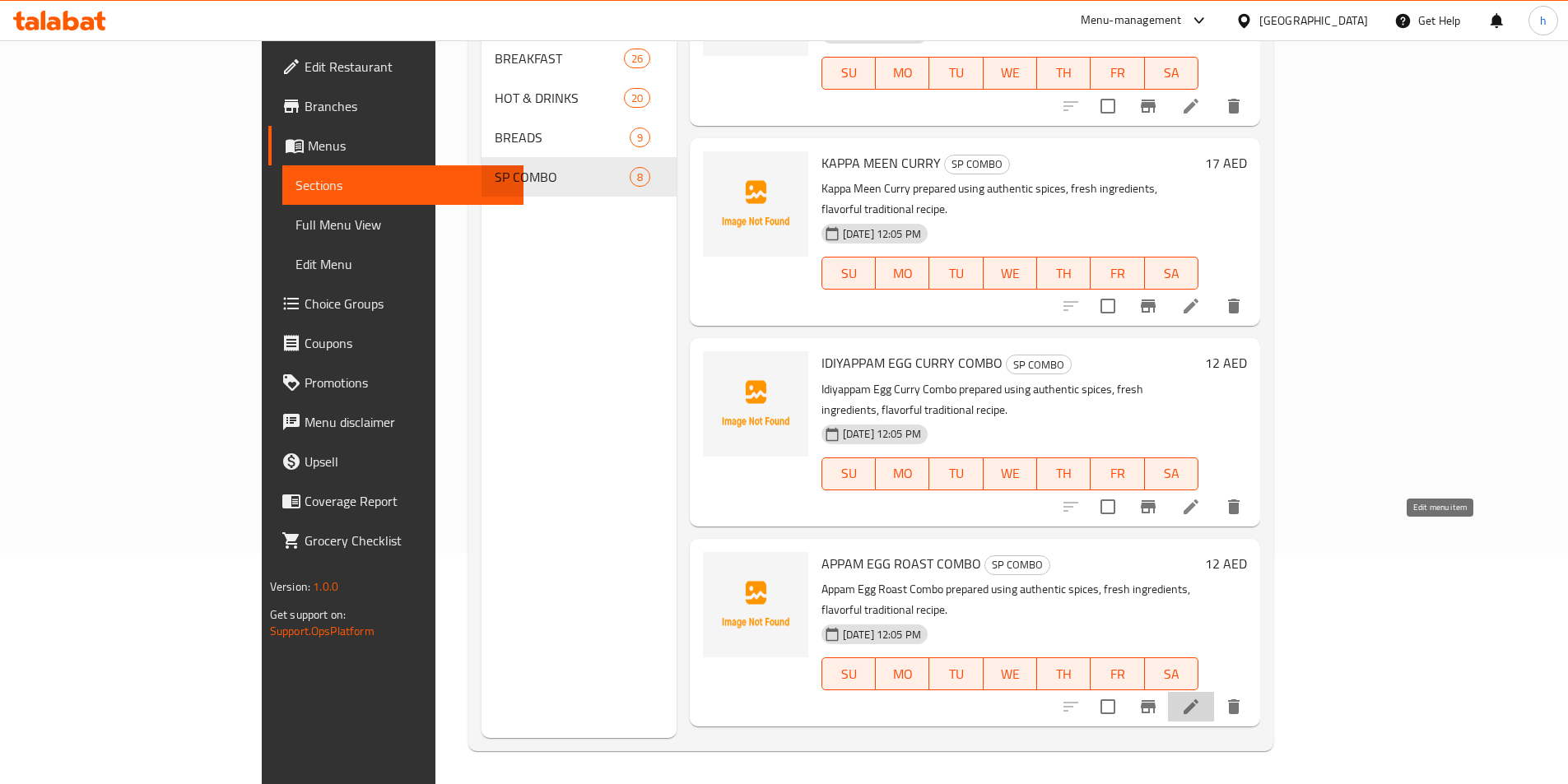
click at [1201, 696] on icon at bounding box center [1191, 706] width 19 height 19
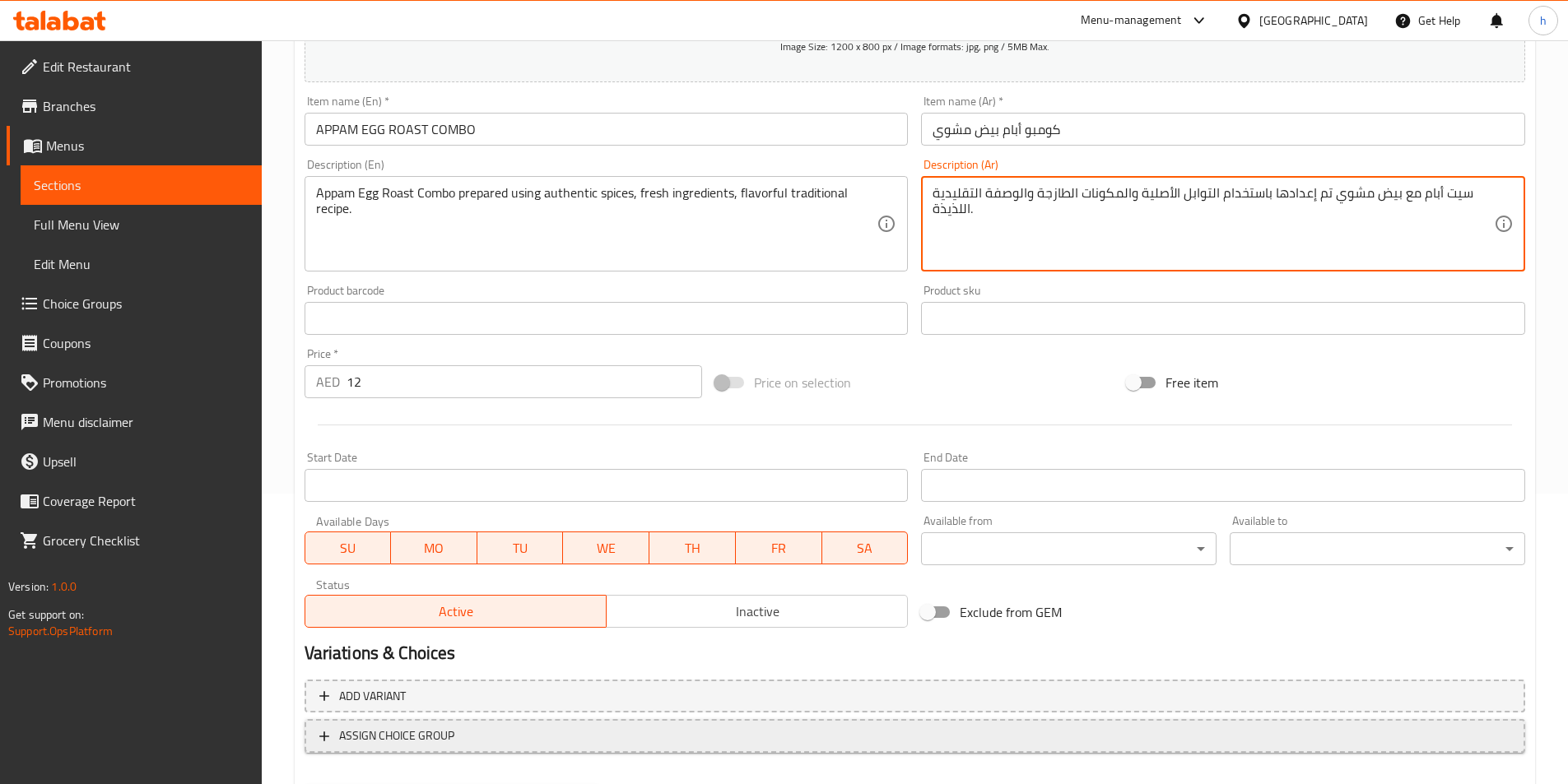
scroll to position [378, 0]
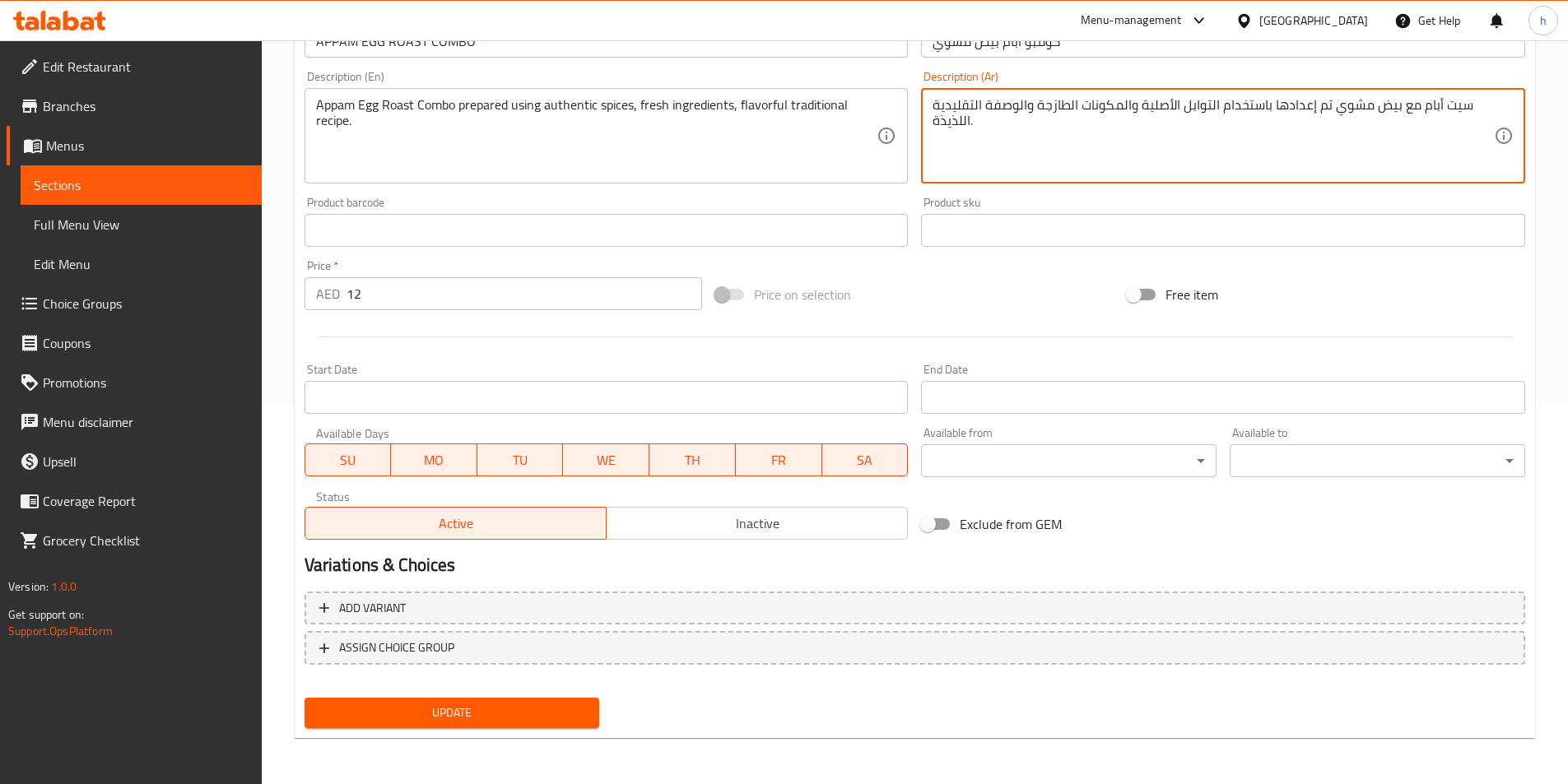
type textarea "سيت أبام مع بيض مشوي تم إعدادها باستخدام التوابل الأصلية والمكونات الطازجة والو…"
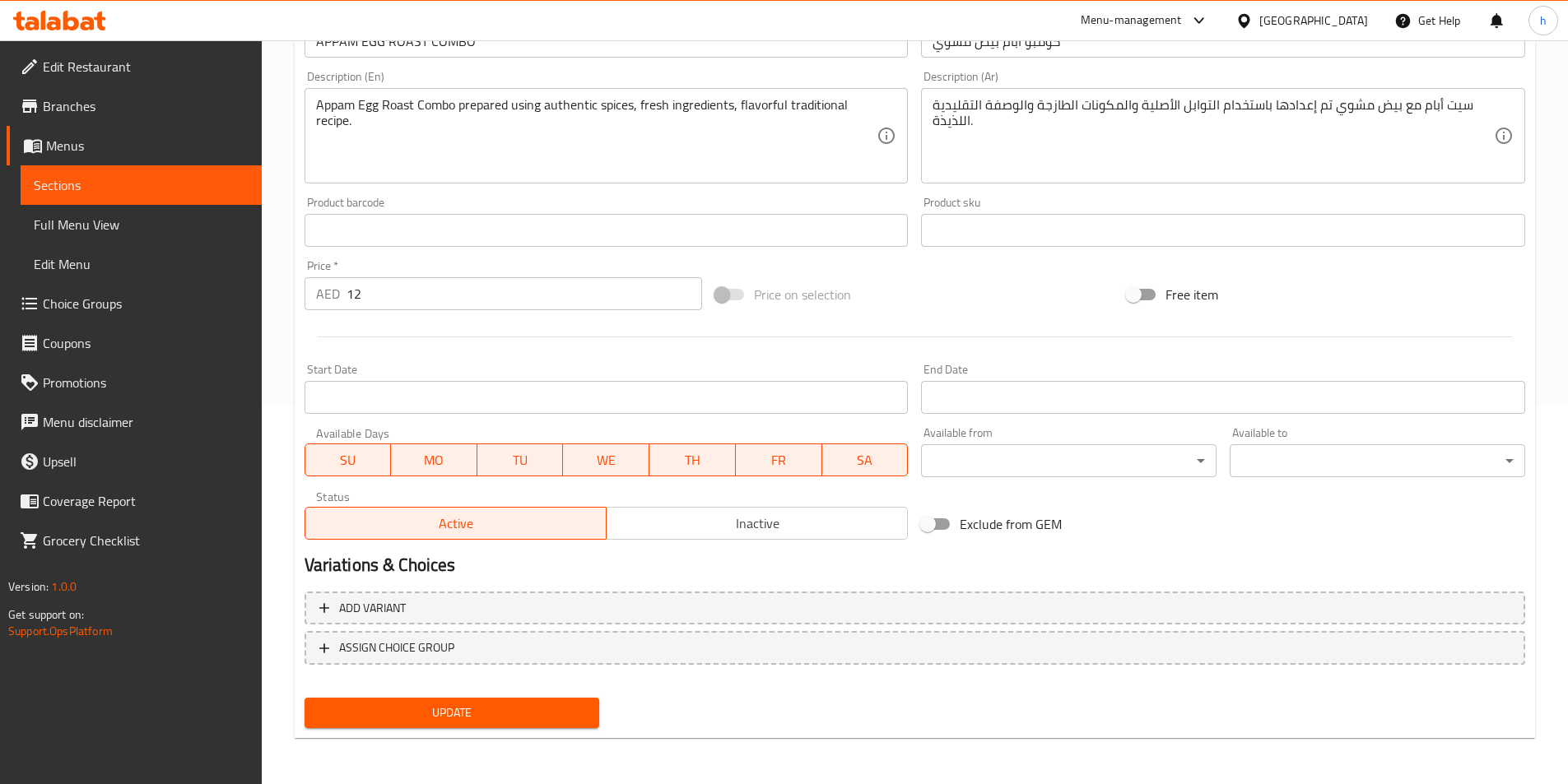
click at [557, 696] on div "Update" at bounding box center [452, 712] width 308 height 43
click at [556, 707] on span "Update" at bounding box center [452, 713] width 269 height 20
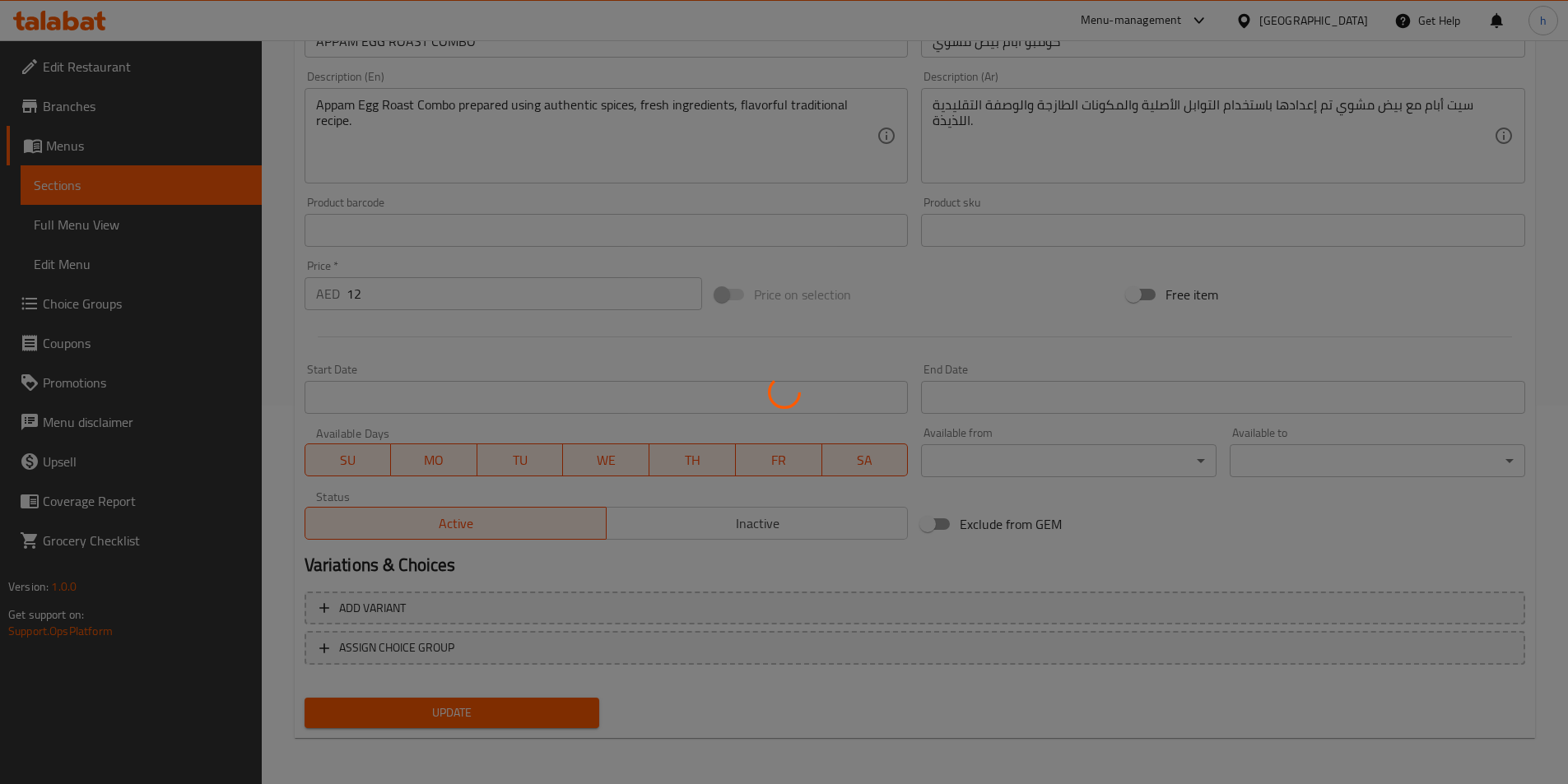
scroll to position [0, 0]
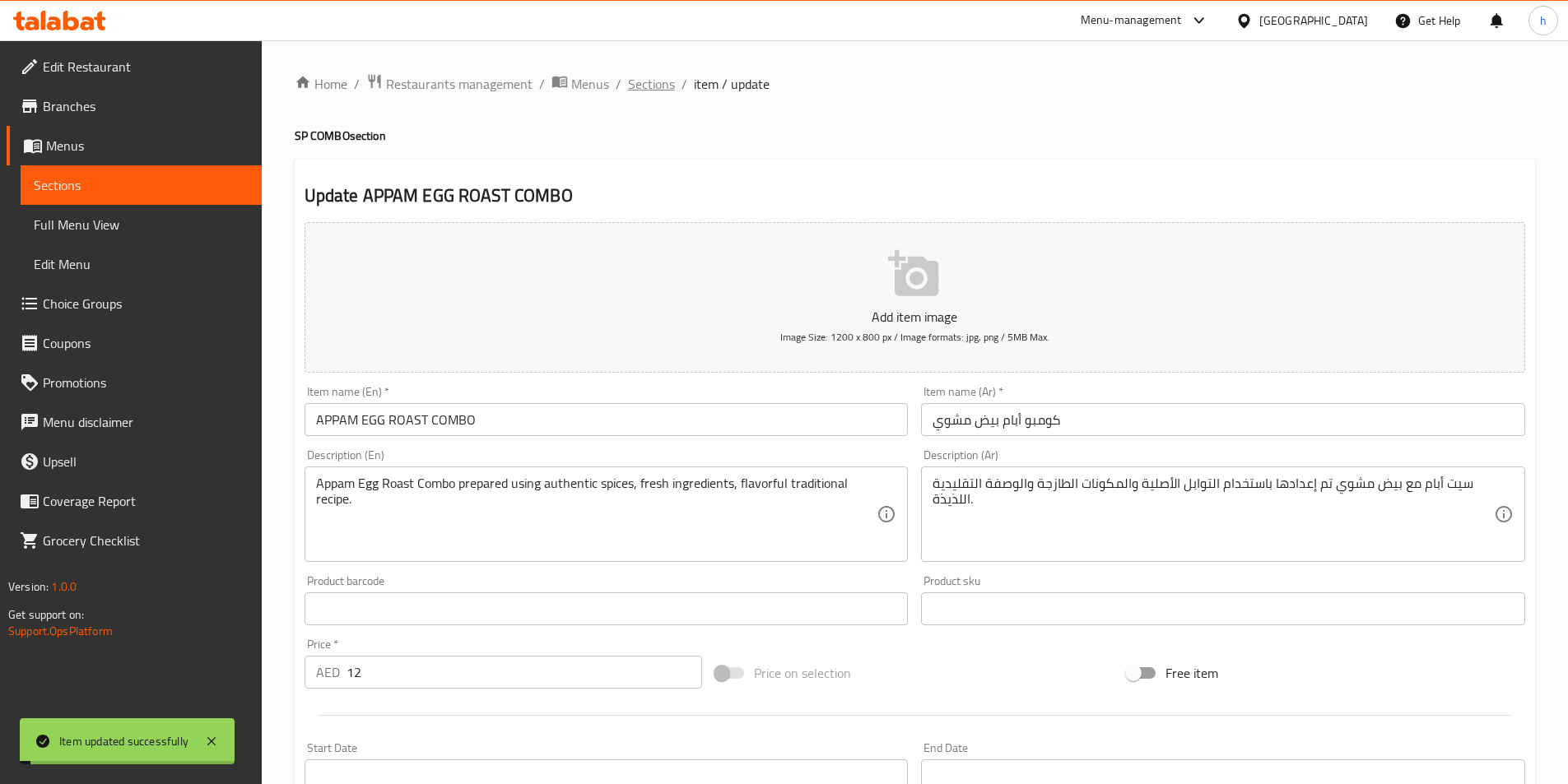
click at [670, 81] on span "Sections" at bounding box center [652, 83] width 47 height 19
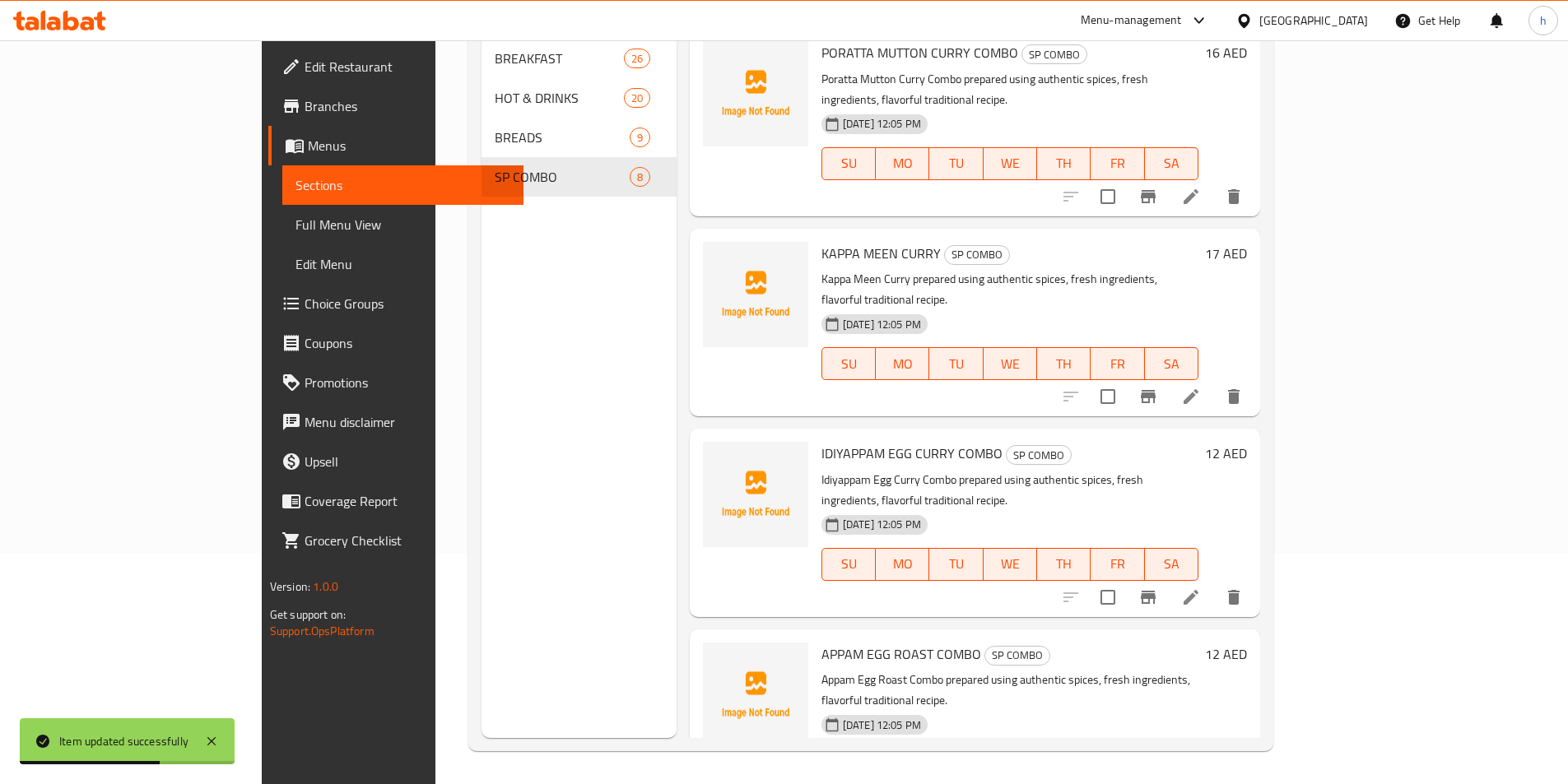
scroll to position [530, 0]
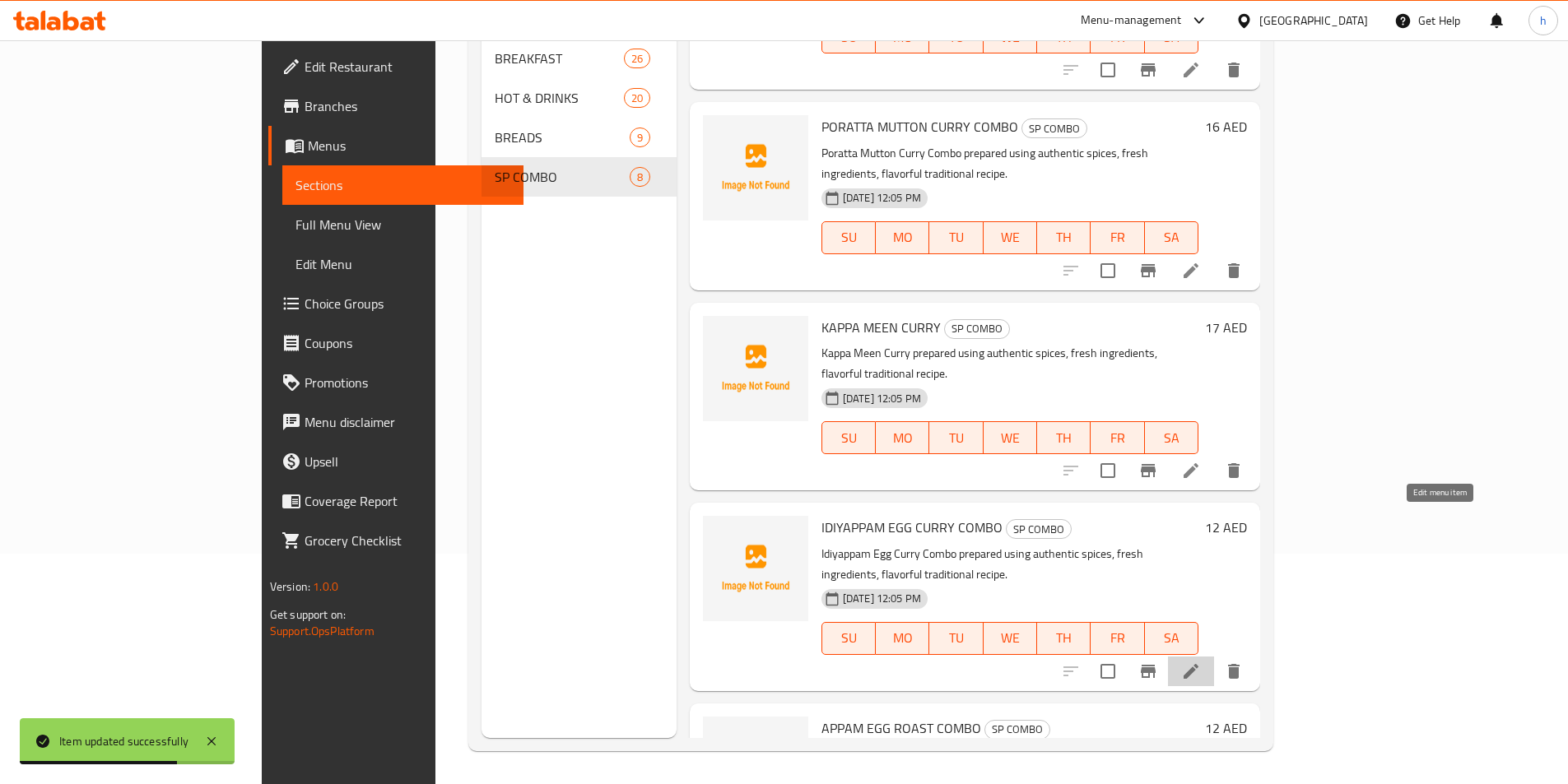
click at [1199, 664] on icon at bounding box center [1191, 671] width 15 height 15
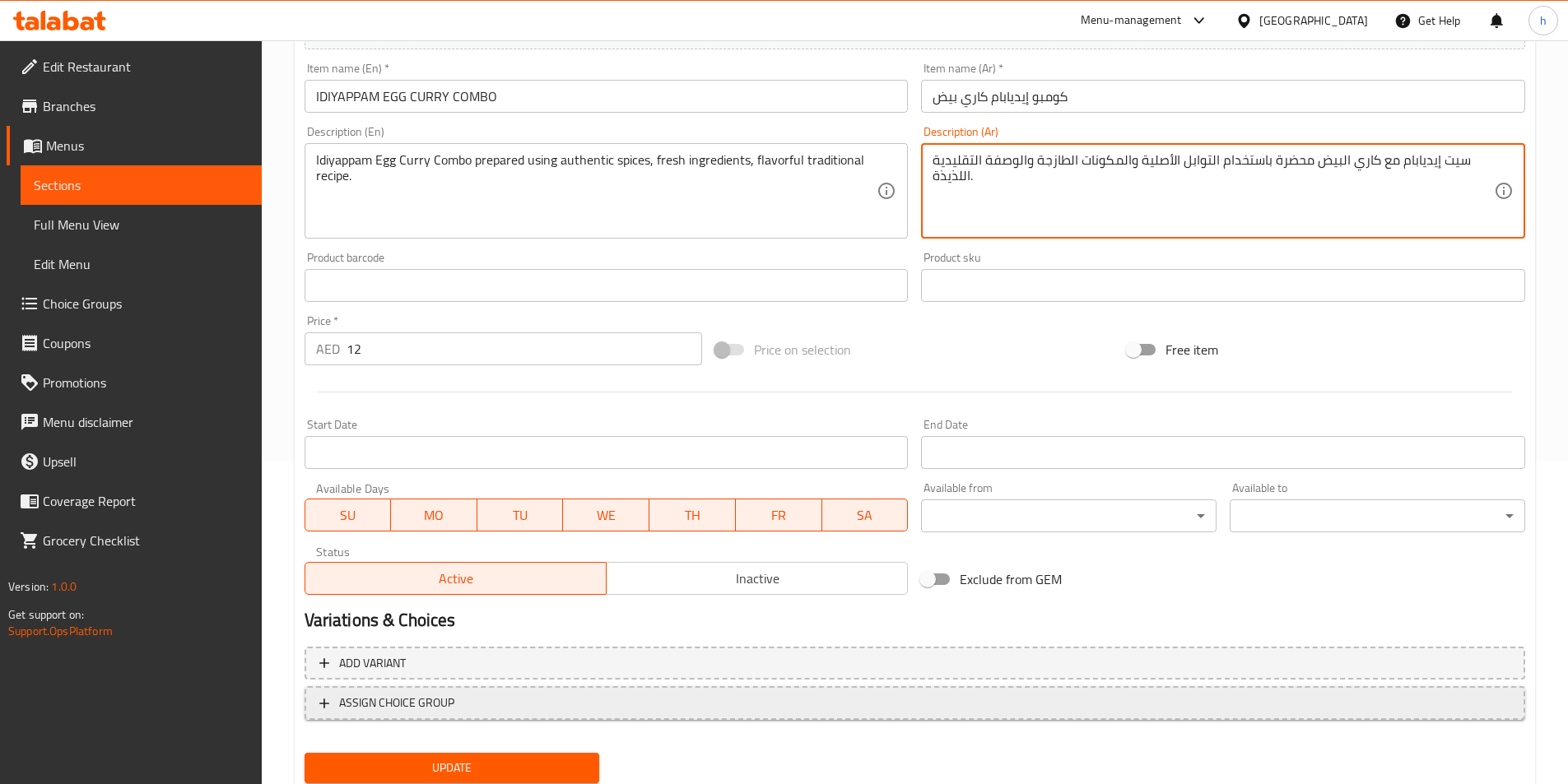
scroll to position [378, 0]
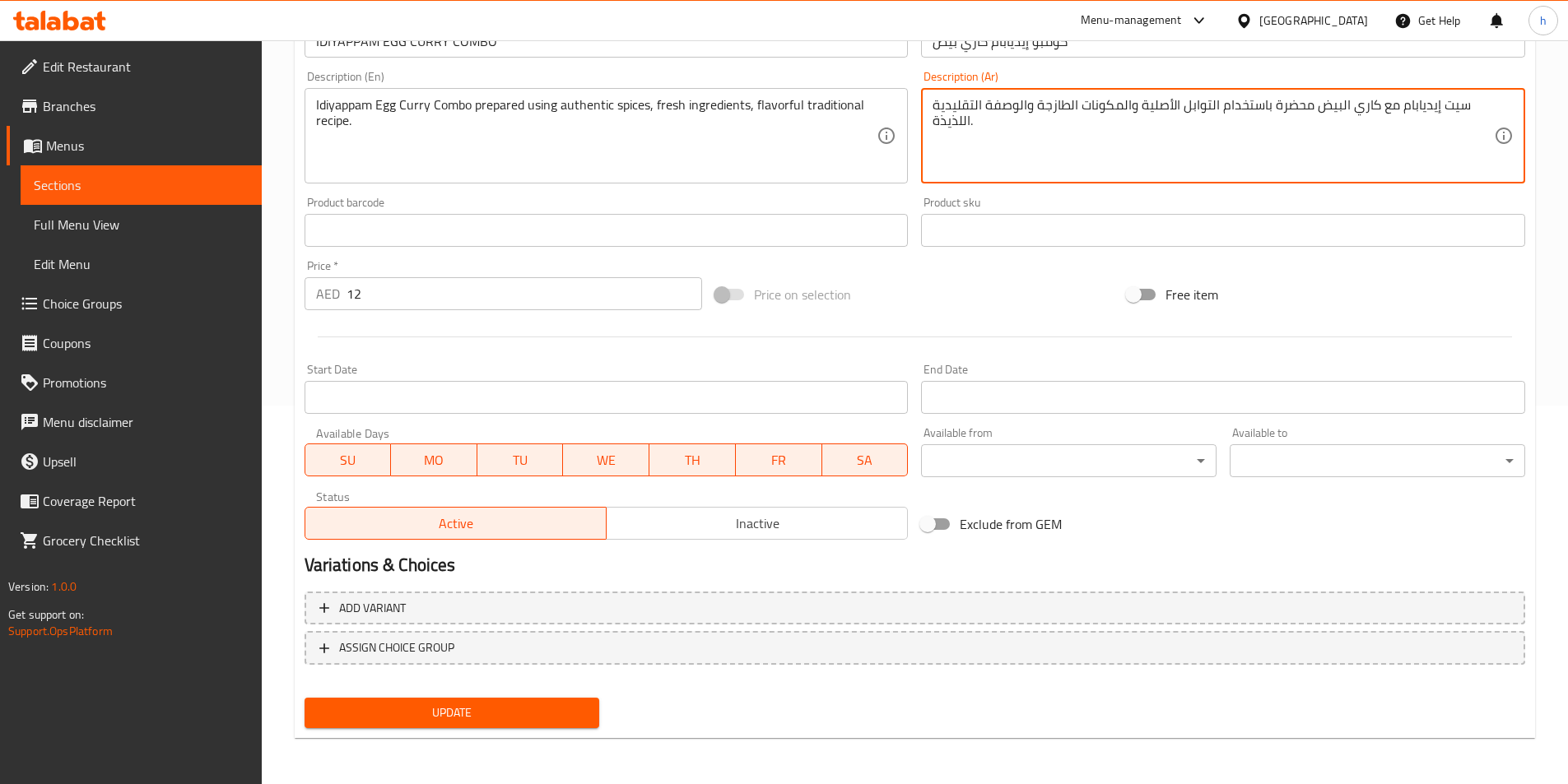
type textarea "سيت إيديابام مع كاري البيض محضرة باستخدام التوابل الأصلية والمكونات الطازجة وال…"
click at [580, 722] on span "Update" at bounding box center [452, 713] width 269 height 20
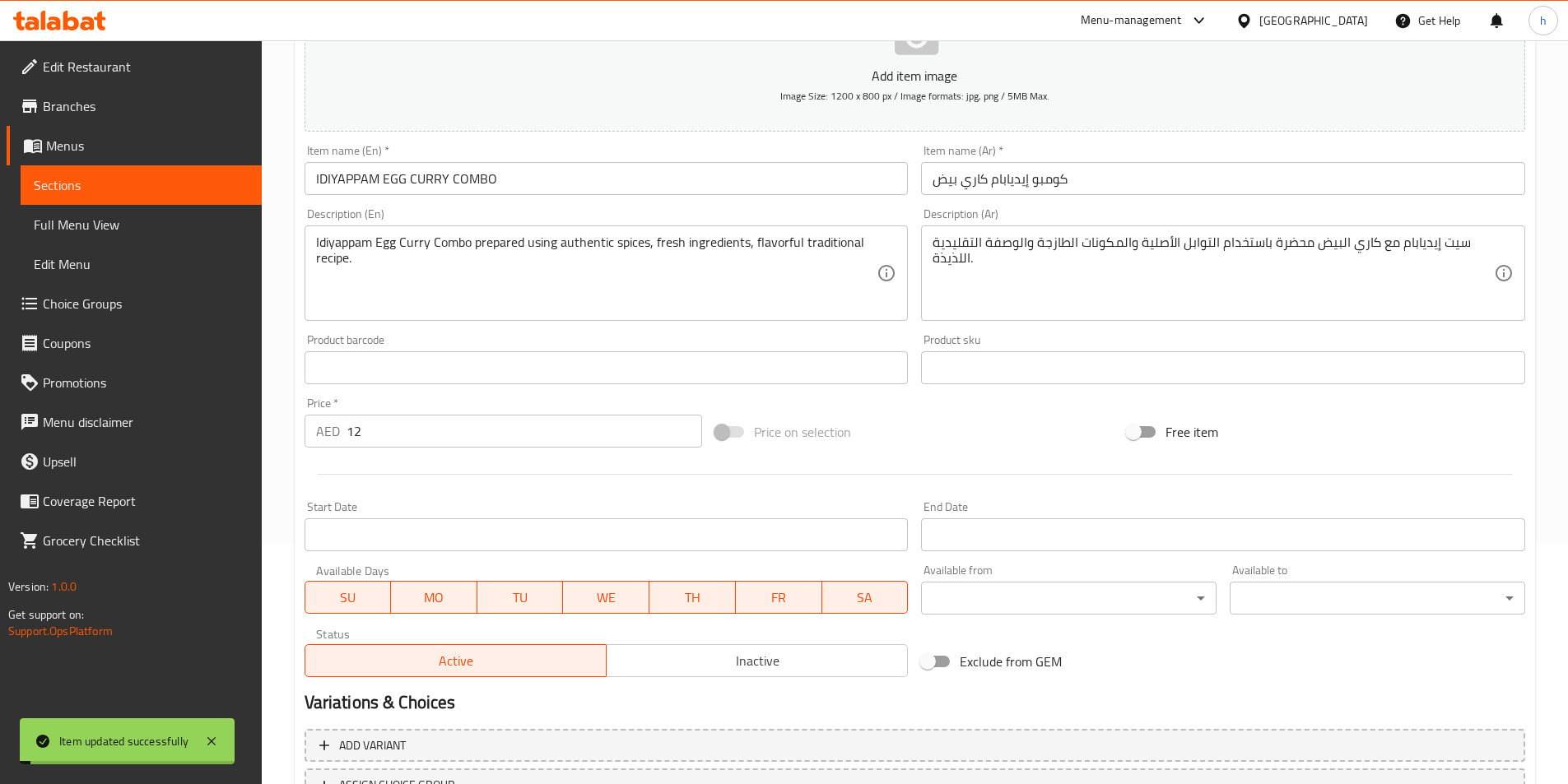
scroll to position [0, 0]
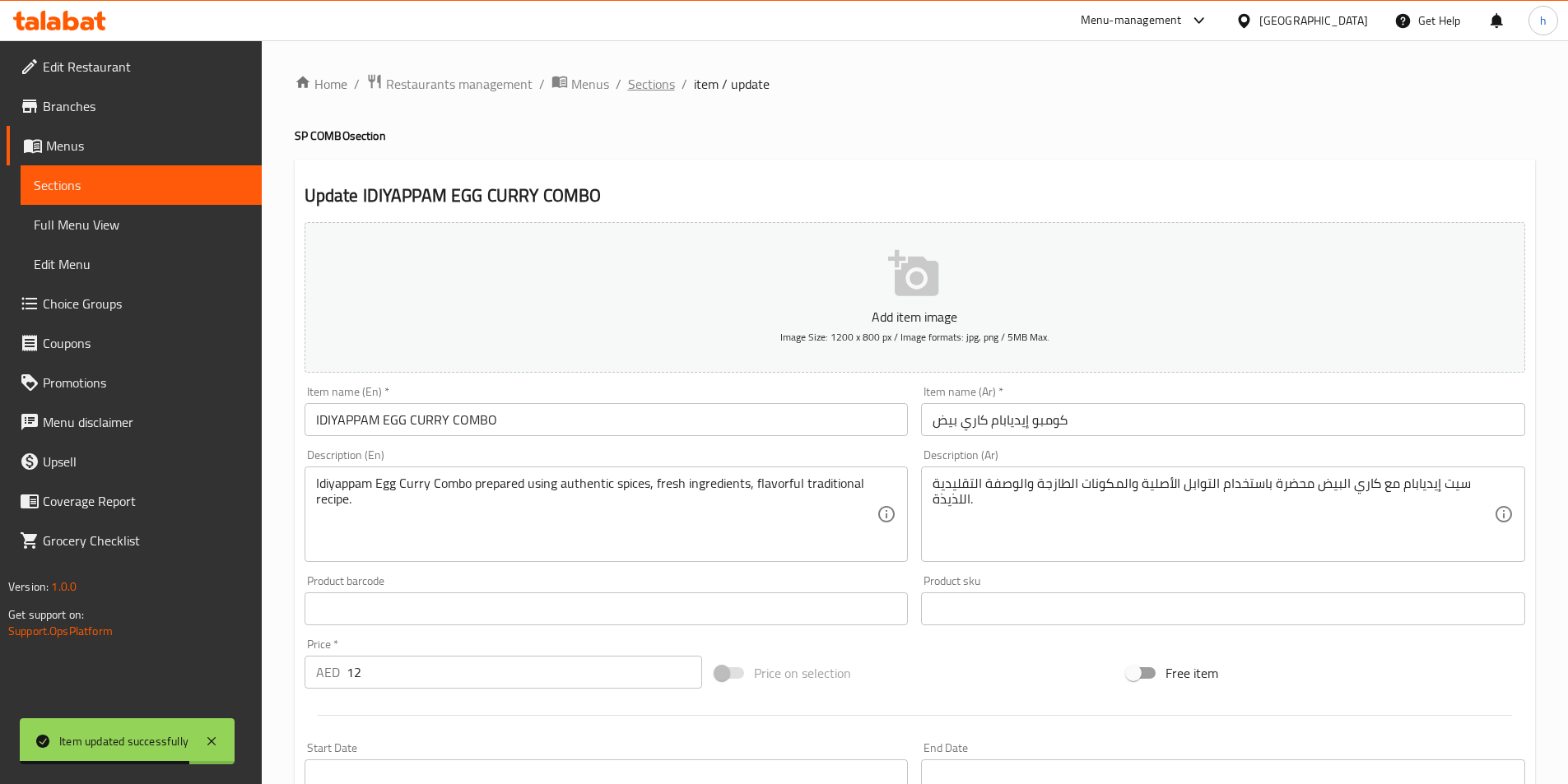
click at [661, 77] on span "Sections" at bounding box center [652, 83] width 47 height 19
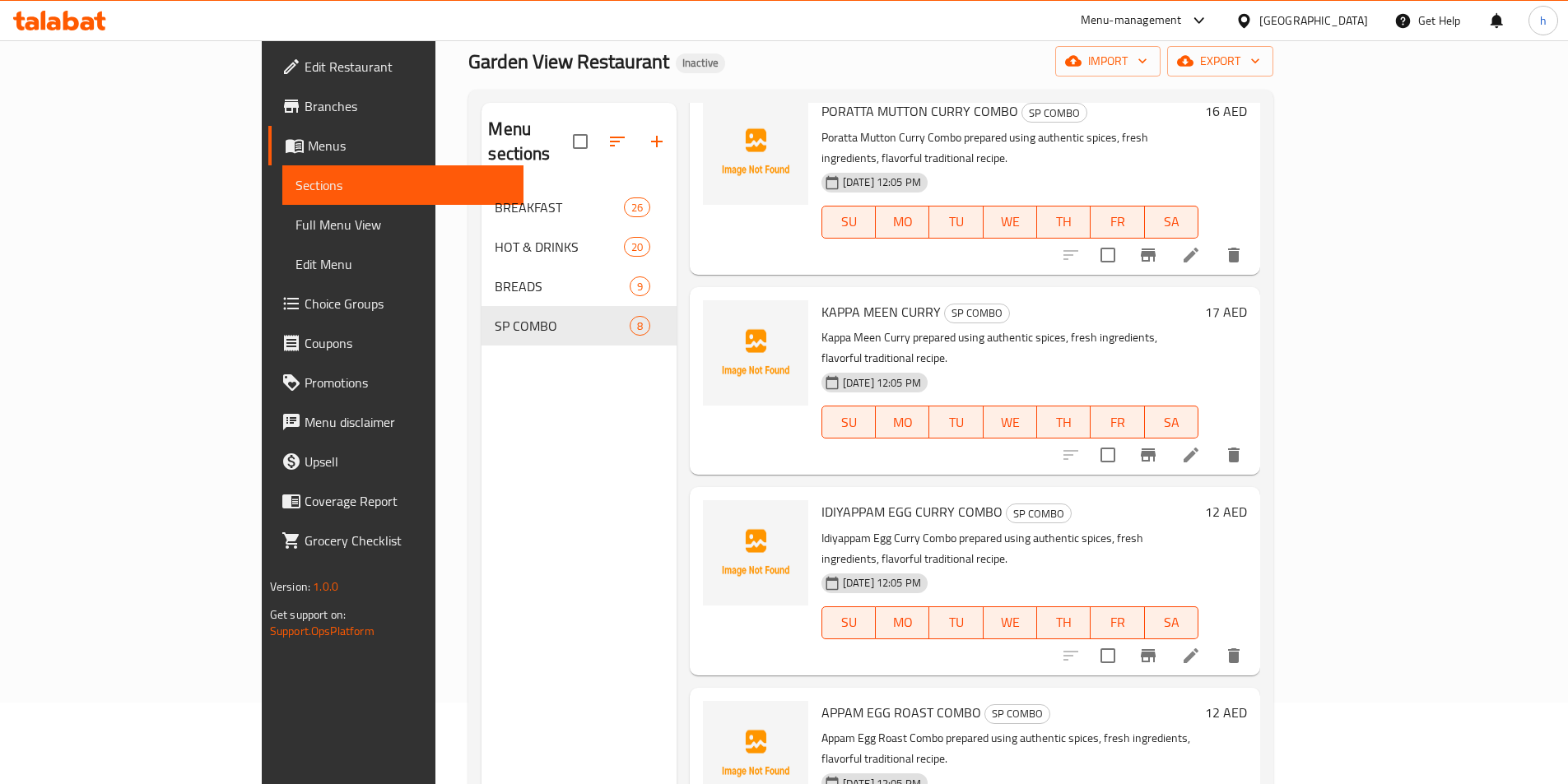
scroll to position [231, 0]
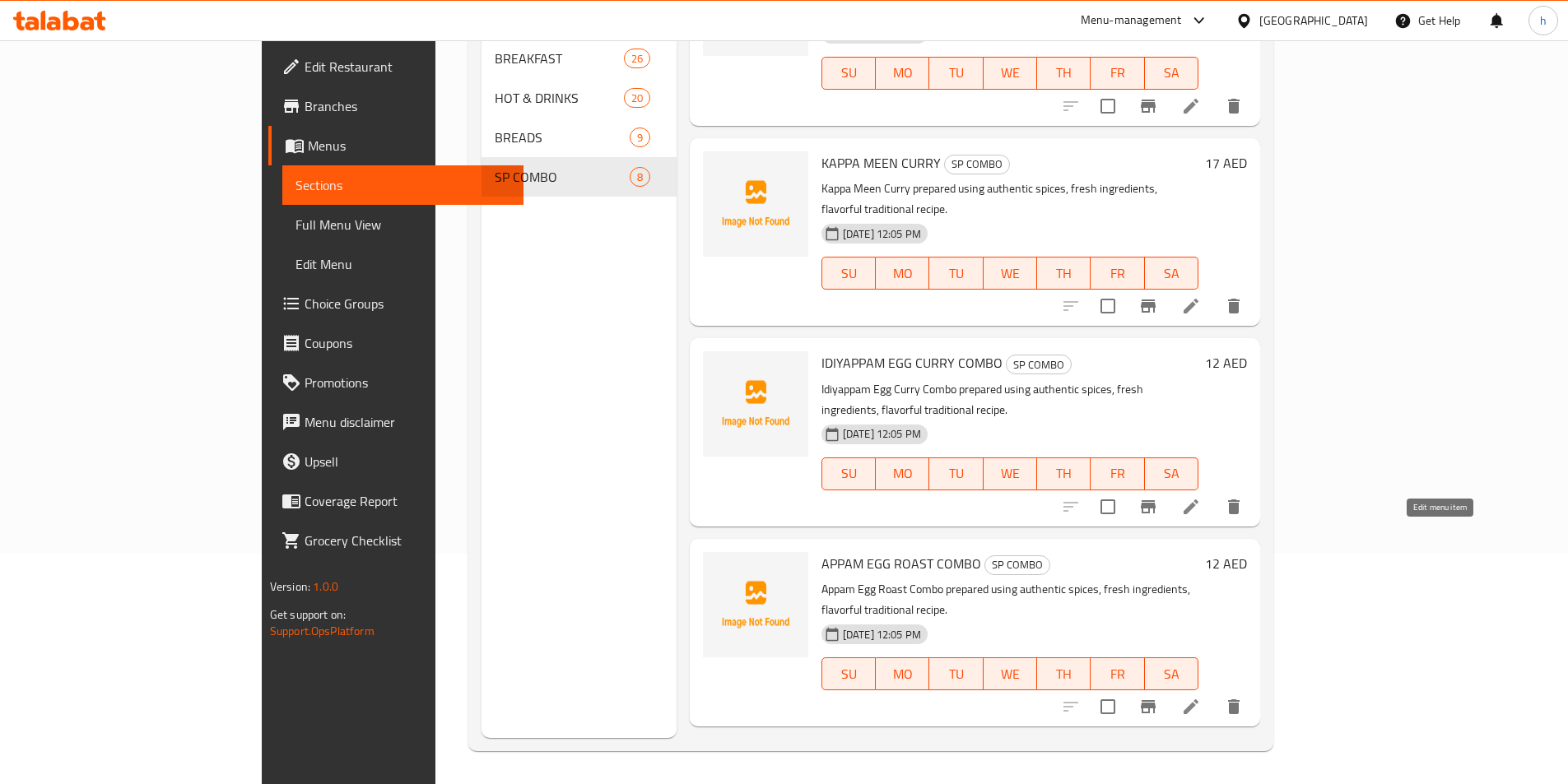
click at [1201, 696] on icon at bounding box center [1191, 706] width 19 height 19
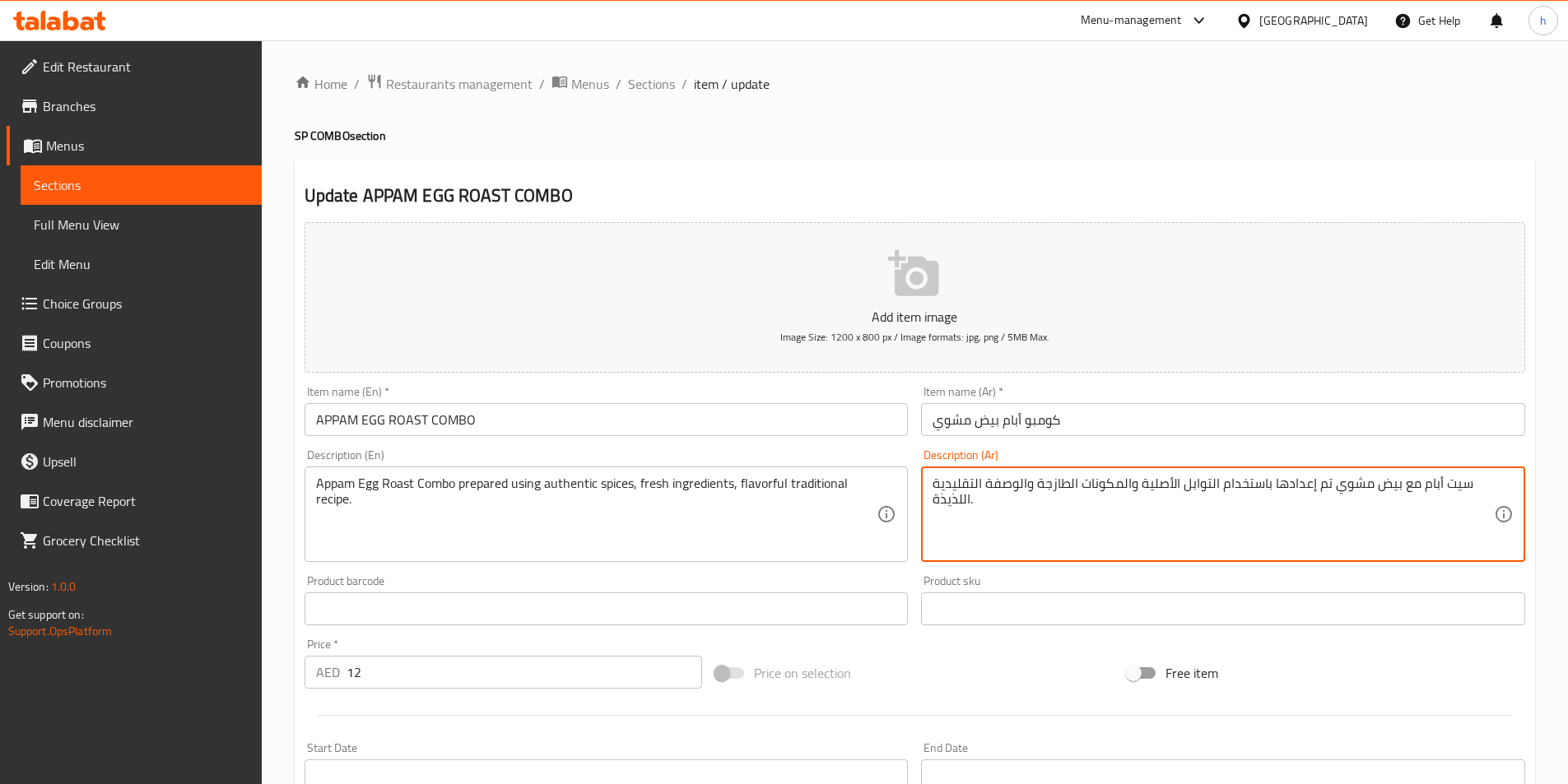
click at [1451, 483] on textarea "سيت أبام مع بيض مشوي تم إعدادها باستخدام التوابل الأصلية والمكونات الطازجة والو…" at bounding box center [1214, 515] width 561 height 78
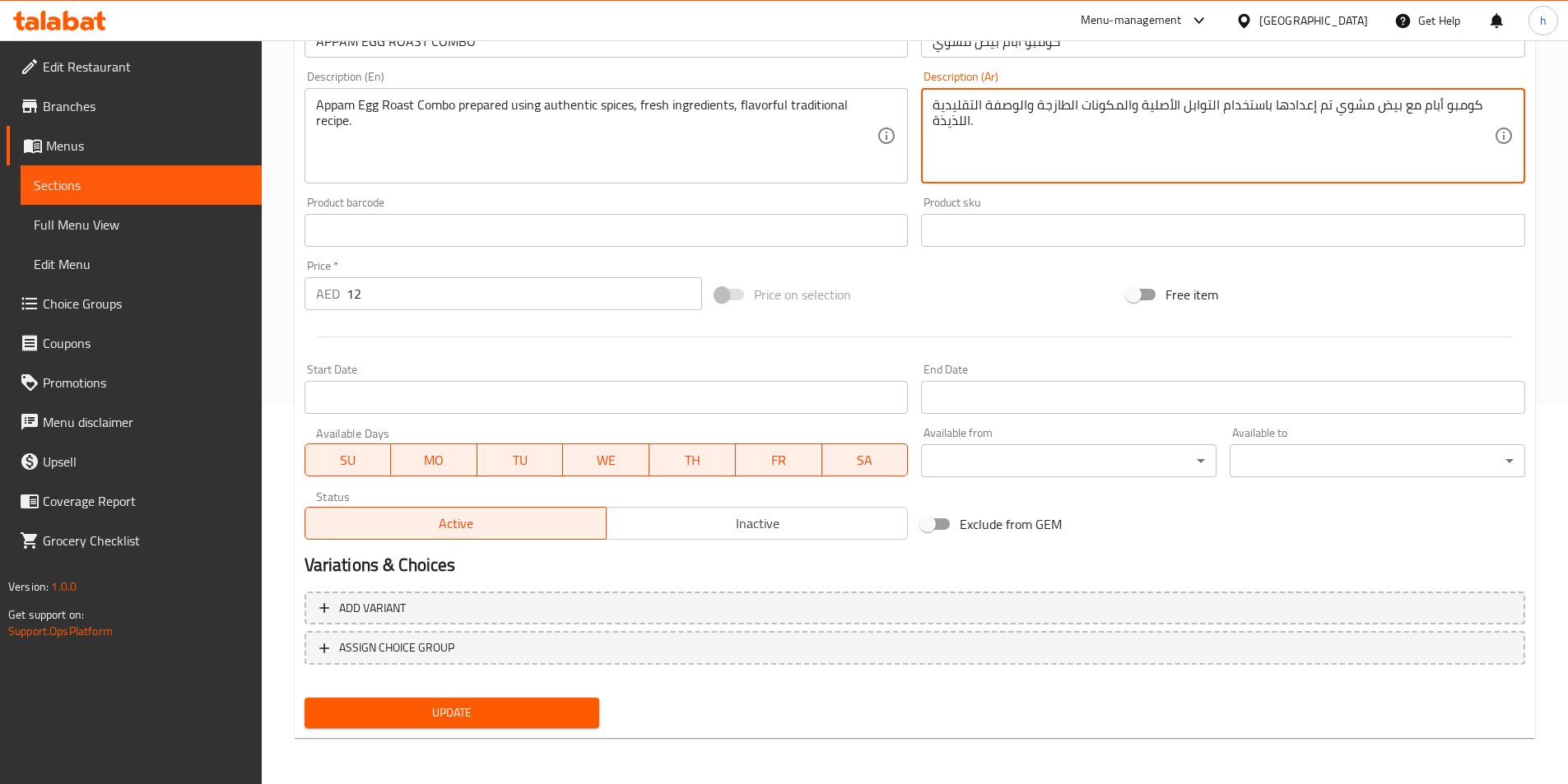
type textarea "كومبو أبام مع بيض مشوي تم إعدادها باستخدام التوابل الأصلية والمكونات الطازجة وا…"
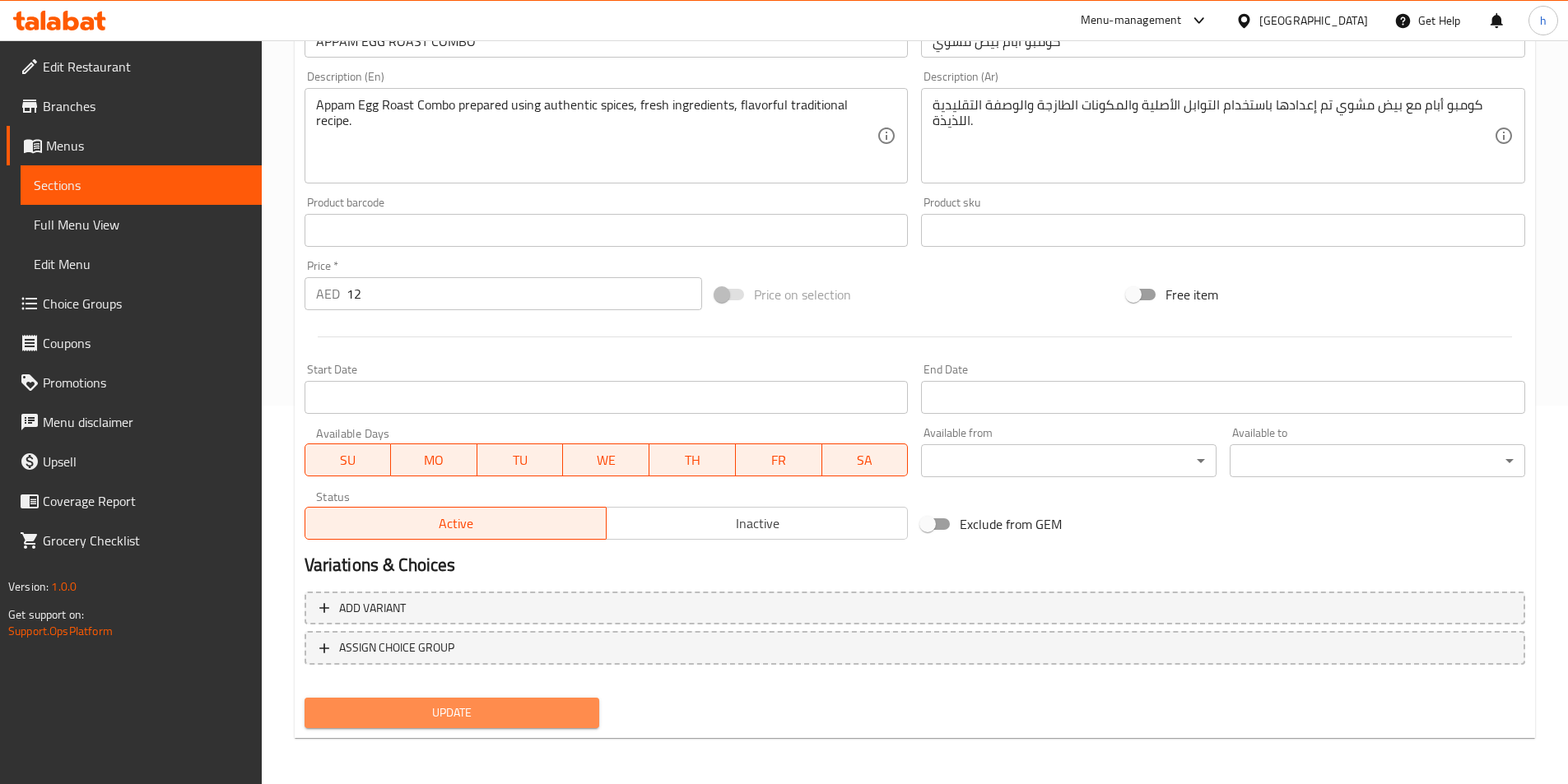
click at [476, 719] on span "Update" at bounding box center [452, 713] width 269 height 20
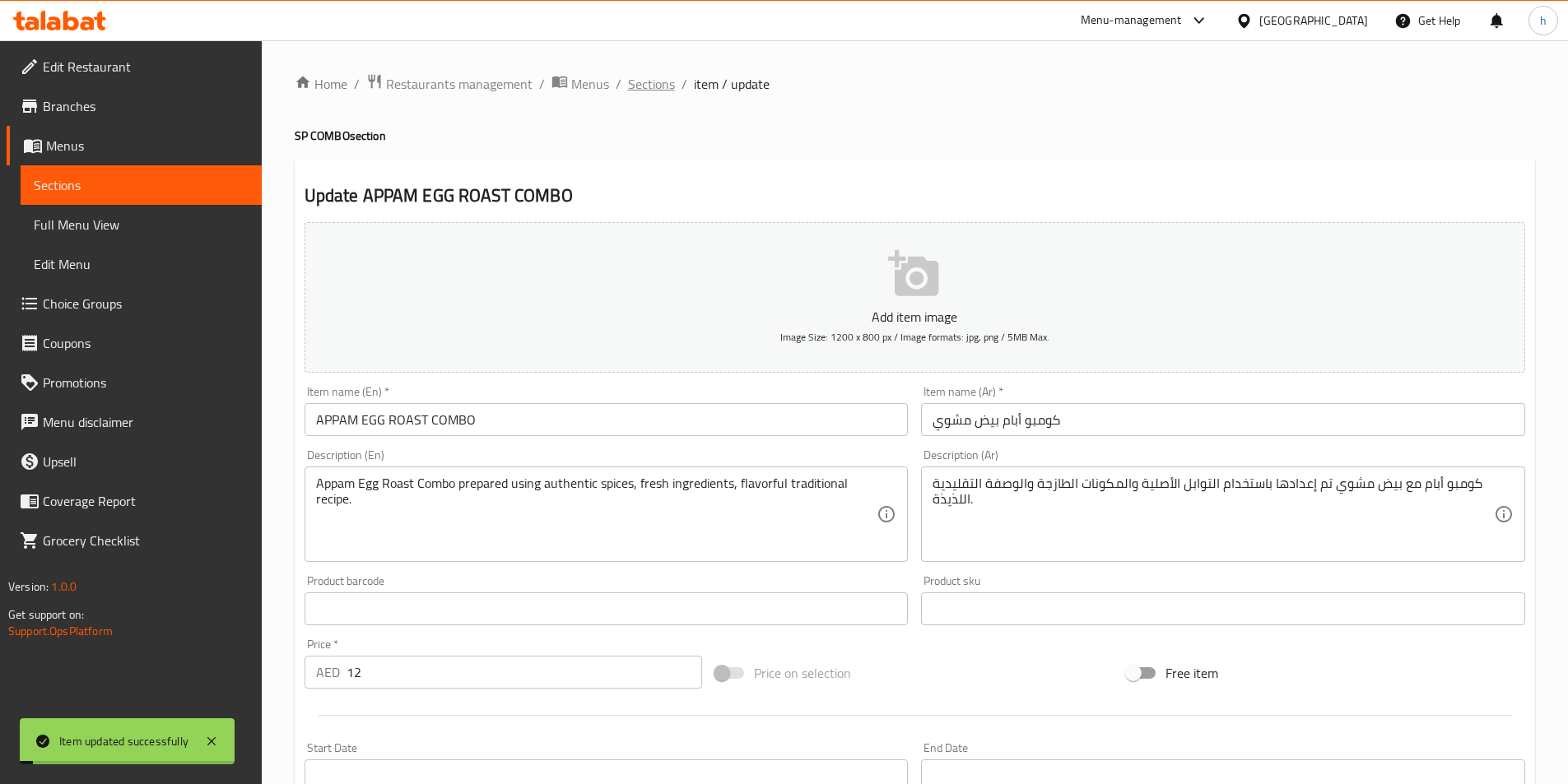
click at [657, 85] on span "Sections" at bounding box center [652, 83] width 47 height 19
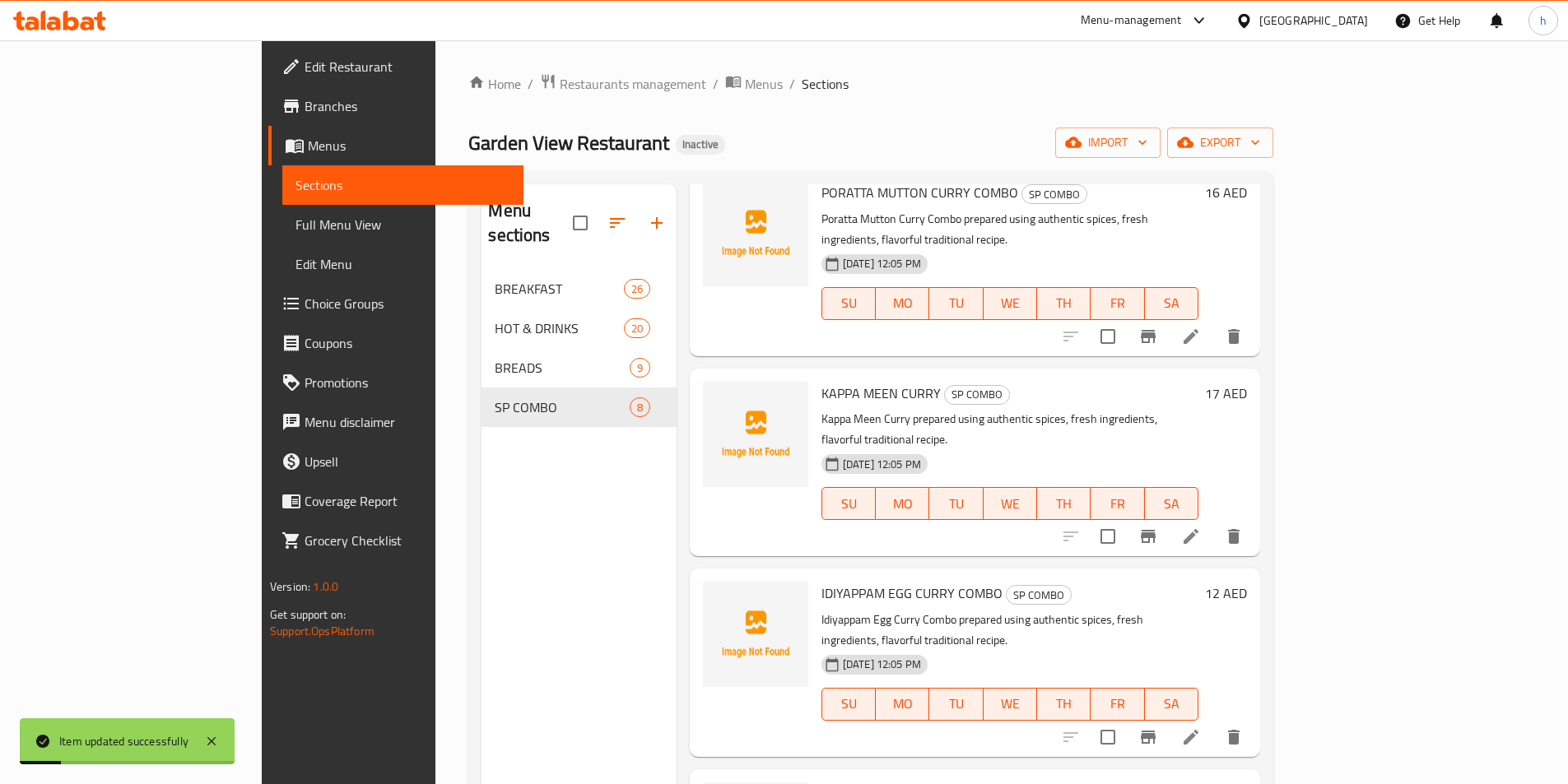
scroll to position [231, 0]
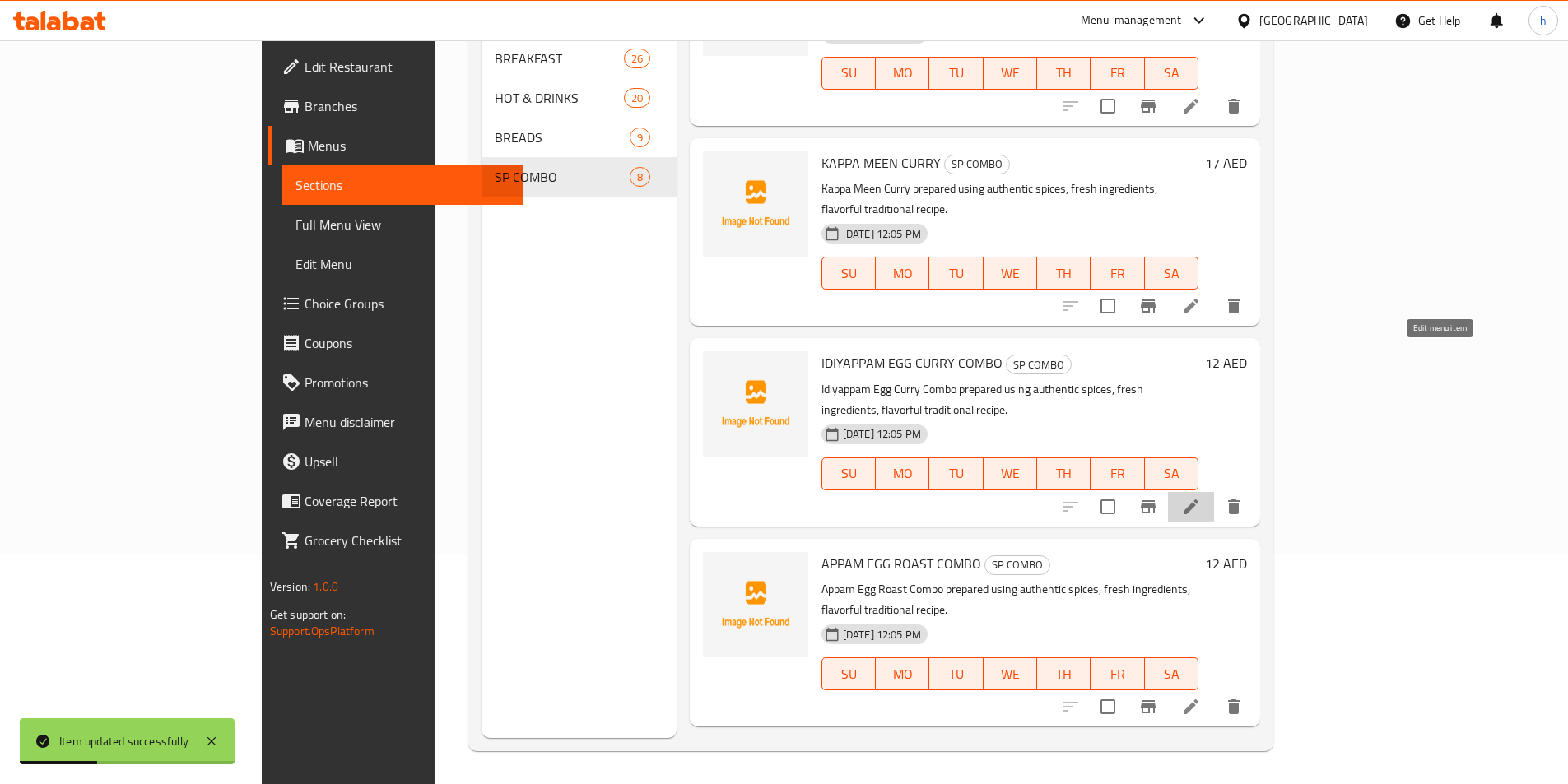
click at [1201, 497] on icon at bounding box center [1191, 506] width 19 height 19
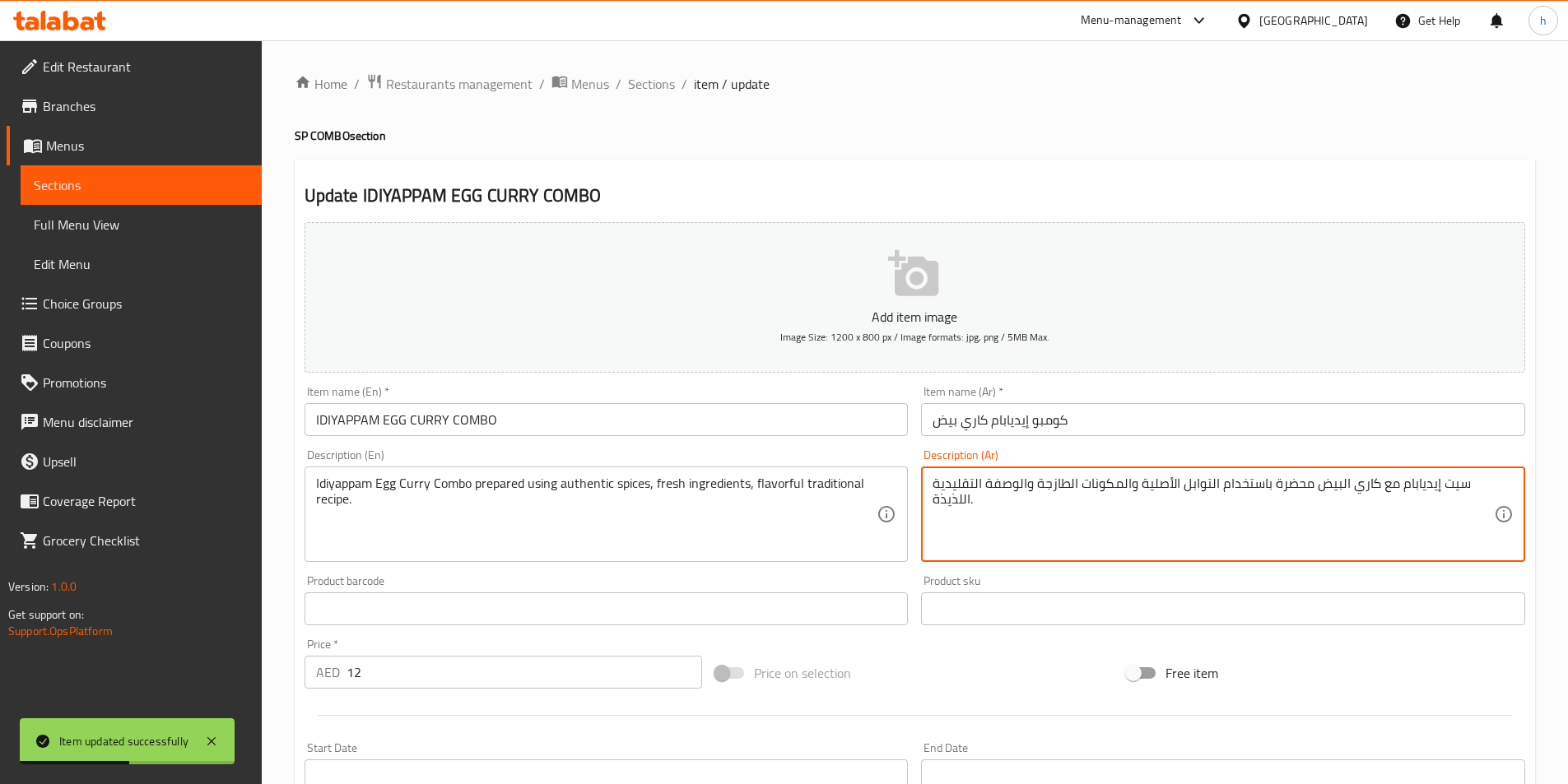
click at [1452, 484] on textarea "سيت إيديابام مع كاري البيض محضرة باستخدام التوابل الأصلية والمكونات الطازجة وال…" at bounding box center [1214, 515] width 561 height 78
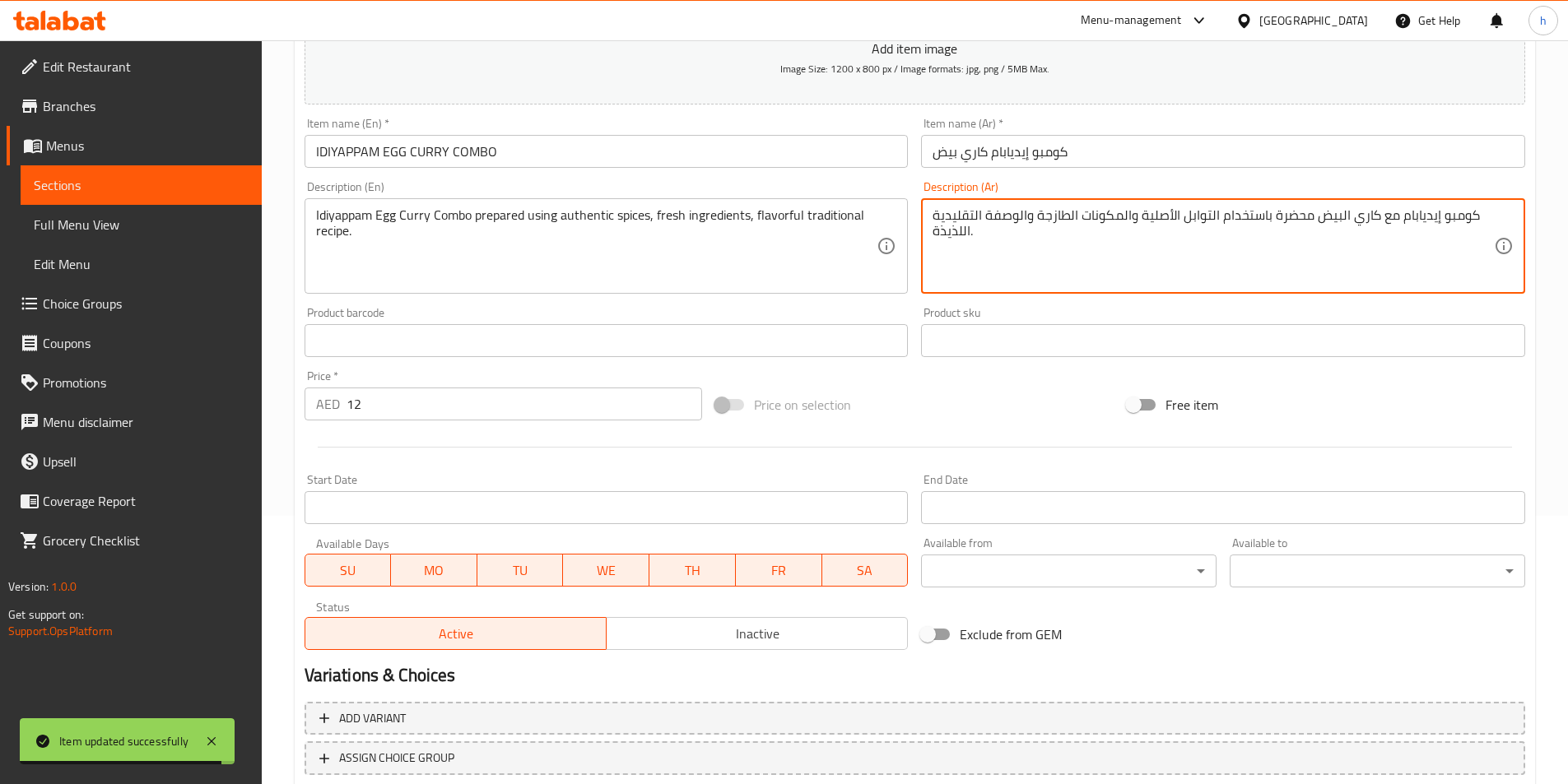
scroll to position [378, 0]
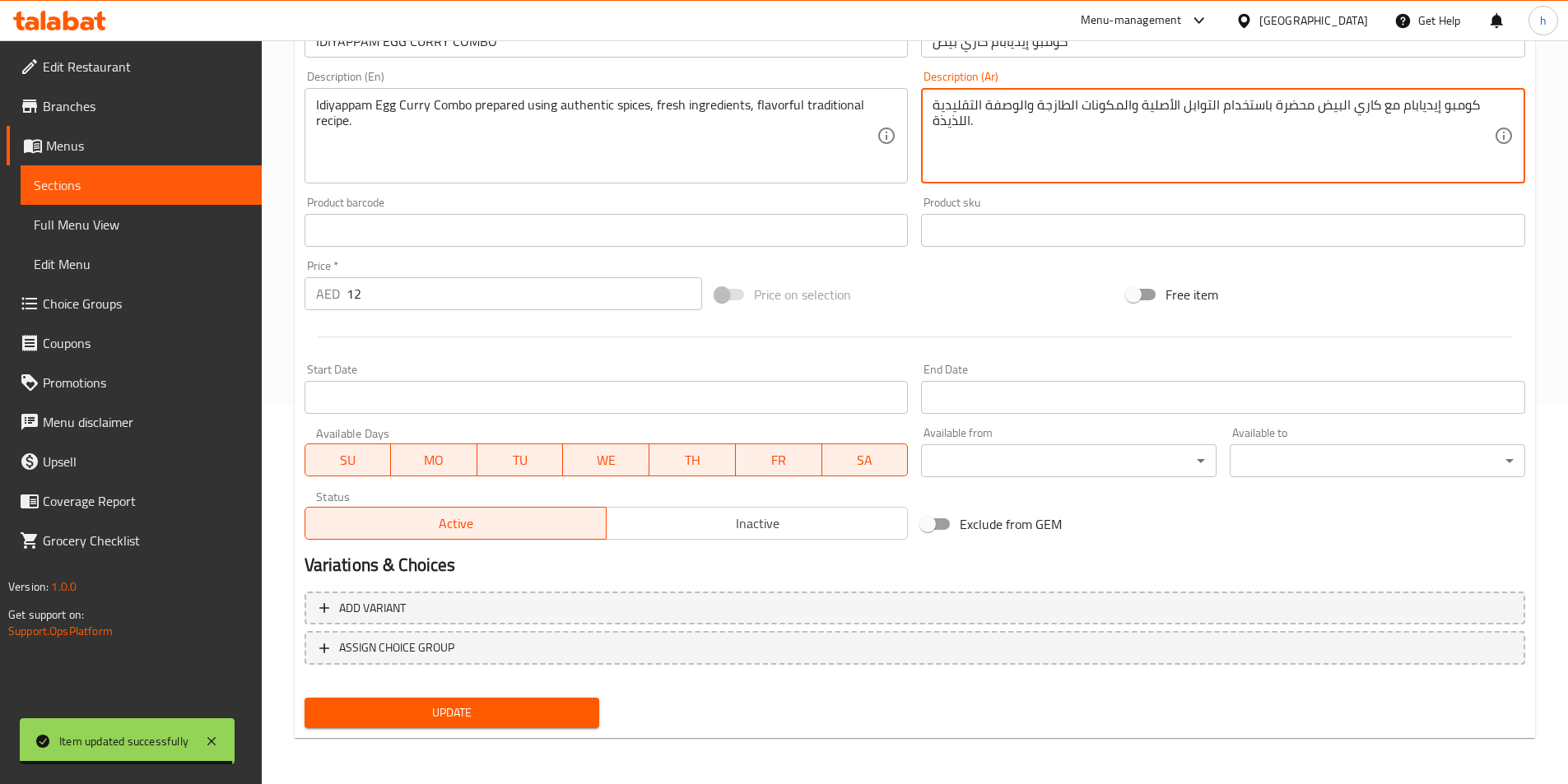
type textarea "كومبو إيديابام مع كاري البيض محضرة باستخدام التوابل الأصلية والمكونات الطازجة و…"
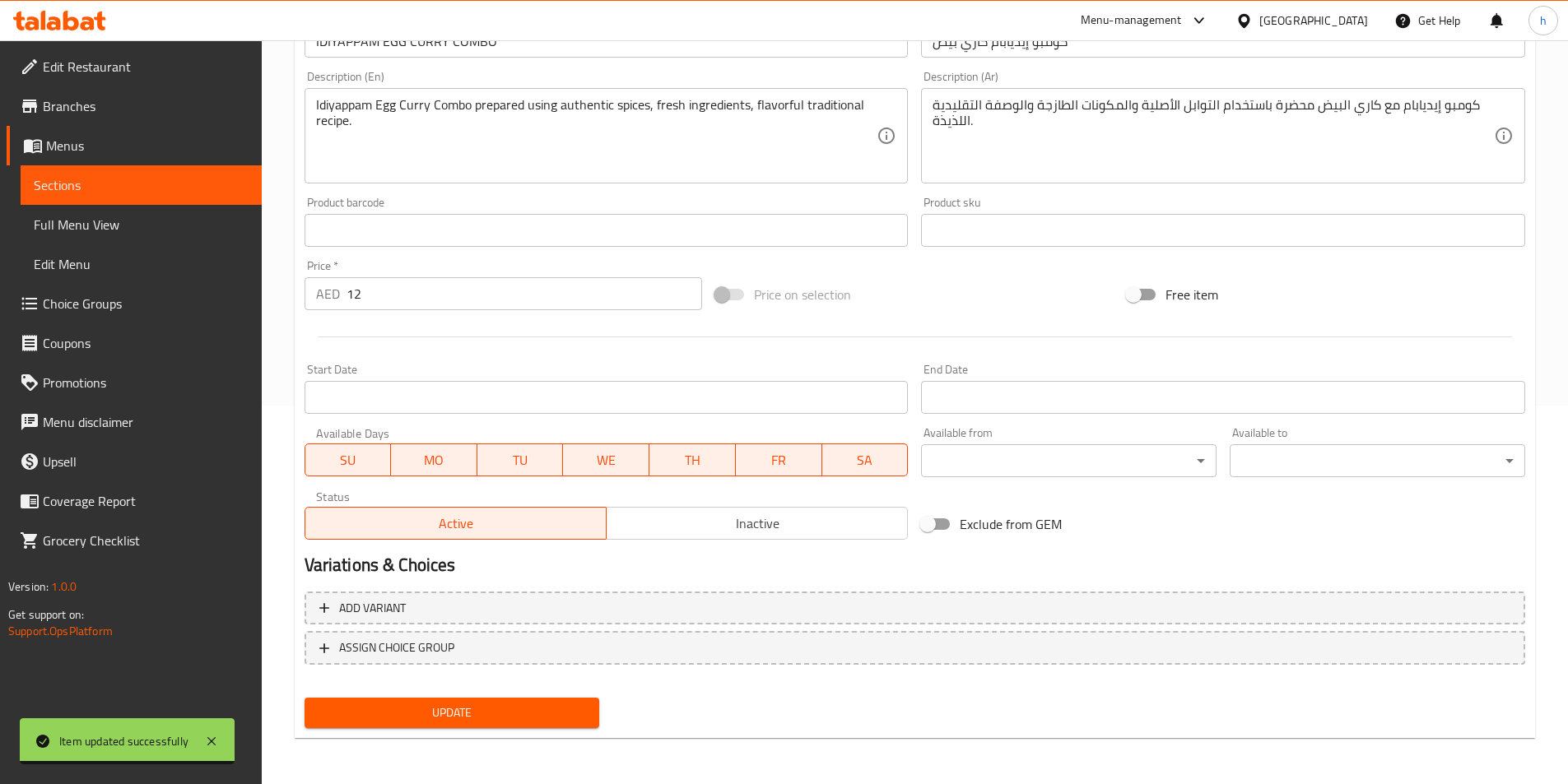
click at [465, 731] on div "Update" at bounding box center [452, 712] width 308 height 43
click at [560, 708] on span "Update" at bounding box center [452, 713] width 269 height 20
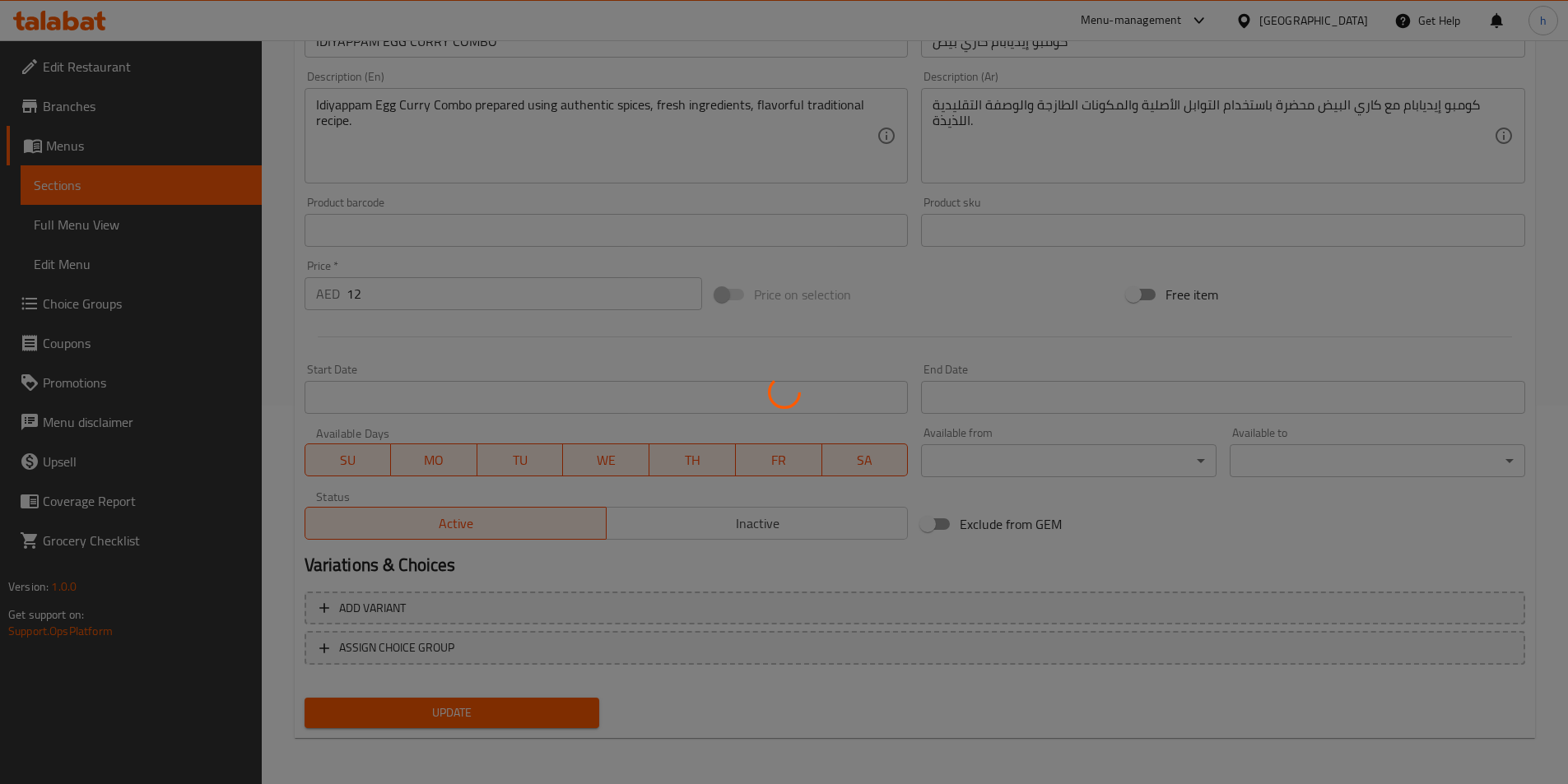
scroll to position [0, 0]
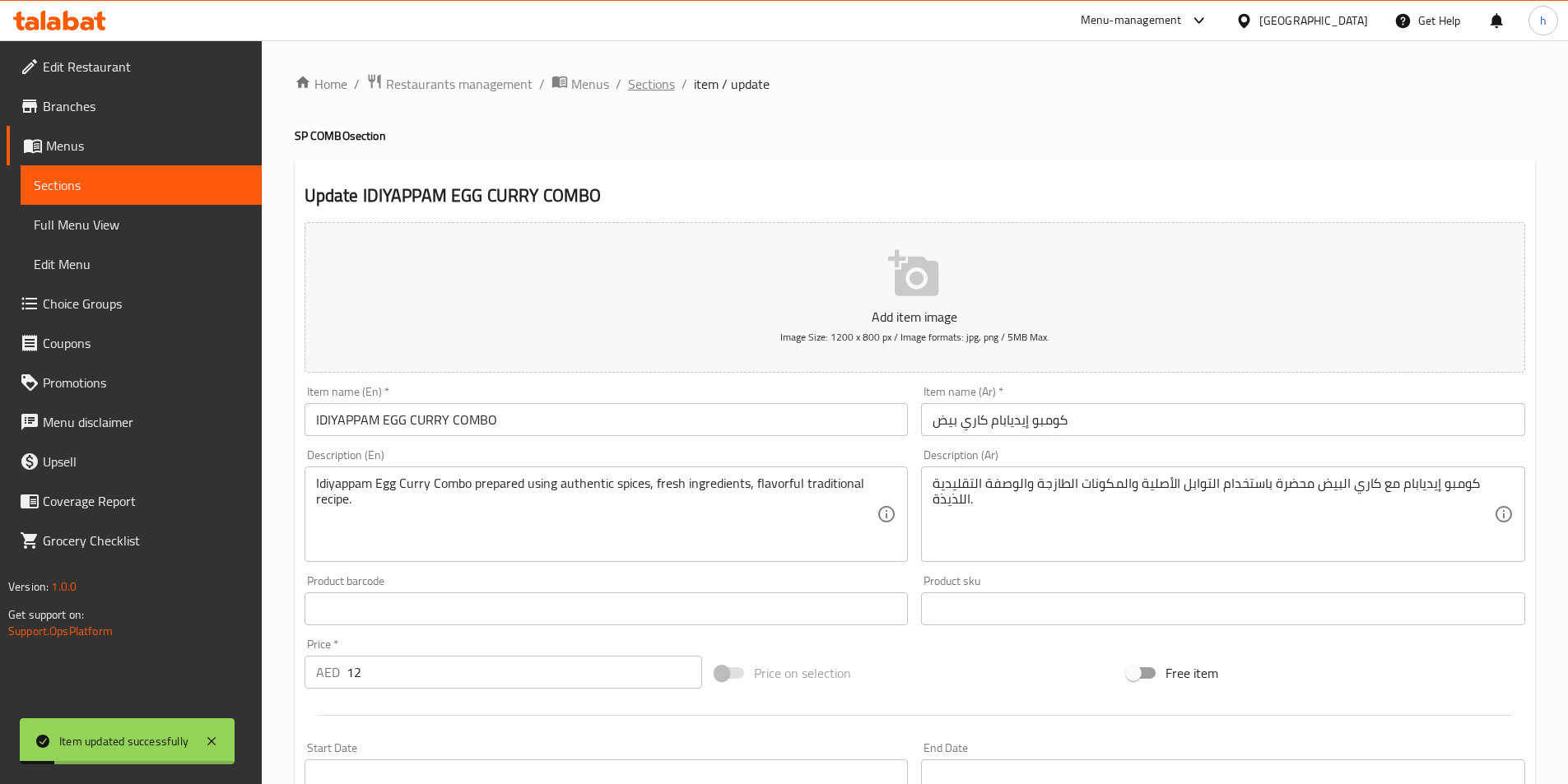
click at [669, 82] on span "Sections" at bounding box center [652, 83] width 47 height 19
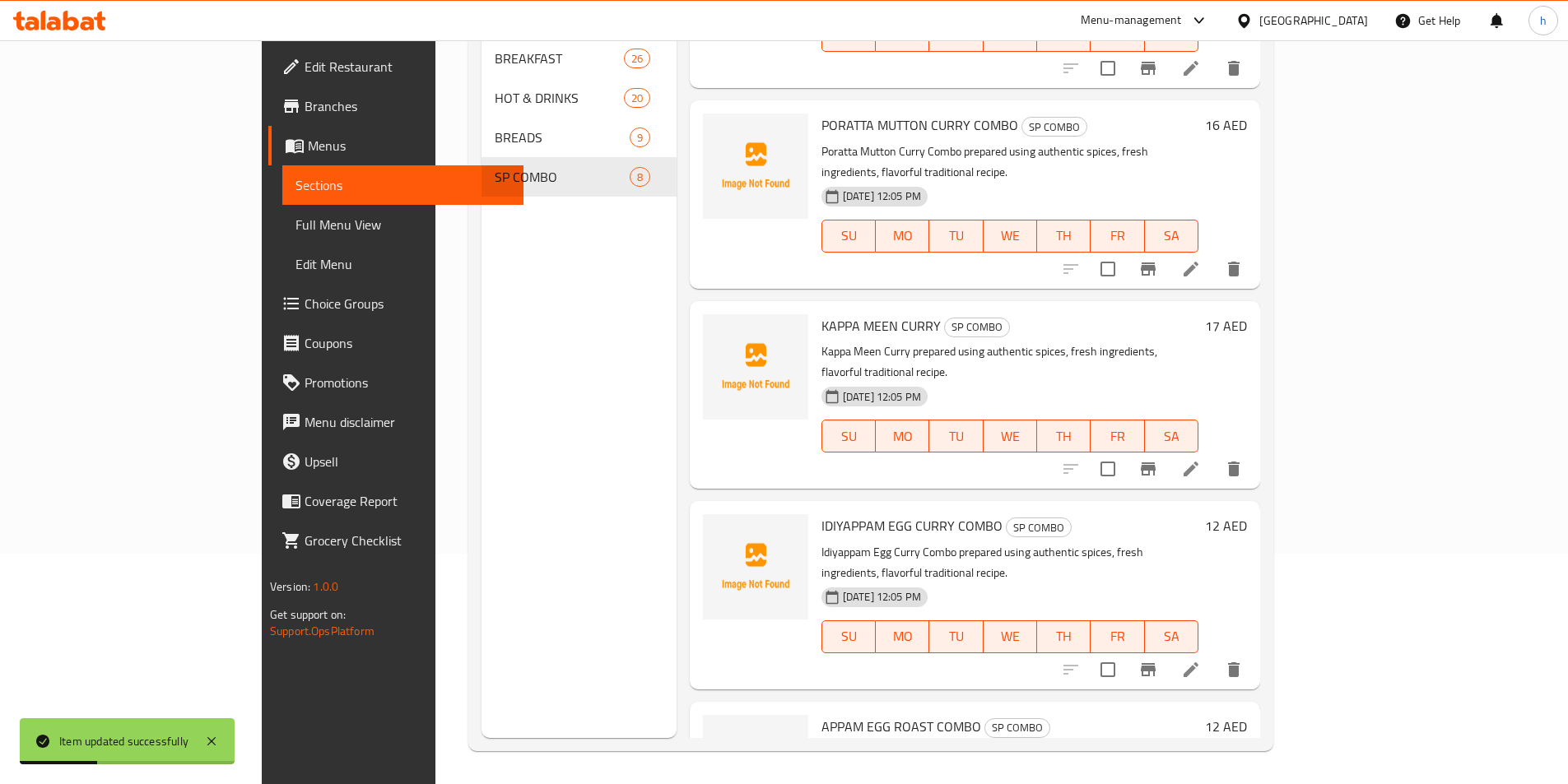
scroll to position [530, 0]
click at [1201, 661] on icon at bounding box center [1191, 671] width 19 height 19
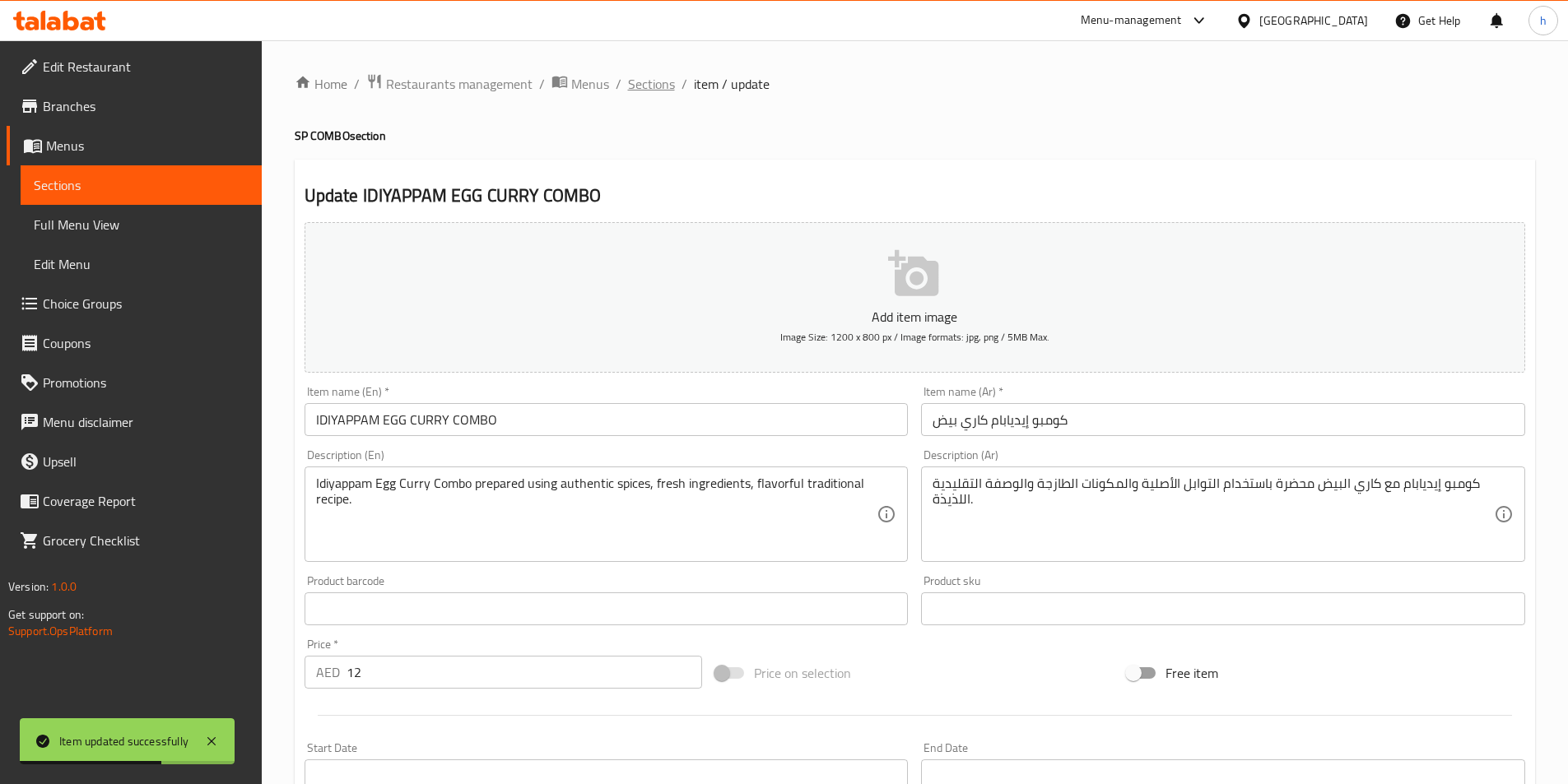
click at [635, 76] on span "Sections" at bounding box center [652, 83] width 47 height 19
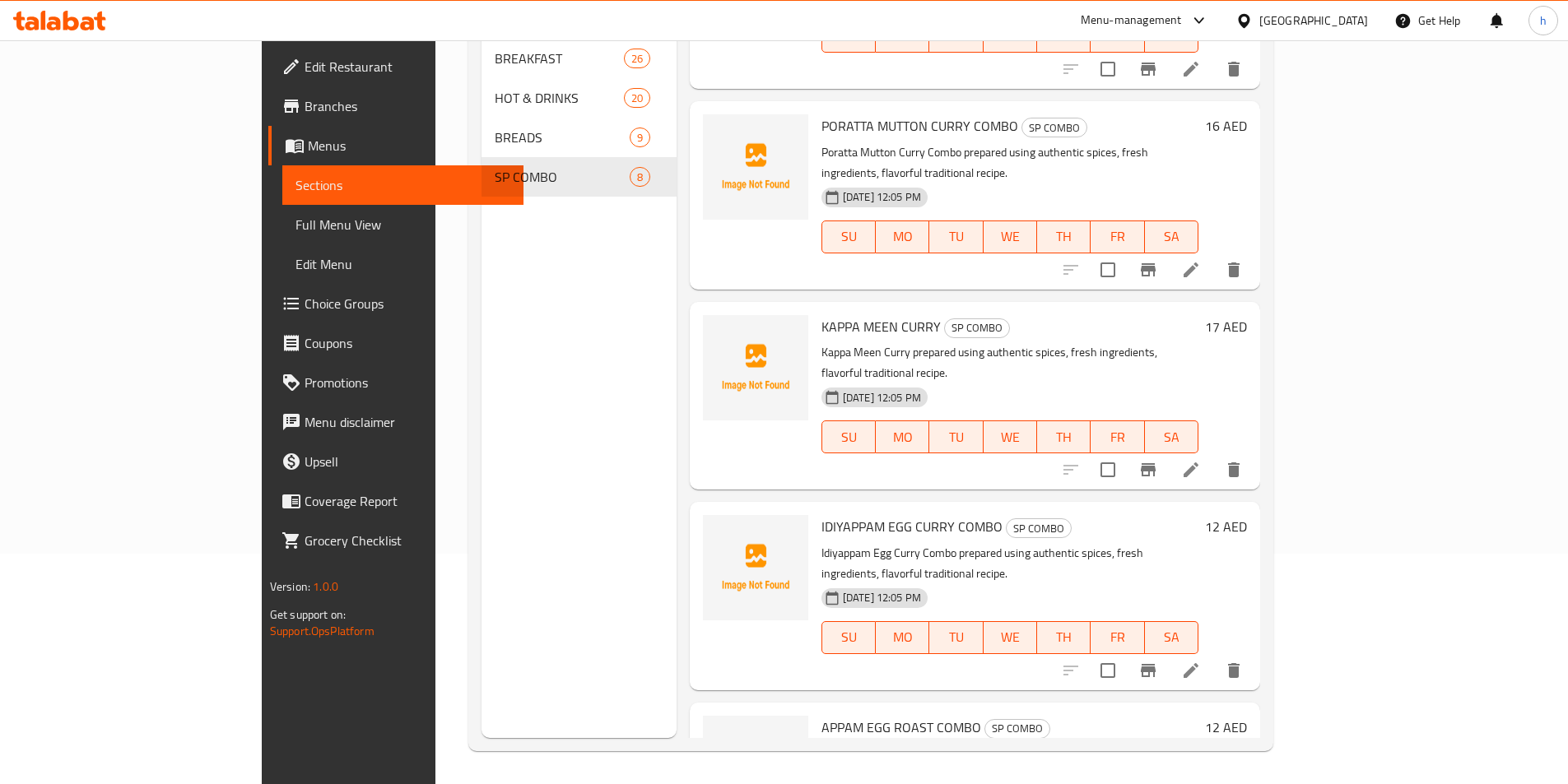
scroll to position [530, 0]
click at [1201, 460] on icon at bounding box center [1191, 469] width 19 height 19
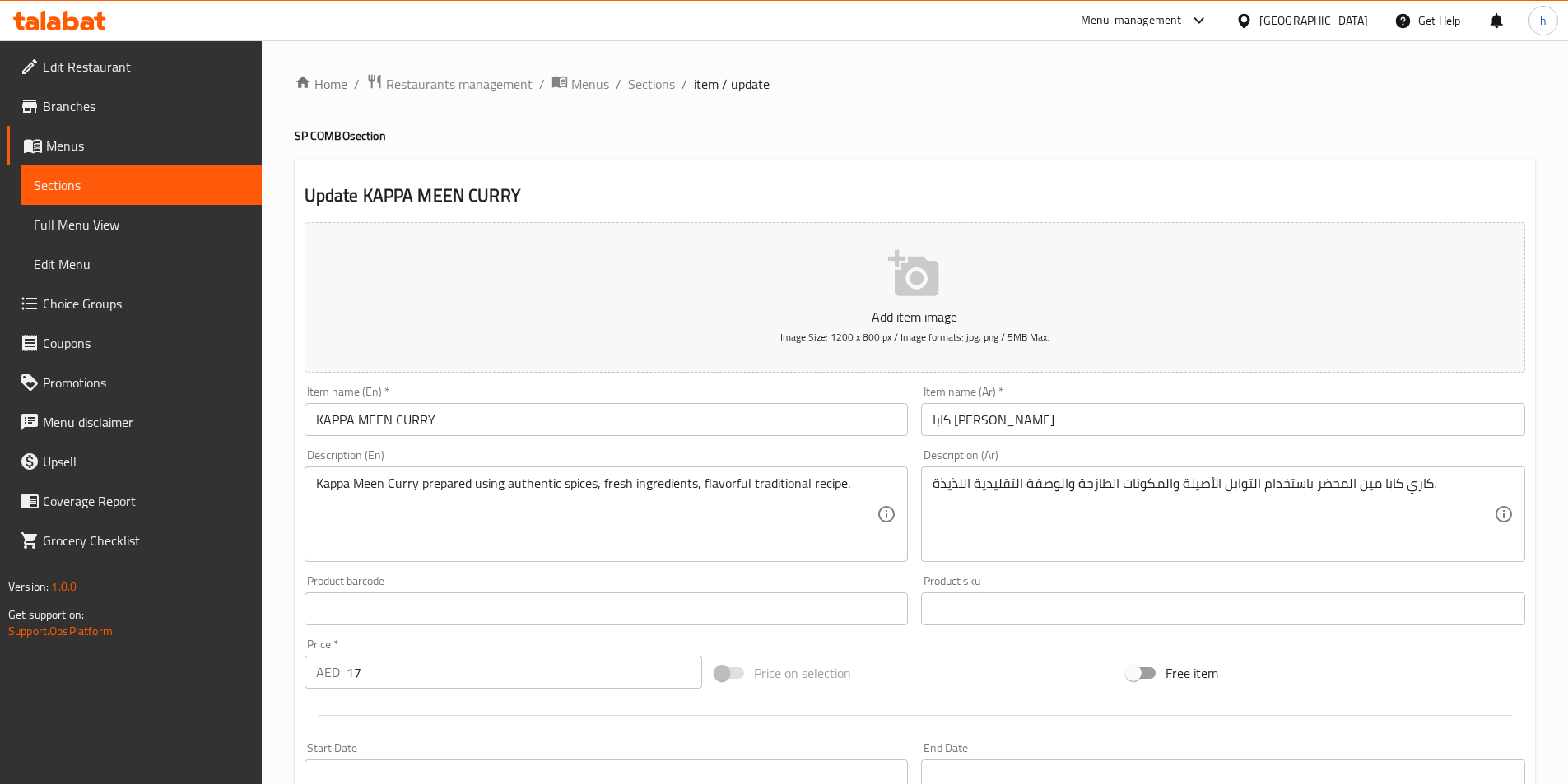
click at [647, 66] on div "Home / Restaurants management / Menus / Sections / item / update SP COMBO secti…" at bounding box center [916, 601] width 1307 height 1123
click at [660, 96] on div "Home / Restaurants management / Menus / Sections / item / update SP COMBO secti…" at bounding box center [915, 600] width 1240 height 1056
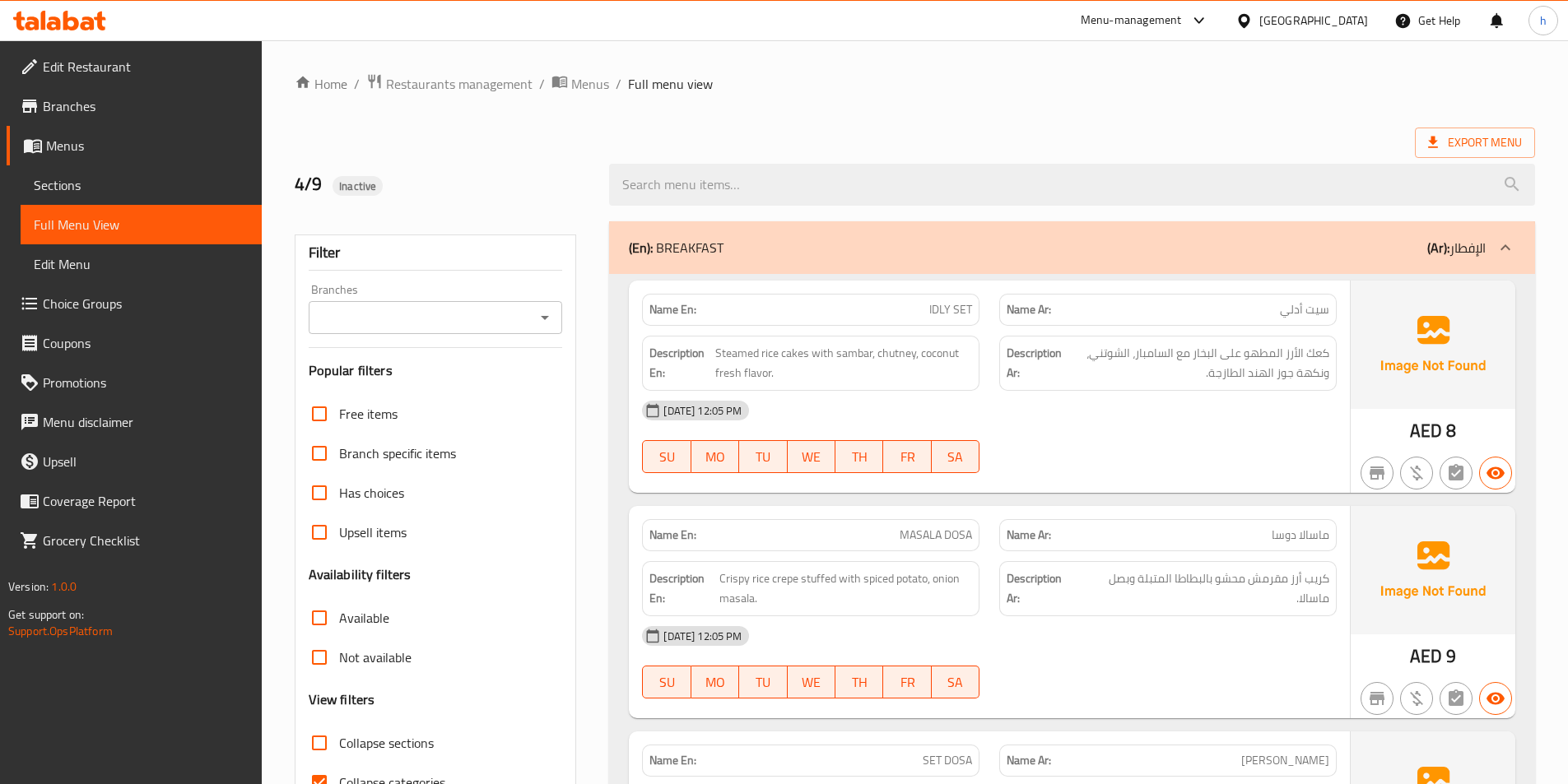
scroll to position [329, 0]
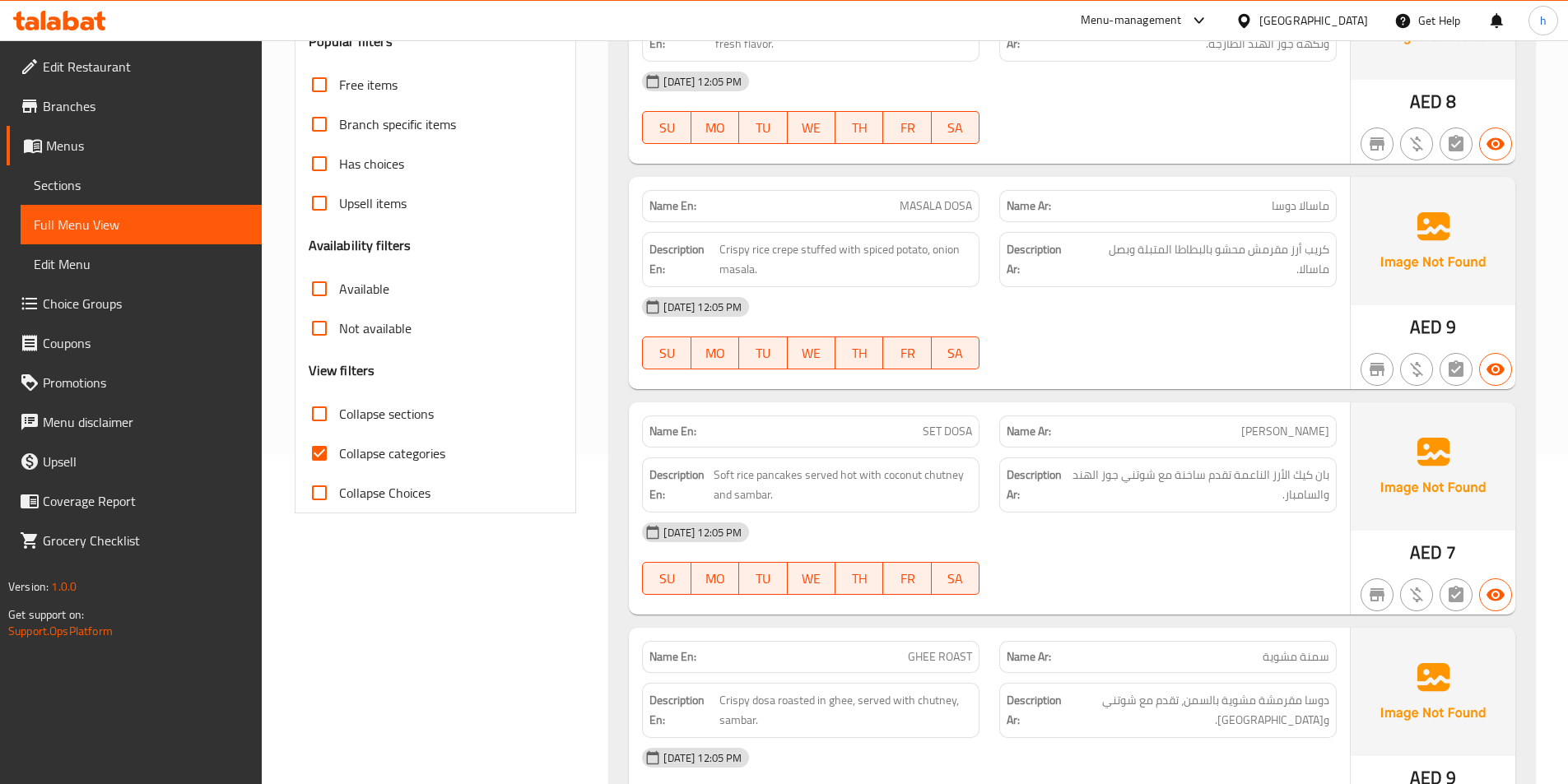
click at [331, 446] on input "Collapse categories" at bounding box center [319, 453] width 40 height 40
checkbox input "false"
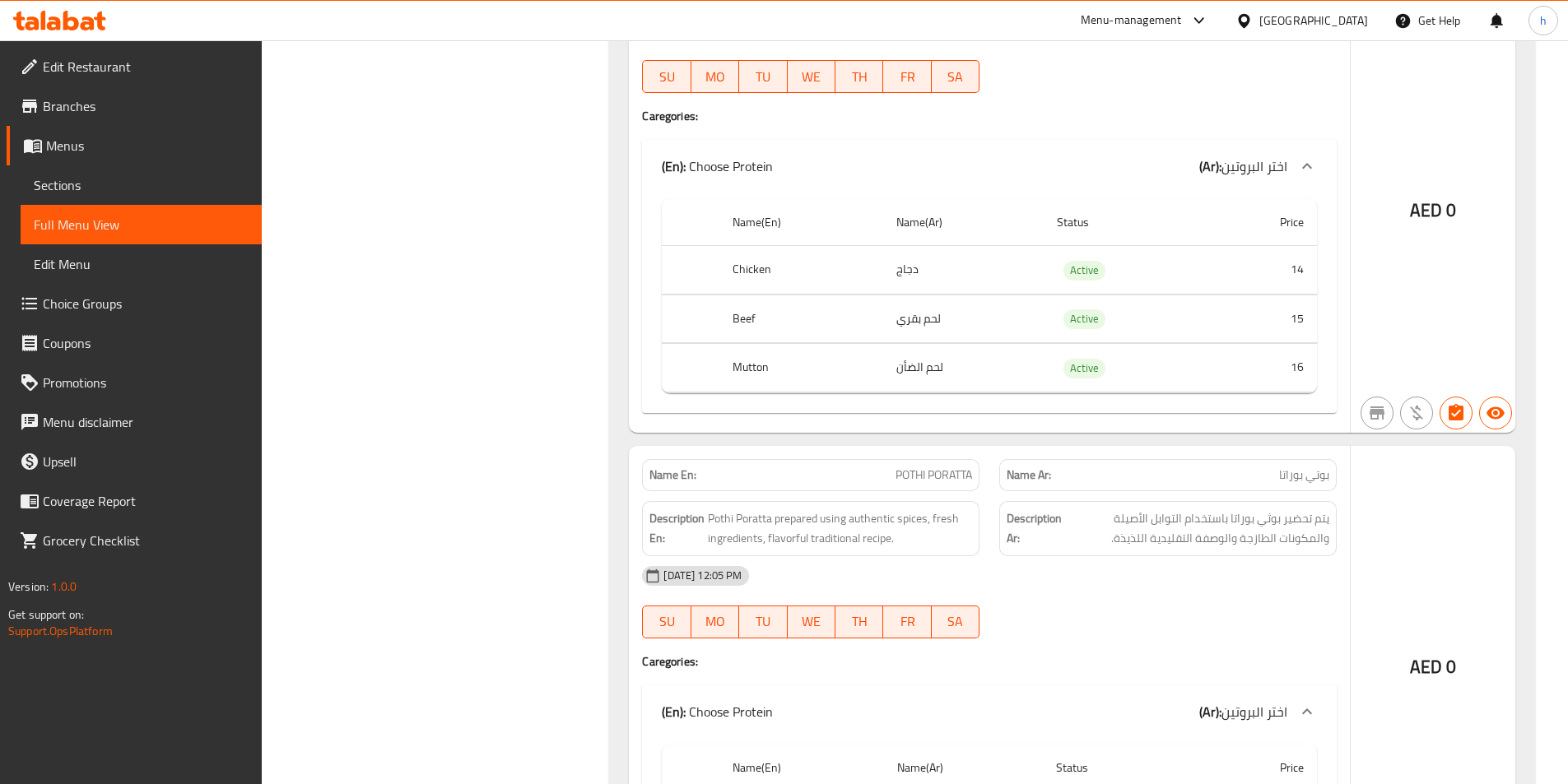
scroll to position [12890, 0]
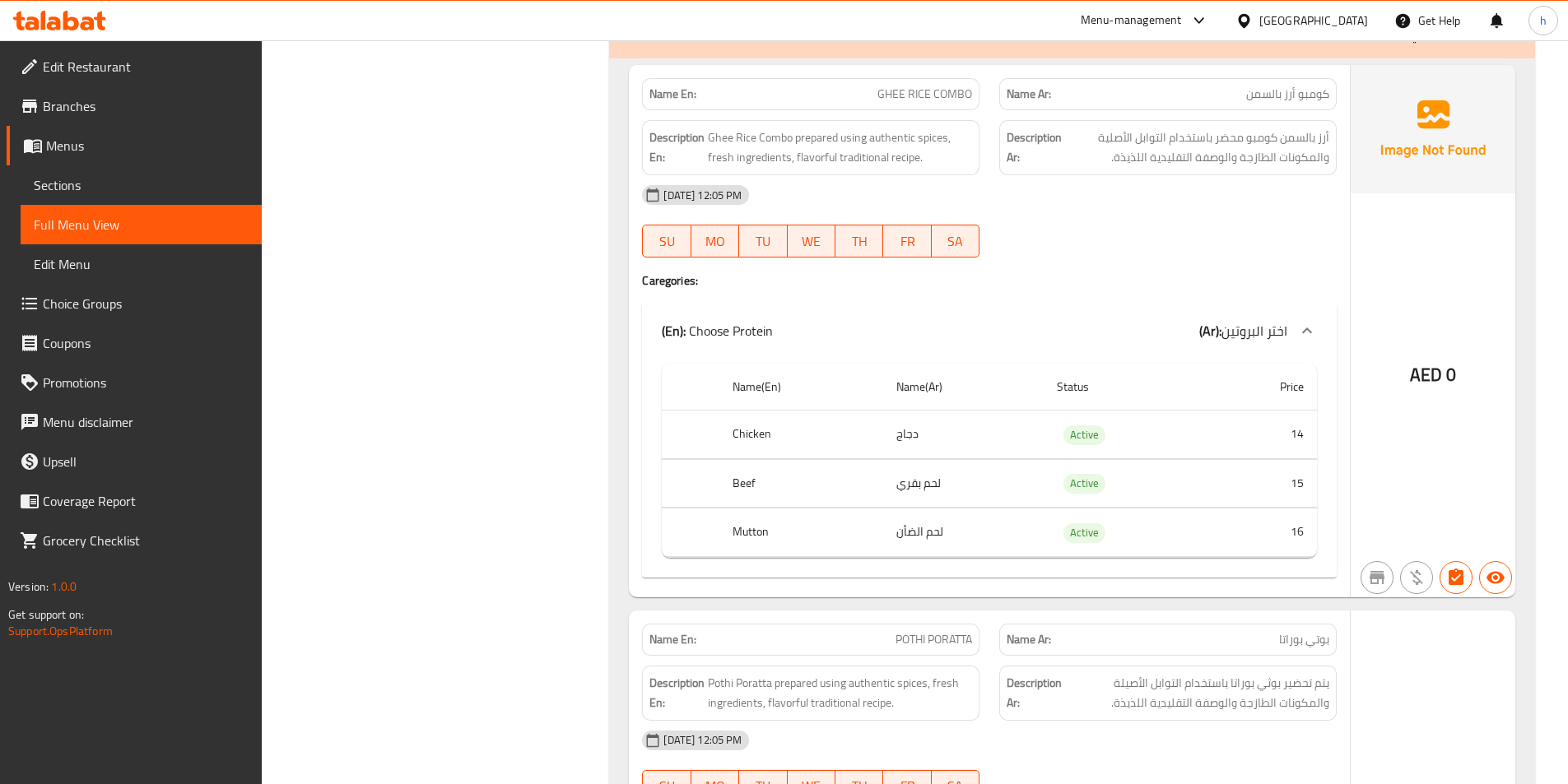
click at [1320, 82] on div "Name Ar: كومبو أرز بالسمن" at bounding box center [1168, 94] width 338 height 32
click at [1308, 142] on span "أرز بالسمن كومبو محضر باستخدام التوابل الأصلية والمكونات الطازجة والوصفة التقلي…" at bounding box center [1197, 148] width 264 height 41
click at [1307, 142] on span "أرز بالسمن كومبو محضر باستخدام التوابل الأصلية والمكونات الطازجة والوصفة التقلي…" at bounding box center [1197, 148] width 264 height 41
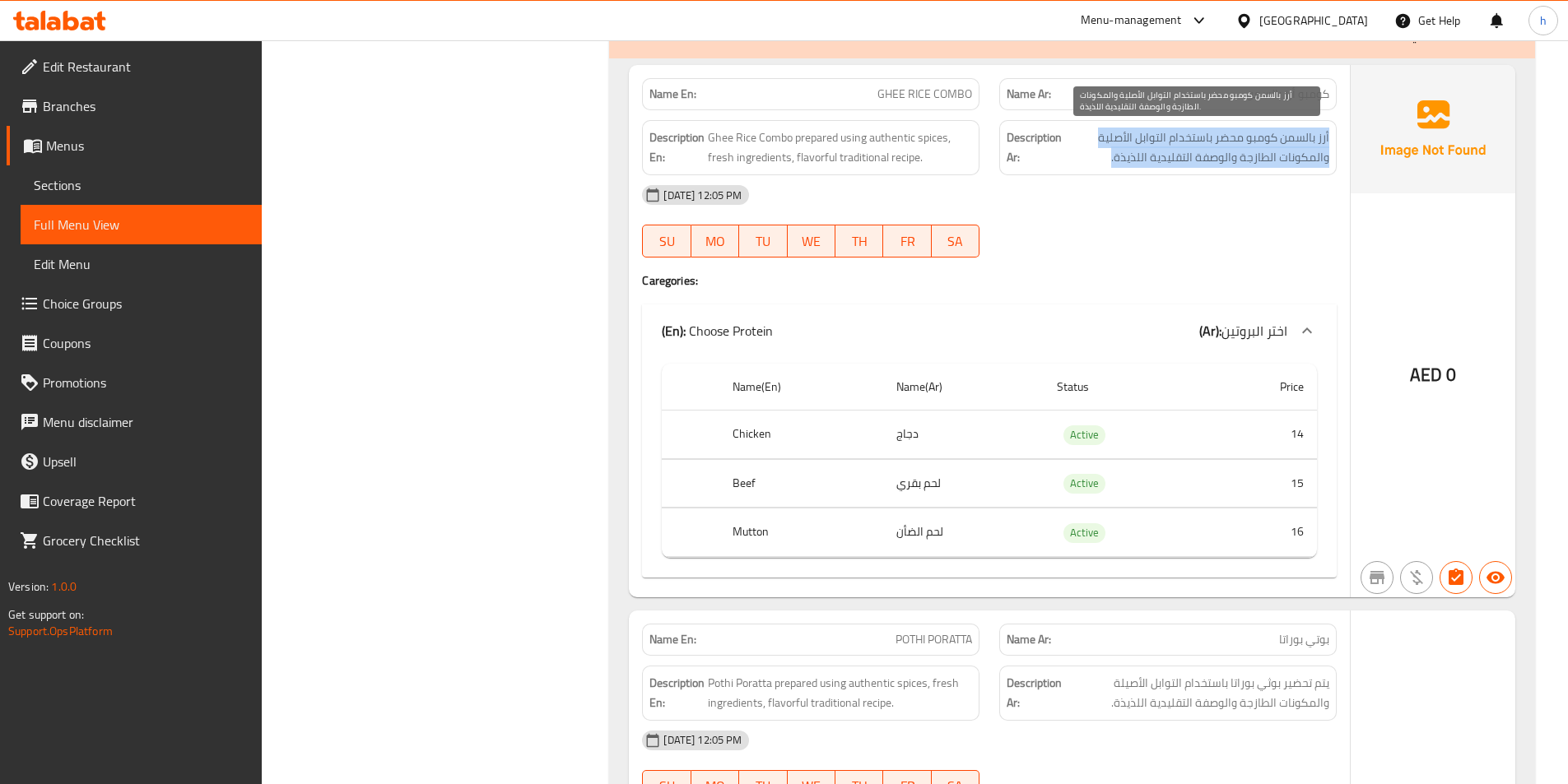
click at [1307, 142] on span "أرز بالسمن كومبو محضر باستخدام التوابل الأصلية والمكونات الطازجة والوصفة التقلي…" at bounding box center [1197, 148] width 264 height 41
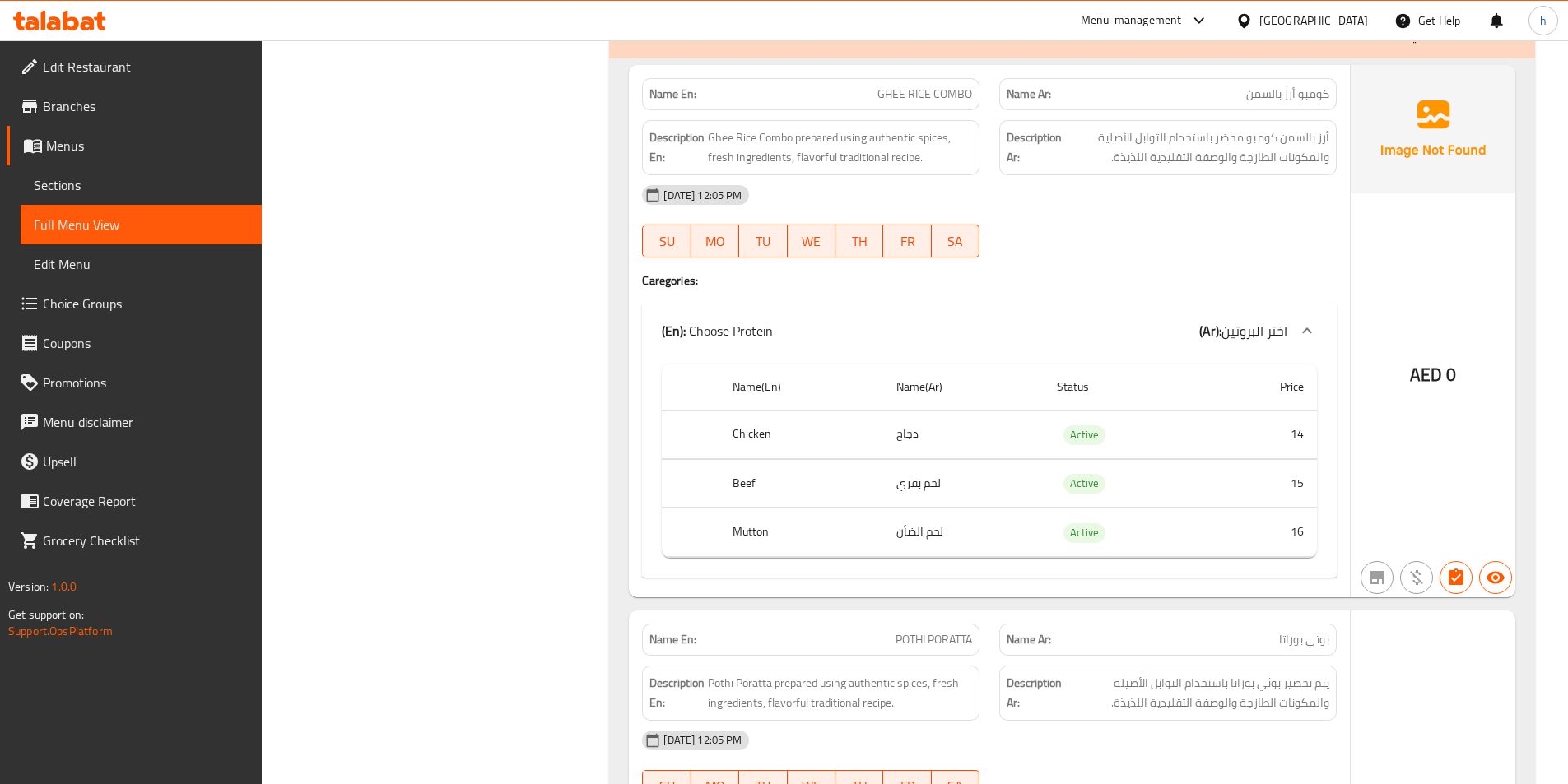
click at [1013, 169] on div "Description Ar: أرز بالسمن كومبو محضر باستخدام التوابل الأصلية والمكونات الطازج…" at bounding box center [1168, 148] width 338 height 55
drag, startPoint x: 1318, startPoint y: 136, endPoint x: 1279, endPoint y: 148, distance: 40.8
click at [1285, 141] on span "أرز بالسمن كومبو محضر باستخدام التوابل الأصلية والمكونات الطازجة والوصفة التقلي…" at bounding box center [1197, 148] width 264 height 41
click at [1280, 280] on h4 "Caregories:" at bounding box center [989, 280] width 695 height 17
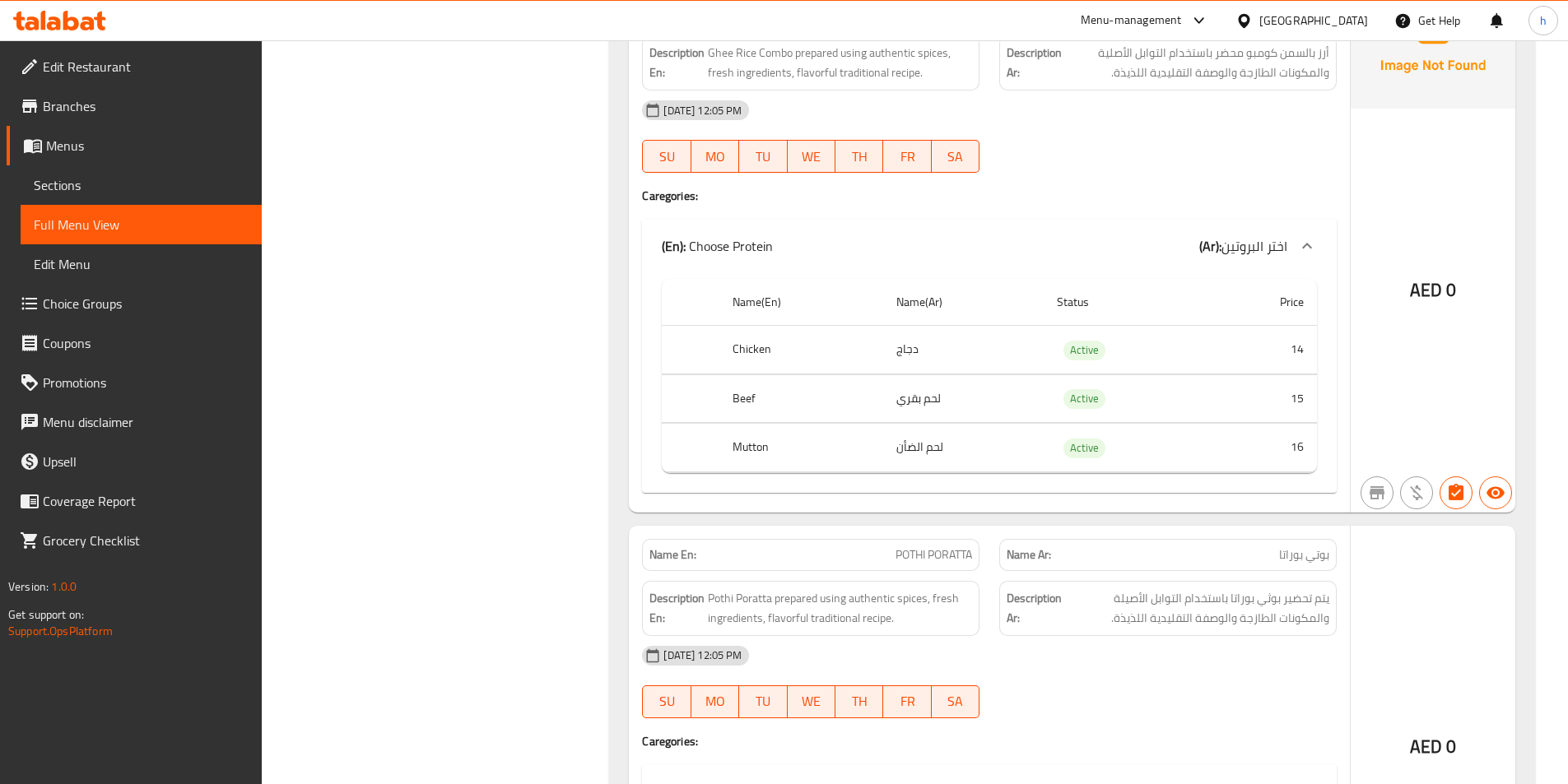
scroll to position [13054, 0]
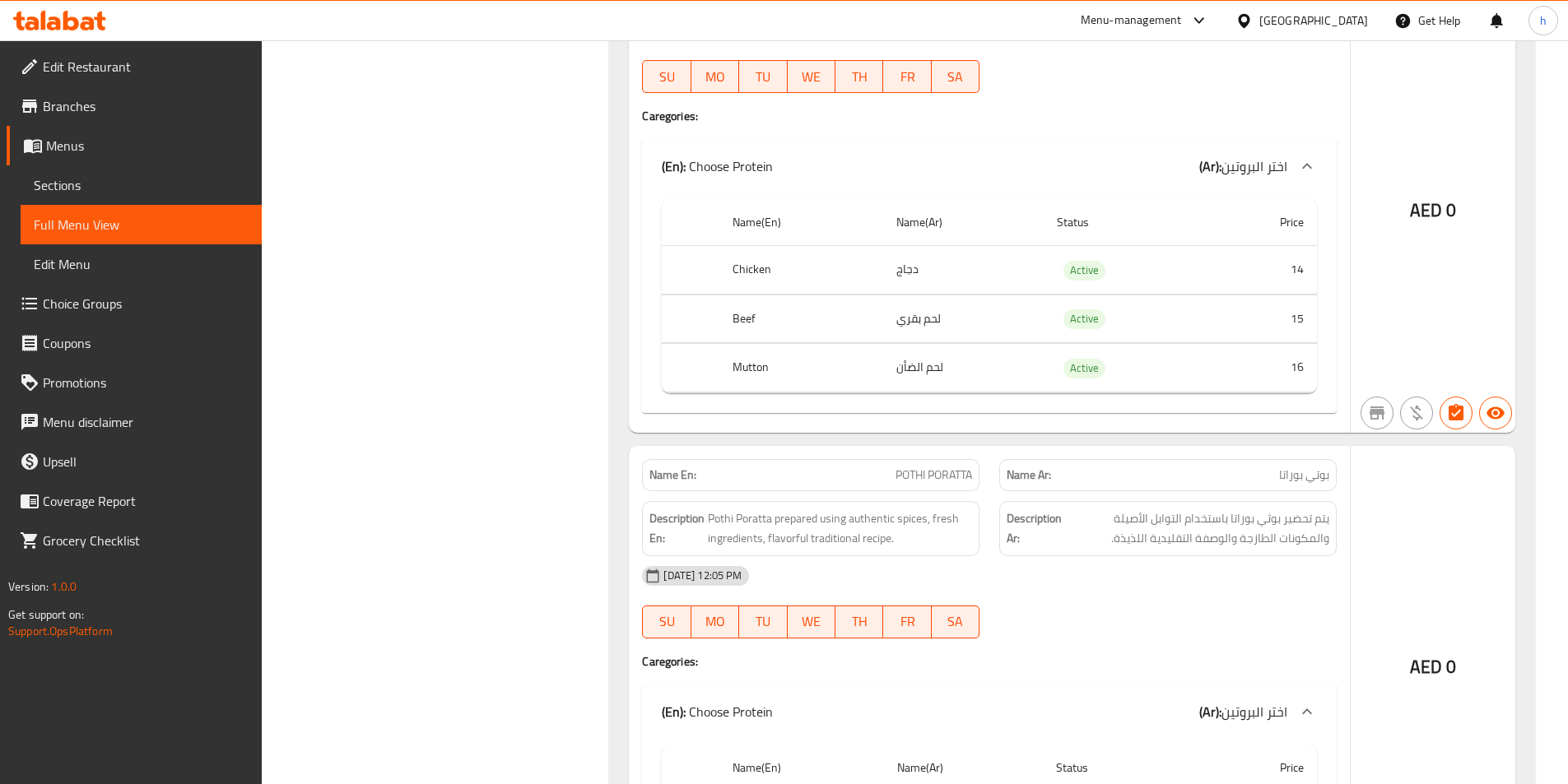
click at [892, 475] on p "Name En: POTHI PORATTA" at bounding box center [811, 475] width 323 height 18
click at [895, 476] on span "POTHI PORATTA" at bounding box center [933, 475] width 77 height 18
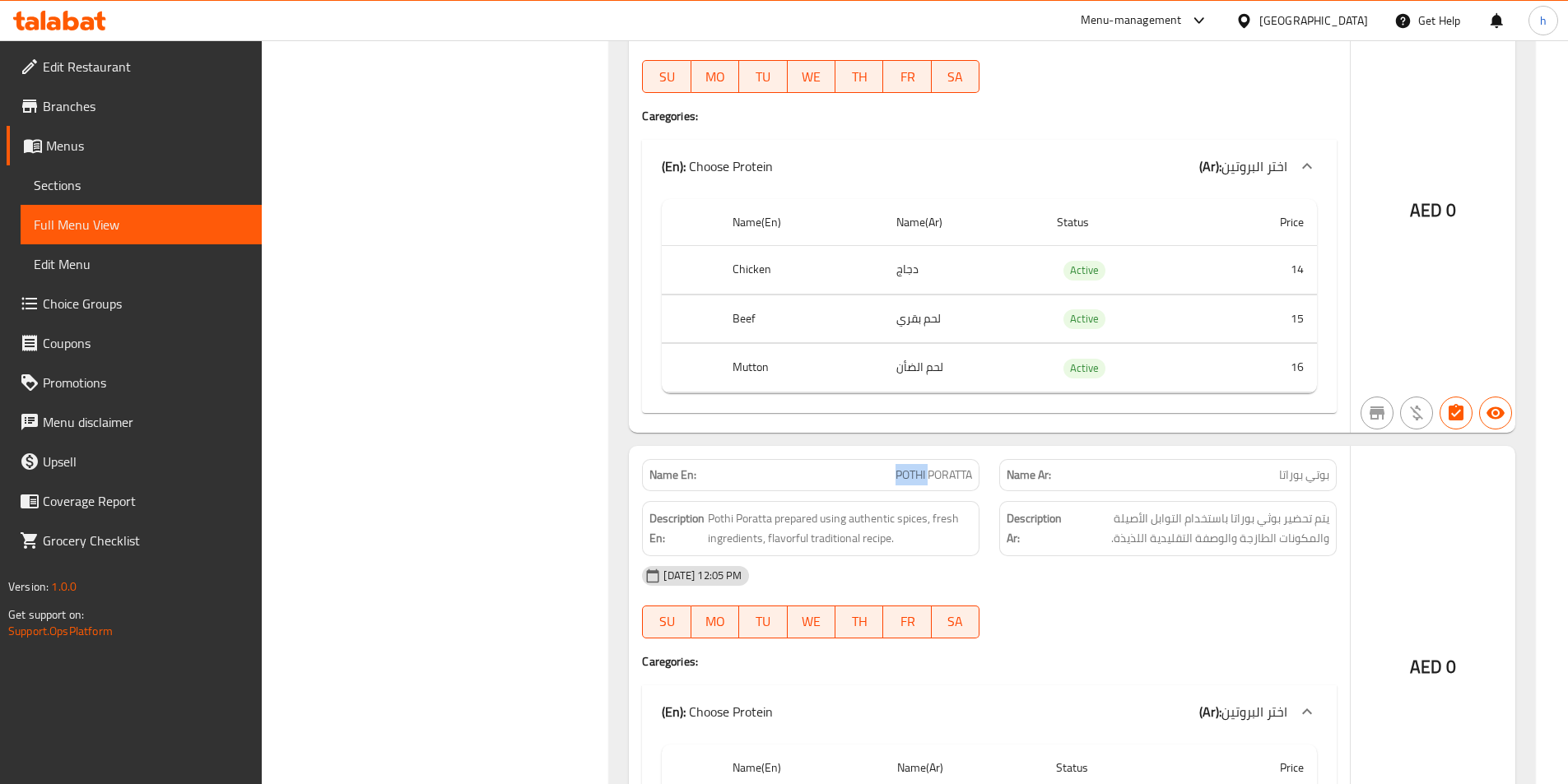
scroll to position [13137, 0]
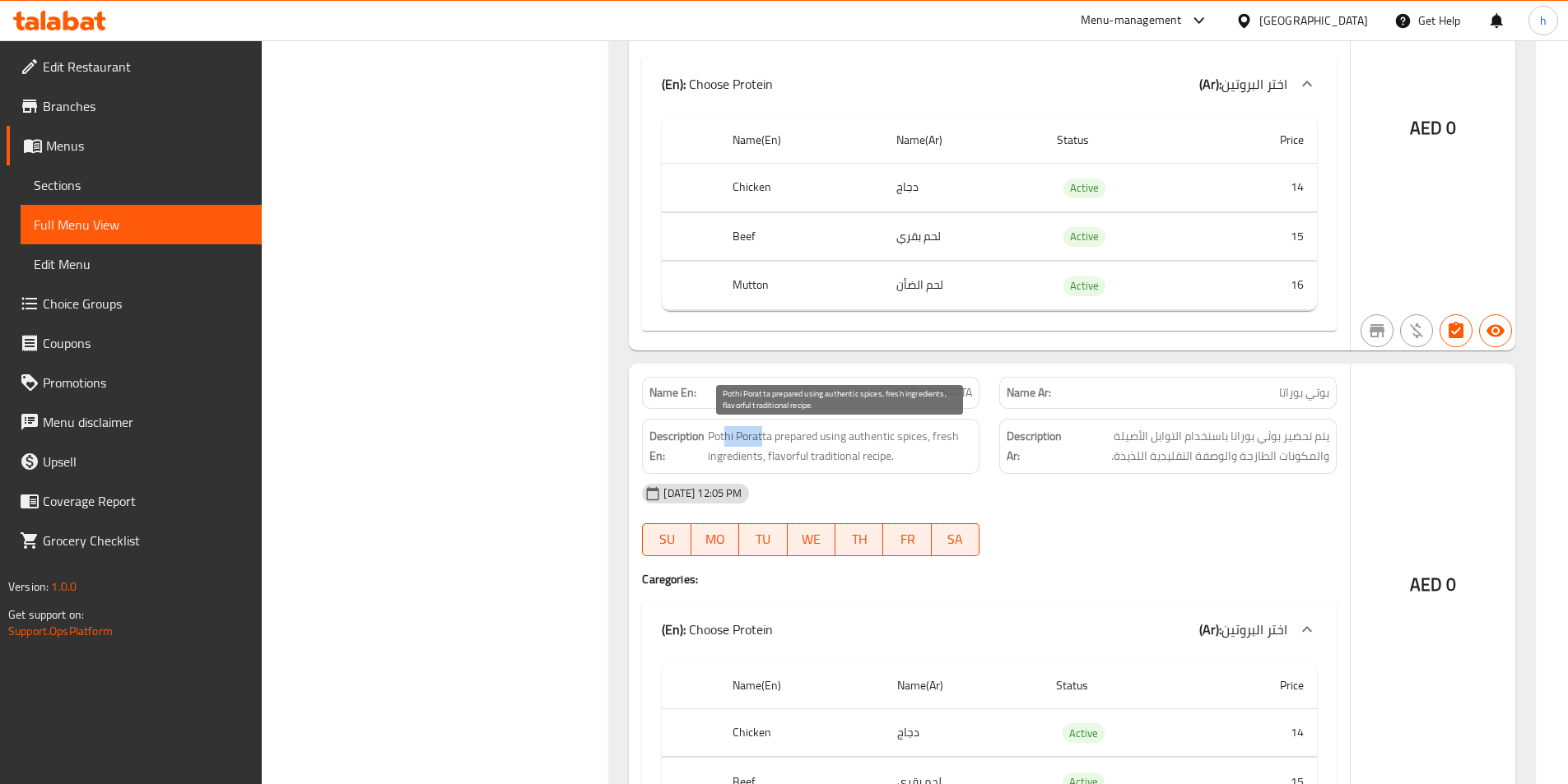
drag, startPoint x: 727, startPoint y: 436, endPoint x: 764, endPoint y: 437, distance: 37.0
click at [764, 437] on span "Pothi Poratta prepared using authentic spices, fresh ingredients, flavorful tra…" at bounding box center [840, 446] width 264 height 41
drag, startPoint x: 790, startPoint y: 436, endPoint x: 901, endPoint y: 477, distance: 118.3
click at [901, 477] on div "Name En: POTHI PORATTA Name Ar: بوتي بوراتا Description En: Pothi Poratta prepa…" at bounding box center [988, 605] width 721 height 483
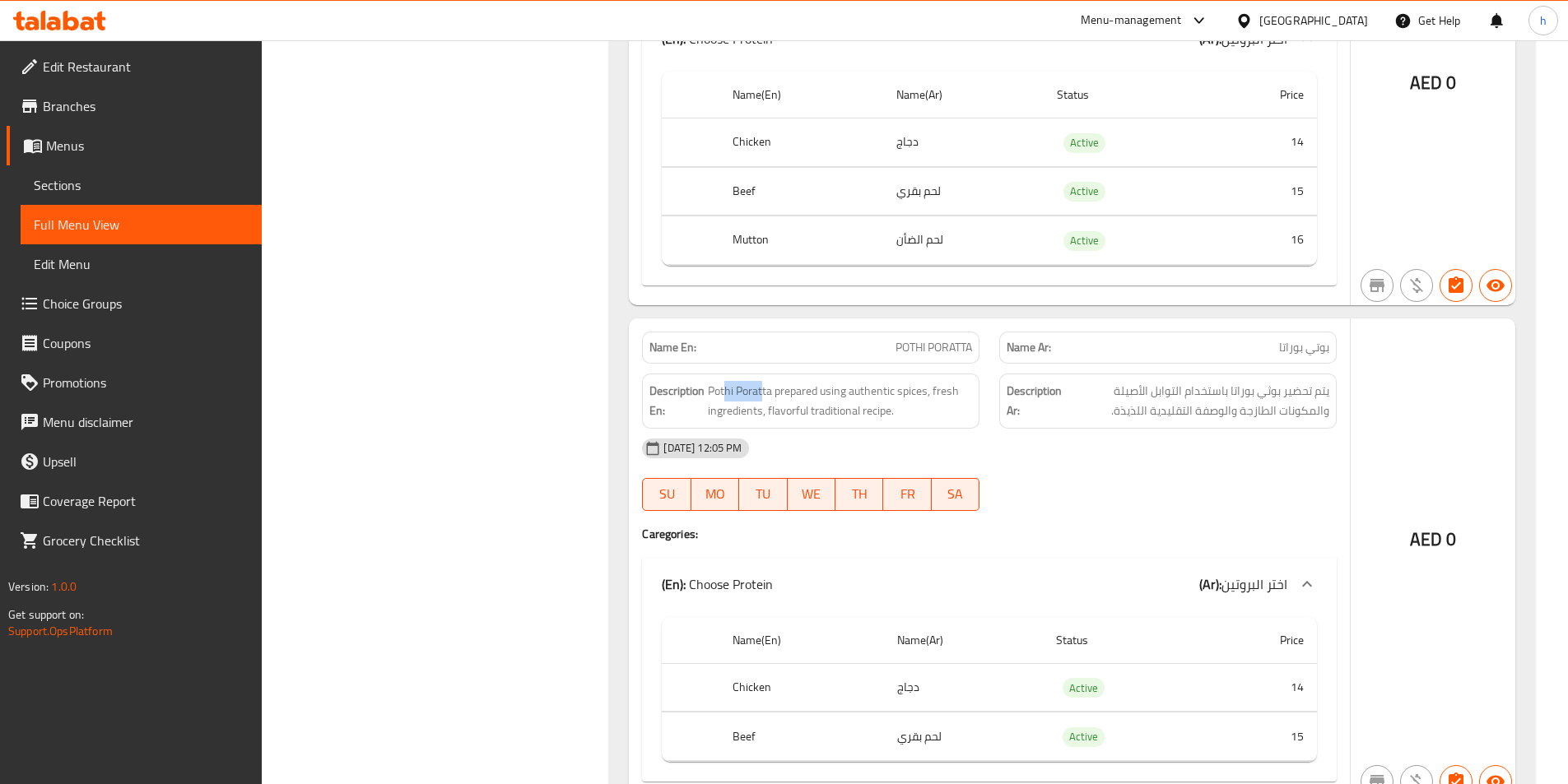
scroll to position [13219, 0]
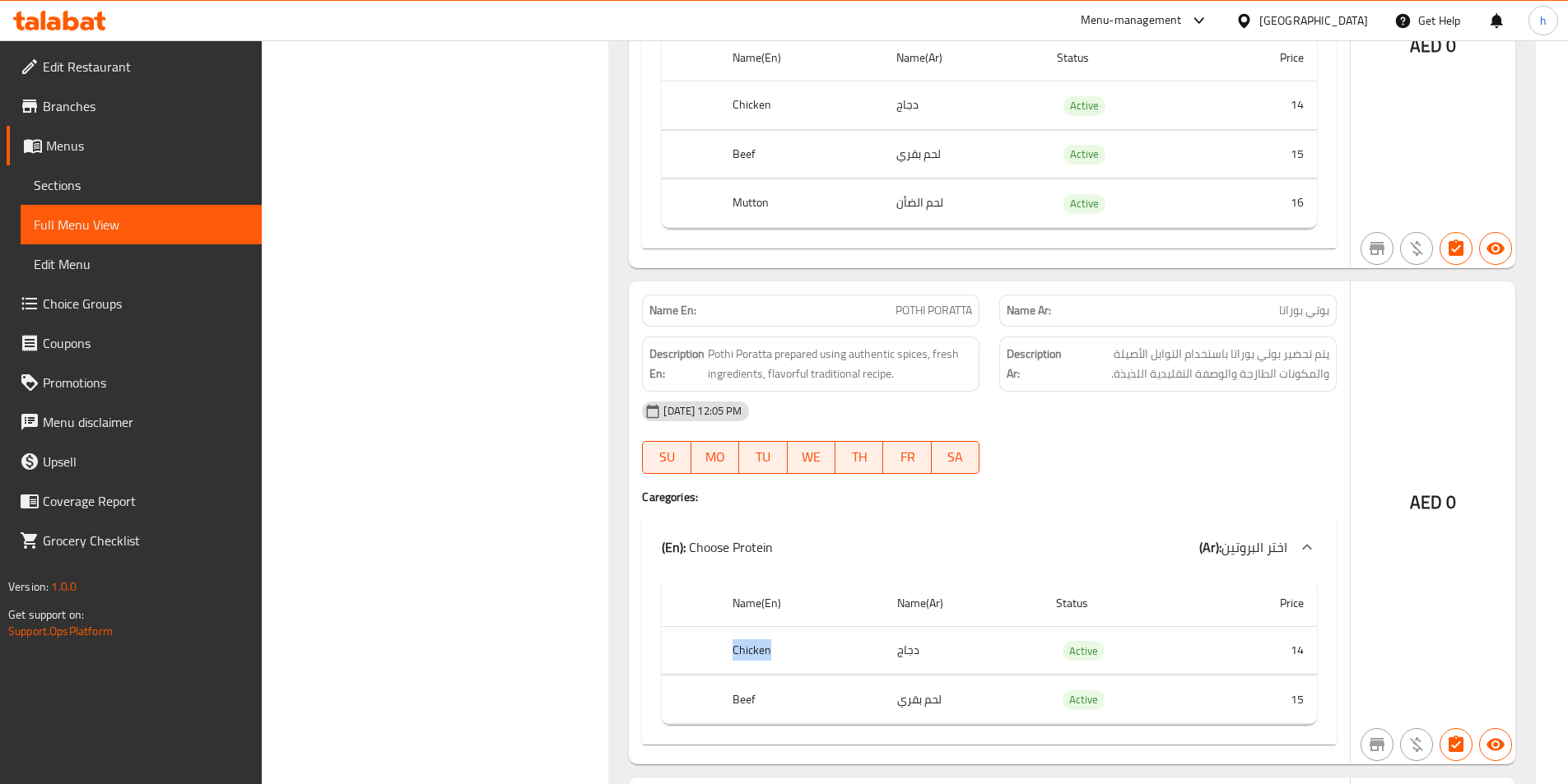
drag, startPoint x: 708, startPoint y: 649, endPoint x: 786, endPoint y: 650, distance: 78.0
click at [786, 650] on tr "Chicken دجاج Active 14" at bounding box center [989, 650] width 655 height 49
drag, startPoint x: 772, startPoint y: 704, endPoint x: 796, endPoint y: 707, distance: 24.2
click at [796, 707] on th "Beef" at bounding box center [801, 699] width 163 height 49
click at [1009, 682] on td "لحم بقري" at bounding box center [964, 699] width 159 height 49
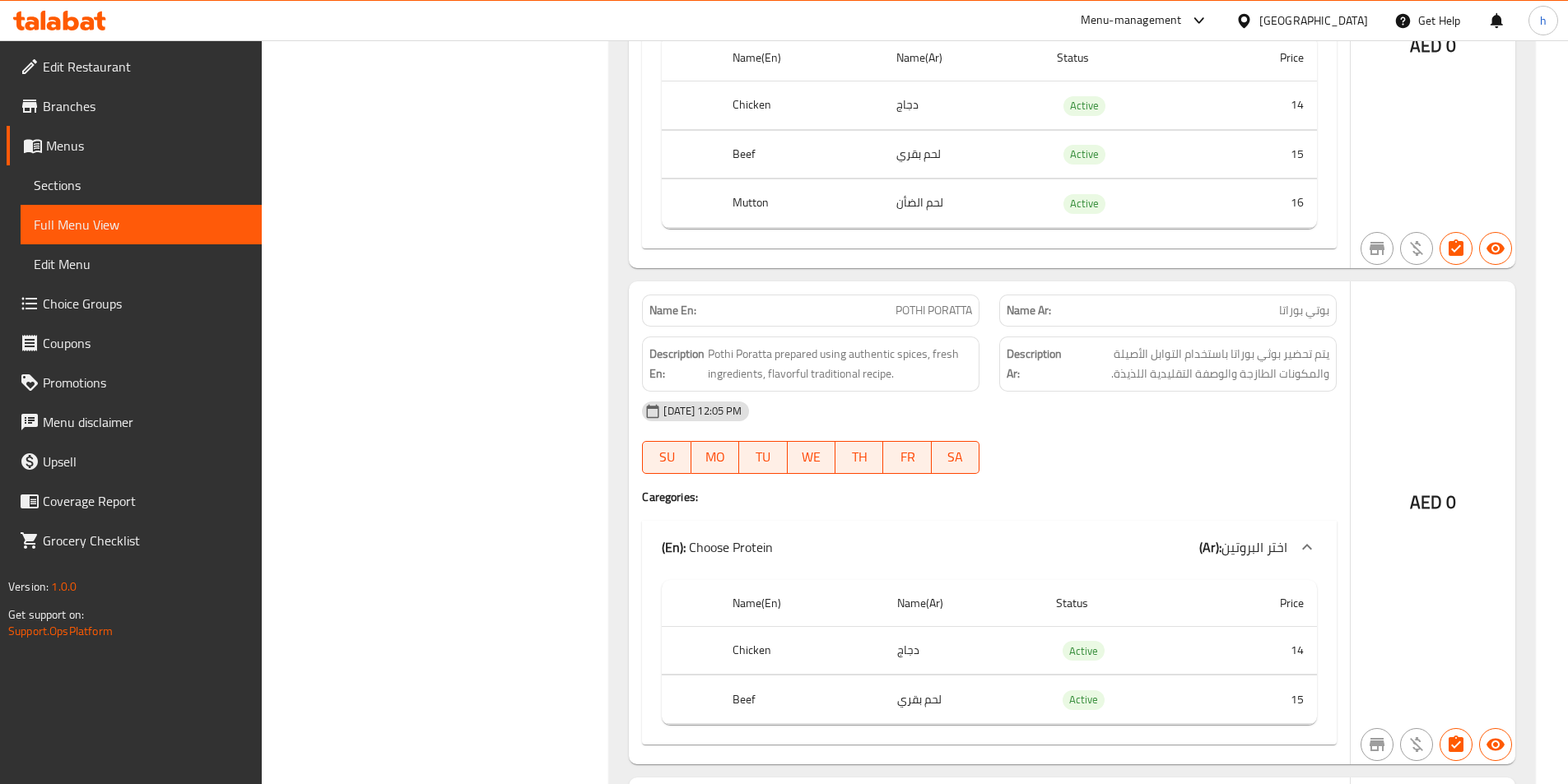
click at [1081, 711] on td "Active" at bounding box center [1124, 699] width 163 height 49
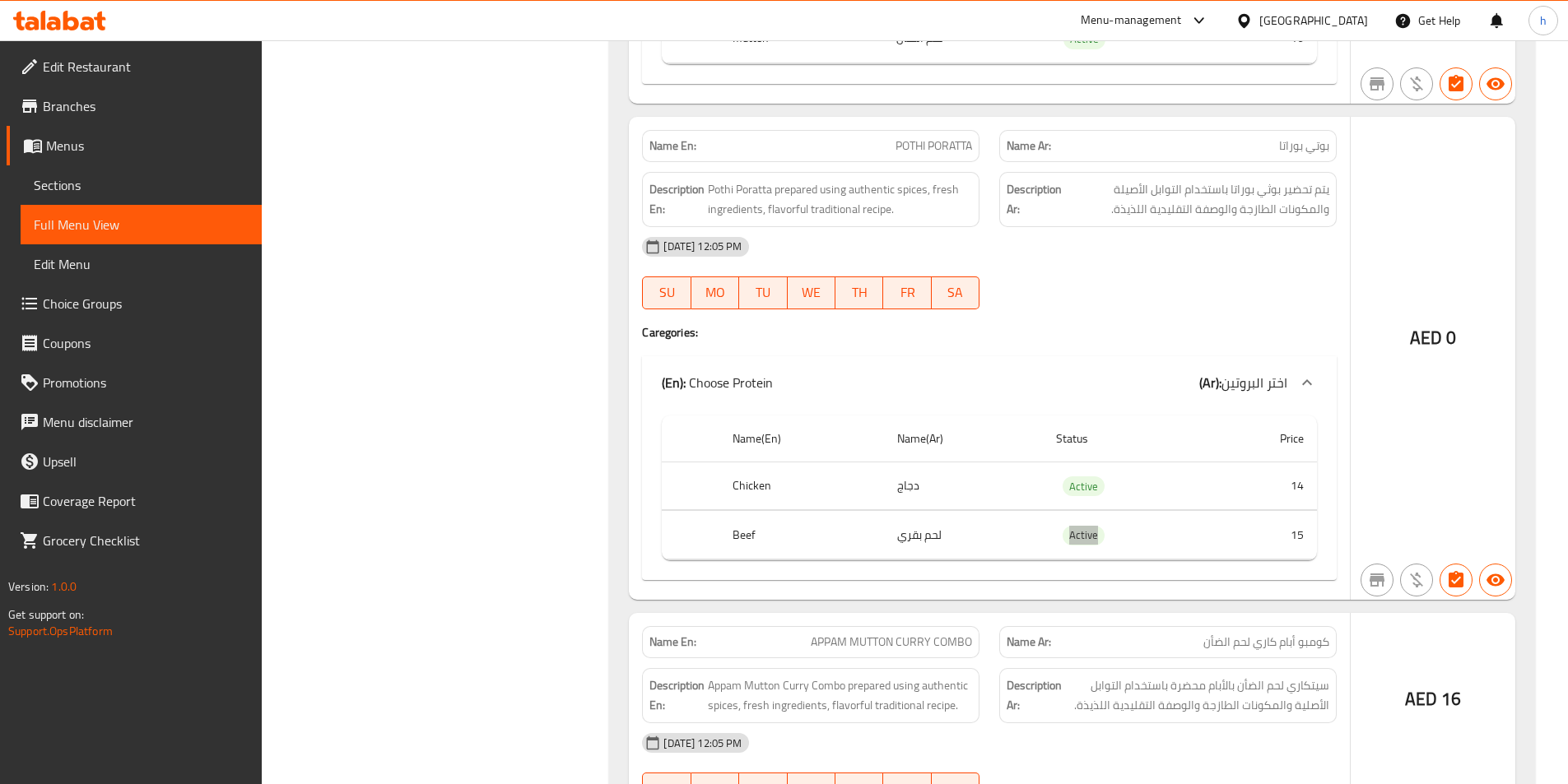
scroll to position [13465, 0]
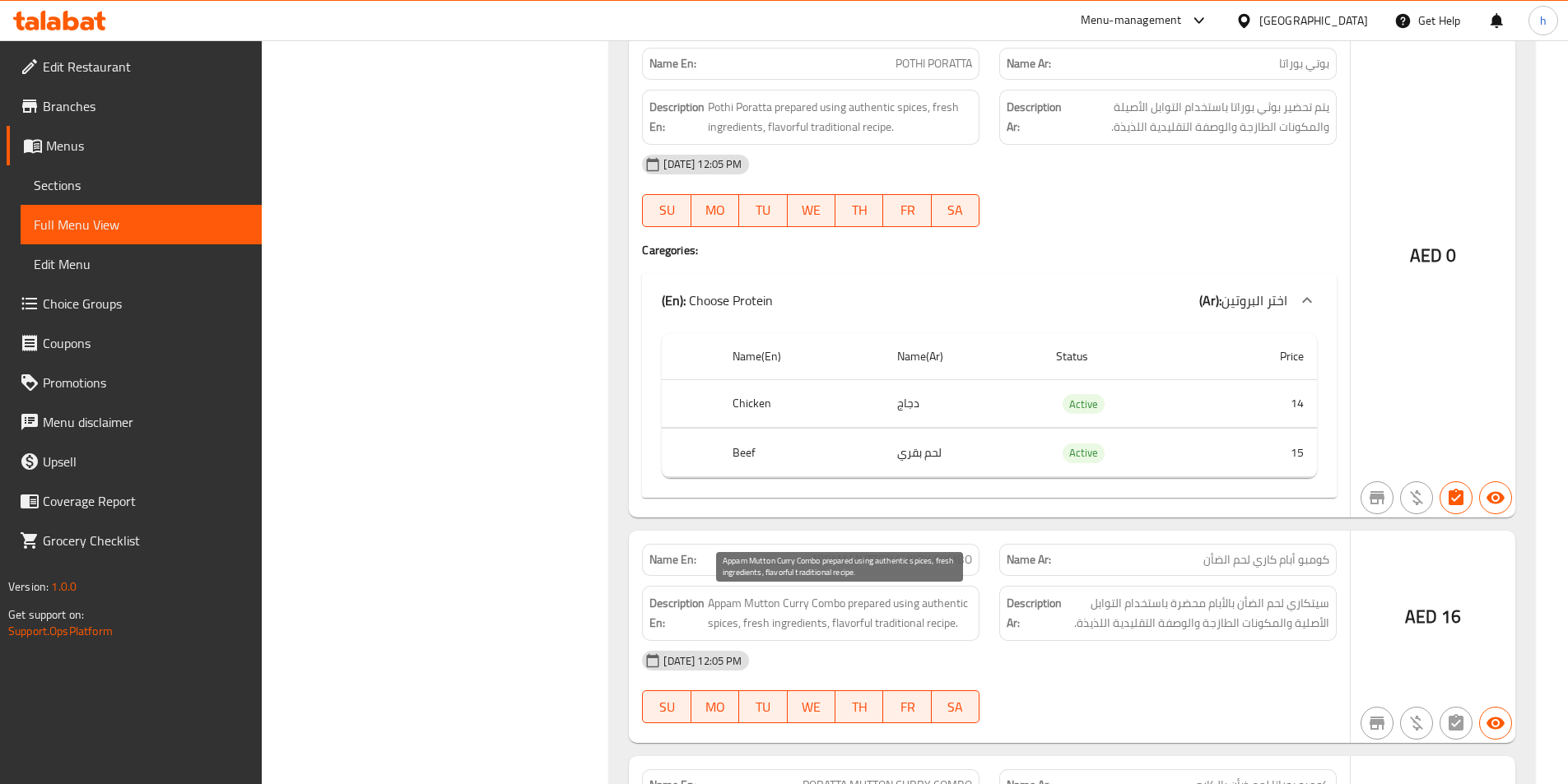
click at [842, 601] on span "Appam Mutton Curry Combo prepared using authentic spices, fresh ingredients, fl…" at bounding box center [840, 613] width 264 height 41
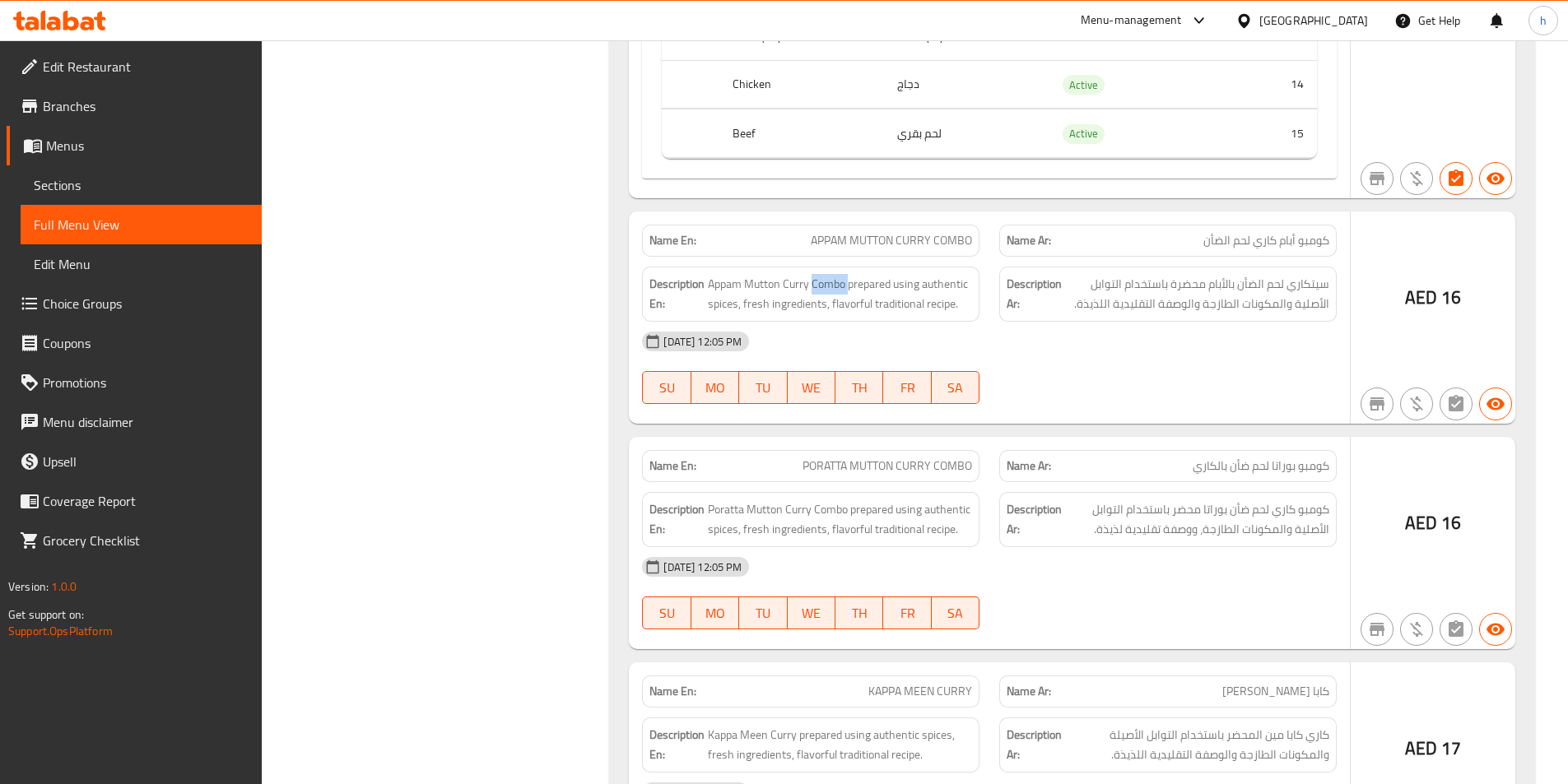
scroll to position [13795, 0]
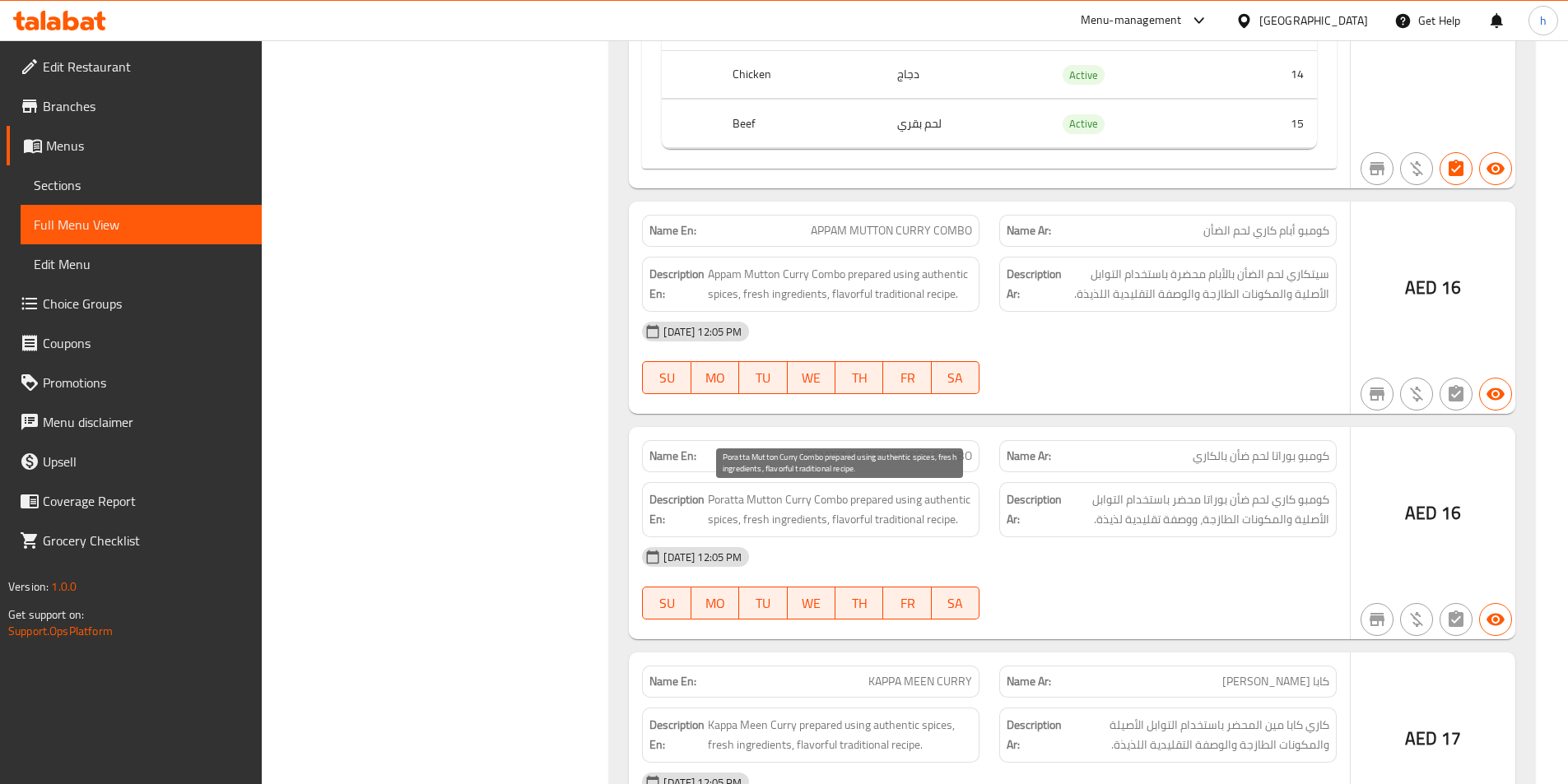
click at [712, 505] on span "Poratta Mutton Curry Combo prepared using authentic spices, fresh ingredients, …" at bounding box center [840, 510] width 264 height 41
click at [776, 496] on span "Poratta Mutton Curry Combo prepared using authentic spices, fresh ingredients, …" at bounding box center [840, 510] width 264 height 41
click at [814, 503] on span "Poratta Mutton Curry Combo prepared using authentic spices, fresh ingredients, …" at bounding box center [840, 510] width 264 height 41
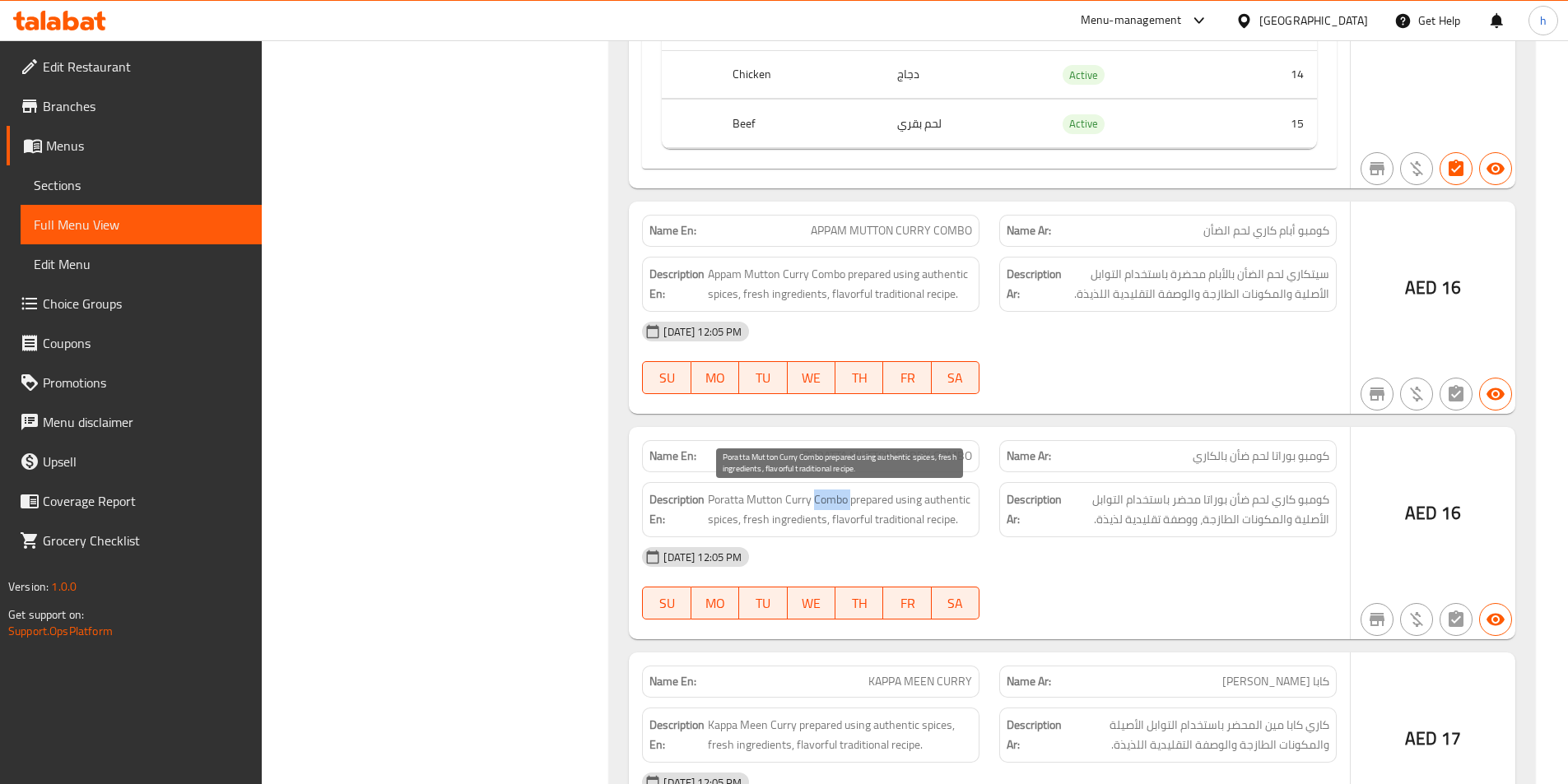
click at [814, 503] on span "Poratta Mutton Curry Combo prepared using authentic spices, fresh ingredients, …" at bounding box center [840, 510] width 264 height 41
click at [801, 501] on span "Poratta Mutton Curry Combo prepared using authentic spices, fresh ingredients, …" at bounding box center [840, 510] width 264 height 41
click at [774, 493] on span "Poratta Mutton Curry Combo prepared using authentic spices, fresh ingredients, …" at bounding box center [840, 510] width 264 height 41
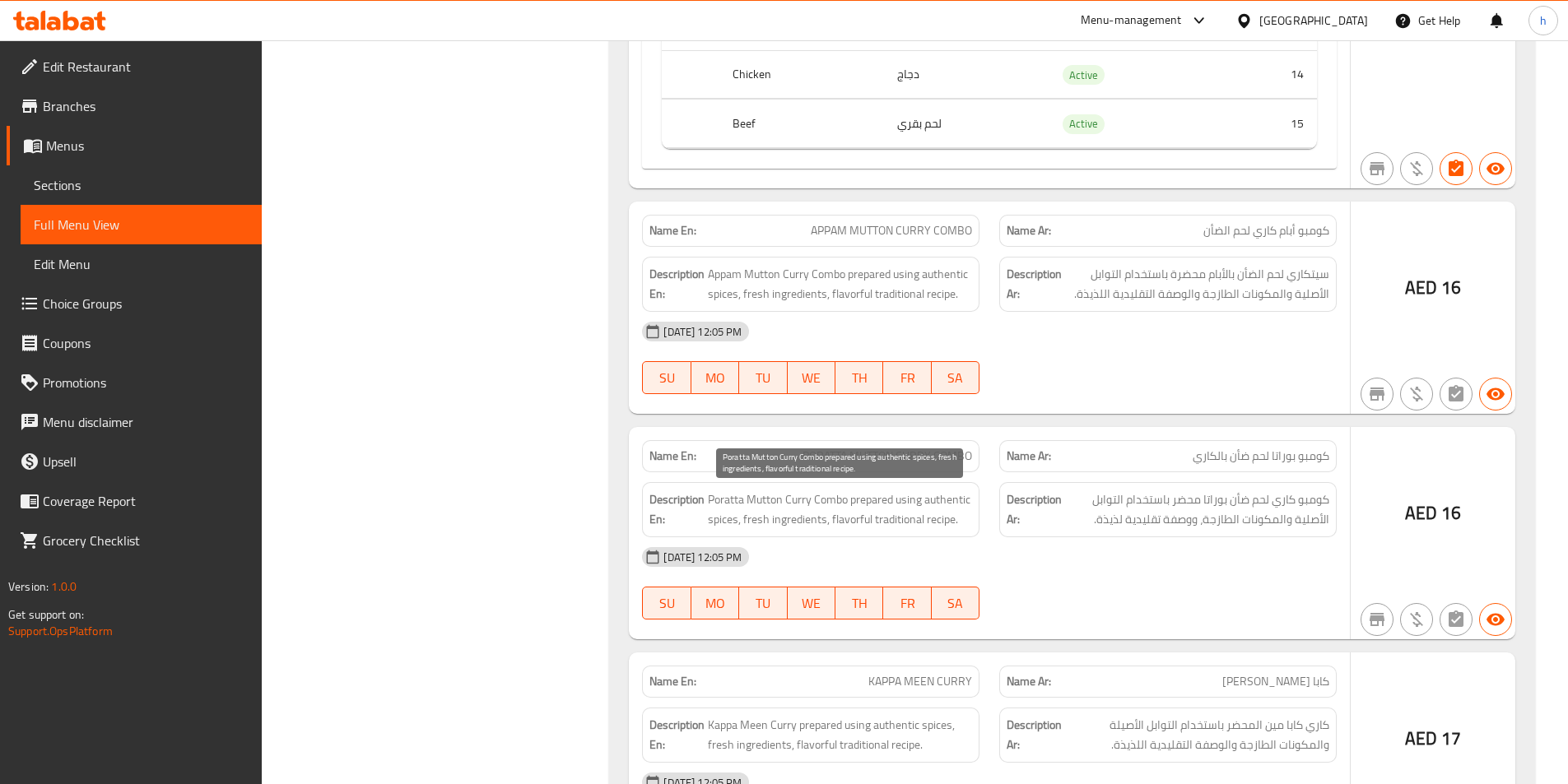
click at [817, 506] on span "Poratta Mutton Curry Combo prepared using authentic spices, fresh ingredients, …" at bounding box center [840, 510] width 264 height 41
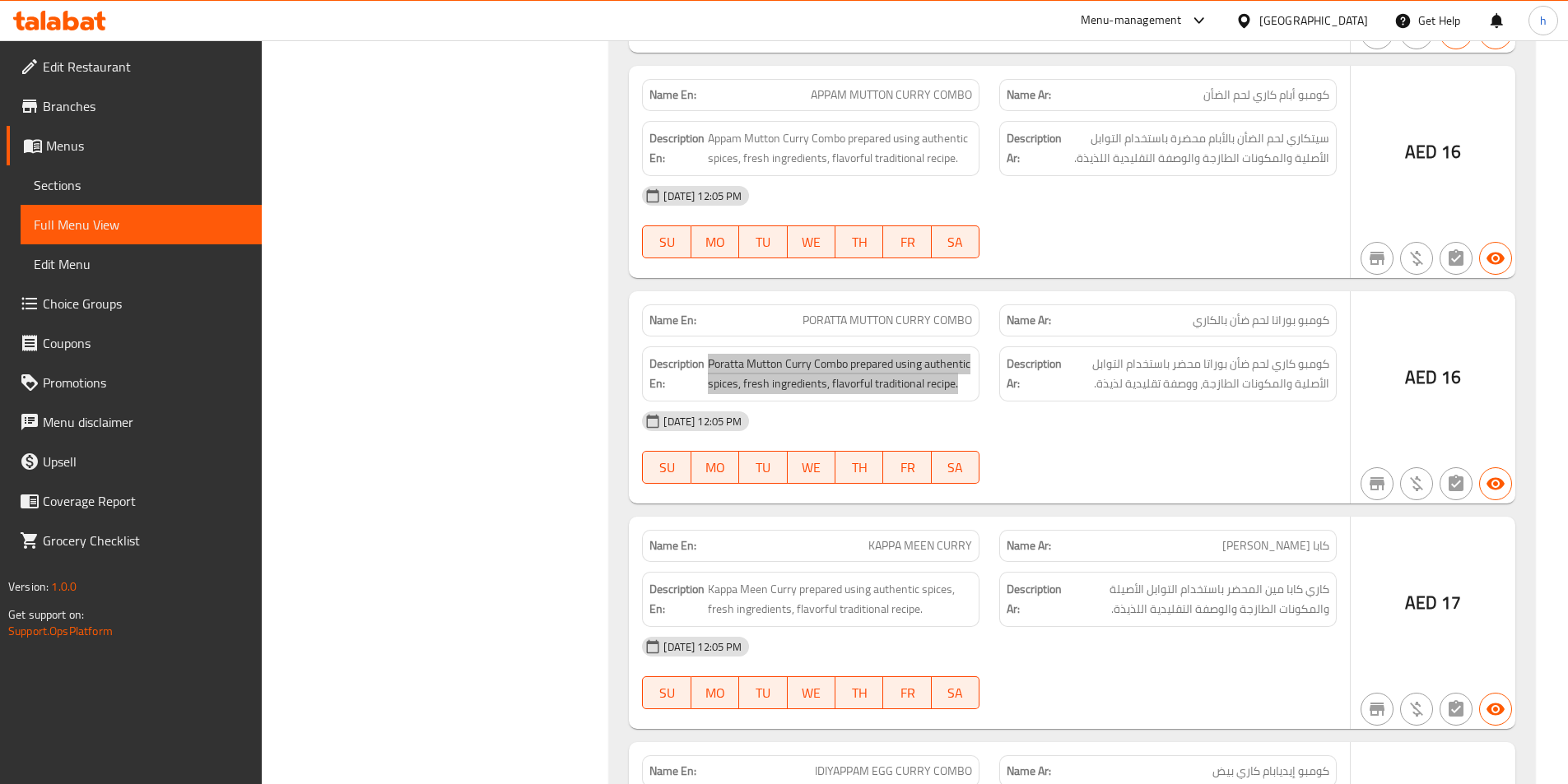
scroll to position [13959, 0]
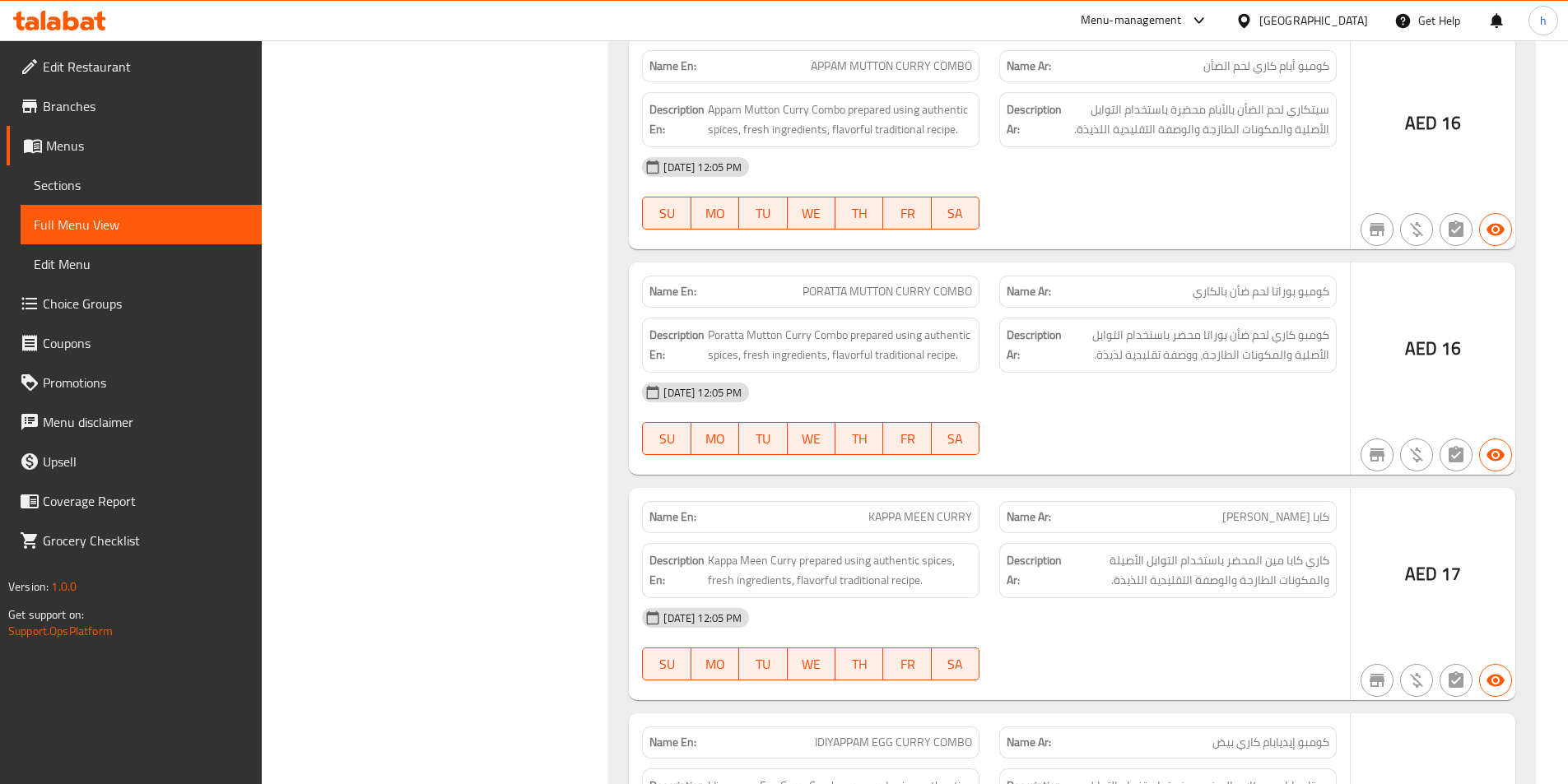
click at [890, 521] on span "KAPPA MEEN CURRY" at bounding box center [920, 517] width 103 height 18
click at [836, 565] on span "Kappa Meen Curry prepared using authentic spices, fresh ingredients, flavorful …" at bounding box center [840, 571] width 264 height 41
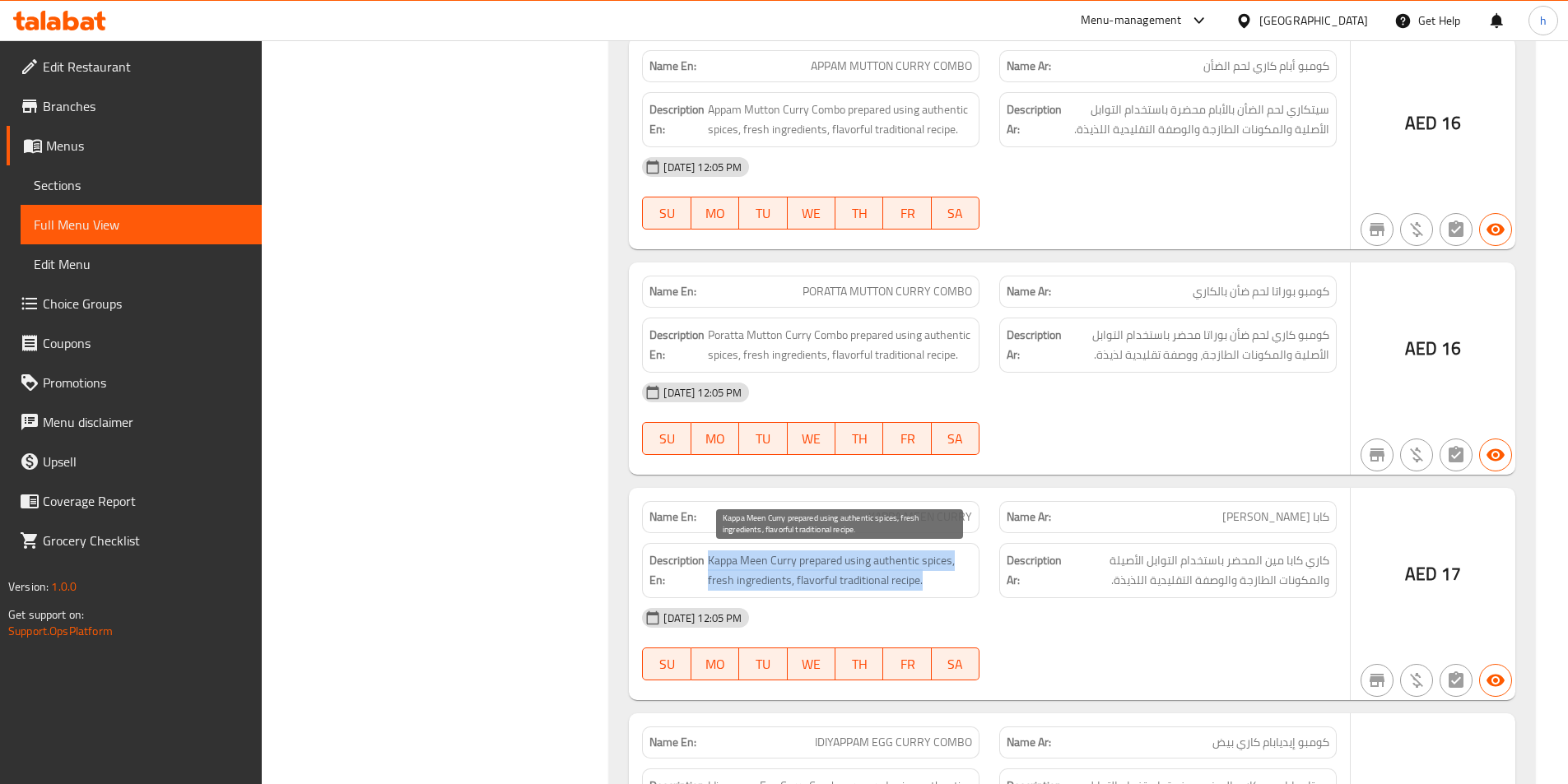
click at [836, 565] on span "Kappa Meen Curry prepared using authentic spices, fresh ingredients, flavorful …" at bounding box center [840, 571] width 264 height 41
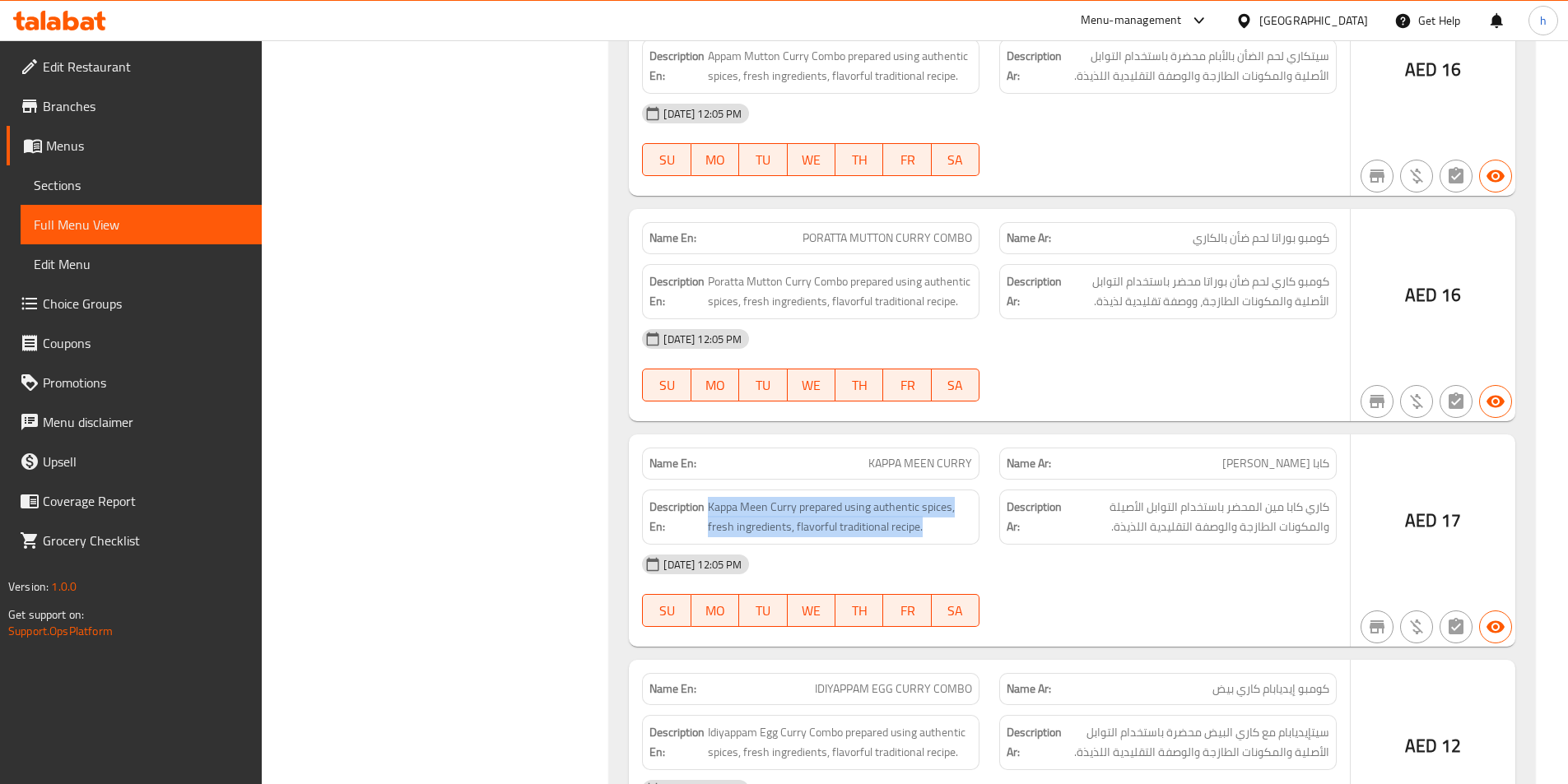
scroll to position [14042, 0]
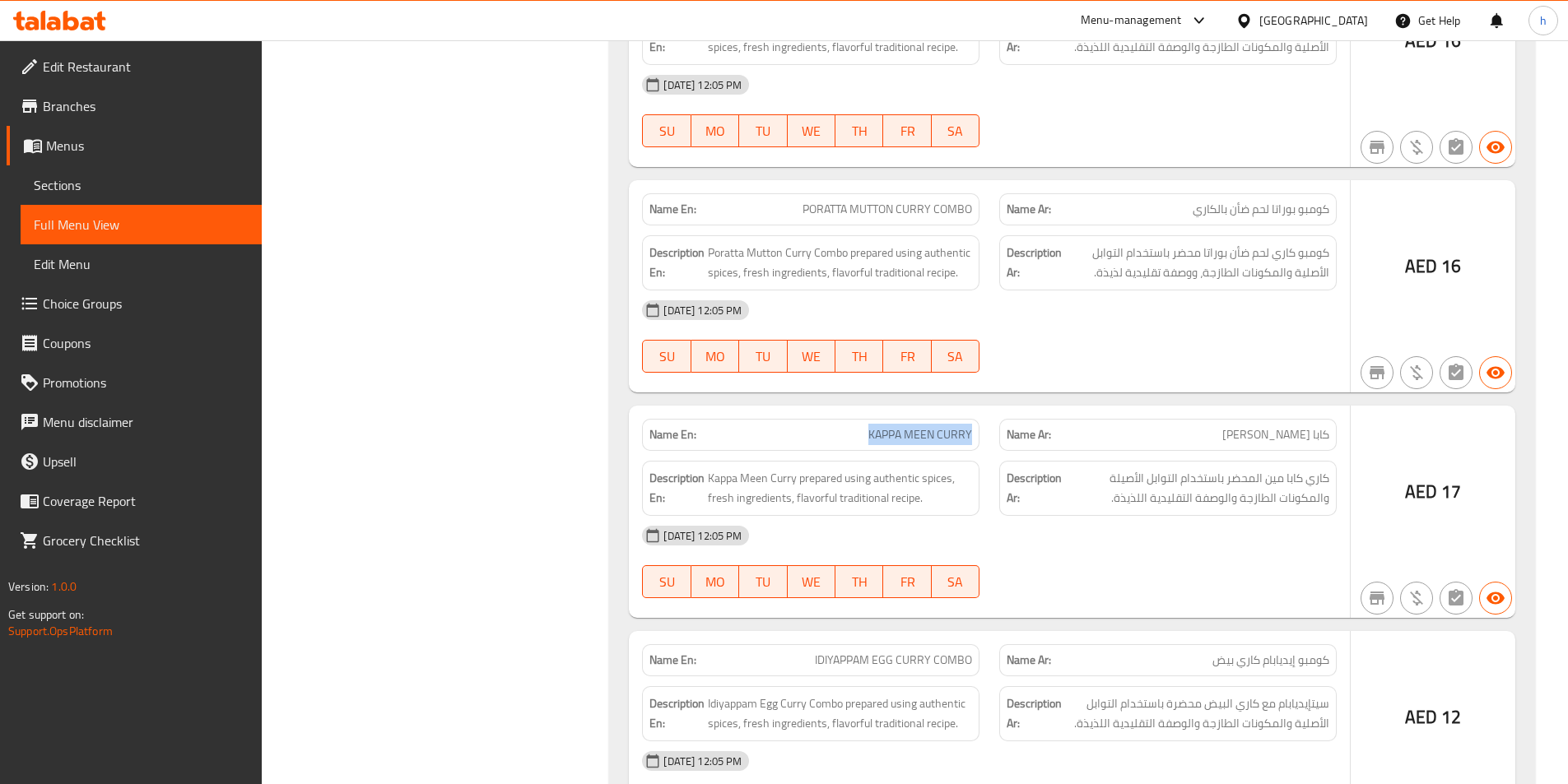
drag, startPoint x: 857, startPoint y: 443, endPoint x: 977, endPoint y: 440, distance: 120.0
click at [977, 440] on div "Name En: KAPPA MEEN CURRY" at bounding box center [811, 434] width 338 height 32
click at [807, 516] on div "[DATE] 12:05 PM" at bounding box center [989, 535] width 714 height 40
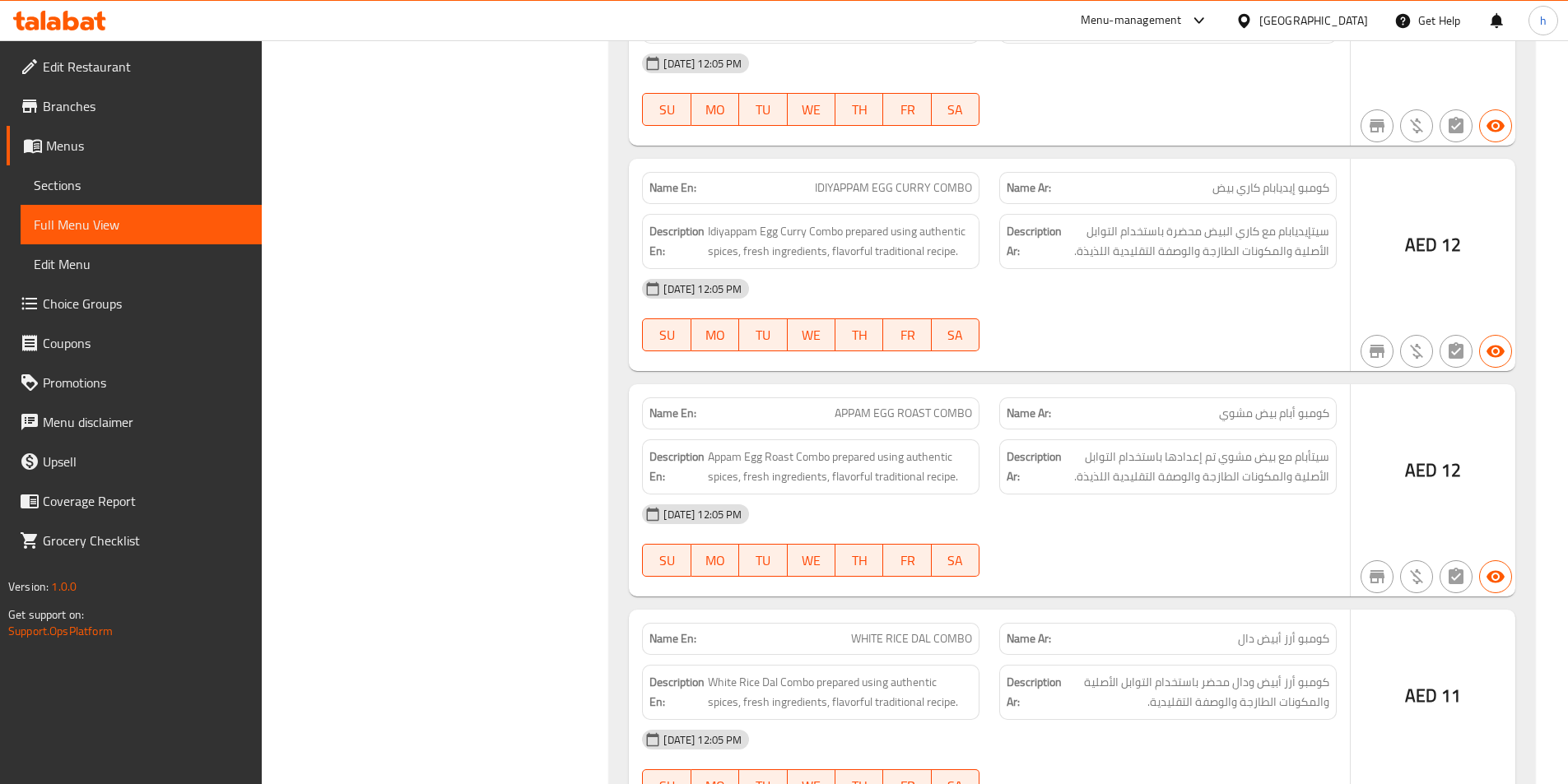
scroll to position [14617, 0]
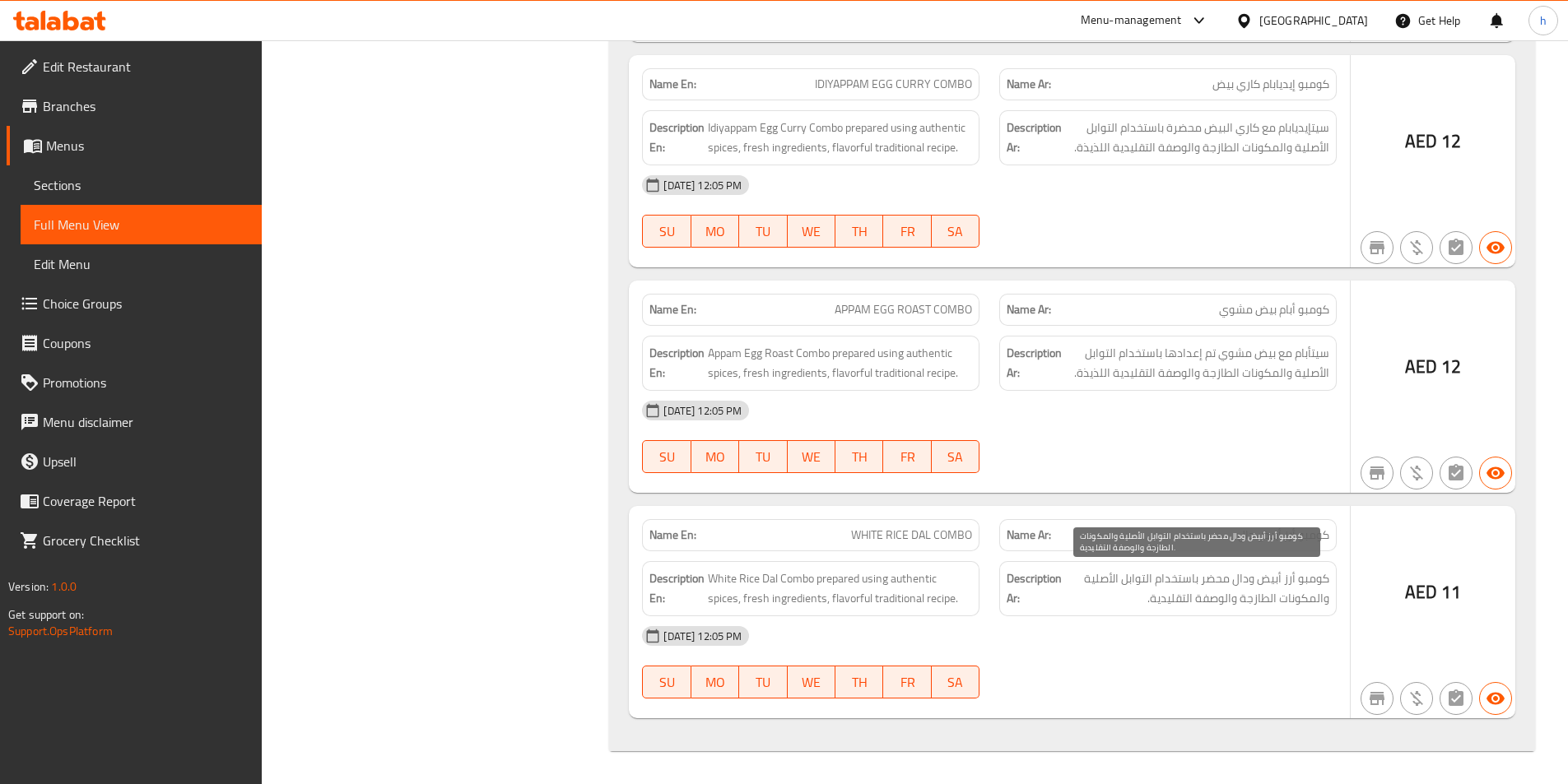
click at [1299, 582] on span "كومبو أرز أبيض ودال محضر باستخدام التوابل الأصلية والمكونات الطازجة والوصفة الت…" at bounding box center [1197, 588] width 264 height 41
click at [1235, 579] on span "كومبو أرز أبيض ودال محضر باستخدام التوابل الأصلية والمكونات الطازجة والوصفة الت…" at bounding box center [1197, 588] width 264 height 41
click at [1215, 584] on span "كومبو أرز أبيض ودال محضر باستخدام التوابل الأصلية والمكونات الطازجة والوصفة الت…" at bounding box center [1197, 588] width 264 height 41
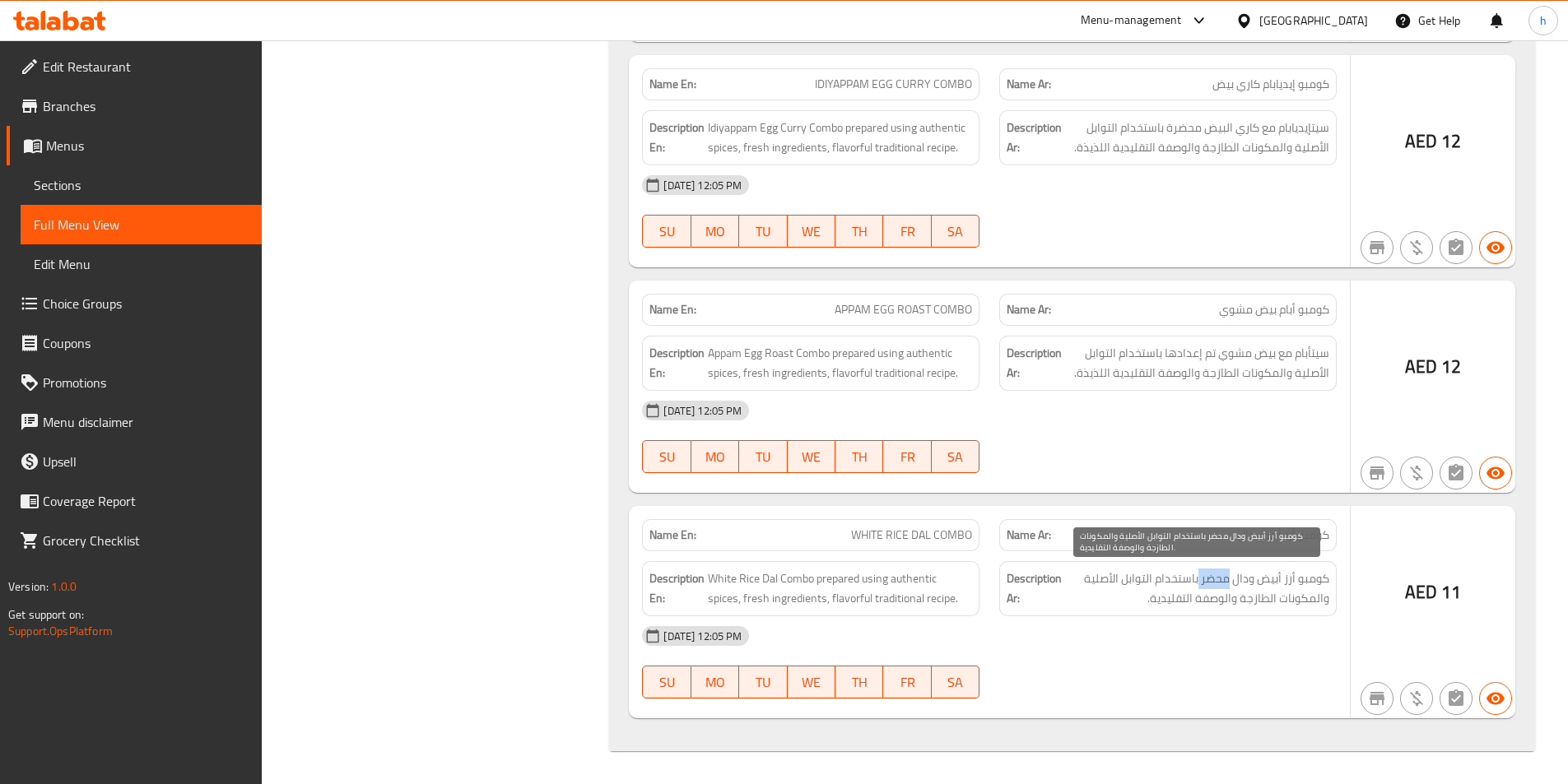
click at [1215, 584] on span "كومبو أرز أبيض ودال محضر باستخدام التوابل الأصلية والمكونات الطازجة والوصفة الت…" at bounding box center [1197, 588] width 264 height 41
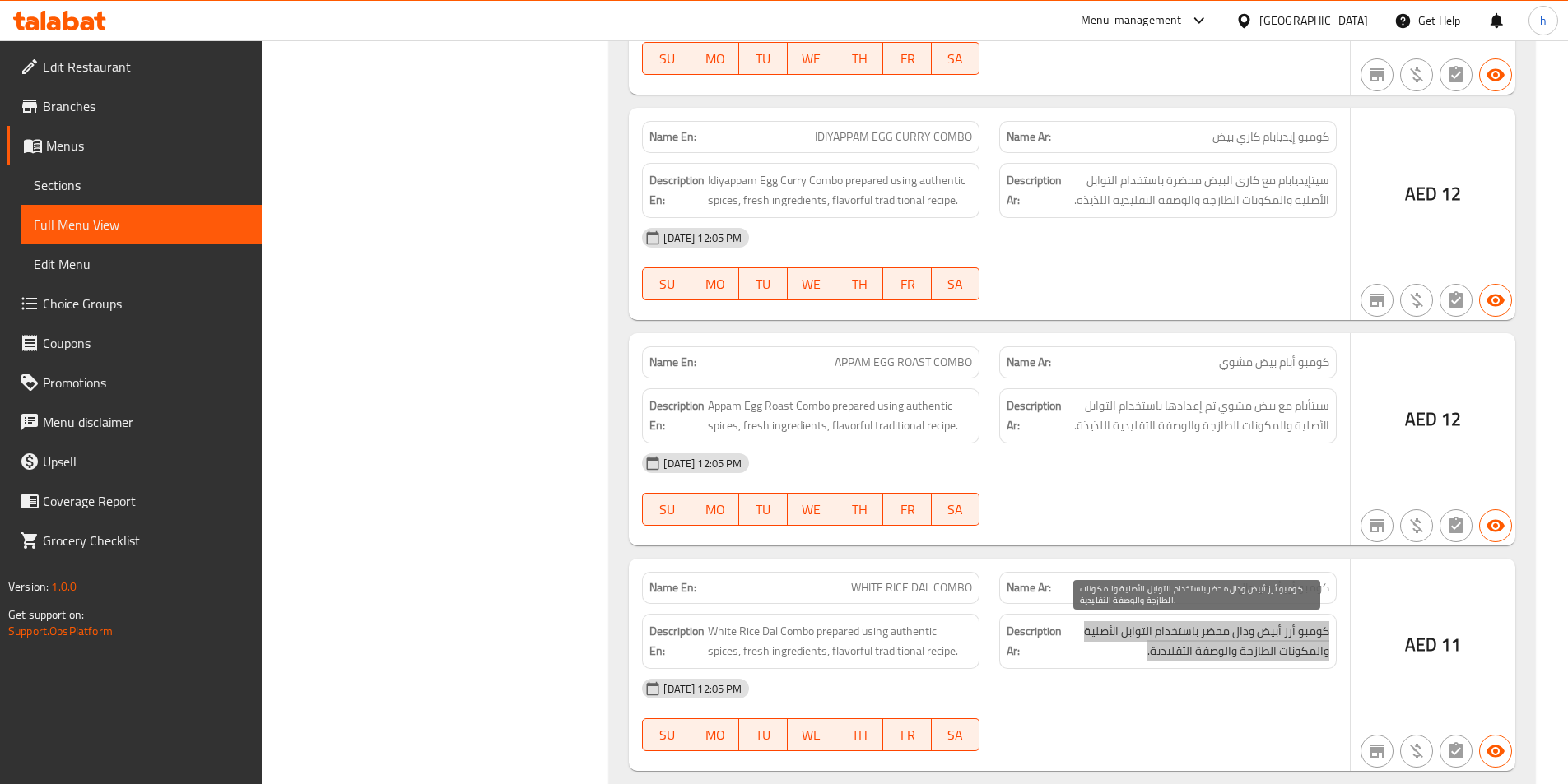
scroll to position [14535, 0]
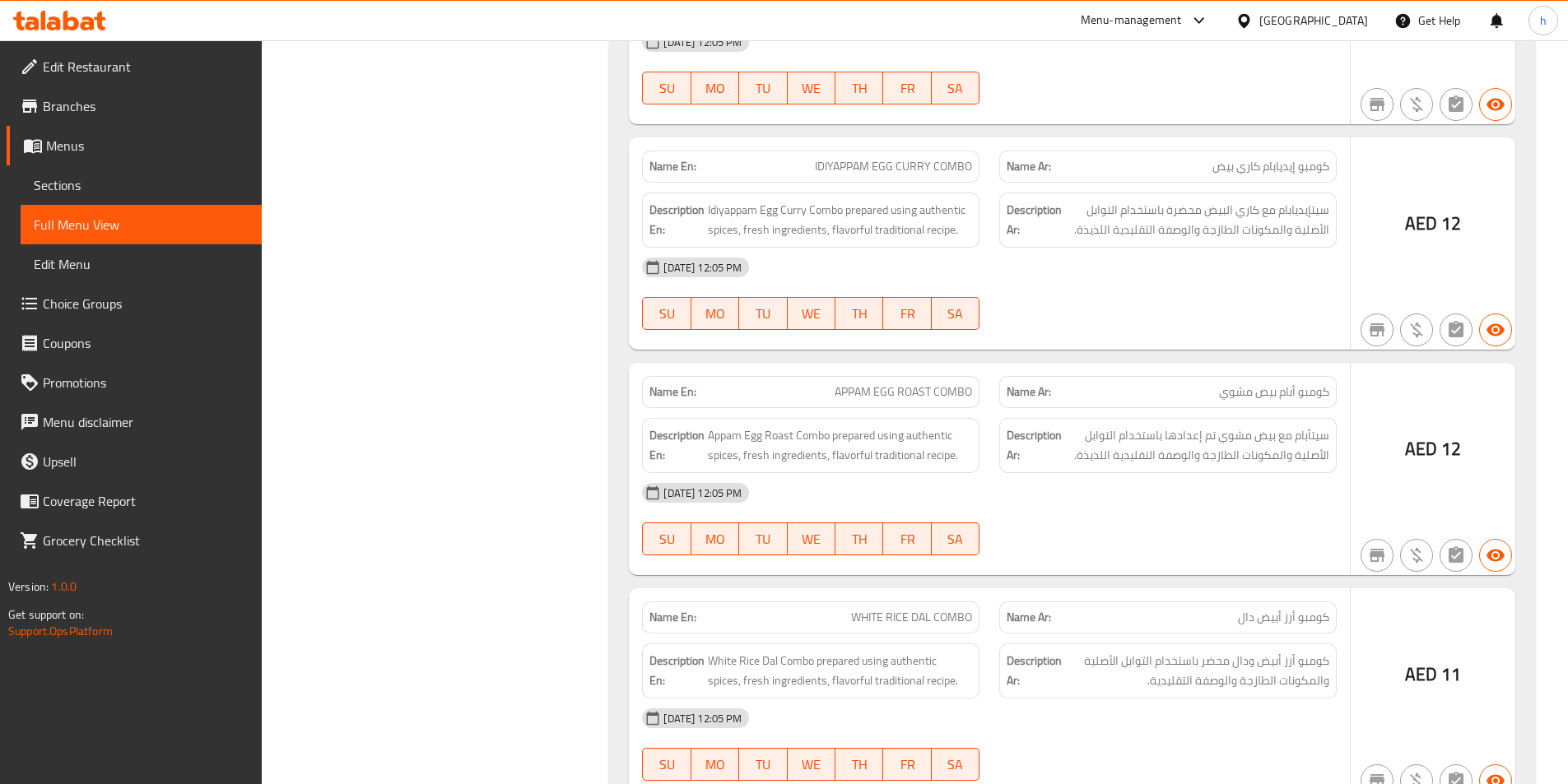
click at [1249, 408] on div "Description Ar: سيتأبام مع بيض مشوي تم إعدادها باستخدام التوابل الأصلية والمكون…" at bounding box center [1167, 445] width 357 height 75
click at [1247, 390] on span "كومبو أبام بيض مشوي" at bounding box center [1275, 392] width 111 height 18
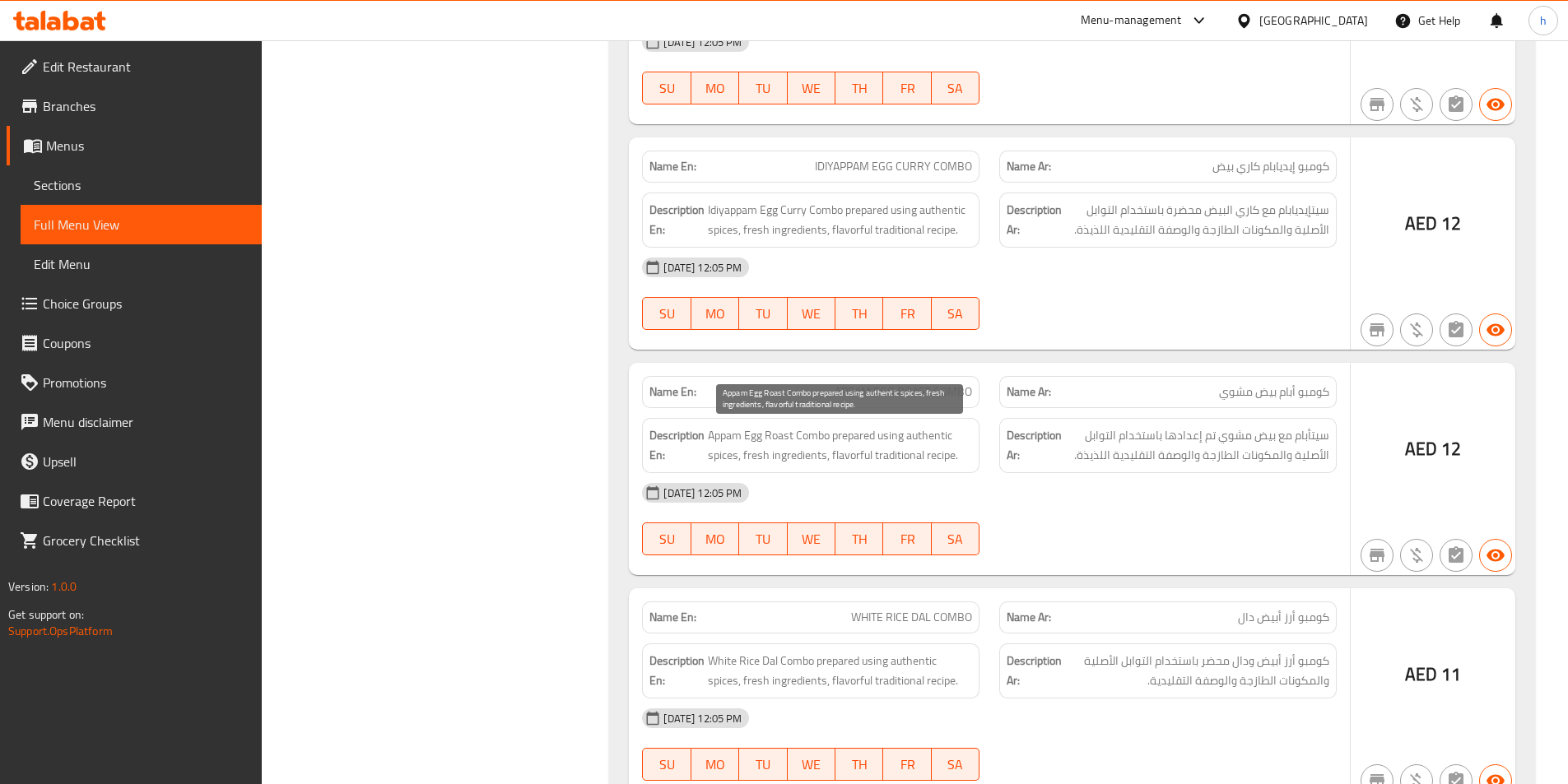
click at [882, 419] on div "Description En: Appam Egg Roast Combo prepared using authentic spices, fresh in…" at bounding box center [811, 445] width 338 height 55
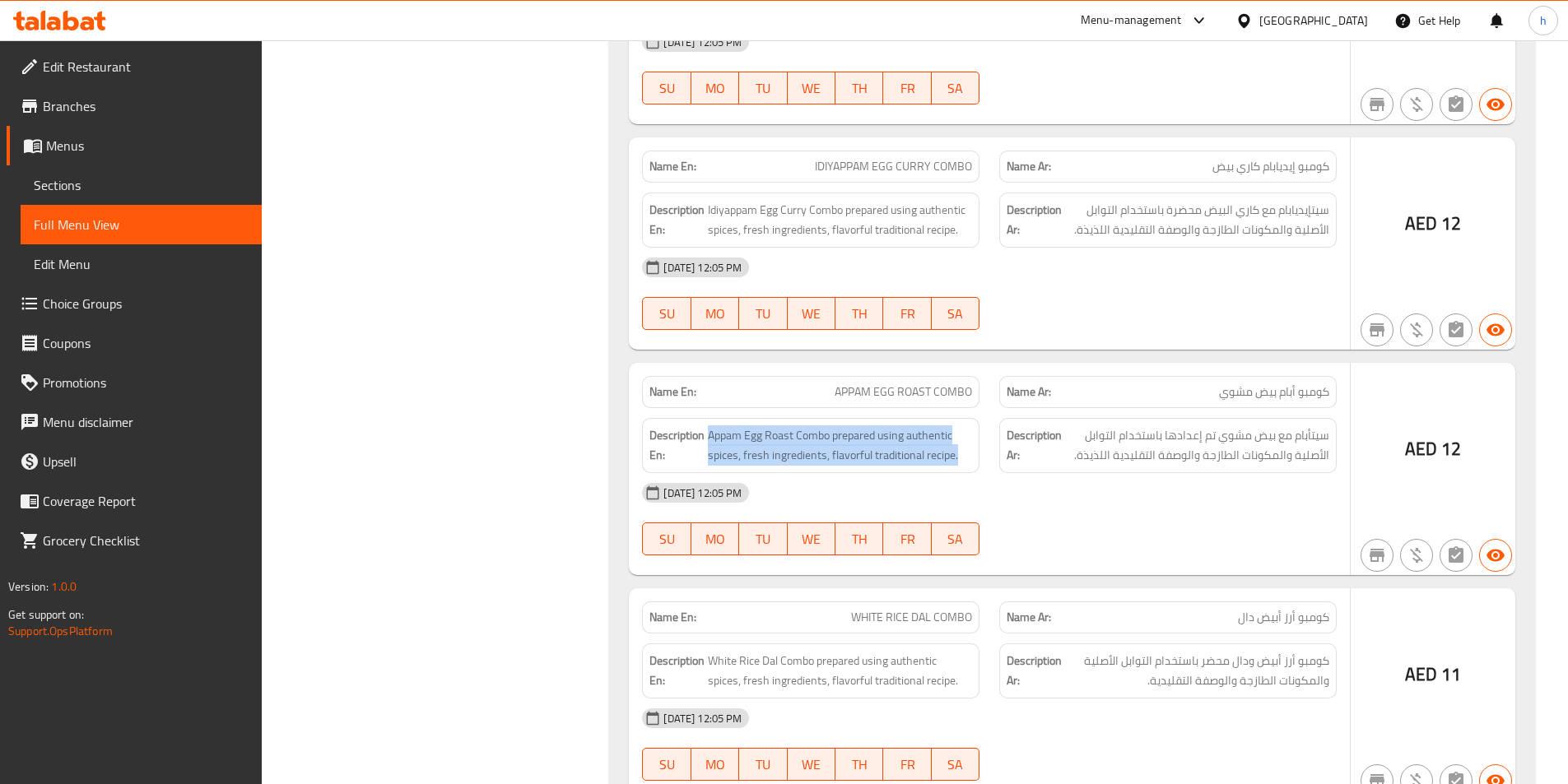
click at [882, 419] on div "Description En: Appam Egg Roast Combo prepared using authentic spices, fresh in…" at bounding box center [811, 445] width 338 height 55
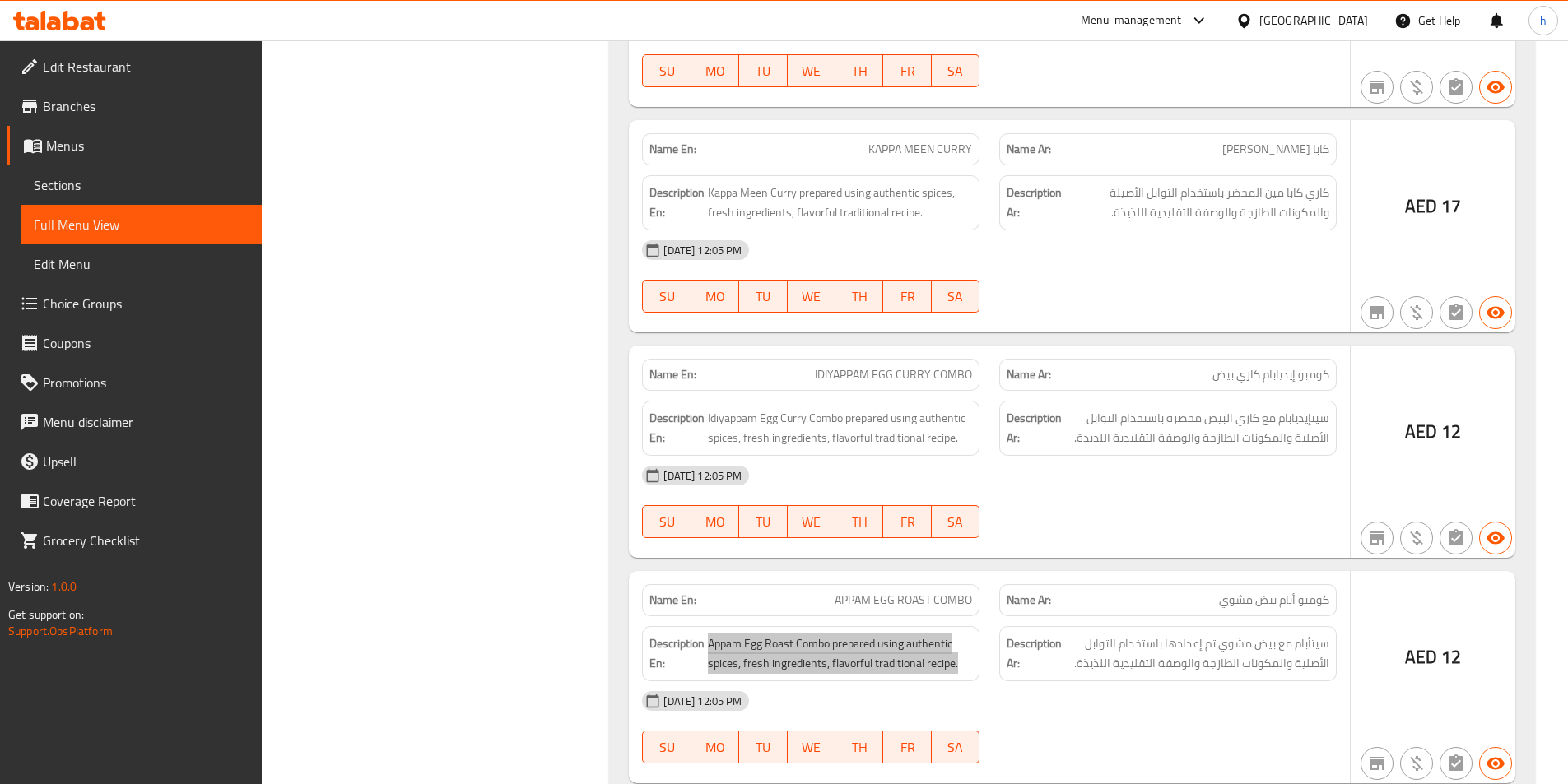
scroll to position [14288, 0]
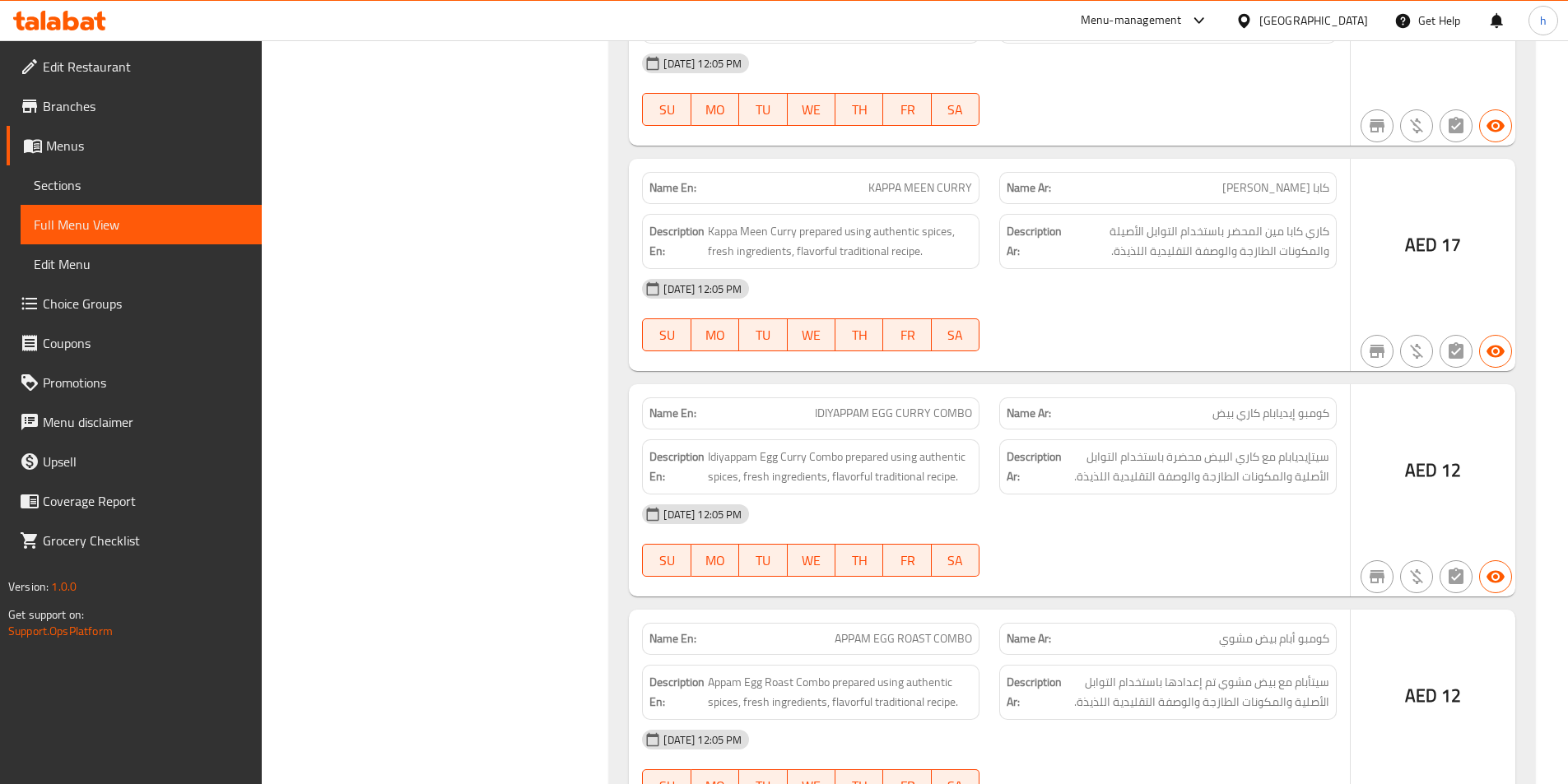
click at [1304, 476] on span "سيتإيديابام مع كاري البيض محضرة باستخدام التوابل الأصلية والمكونات الطازجة والو…" at bounding box center [1197, 467] width 264 height 41
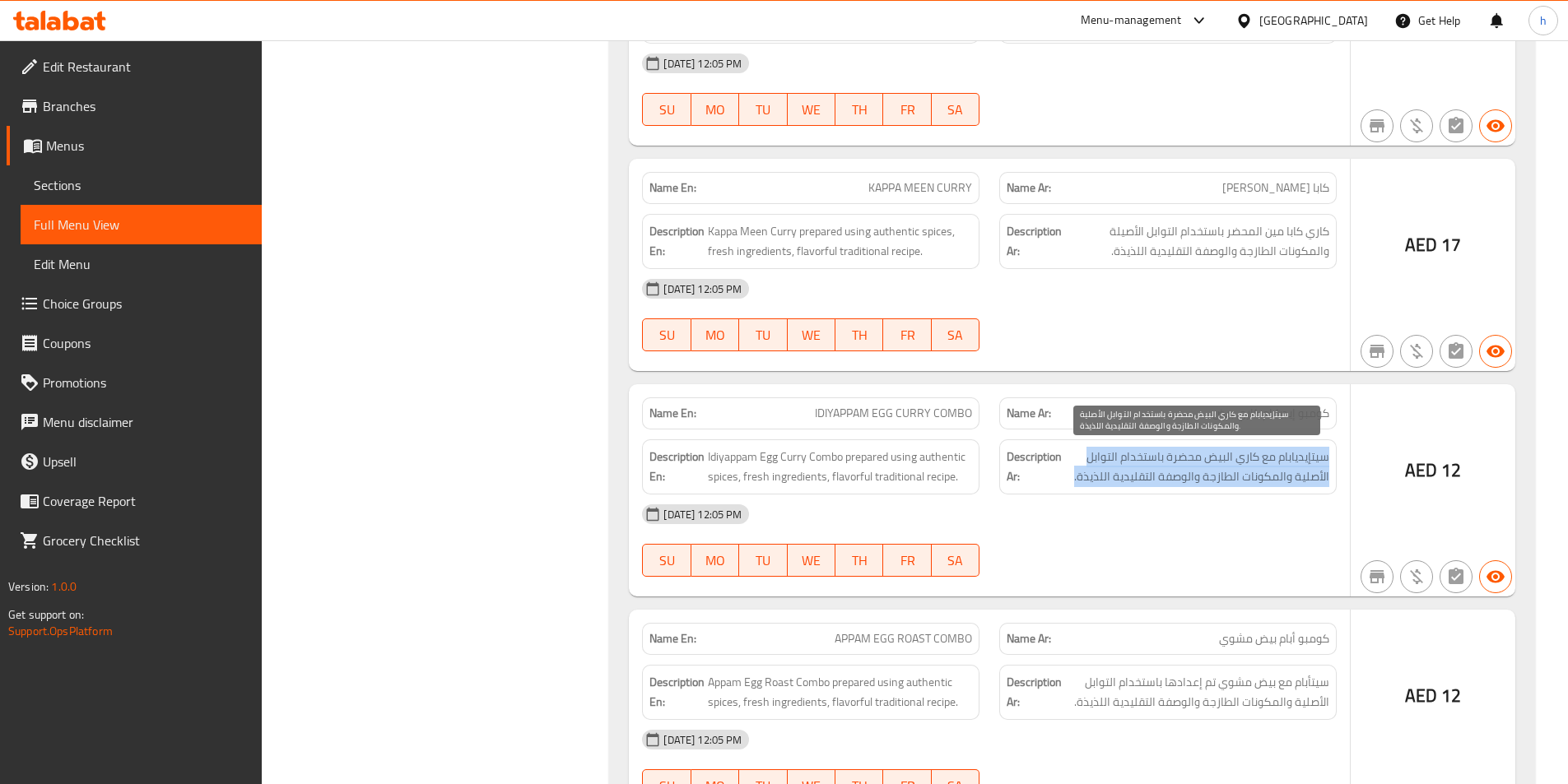
click at [1304, 476] on span "سيتإيديابام مع كاري البيض محضرة باستخدام التوابل الأصلية والمكونات الطازجة والو…" at bounding box center [1197, 467] width 264 height 41
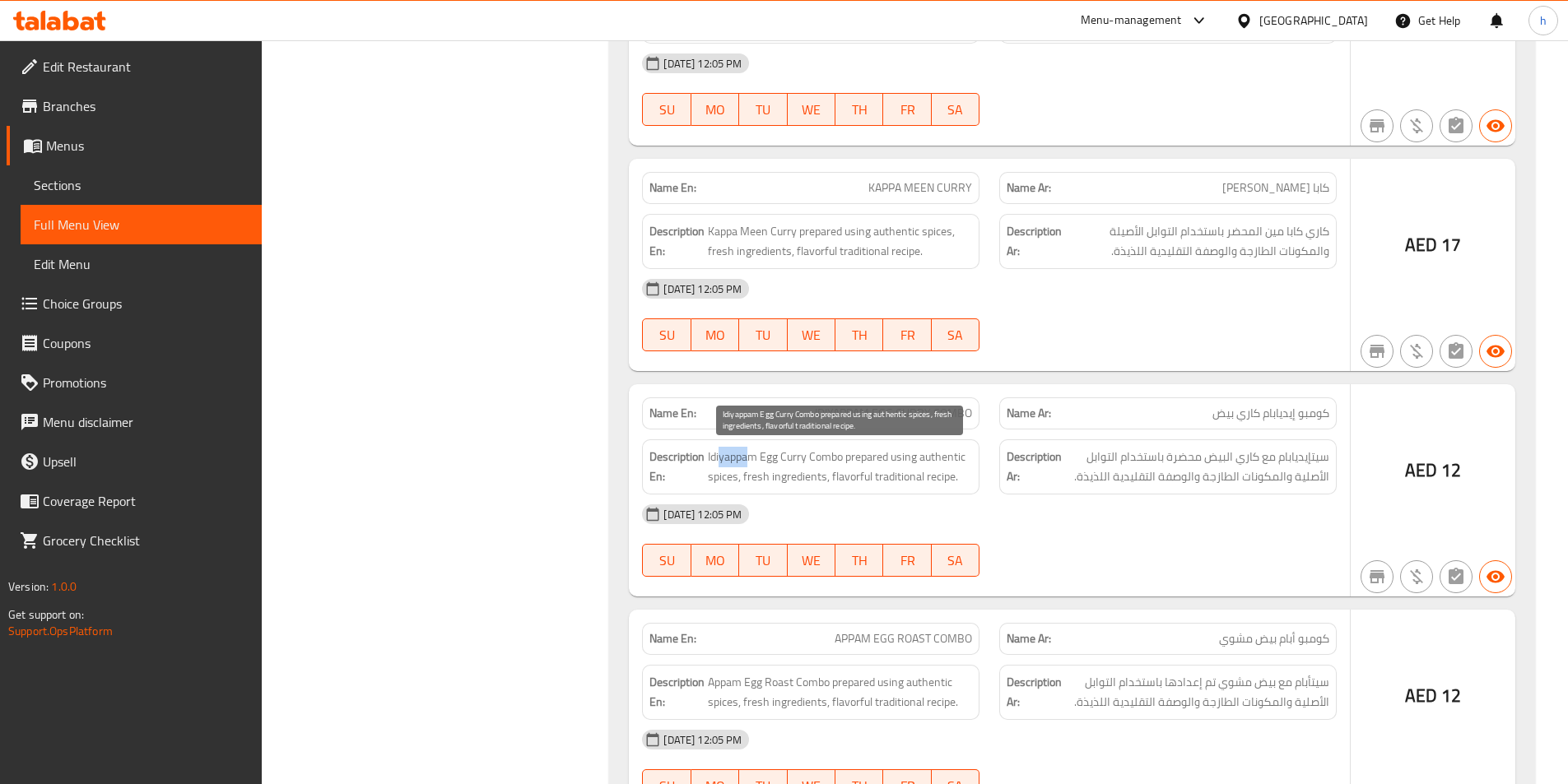
drag, startPoint x: 720, startPoint y: 455, endPoint x: 750, endPoint y: 455, distance: 30.0
click at [750, 455] on span "Idiyappam Egg Curry Combo prepared using authentic spices, fresh ingredients, f…" at bounding box center [840, 467] width 264 height 41
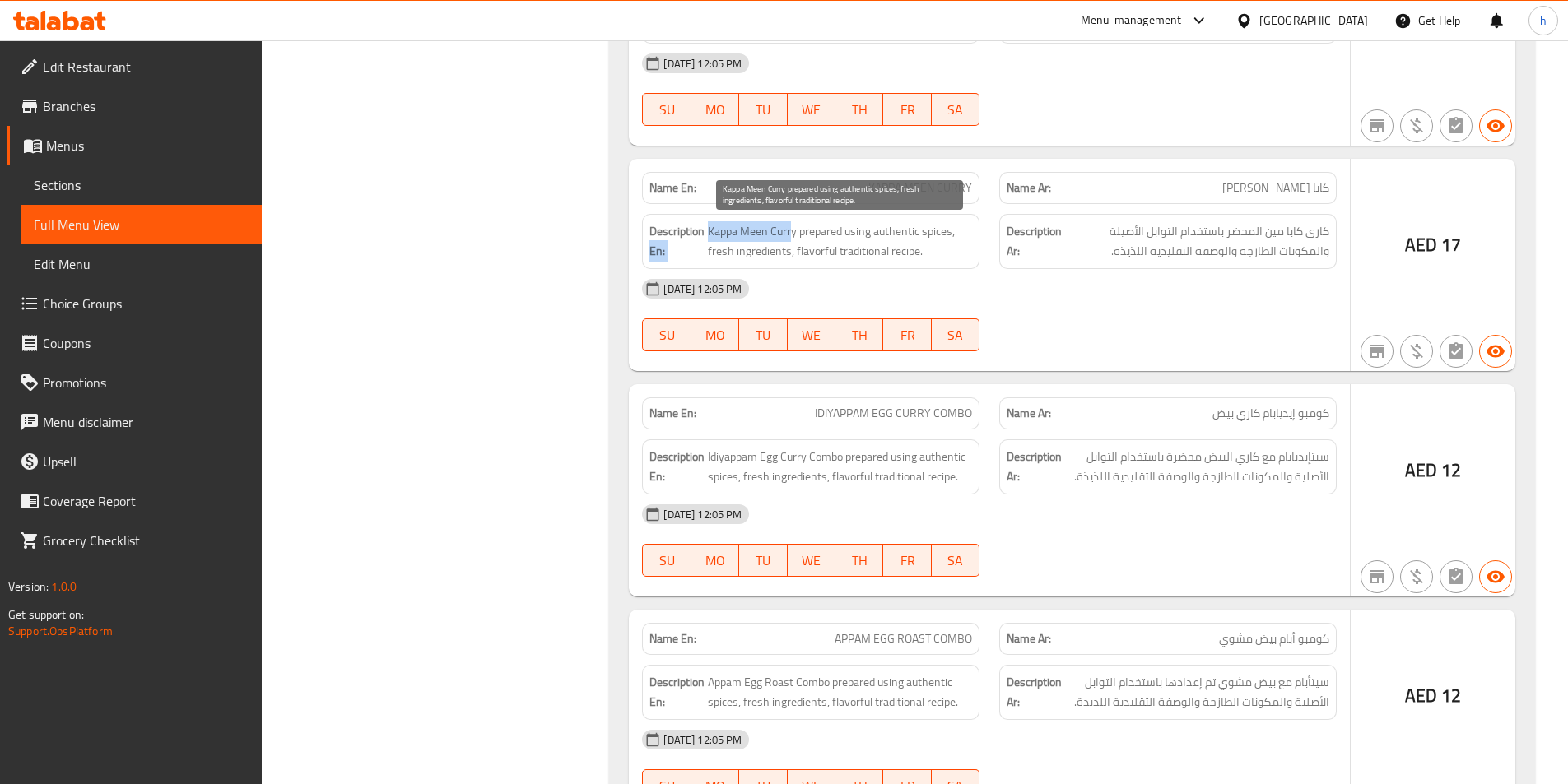
drag, startPoint x: 703, startPoint y: 223, endPoint x: 791, endPoint y: 227, distance: 88.1
click at [791, 227] on h6 "Description En: Kappa Meen Curry prepared using authentic spices, fresh ingredi…" at bounding box center [811, 242] width 323 height 41
drag, startPoint x: 804, startPoint y: 240, endPoint x: 892, endPoint y: 247, distance: 88.3
click at [892, 247] on span "Kappa Meen Curry prepared using authentic spices, fresh ingredients, flavorful …" at bounding box center [840, 242] width 264 height 41
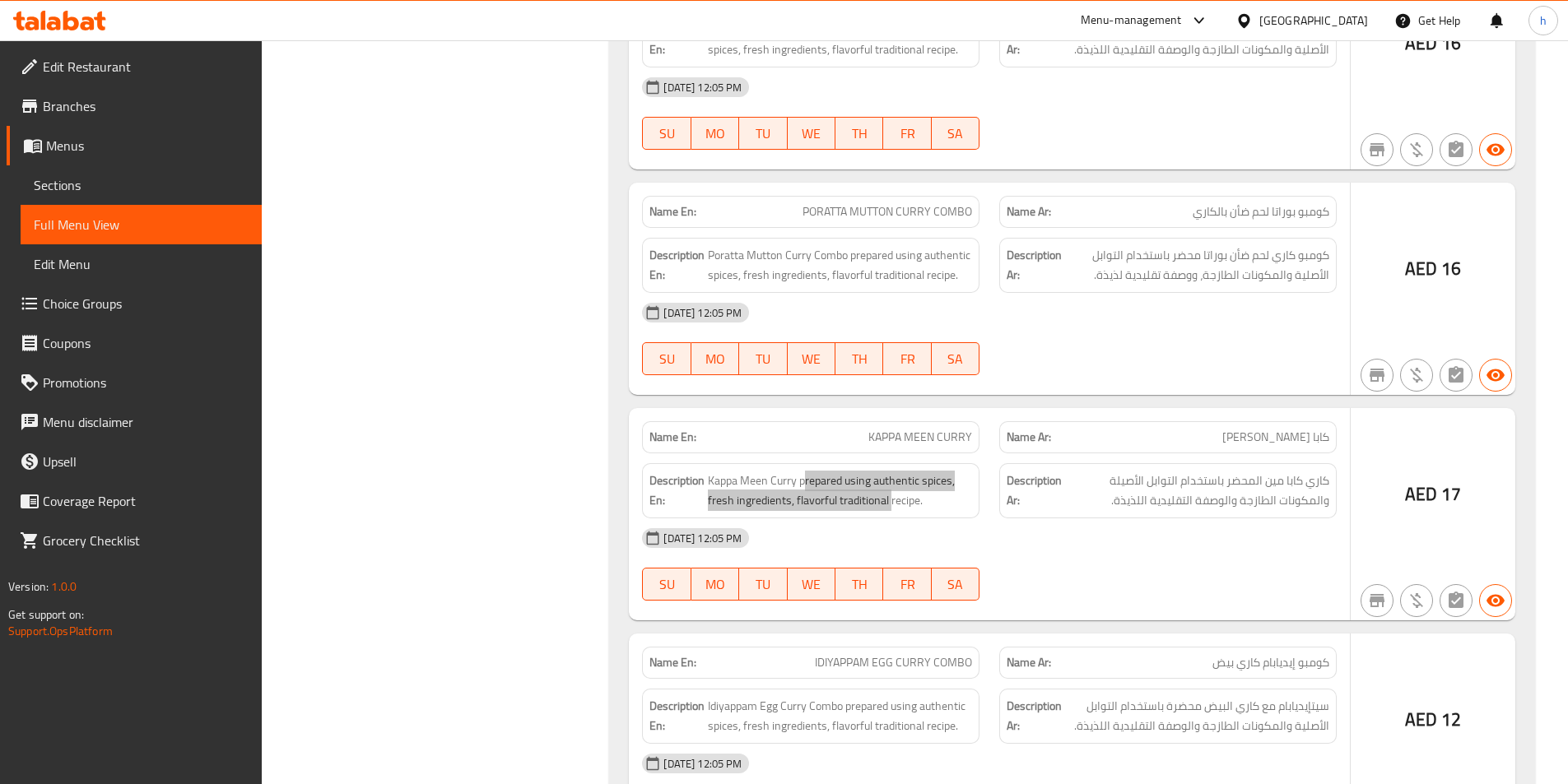
scroll to position [13959, 0]
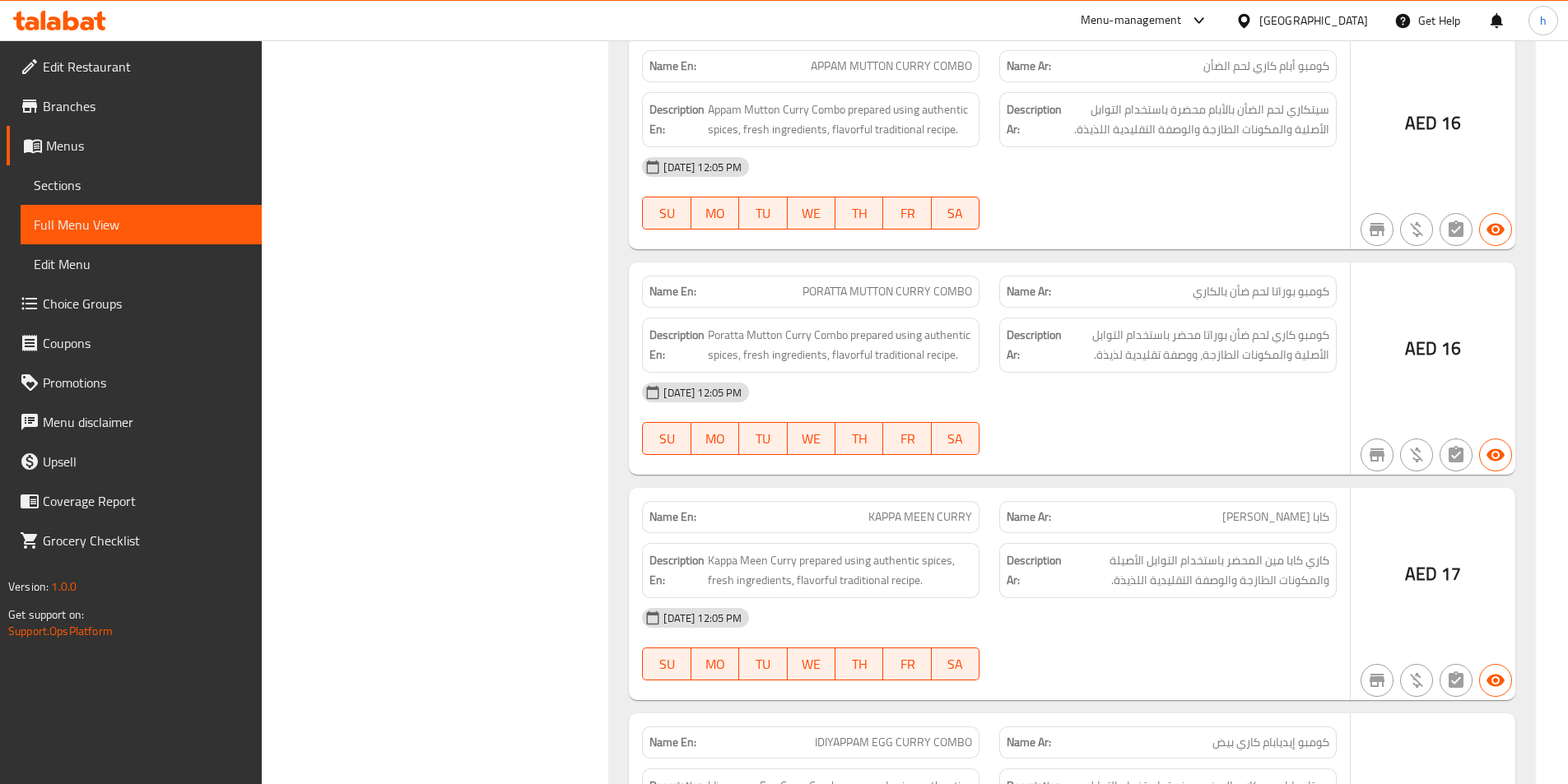
click at [1291, 308] on div "Description Ar: كومبو كاري لحم ضأن بوراتا محضر باستخدام التوابل الأصلية والمكون…" at bounding box center [1167, 345] width 357 height 75
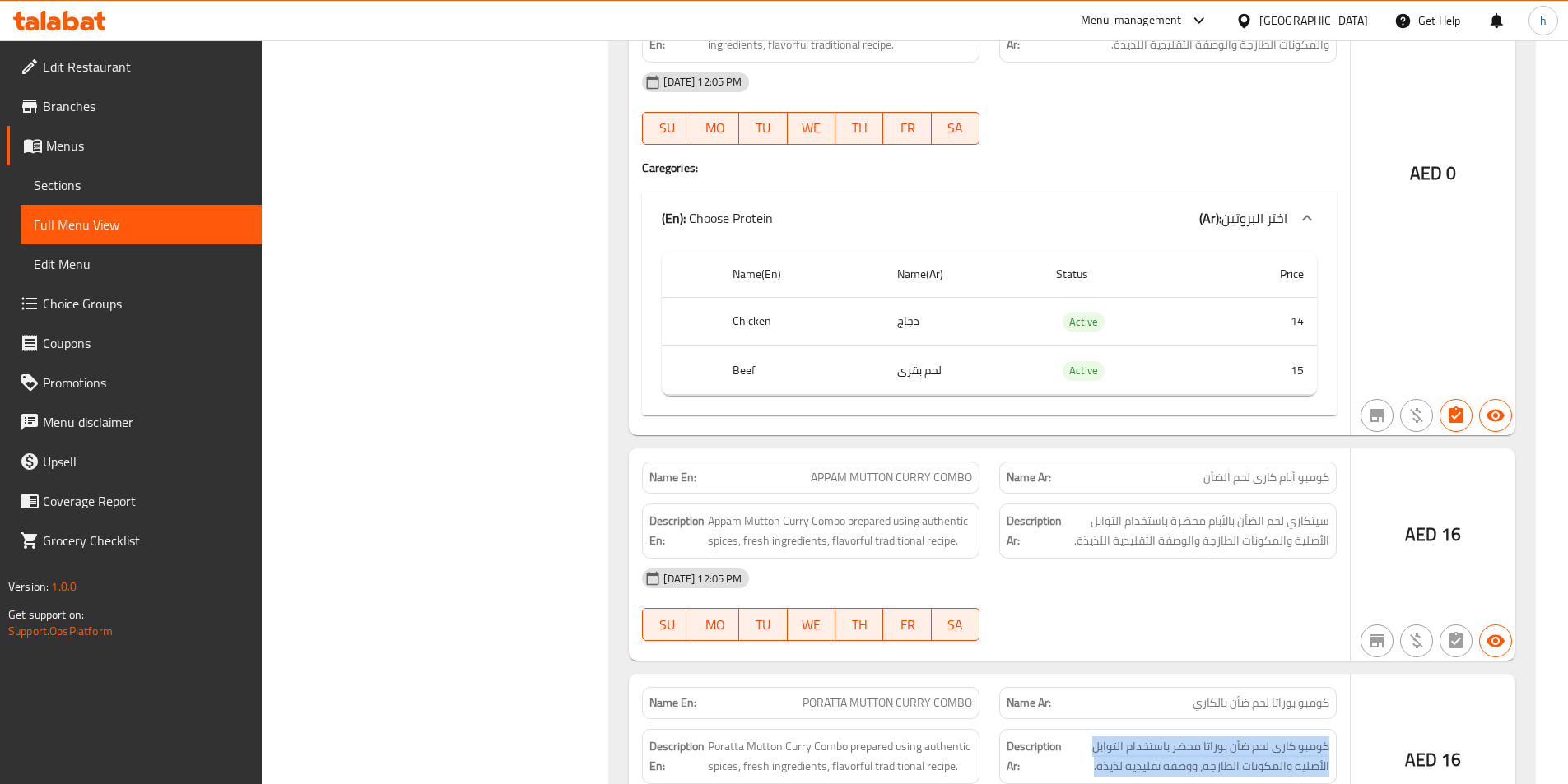
scroll to position [13219, 0]
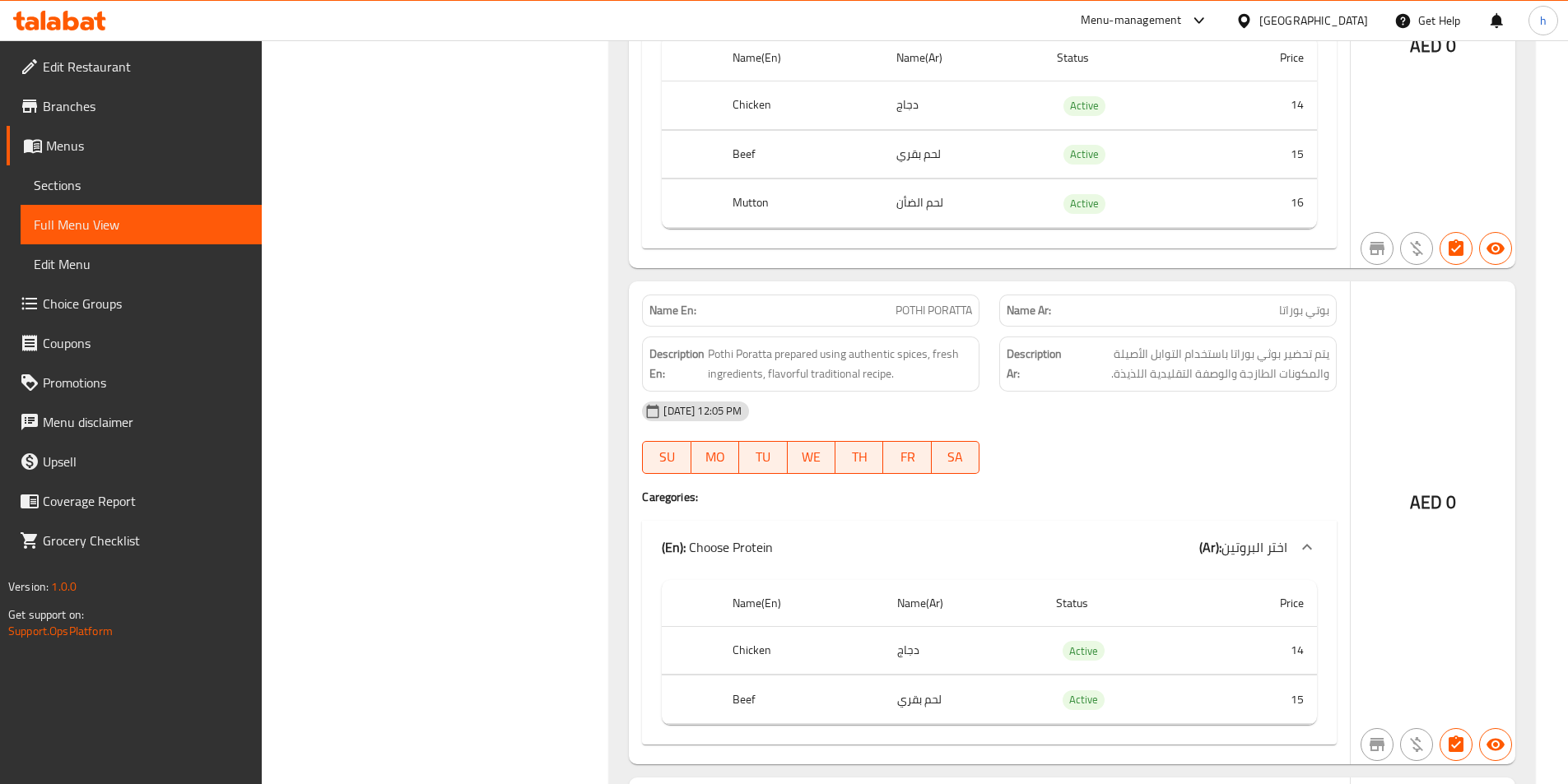
click at [111, 53] on link "Edit Restaurant" at bounding box center [134, 66] width 256 height 40
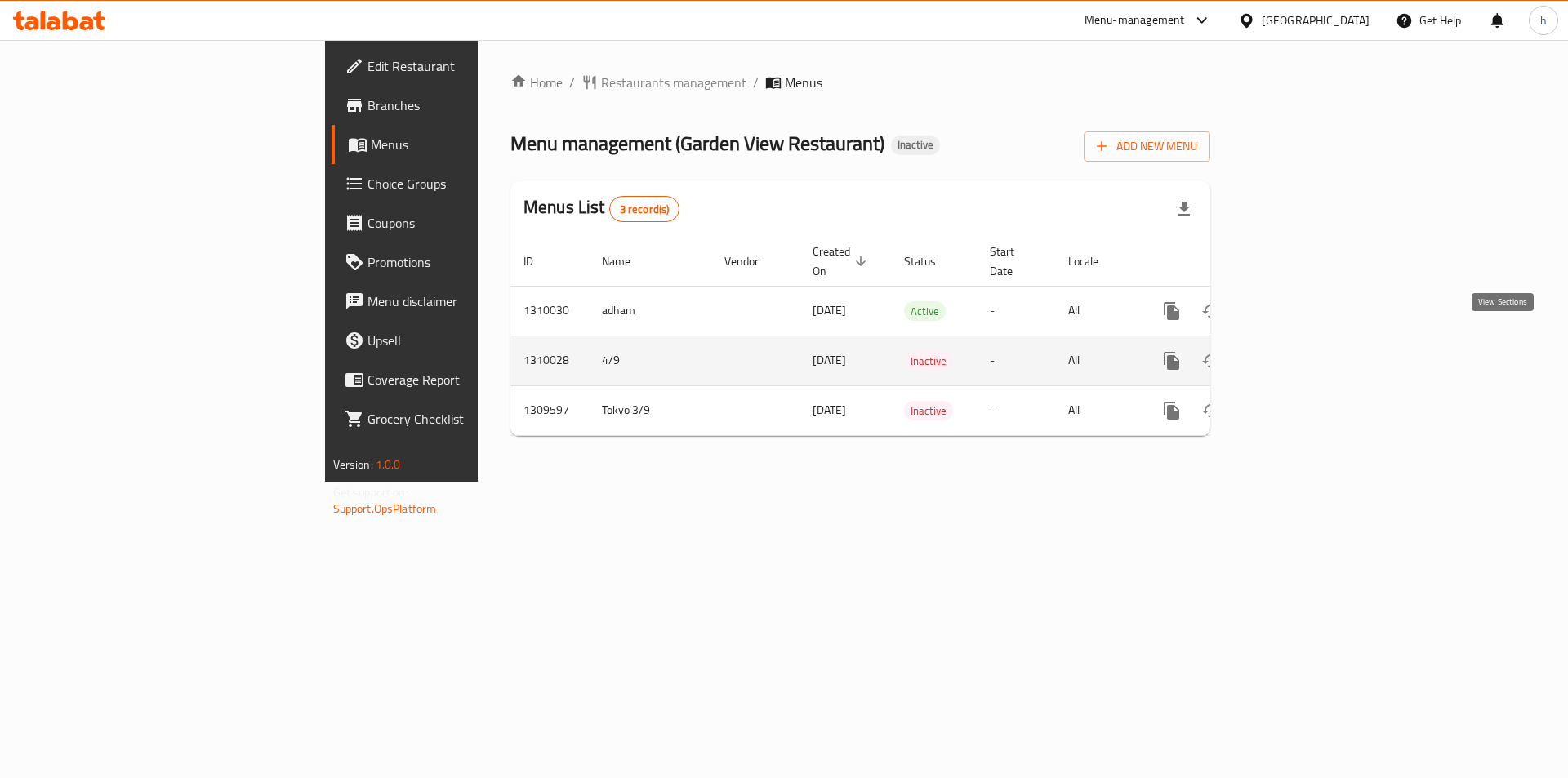
click at [1299, 351] on icon "enhanced table" at bounding box center [1289, 361] width 19 height 19
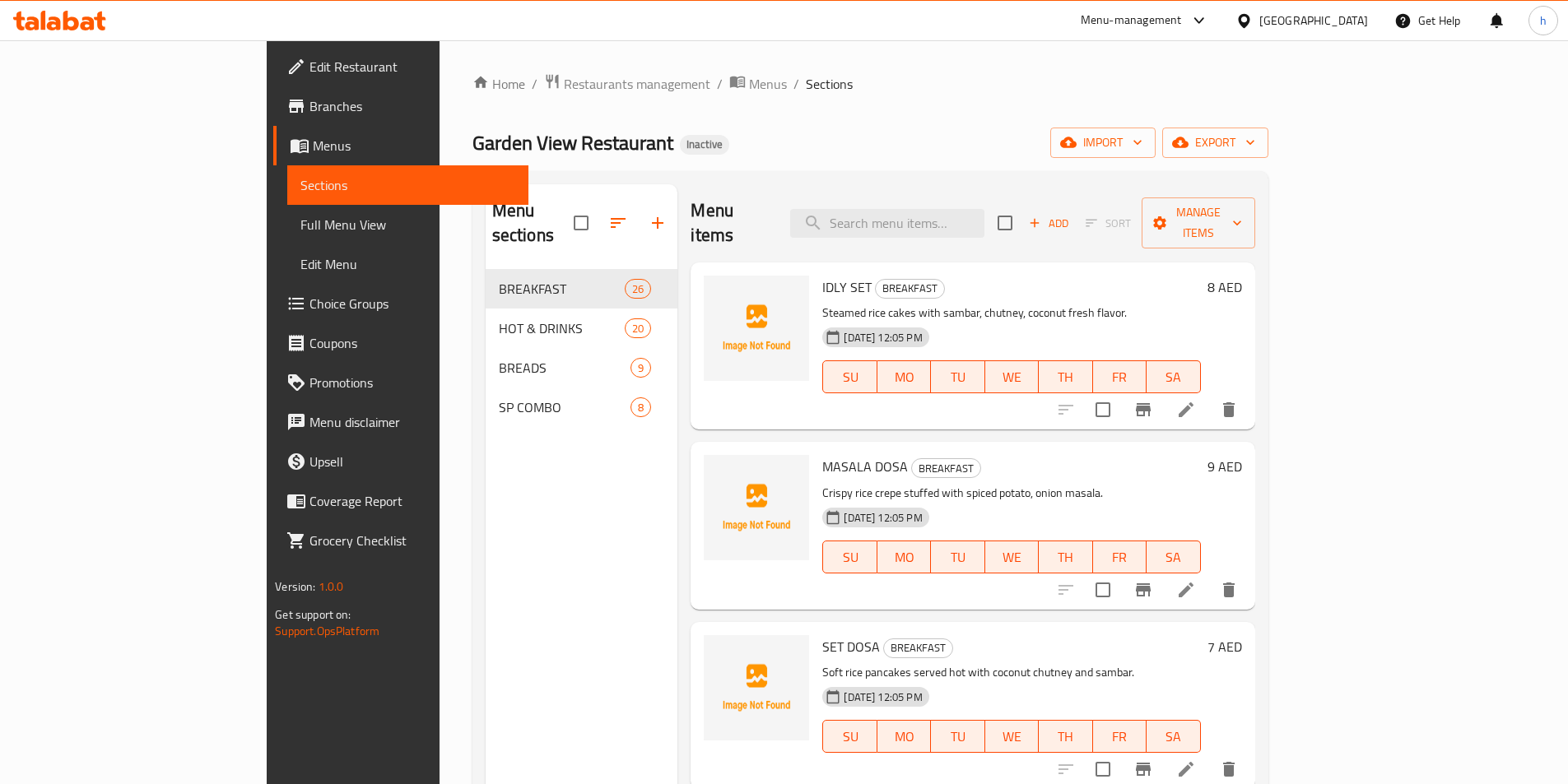
click at [301, 221] on span "Full Menu View" at bounding box center [408, 224] width 215 height 19
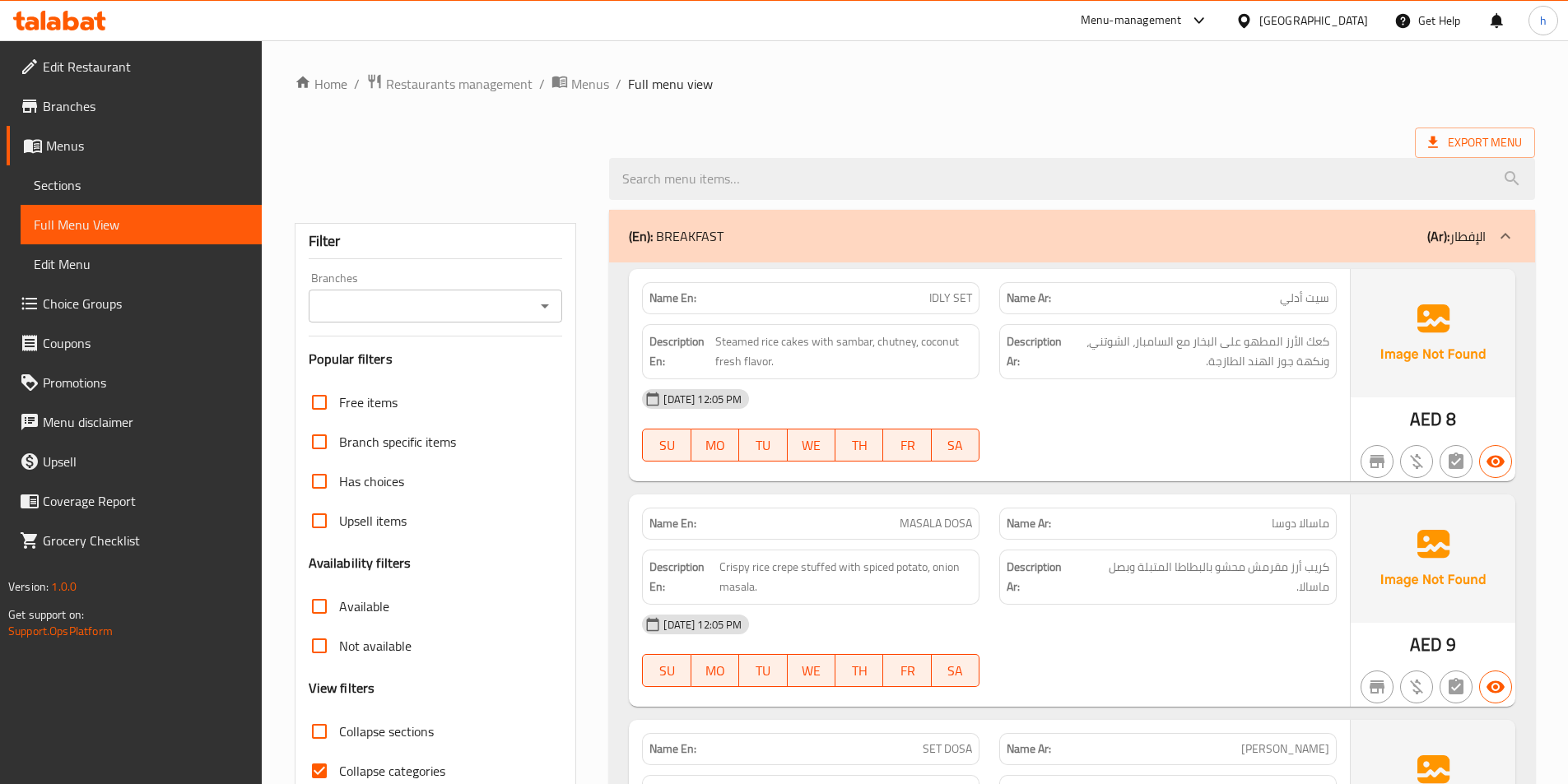
scroll to position [329, 0]
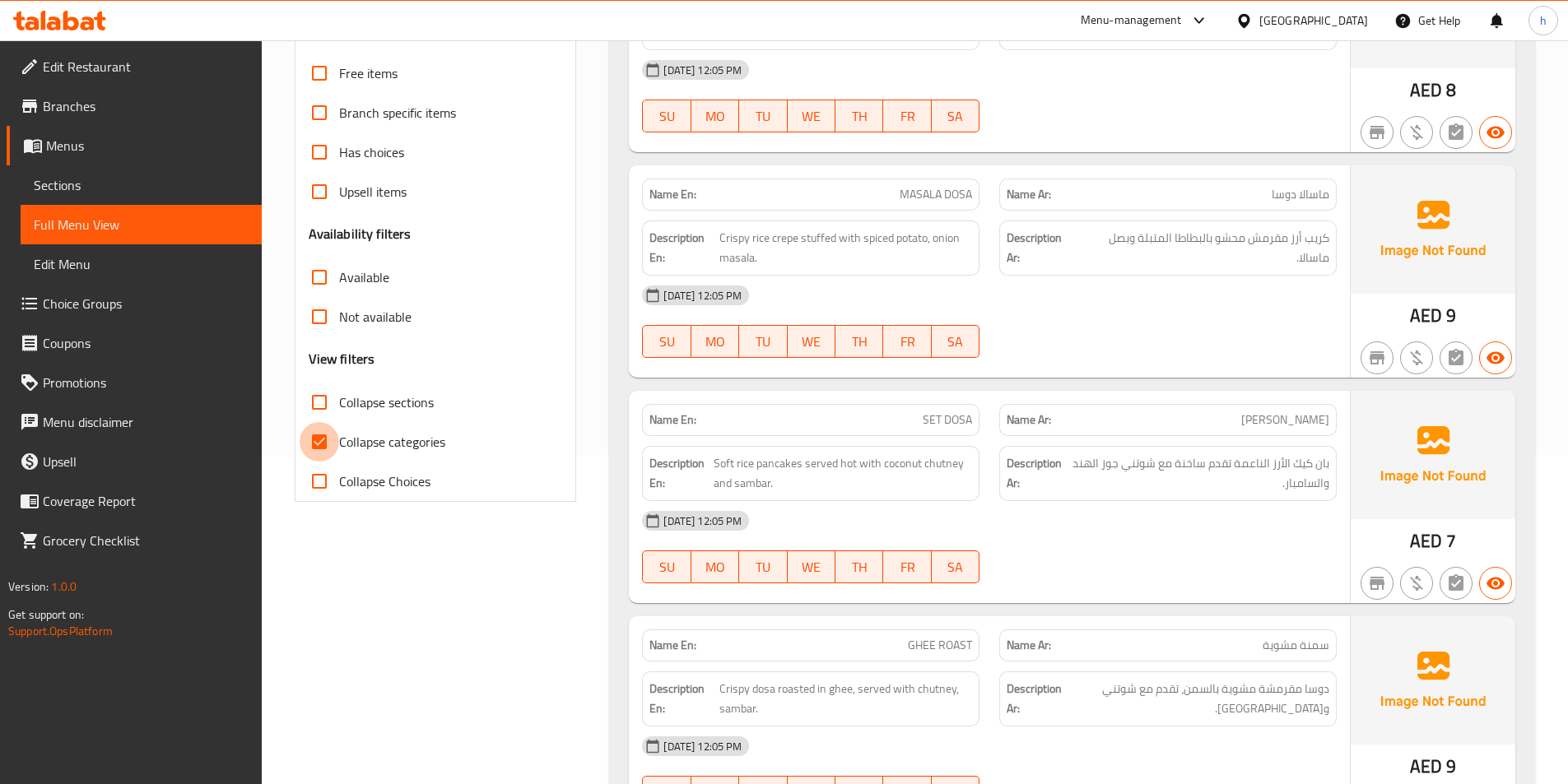
click at [300, 430] on input "Collapse categories" at bounding box center [319, 442] width 40 height 40
checkbox input "false"
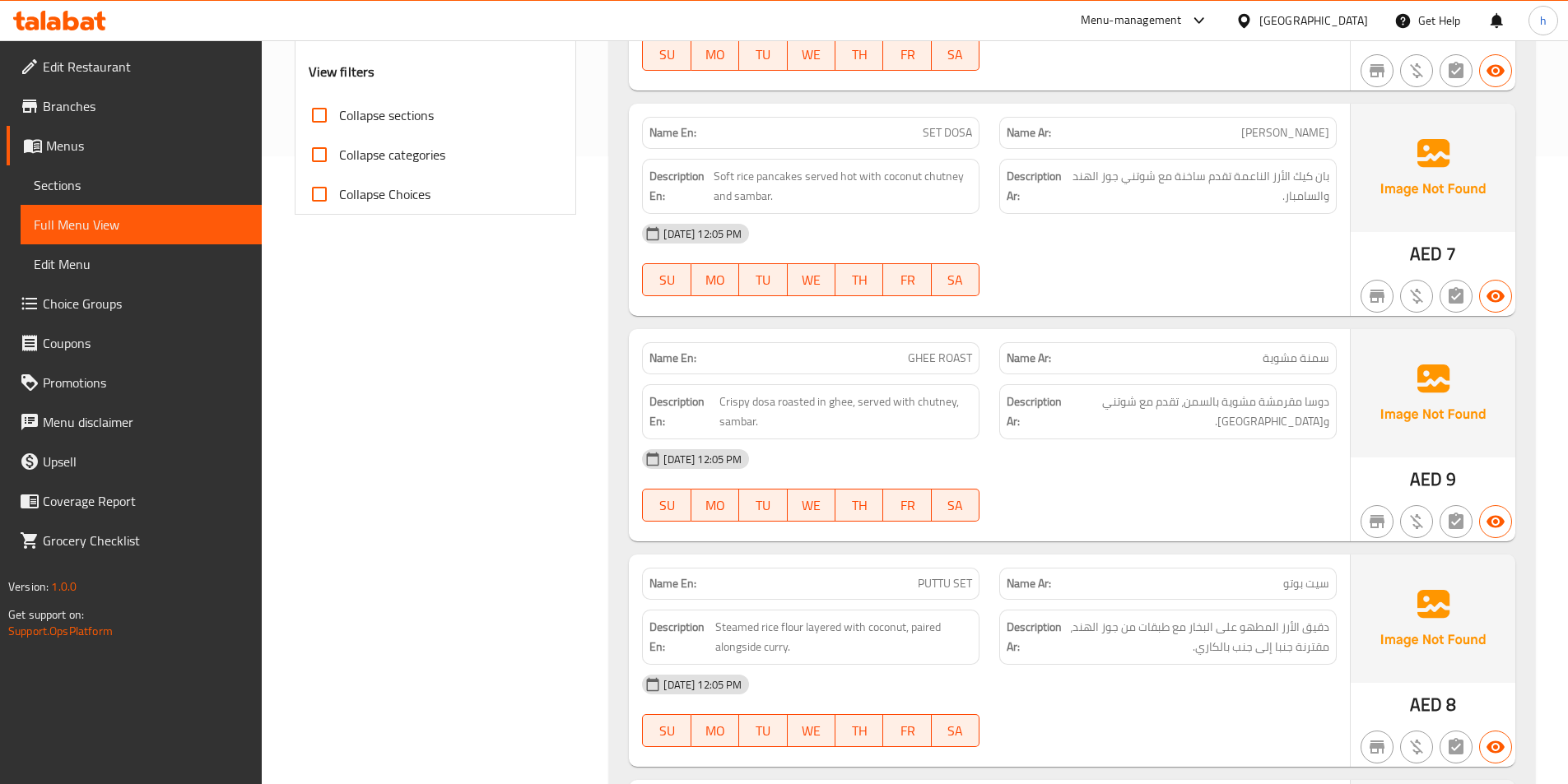
scroll to position [0, 0]
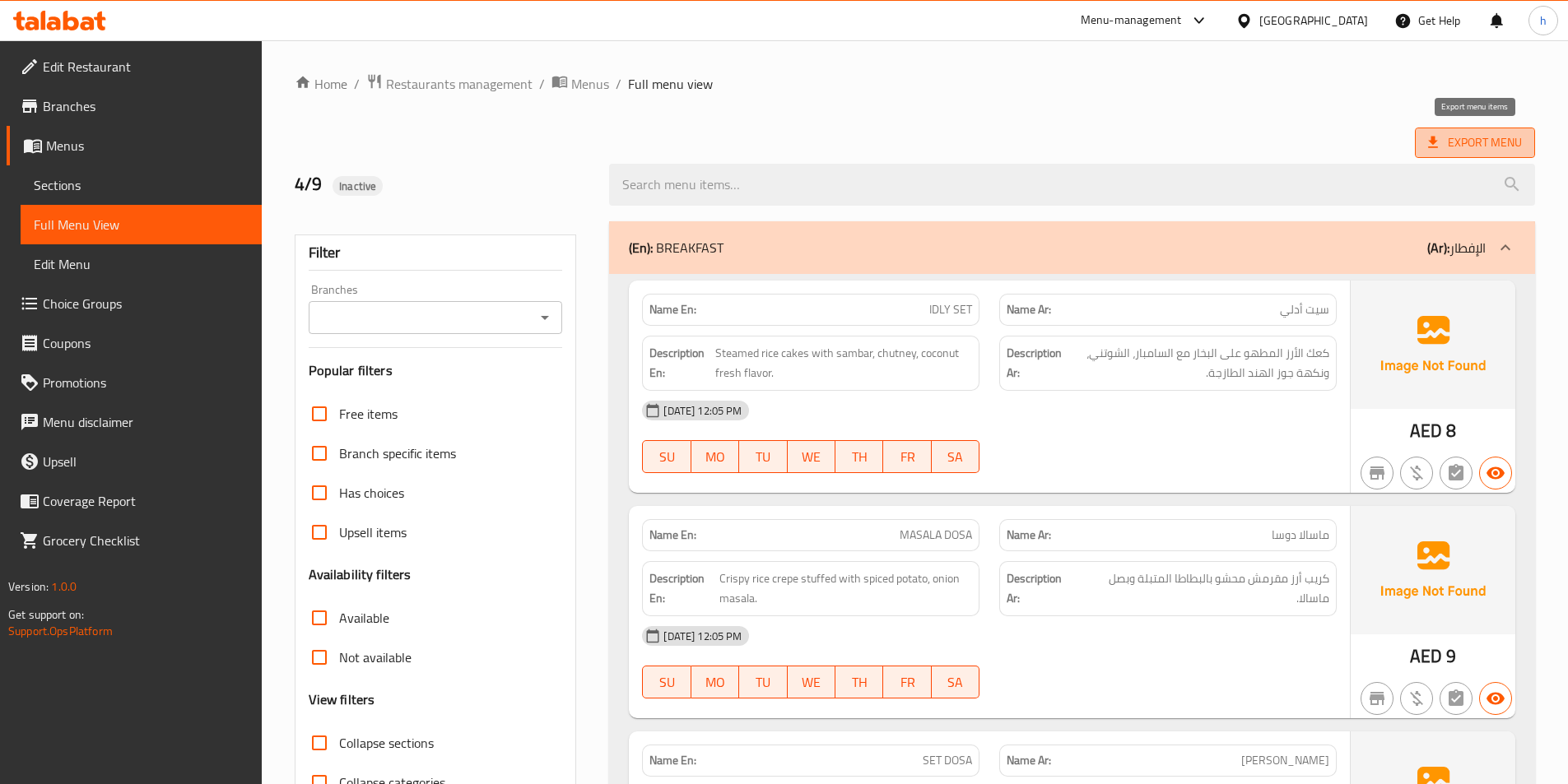
click at [1519, 141] on span "Export Menu" at bounding box center [1476, 143] width 94 height 20
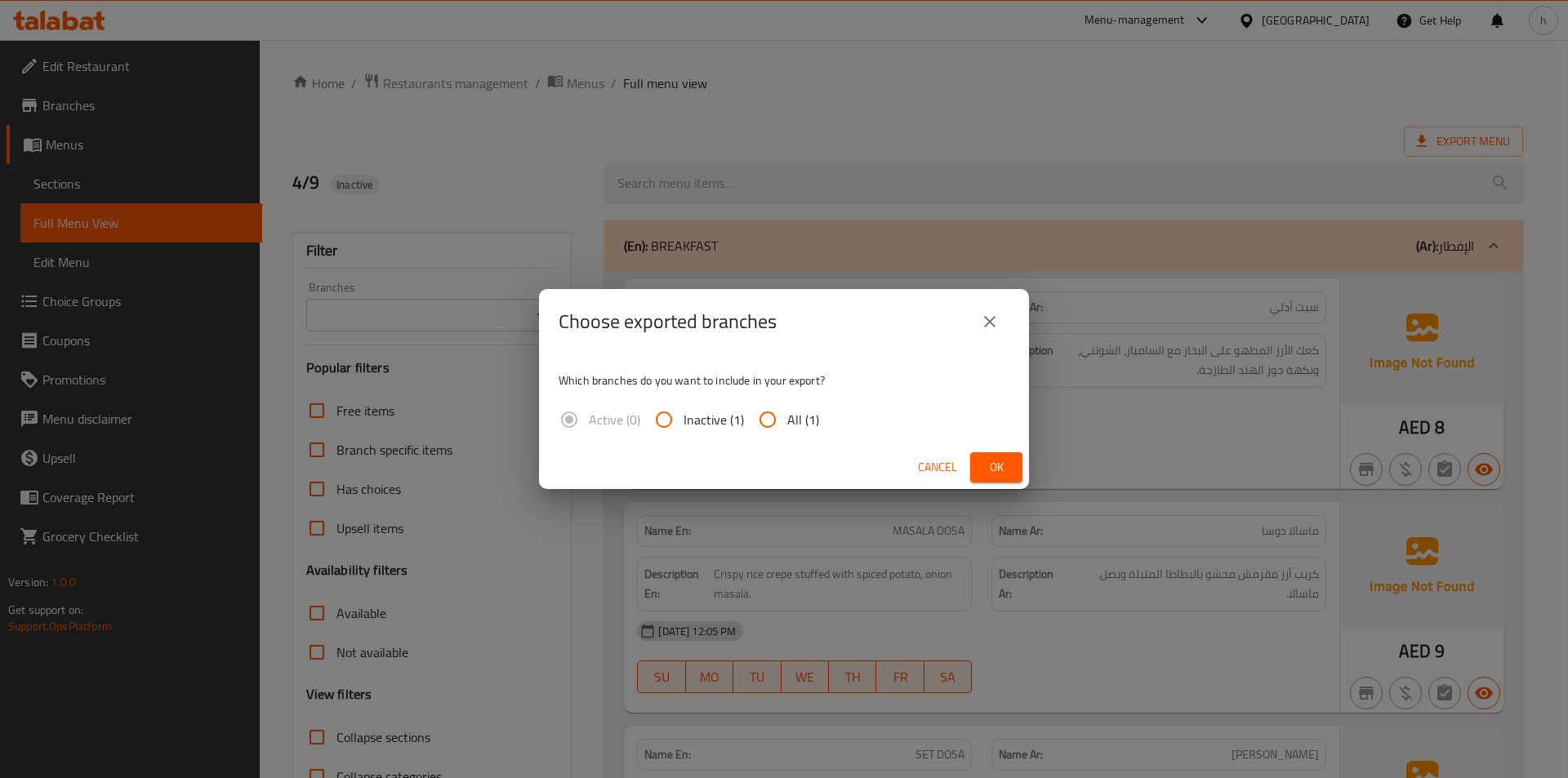
drag, startPoint x: 770, startPoint y: 413, endPoint x: 790, endPoint y: 427, distance: 24.4
click at [770, 414] on input "All (1)" at bounding box center [767, 419] width 39 height 39
radio input "true"
click at [1026, 461] on div "Cancel Ok" at bounding box center [784, 467] width 490 height 43
click at [1012, 465] on button "Ok" at bounding box center [996, 467] width 52 height 30
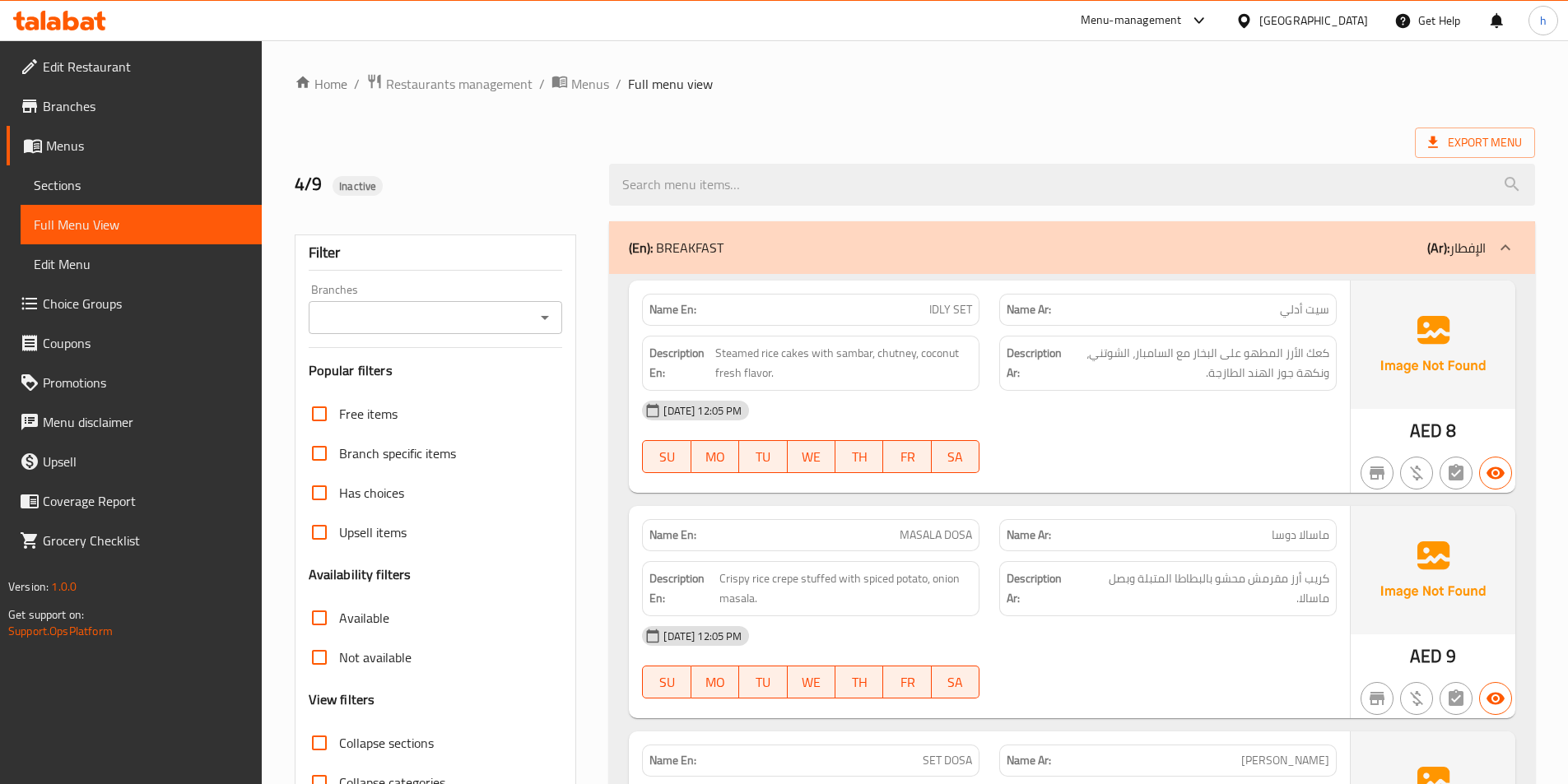
click at [1192, 155] on div at bounding box center [1071, 184] width 946 height 62
